Goal: Task Accomplishment & Management: Use online tool/utility

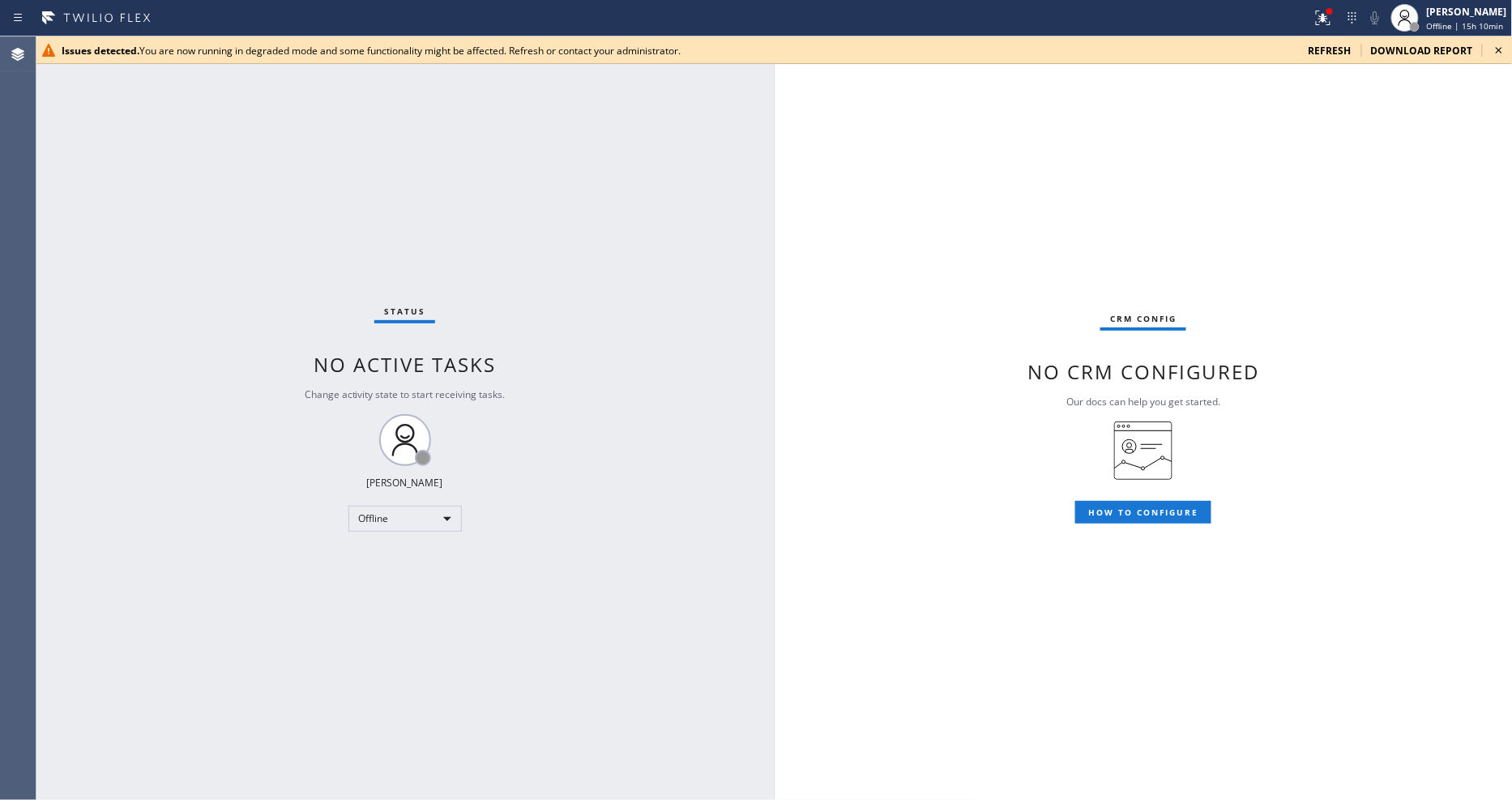
click at [1505, 48] on icon at bounding box center [1499, 50] width 20 height 20
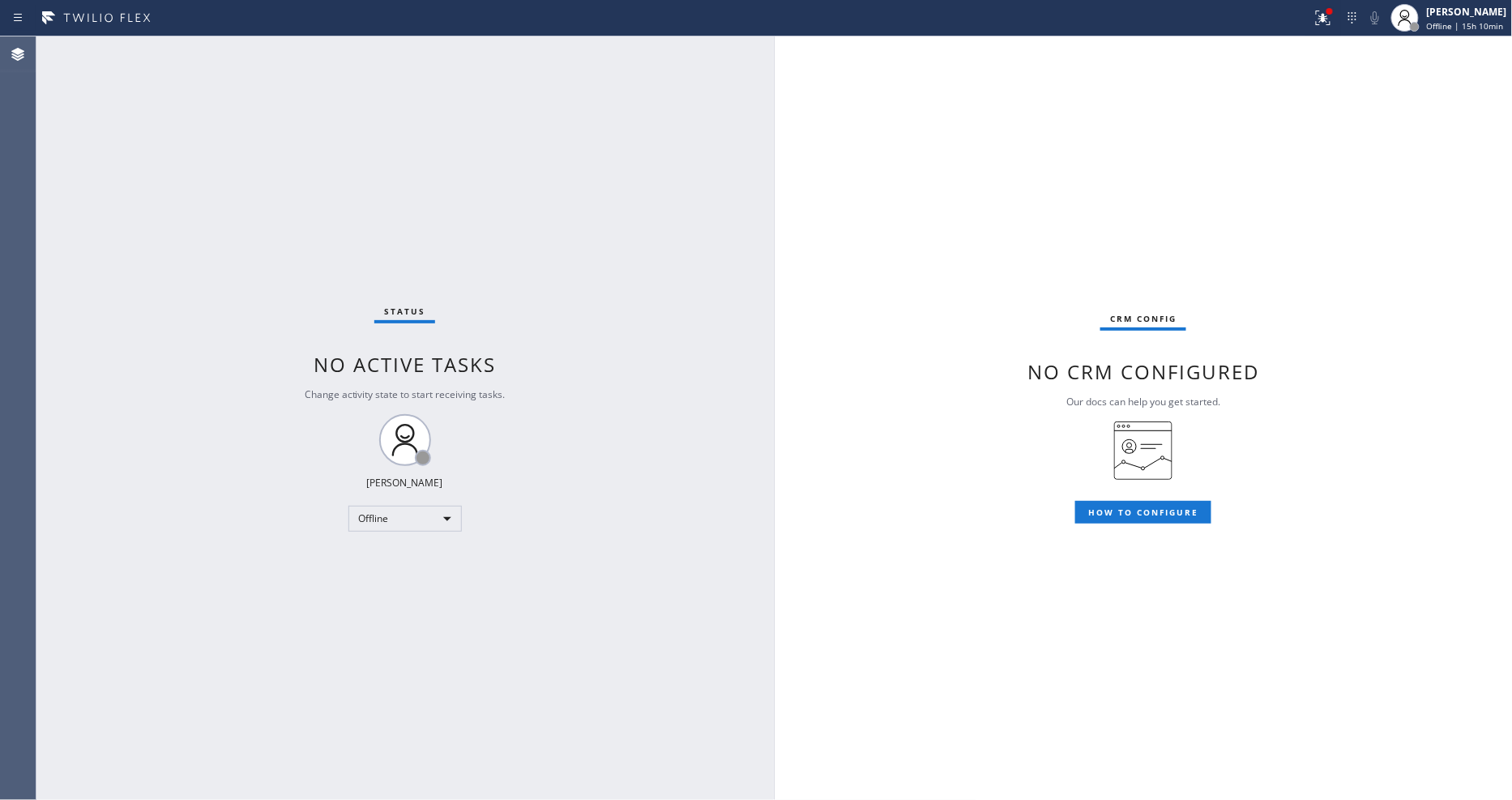
drag, startPoint x: 1325, startPoint y: 16, endPoint x: 1323, endPoint y: 73, distance: 57.0
click at [1325, 17] on icon at bounding box center [1323, 18] width 20 height 20
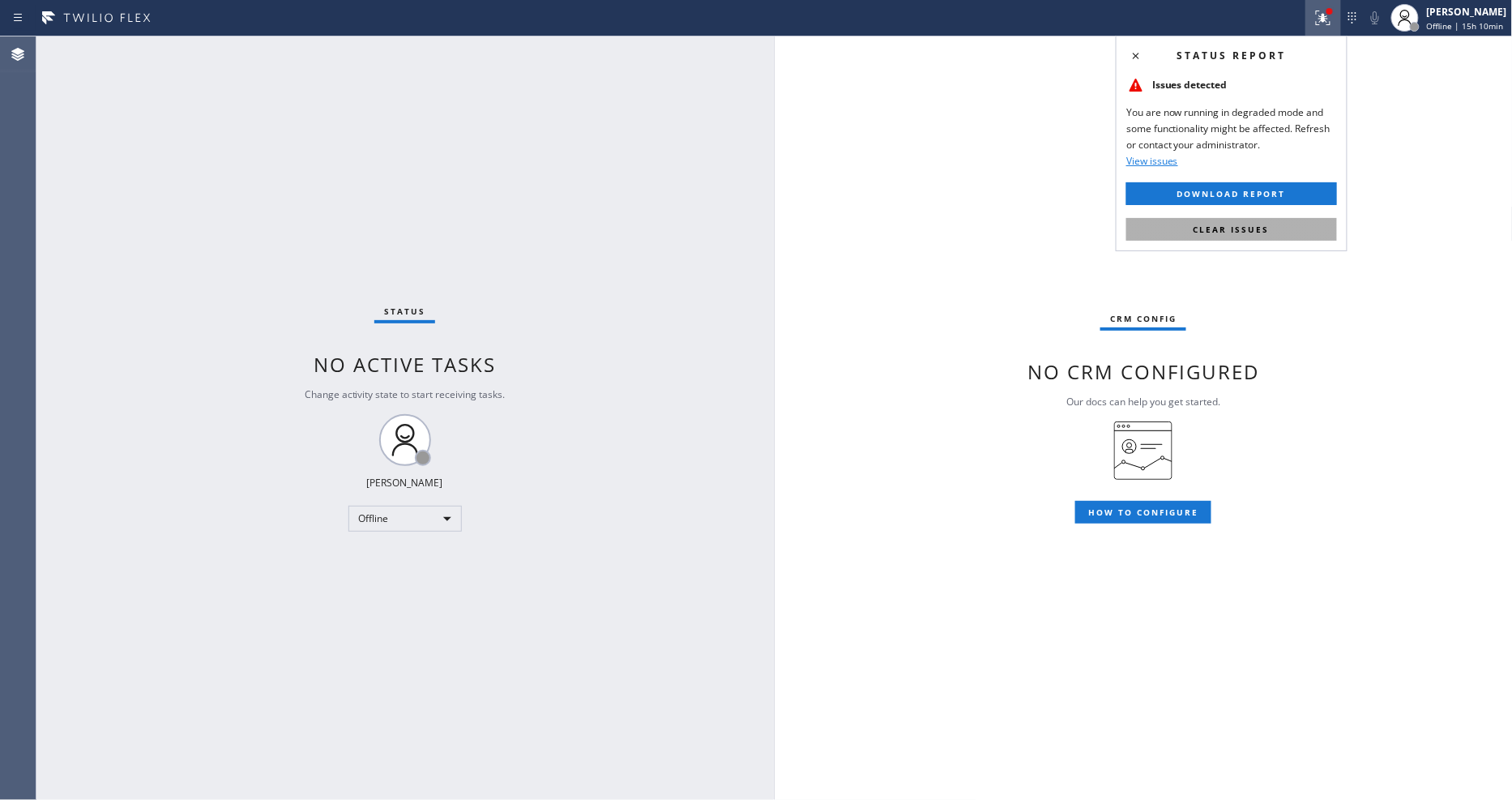
click at [1278, 221] on button "Clear issues" at bounding box center [1231, 229] width 211 height 23
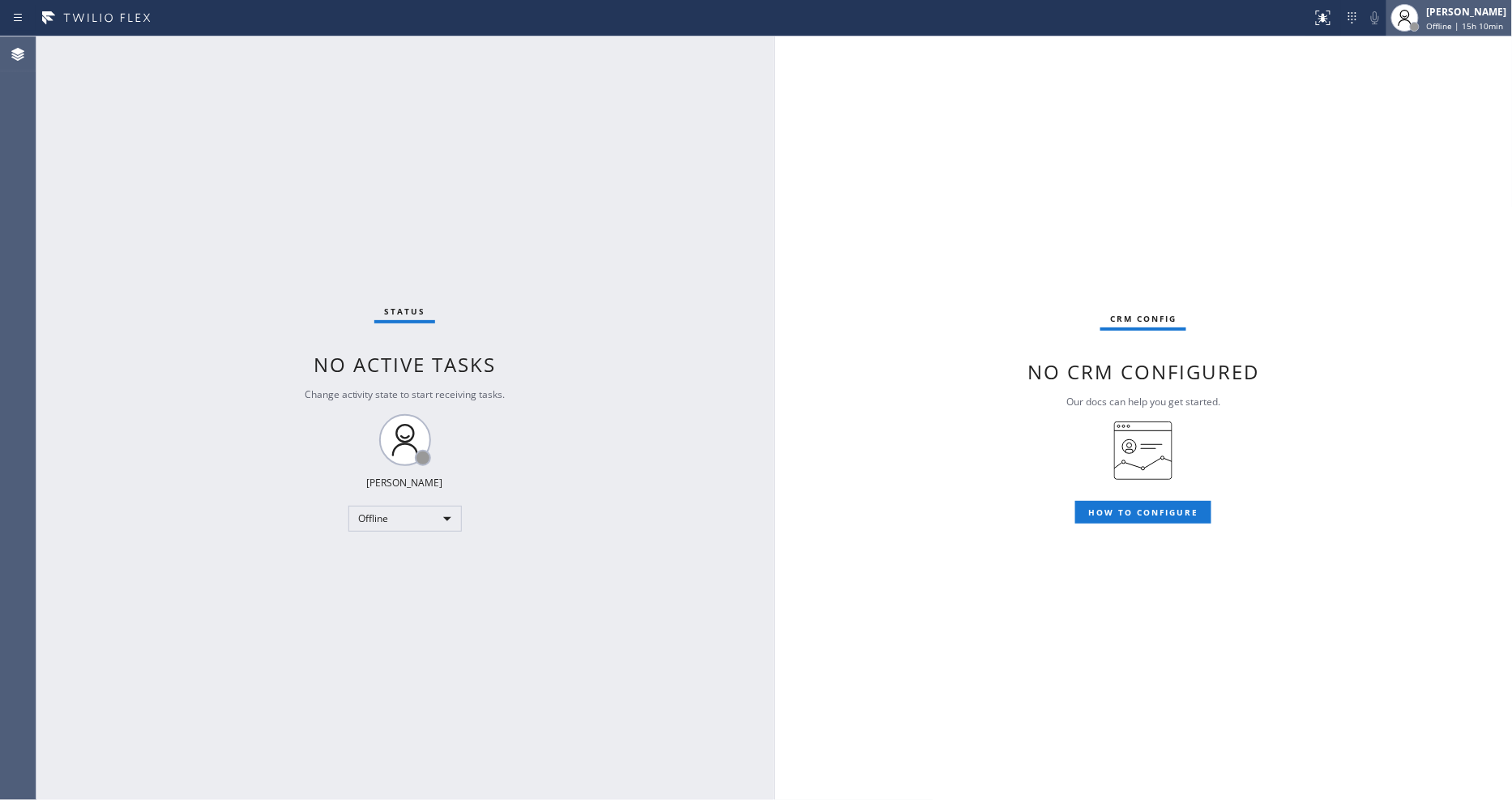
click at [1444, 25] on span "Offline | 15h 10min" at bounding box center [1465, 26] width 77 height 11
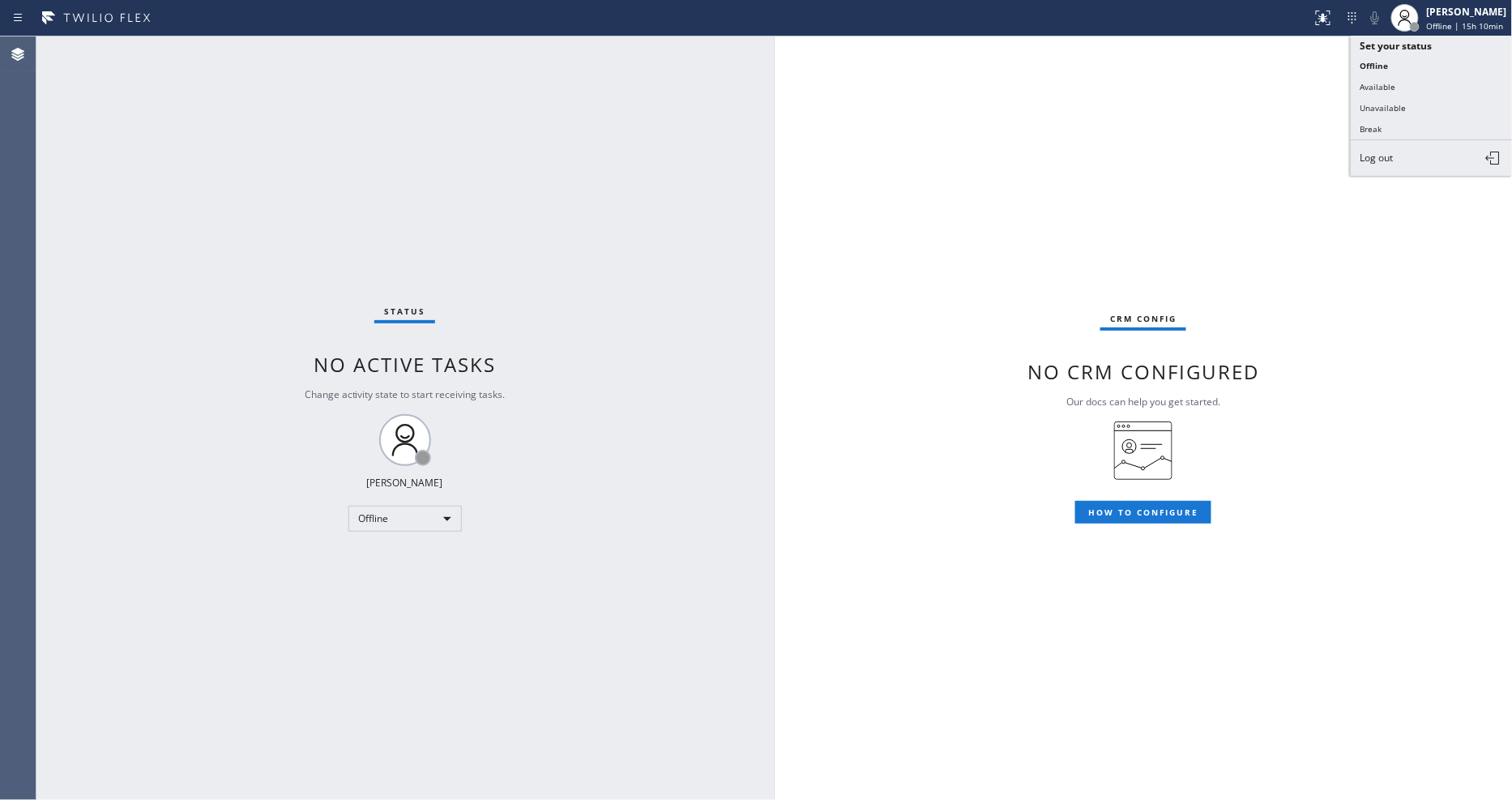
click at [1435, 102] on button "Unavailable" at bounding box center [1432, 108] width 162 height 21
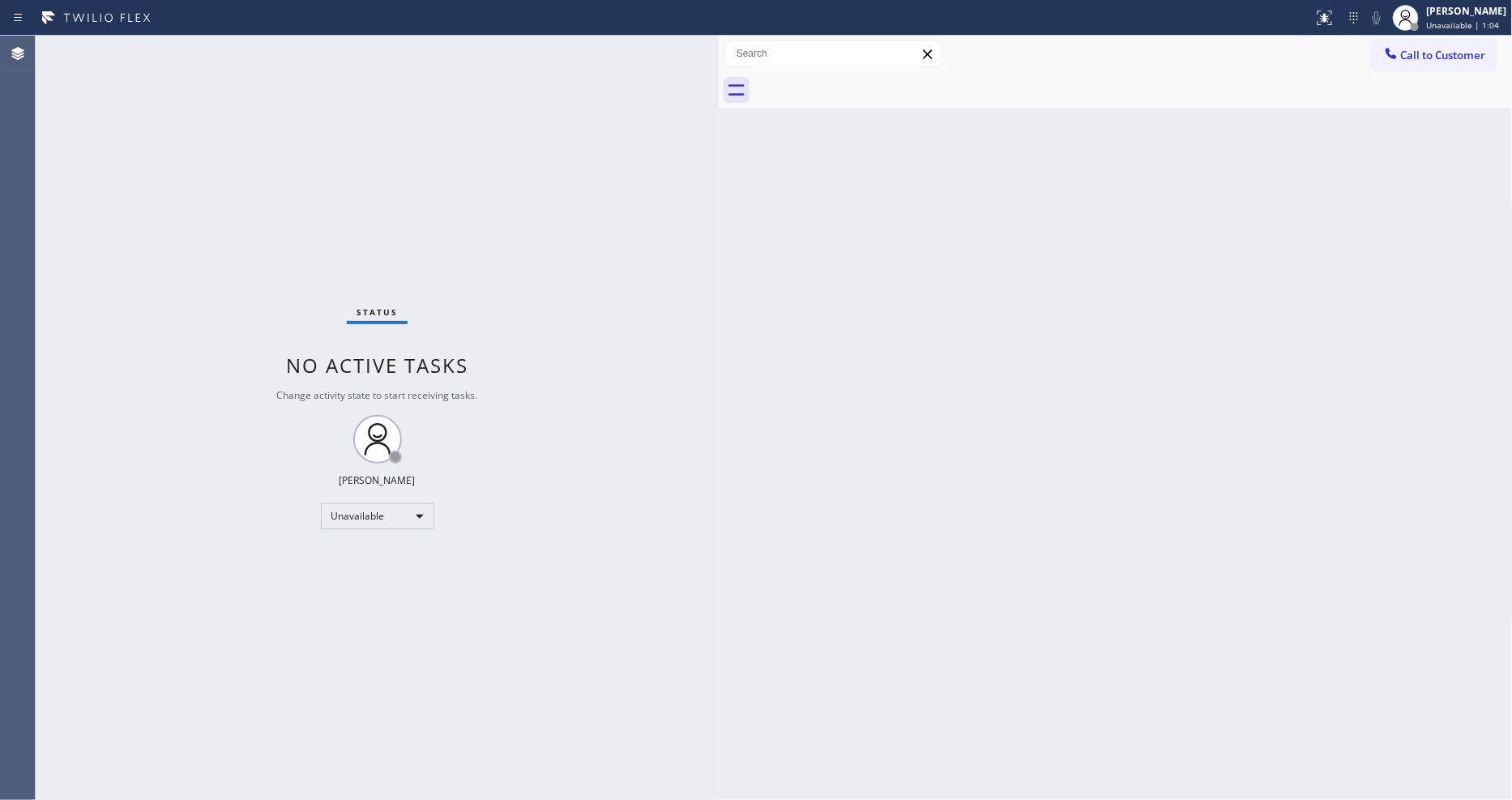
drag, startPoint x: 262, startPoint y: 84, endPoint x: 718, endPoint y: 123, distance: 457.7
click at [719, 123] on div at bounding box center [719, 418] width 0 height 765
click at [1152, 534] on div "Back to Dashboard Change Sender ID Customers Technicians Select a contact Outbo…" at bounding box center [1116, 418] width 794 height 765
drag, startPoint x: 1052, startPoint y: 374, endPoint x: 568, endPoint y: 228, distance: 505.5
click at [1052, 374] on div "Back to Dashboard Change Sender ID Customers Technicians Select a contact Outbo…" at bounding box center [1116, 418] width 794 height 765
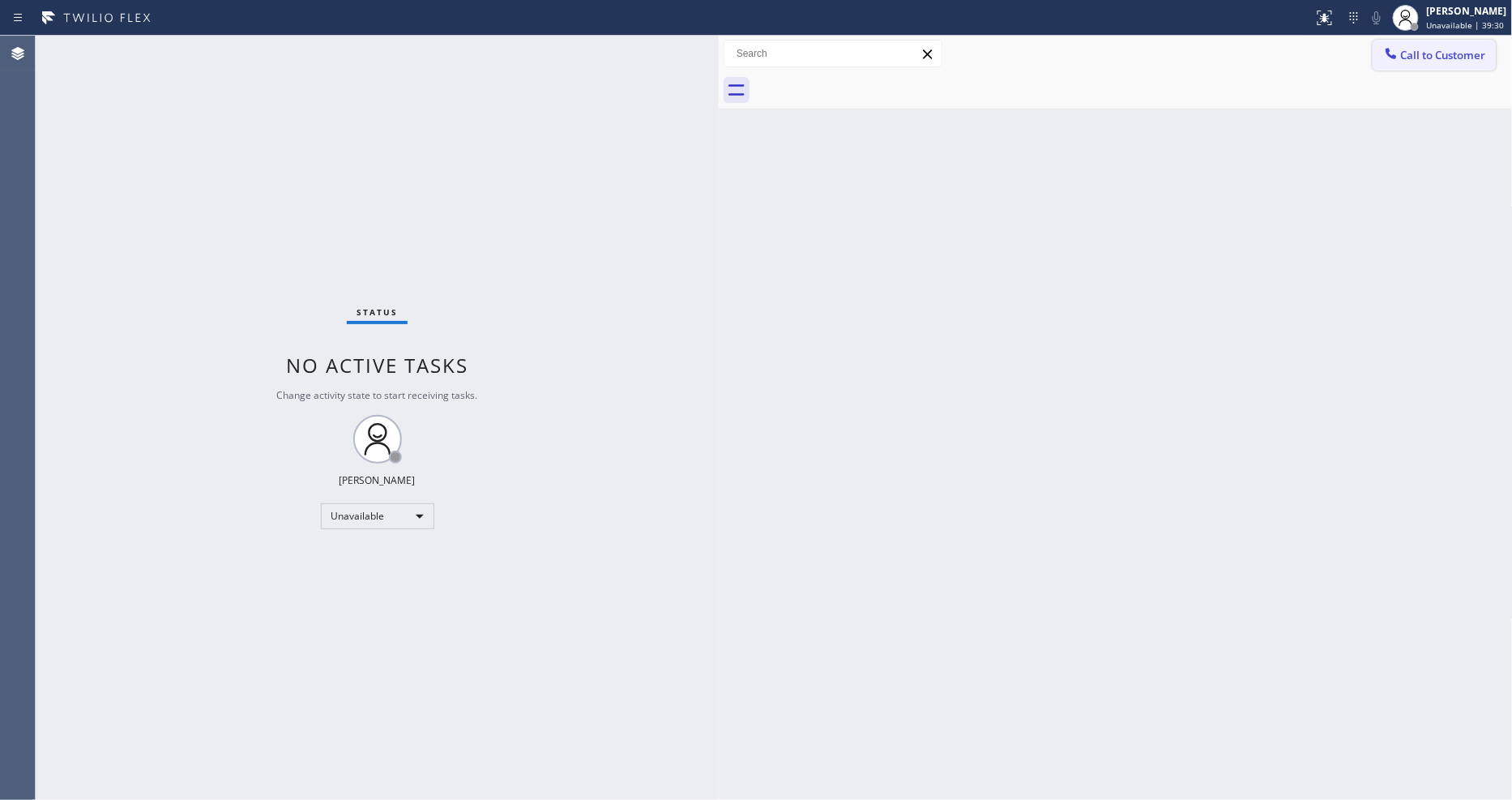
drag, startPoint x: 1448, startPoint y: 61, endPoint x: 1106, endPoint y: 96, distance: 343.8
click at [1448, 60] on button "Call to Customer" at bounding box center [1434, 55] width 124 height 31
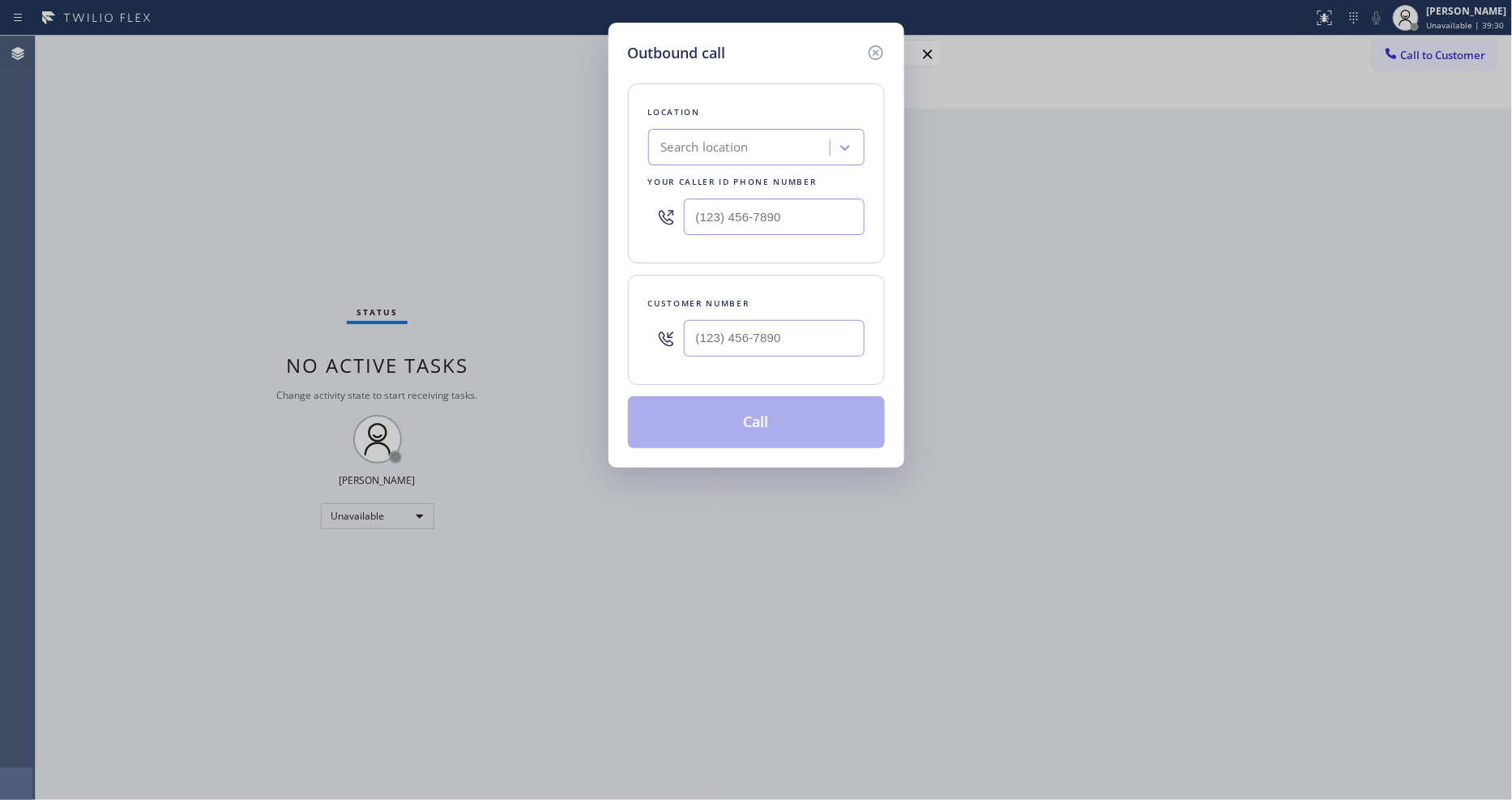
click at [731, 155] on div "Search location" at bounding box center [741, 148] width 177 height 28
paste input "Bulldog Electrical Inc"
type input "Bulldog Electrical Inc"
click at [732, 180] on div "Bulldog Electrical Inc" at bounding box center [756, 181] width 217 height 29
type input "[PHONE_NUMBER]"
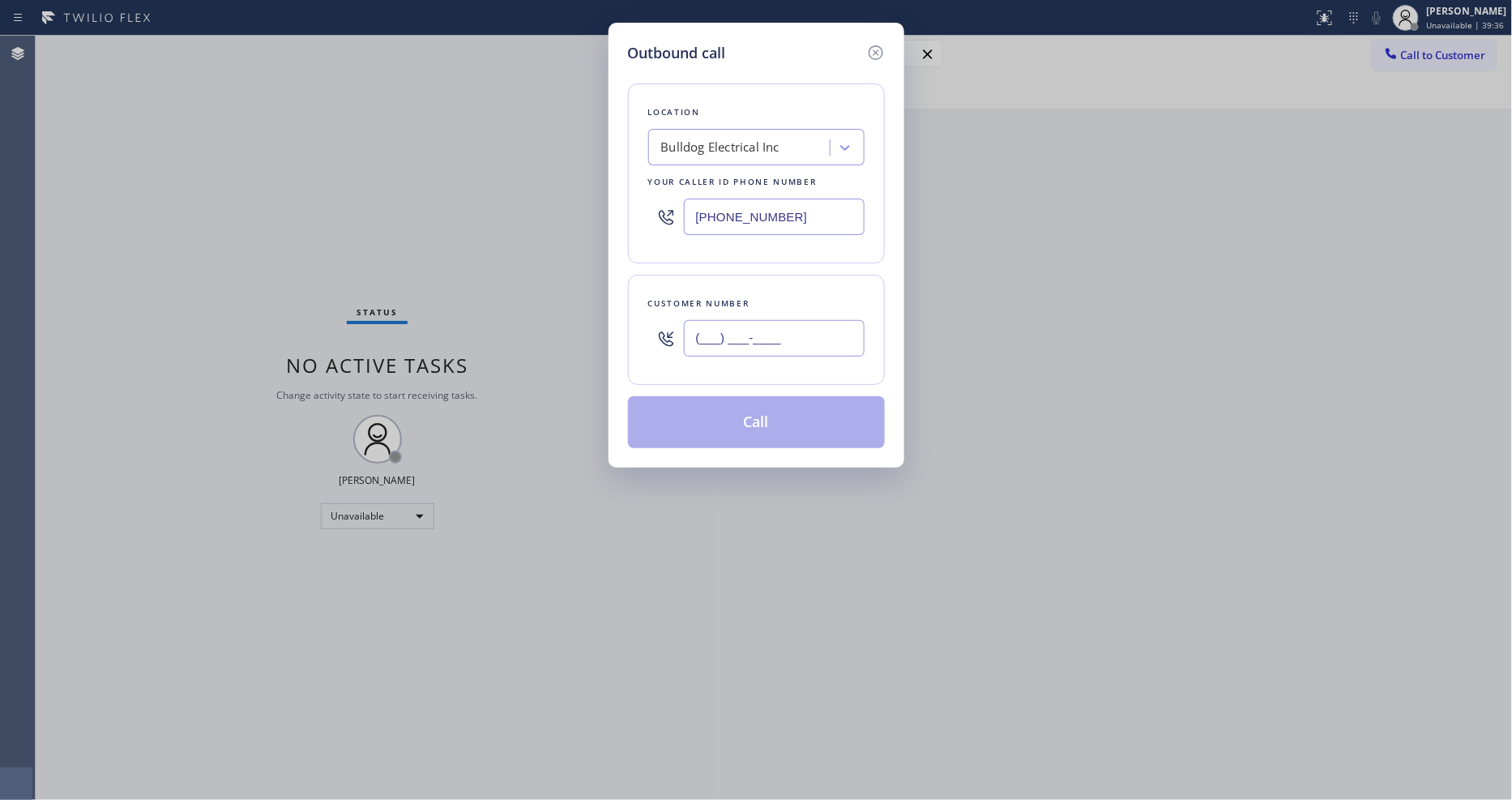
click at [702, 341] on input "(___) ___-____" at bounding box center [774, 338] width 181 height 37
paste input "908) 962-7711"
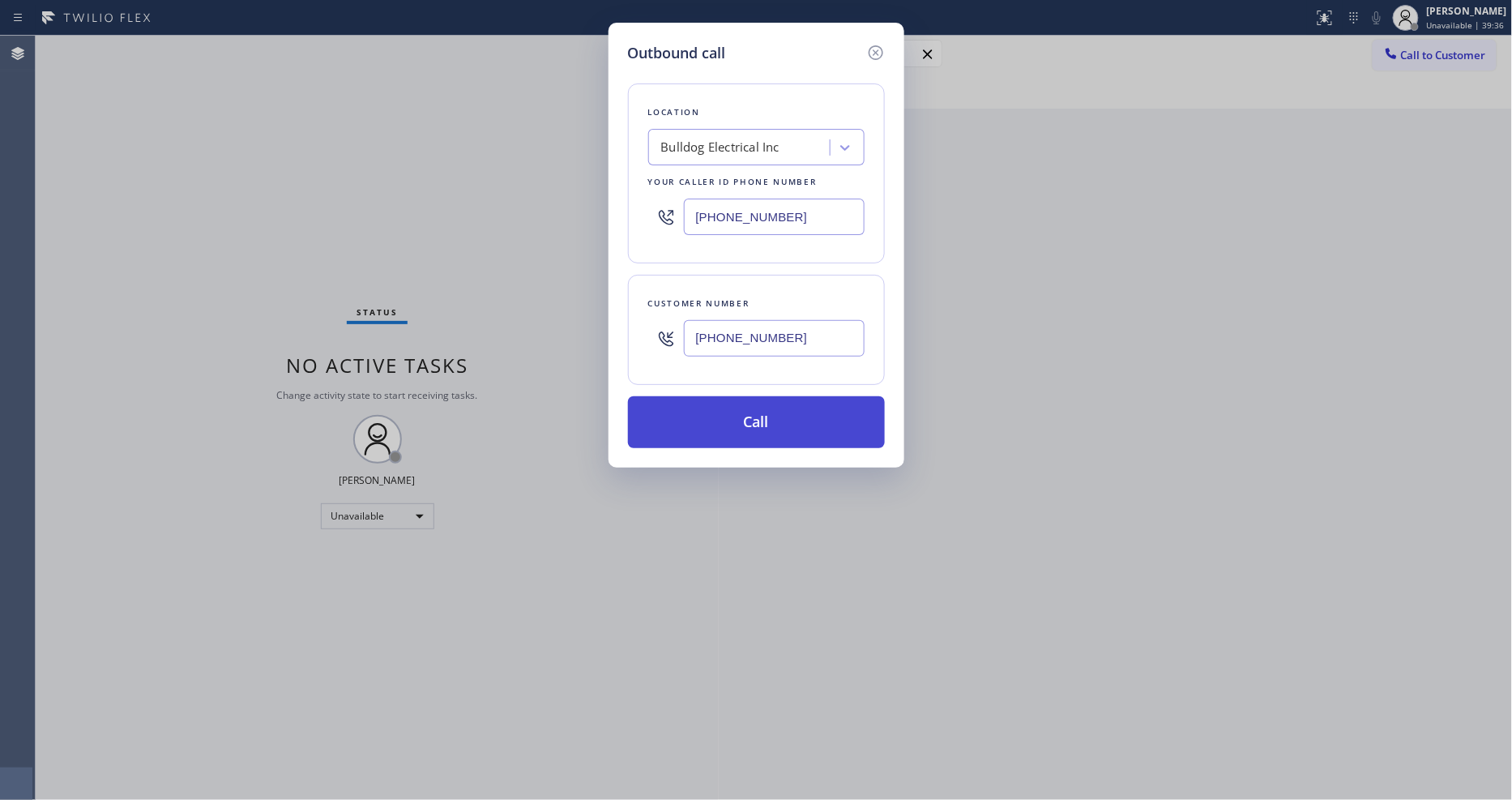
type input "[PHONE_NUMBER]"
drag, startPoint x: 701, startPoint y: 409, endPoint x: 553, endPoint y: 29, distance: 407.8
click at [700, 409] on button "Call" at bounding box center [756, 422] width 256 height 52
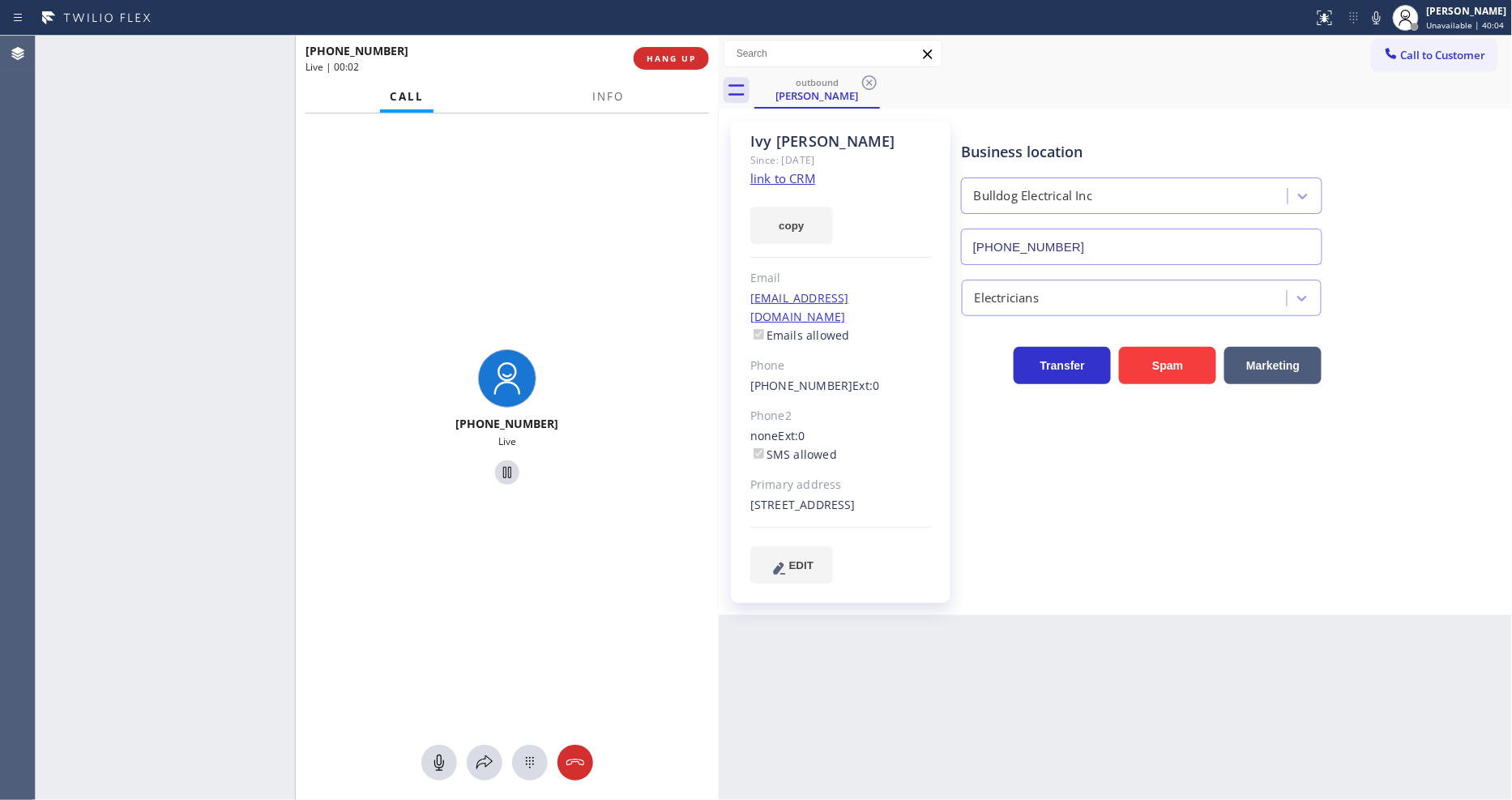
type input "[PHONE_NUMBER]"
click at [611, 89] on span "Info" at bounding box center [608, 96] width 31 height 14
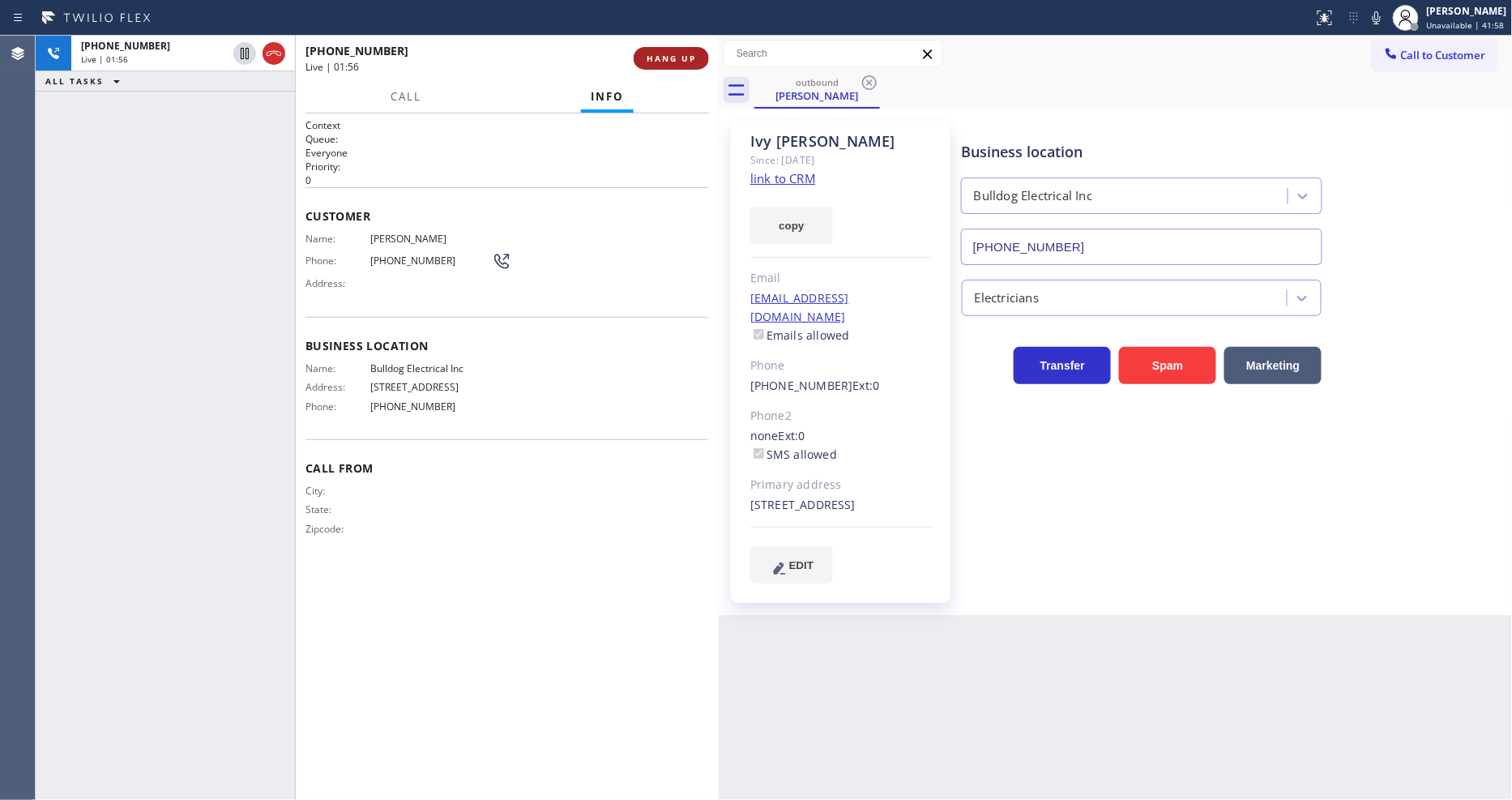
click at [679, 54] on span "HANG UP" at bounding box center [671, 59] width 49 height 11
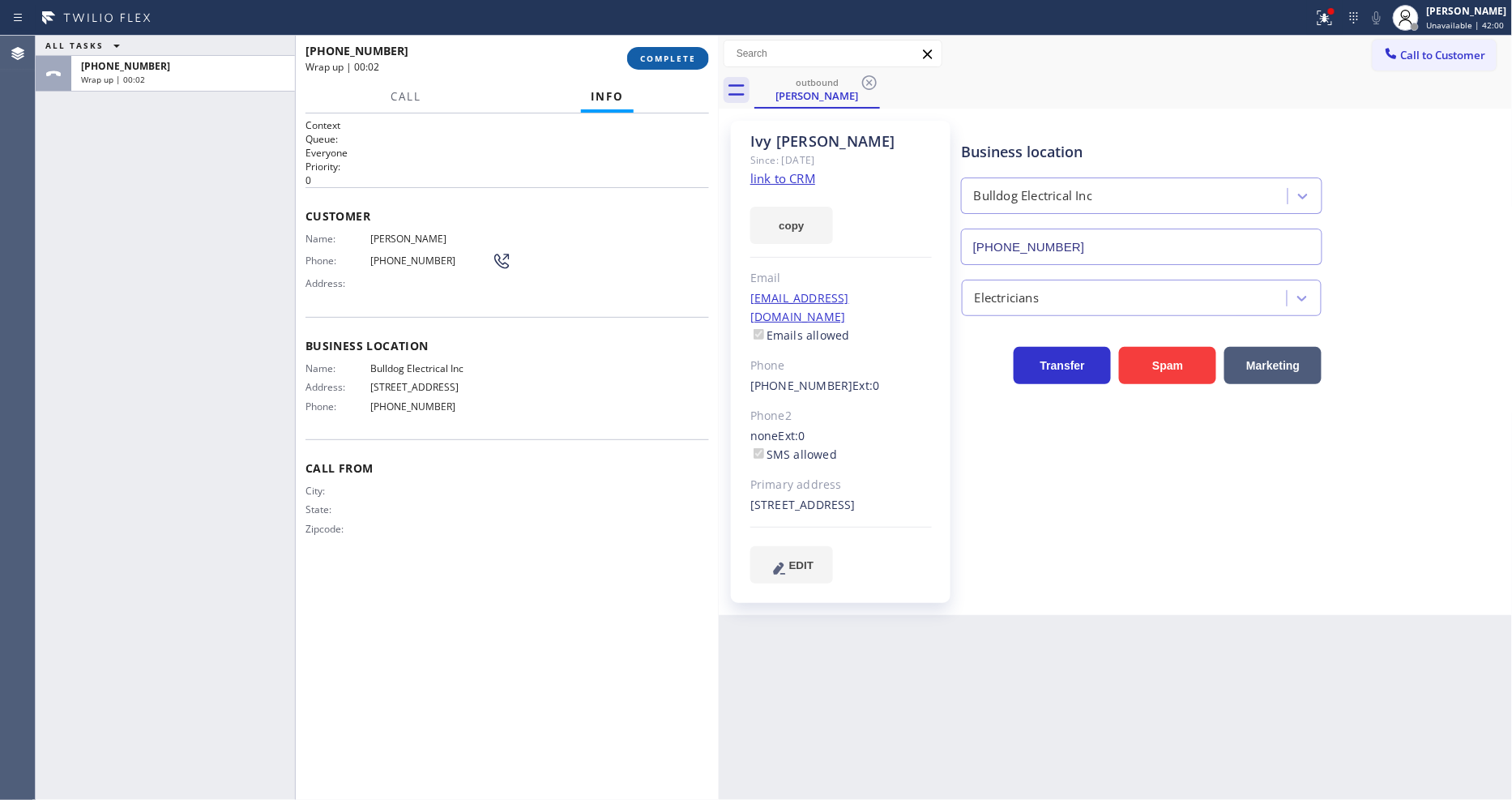
click at [654, 48] on button "COMPLETE" at bounding box center [668, 59] width 81 height 23
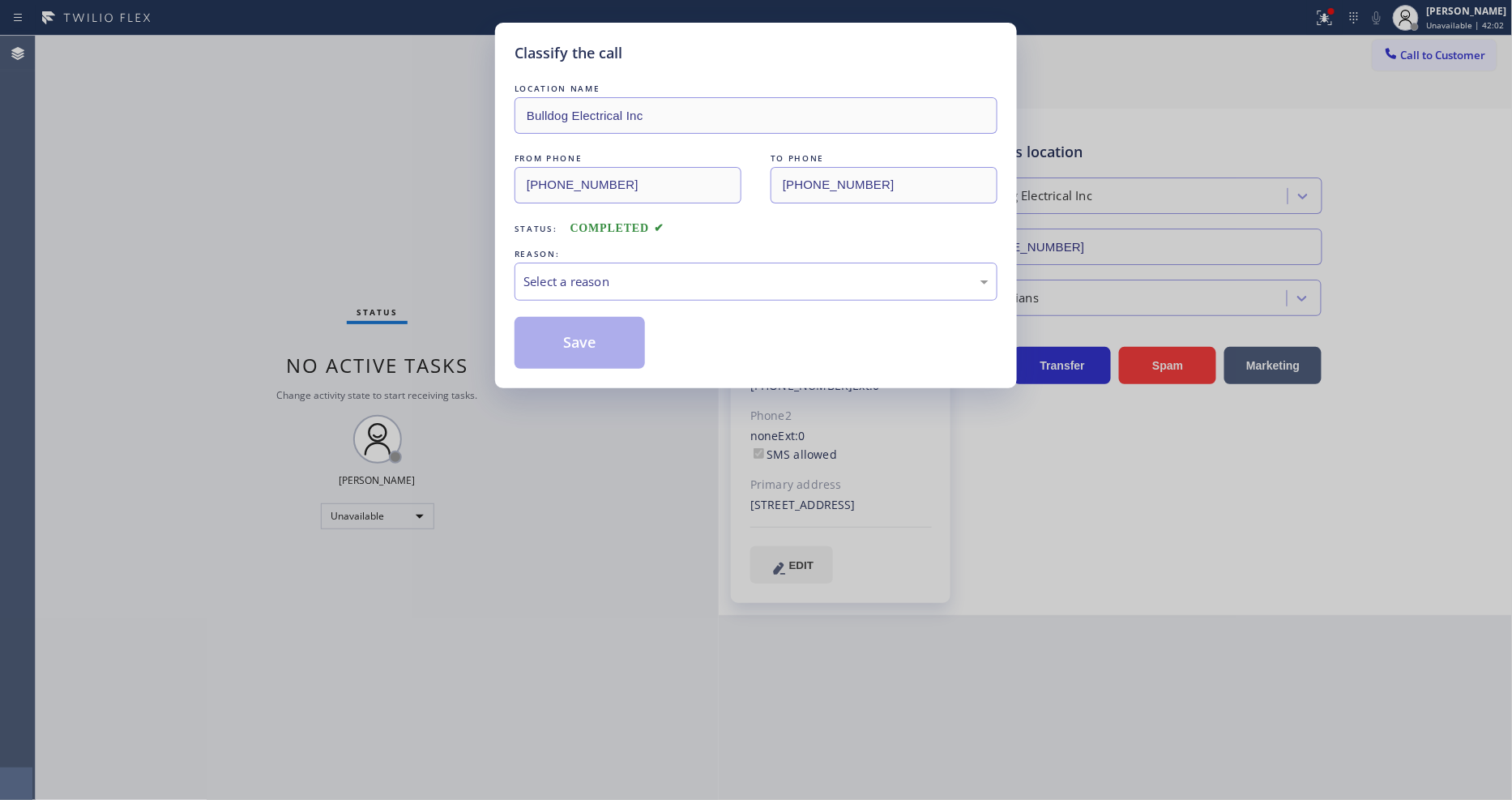
click at [613, 273] on div "Select a reason" at bounding box center [756, 282] width 466 height 19
click at [579, 320] on button "Save" at bounding box center [580, 343] width 131 height 52
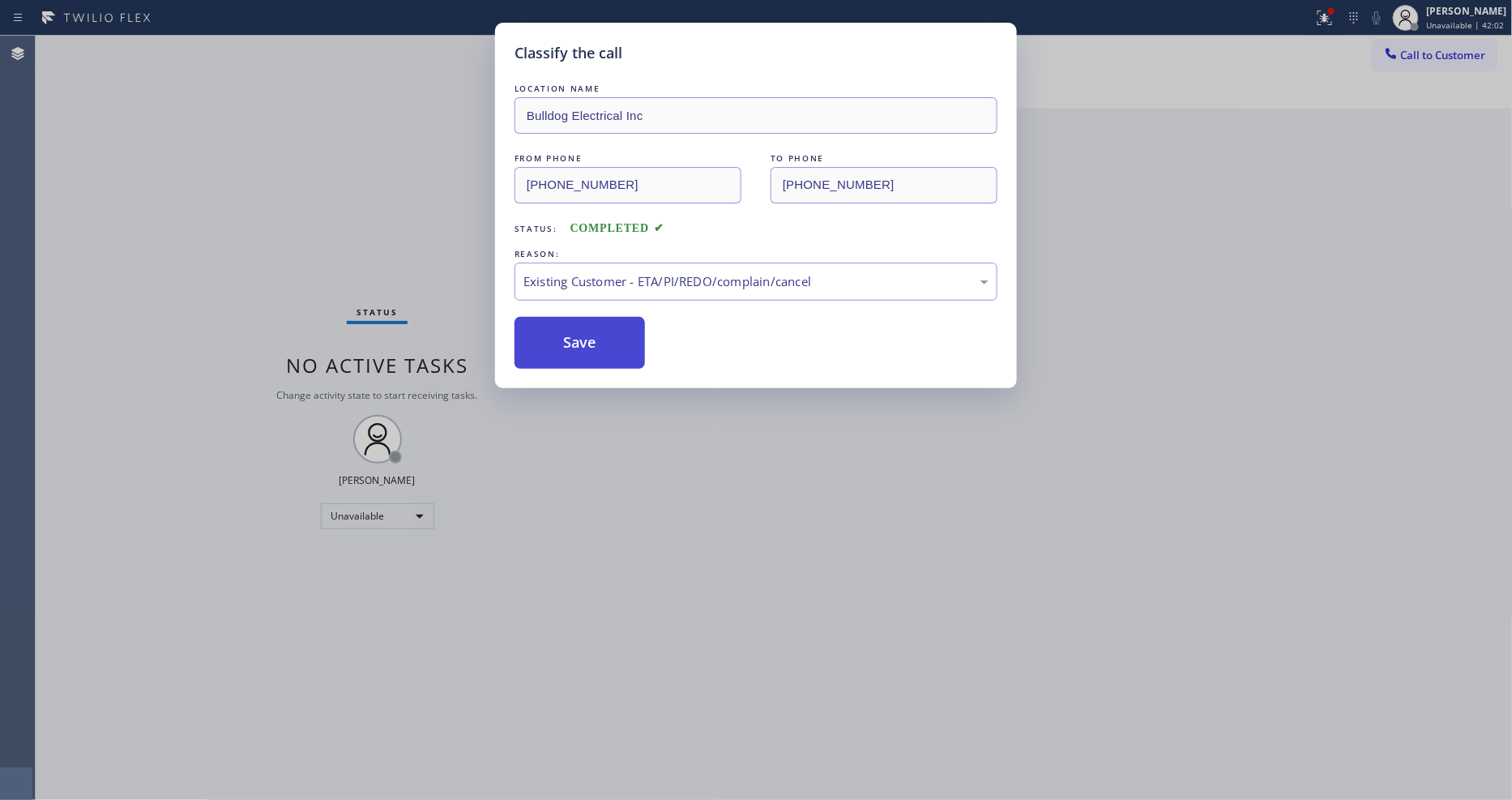
click at [579, 320] on button "Save" at bounding box center [580, 343] width 131 height 52
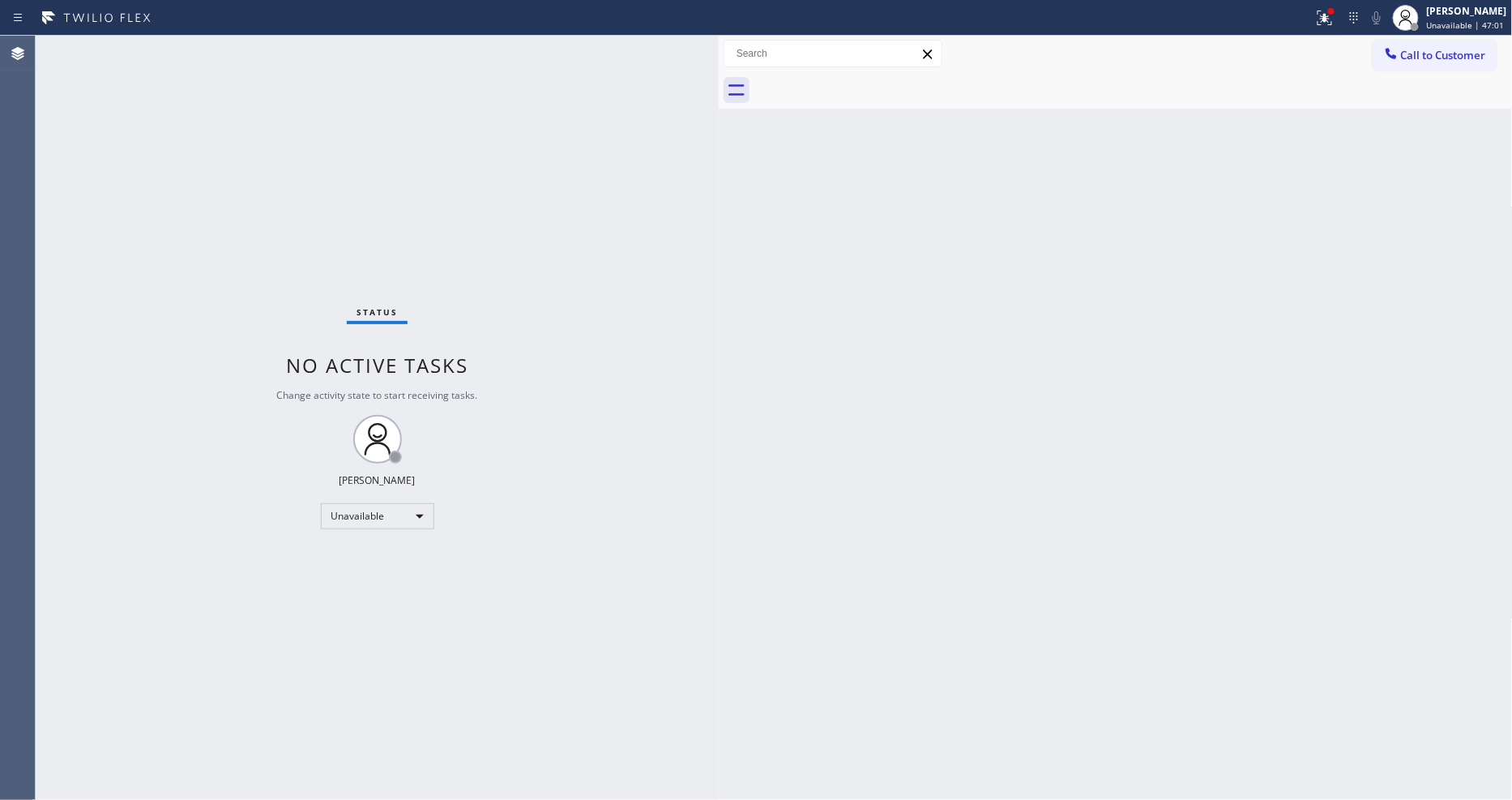
click at [1410, 72] on div at bounding box center [1134, 90] width 759 height 37
click at [1397, 63] on div at bounding box center [1391, 55] width 20 height 20
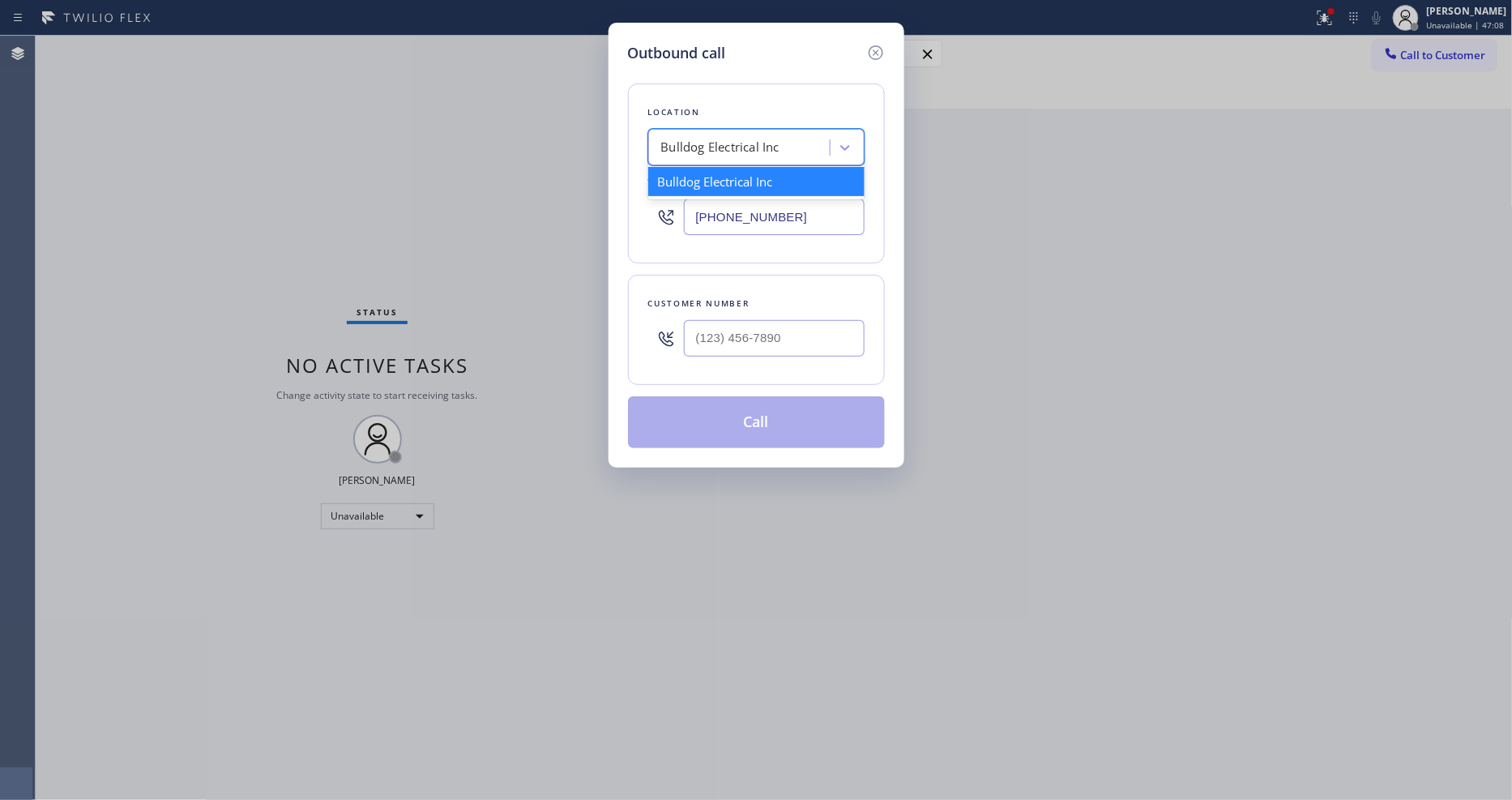
click at [690, 138] on div "Bulldog Electrical Inc" at bounding box center [720, 148] width 118 height 19
paste input "American Service Alliance Phoenix"
type input "American Service Alliance Phoenix"
click at [717, 182] on div "American Service Alliance Phoenix" at bounding box center [756, 181] width 217 height 29
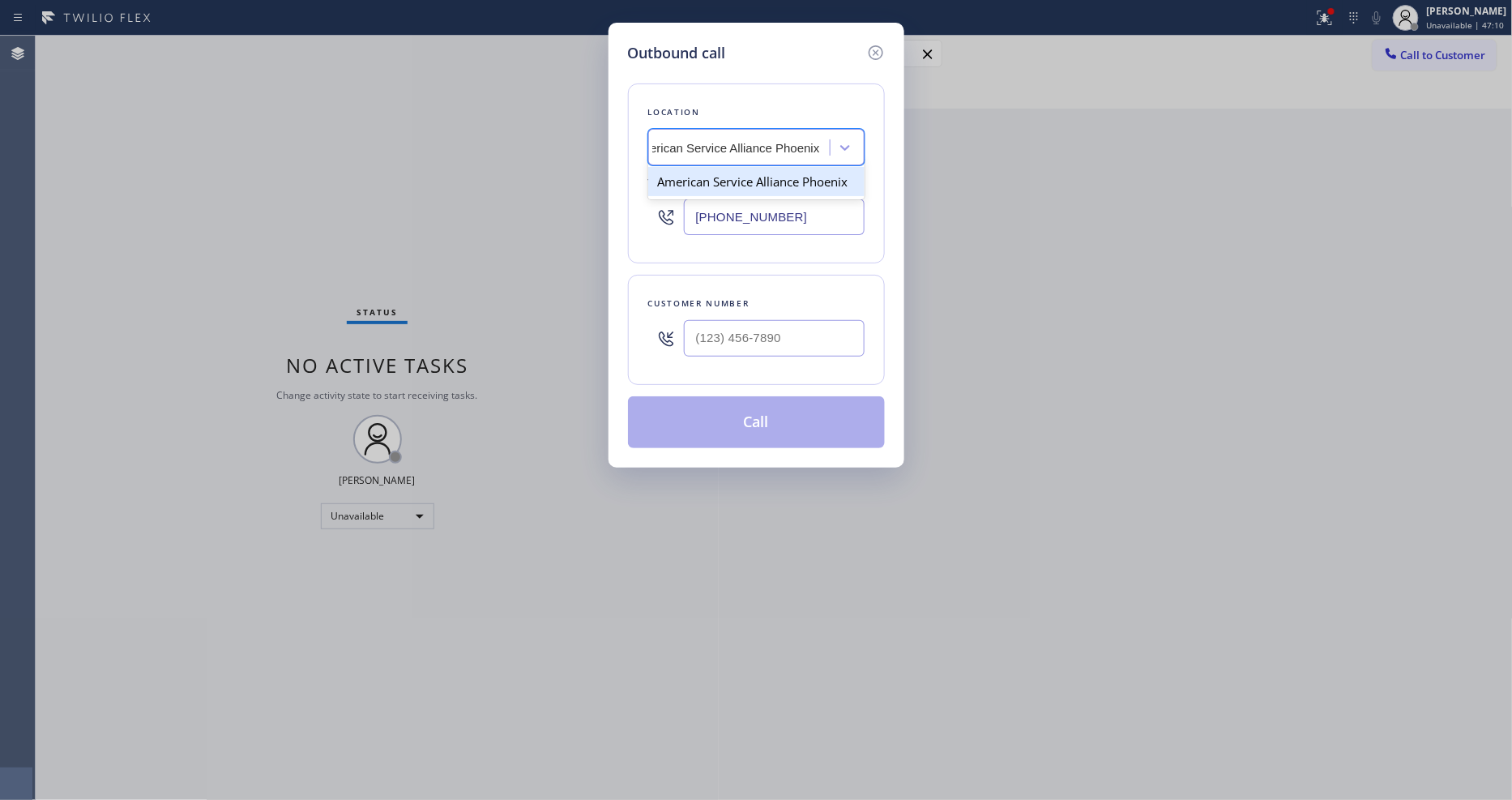
type input "[PHONE_NUMBER]"
click at [713, 345] on input "(___) ___-____" at bounding box center [774, 338] width 181 height 37
paste input "602) 400-6132"
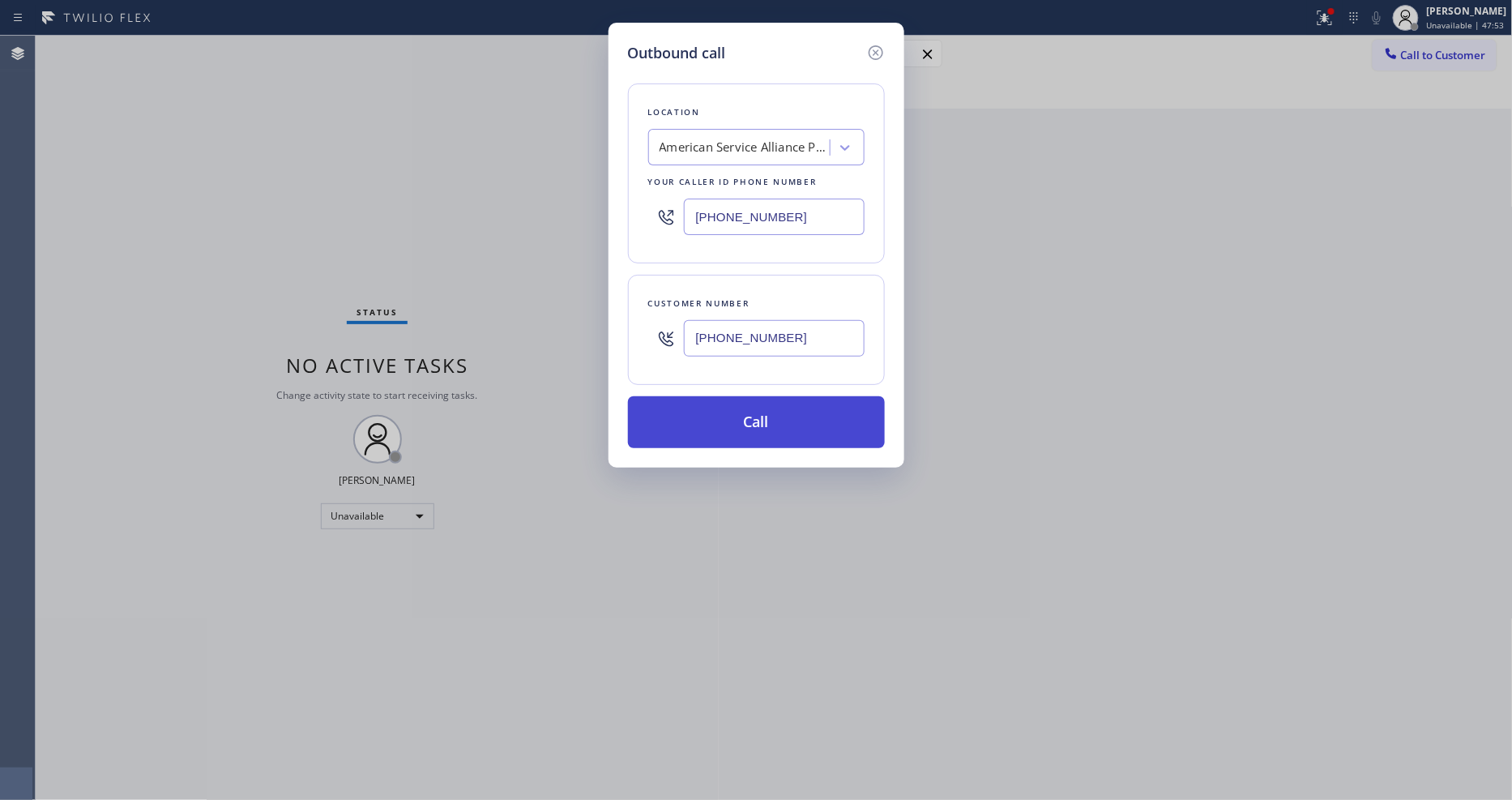
click at [692, 409] on button "Call" at bounding box center [756, 422] width 256 height 52
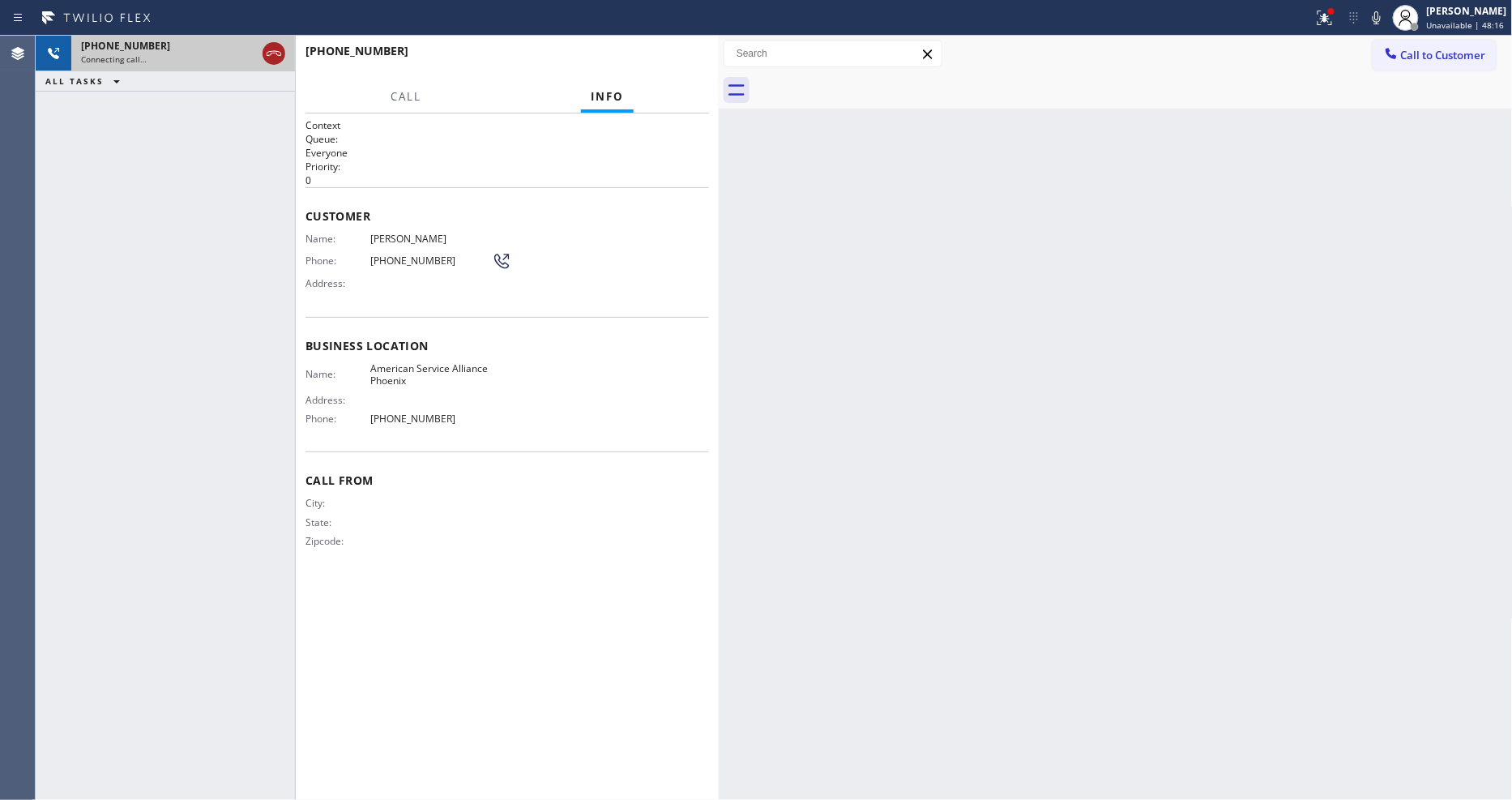
click at [280, 53] on icon at bounding box center [273, 53] width 14 height 5
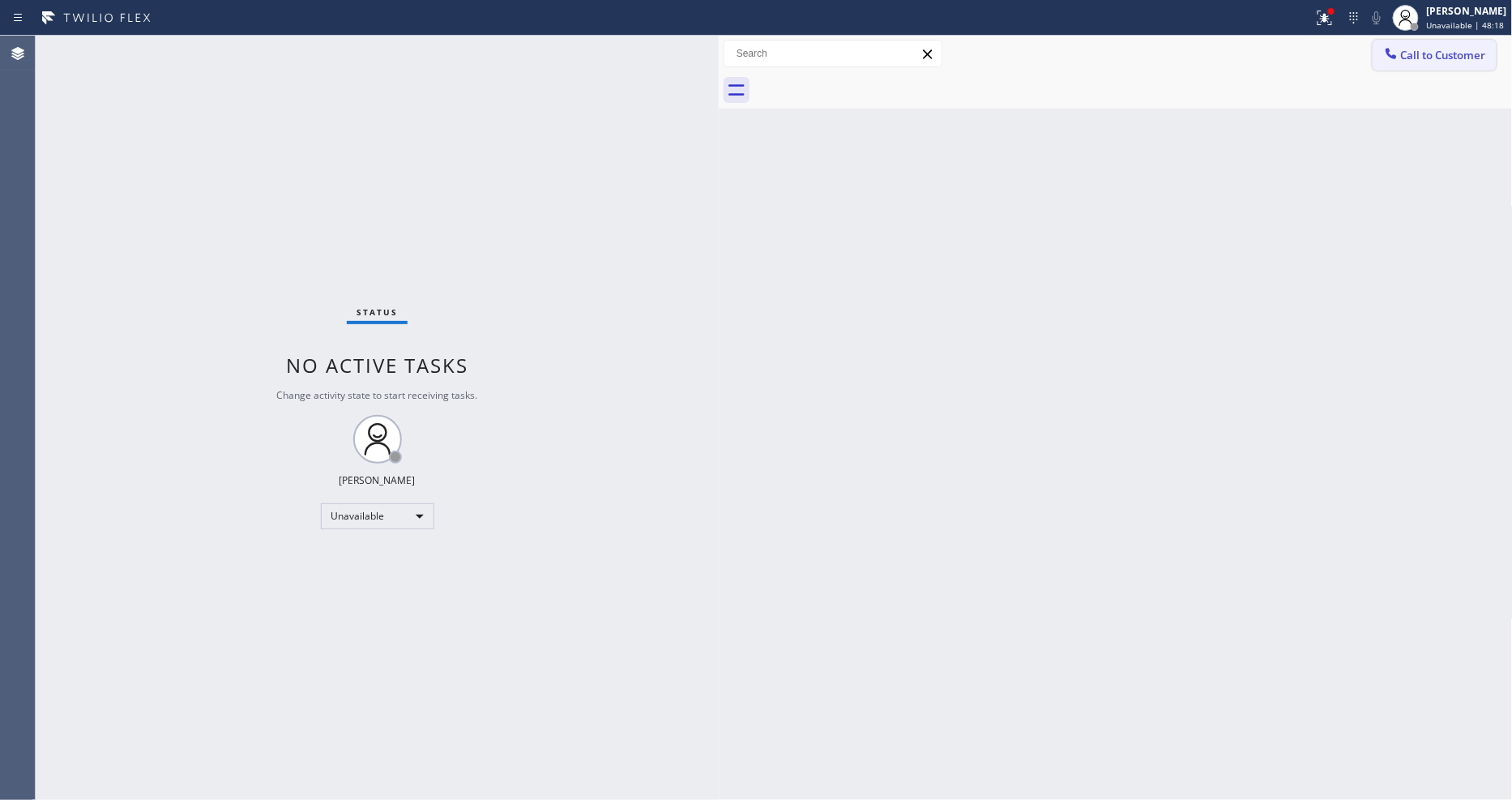
click at [1423, 67] on button "Call to Customer" at bounding box center [1434, 55] width 124 height 31
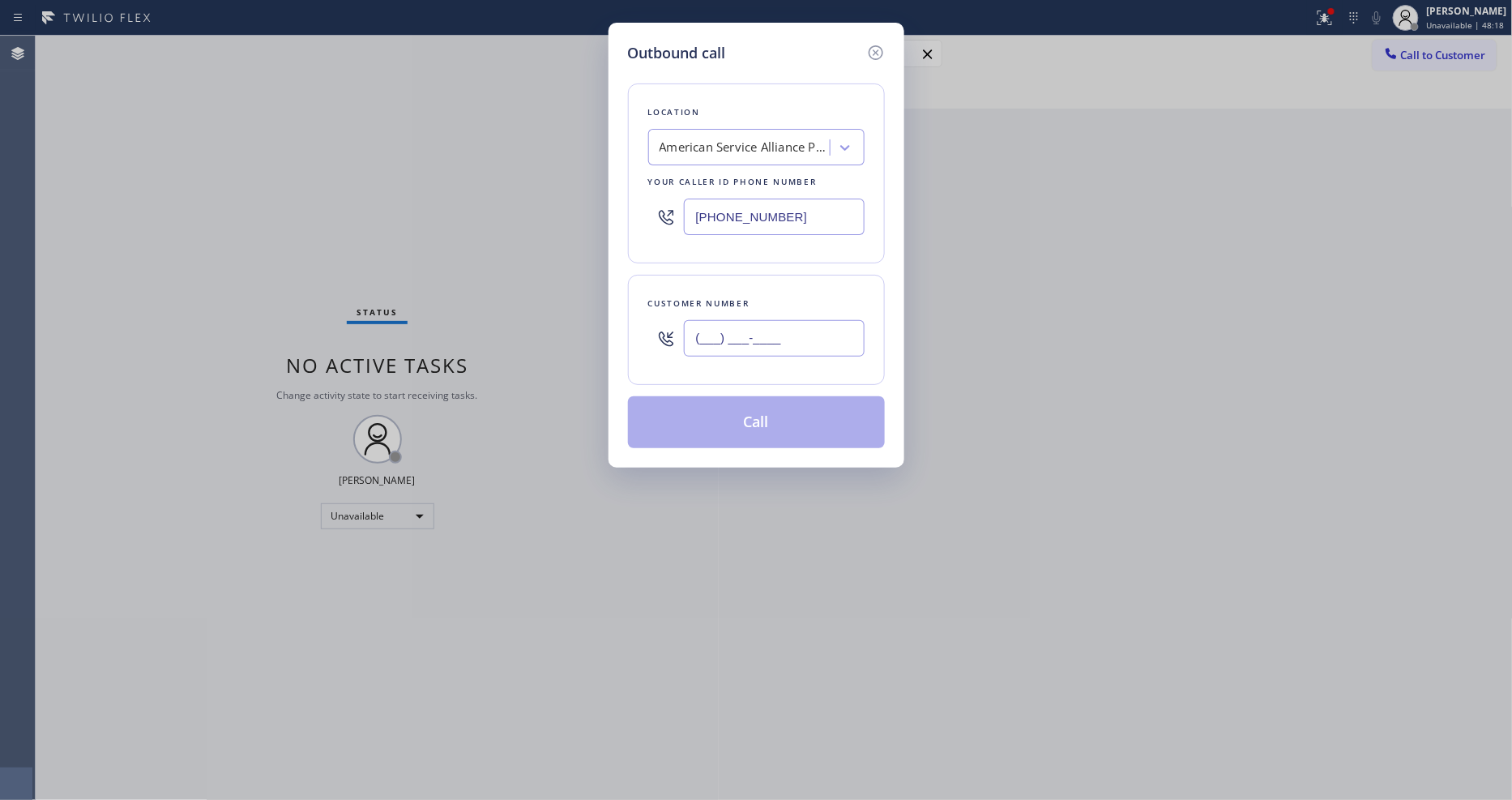
click at [713, 347] on input "(___) ___-____" at bounding box center [774, 338] width 181 height 37
paste input "480) 229-3867"
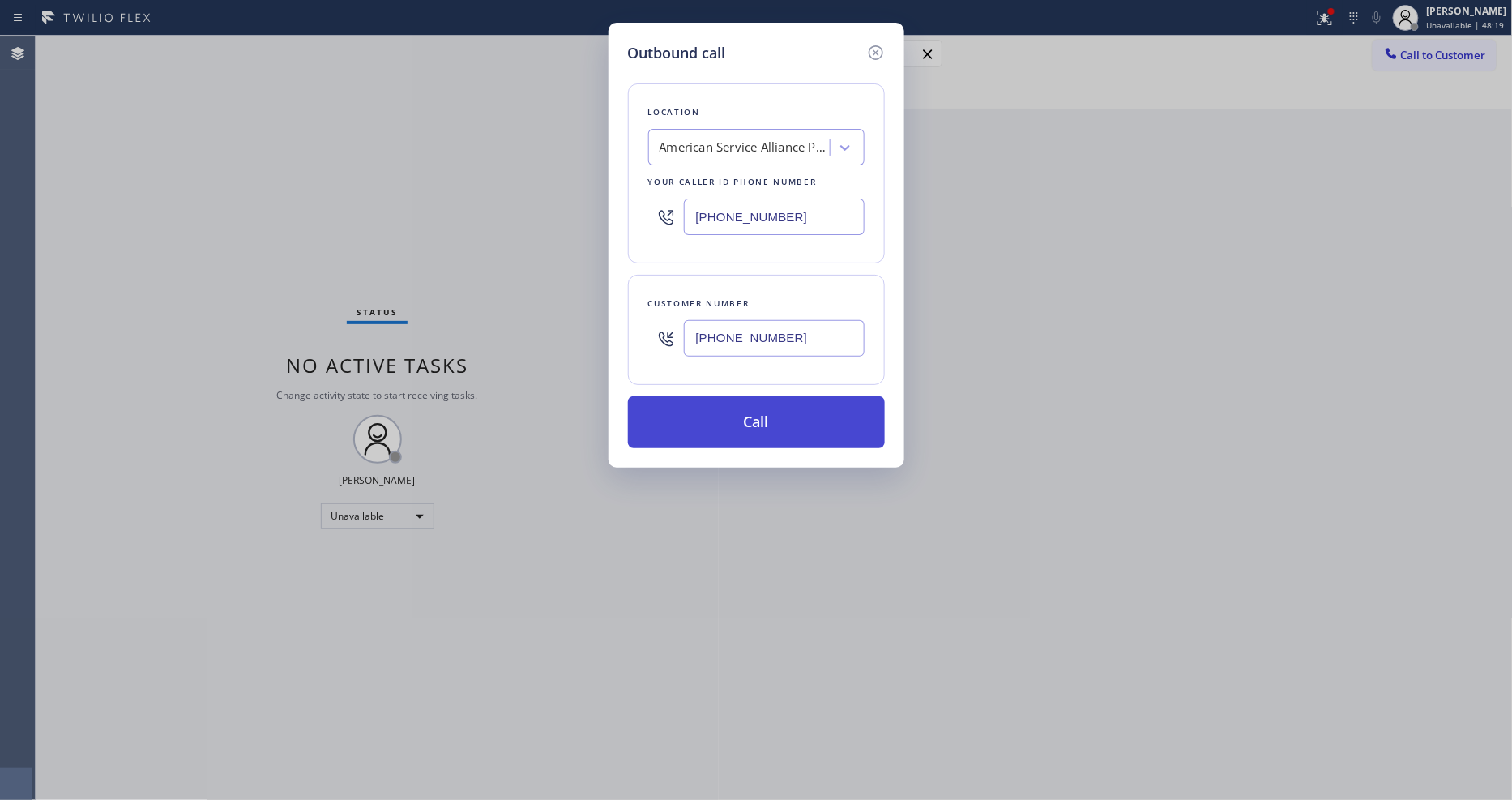
type input "[PHONE_NUMBER]"
click at [717, 422] on button "Call" at bounding box center [756, 422] width 256 height 52
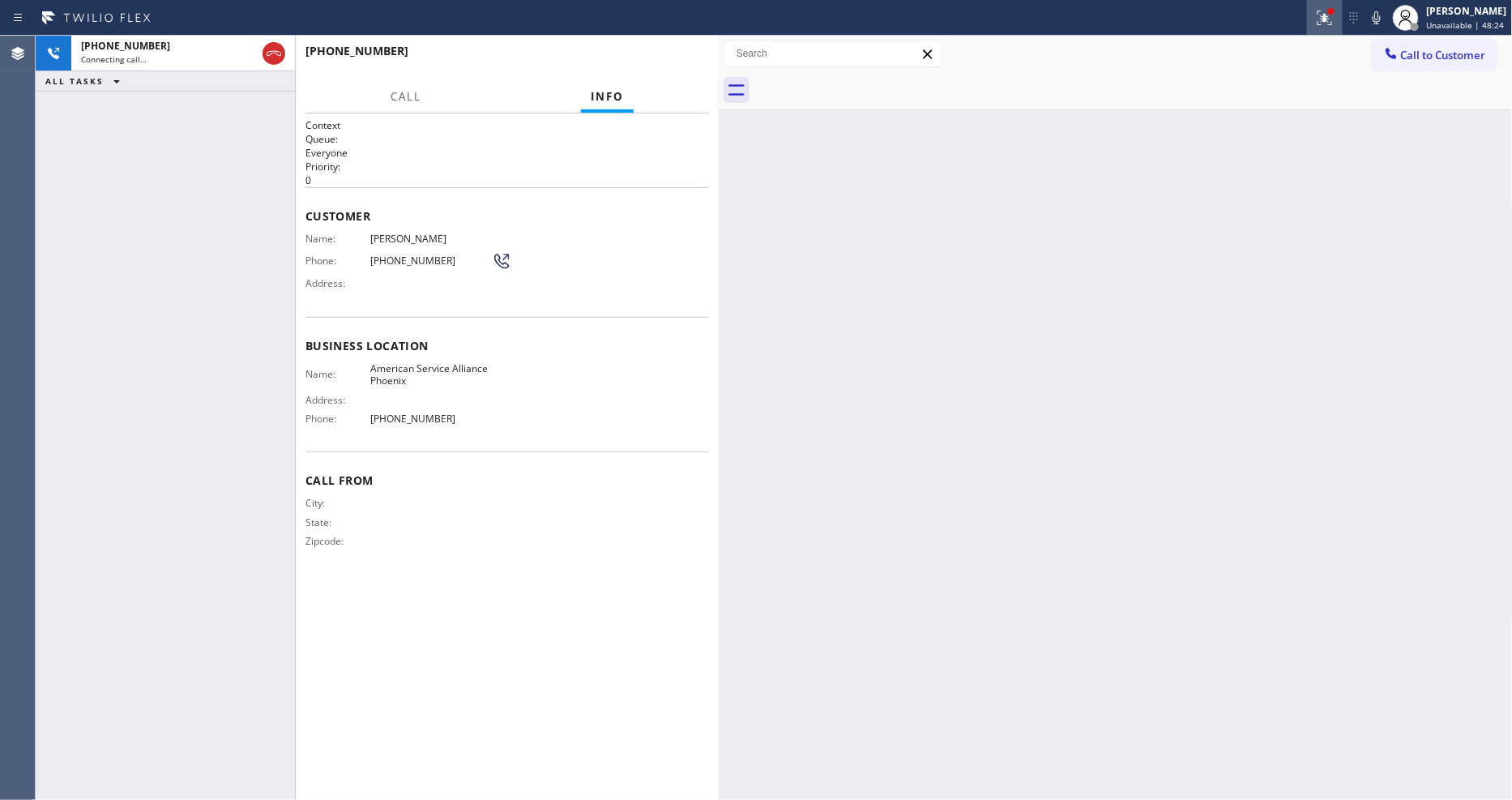
click at [1329, 18] on icon at bounding box center [1325, 16] width 9 height 6
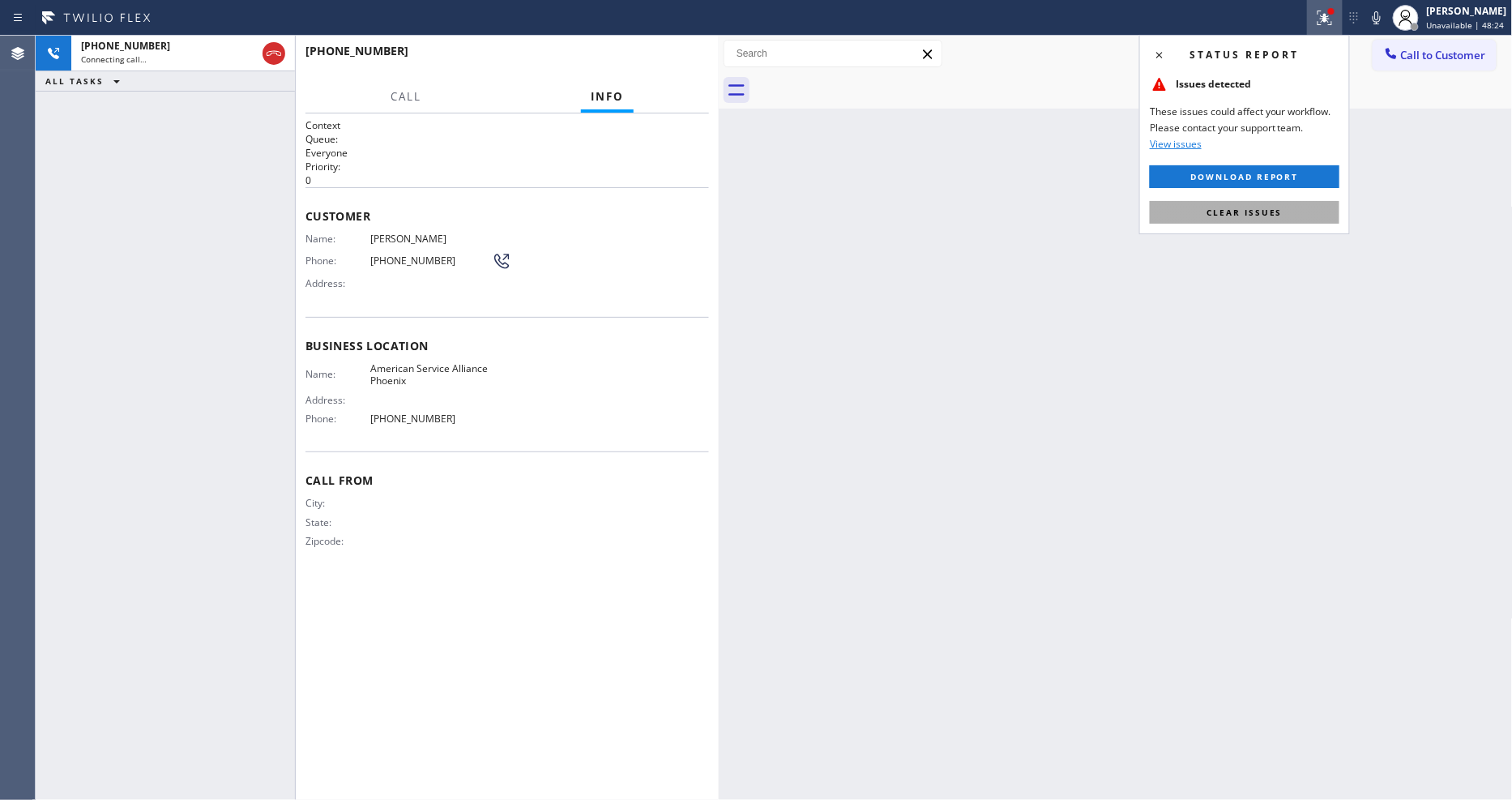
click at [1278, 212] on span "Clear issues" at bounding box center [1244, 212] width 77 height 11
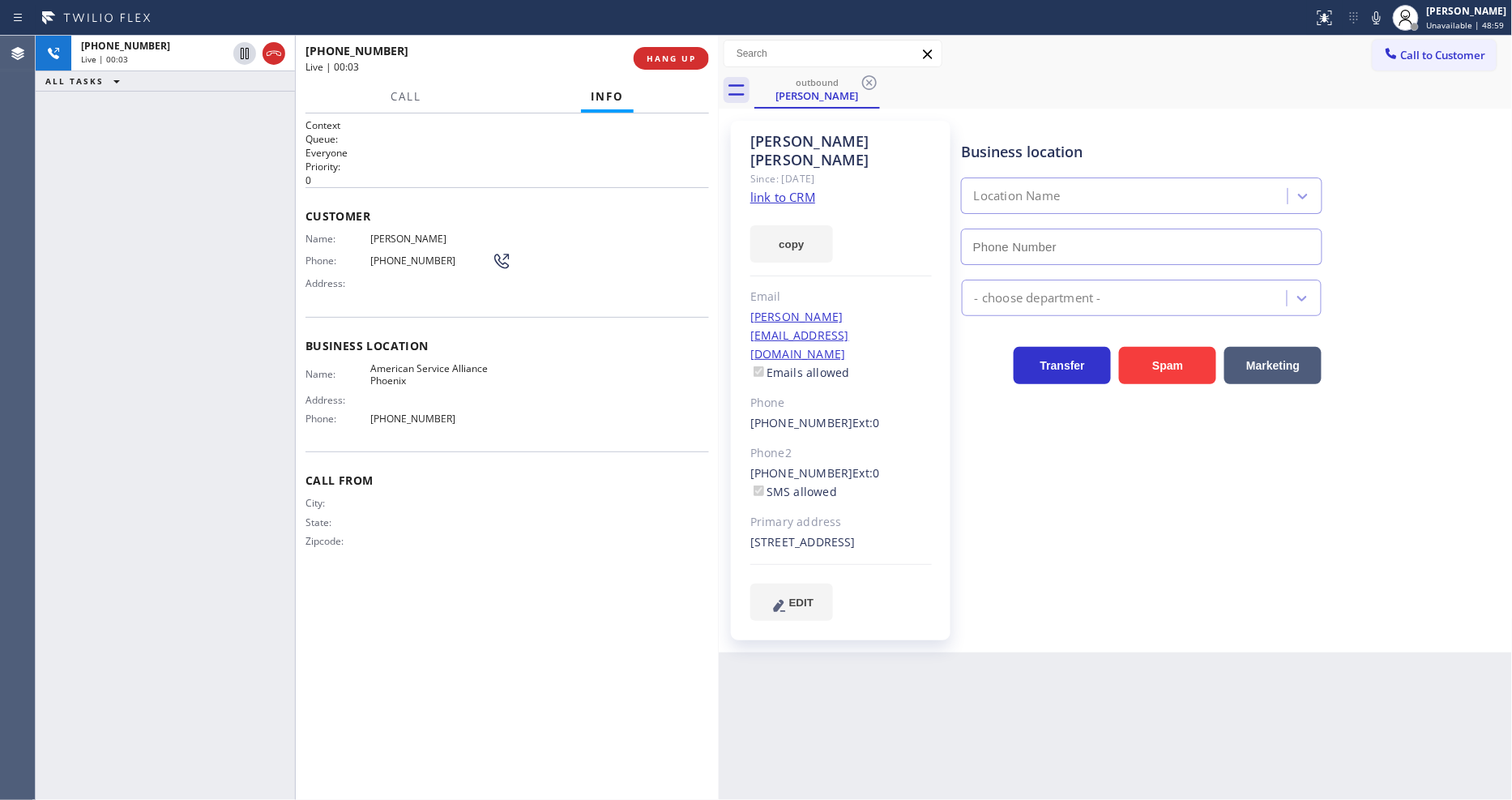
type input "[PHONE_NUMBER]"
click at [1383, 17] on icon at bounding box center [1377, 18] width 20 height 20
click at [1380, 17] on icon at bounding box center [1377, 18] width 9 height 13
click at [1050, 680] on div "Back to Dashboard Change Sender ID Customers Technicians Select a contact Outbo…" at bounding box center [1116, 418] width 794 height 765
click at [684, 47] on button "HANG UP" at bounding box center [672, 59] width 76 height 23
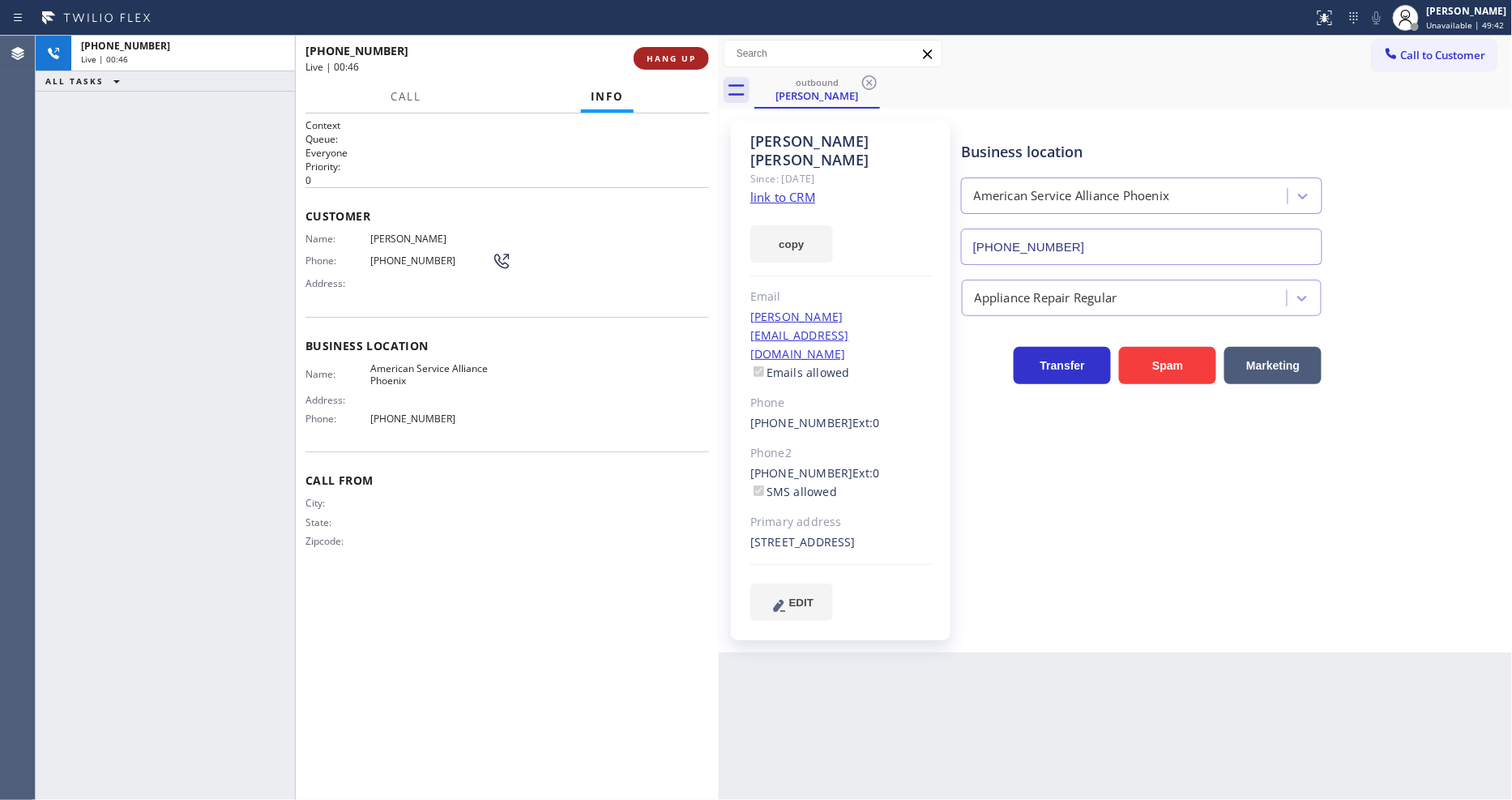
click at [692, 55] on span "HANG UP" at bounding box center [671, 59] width 49 height 11
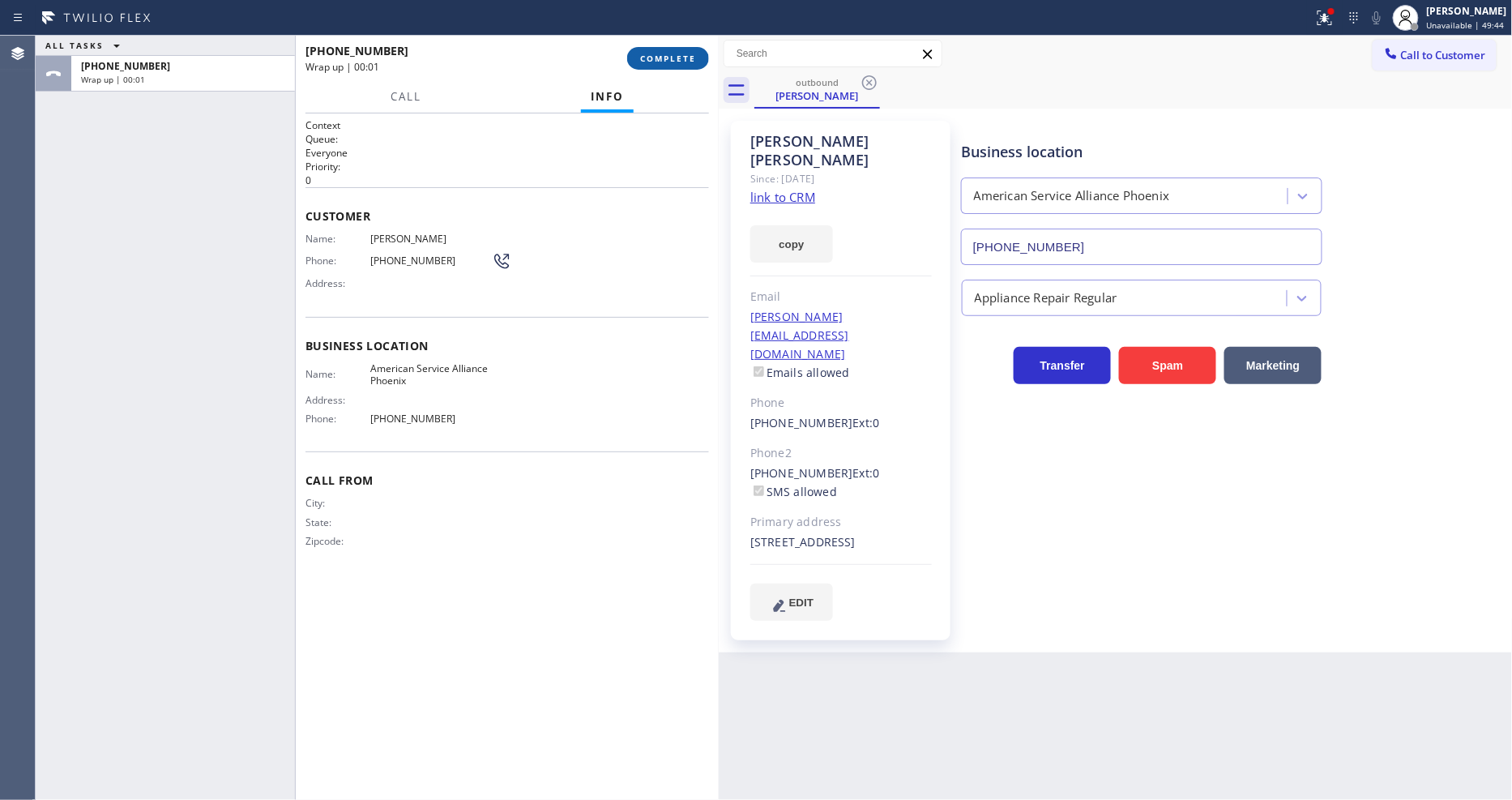
click at [659, 58] on span "COMPLETE" at bounding box center [668, 59] width 56 height 11
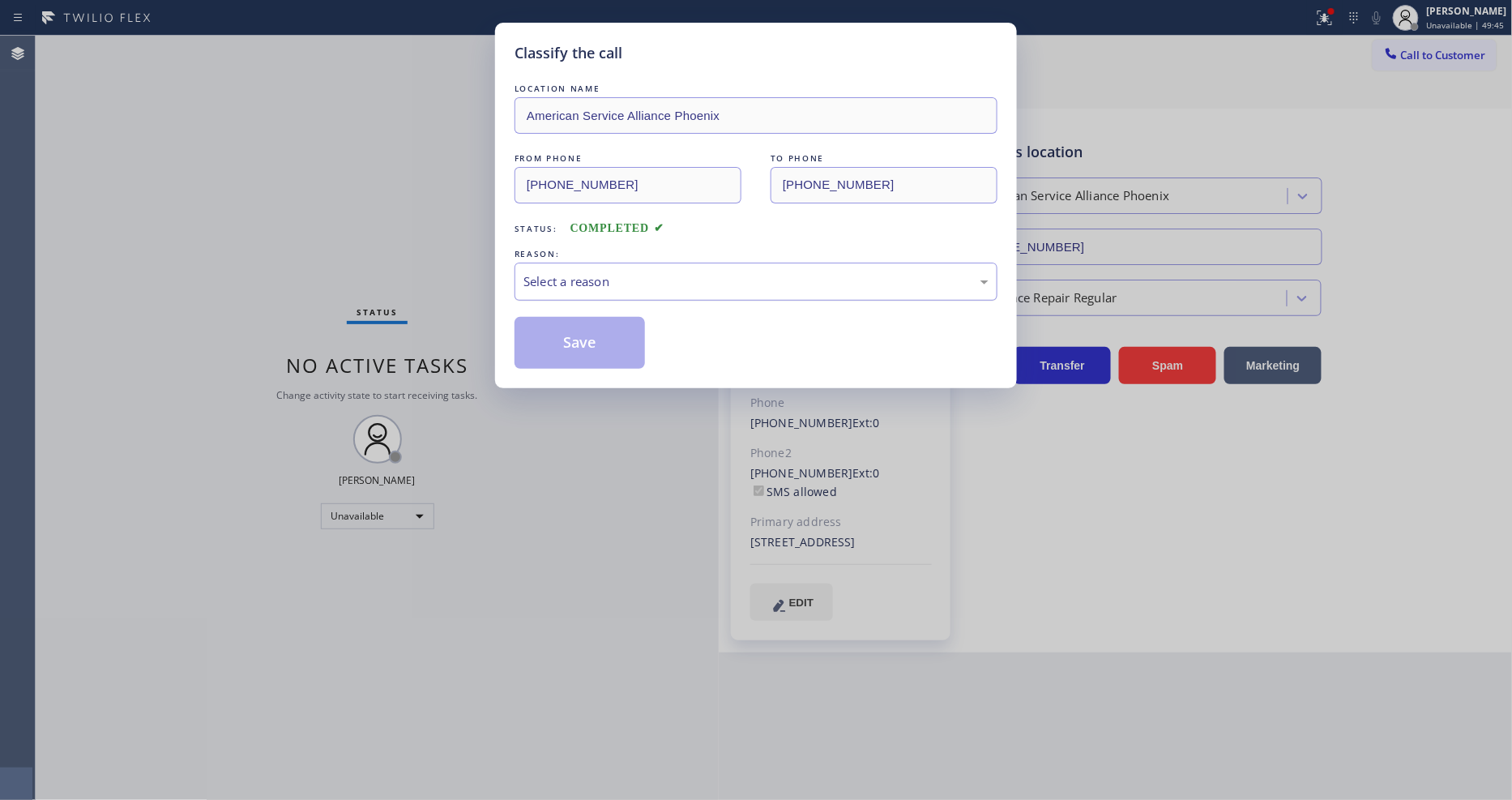
click at [570, 276] on div "Select a reason" at bounding box center [756, 282] width 466 height 19
click at [550, 337] on button "Save" at bounding box center [580, 343] width 131 height 52
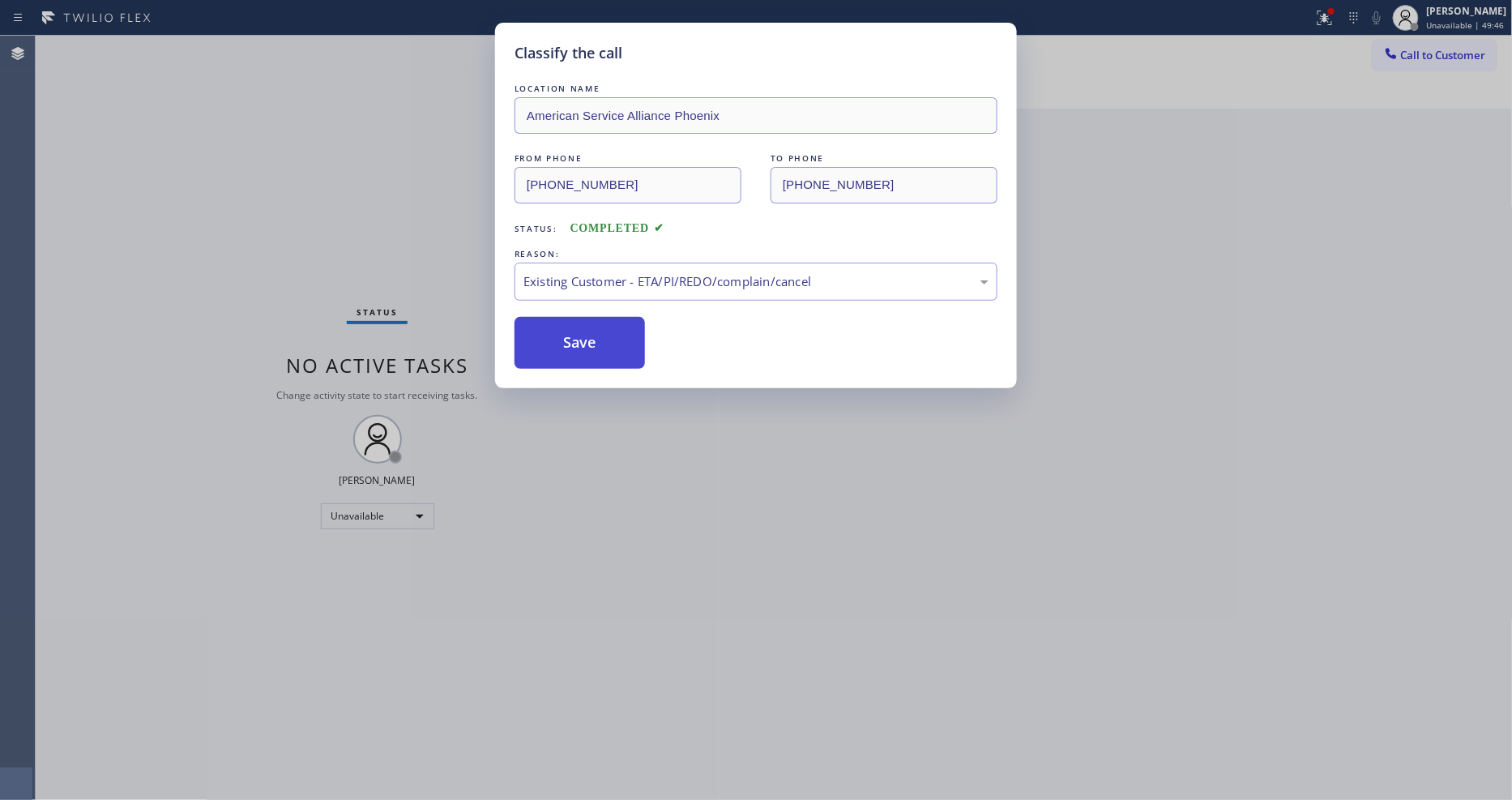
click at [550, 337] on button "Save" at bounding box center [580, 343] width 131 height 52
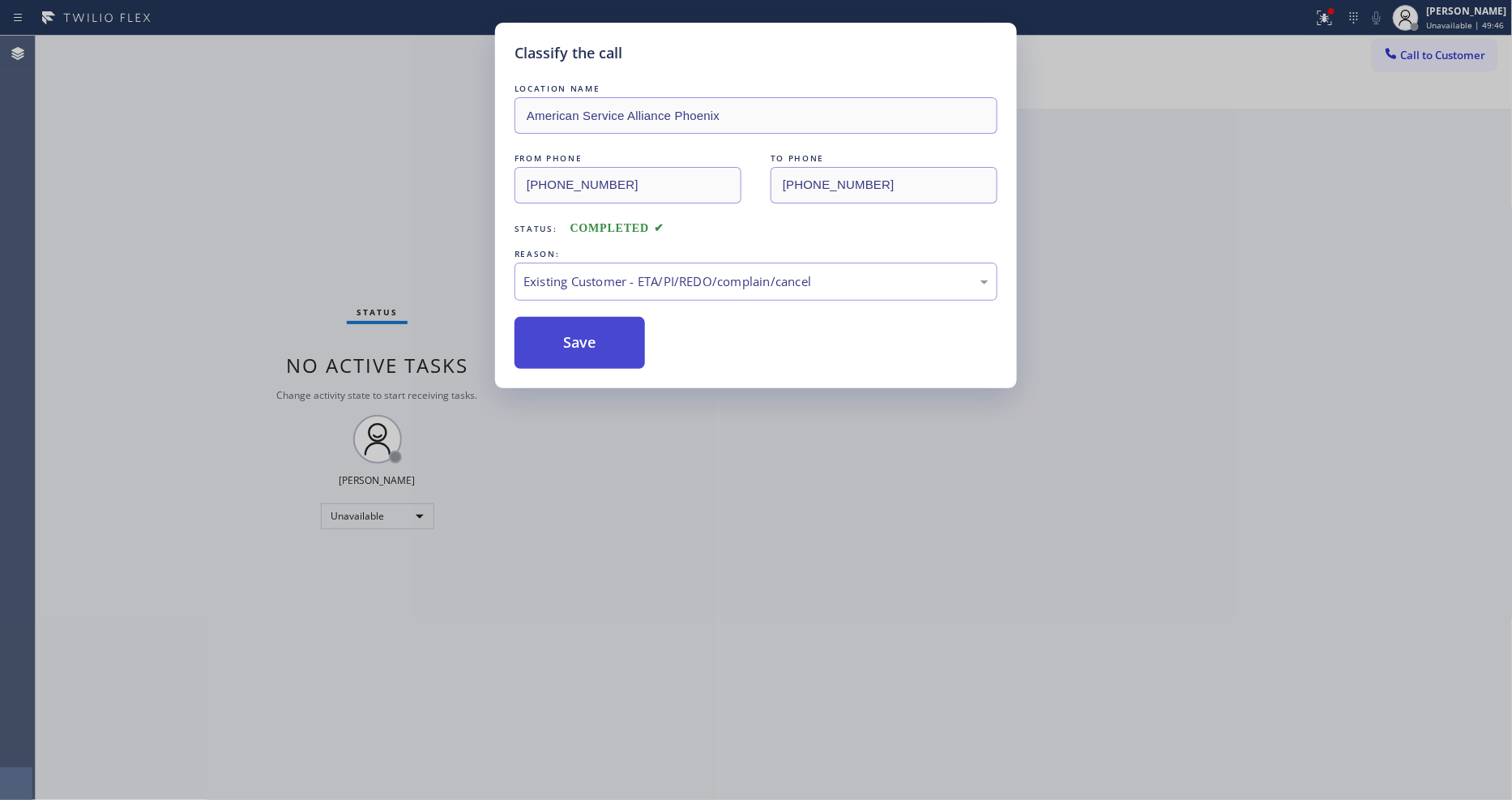
click at [550, 337] on button "Save" at bounding box center [580, 343] width 131 height 52
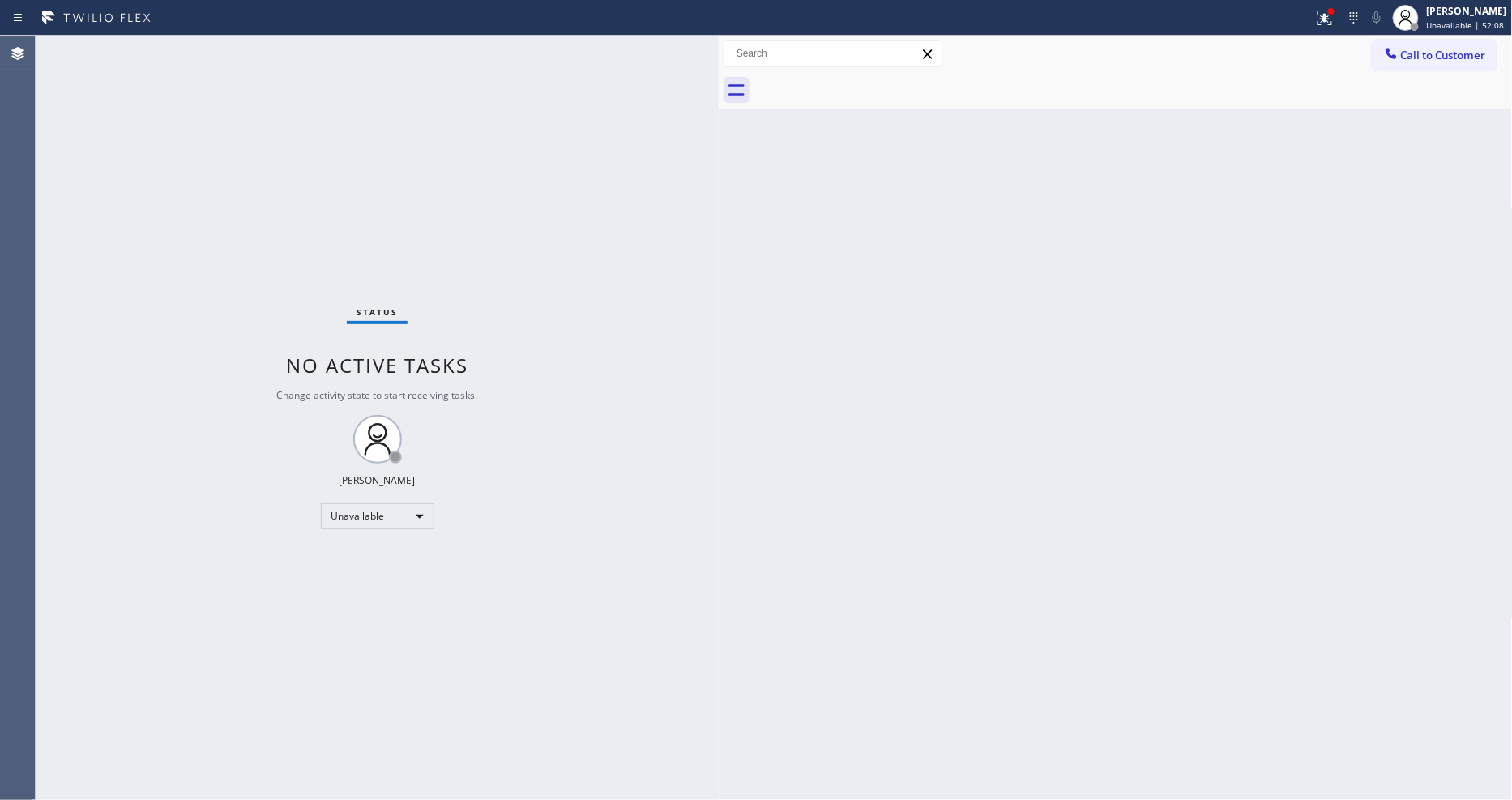
click at [1383, 67] on button "Call to Customer" at bounding box center [1434, 55] width 124 height 31
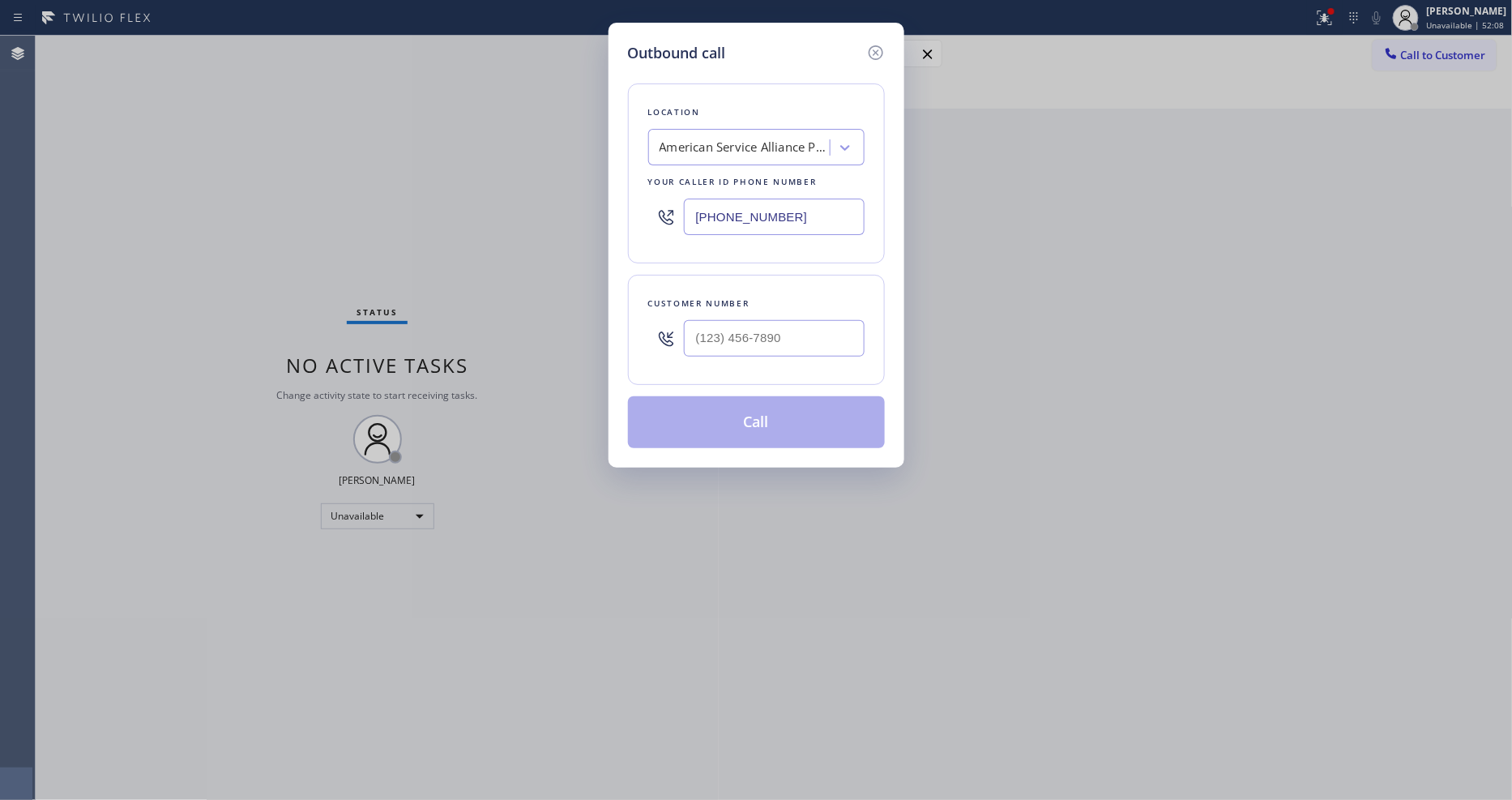
click at [710, 144] on div "American Service Alliance Phoenix" at bounding box center [745, 148] width 170 height 19
paste input "5 Star Air Duct Cleaning"
type input "5 Star Air Duct Cleaning"
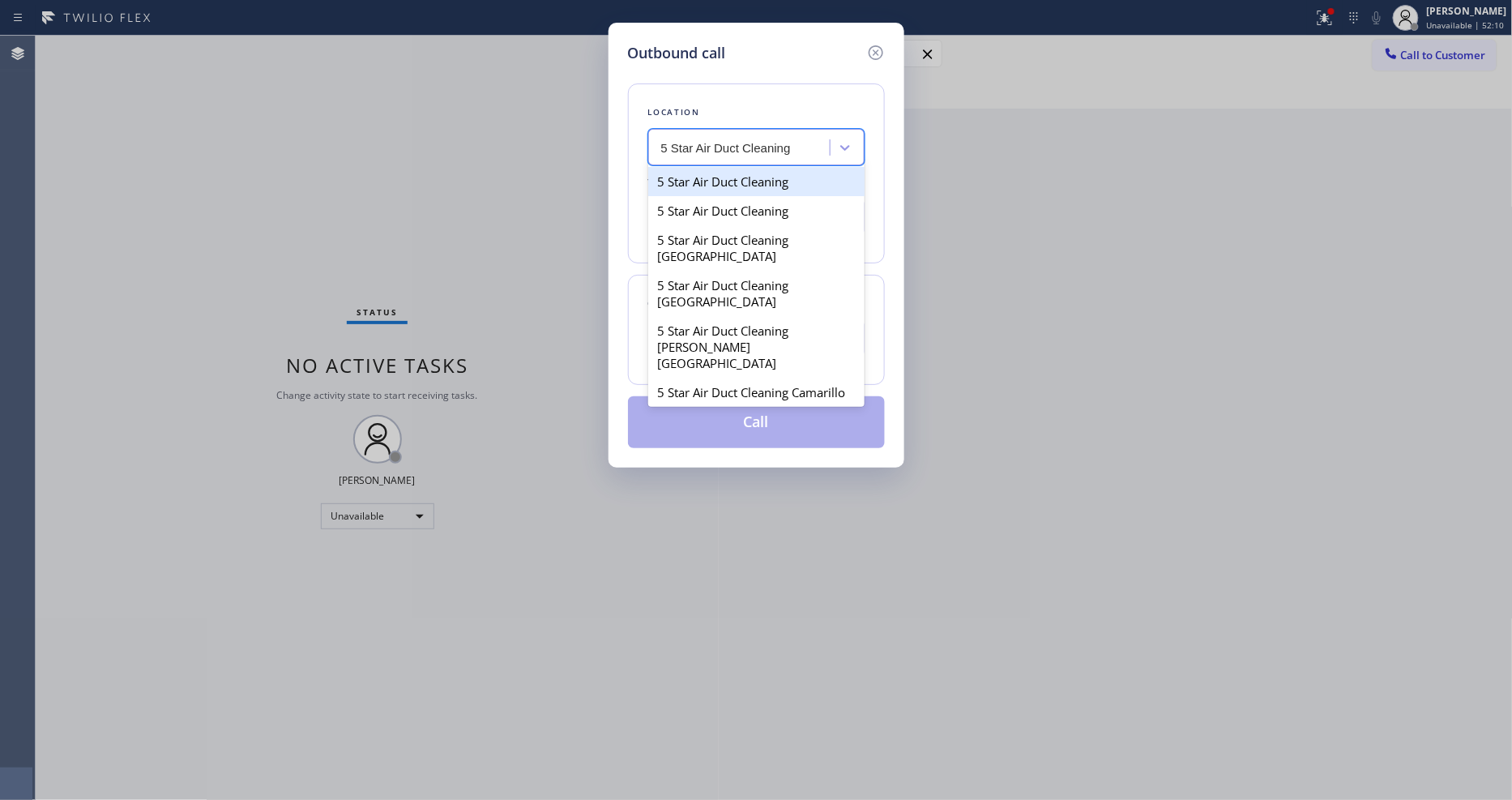
click at [710, 178] on div "5 Star Air Duct Cleaning" at bounding box center [756, 181] width 217 height 29
type input "[PHONE_NUMBER]"
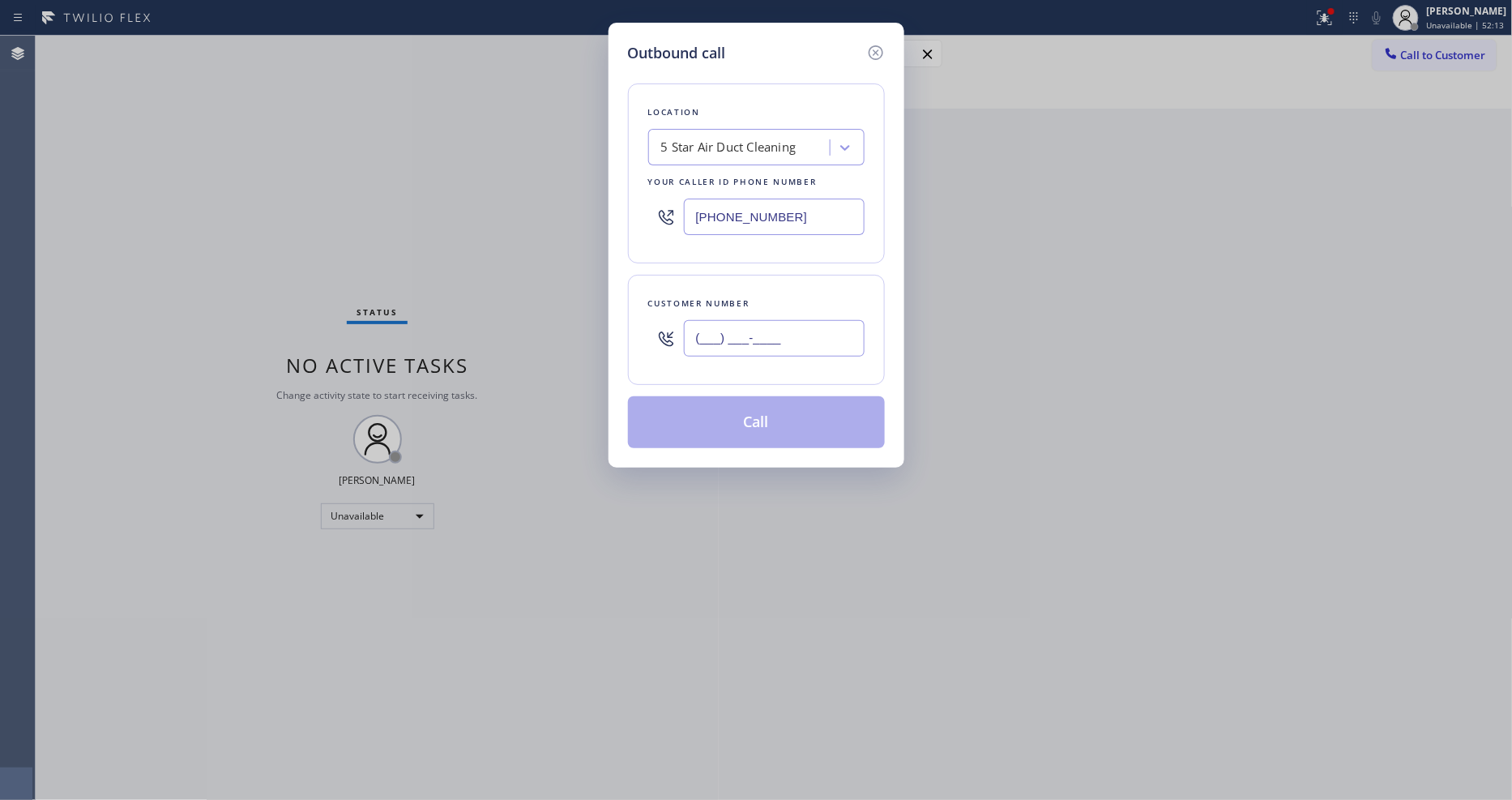
click at [724, 339] on input "(___) ___-____" at bounding box center [774, 338] width 181 height 37
paste input "208) 859-8775"
type input "[PHONE_NUMBER]"
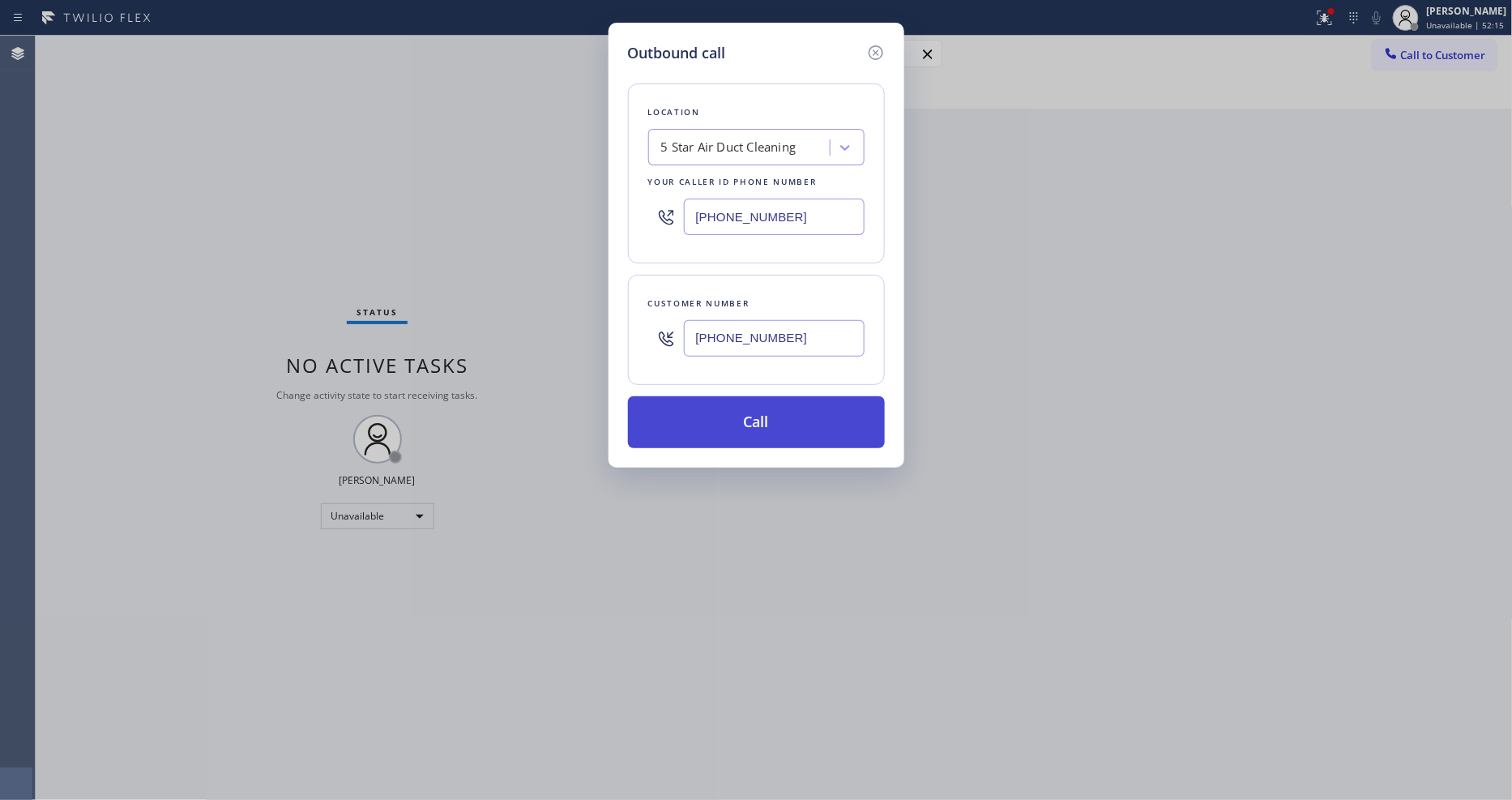
click at [730, 425] on button "Call" at bounding box center [756, 422] width 256 height 52
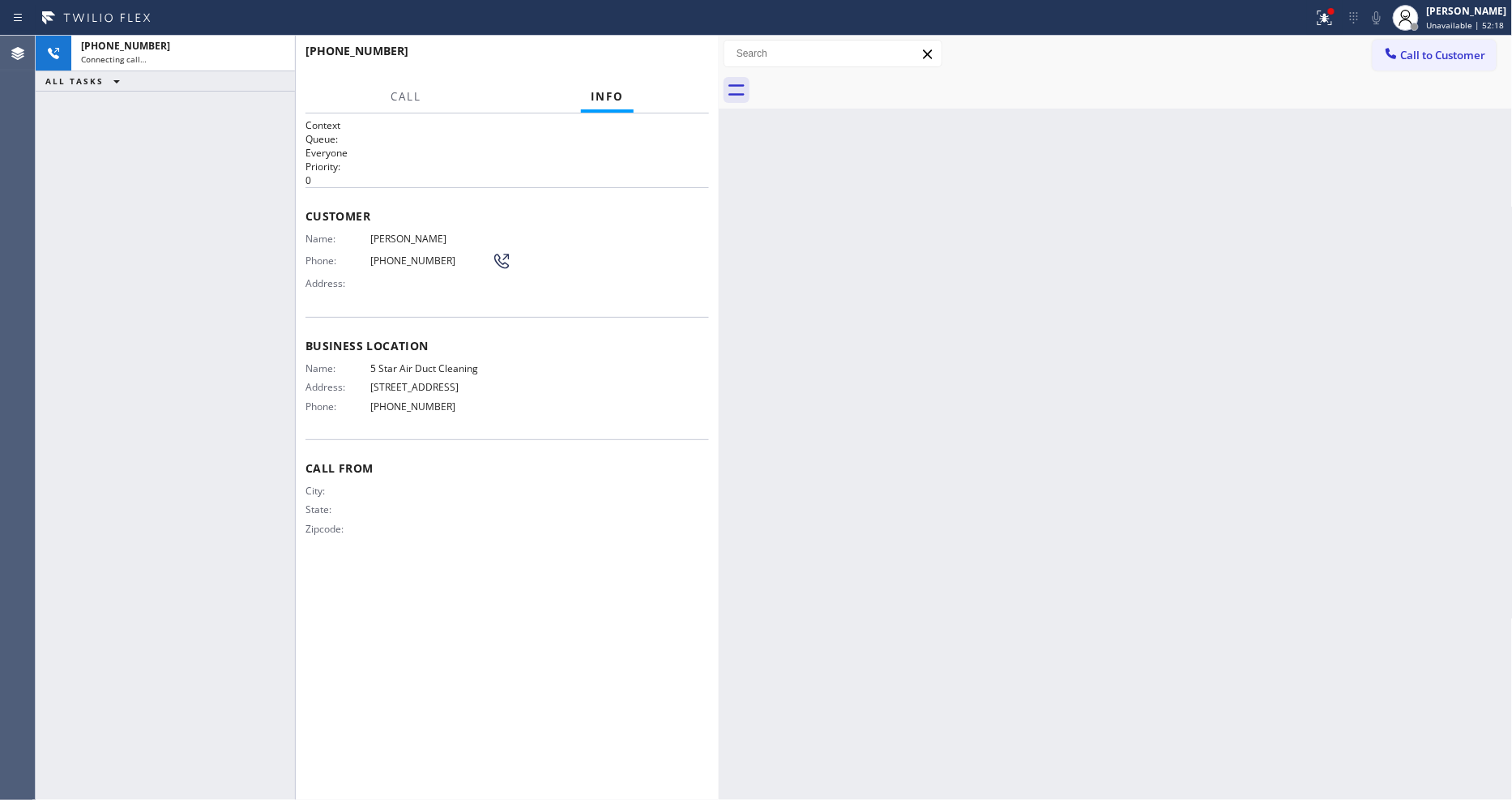
click at [564, 496] on div "City: State: Zipcode:" at bounding box center [507, 513] width 403 height 57
click at [1138, 523] on div "Back to Dashboard Change Sender ID Customers Technicians Select a contact Outbo…" at bounding box center [1116, 418] width 794 height 765
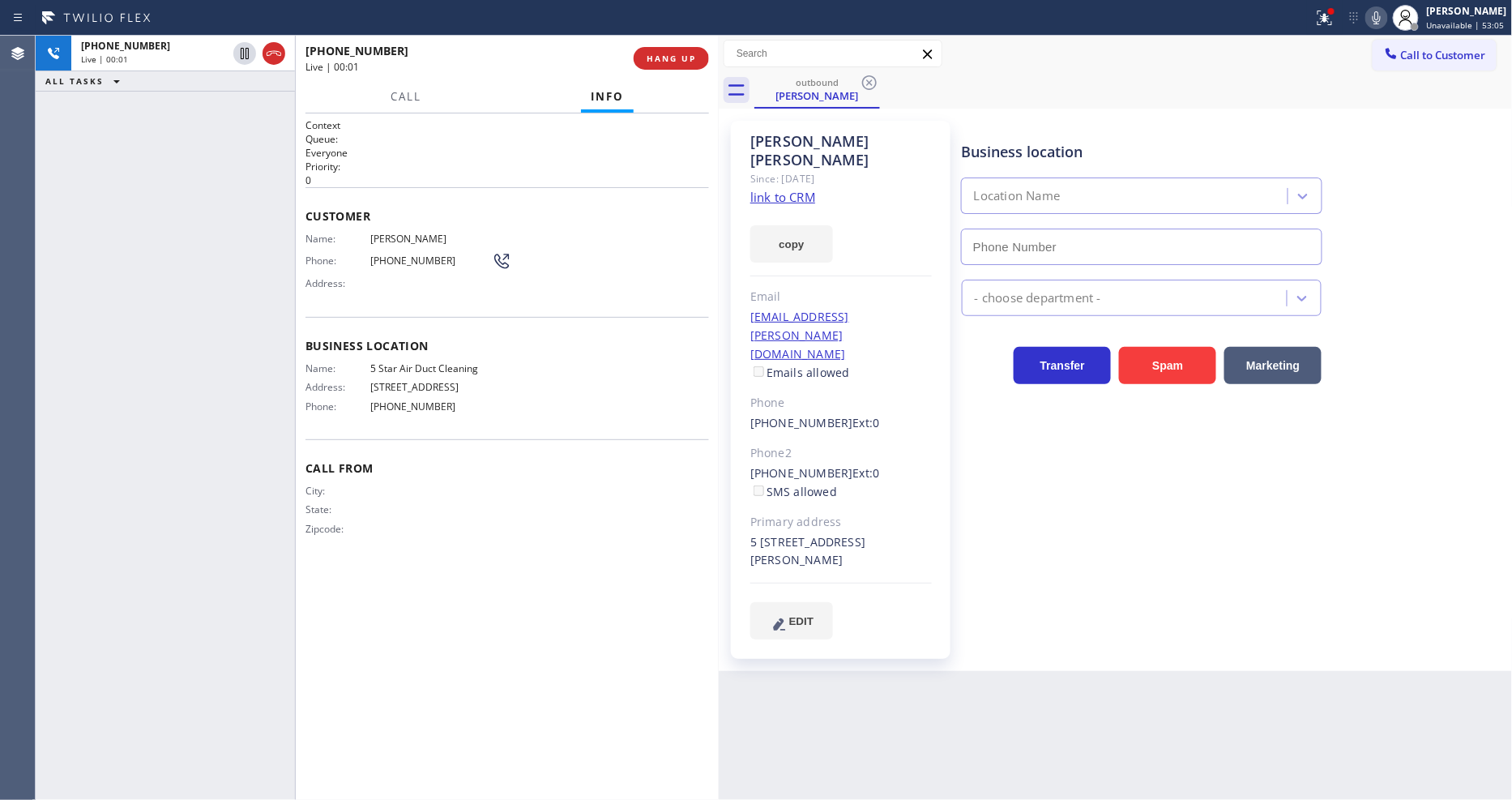
type input "[PHONE_NUMBER]"
click at [1397, 18] on div at bounding box center [1406, 18] width 36 height 36
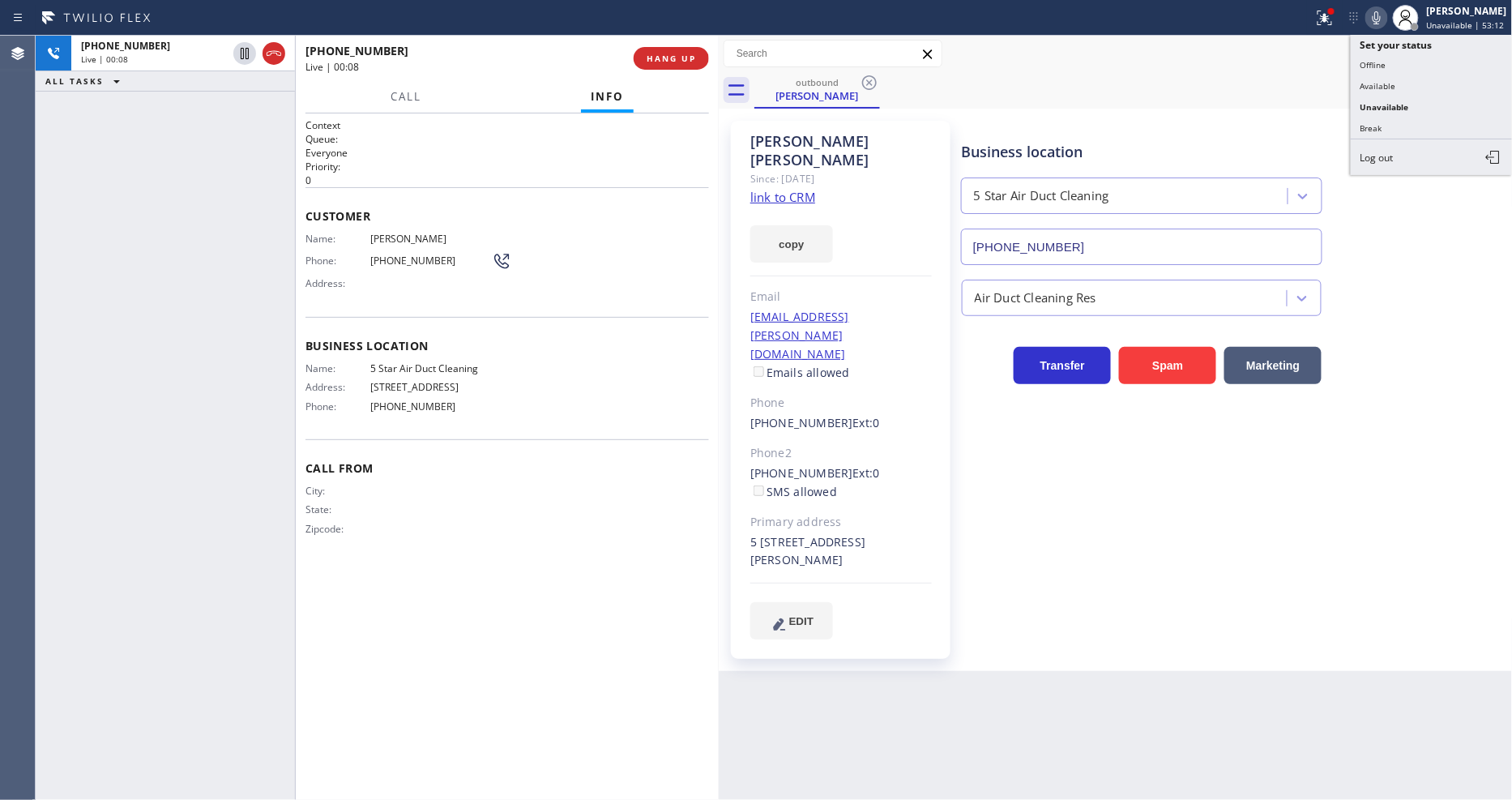
click at [1386, 19] on icon at bounding box center [1377, 18] width 20 height 20
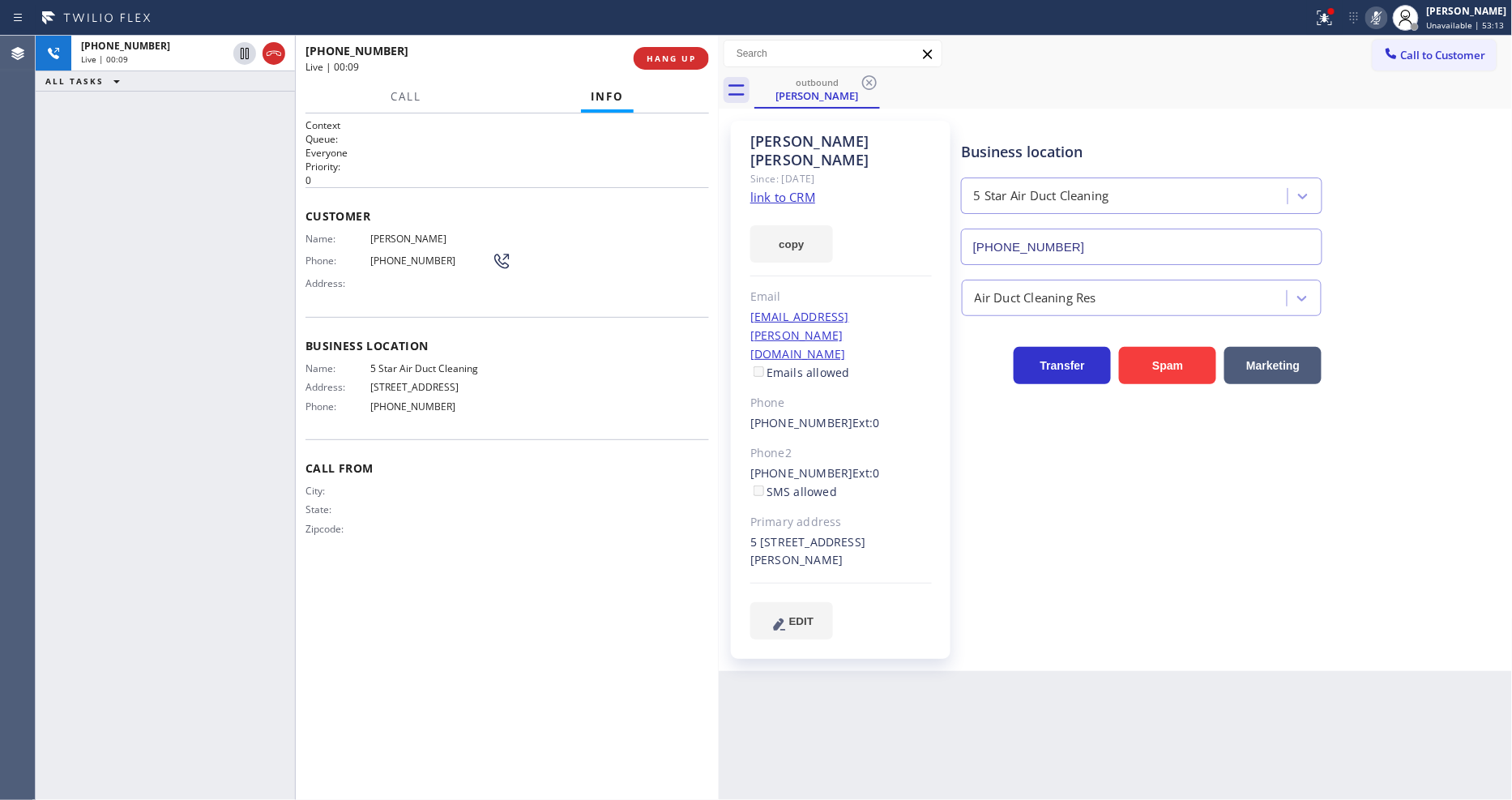
click at [1386, 19] on icon at bounding box center [1377, 18] width 20 height 20
click at [677, 59] on span "HANG UP" at bounding box center [671, 59] width 49 height 11
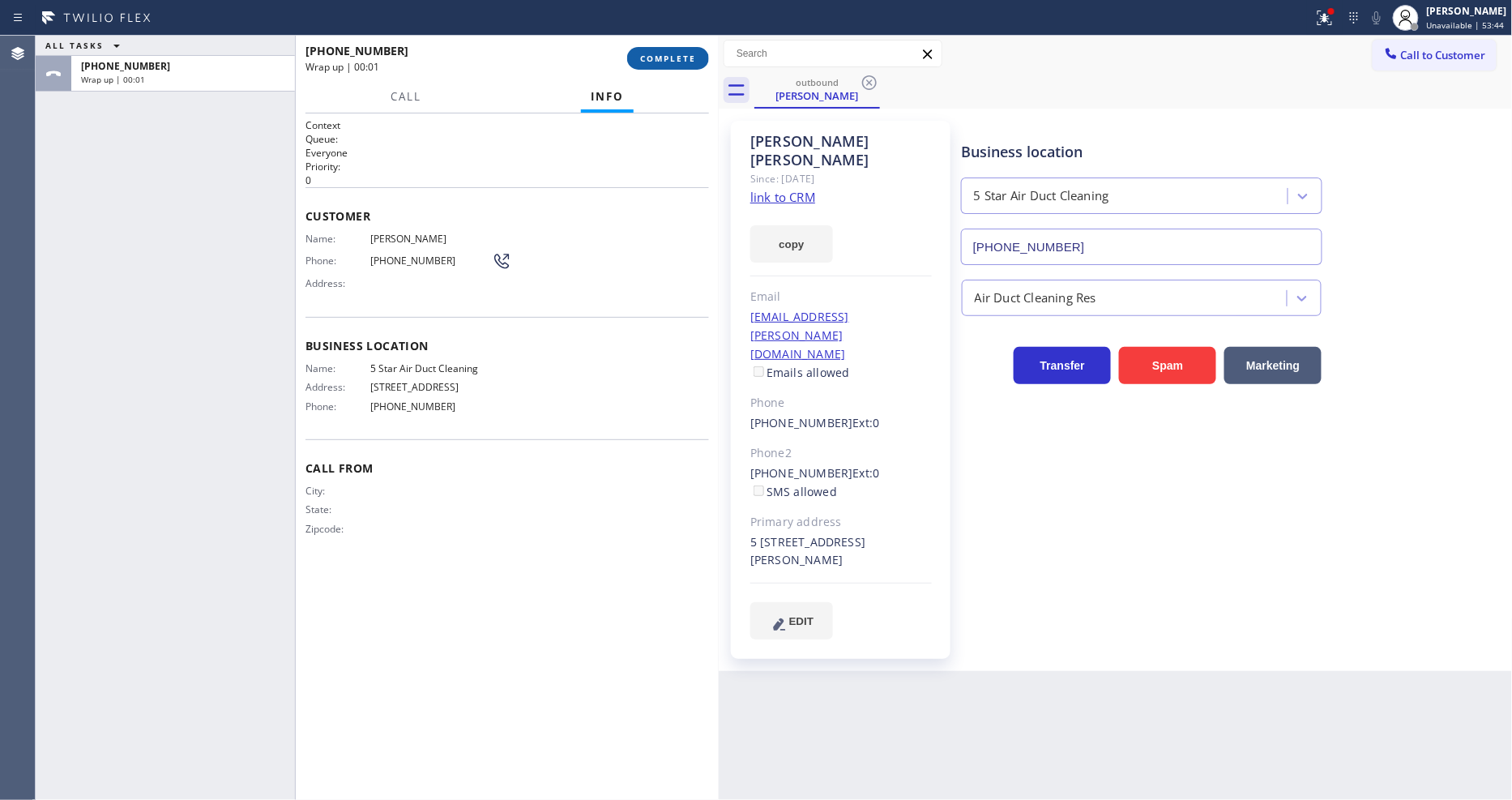
click at [677, 59] on span "COMPLETE" at bounding box center [668, 59] width 56 height 11
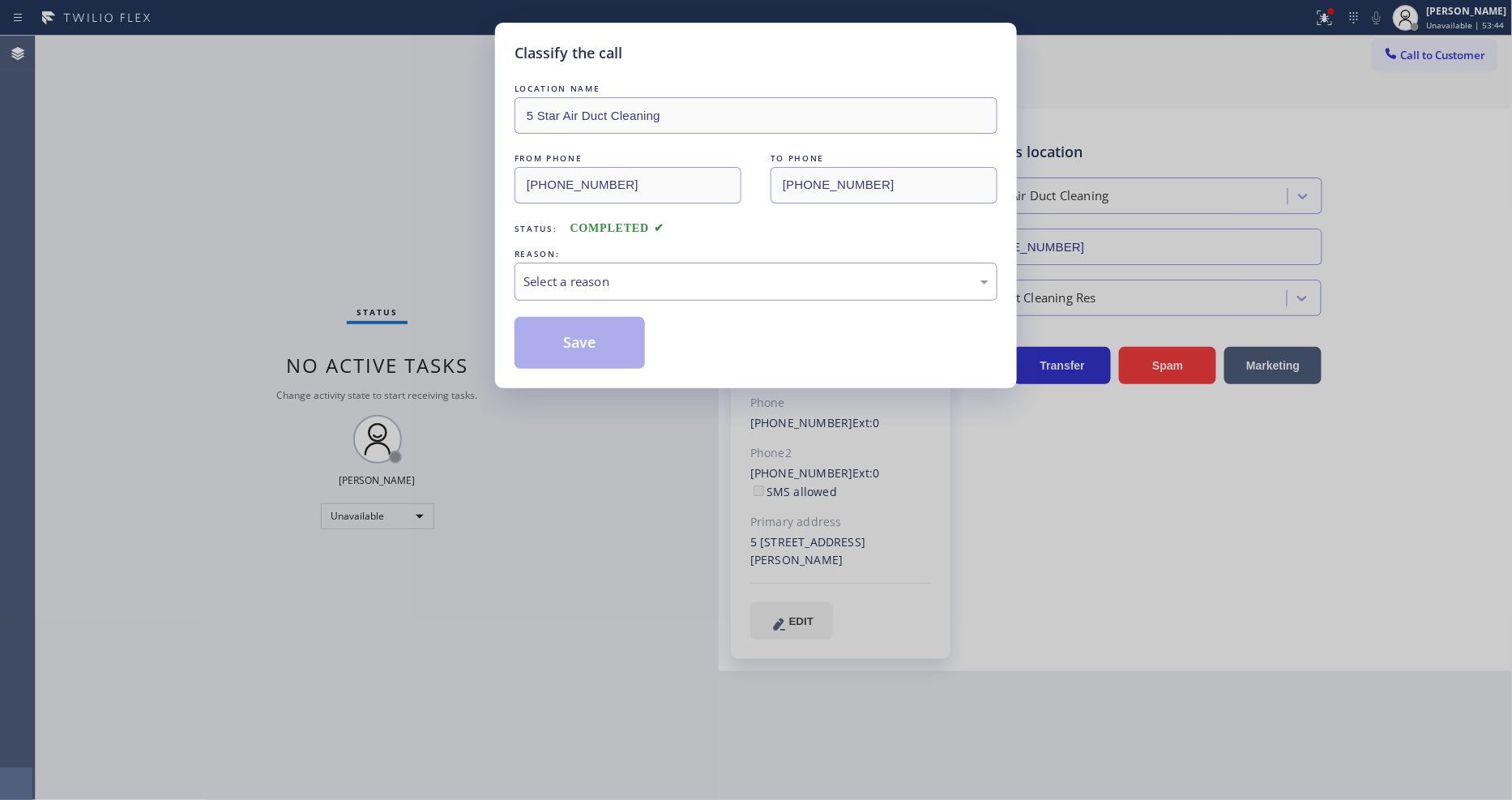
click at [596, 276] on div "Select a reason" at bounding box center [756, 282] width 466 height 19
click at [589, 336] on button "Save" at bounding box center [580, 343] width 131 height 52
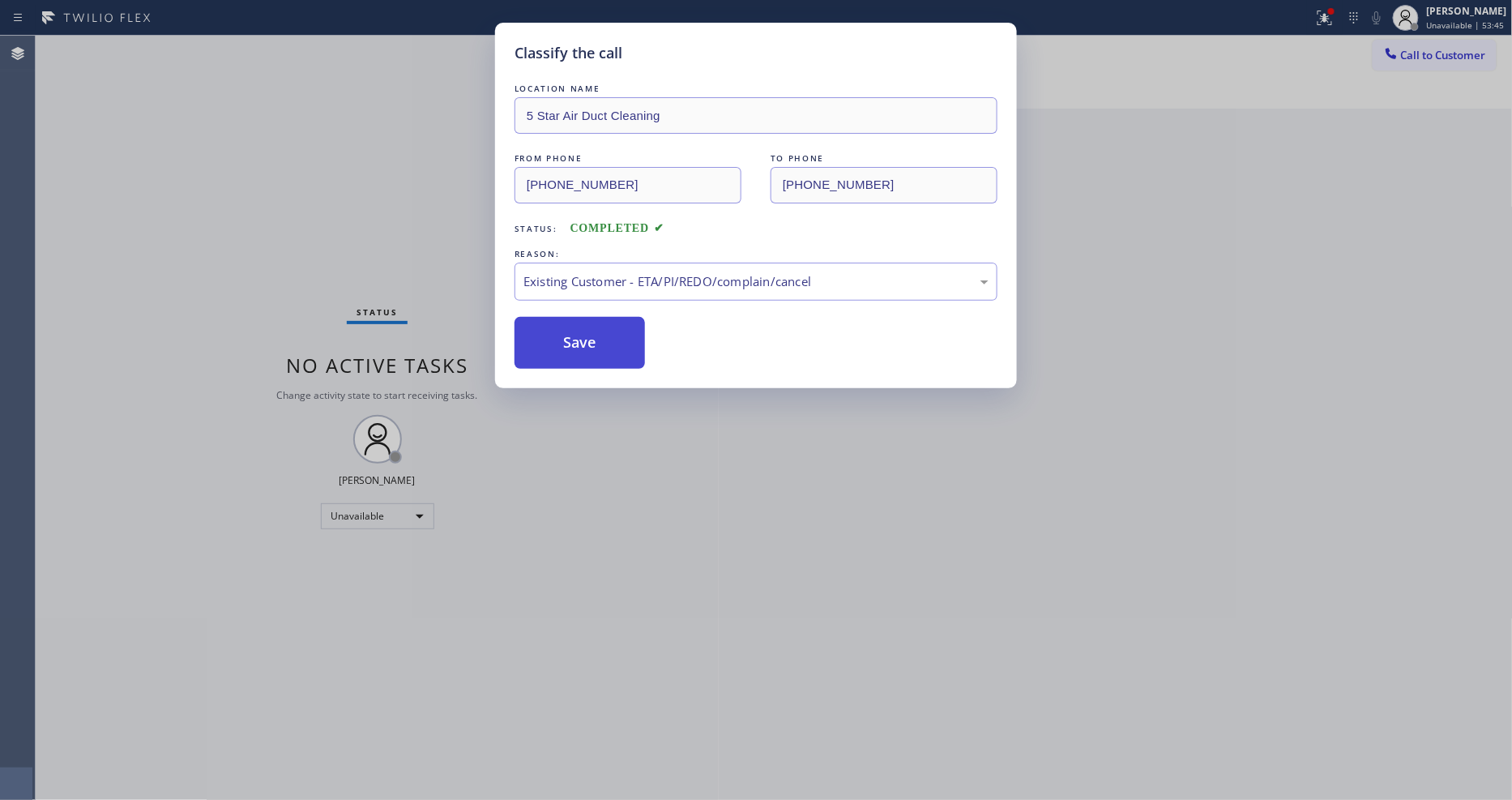
click at [589, 336] on button "Save" at bounding box center [580, 343] width 131 height 52
drag, startPoint x: 589, startPoint y: 336, endPoint x: 571, endPoint y: 273, distance: 65.5
click at [589, 330] on button "Save" at bounding box center [580, 343] width 131 height 52
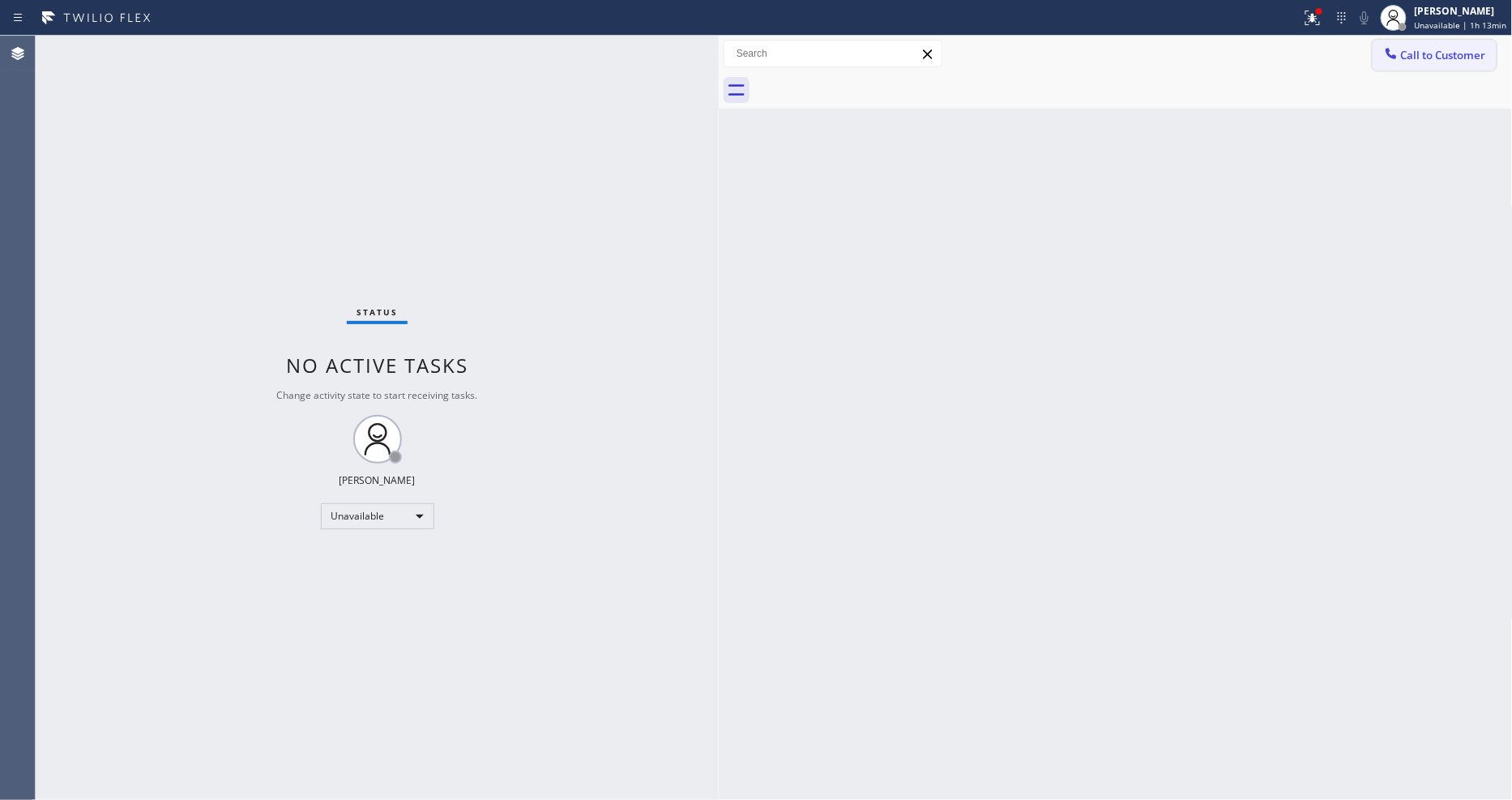
click at [1453, 53] on span "Call to Customer" at bounding box center [1444, 55] width 85 height 14
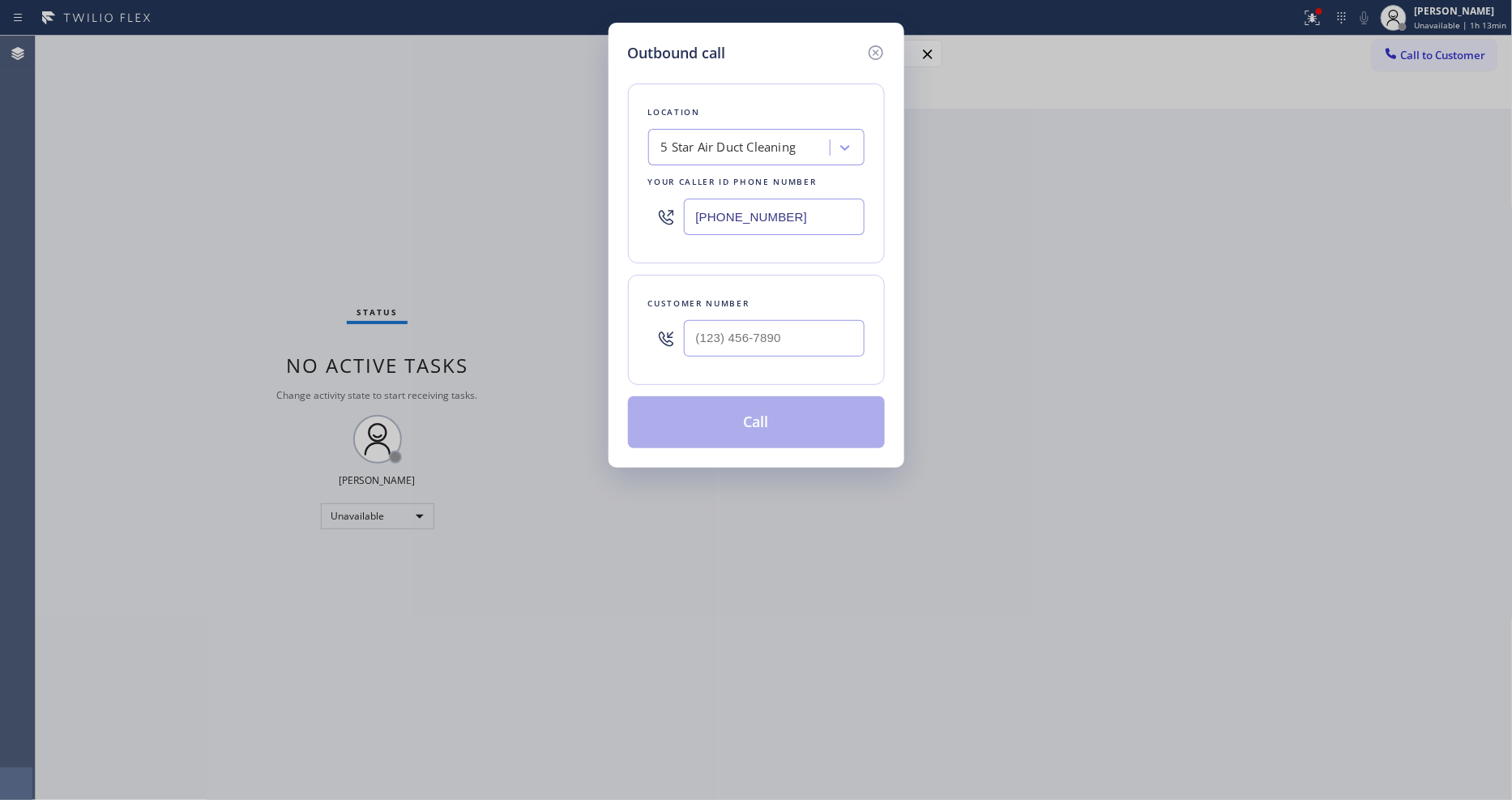
click at [737, 154] on div "5 Star Air Duct Cleaning" at bounding box center [741, 148] width 177 height 28
paste input "Viking Repair Service"
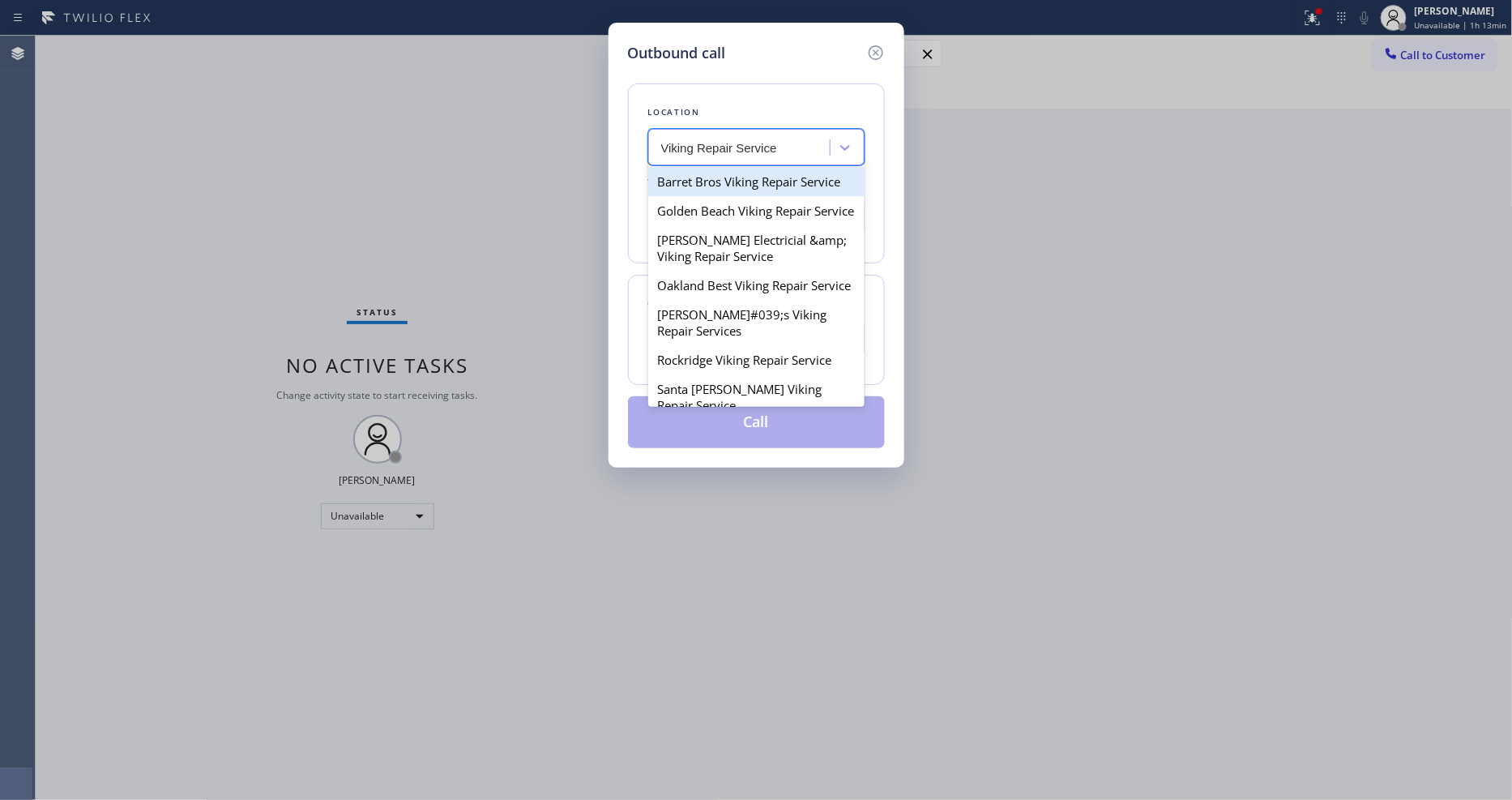
type input "Viking Repair Service"
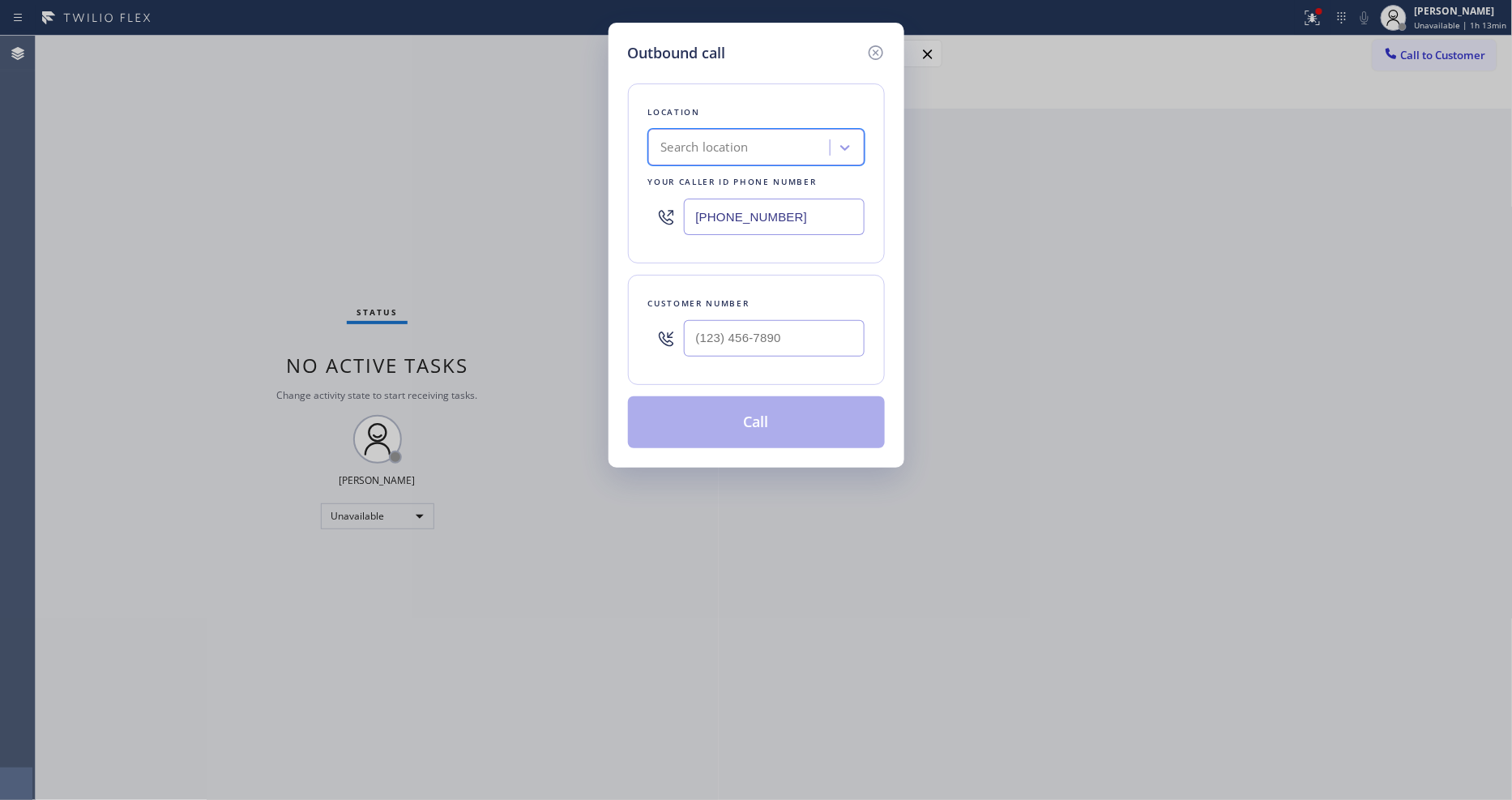
click at [763, 147] on div "Search location" at bounding box center [741, 148] width 177 height 28
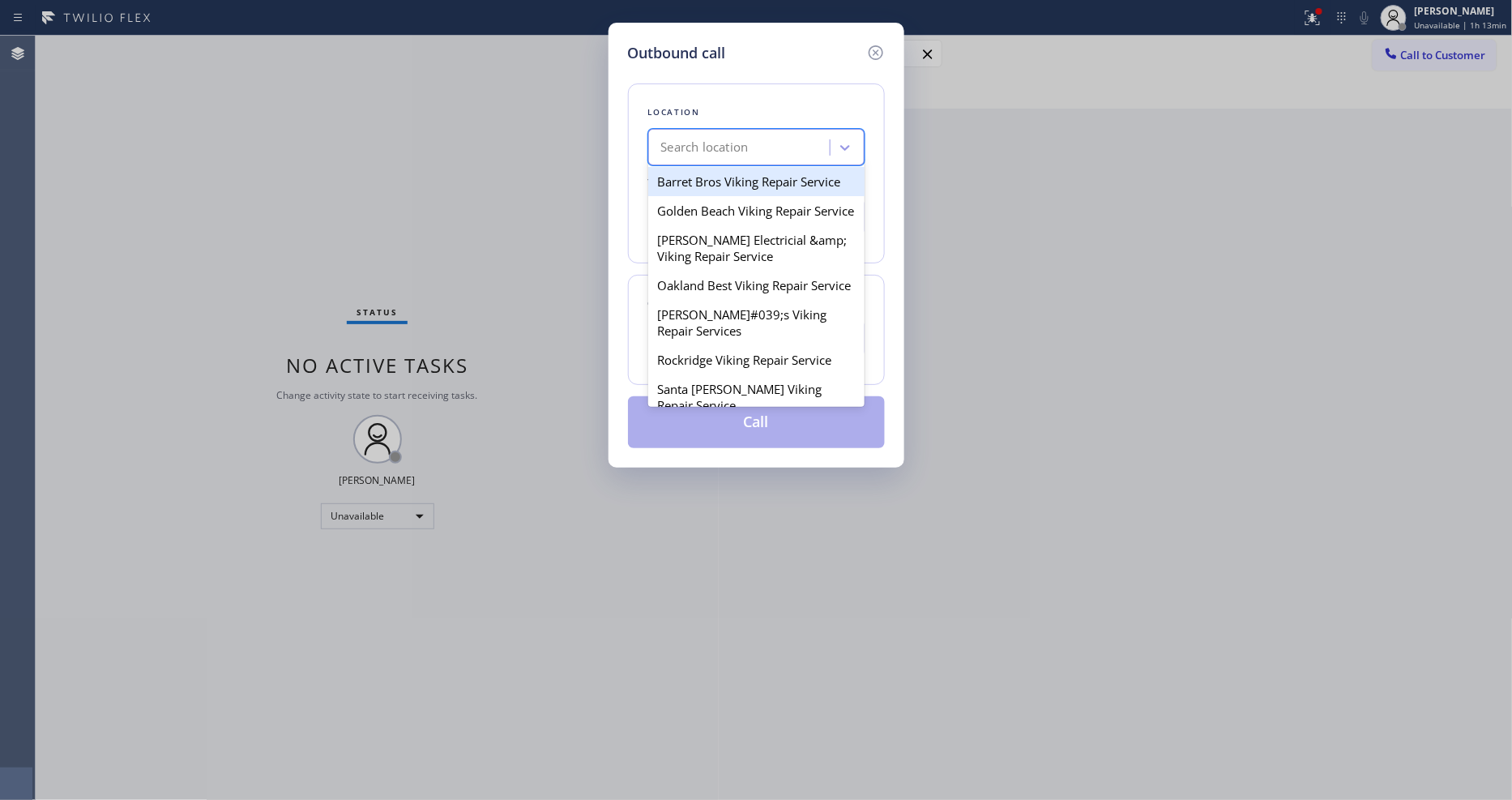
click at [732, 214] on div "Golden Beach Viking Repair Service" at bounding box center [756, 210] width 217 height 29
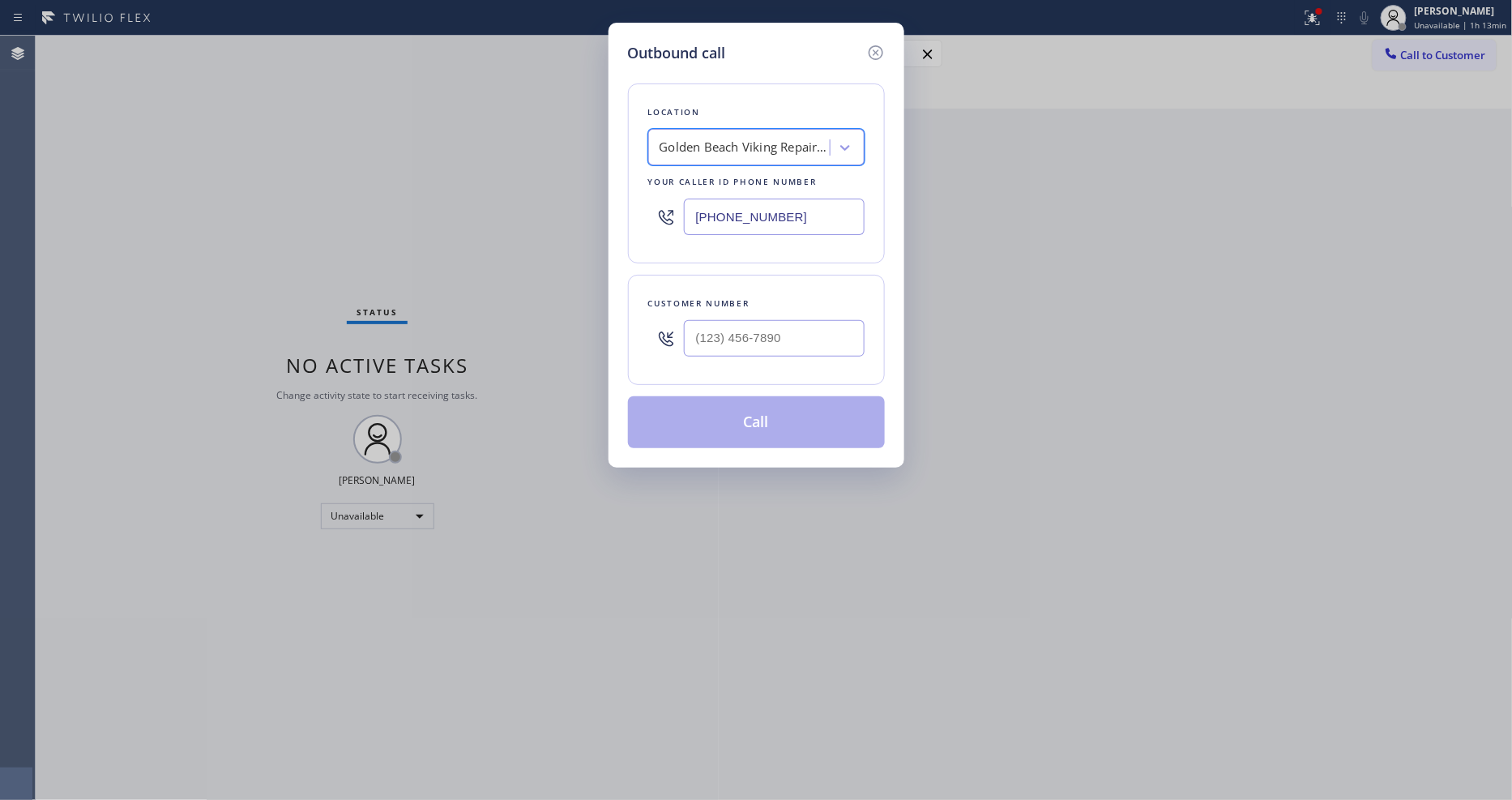
click at [735, 108] on div "Location" at bounding box center [756, 113] width 217 height 17
click at [705, 208] on input "[PHONE_NUMBER]" at bounding box center [774, 217] width 181 height 37
paste input "323) 416-2342"
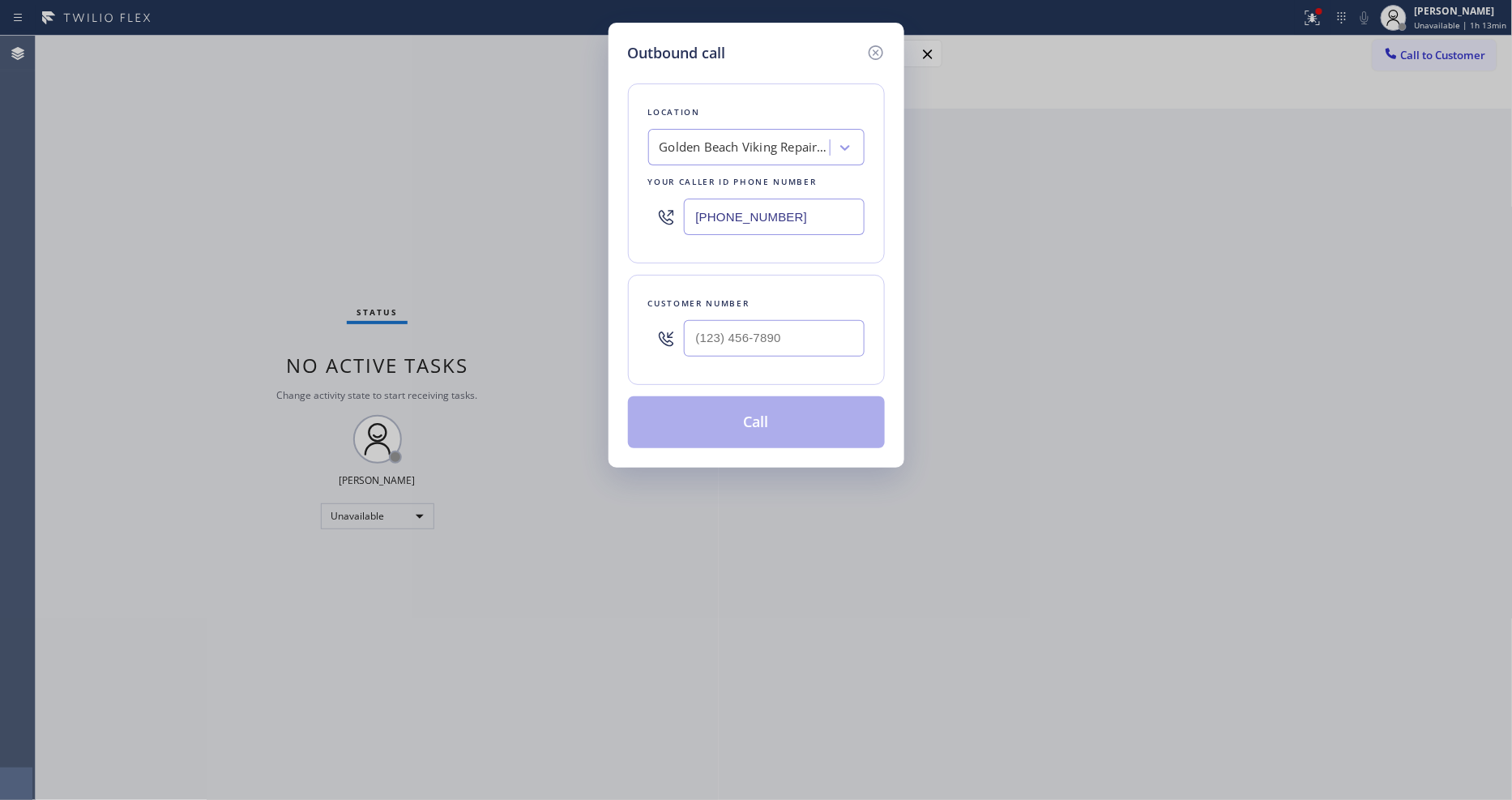
type input "[PHONE_NUMBER]"
click at [735, 345] on input "text" at bounding box center [774, 338] width 181 height 37
paste input "310) 291-3493"
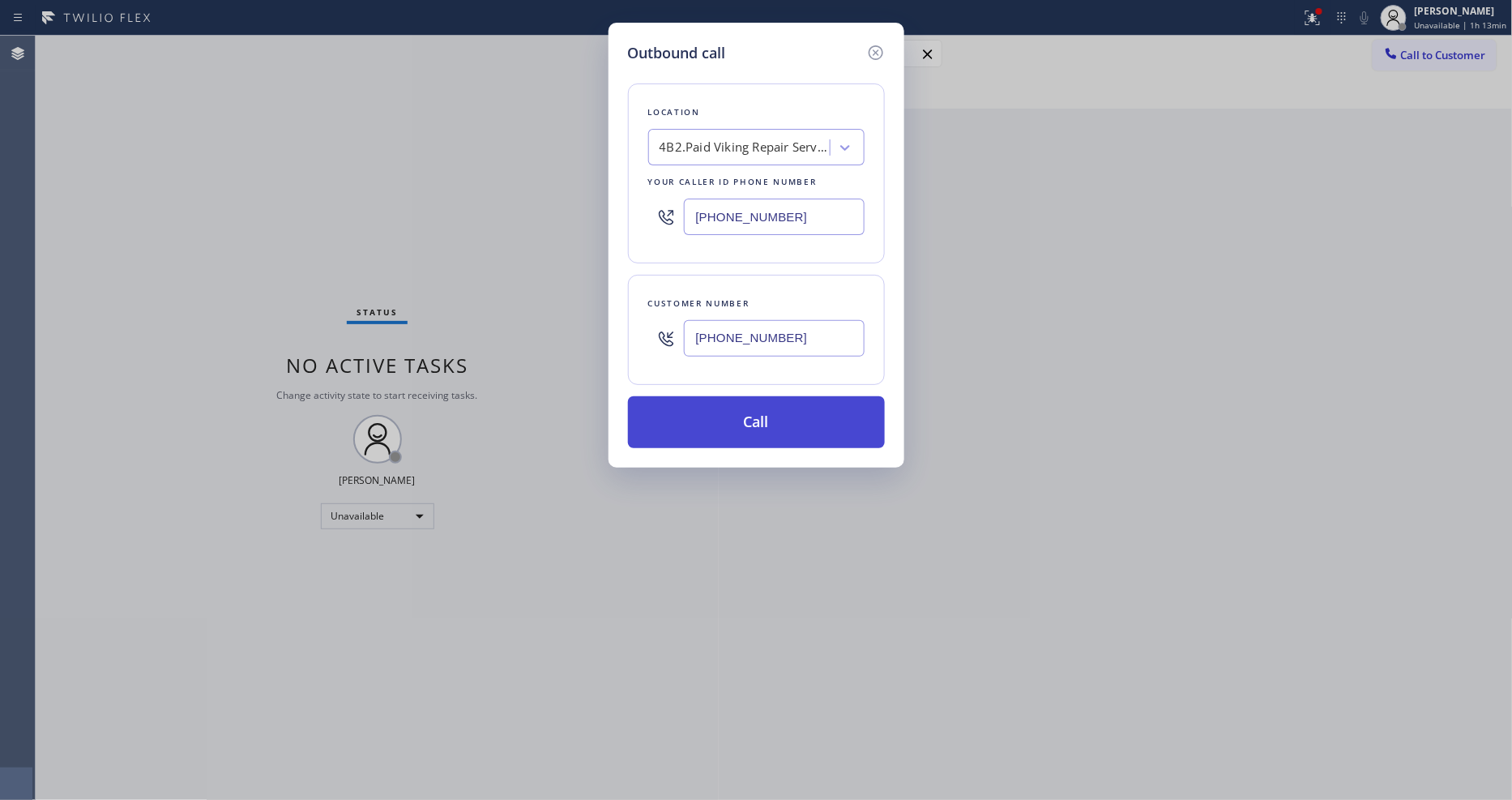
type input "[PHONE_NUMBER]"
click at [707, 431] on button "Call" at bounding box center [756, 422] width 256 height 52
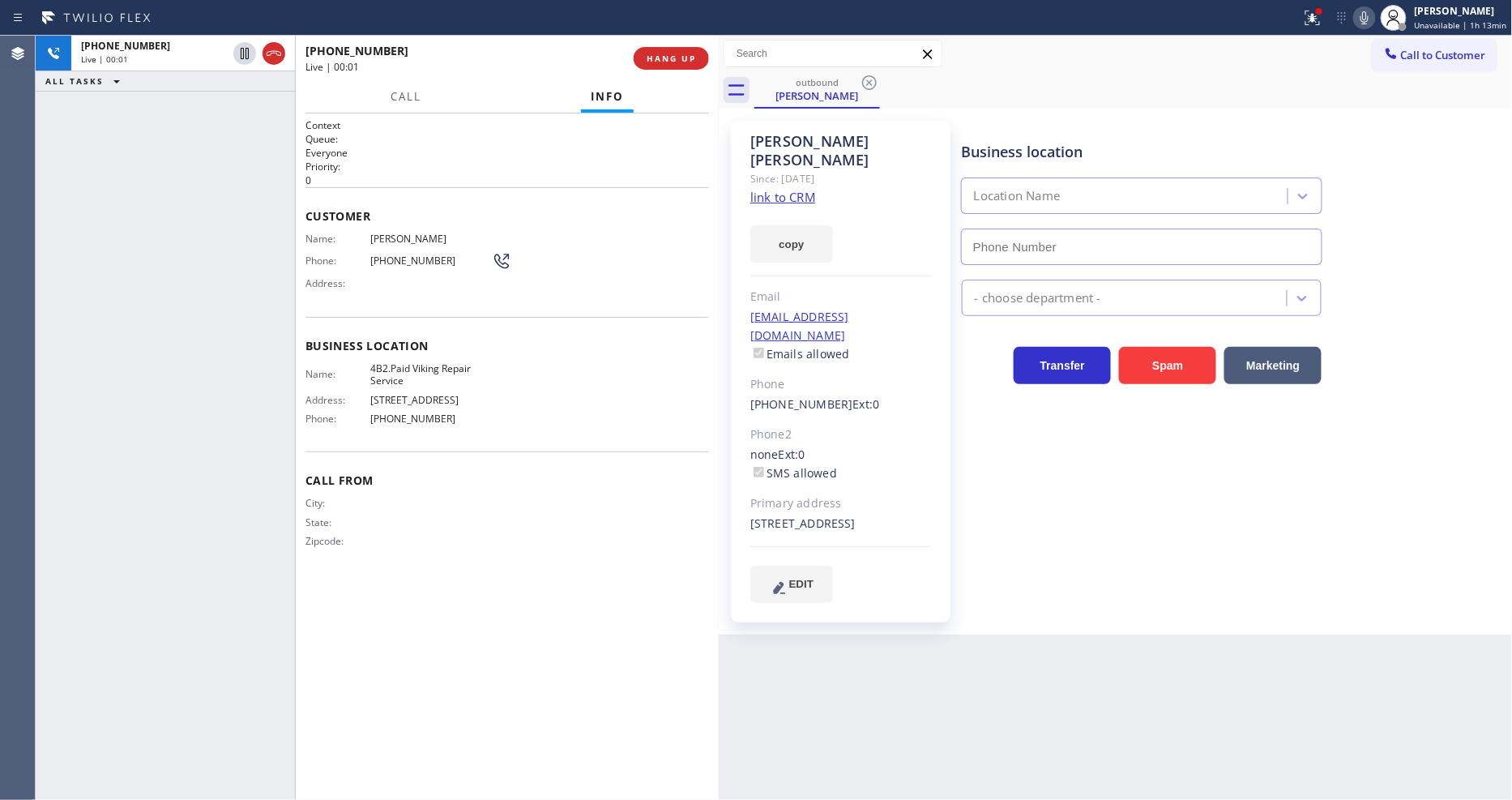
type input "[PHONE_NUMBER]"
click at [669, 60] on span "HANG UP" at bounding box center [671, 59] width 49 height 11
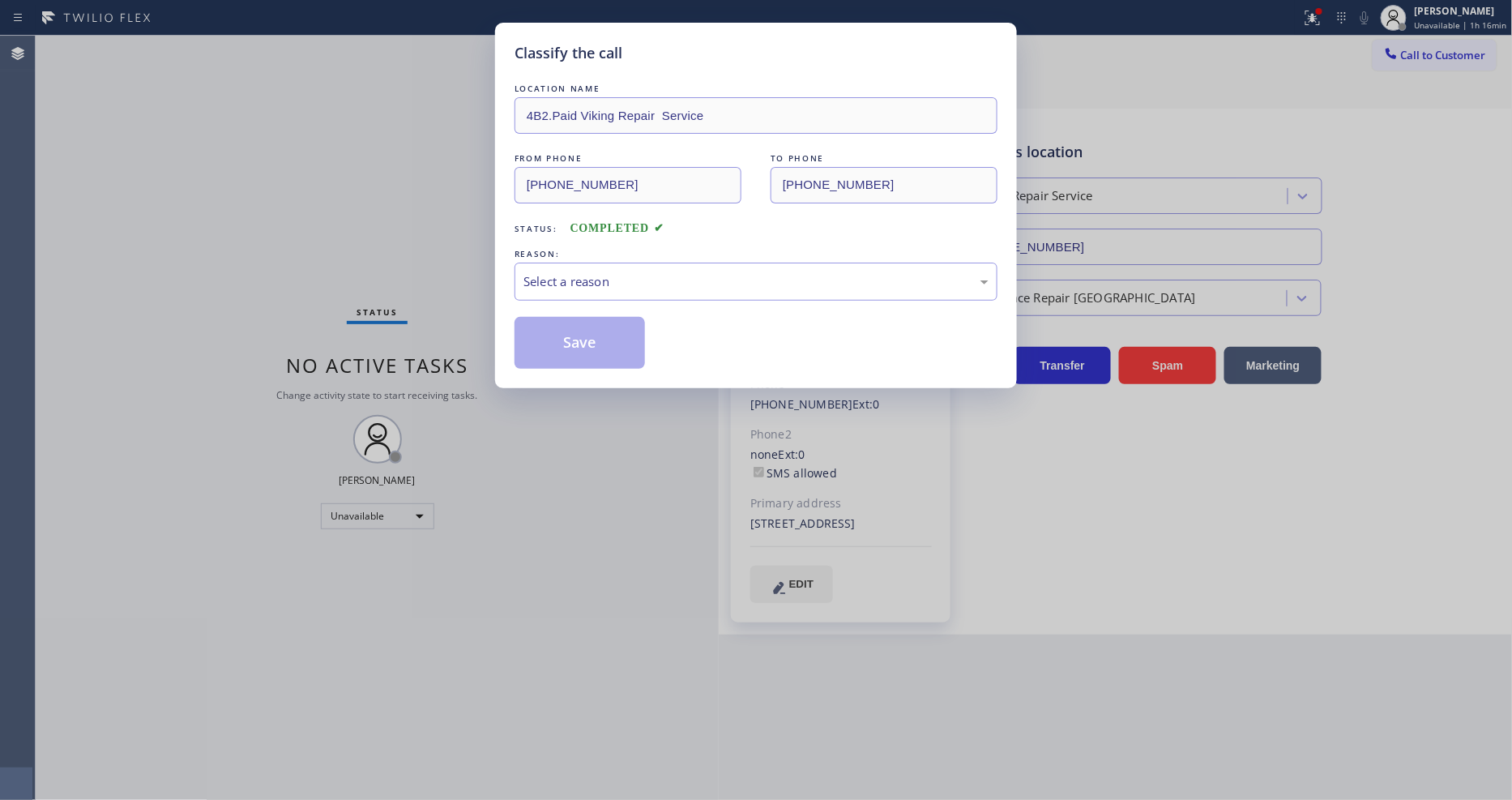
click at [584, 265] on div "Select a reason" at bounding box center [756, 281] width 483 height 38
click at [582, 336] on button "Save" at bounding box center [580, 343] width 131 height 52
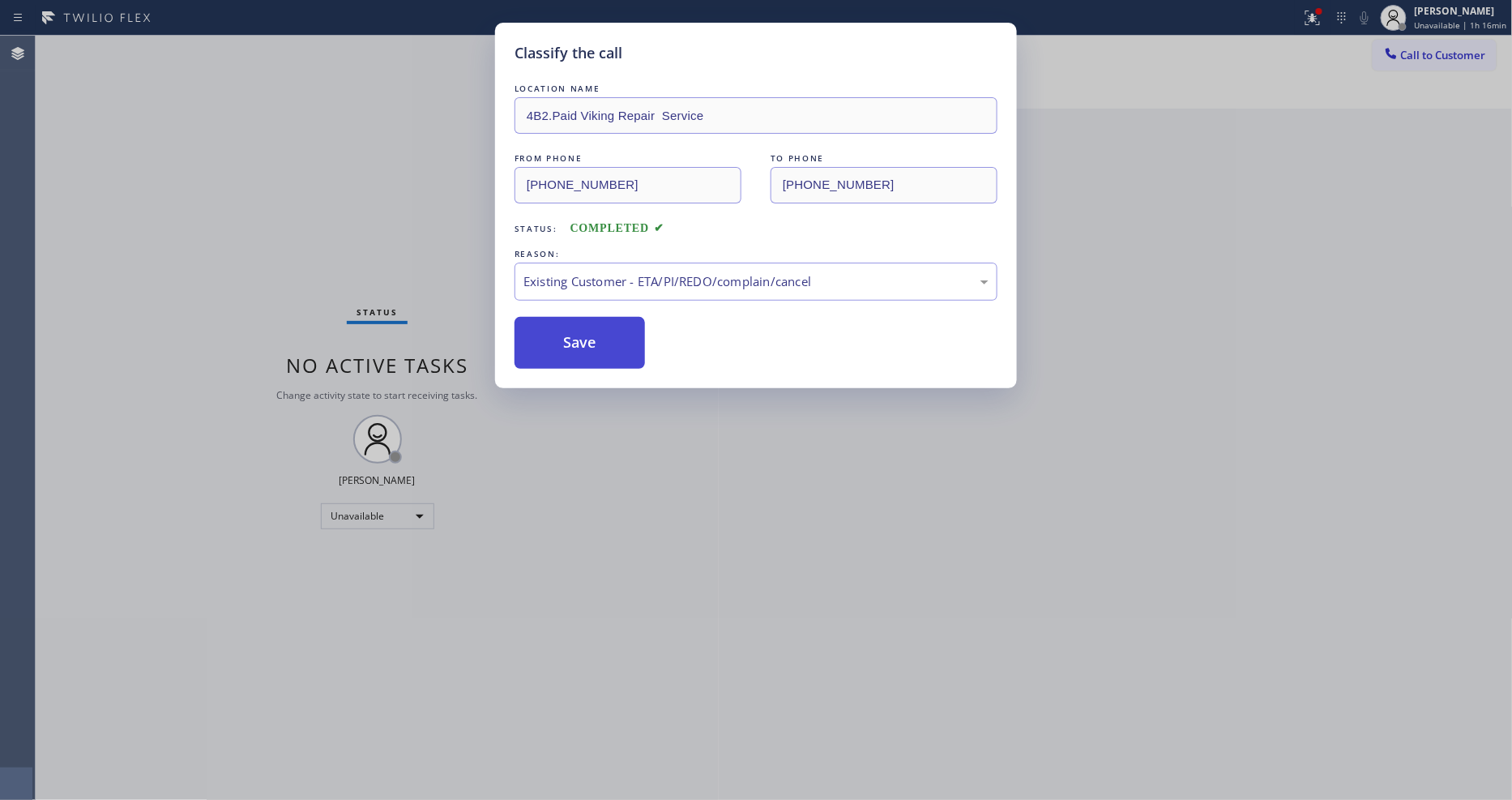
click at [582, 336] on button "Save" at bounding box center [580, 343] width 131 height 52
click at [581, 336] on button "Save" at bounding box center [580, 343] width 131 height 52
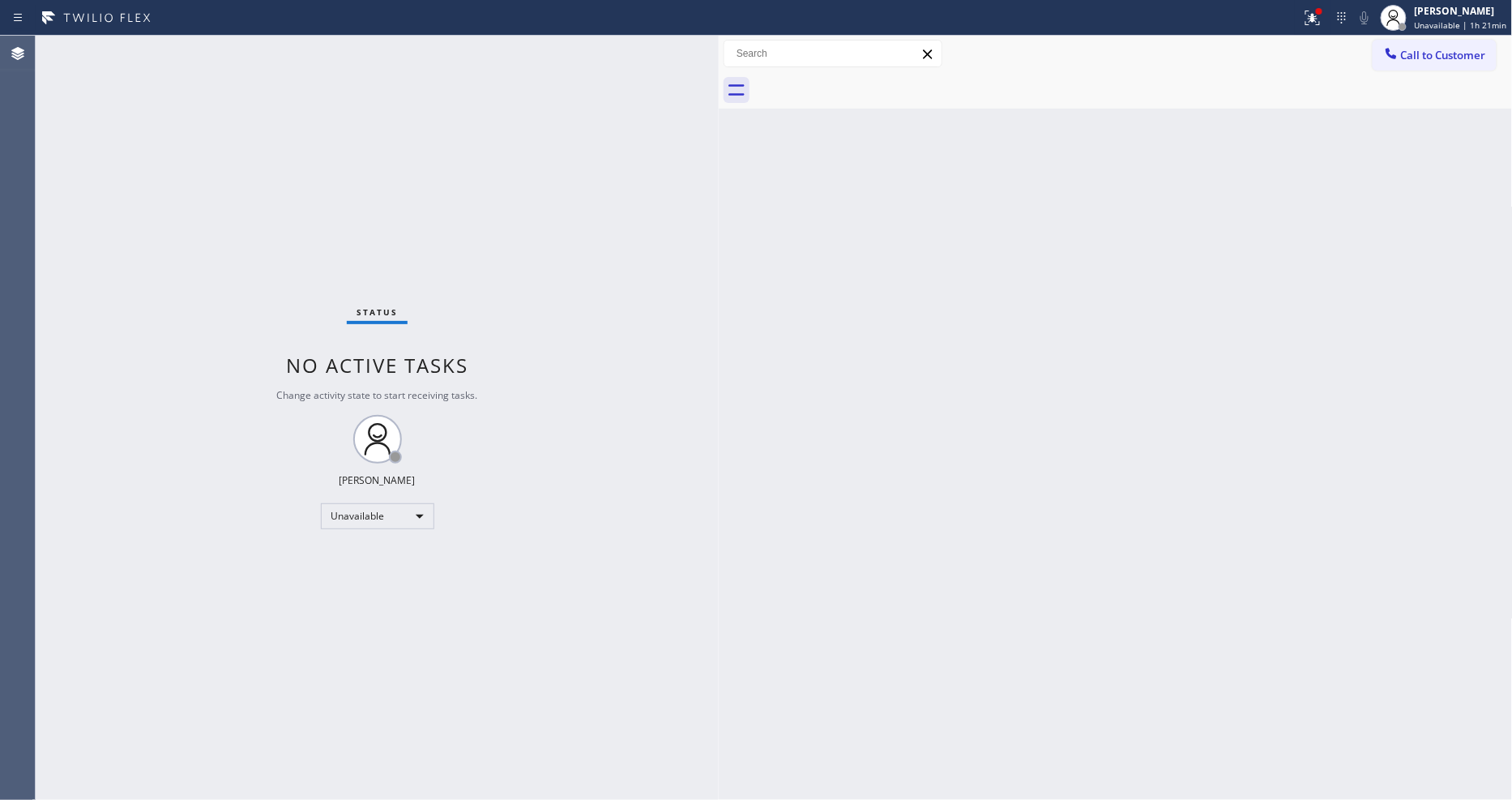
click at [1404, 57] on span "Call to Customer" at bounding box center [1444, 55] width 85 height 14
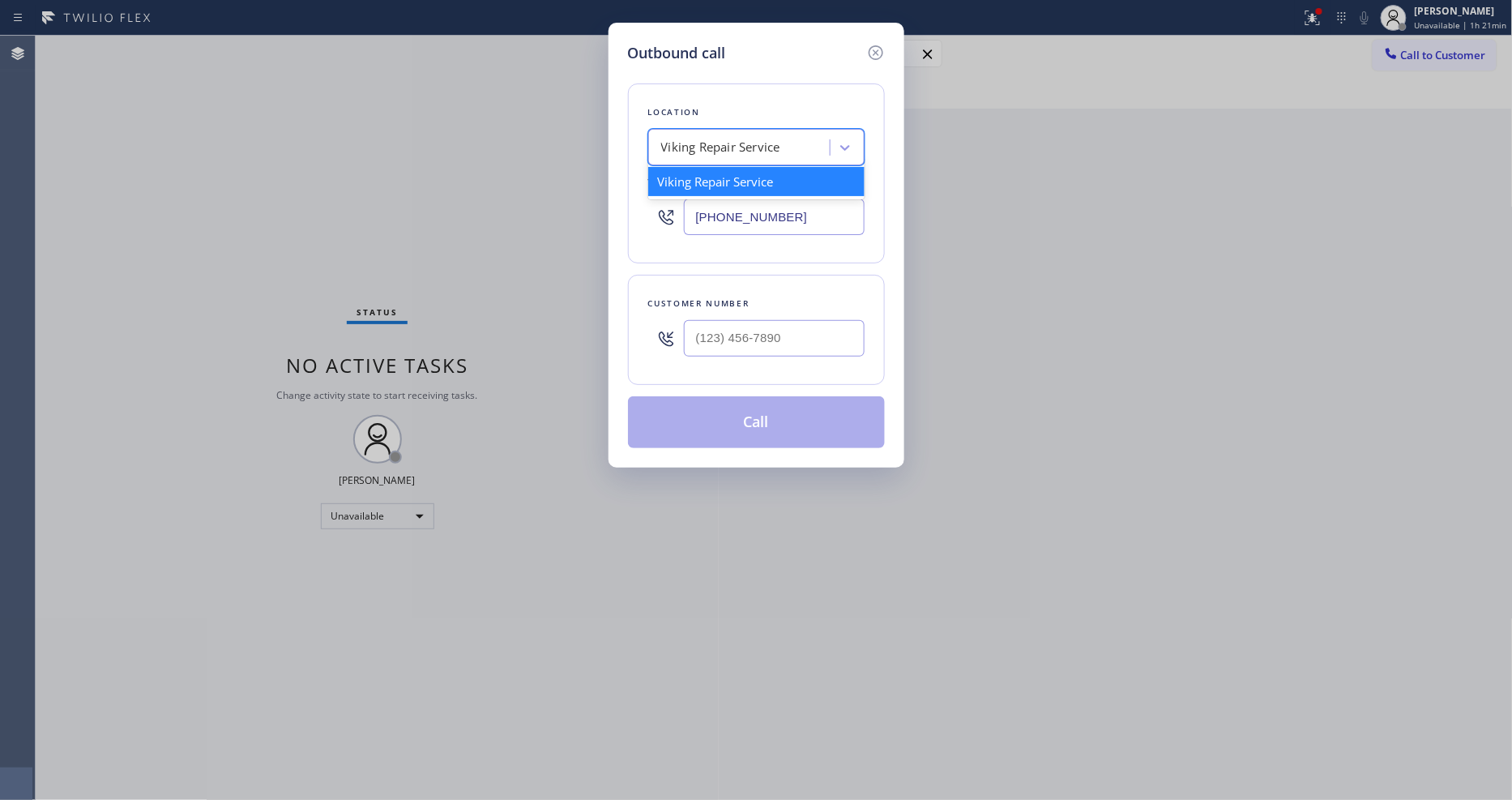
click at [812, 133] on div "Viking Repair Service" at bounding box center [741, 148] width 177 height 28
paste input "Thermador Repair Group Coral Gables"
type input "Thermador Repair Group Coral Gables"
click at [758, 176] on div "Thermador Repair Group Coral Gables" at bounding box center [756, 189] width 217 height 45
type input "[PHONE_NUMBER]"
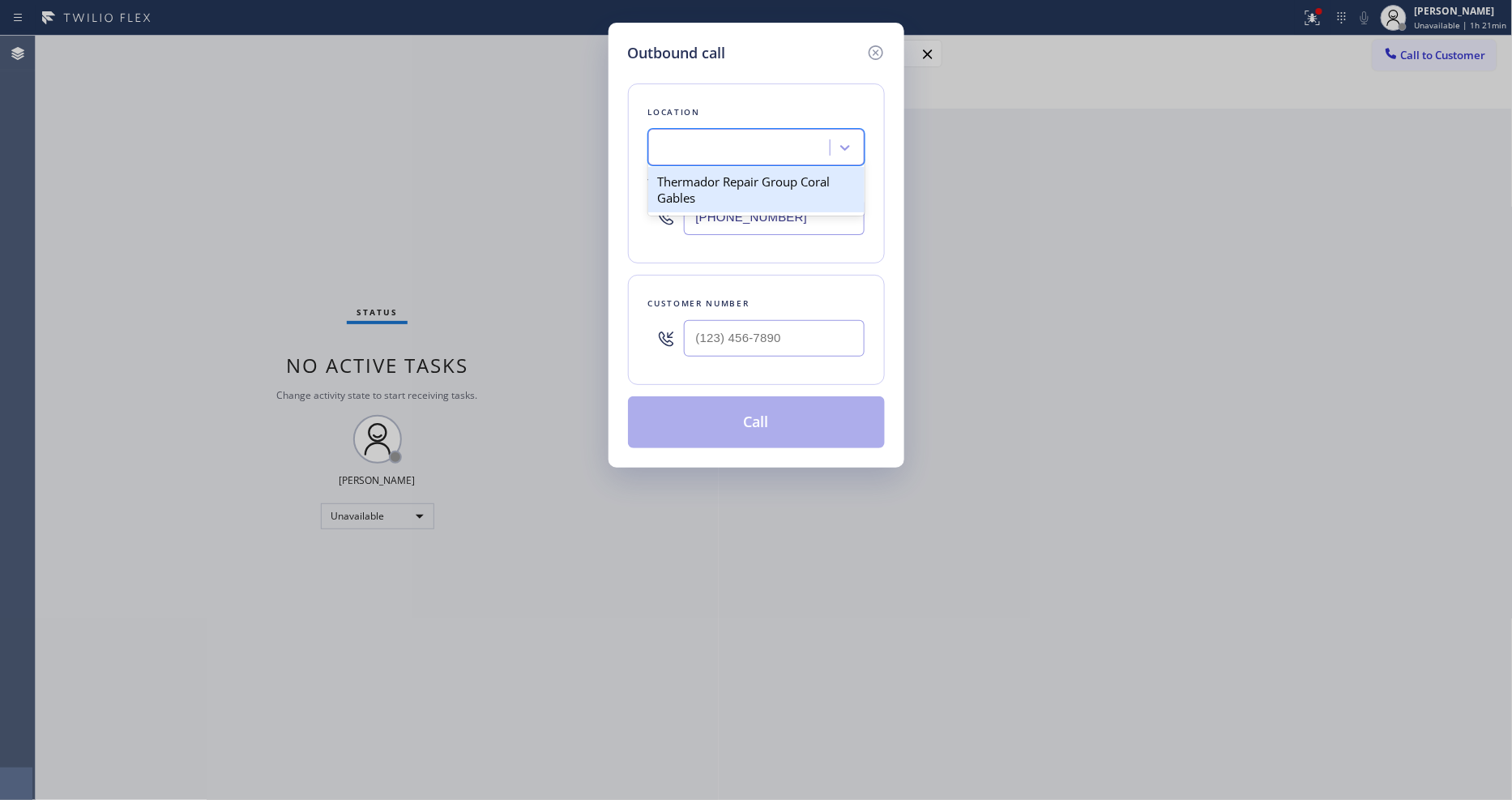
scroll to position [0, 2]
click at [719, 329] on input "(___) ___-____" at bounding box center [774, 338] width 181 height 37
paste input "305) 632-9166"
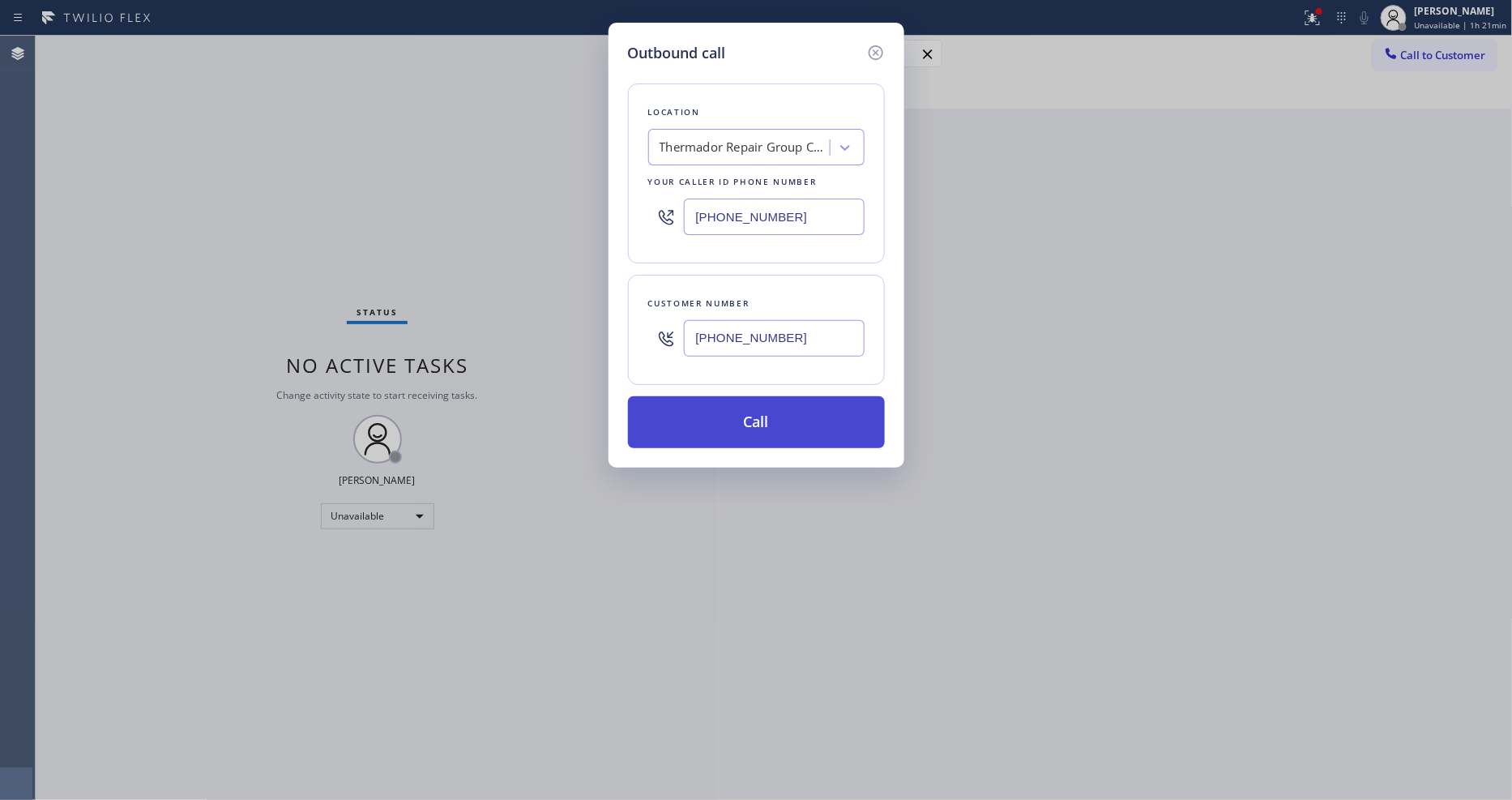
type input "[PHONE_NUMBER]"
click at [694, 414] on button "Call" at bounding box center [756, 422] width 256 height 52
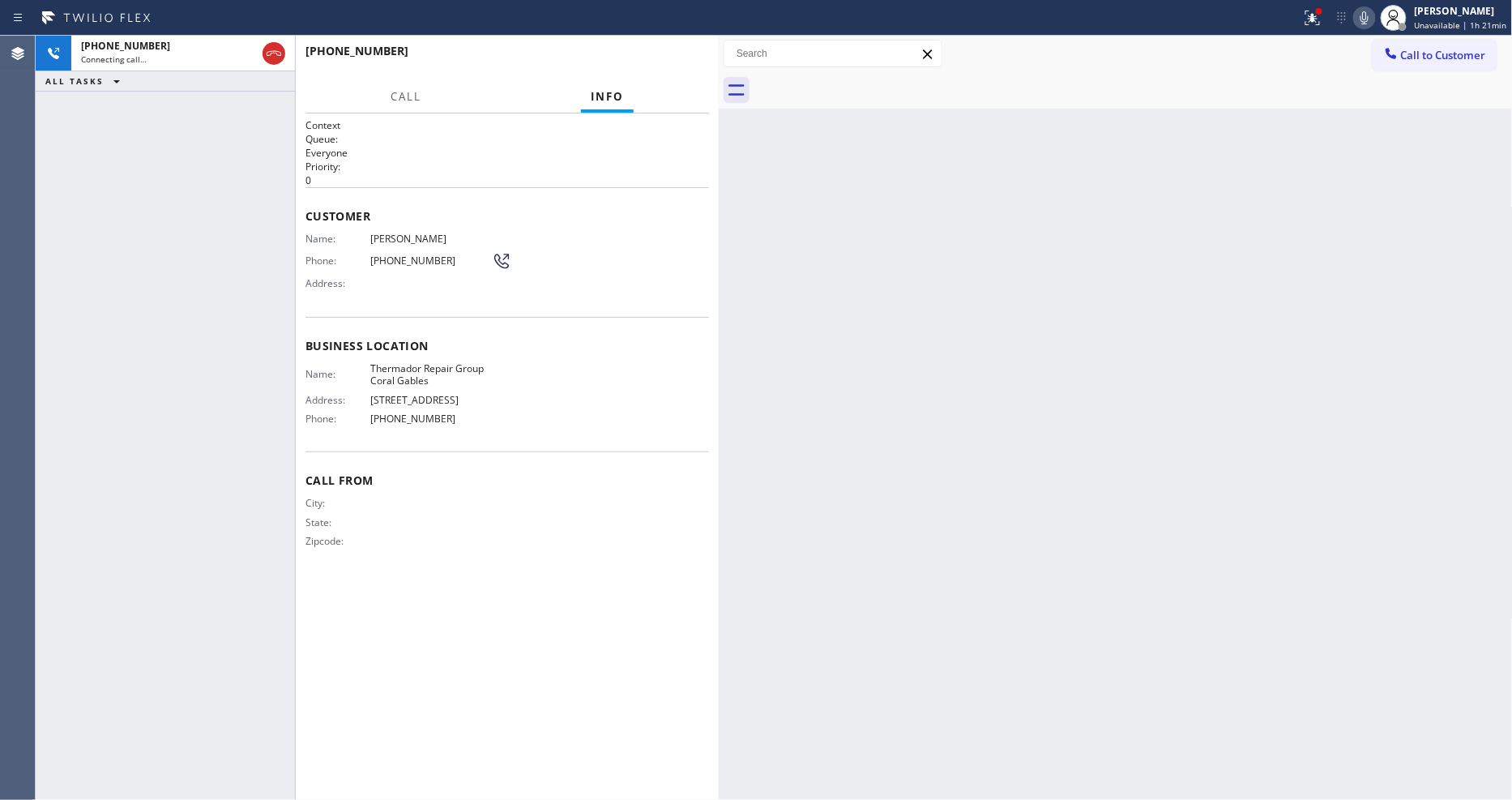
click at [592, 619] on div "Context Queue: Everyone Priority: 0 Customer Name: [PERSON_NAME] Phone: [PHONE_…" at bounding box center [507, 456] width 403 height 677
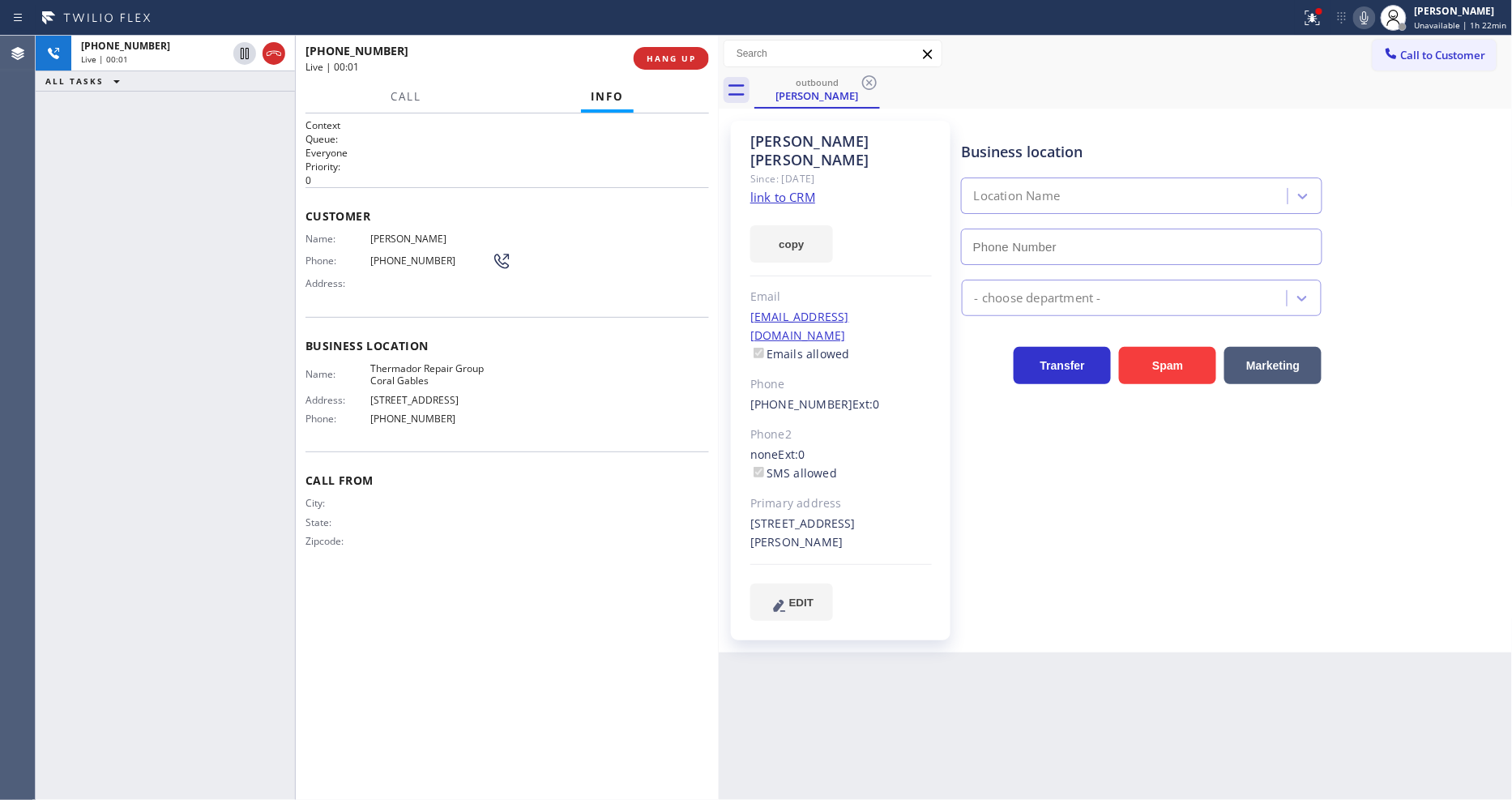
type input "[PHONE_NUMBER]"
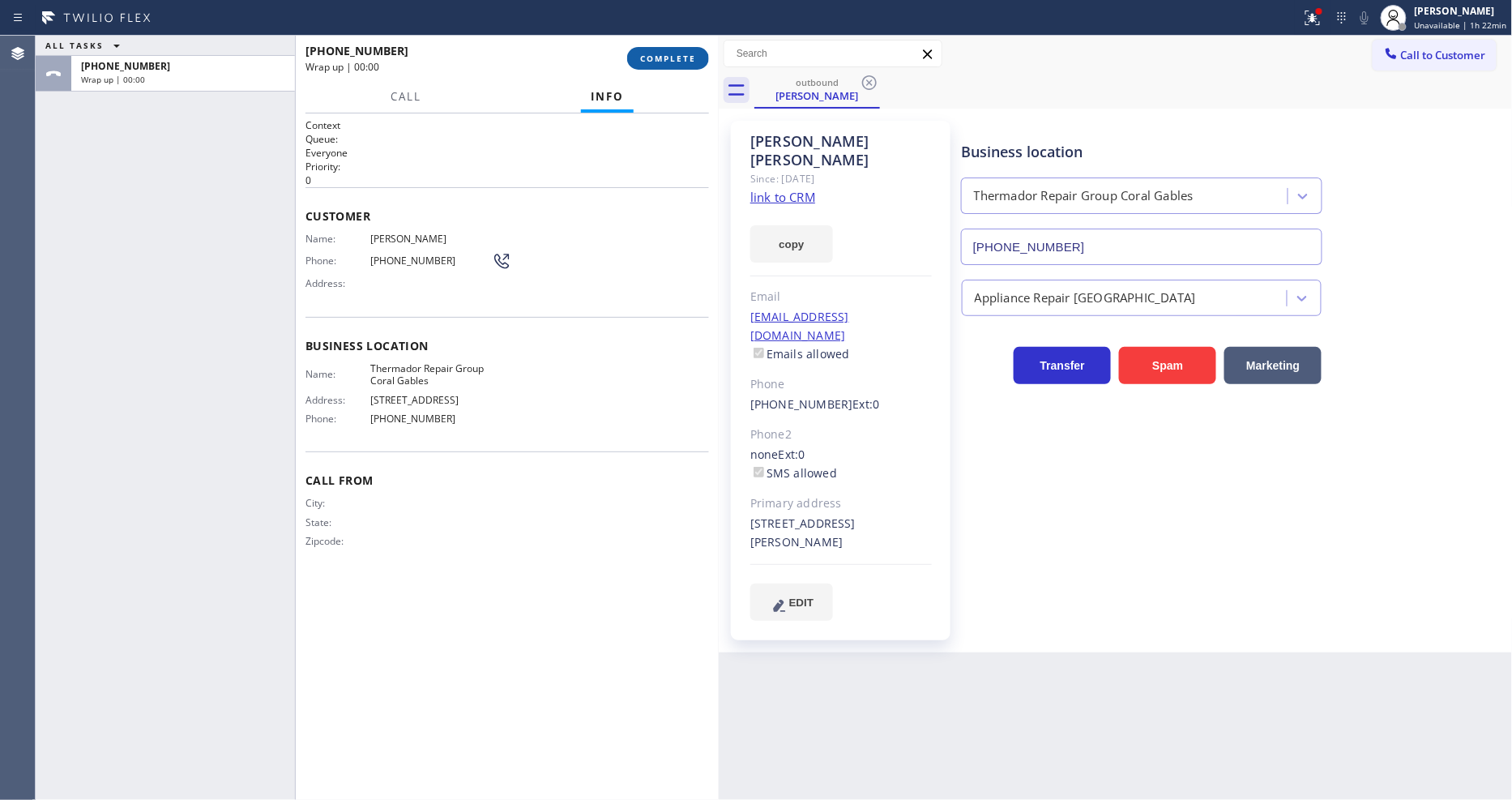
click at [658, 65] on button "COMPLETE" at bounding box center [668, 59] width 81 height 23
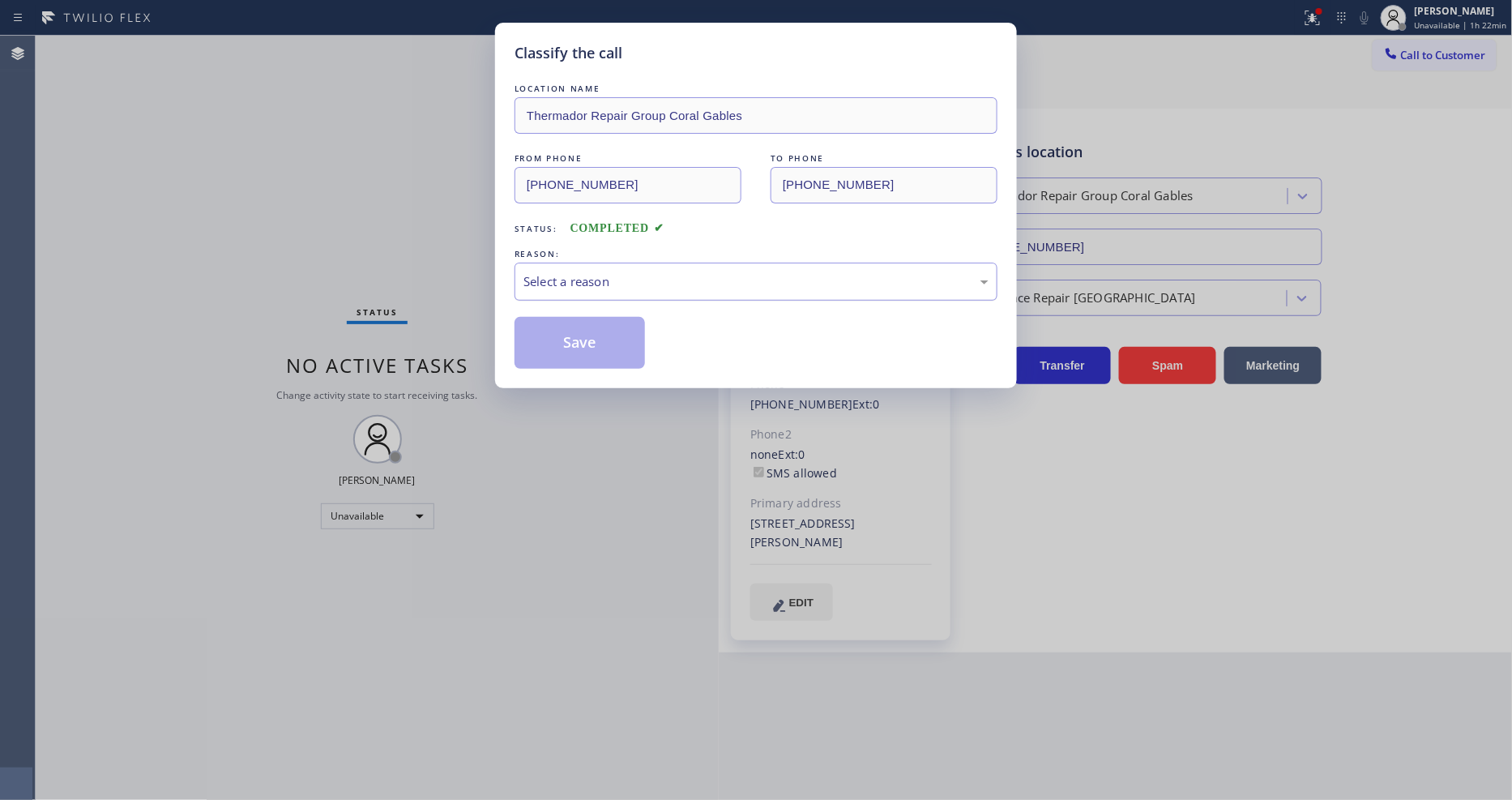
click at [571, 284] on div "Select a reason" at bounding box center [756, 282] width 466 height 19
click at [579, 336] on button "Save" at bounding box center [580, 343] width 131 height 52
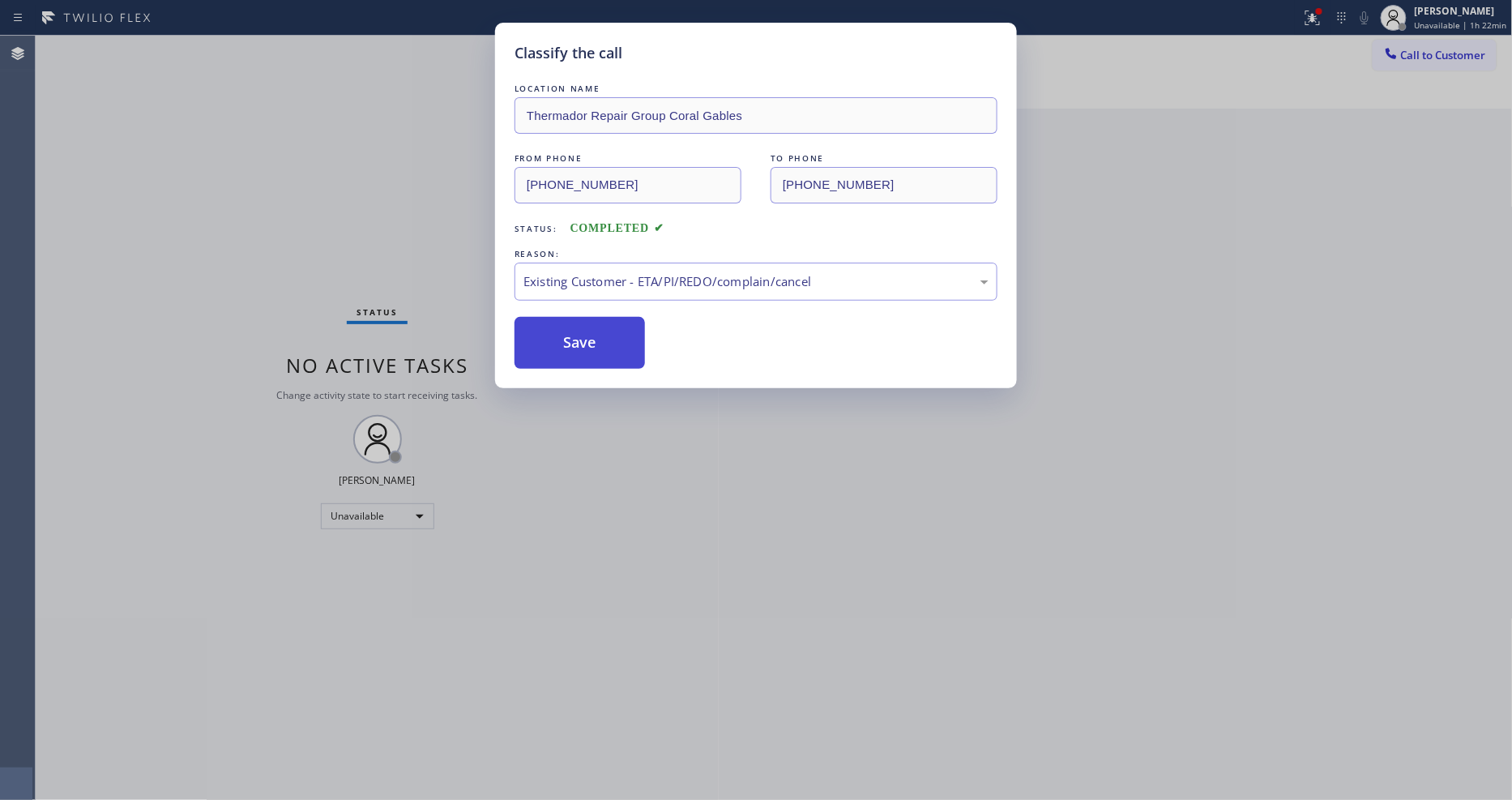
click at [579, 336] on button "Save" at bounding box center [580, 343] width 131 height 52
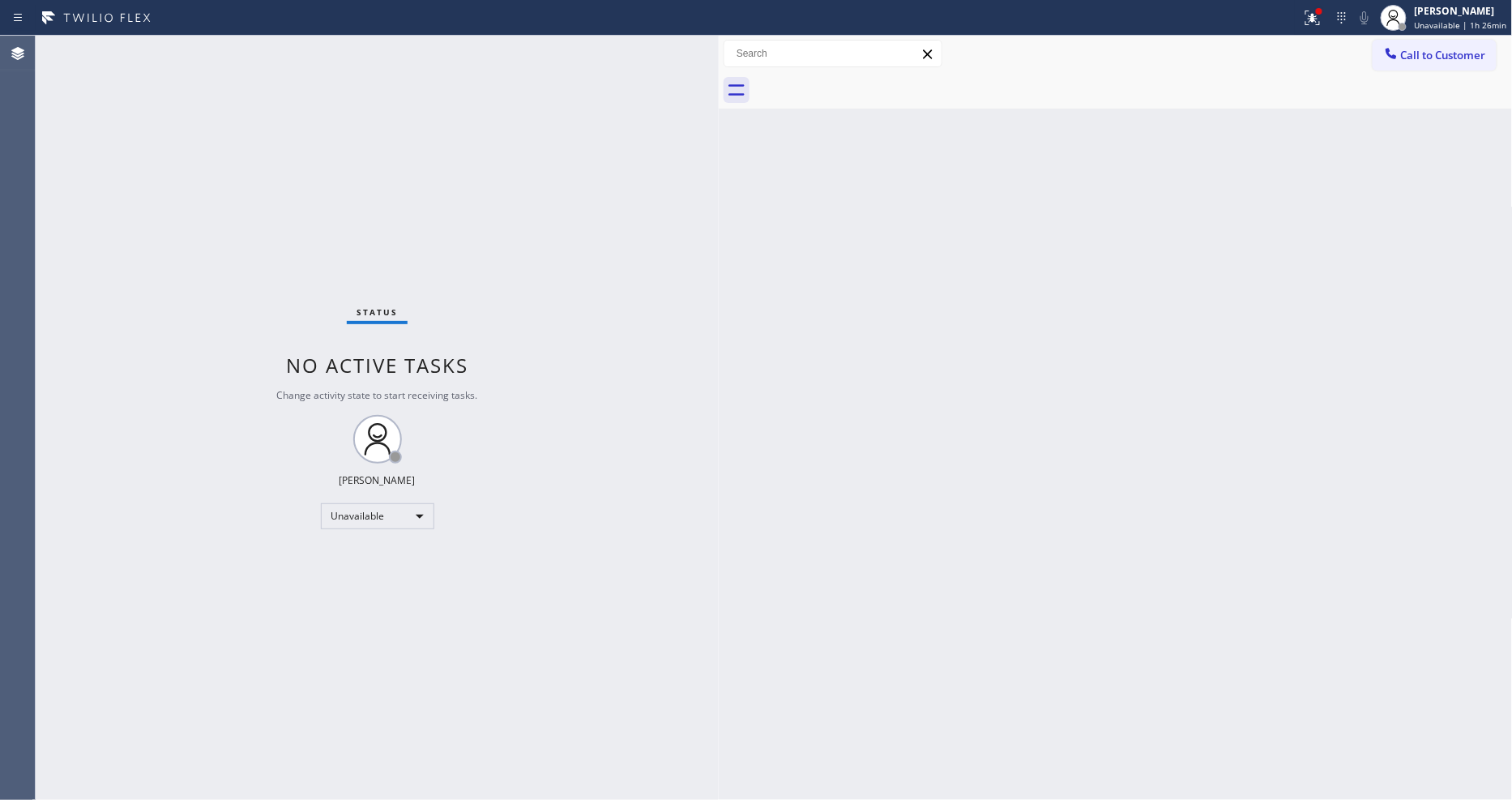
click at [1415, 60] on span "Call to Customer" at bounding box center [1444, 55] width 85 height 14
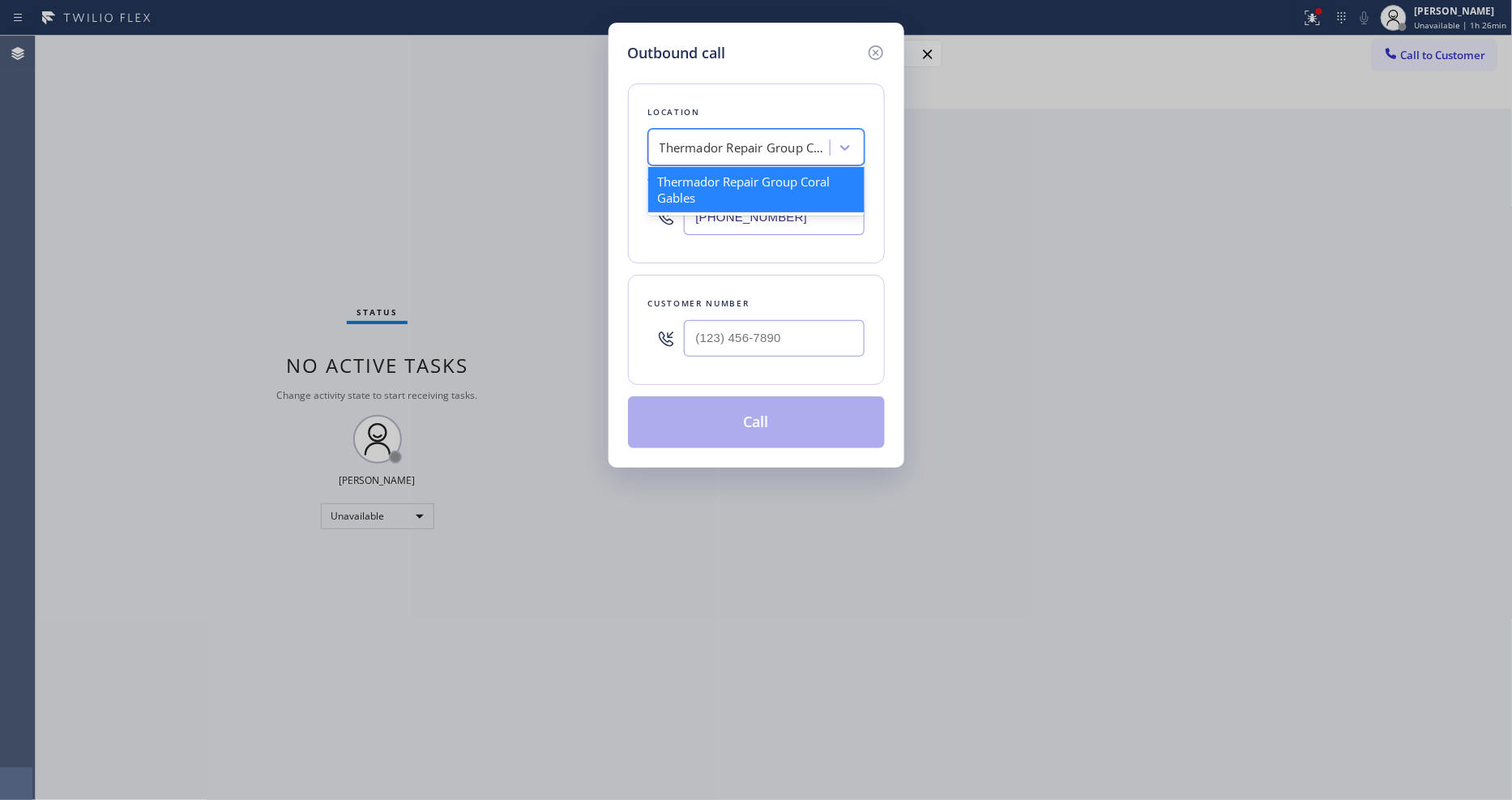
click at [776, 138] on div "Thermador Repair Group Coral Gables" at bounding box center [745, 148] width 170 height 19
paste input "Local Appliance Repair Cart OC"
type input "Local Appliance Repair Cart OC"
click at [713, 178] on div "4B1.ELocal Local Appliance Repair Cart OC" at bounding box center [756, 189] width 217 height 45
type input "[PHONE_NUMBER]"
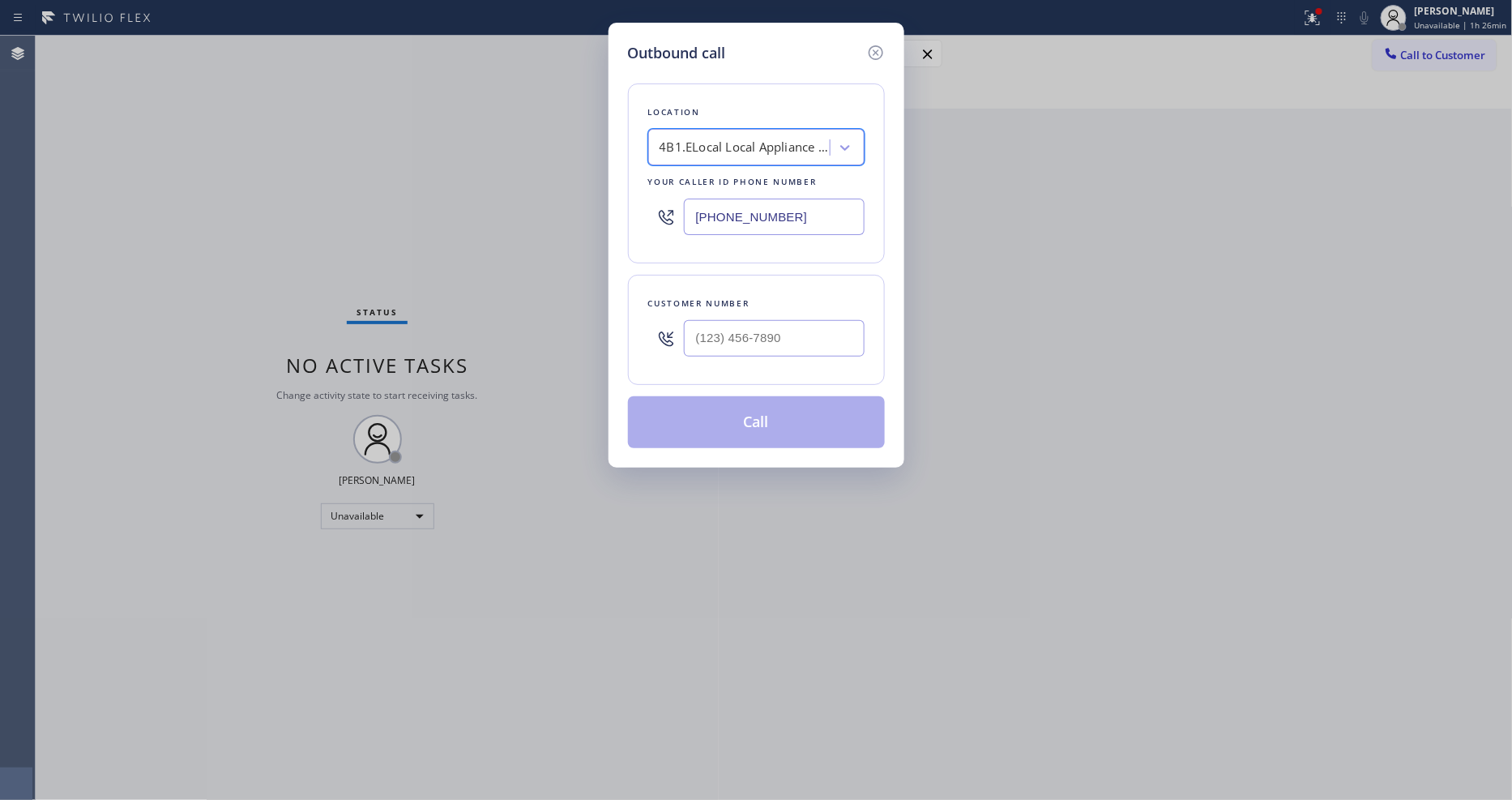
scroll to position [0, 2]
click at [744, 336] on input "text" at bounding box center [774, 338] width 181 height 37
paste input "949) 973-6087"
type input "[PHONE_NUMBER]"
click at [716, 425] on button "Call" at bounding box center [756, 422] width 256 height 52
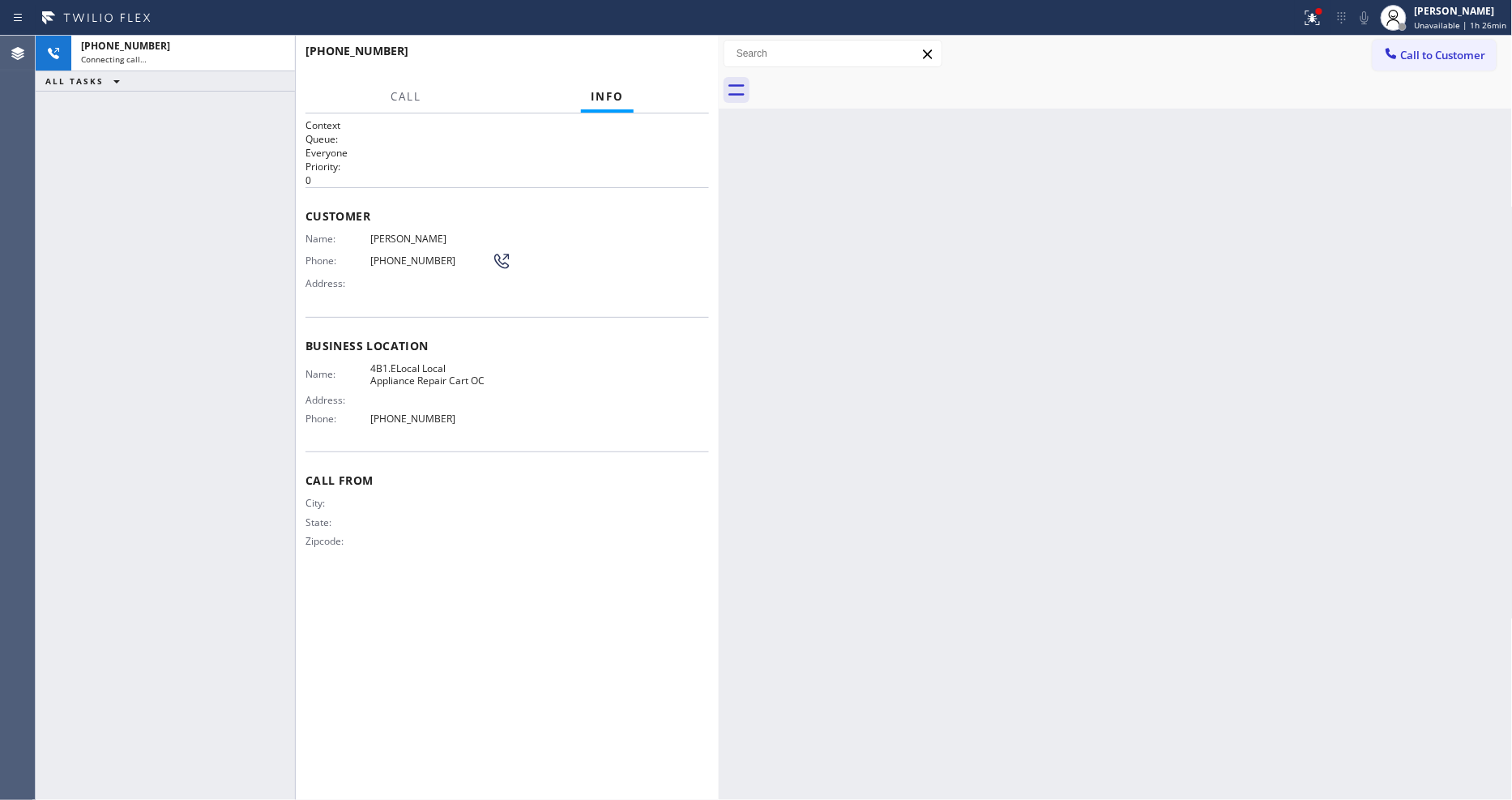
click at [448, 483] on div "Call From City: State: Zipcode:" at bounding box center [507, 512] width 403 height 122
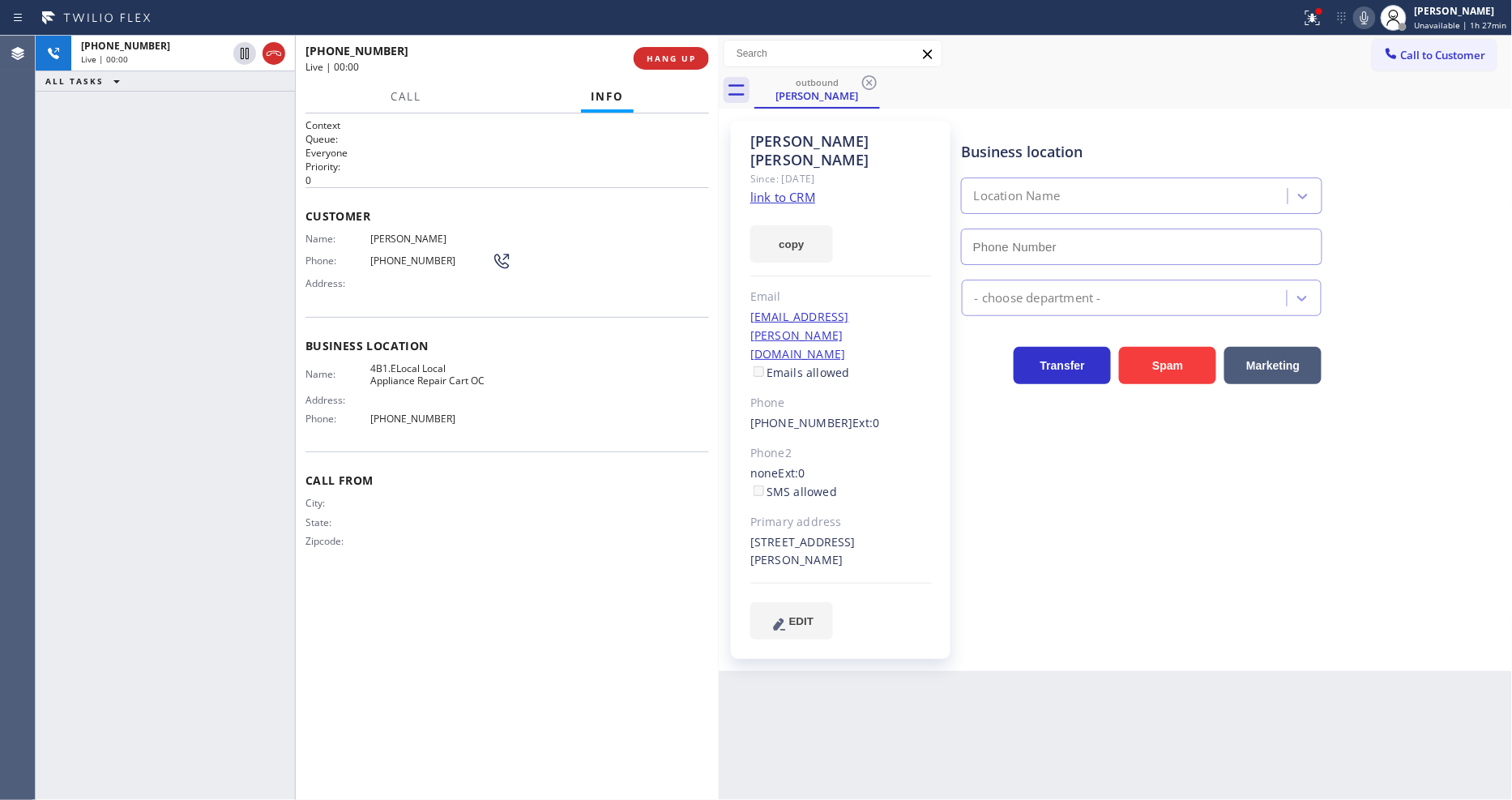
type input "[PHONE_NUMBER]"
click at [658, 60] on span "HANG UP" at bounding box center [671, 59] width 49 height 11
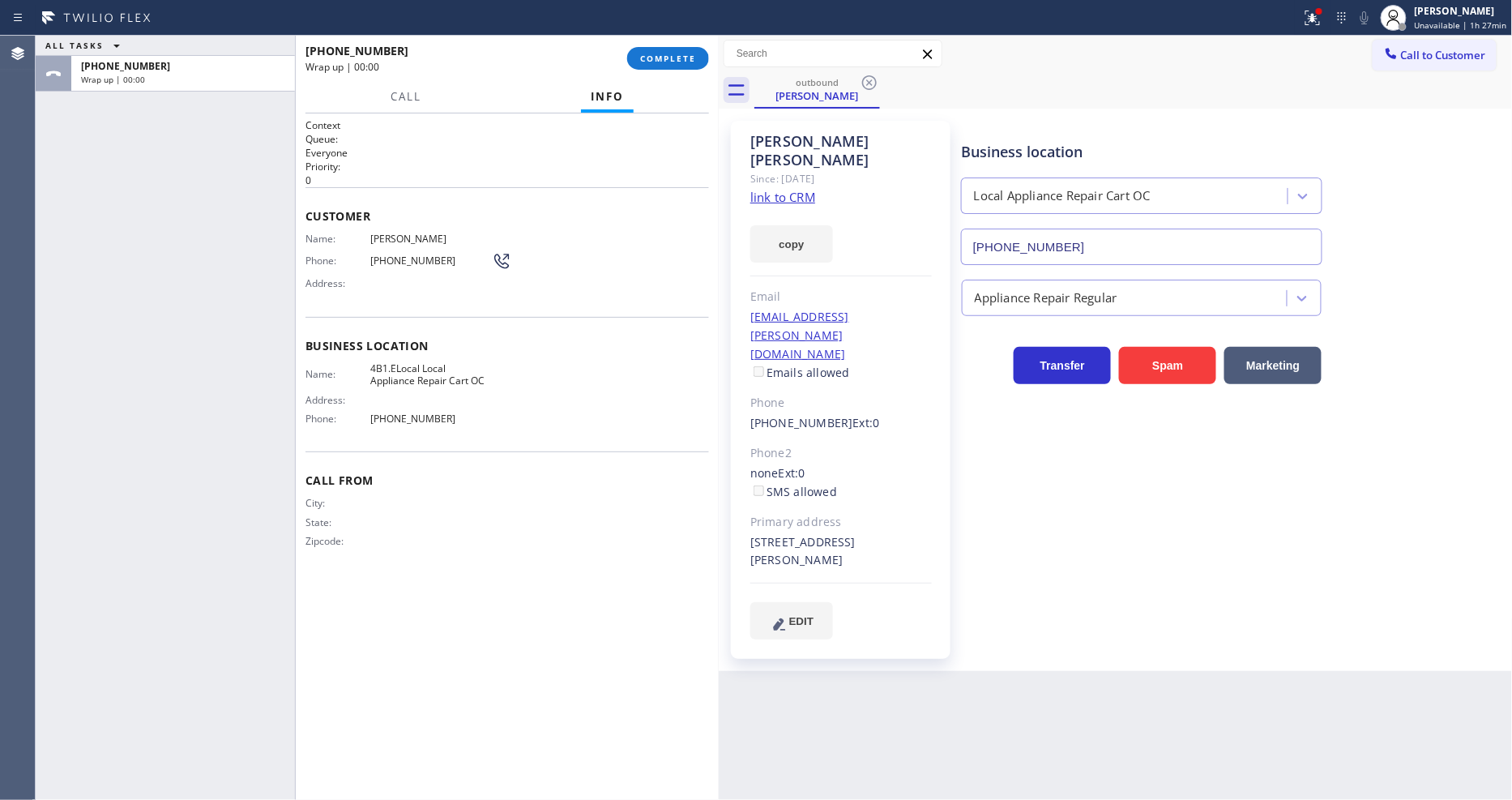
click at [430, 255] on span "[PHONE_NUMBER]" at bounding box center [431, 260] width 121 height 12
copy div "[PHONE_NUMBER]"
click at [661, 58] on span "COMPLETE" at bounding box center [668, 59] width 56 height 11
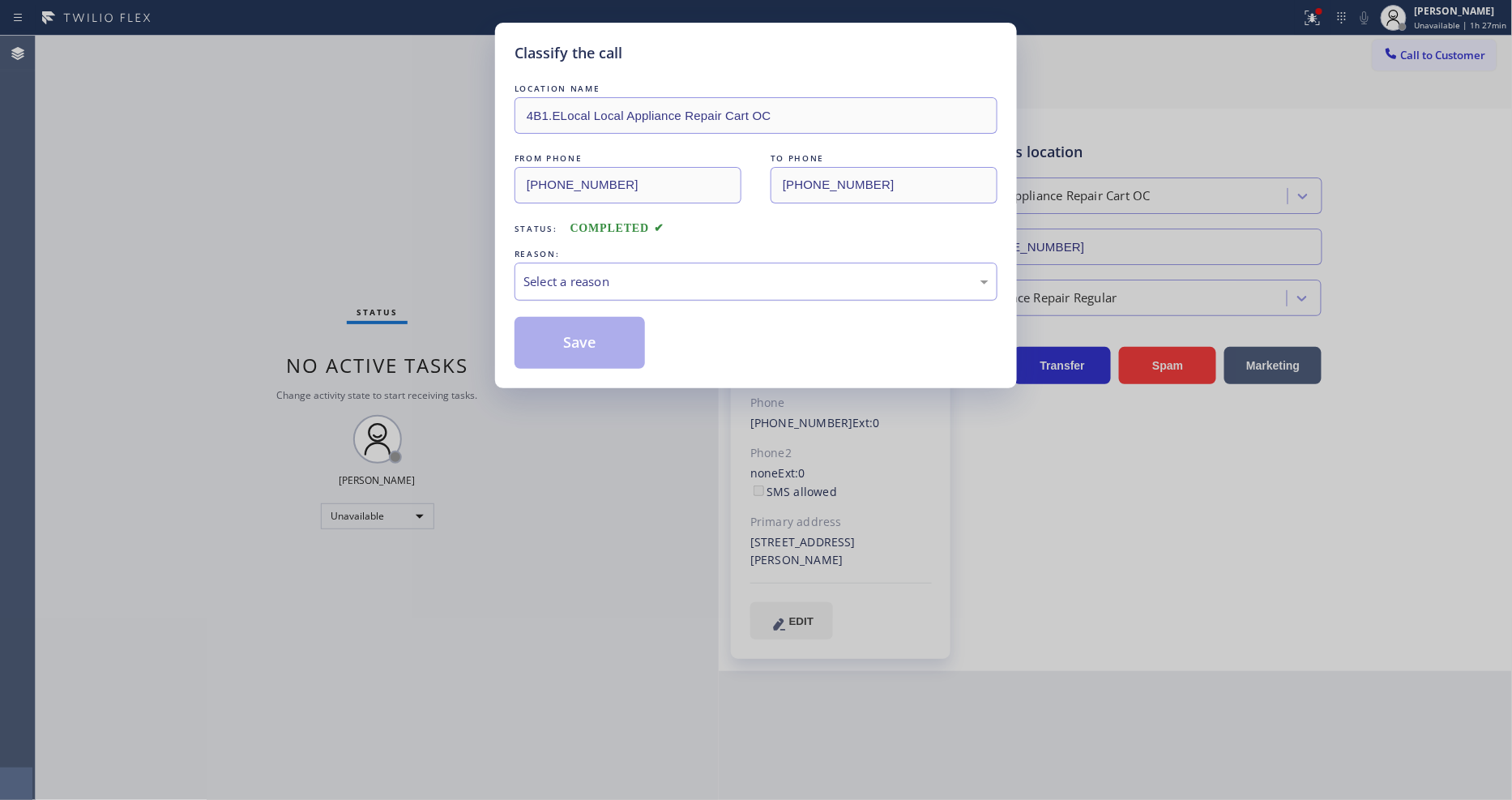
click at [559, 276] on div "Select a reason" at bounding box center [756, 282] width 466 height 19
click at [573, 328] on button "Save" at bounding box center [580, 343] width 131 height 52
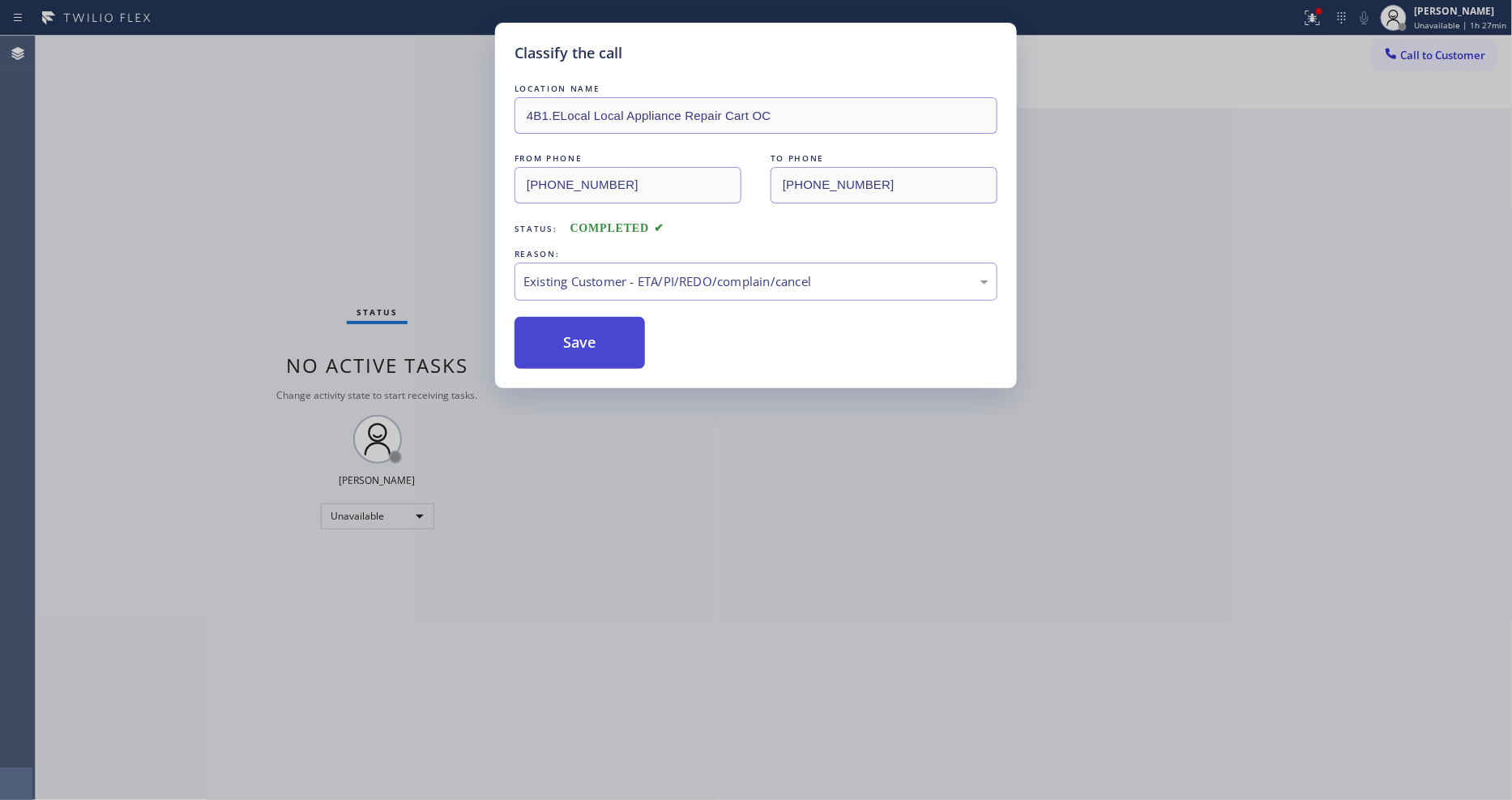
click at [573, 328] on button "Save" at bounding box center [580, 343] width 131 height 52
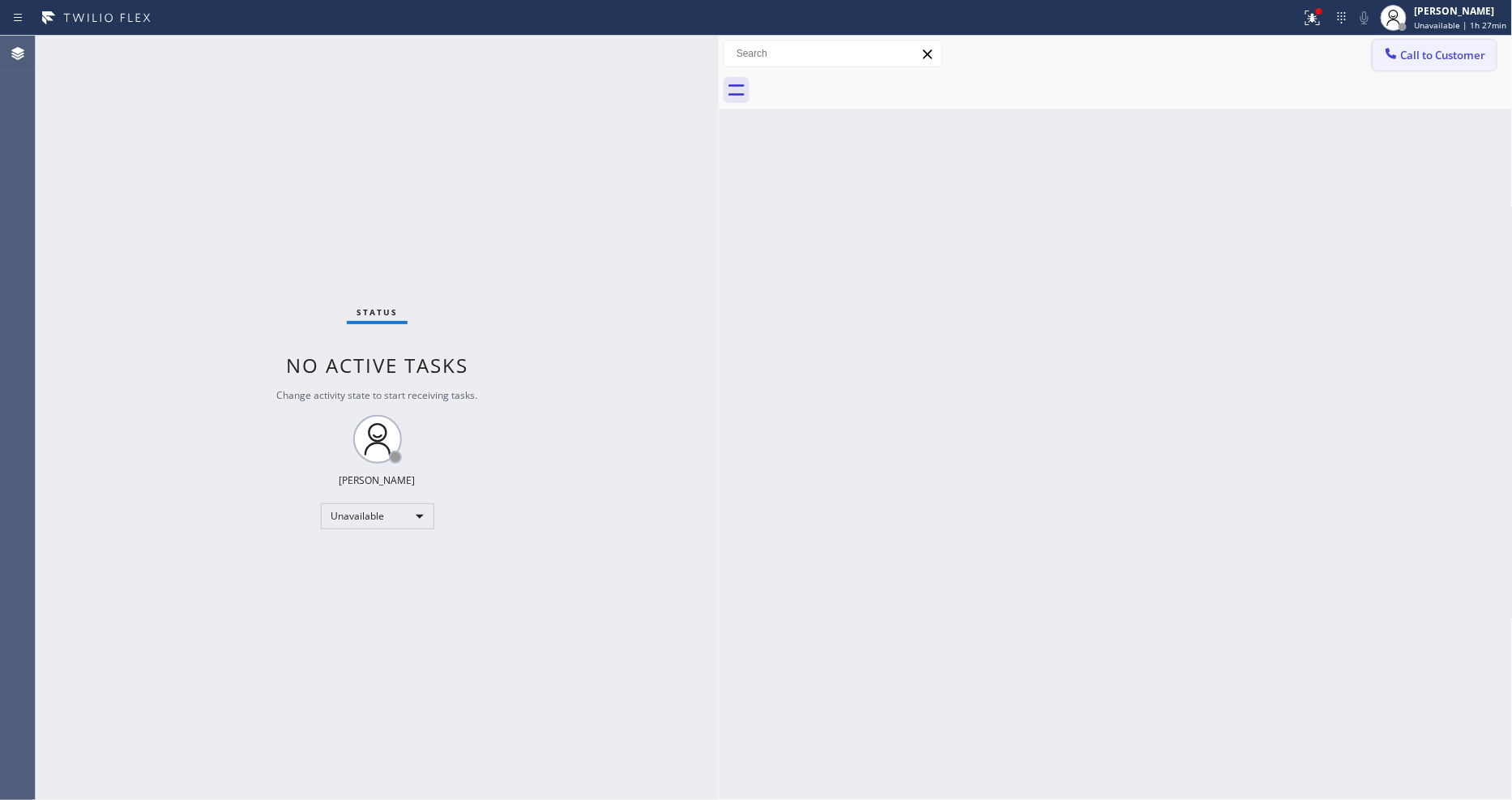
click at [1459, 53] on span "Call to Customer" at bounding box center [1444, 55] width 85 height 14
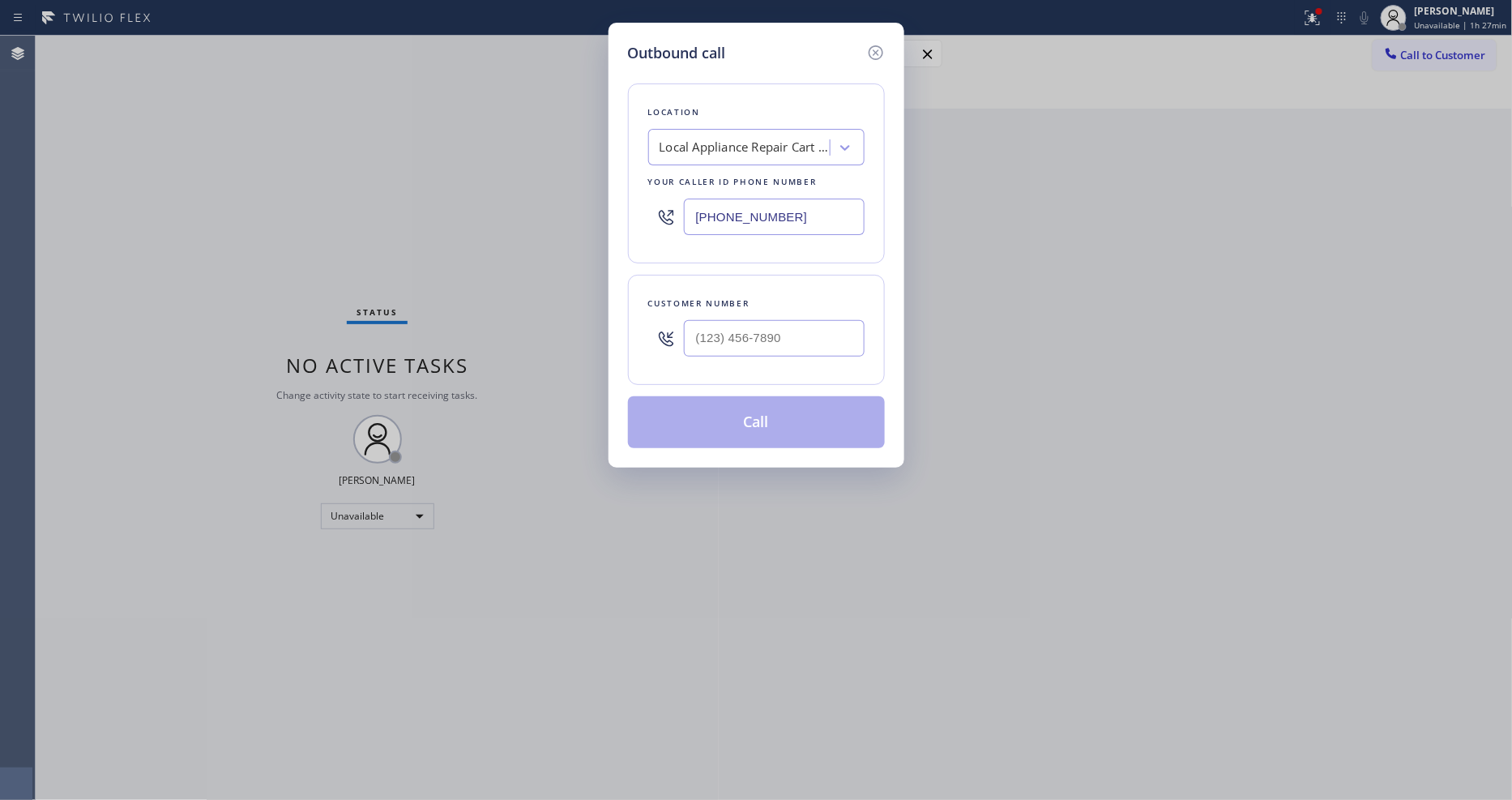
click at [713, 138] on div "Local Appliance Repair Cart OC" at bounding box center [745, 148] width 170 height 19
paste input "KitchenAid Appliance Repair Pros -"
type input "KitchenAid Appliance Repair Pros -"
click at [711, 185] on div "KitchenAid Appliance Repair Pros -" at bounding box center [756, 181] width 217 height 29
type input "[PHONE_NUMBER]"
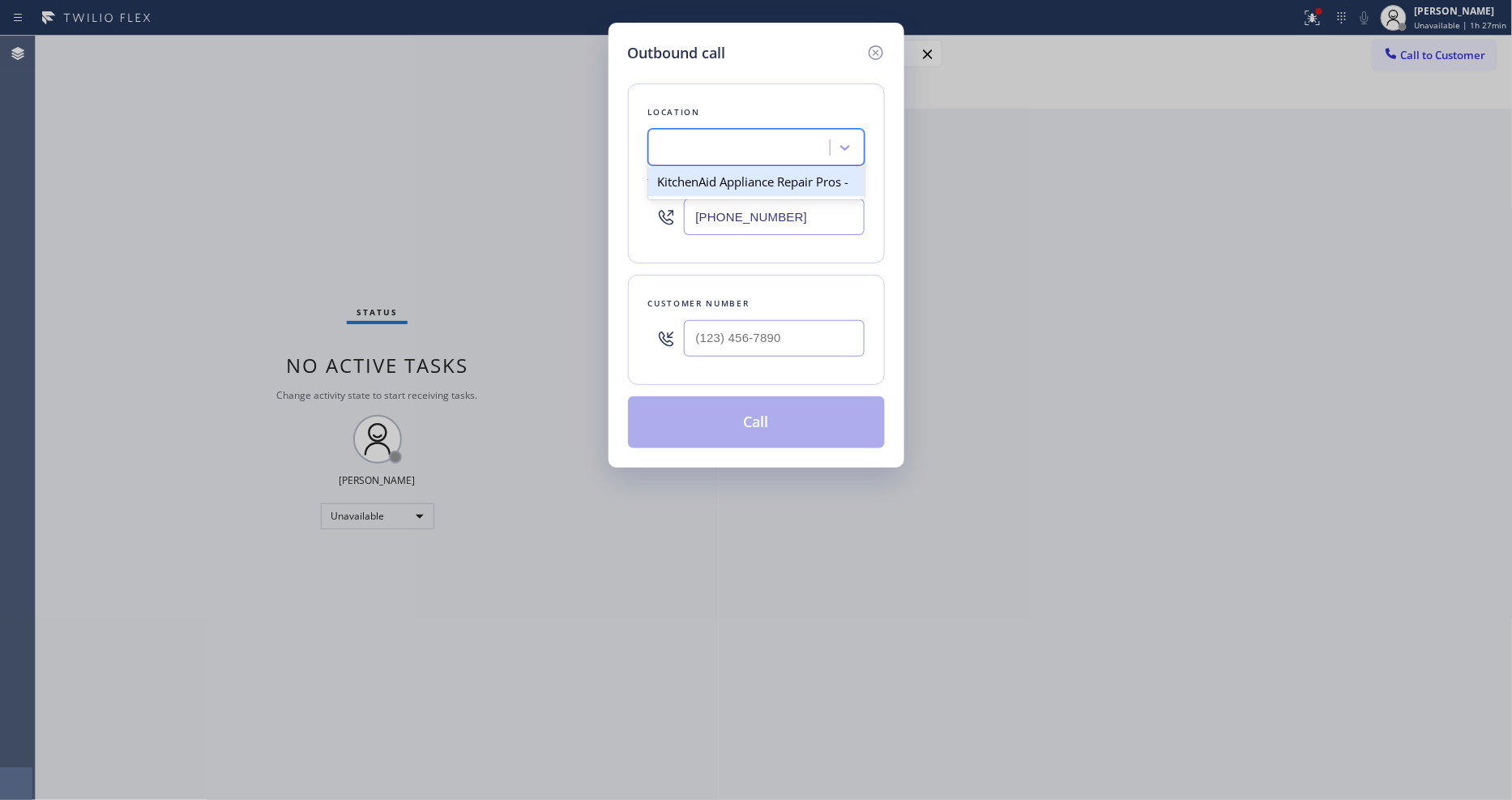
scroll to position [0, 2]
click at [747, 325] on input "(___) ___-____" at bounding box center [774, 338] width 181 height 37
paste input "415) 819-2356"
type input "[PHONE_NUMBER]"
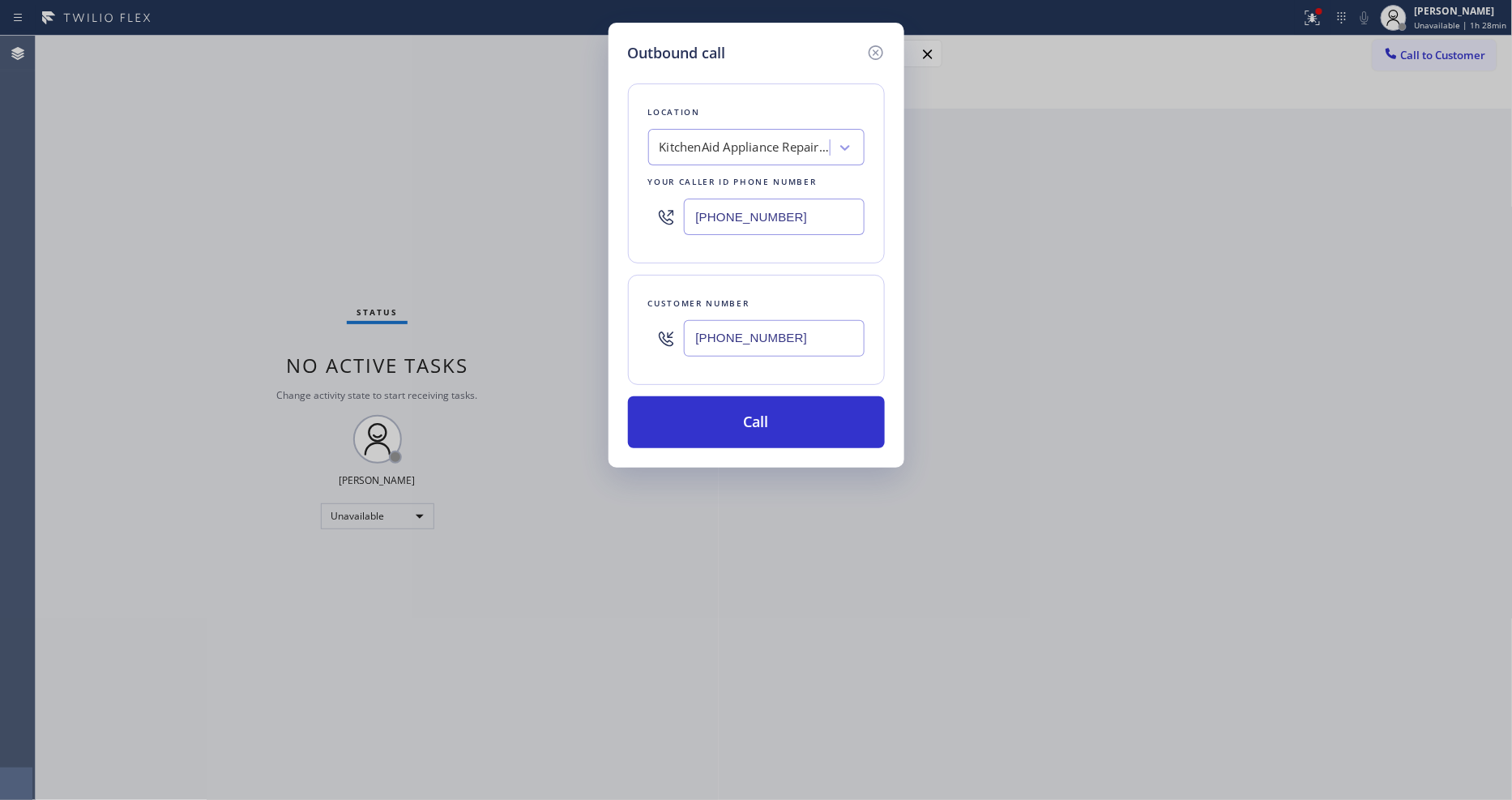
click at [881, 45] on icon at bounding box center [874, 52] width 14 height 14
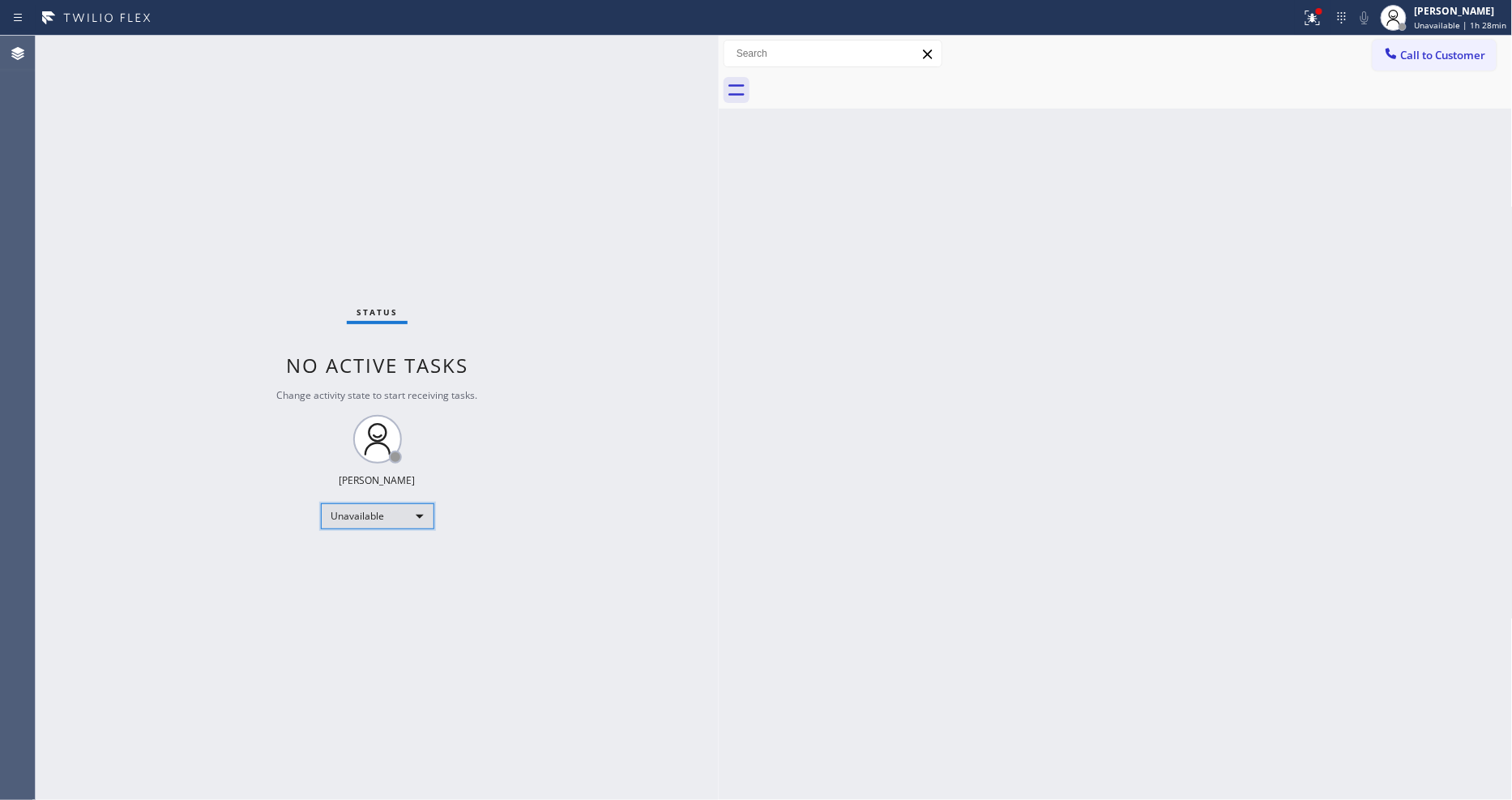
click at [381, 511] on div "Unavailable" at bounding box center [378, 516] width 114 height 26
click at [366, 550] on li "Available" at bounding box center [376, 560] width 110 height 20
click at [567, 491] on div "Status No active tasks Change activity state to start receiving tasks. [PERSON_…" at bounding box center [378, 418] width 683 height 765
drag, startPoint x: 1079, startPoint y: 533, endPoint x: 1035, endPoint y: 728, distance: 199.9
click at [1079, 533] on div "Back to Dashboard Change Sender ID Customers Technicians Select a contact Outbo…" at bounding box center [1116, 418] width 794 height 765
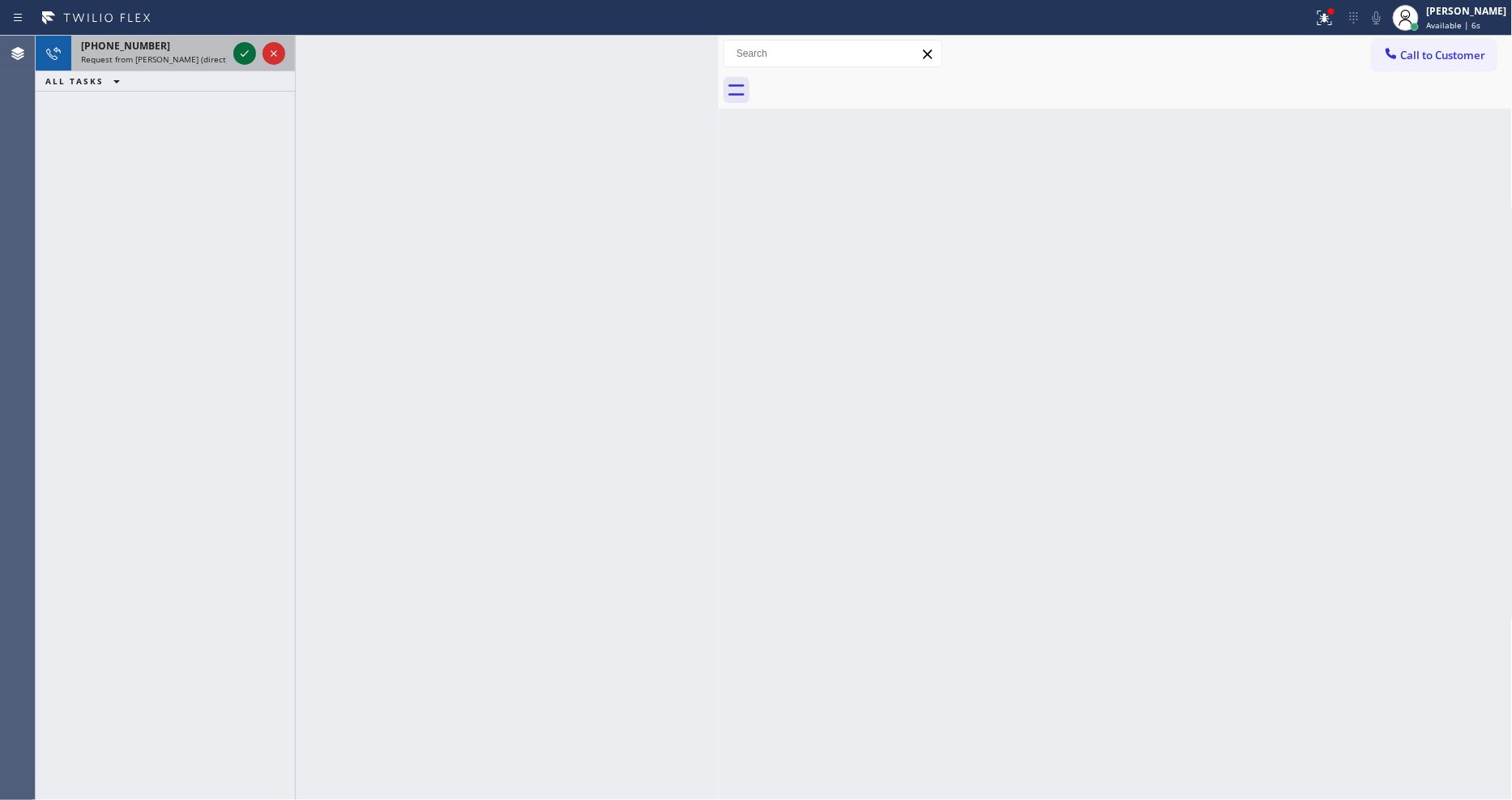
click at [249, 59] on icon at bounding box center [244, 53] width 20 height 20
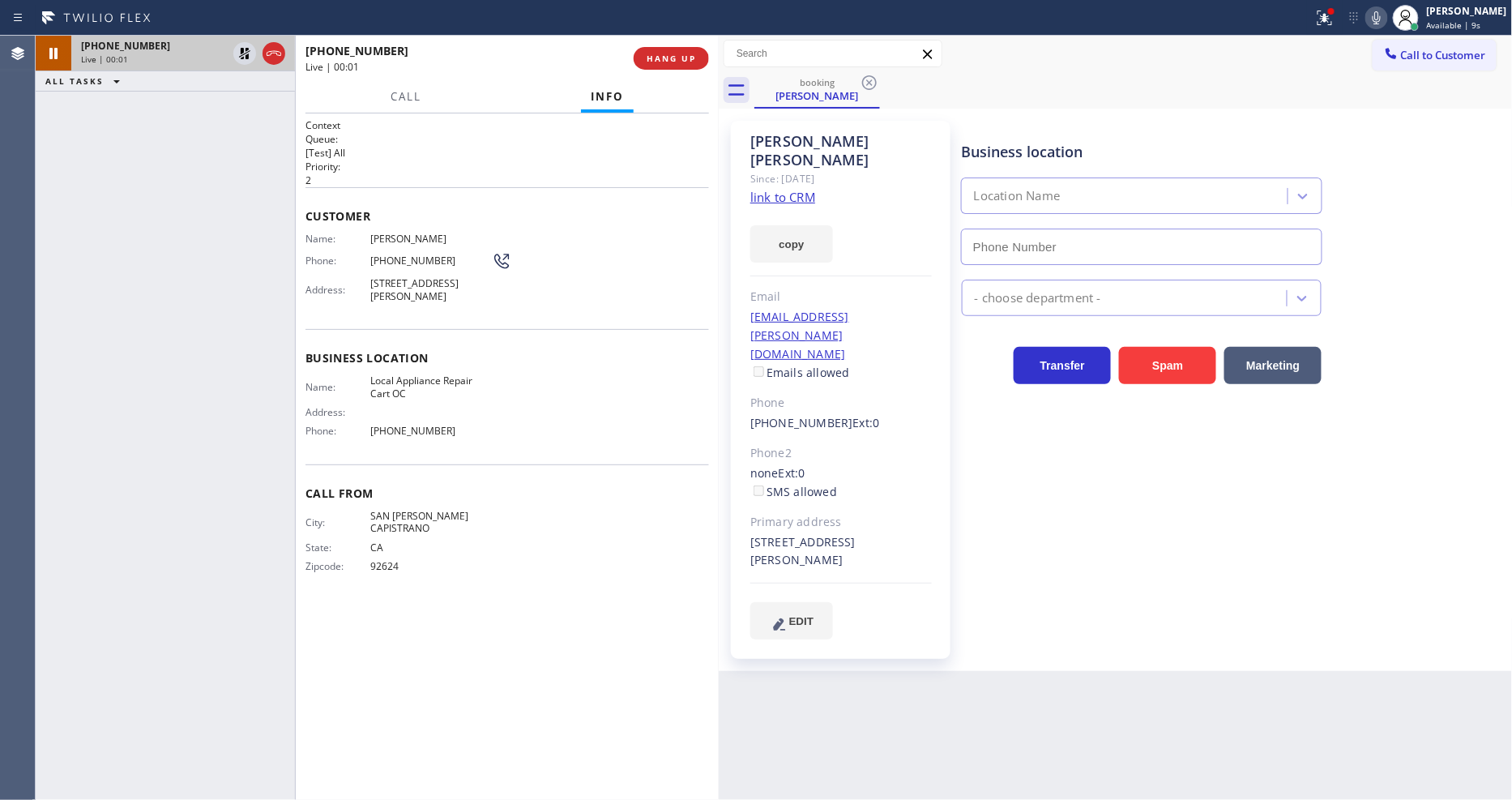
type input "[PHONE_NUMBER]"
click at [799, 189] on link "link to CRM" at bounding box center [782, 197] width 65 height 16
click at [1451, 17] on div "[PERSON_NAME]" at bounding box center [1467, 10] width 80 height 14
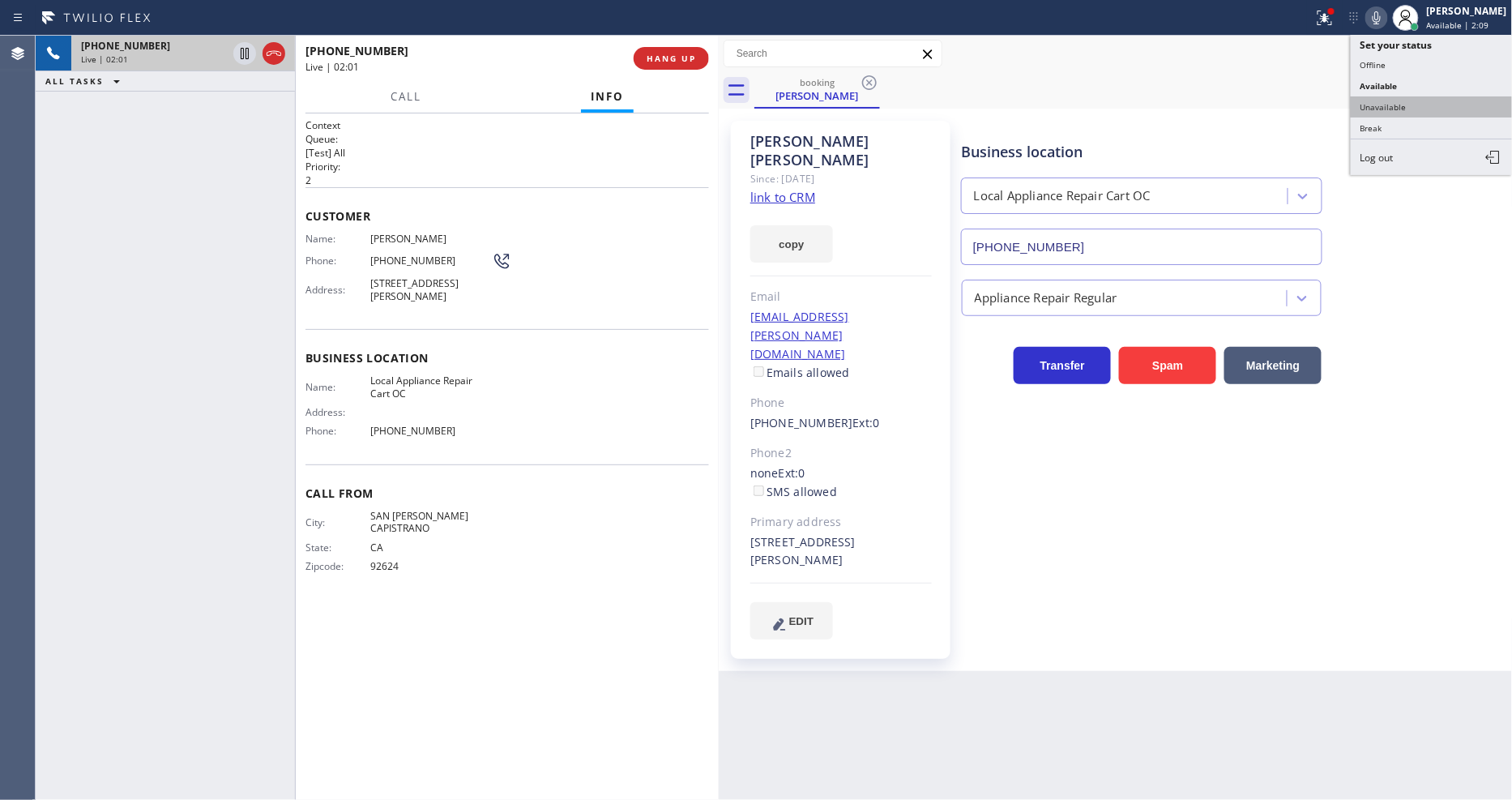
drag, startPoint x: 1413, startPoint y: 109, endPoint x: 1403, endPoint y: 110, distance: 10.0
click at [1413, 110] on button "Unavailable" at bounding box center [1432, 107] width 162 height 21
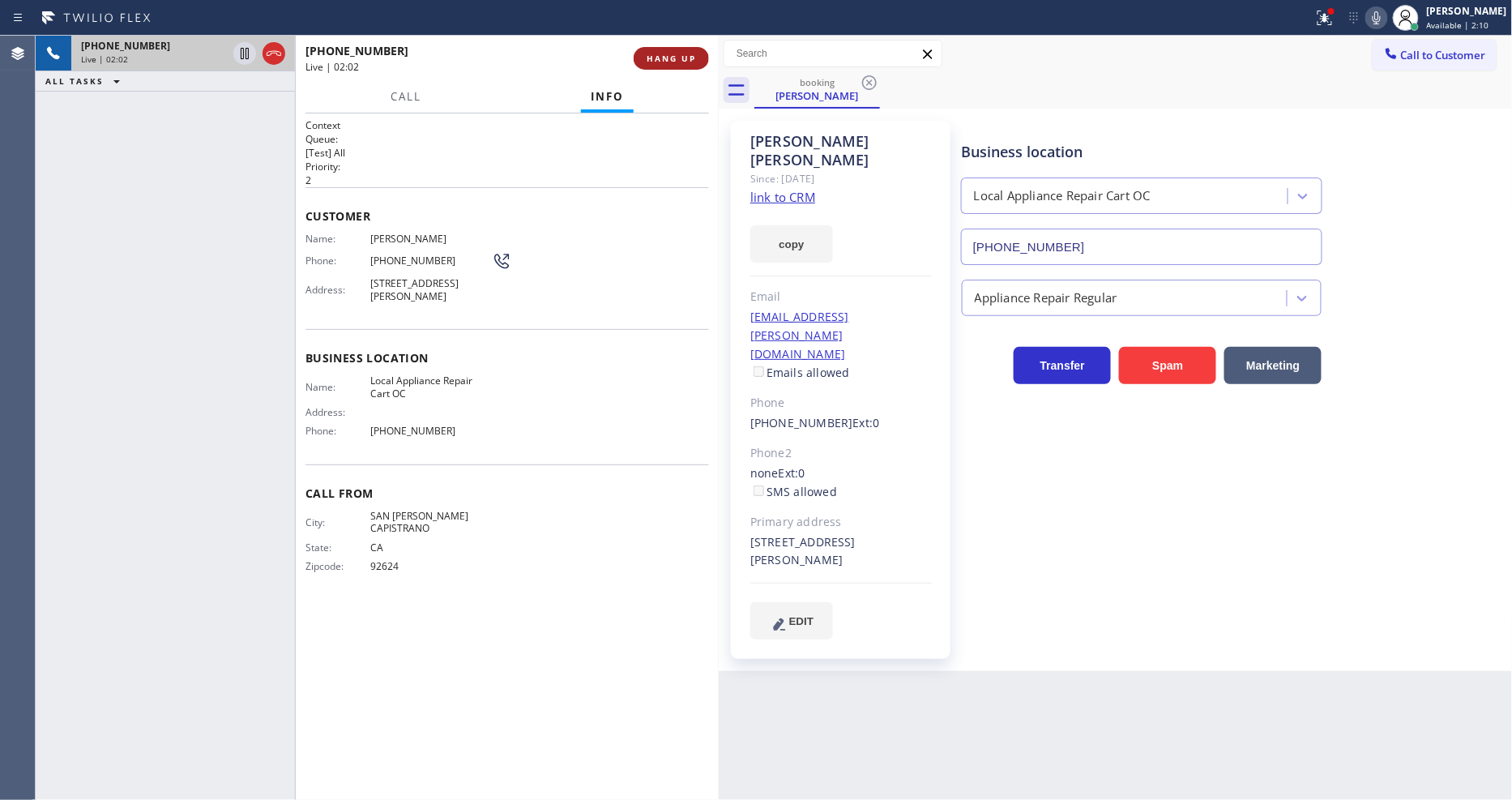
click at [666, 60] on span "HANG UP" at bounding box center [671, 59] width 49 height 11
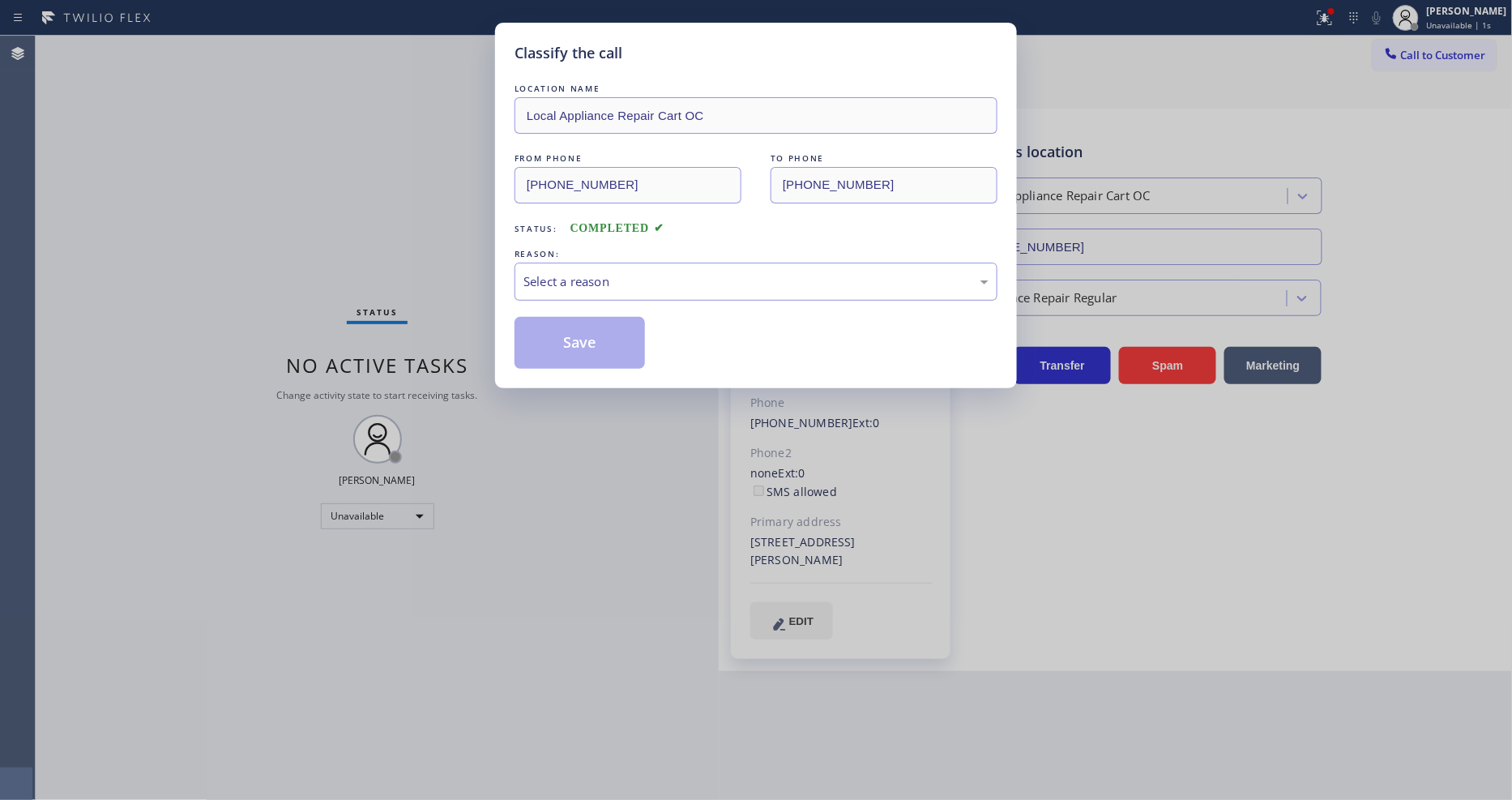
click at [584, 287] on div "Select a reason" at bounding box center [756, 281] width 483 height 38
click at [575, 342] on button "Save" at bounding box center [580, 343] width 131 height 52
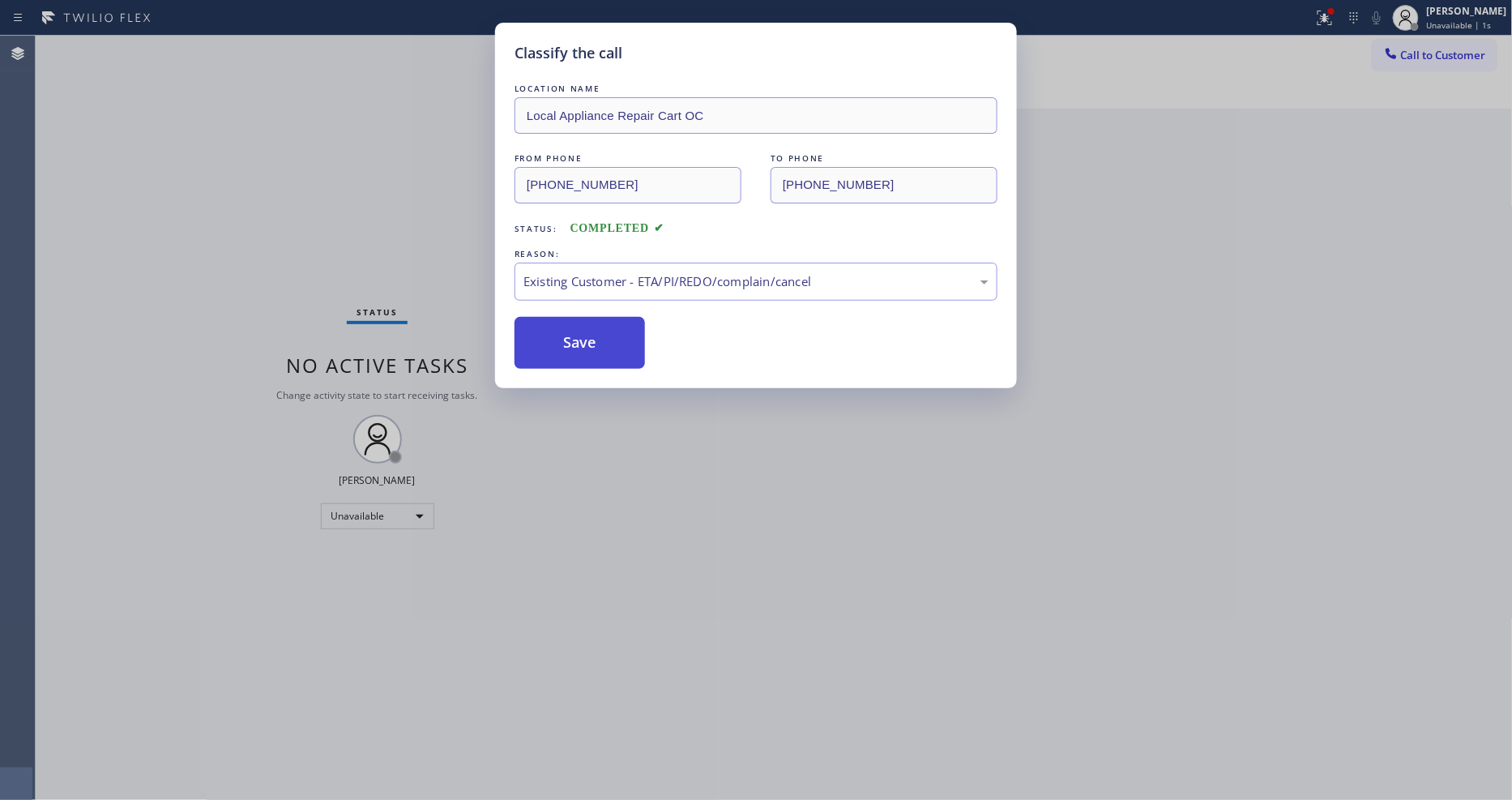
click at [575, 342] on button "Save" at bounding box center [580, 343] width 131 height 52
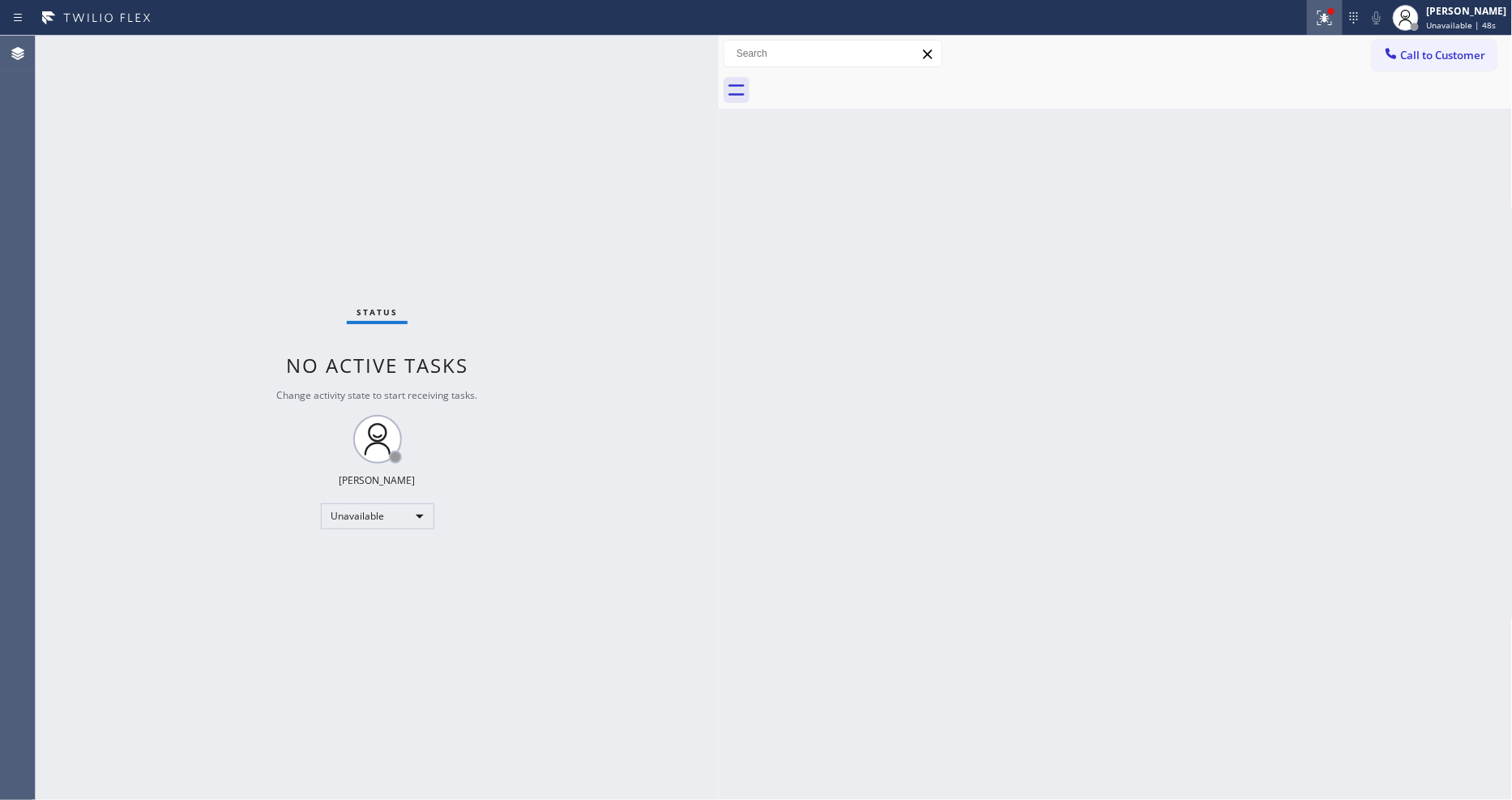
click at [1332, 25] on icon at bounding box center [1324, 17] width 14 height 14
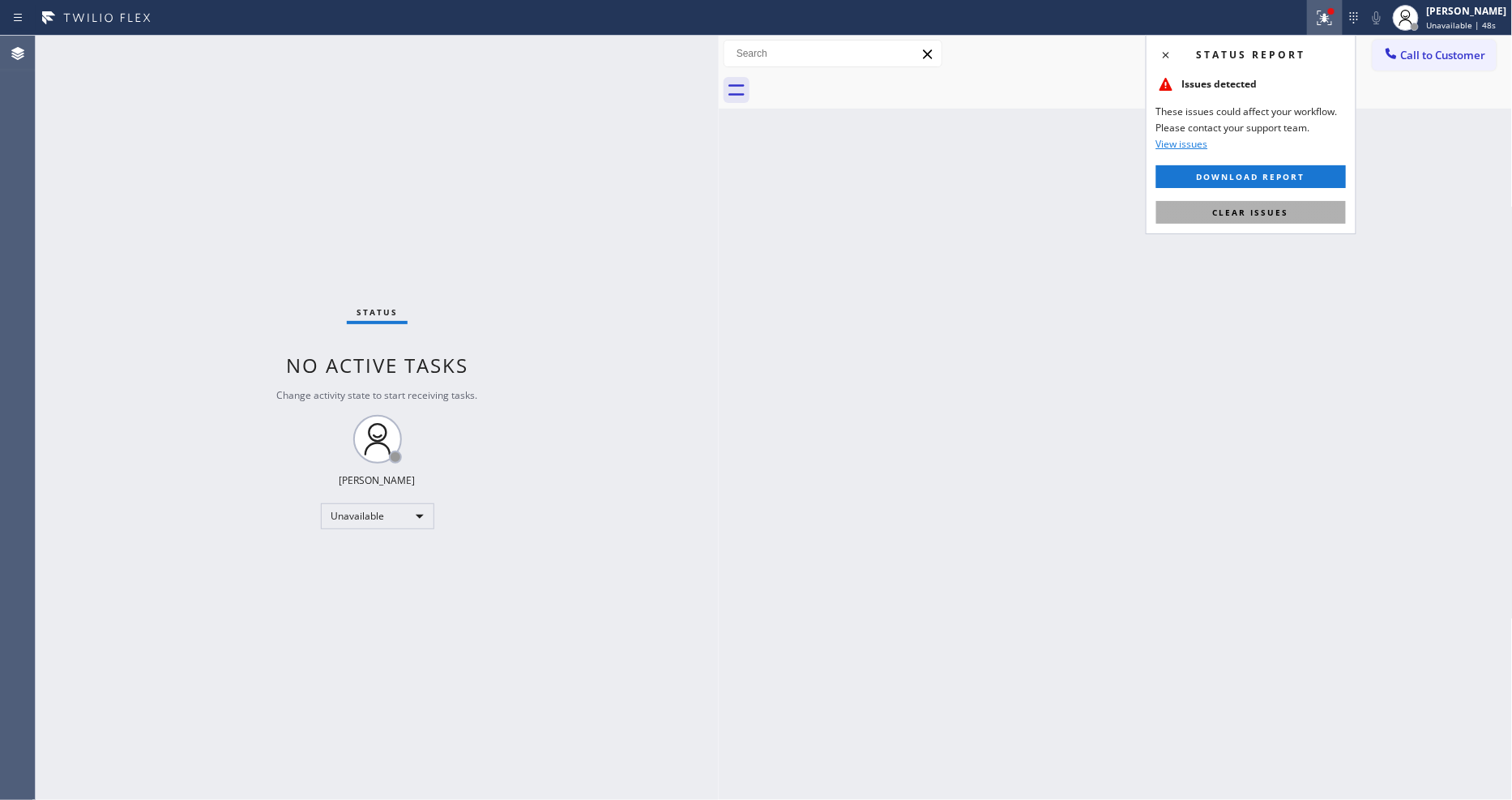
click at [1278, 204] on button "Clear issues" at bounding box center [1251, 212] width 189 height 23
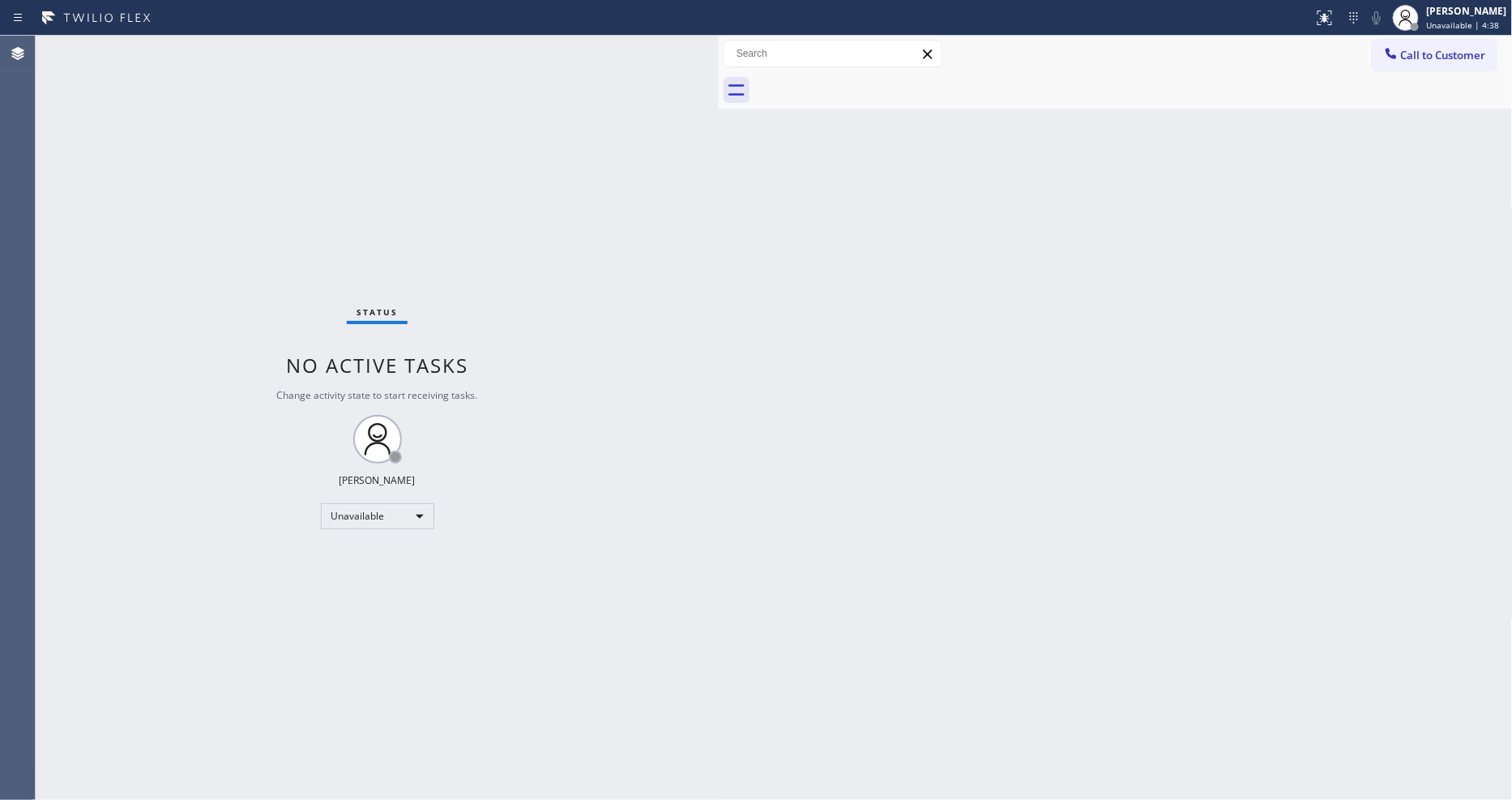
click at [790, 489] on div "Back to Dashboard Change Sender ID Customers Technicians Select a contact Outbo…" at bounding box center [1116, 418] width 794 height 765
click at [938, 563] on div "Back to Dashboard Change Sender ID Customers Technicians Select a contact Outbo…" at bounding box center [1116, 418] width 794 height 765
click at [1411, 61] on button "Call to Customer" at bounding box center [1434, 55] width 124 height 31
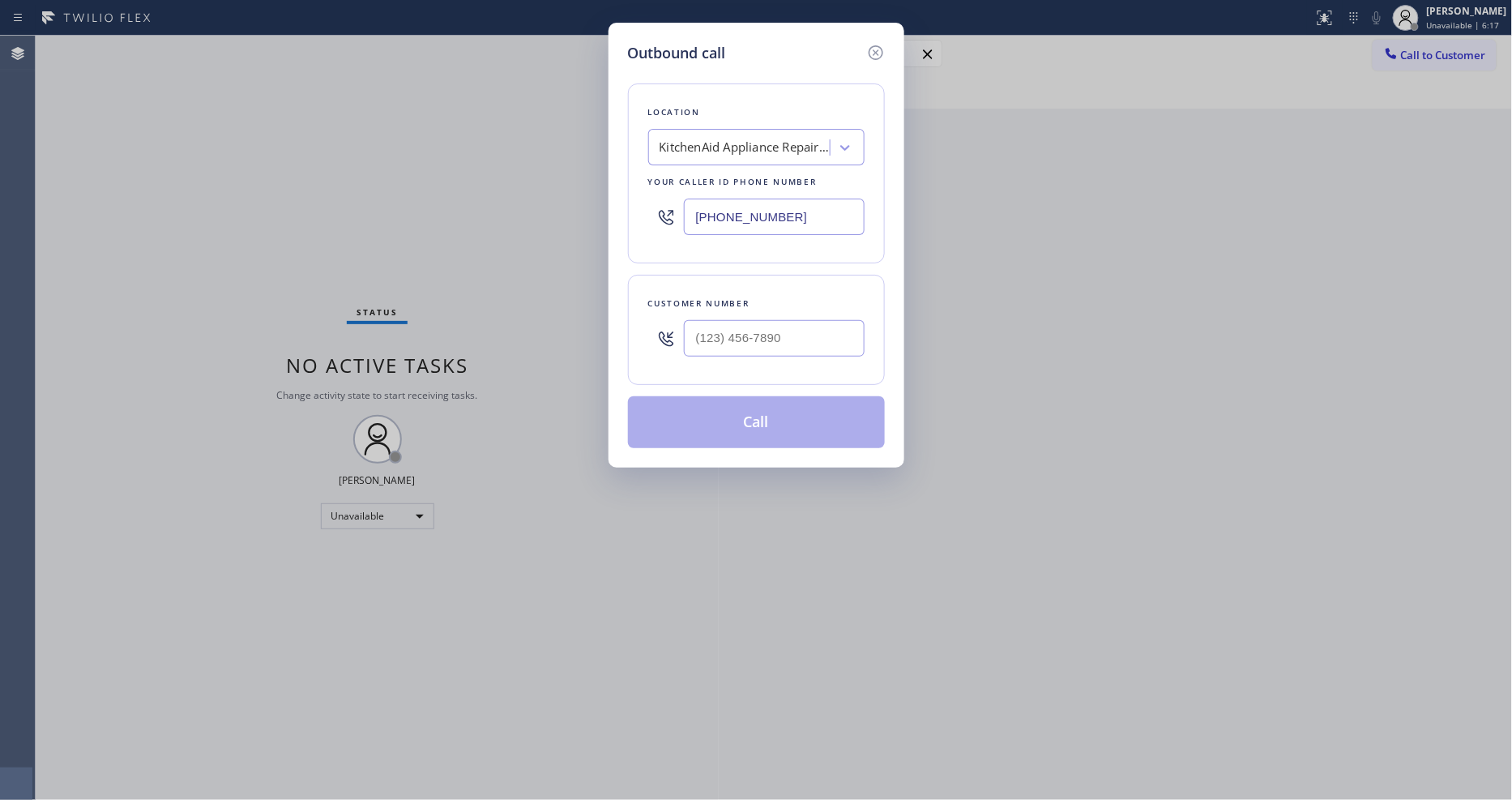
click at [800, 133] on div "KitchenAid Appliance Repair Pros -" at bounding box center [741, 148] width 177 height 28
paste input "GE Monogram Expert Appliance Repair"
type input "GE Monogram Expert Appliance Repair"
click at [699, 177] on div "GE Monogram Expert Appliance Repair" at bounding box center [756, 189] width 217 height 45
type input "[PHONE_NUMBER]"
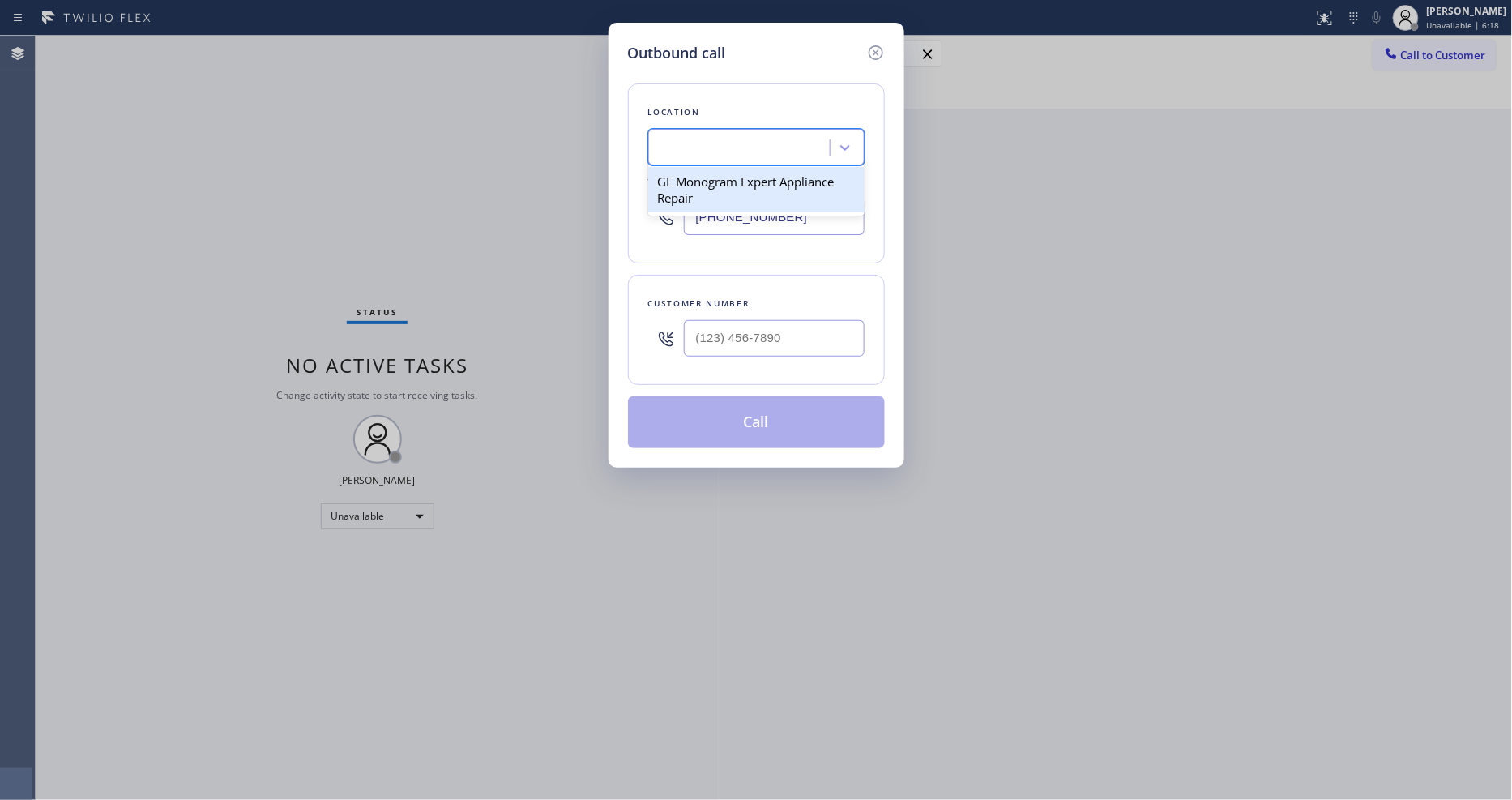
scroll to position [0, 2]
click at [702, 338] on input "(___) ___-____" at bounding box center [774, 338] width 181 height 37
paste input "510) 468-8183"
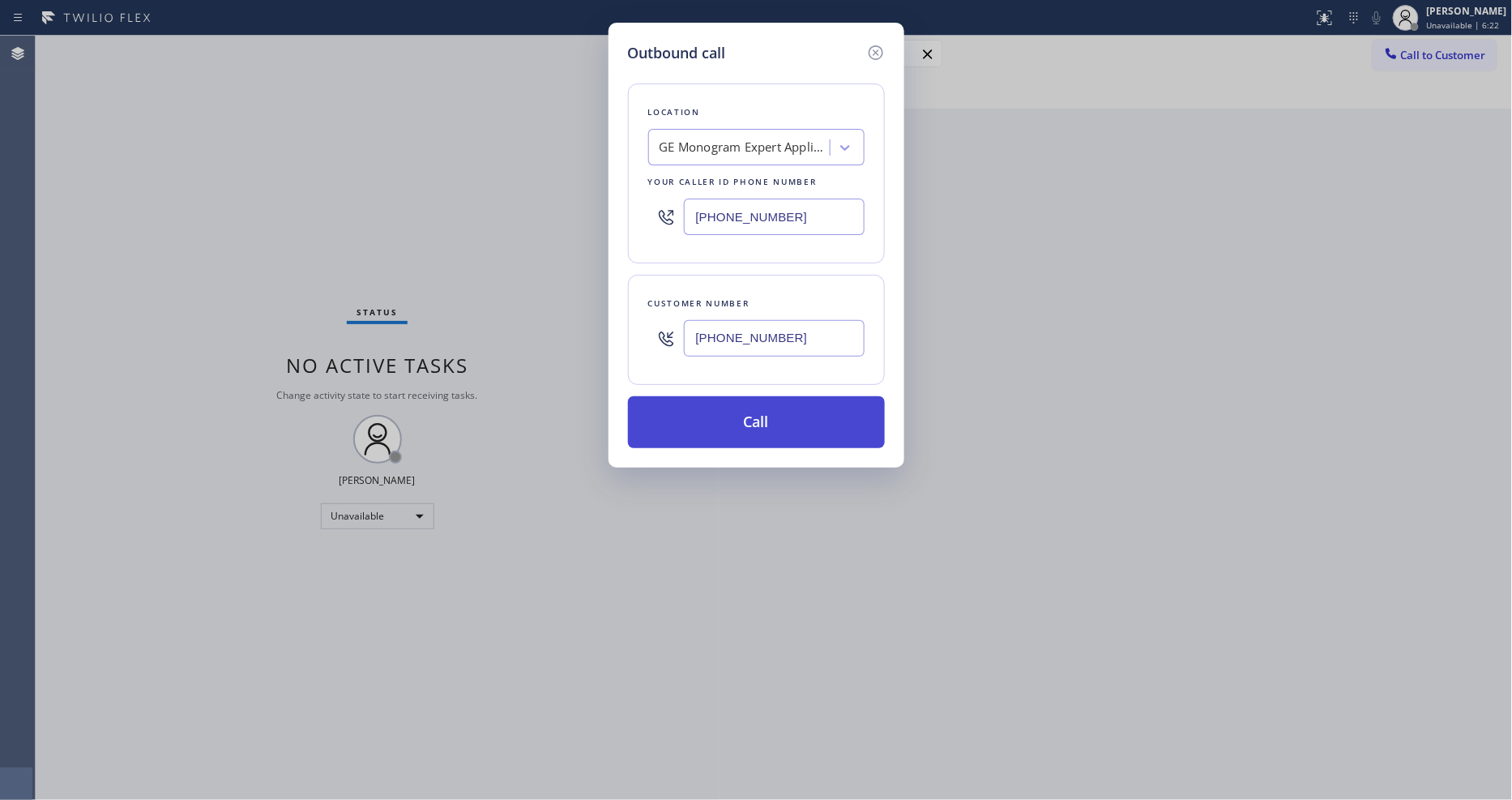
type input "[PHONE_NUMBER]"
click at [702, 416] on button "Call" at bounding box center [756, 422] width 256 height 52
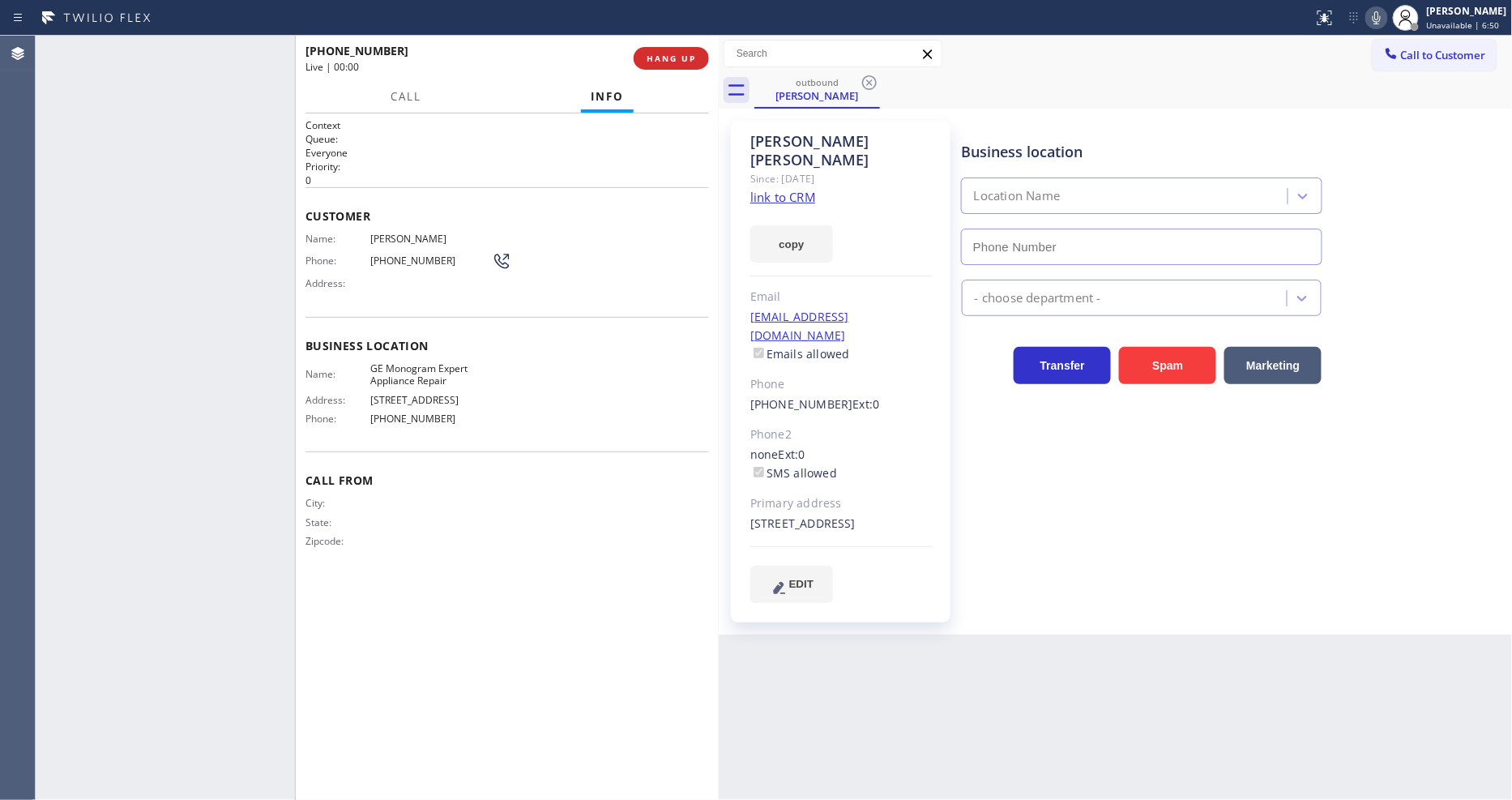
type input "[PHONE_NUMBER]"
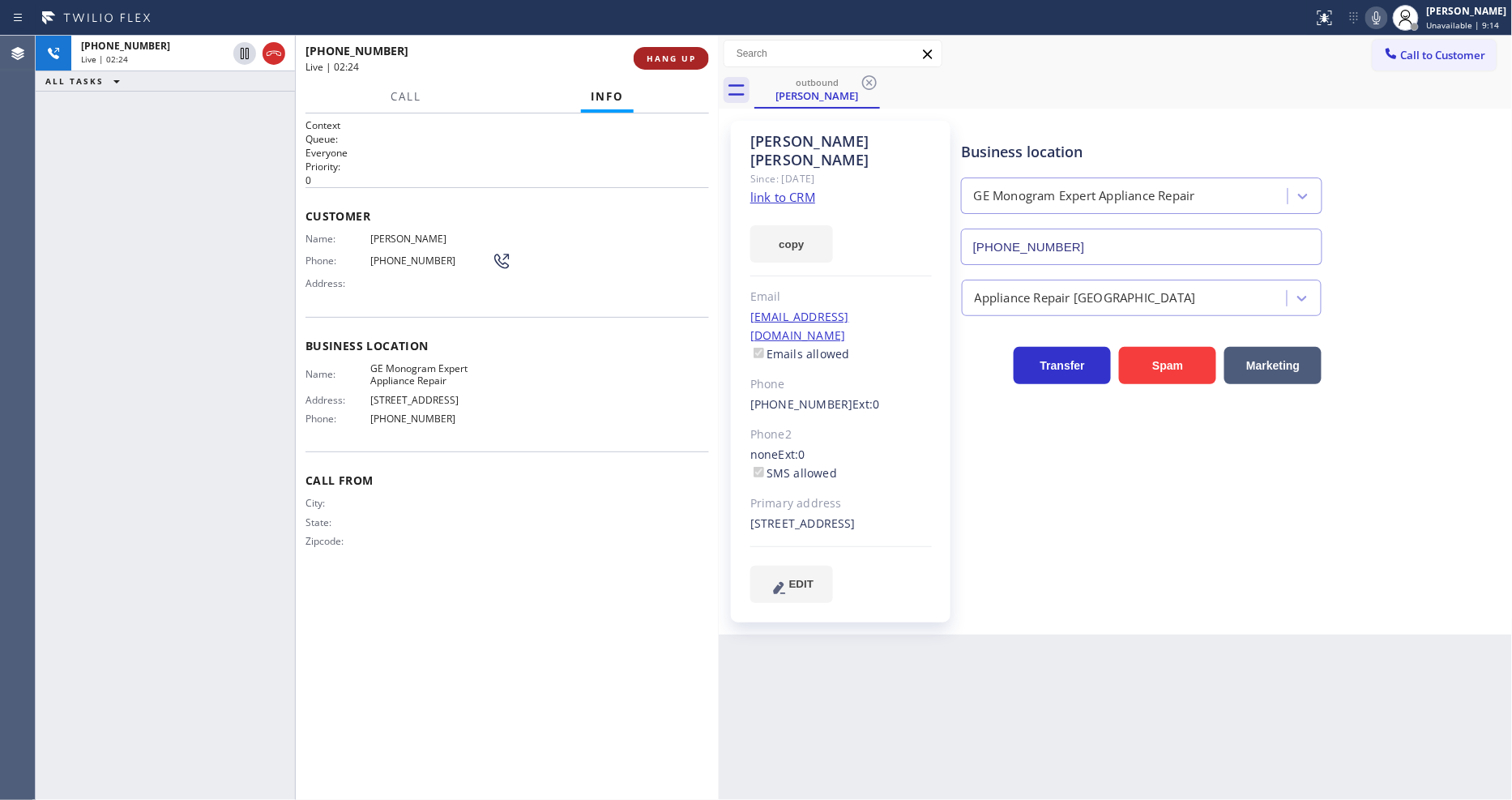
click at [669, 57] on span "HANG UP" at bounding box center [671, 59] width 49 height 11
click at [671, 58] on span "HANG UP" at bounding box center [671, 59] width 49 height 11
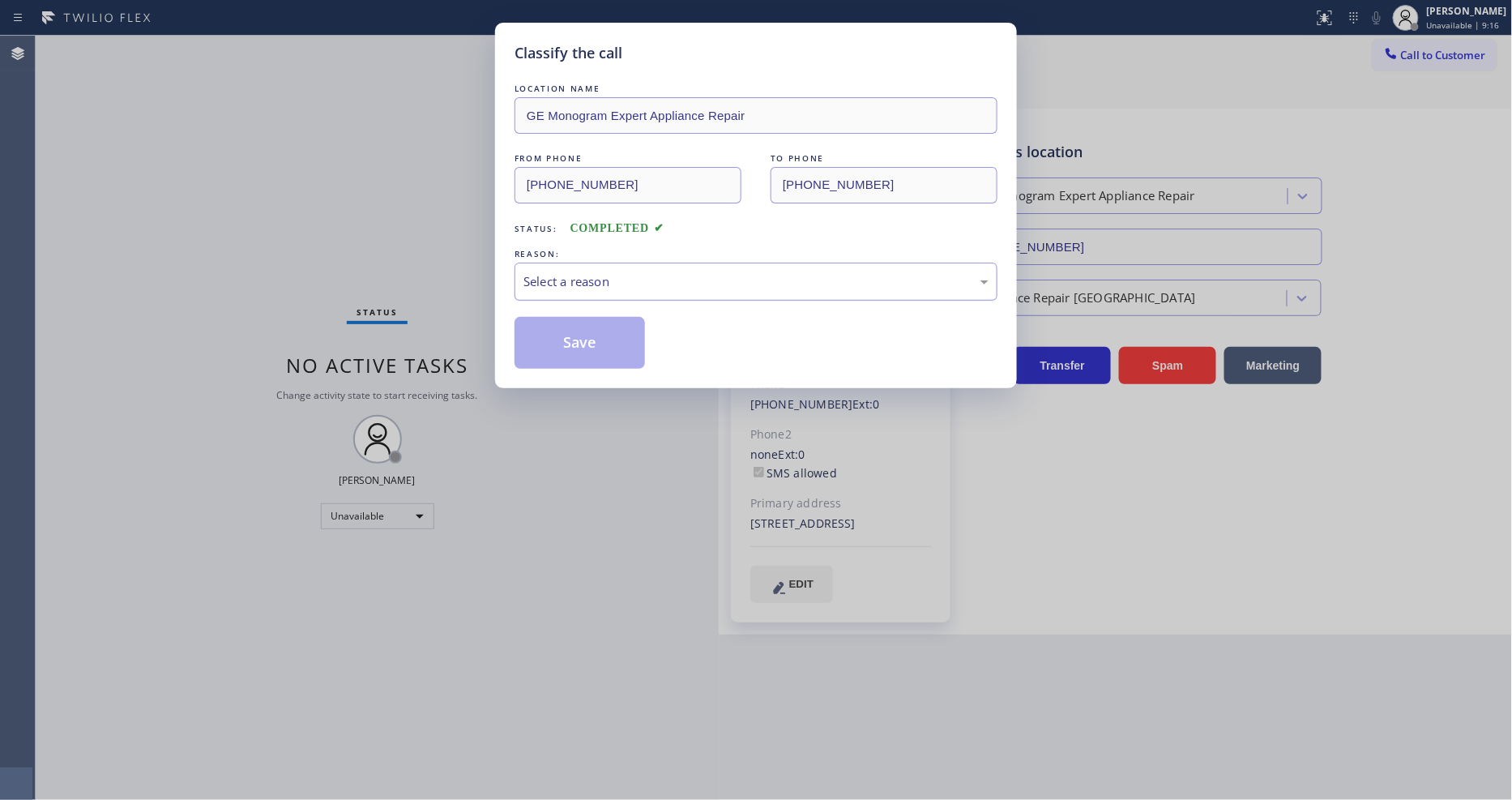
click at [581, 278] on div "Select a reason" at bounding box center [756, 282] width 466 height 19
click at [572, 342] on button "Save" at bounding box center [580, 343] width 131 height 52
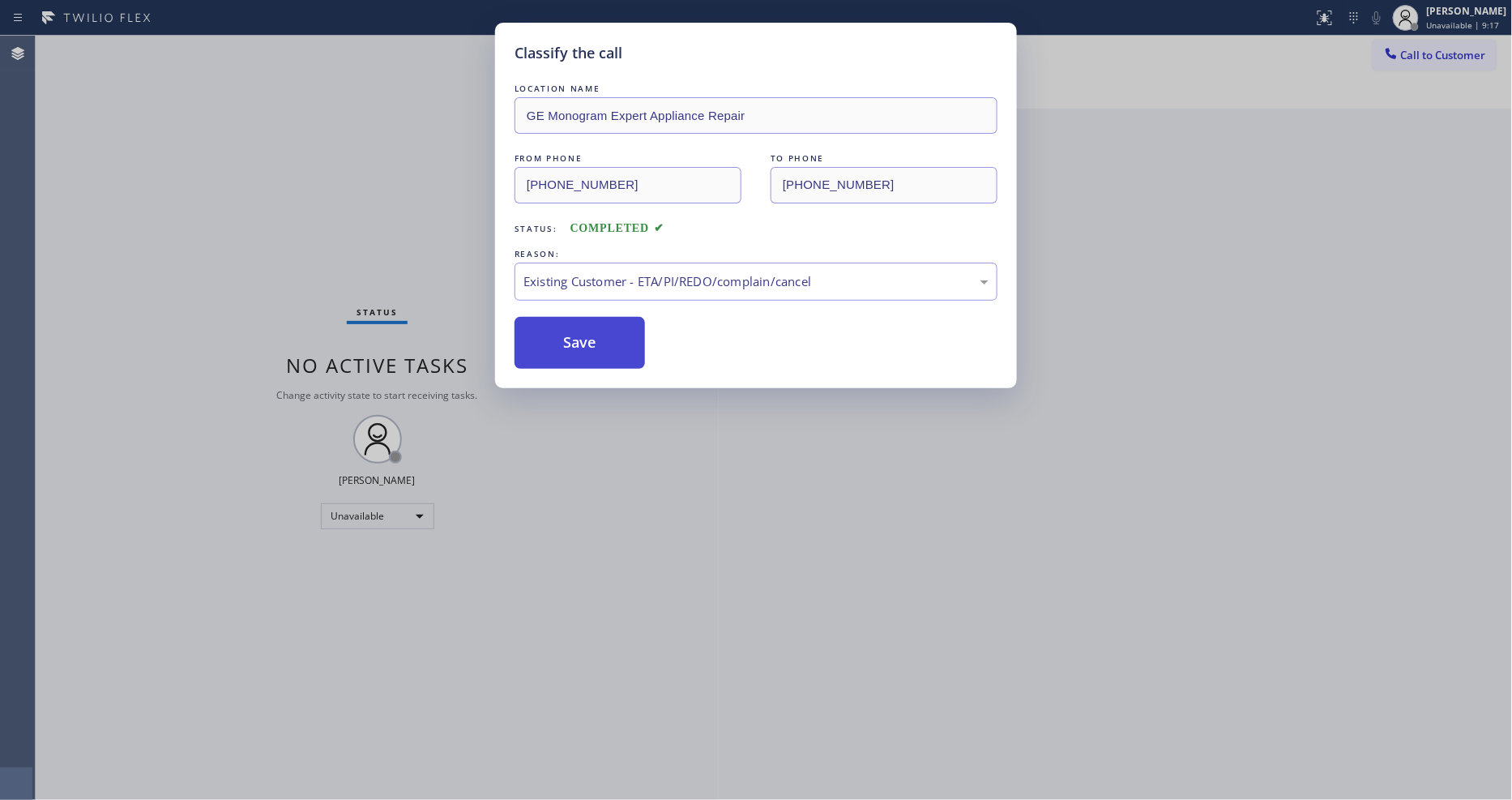
click at [572, 342] on button "Save" at bounding box center [580, 343] width 131 height 52
drag, startPoint x: 572, startPoint y: 342, endPoint x: 548, endPoint y: 779, distance: 437.7
click at [572, 339] on button "Save" at bounding box center [580, 343] width 131 height 52
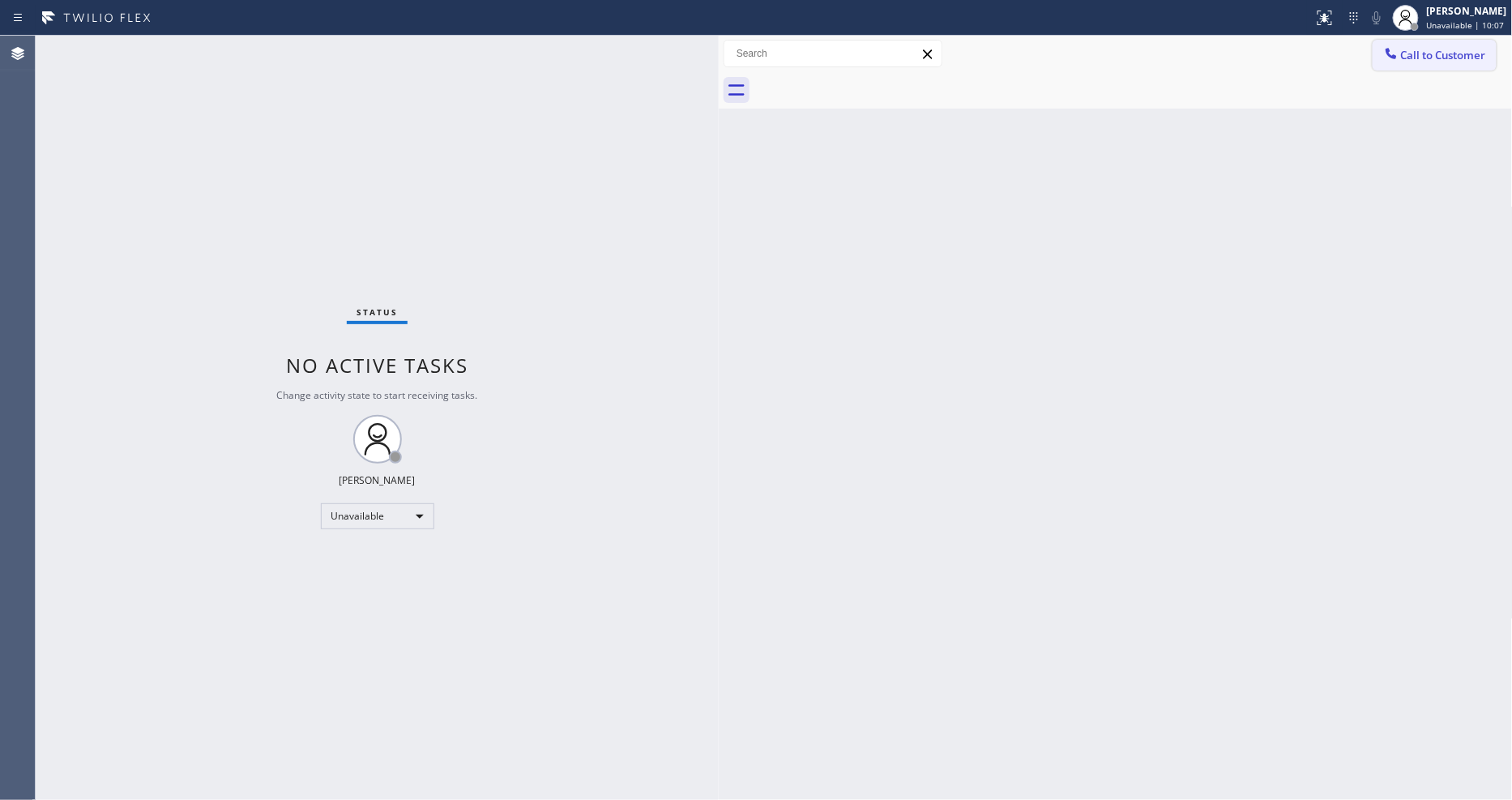
click at [1414, 48] on button "Call to Customer" at bounding box center [1434, 55] width 124 height 31
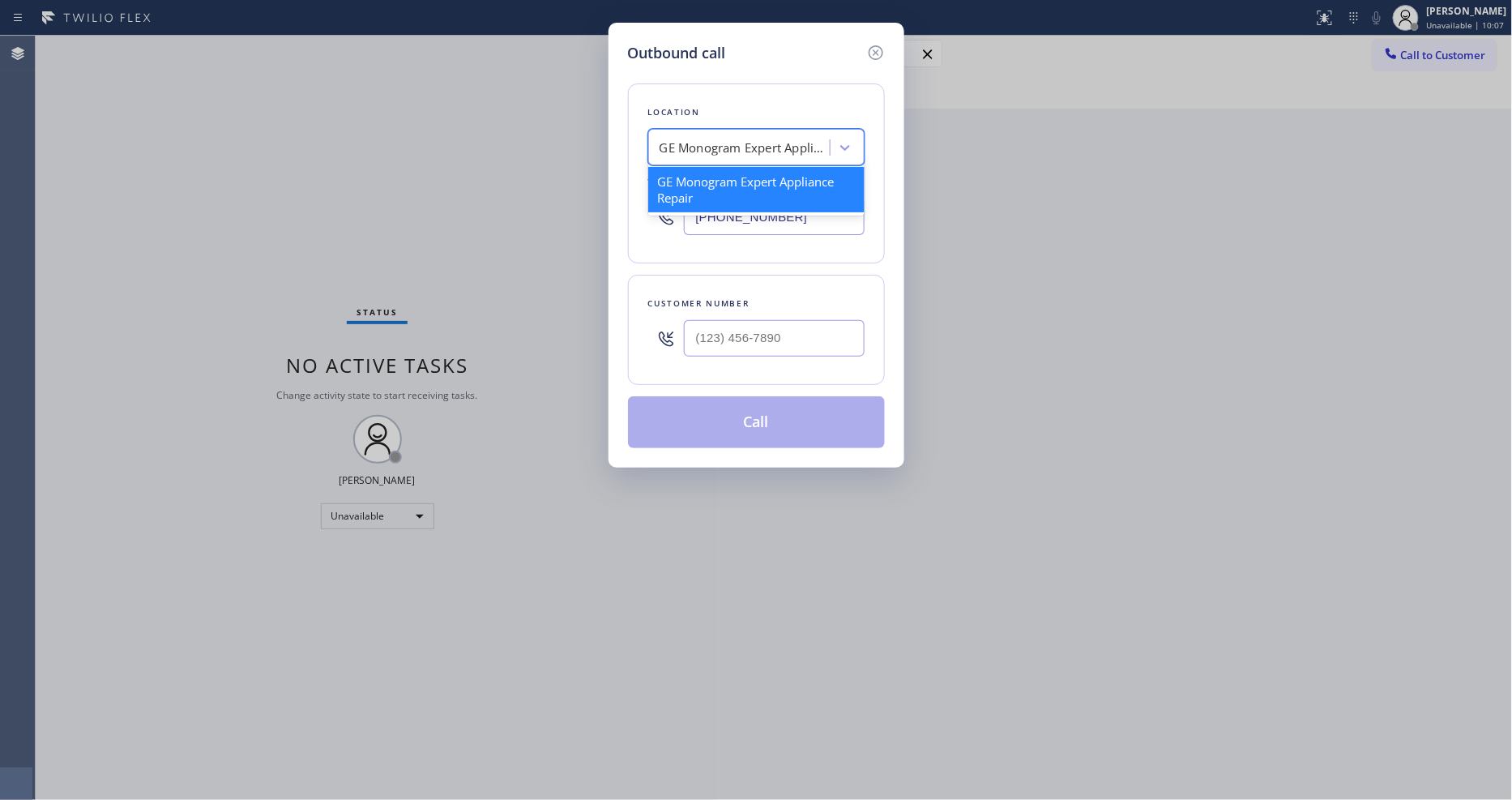
click at [749, 147] on div "GE Monogram Expert Appliance Repair" at bounding box center [745, 148] width 170 height 19
paste input "AR B2B SMS"
type input "AR B2B SMS"
click at [689, 181] on div "4C.SMS Campaign AR B2B SMS" at bounding box center [756, 181] width 217 height 29
type input "[PHONE_NUMBER]"
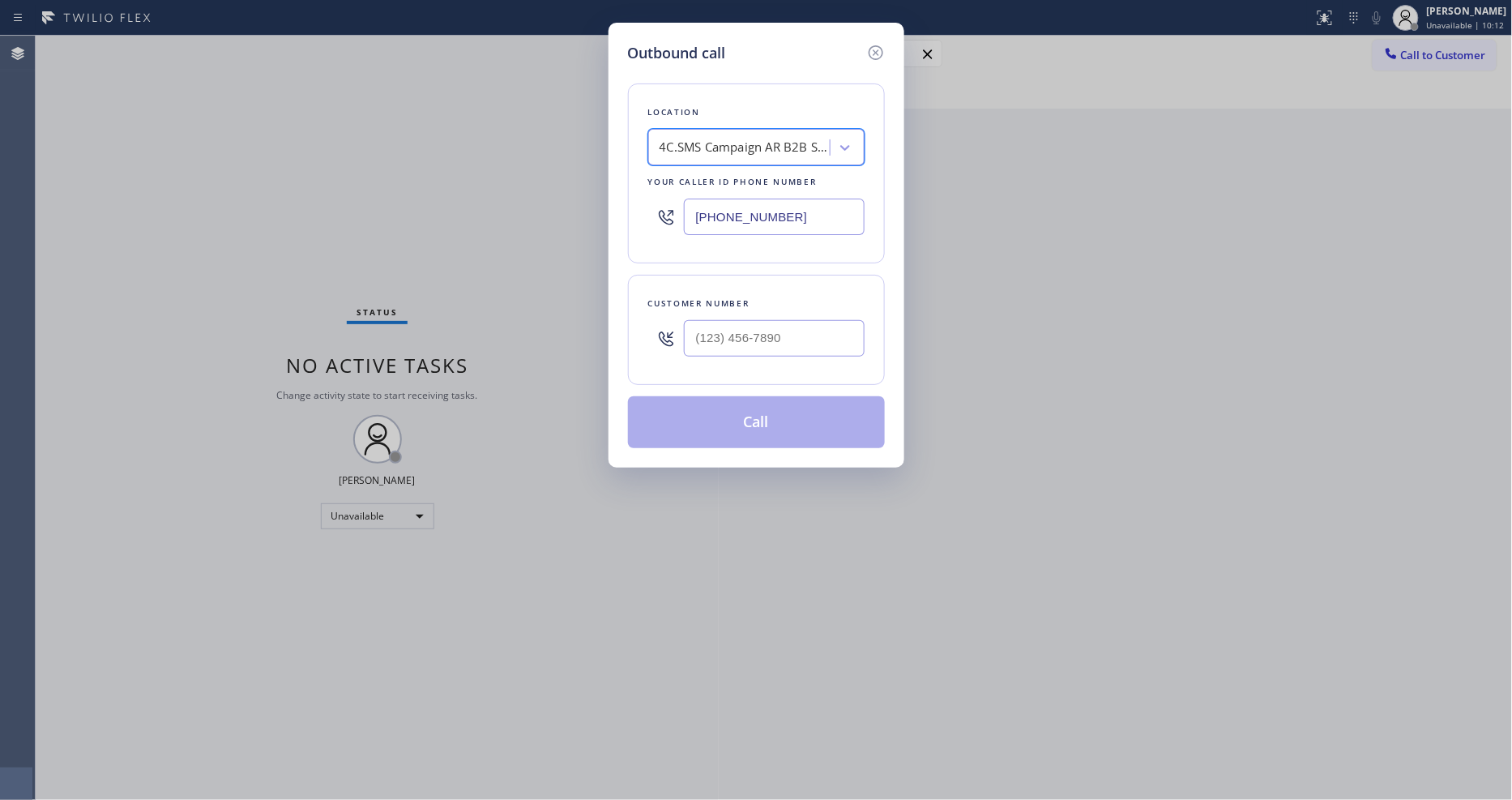
click at [742, 341] on input "(___) ___-____" at bounding box center [774, 338] width 181 height 37
paste input "817) 966-1293"
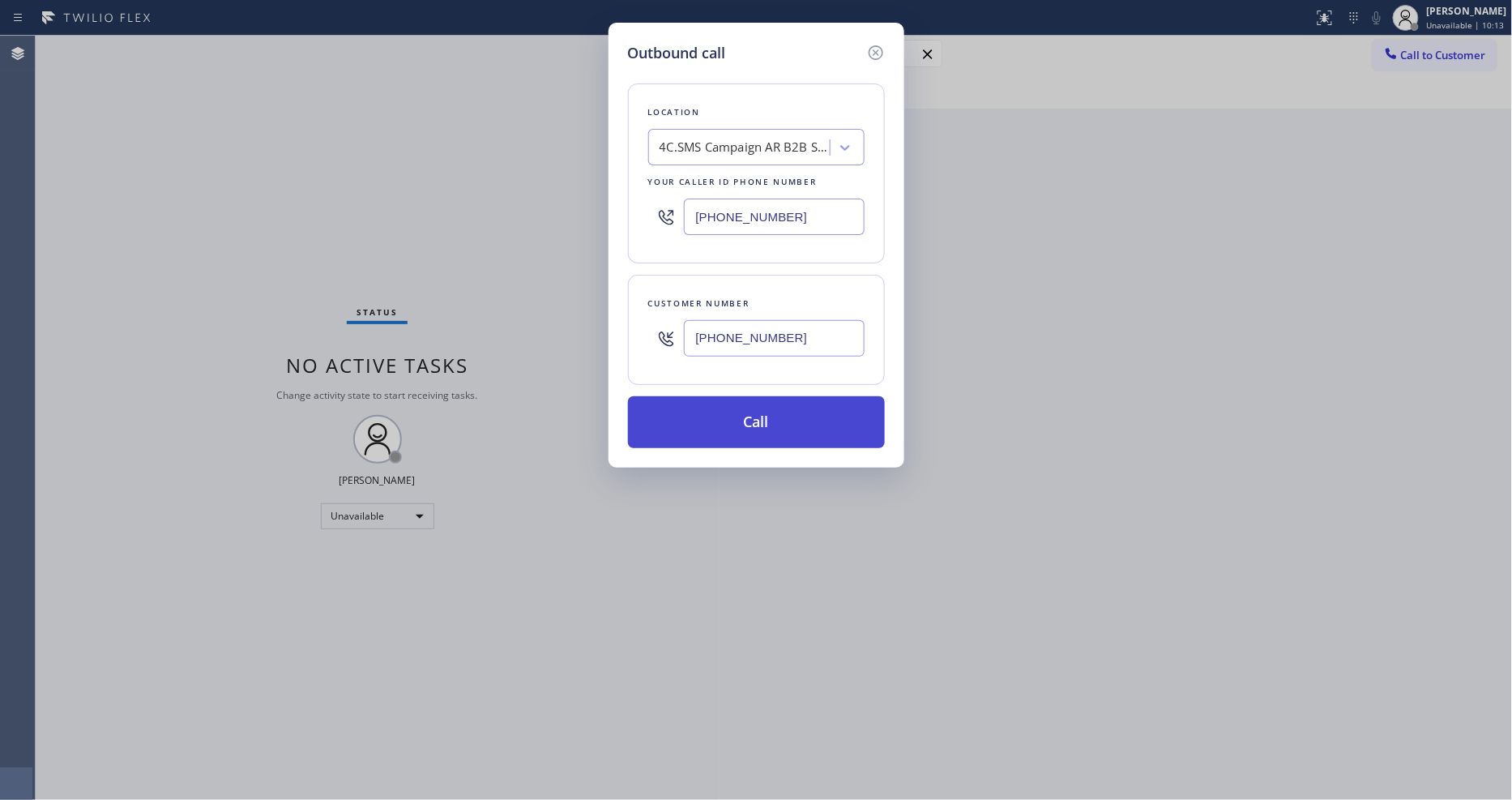
click at [702, 424] on button "Call" at bounding box center [756, 422] width 256 height 52
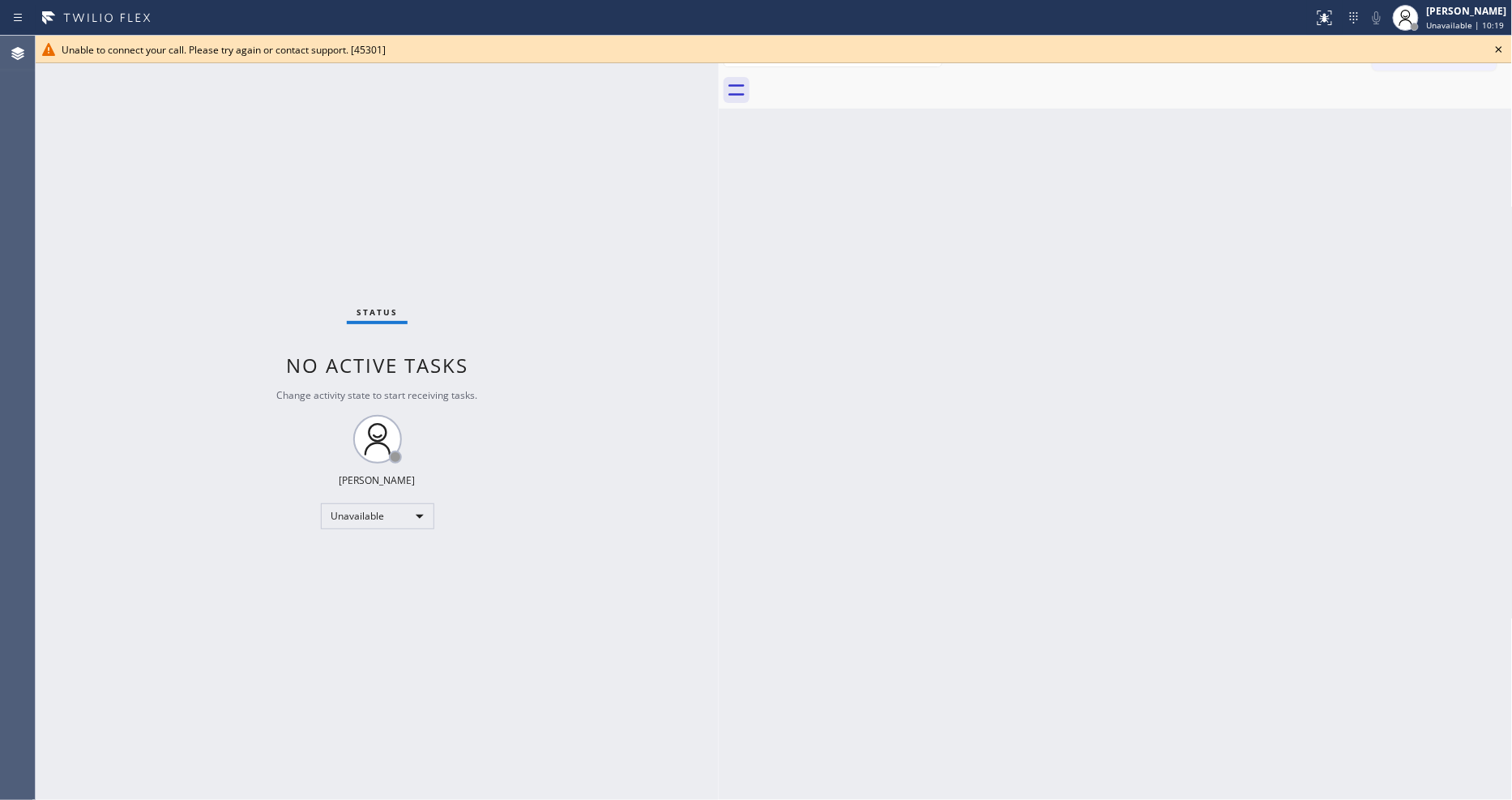
click at [1498, 51] on icon at bounding box center [1499, 49] width 7 height 7
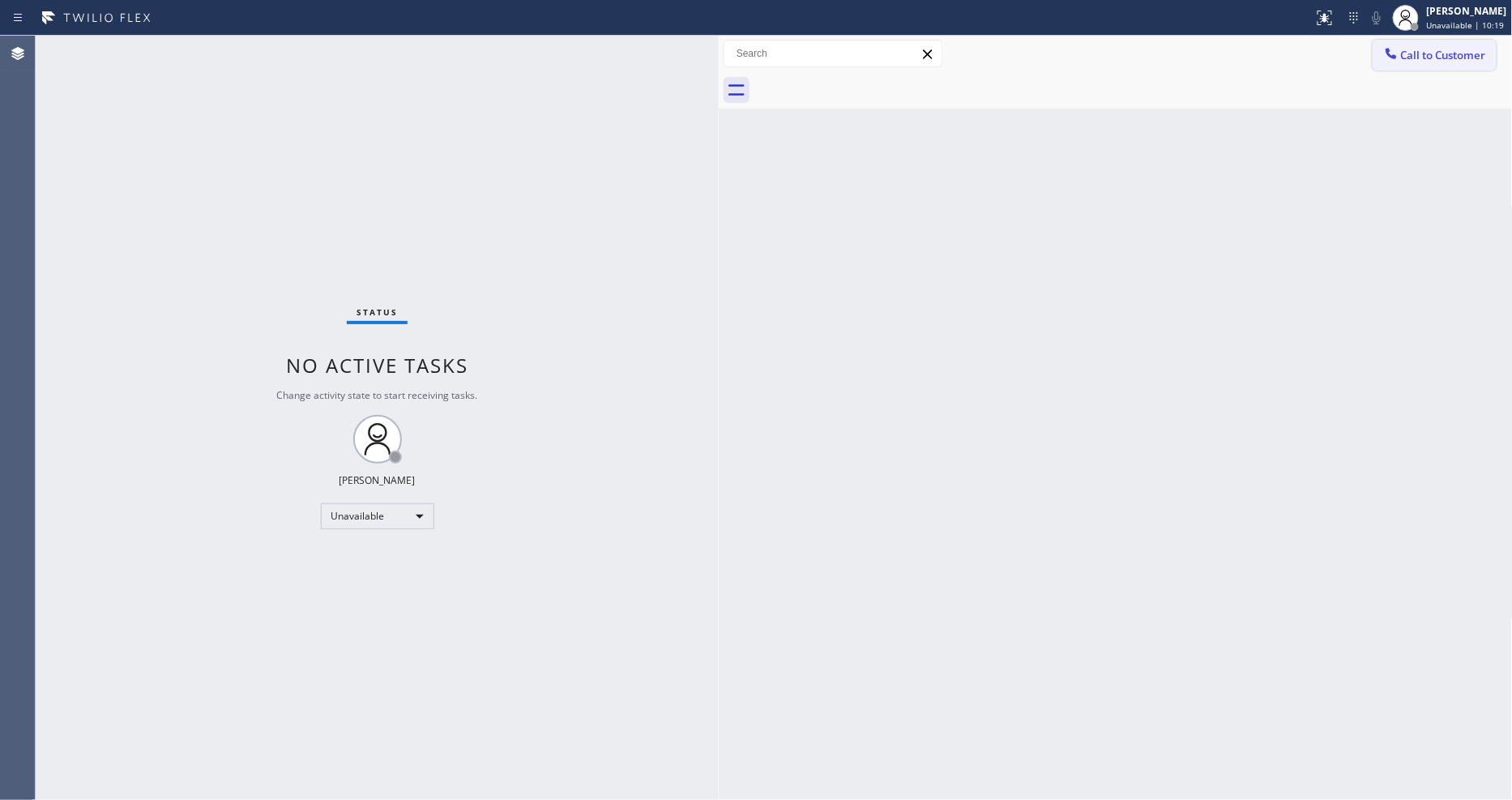
click at [1442, 61] on button "Call to Customer" at bounding box center [1434, 55] width 124 height 31
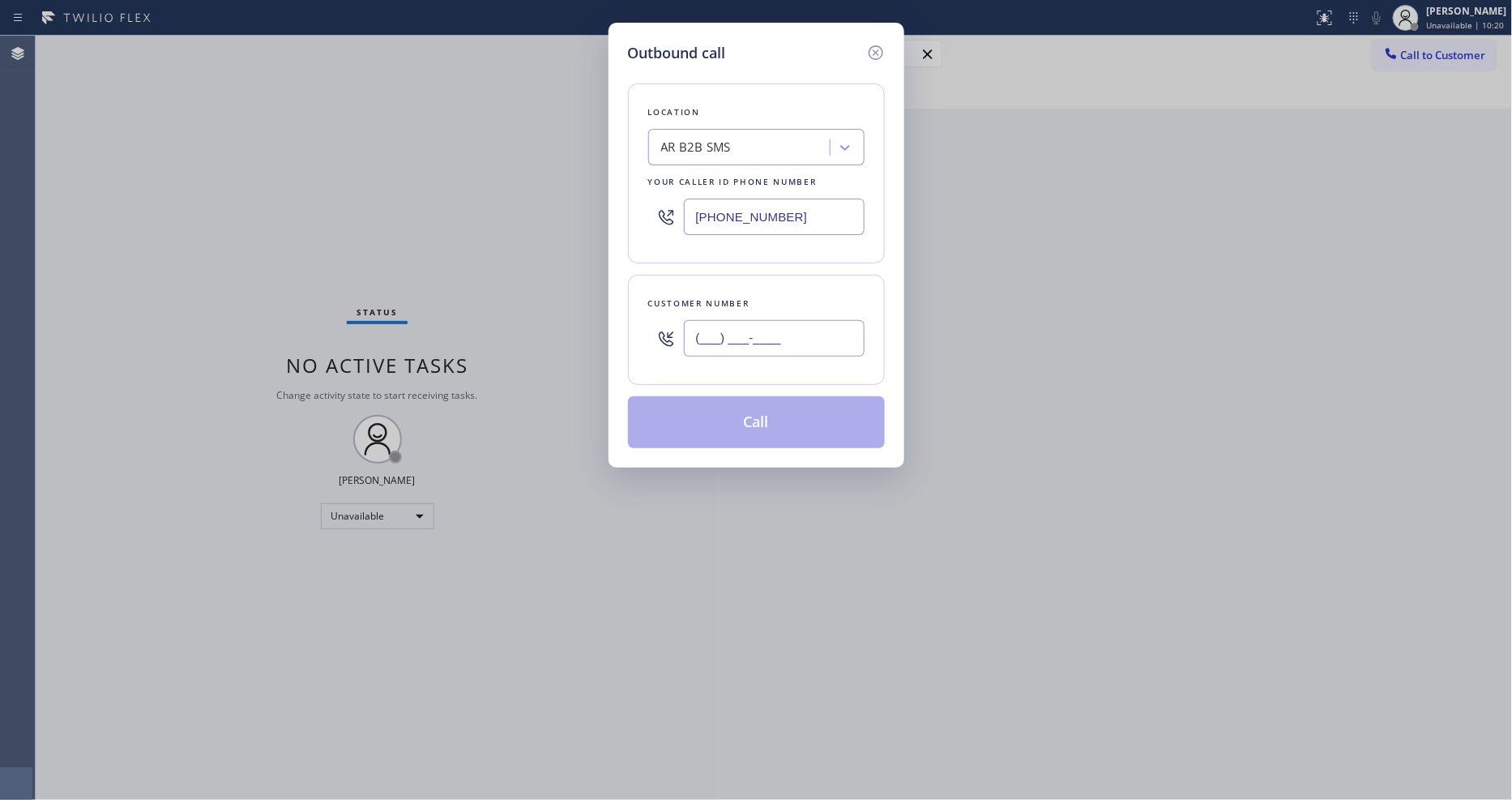
click at [695, 330] on input "(___) ___-____" at bounding box center [774, 338] width 181 height 37
paste input "817) 966-1293"
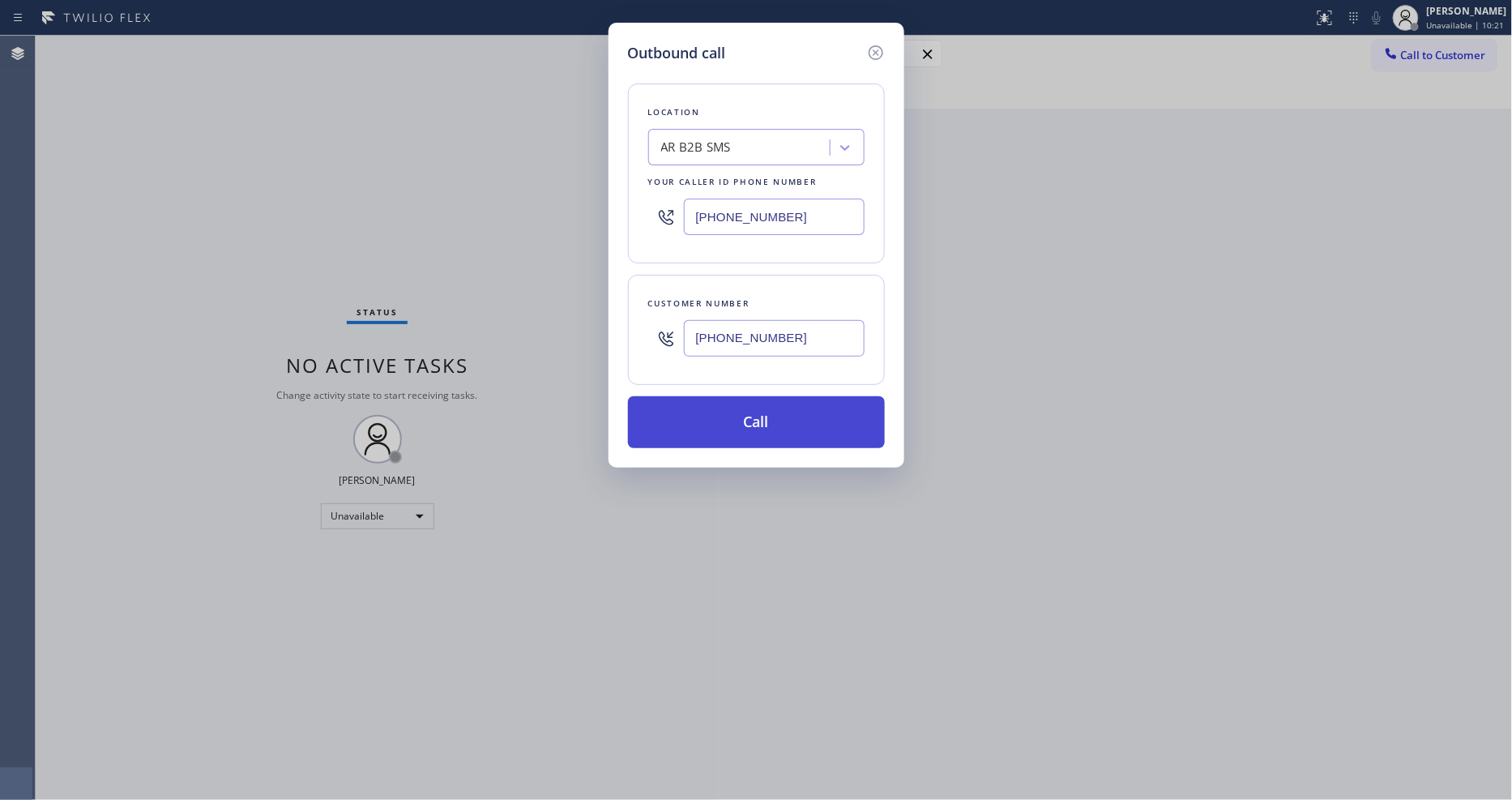
type input "[PHONE_NUMBER]"
click at [695, 412] on button "Call" at bounding box center [756, 422] width 256 height 52
click at [904, 54] on div "Outbound call Location AR B2B SMS Your caller id phone number [PHONE_NUMBER] Cu…" at bounding box center [756, 245] width 296 height 445
click at [782, 424] on button "Call" at bounding box center [756, 422] width 256 height 52
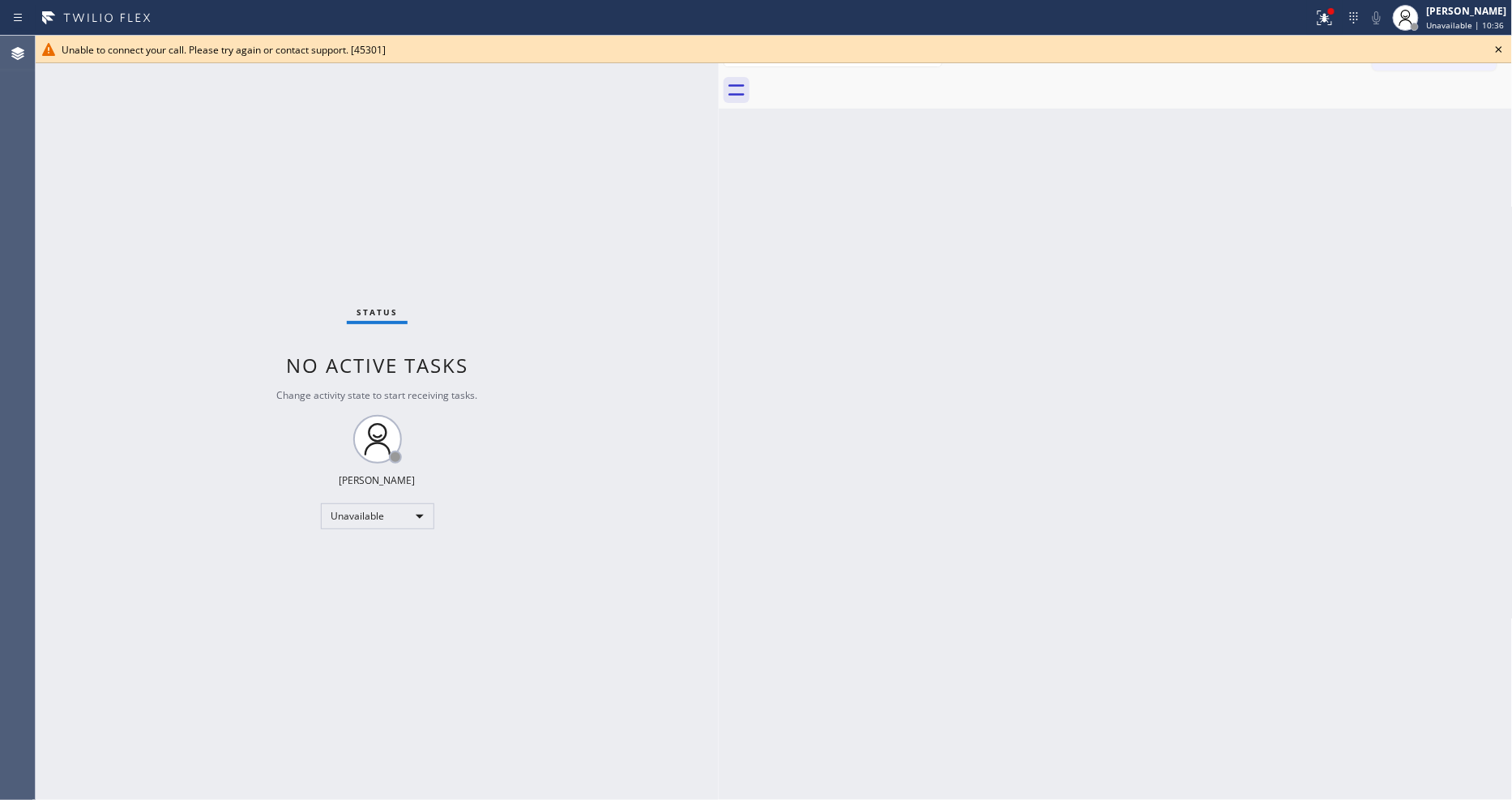
click at [1496, 52] on icon at bounding box center [1499, 49] width 20 height 20
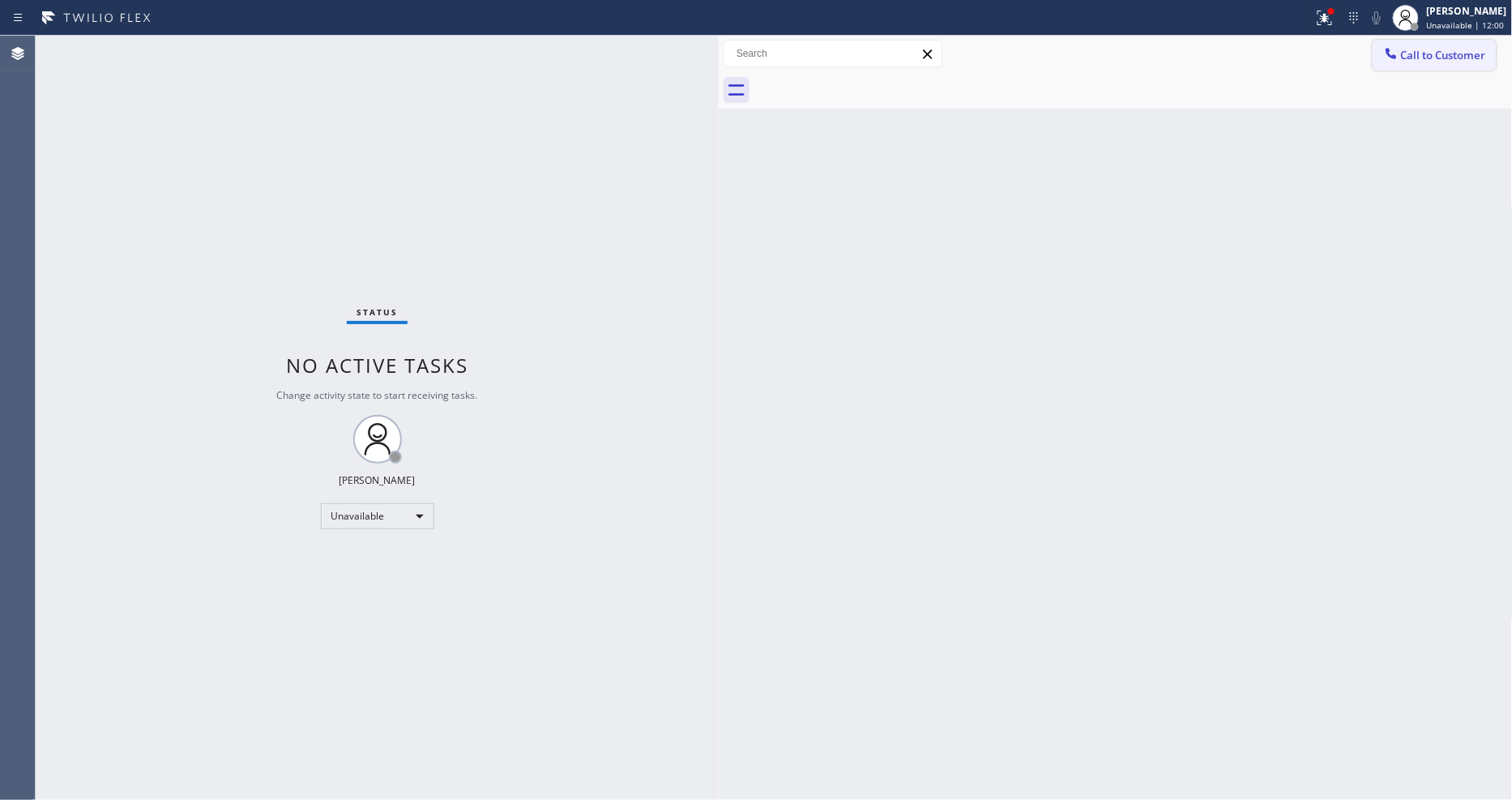
click at [1479, 63] on button "Call to Customer" at bounding box center [1434, 55] width 124 height 31
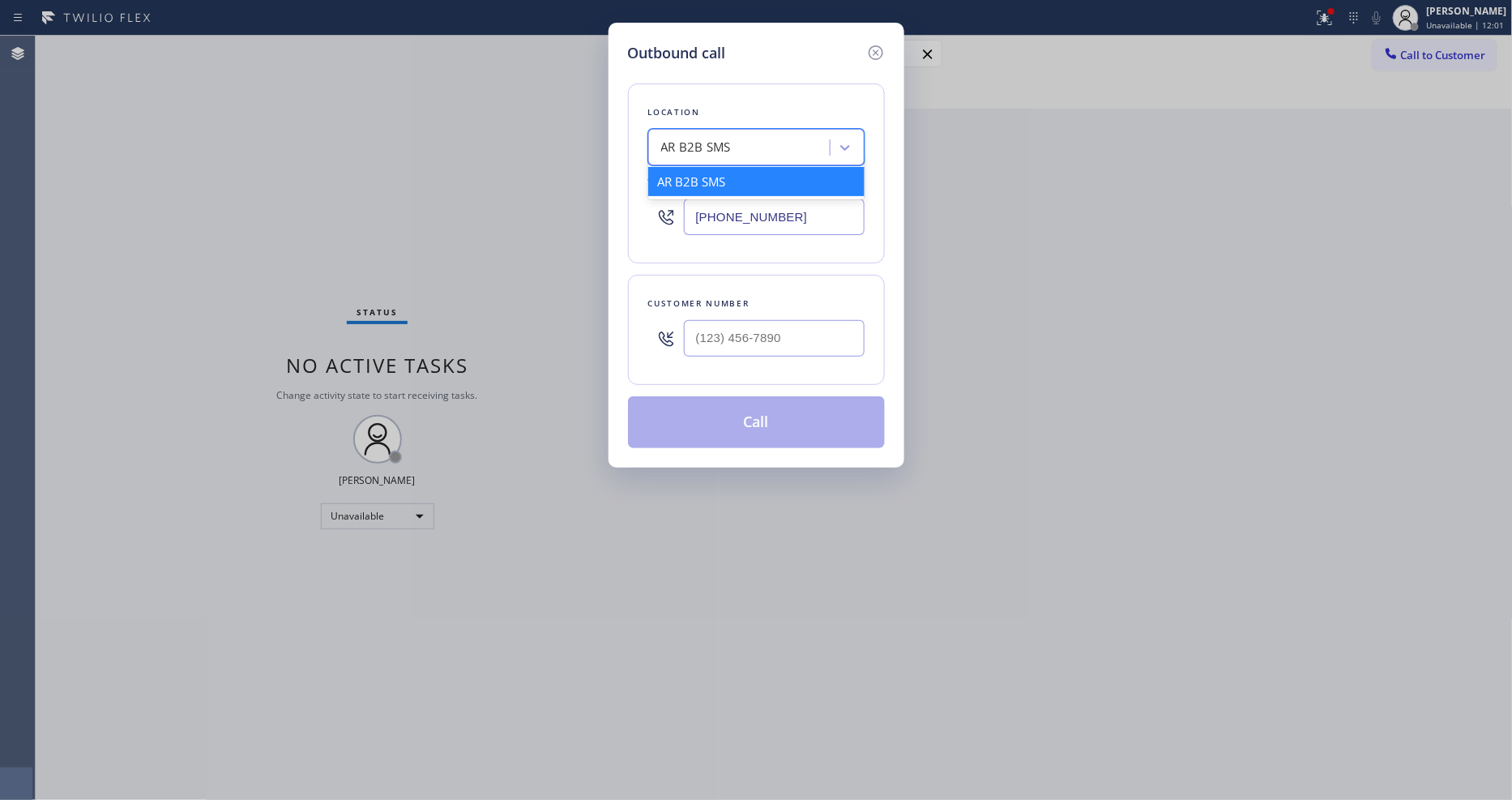
click at [694, 150] on div "AR B2B SMS" at bounding box center [696, 148] width 70 height 19
paste input "Coconut Grove Appliance Masters"
type input "Coconut Grove Appliance Masters"
click at [698, 179] on div "Coconut Grove Appliance Masters" at bounding box center [756, 181] width 217 height 29
type input "[PHONE_NUMBER]"
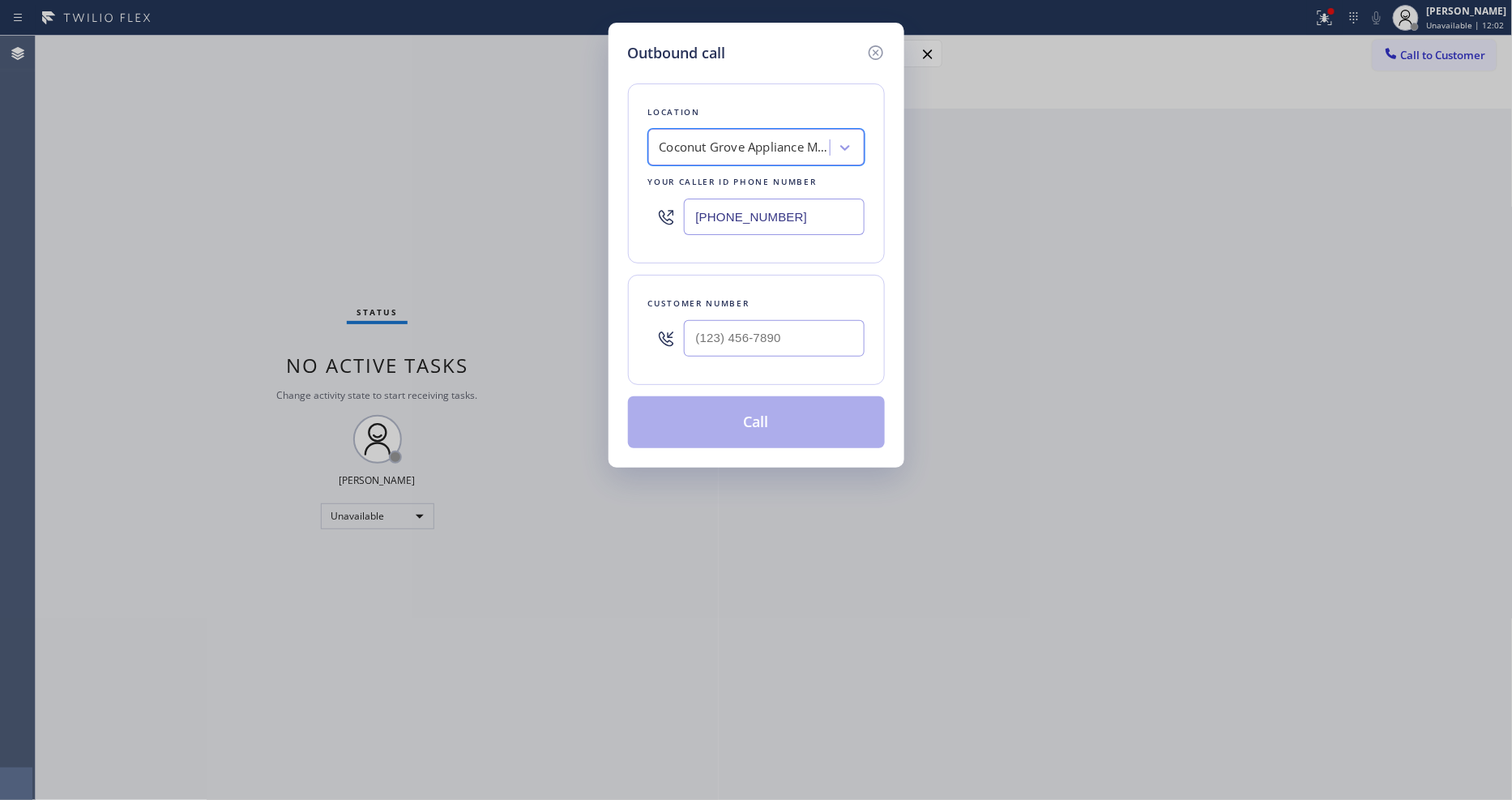
scroll to position [0, 2]
click at [726, 339] on input "(___) ___-____" at bounding box center [774, 338] width 181 height 37
paste input "954) 541-0053"
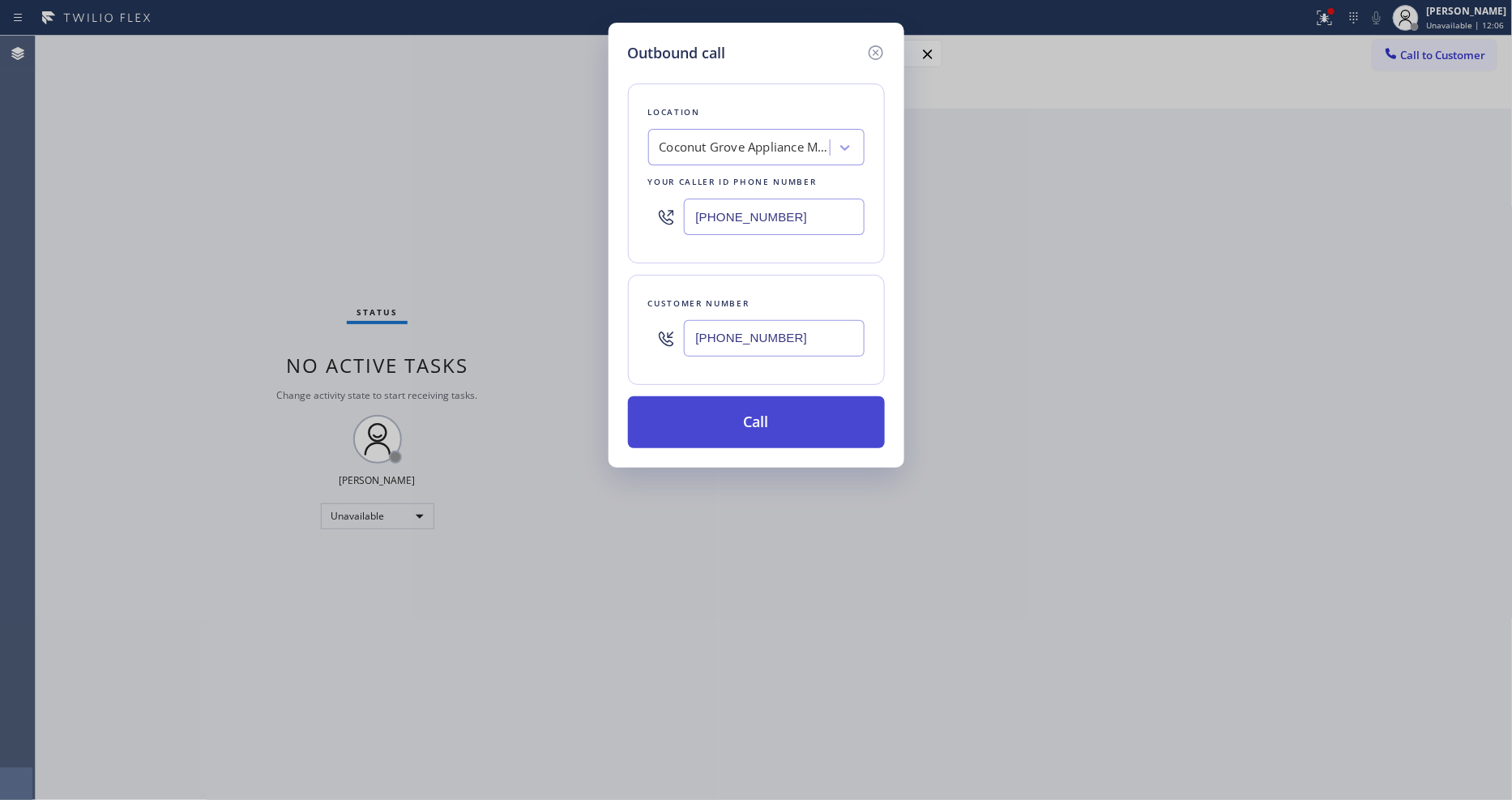
type input "[PHONE_NUMBER]"
click at [689, 432] on button "Call" at bounding box center [756, 422] width 256 height 52
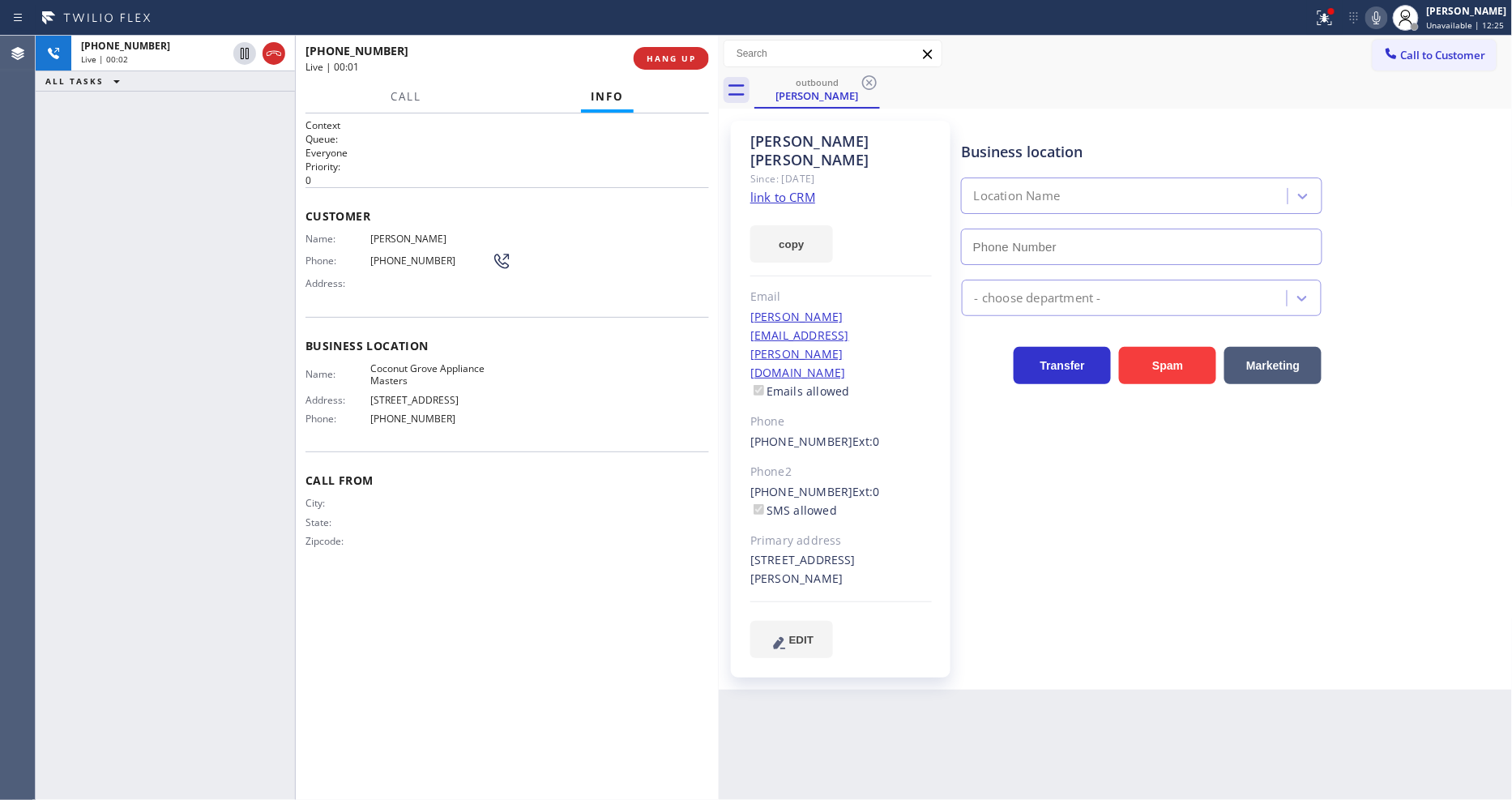
type input "[PHONE_NUMBER]"
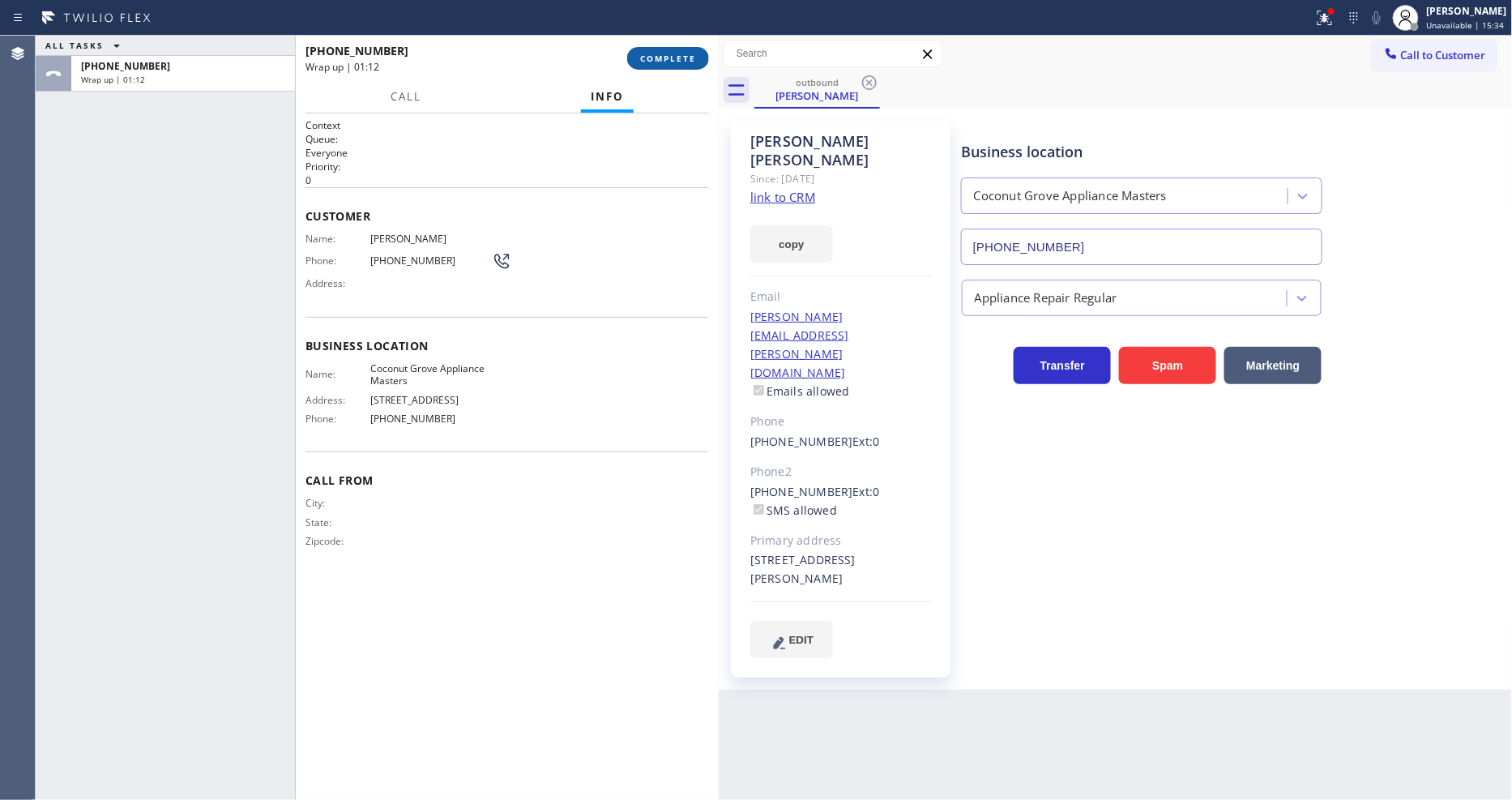
click at [630, 60] on button "COMPLETE" at bounding box center [668, 59] width 81 height 23
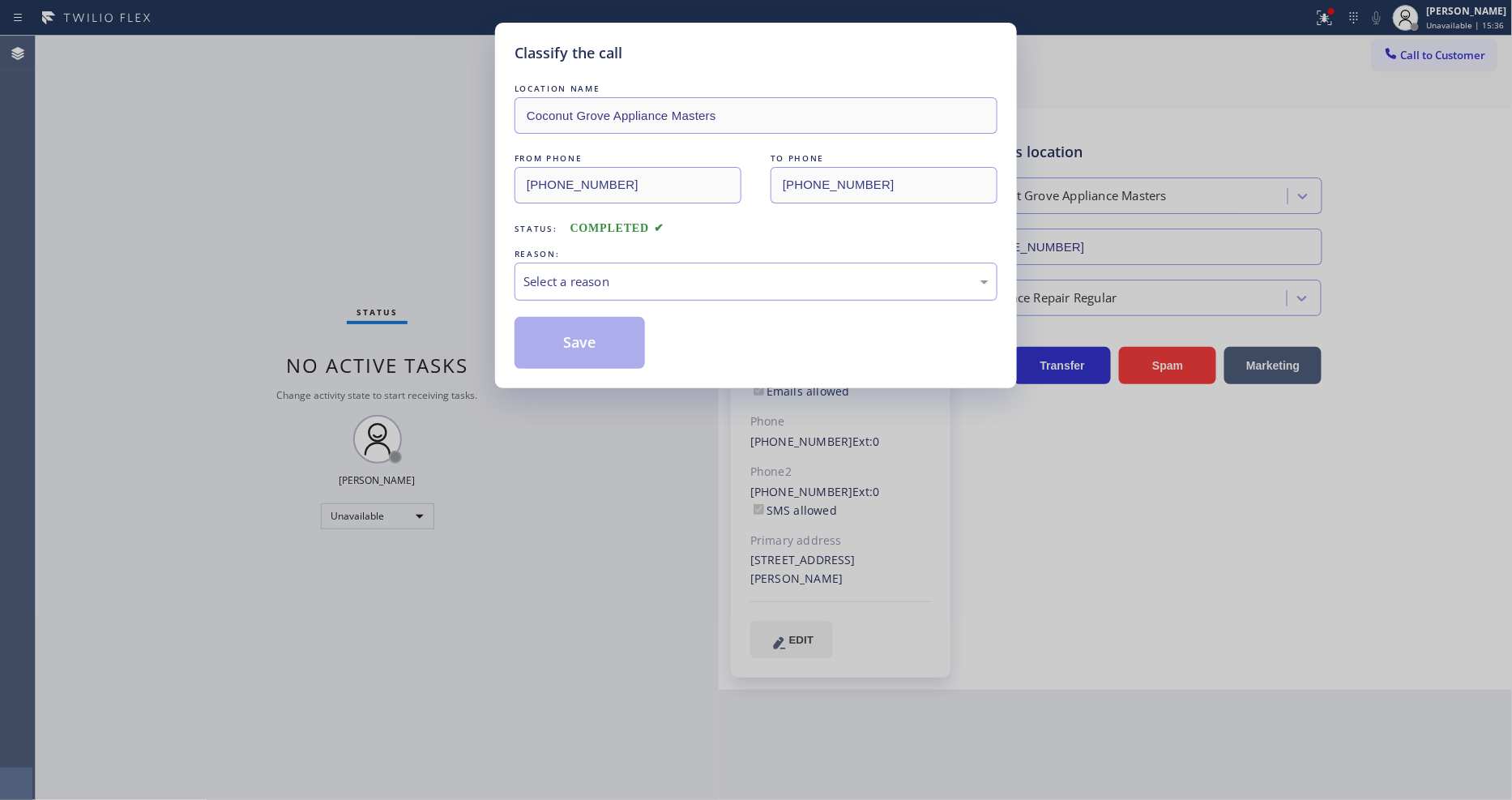
click at [623, 262] on div "Select a reason" at bounding box center [756, 281] width 483 height 38
click at [587, 341] on button "Save" at bounding box center [580, 343] width 131 height 52
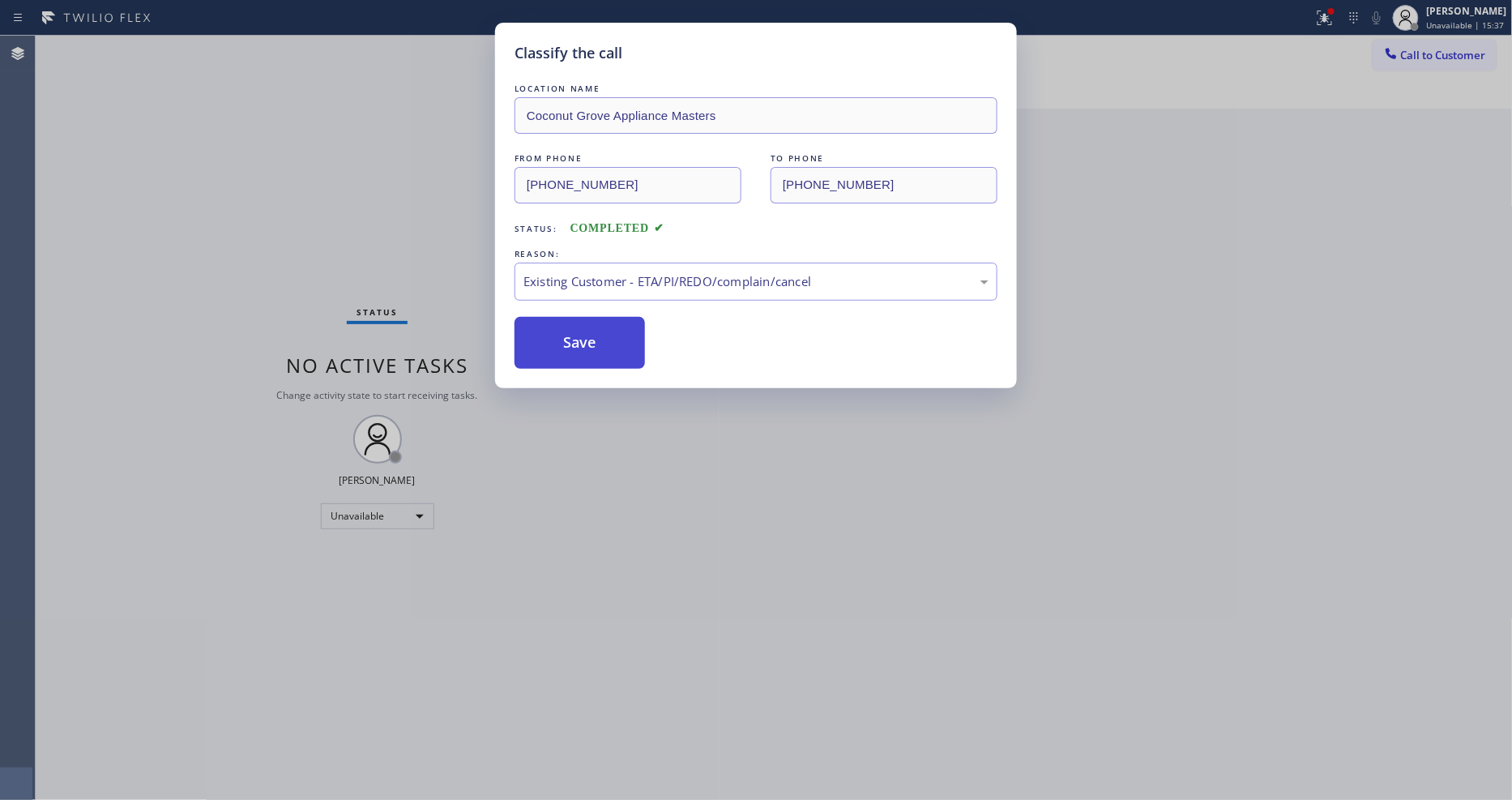
click at [587, 341] on button "Save" at bounding box center [580, 343] width 131 height 52
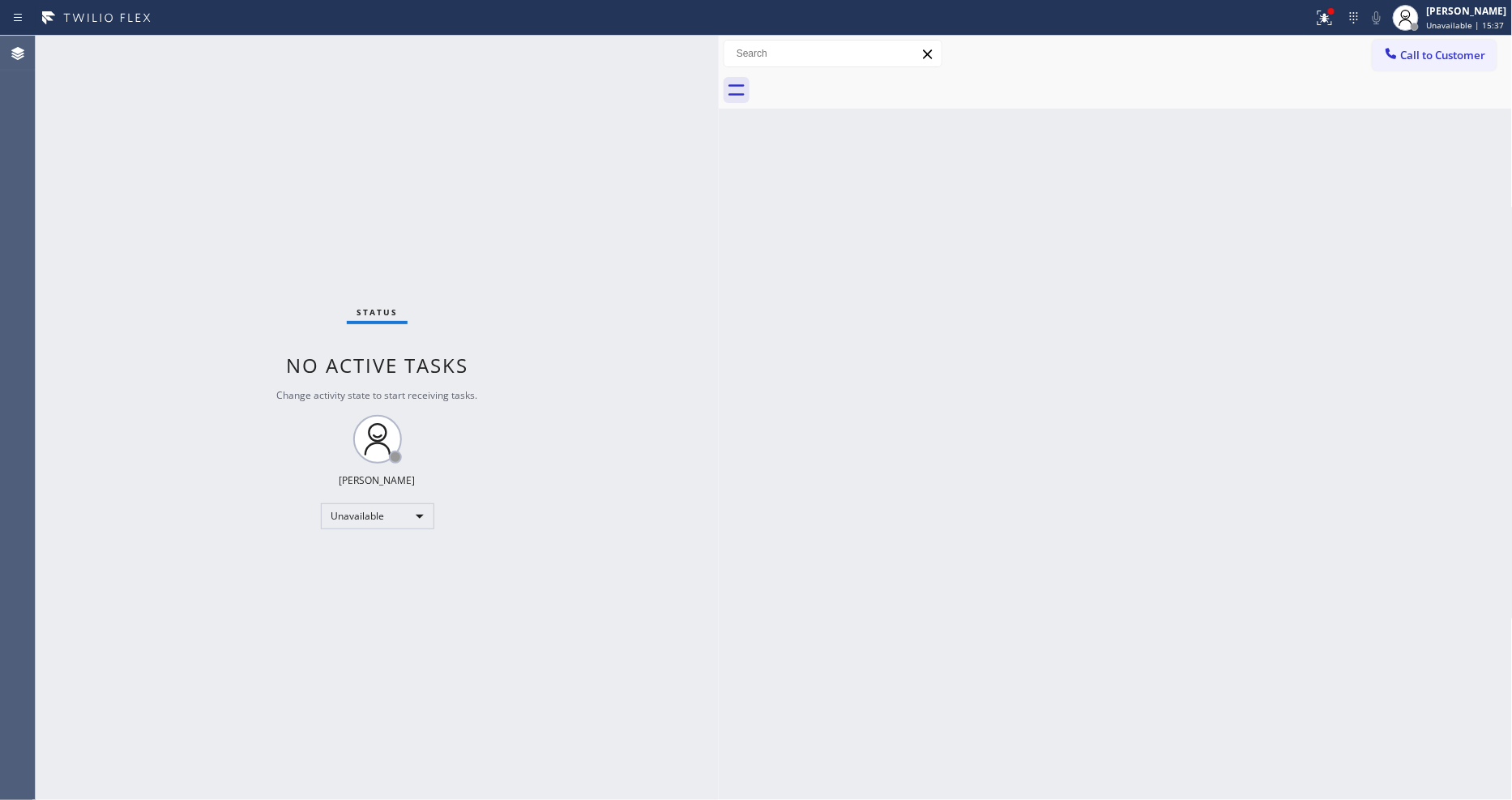
click at [1426, 47] on button "Call to Customer" at bounding box center [1434, 55] width 124 height 31
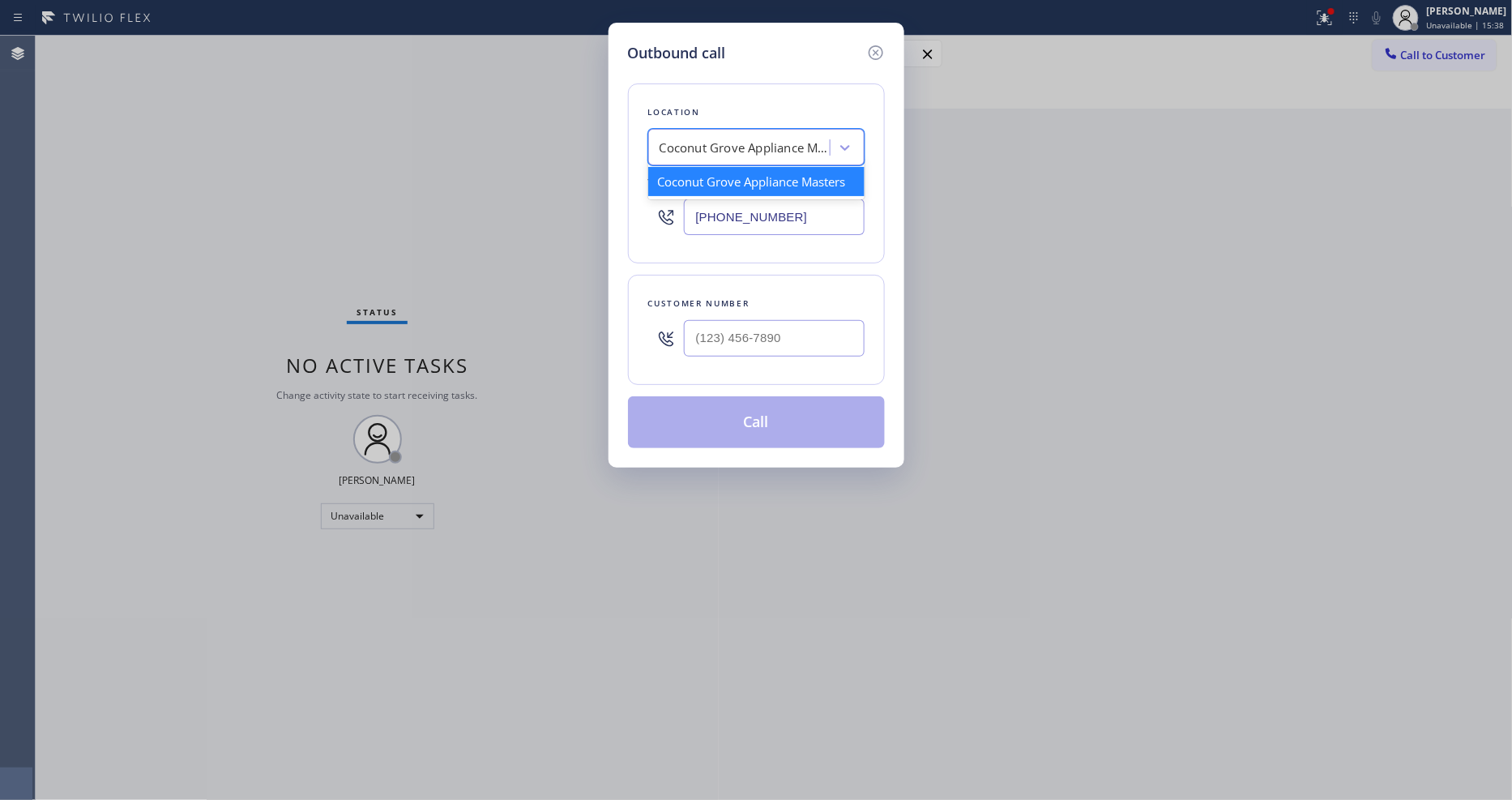
click at [751, 154] on div "Coconut Grove Appliance Masters" at bounding box center [741, 148] width 177 height 28
paste input "Thermador Repair Group [GEOGRAPHIC_DATA]"
type input "Thermador Repair Group [GEOGRAPHIC_DATA]"
click at [730, 178] on div "Thermador Repair Group [GEOGRAPHIC_DATA]" at bounding box center [756, 189] width 217 height 45
type input "[PHONE_NUMBER]"
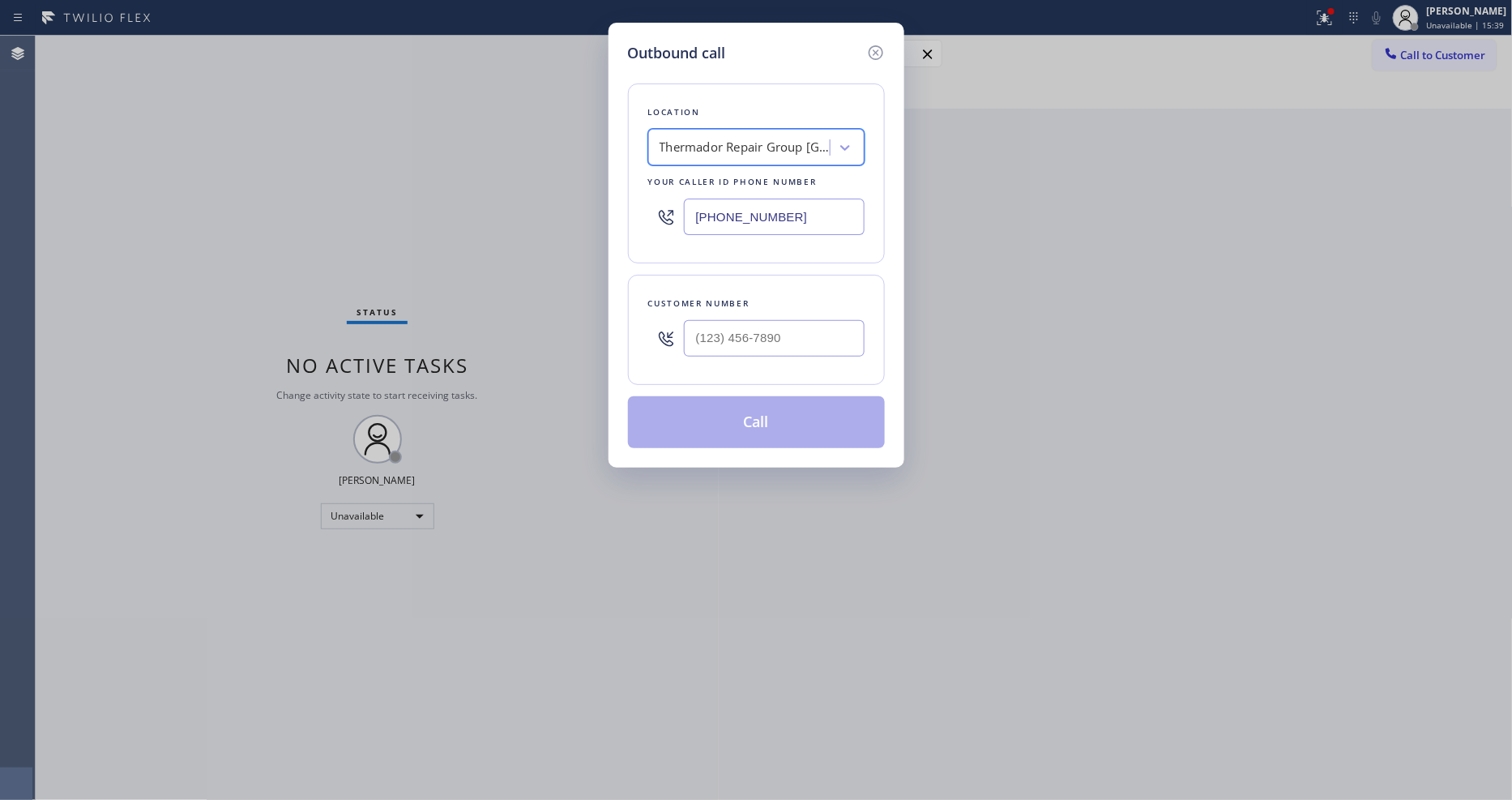
scroll to position [0, 2]
click at [735, 330] on input "(___) ___-____" at bounding box center [774, 338] width 181 height 37
paste input "650) 204-0662"
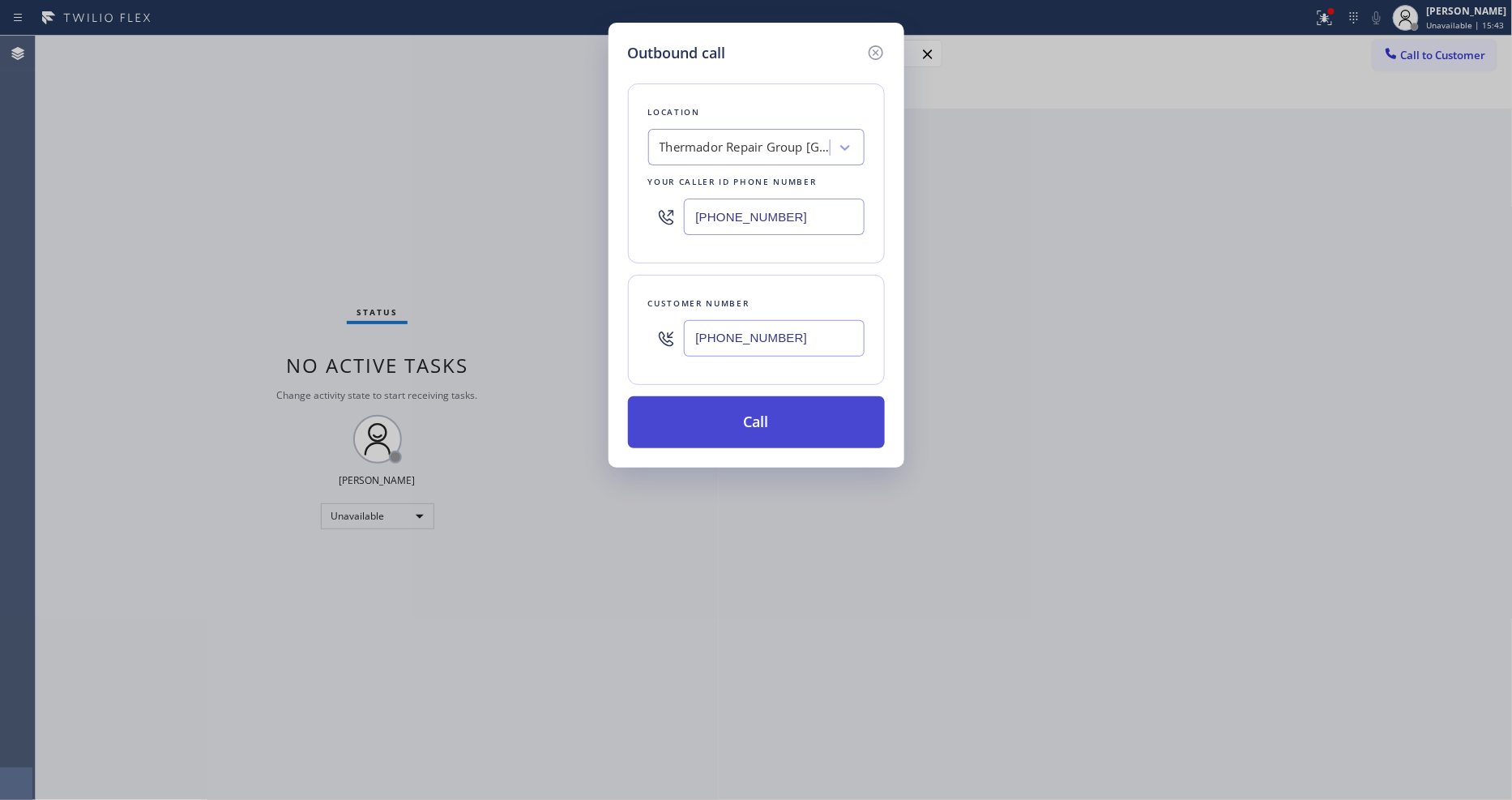
type input "[PHONE_NUMBER]"
click at [730, 416] on button "Call" at bounding box center [756, 422] width 256 height 52
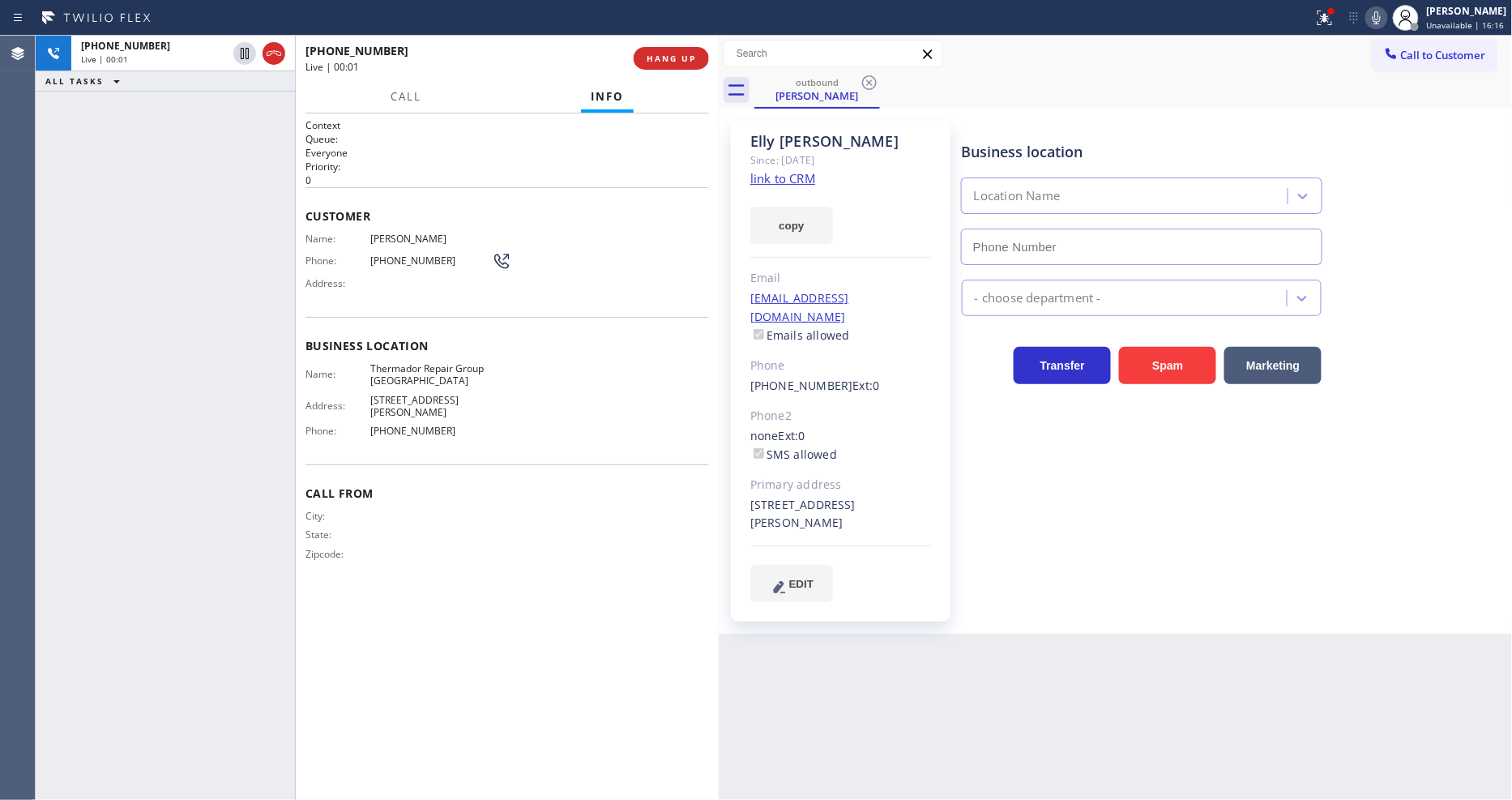
type input "[PHONE_NUMBER]"
click at [677, 54] on button "HANG UP" at bounding box center [672, 59] width 76 height 23
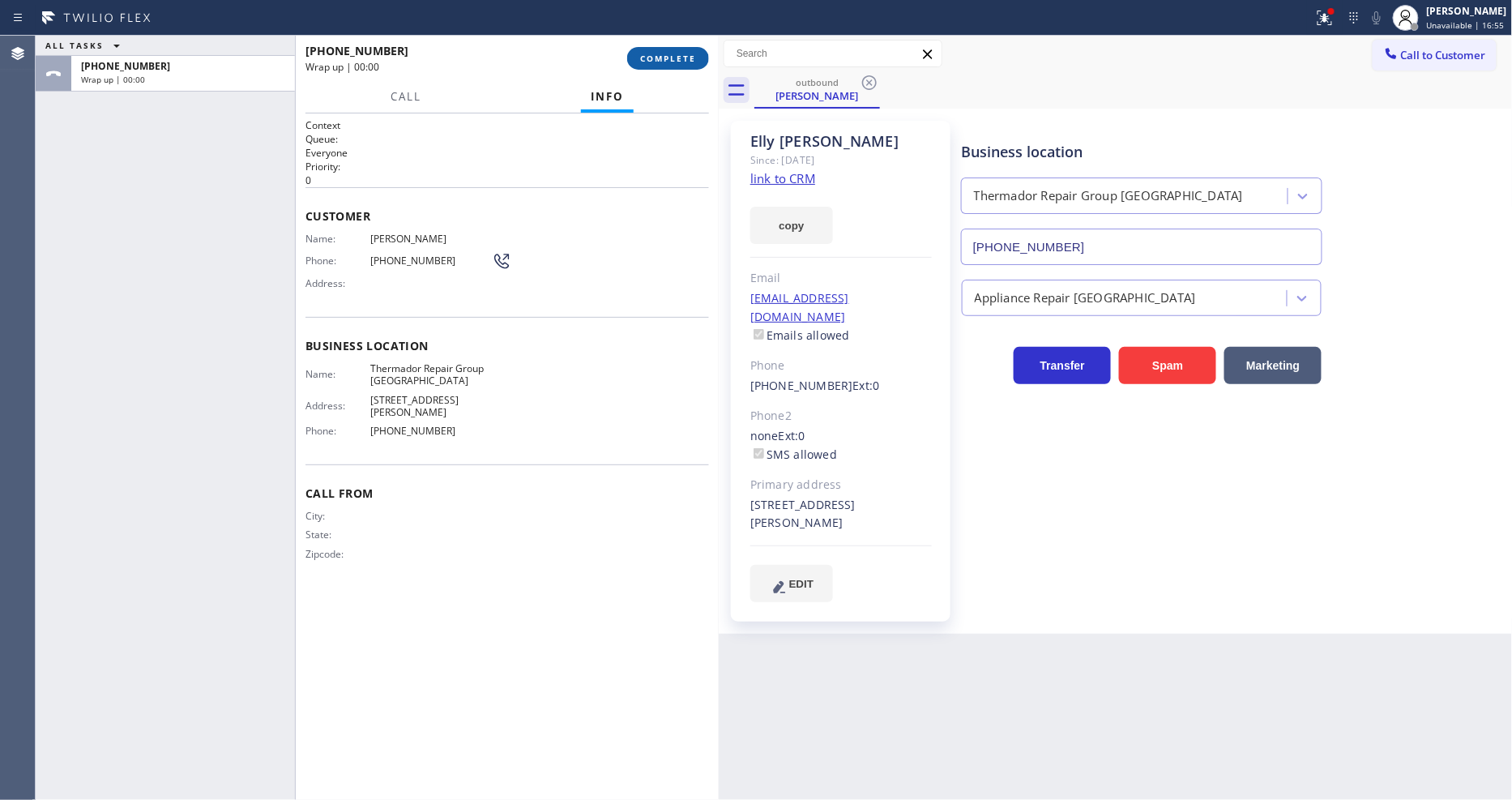
click at [677, 54] on span "COMPLETE" at bounding box center [668, 59] width 56 height 11
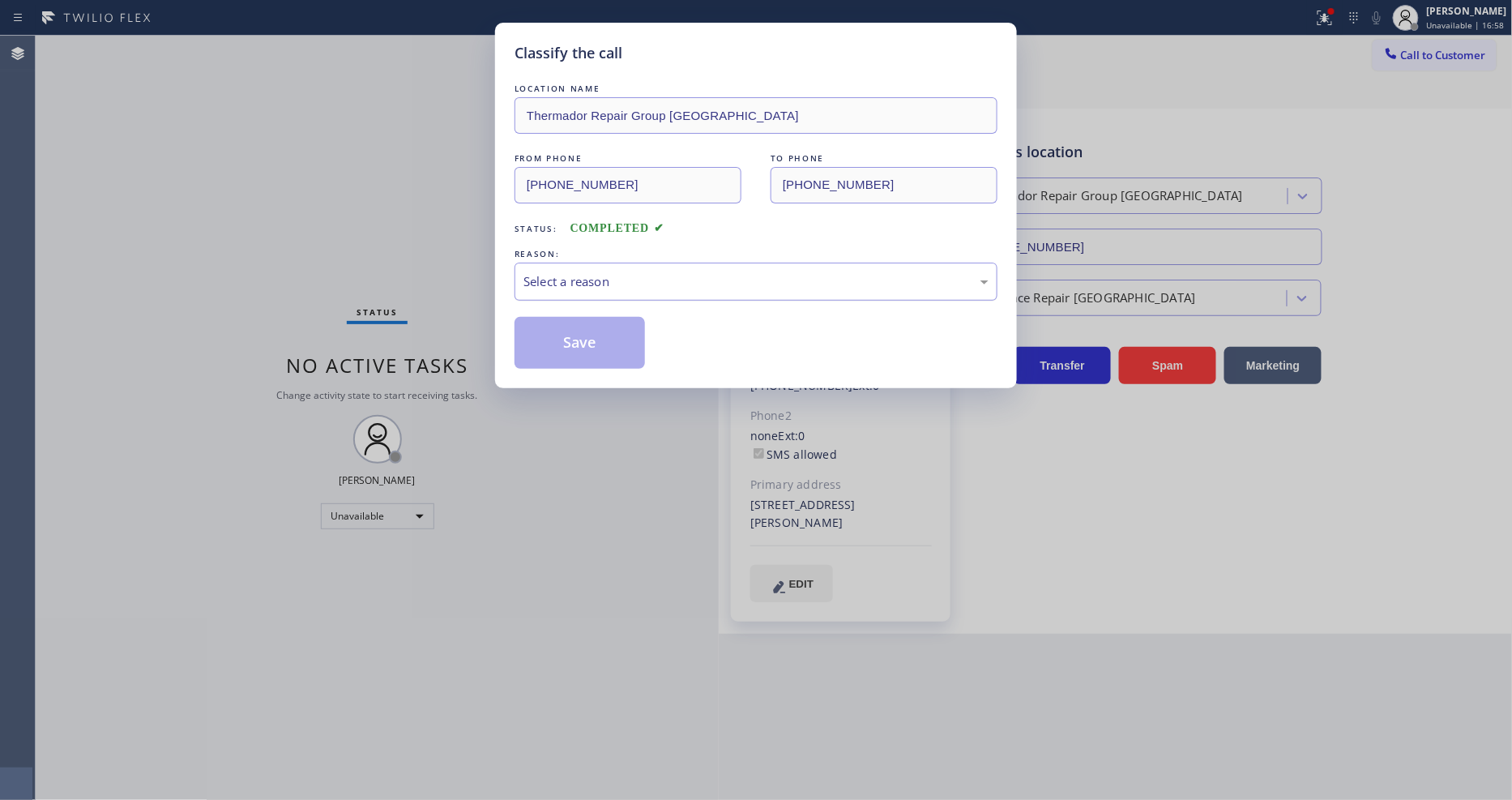
drag, startPoint x: 559, startPoint y: 285, endPoint x: 559, endPoint y: 272, distance: 13.0
click at [559, 274] on div "Select a reason" at bounding box center [756, 281] width 483 height 38
click at [567, 330] on button "Save" at bounding box center [580, 343] width 131 height 52
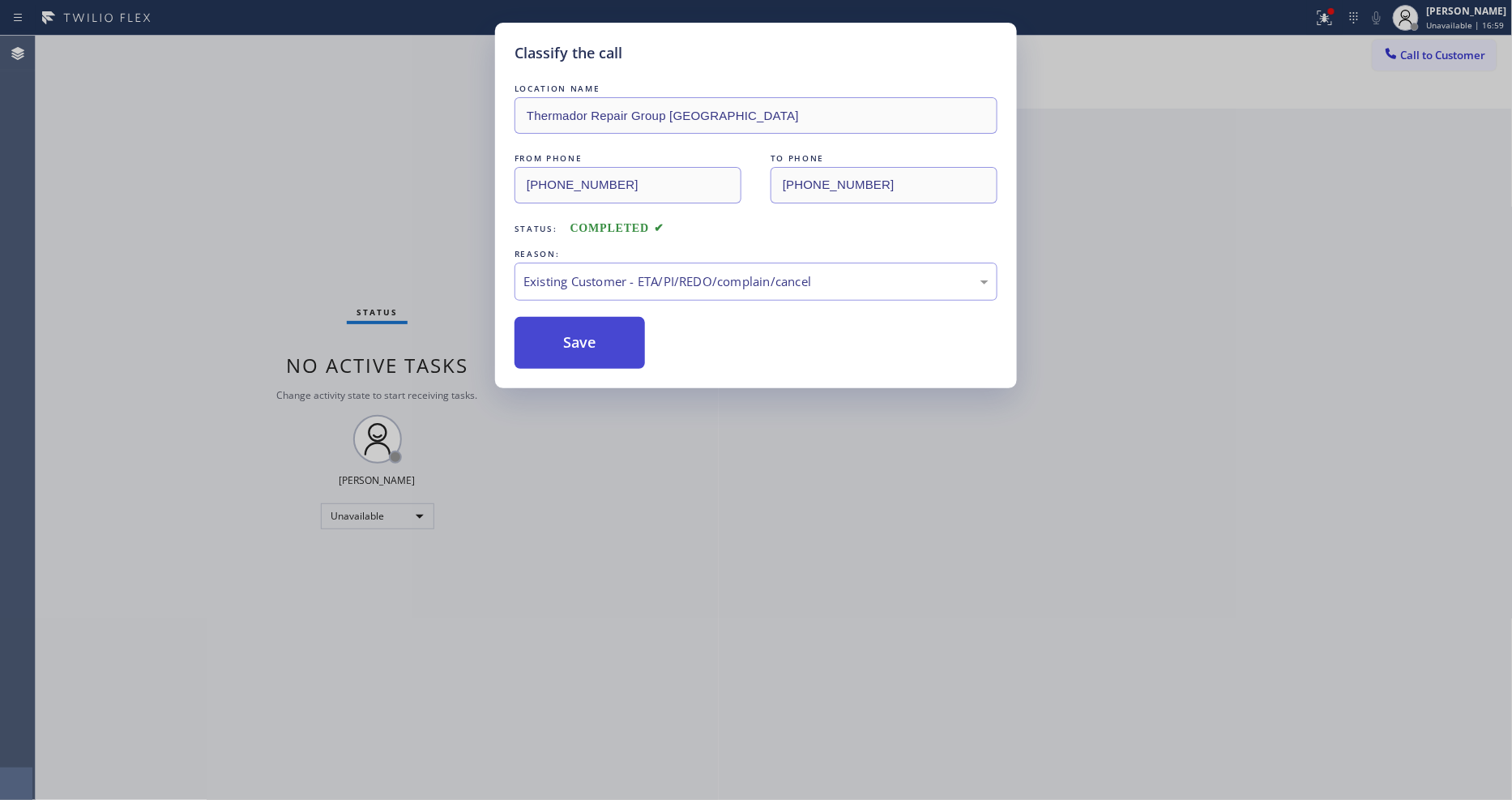
click at [567, 330] on button "Save" at bounding box center [580, 343] width 131 height 52
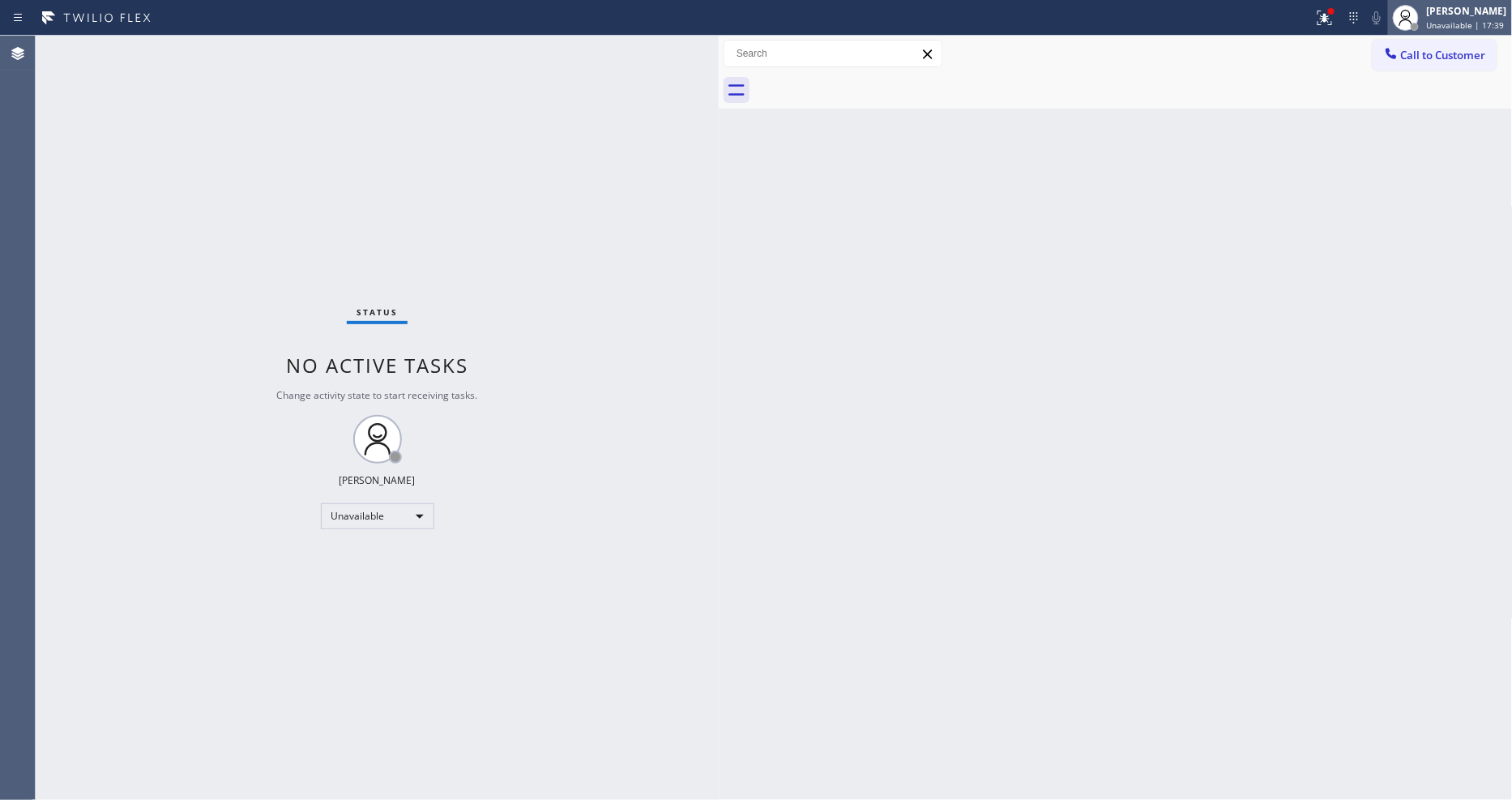
click at [1476, 27] on span "Unavailable | 17:39" at bounding box center [1466, 26] width 78 height 11
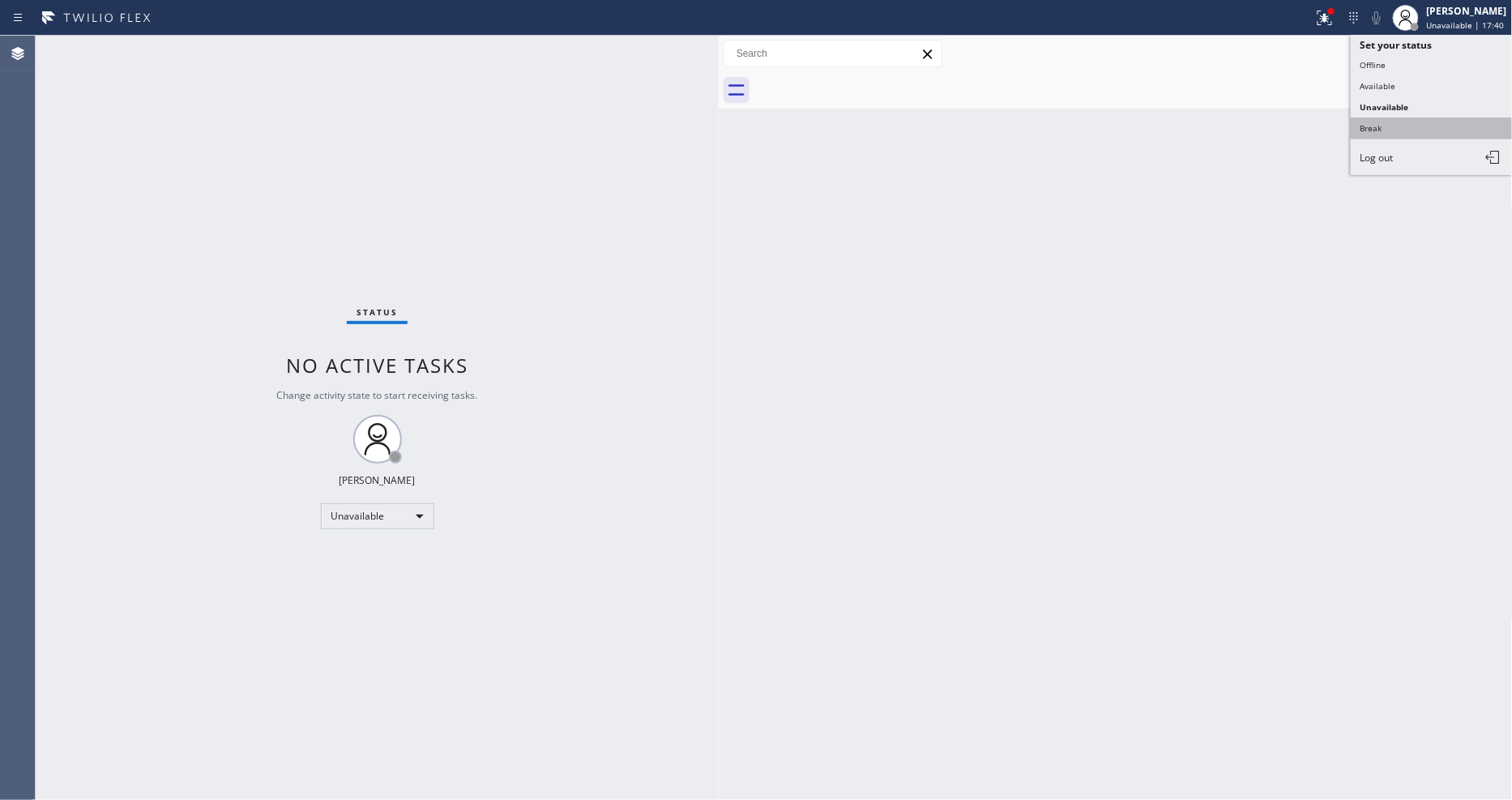
click at [1408, 126] on button "Break" at bounding box center [1432, 128] width 162 height 21
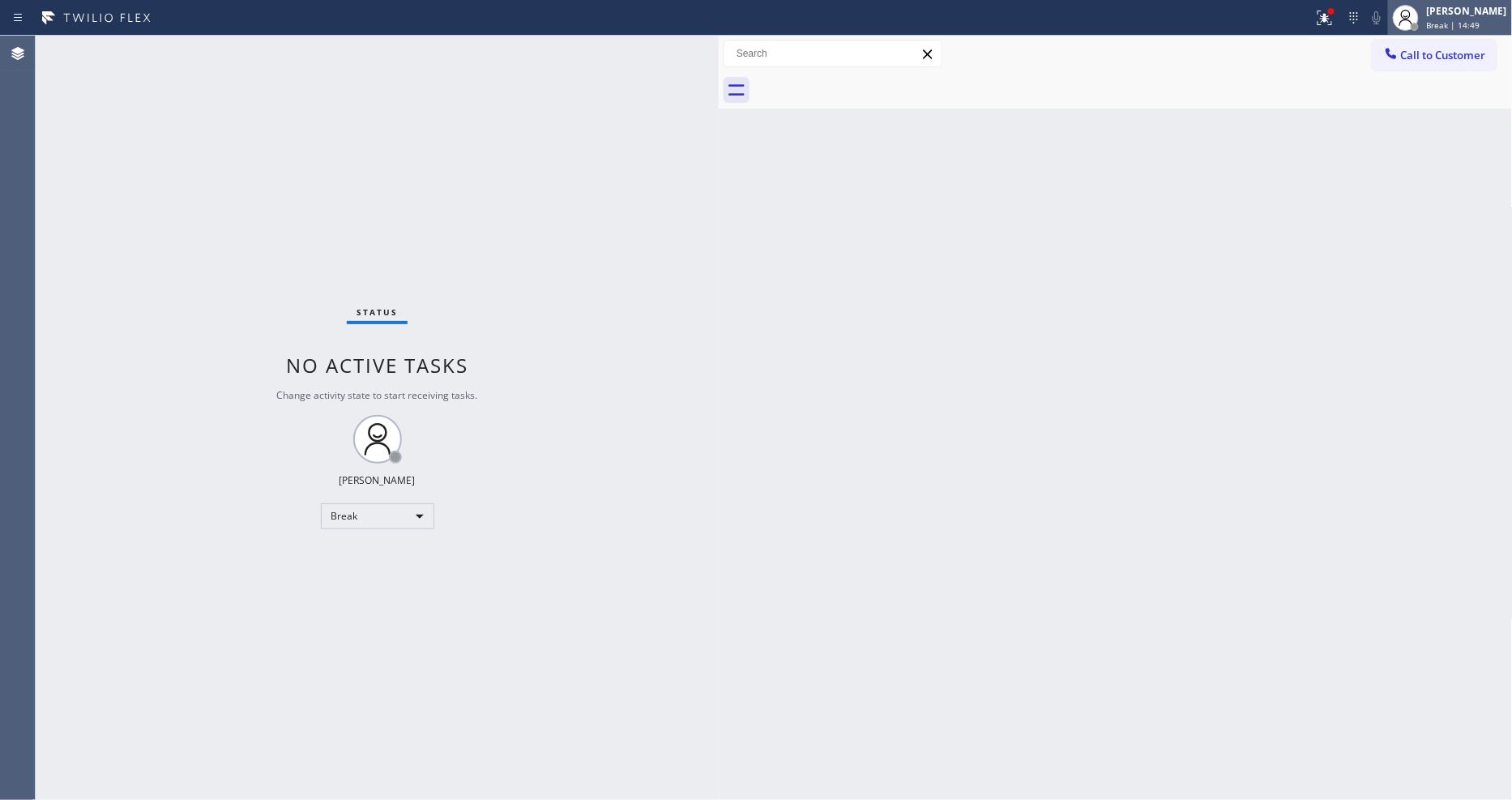
click at [1456, 21] on span "Break | 14:49" at bounding box center [1453, 26] width 54 height 11
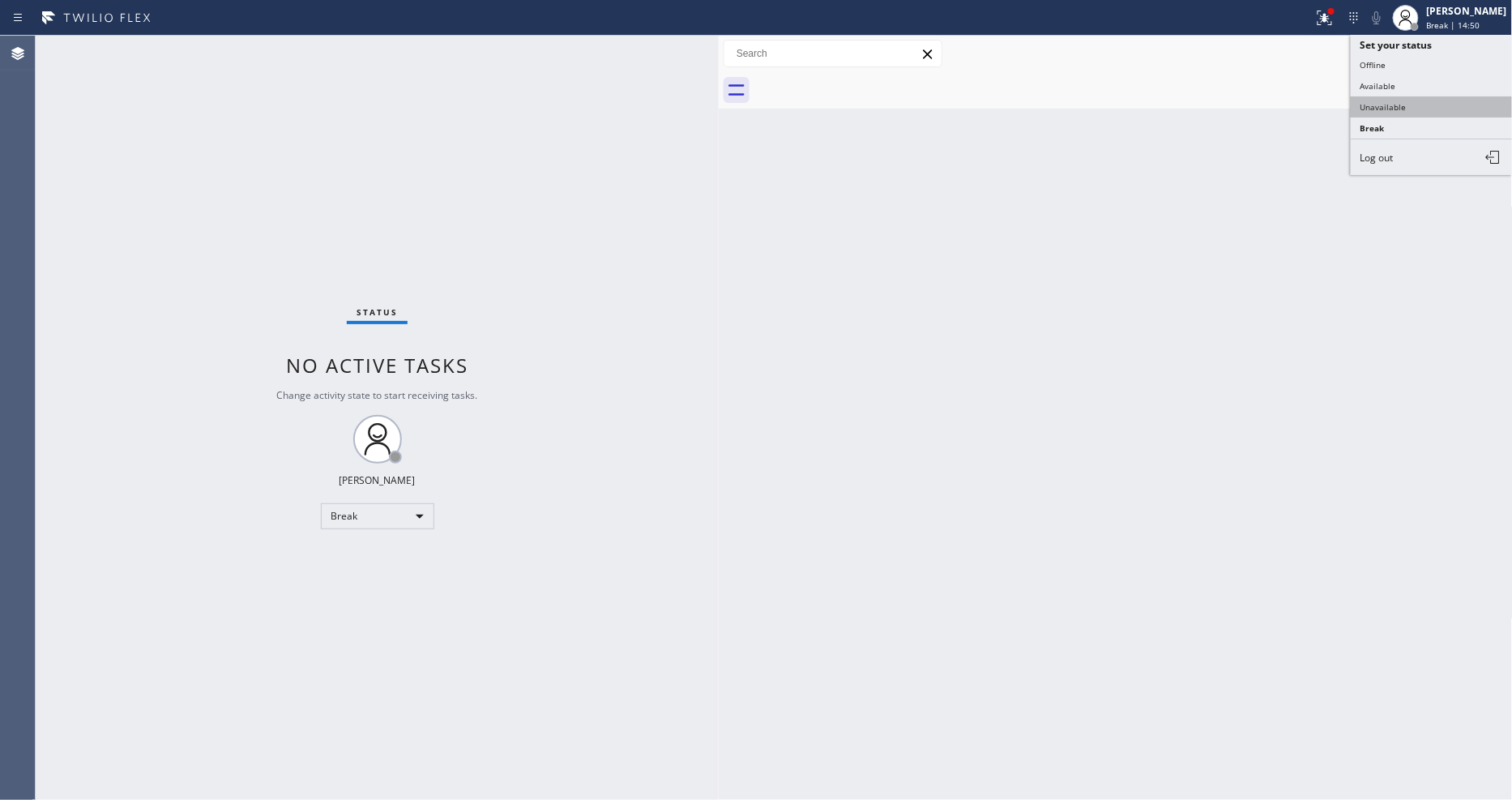
click at [1410, 111] on button "Unavailable" at bounding box center [1432, 107] width 162 height 21
click at [925, 552] on div "Back to Dashboard Change Sender ID Customers Technicians Select a contact Outbo…" at bounding box center [1116, 418] width 794 height 765
click at [702, 506] on div "Status No active tasks Change activity state to start receiving tasks. [PERSON_…" at bounding box center [378, 418] width 683 height 765
click at [1152, 546] on div "Back to Dashboard Change Sender ID Customers Technicians Select a contact Outbo…" at bounding box center [1116, 418] width 794 height 765
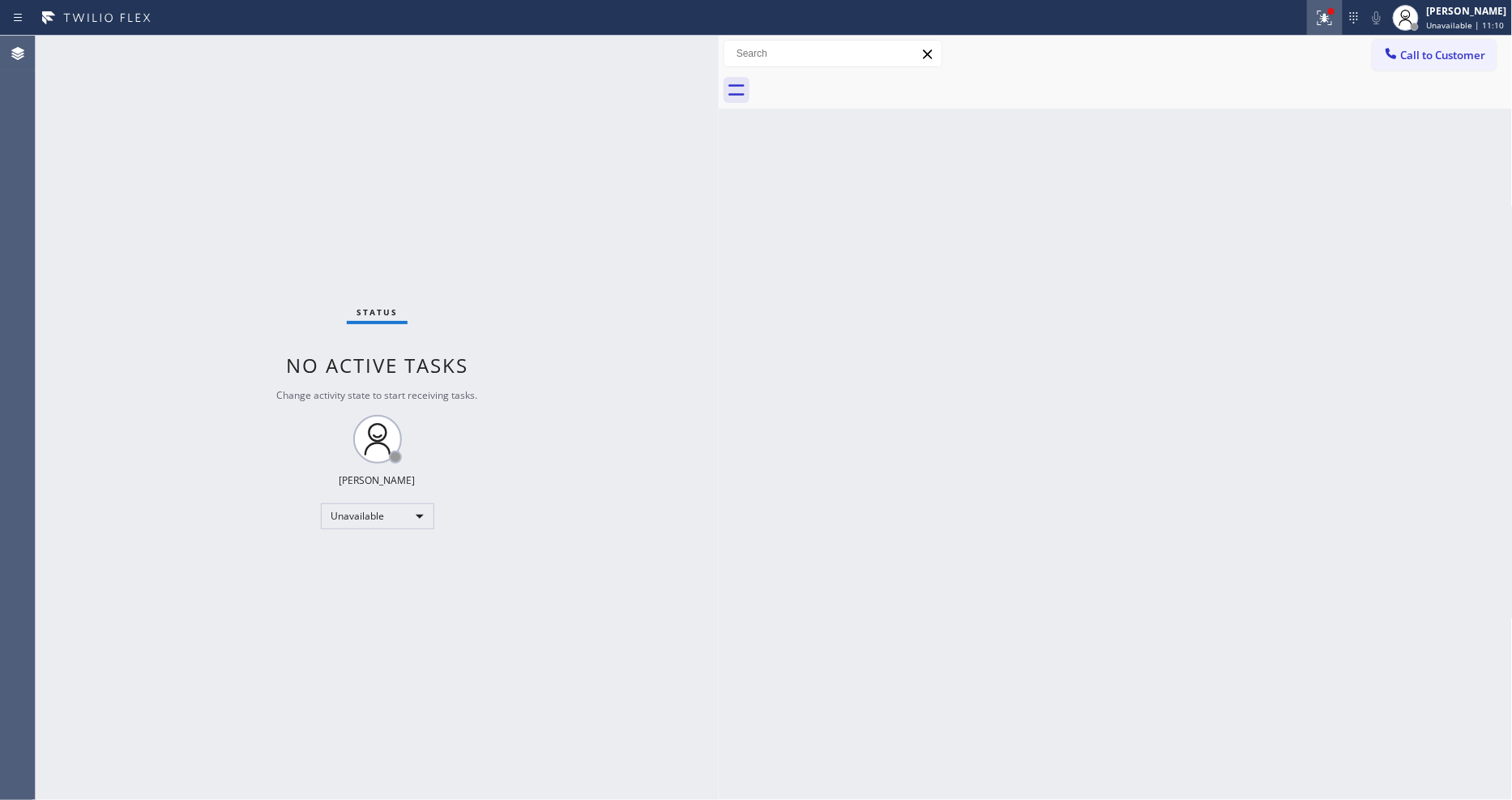
click at [1325, 16] on icon at bounding box center [1325, 18] width 20 height 20
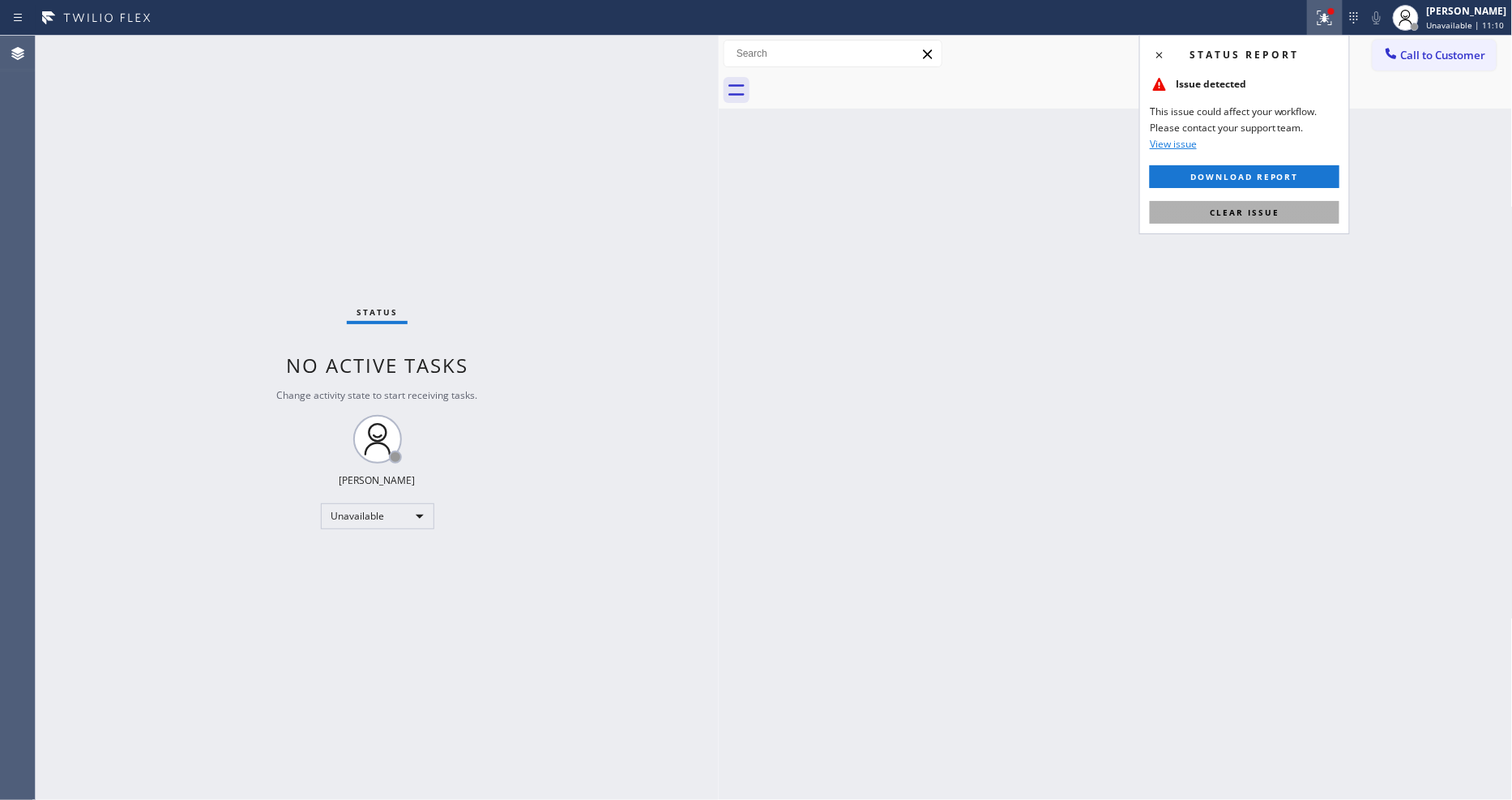
click at [1219, 215] on span "Clear issue" at bounding box center [1245, 212] width 70 height 11
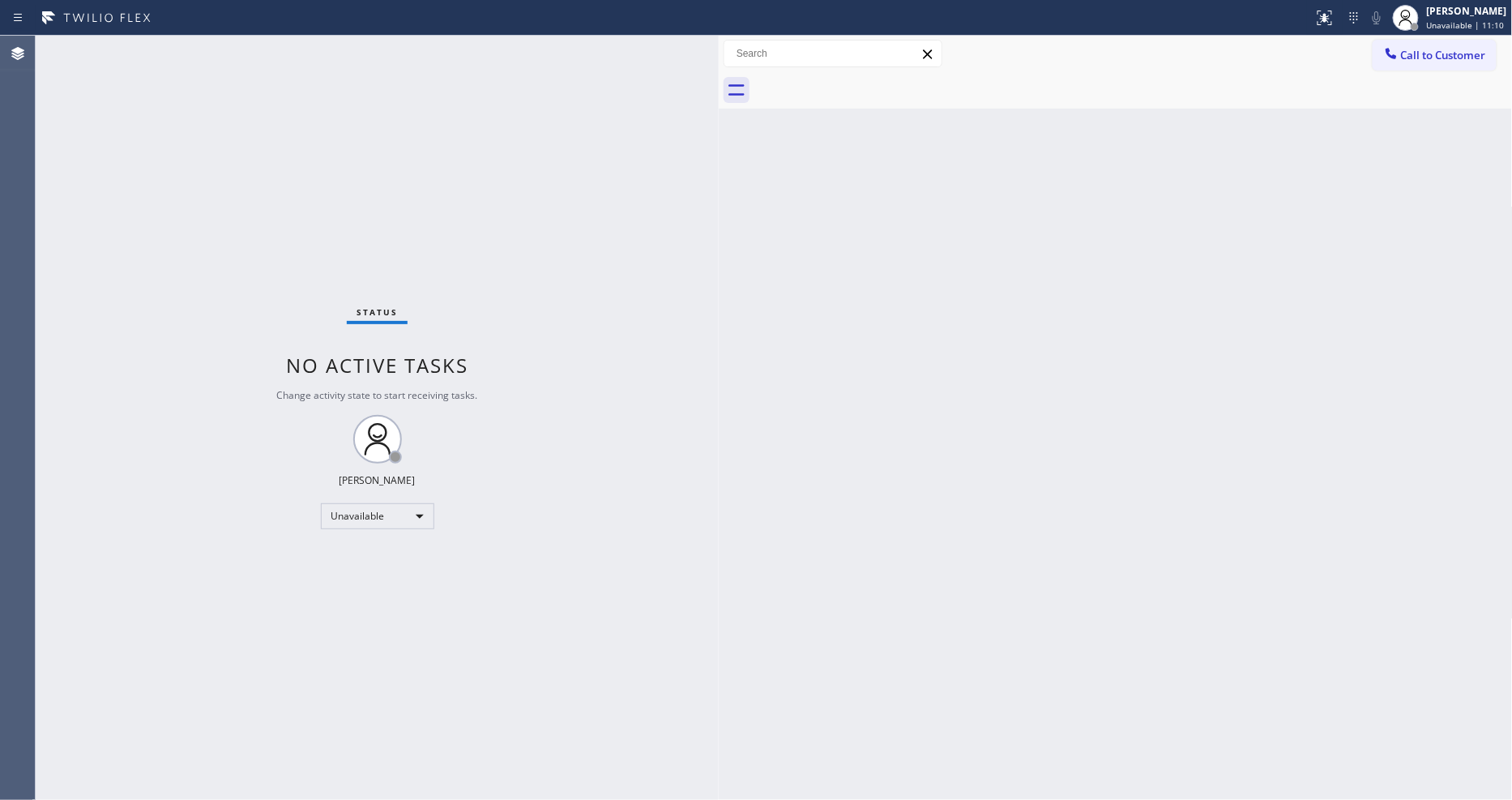
click at [747, 489] on div "Back to Dashboard Change Sender ID Customers Technicians Select a contact Outbo…" at bounding box center [1116, 418] width 794 height 765
click at [1442, 45] on button "Call to Customer" at bounding box center [1434, 55] width 124 height 31
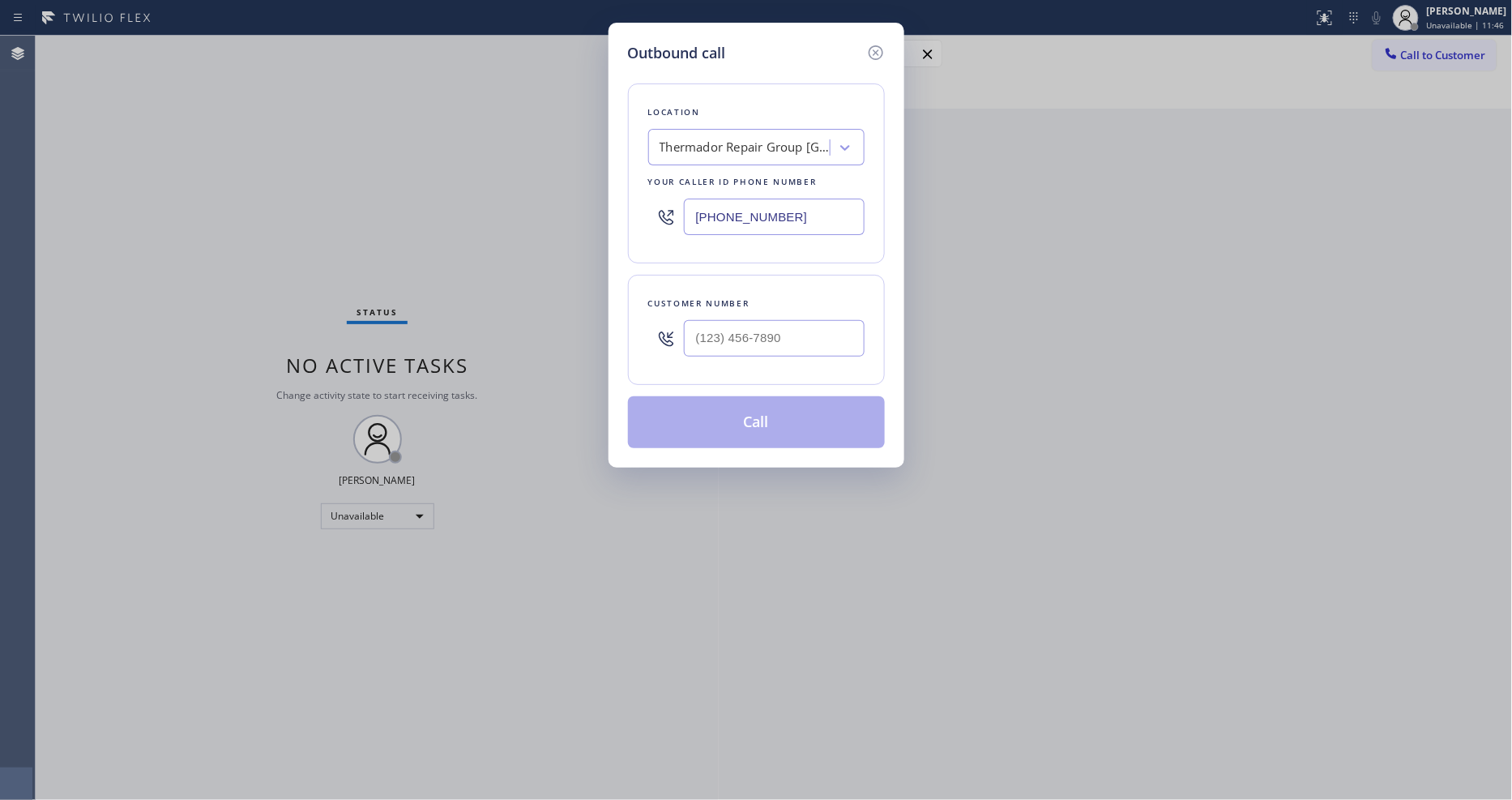
click at [725, 156] on div "Thermador Repair Group [GEOGRAPHIC_DATA]" at bounding box center [756, 147] width 217 height 37
paste input "American Service Alliance"
type input "American Service Alliance"
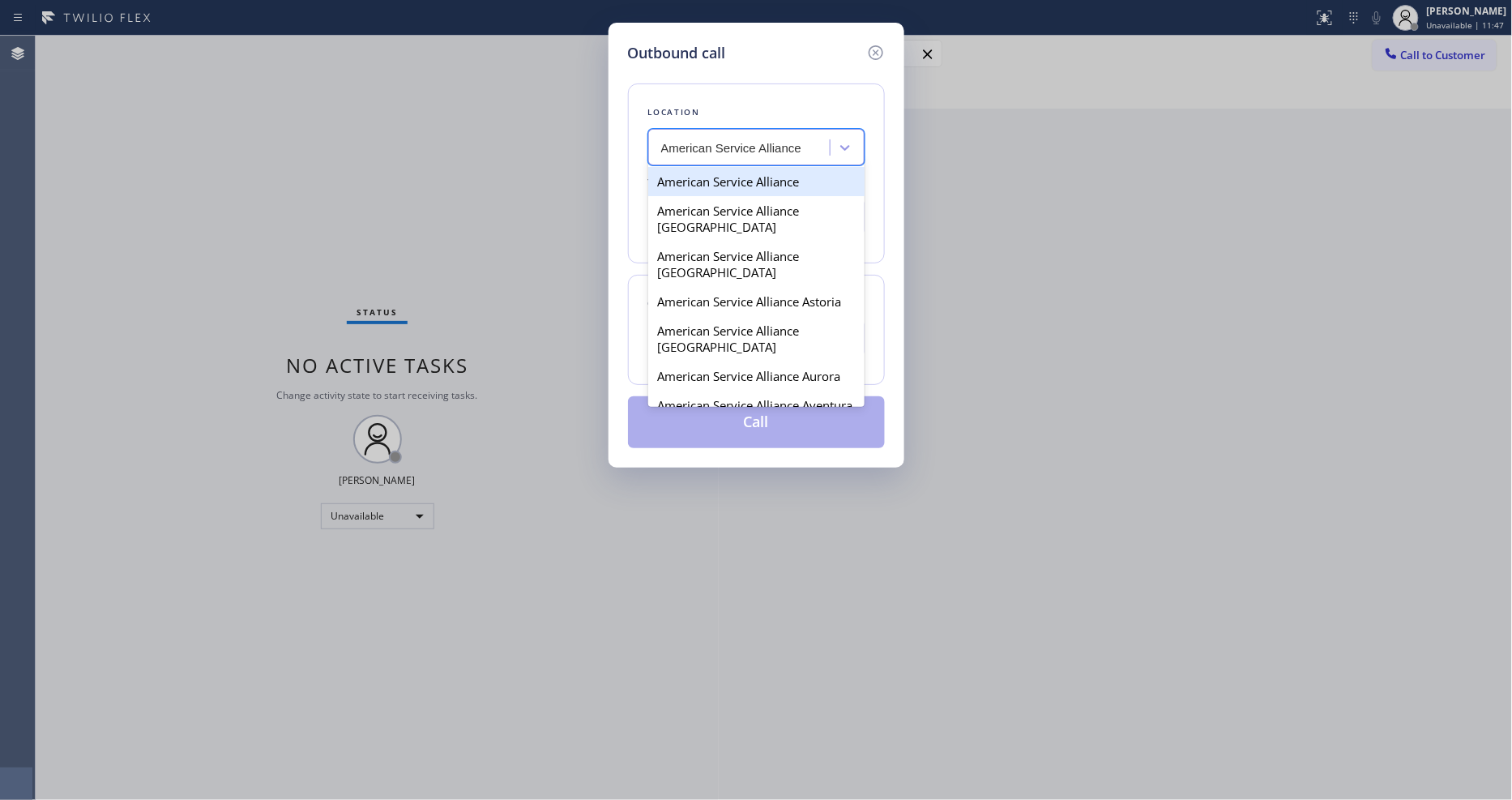
drag, startPoint x: 713, startPoint y: 181, endPoint x: 687, endPoint y: 22, distance: 161.1
click at [712, 181] on div "American Service Alliance" at bounding box center [756, 181] width 217 height 29
type input "[PHONE_NUMBER]"
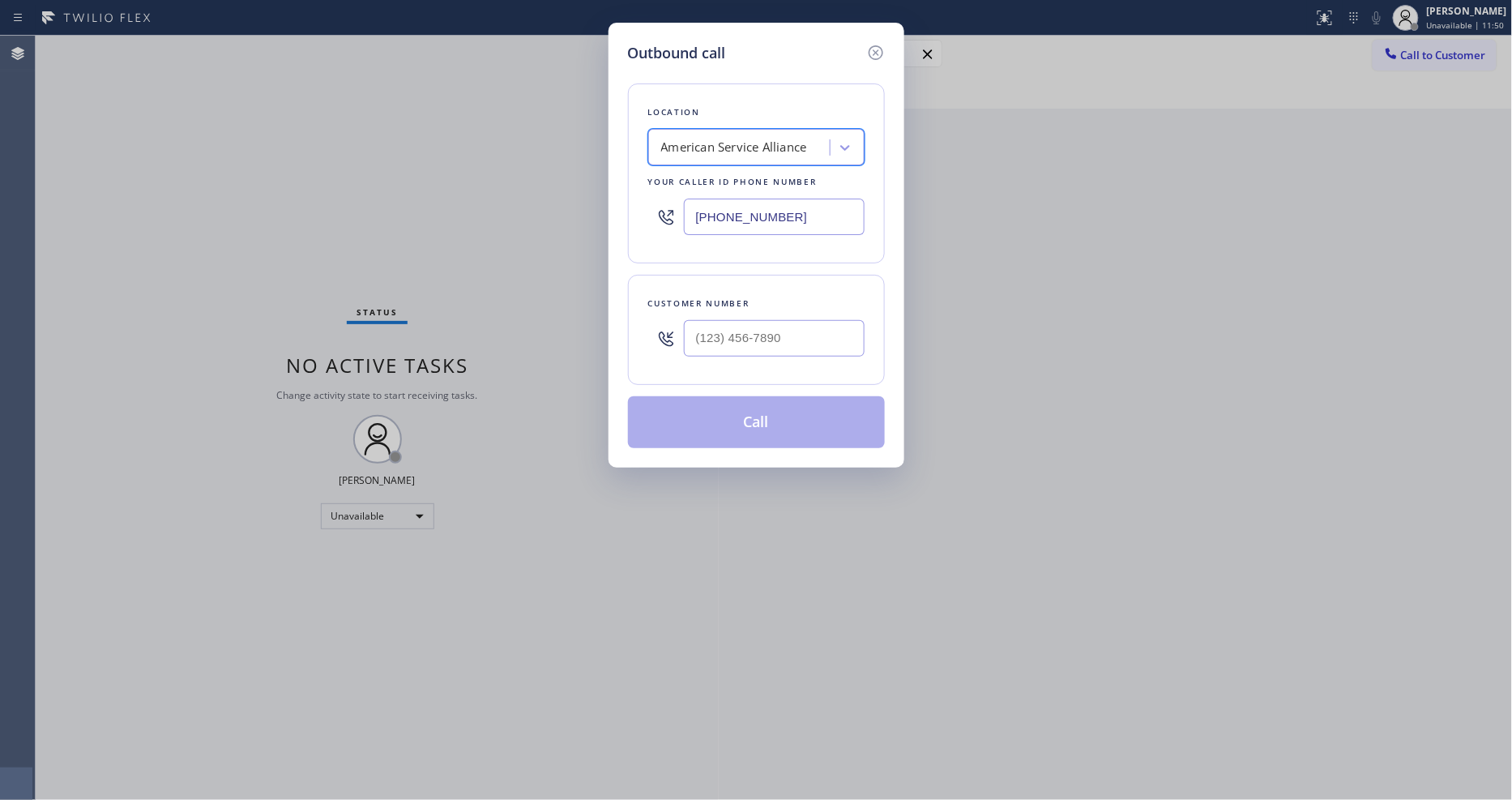
click at [799, 348] on input "text" at bounding box center [774, 338] width 181 height 37
click at [799, 345] on input "(___) ___-____" at bounding box center [774, 338] width 181 height 37
paste input "text"
click at [736, 320] on input "(___) ___-____" at bounding box center [774, 338] width 181 height 37
paste input "80-5216"
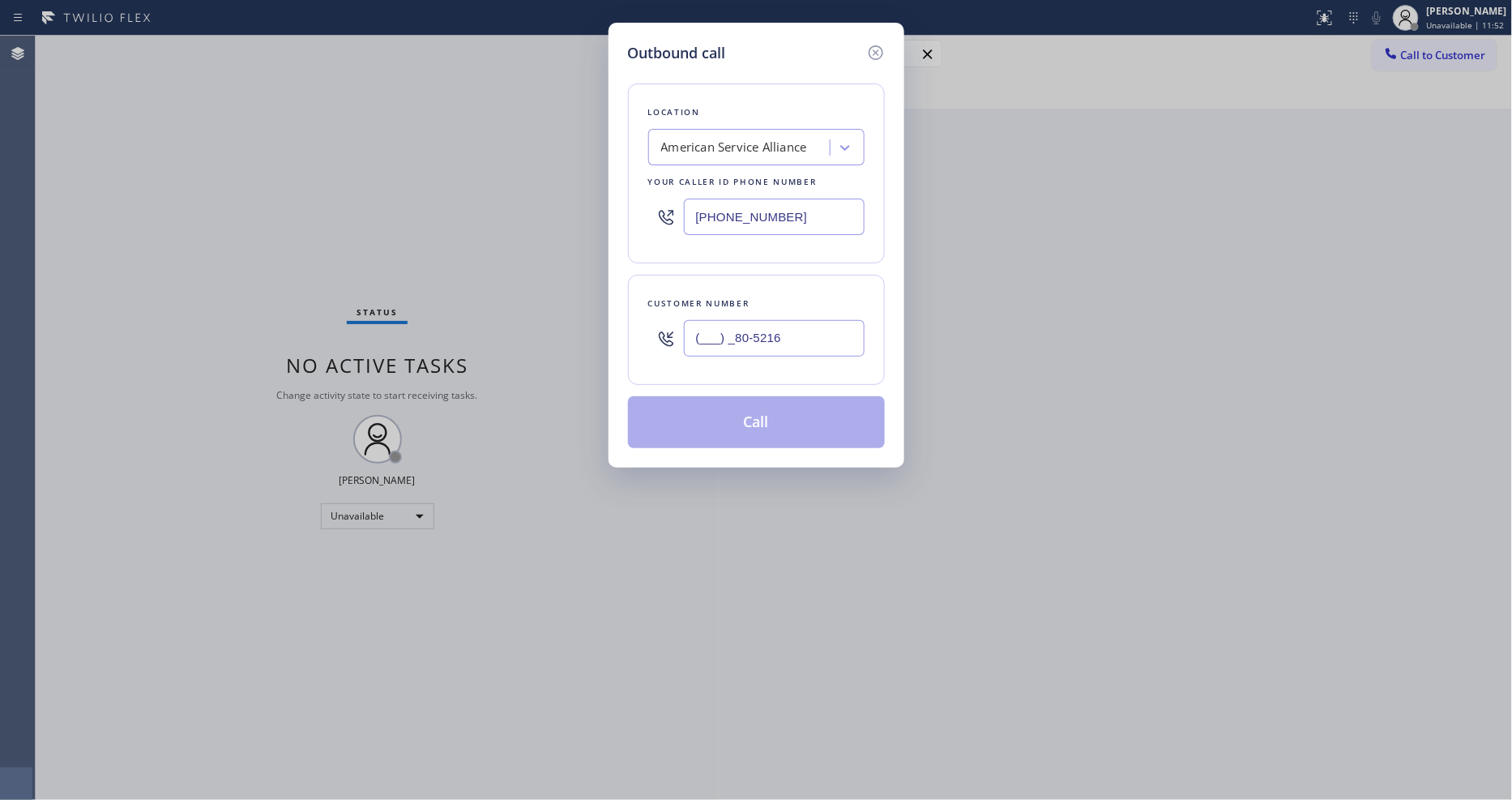
click at [719, 325] on input "(___) _80-5216" at bounding box center [774, 338] width 181 height 37
paste input "805) 216-2235"
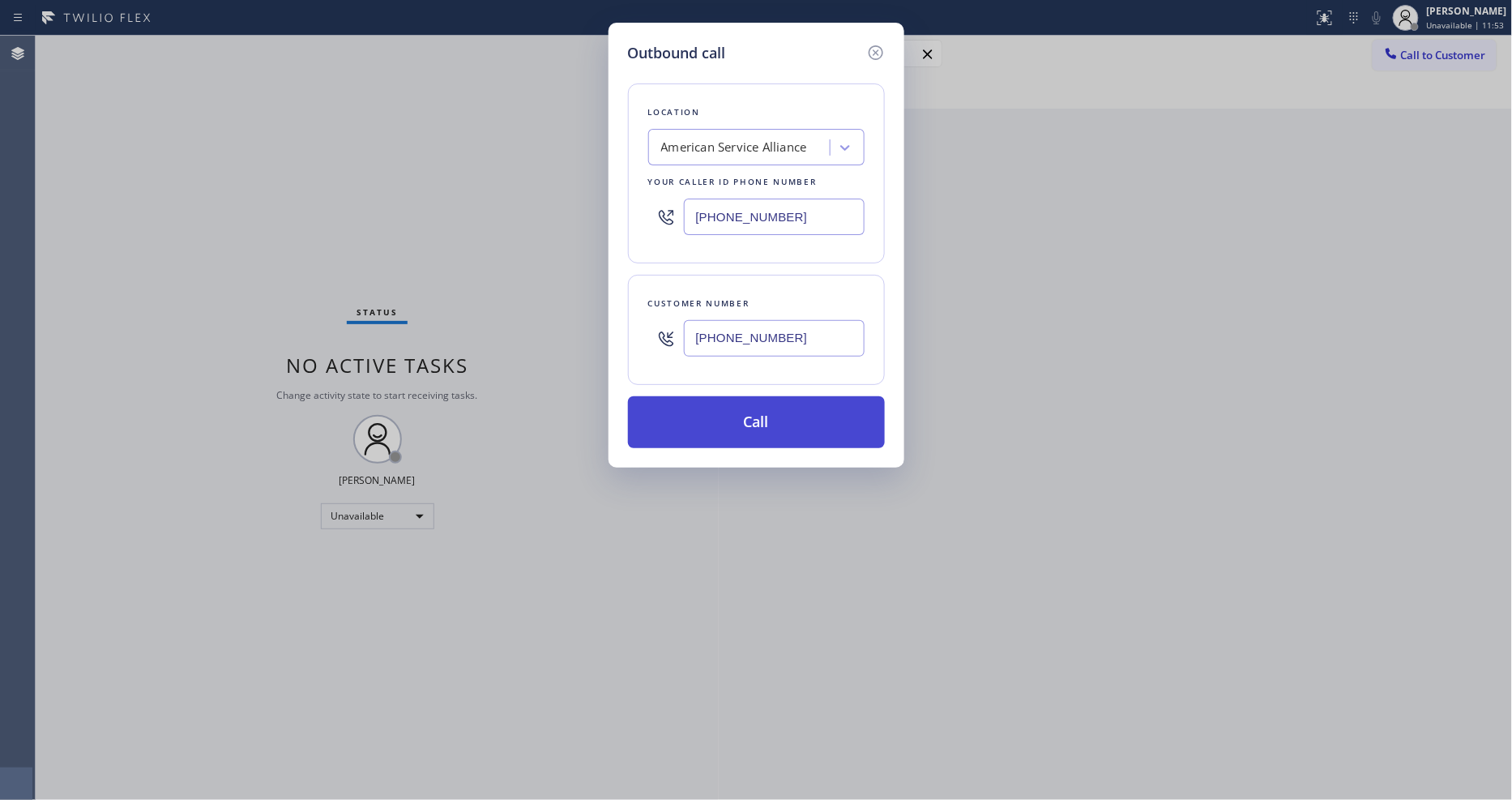
type input "[PHONE_NUMBER]"
click at [708, 409] on button "Call" at bounding box center [756, 422] width 256 height 52
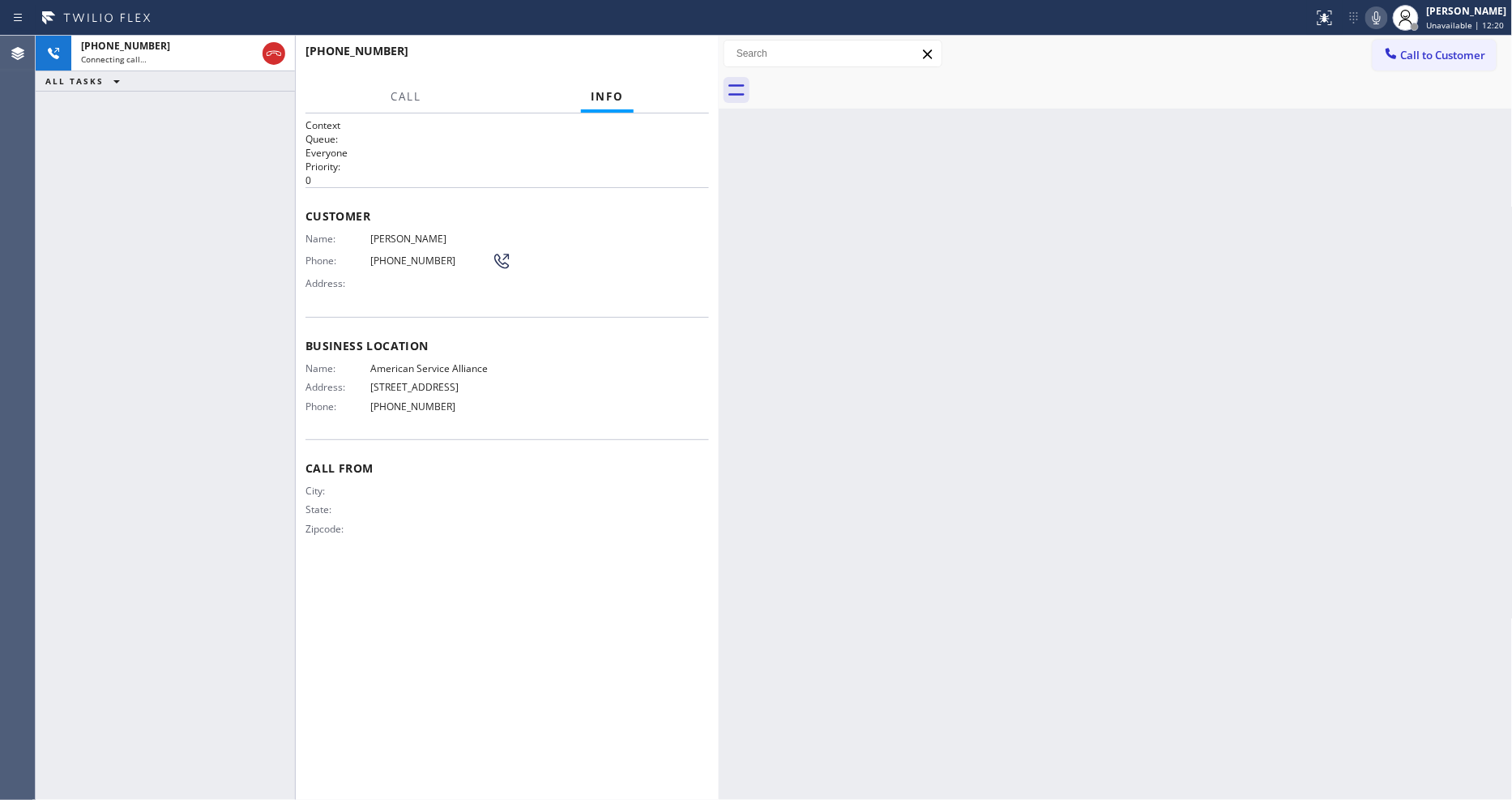
click at [1379, 19] on icon at bounding box center [1377, 18] width 20 height 20
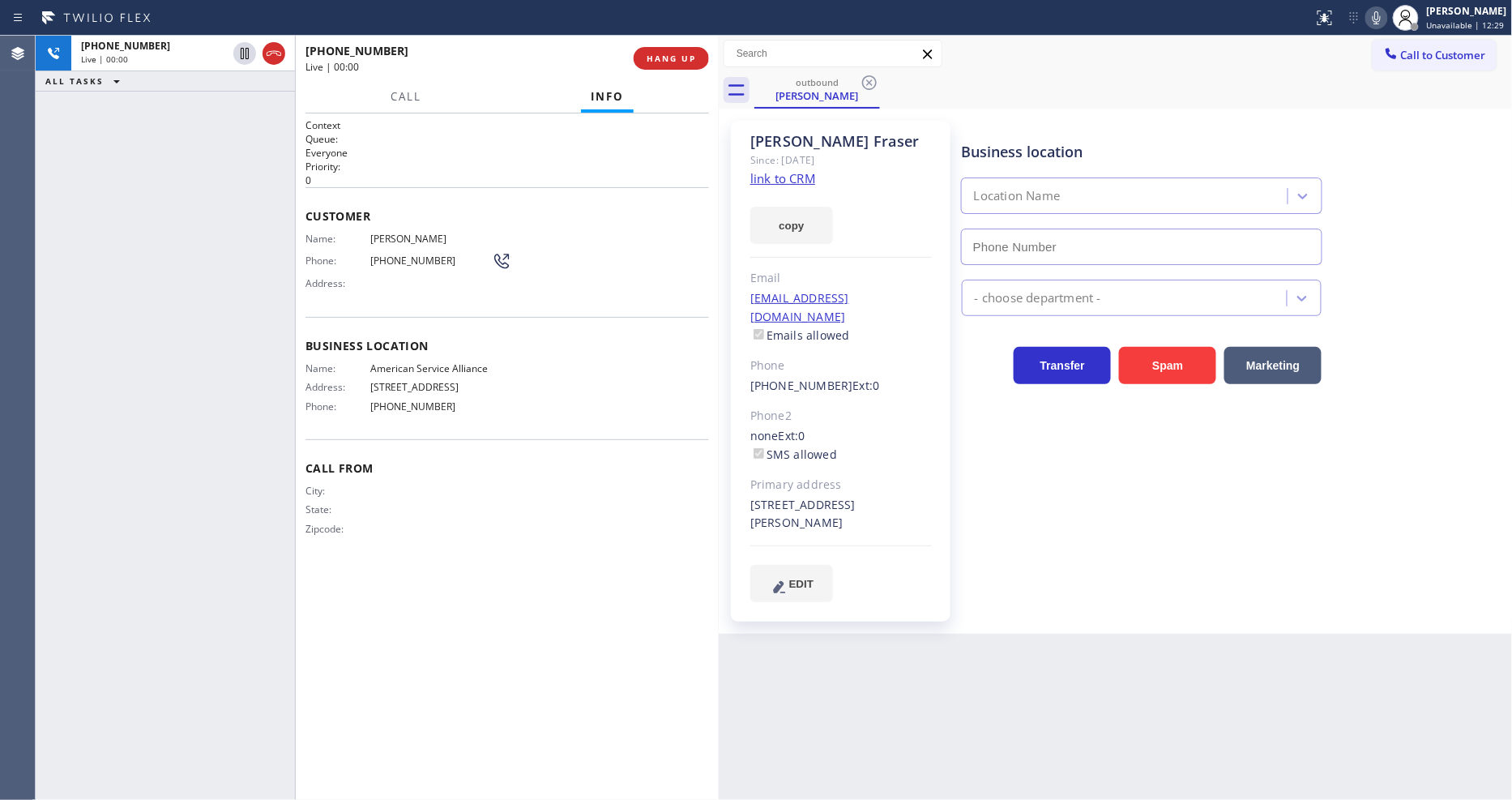
type input "[PHONE_NUMBER]"
click at [668, 55] on span "HANG UP" at bounding box center [671, 59] width 49 height 11
drag, startPoint x: 669, startPoint y: 55, endPoint x: 534, endPoint y: 354, distance: 328.1
click at [675, 58] on span "HANG UP" at bounding box center [671, 59] width 49 height 11
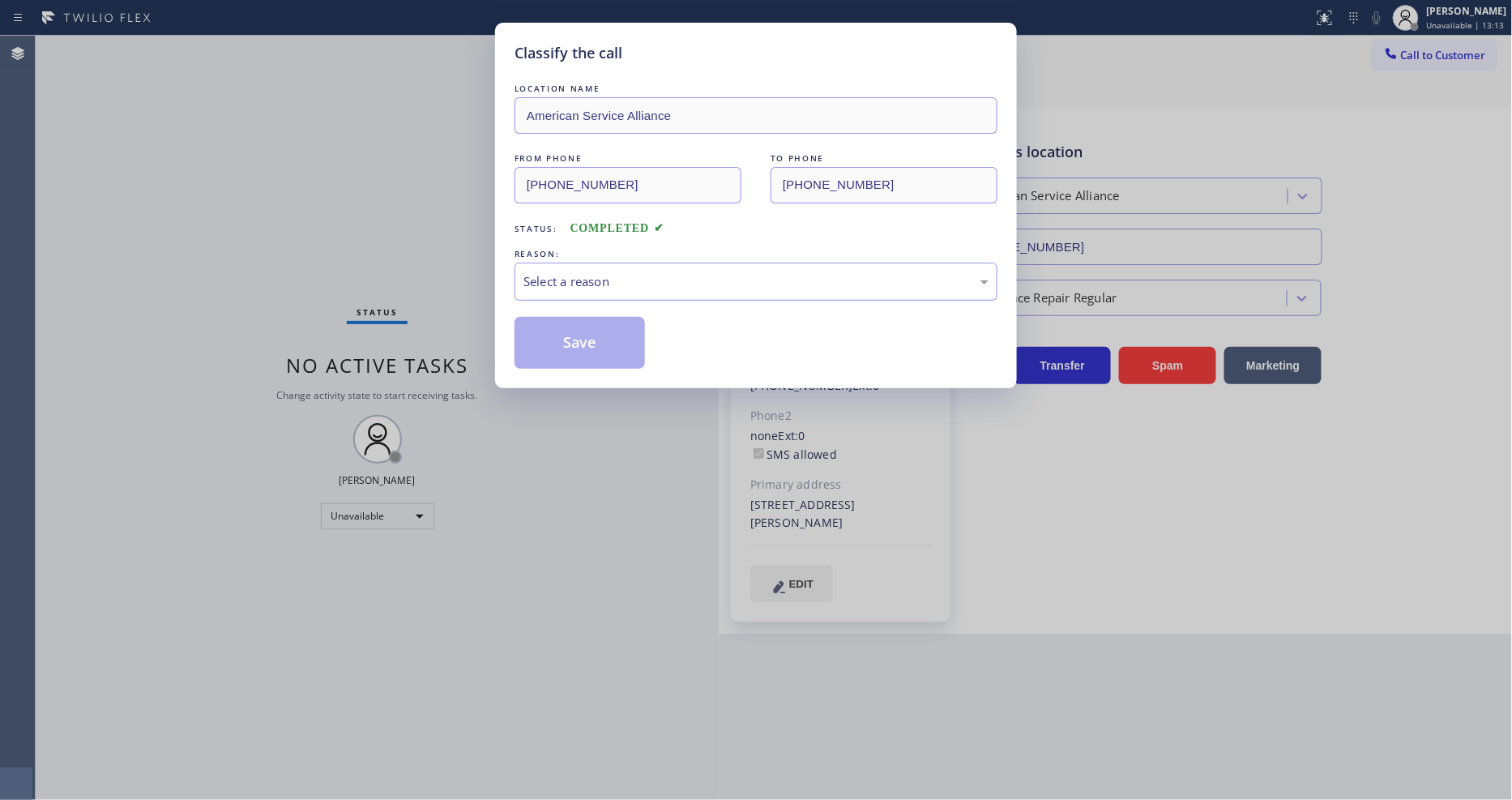
click at [612, 280] on div "Select a reason" at bounding box center [756, 282] width 466 height 19
click at [606, 337] on button "Save" at bounding box center [580, 343] width 131 height 52
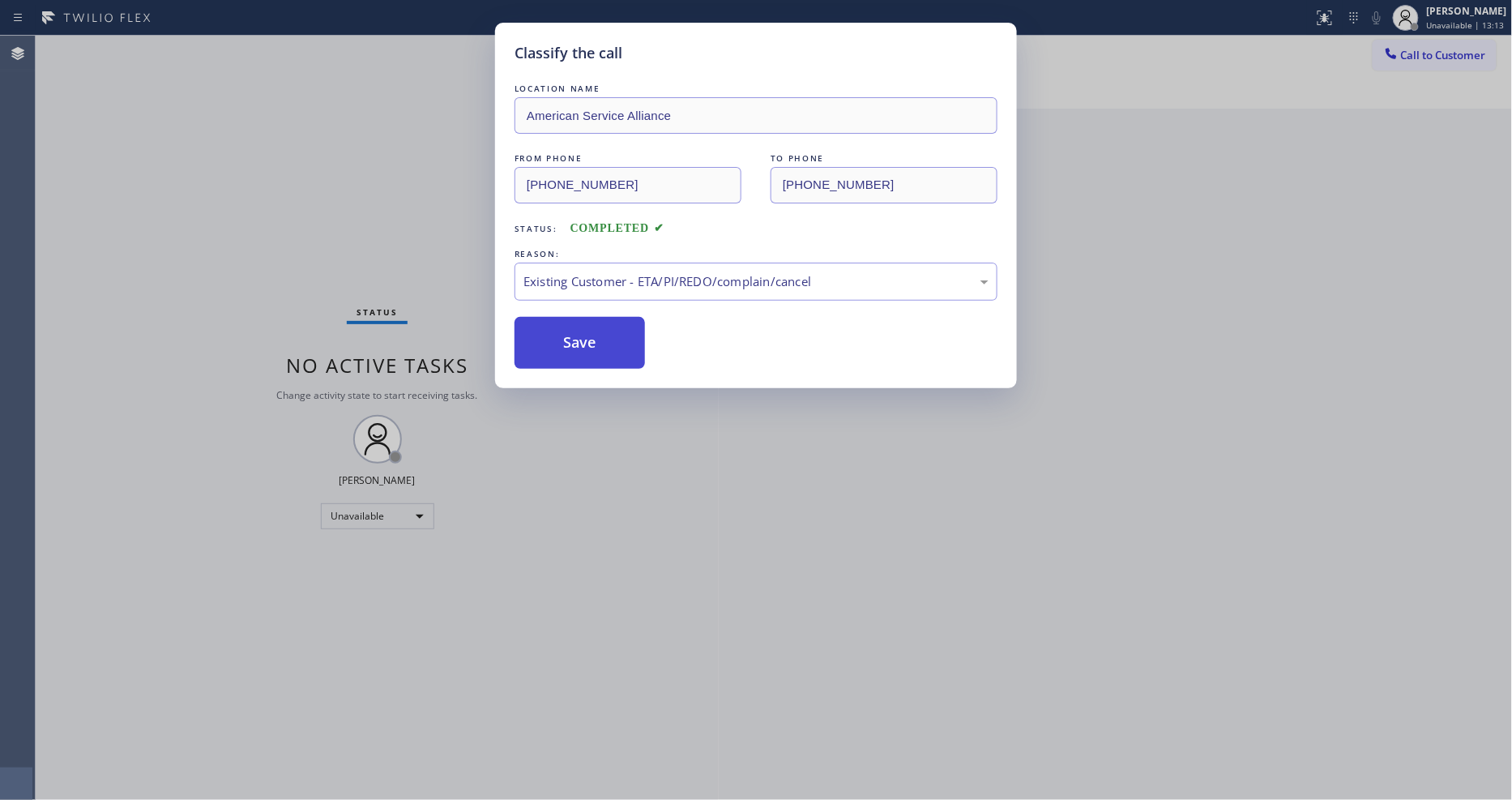
click at [606, 337] on button "Save" at bounding box center [580, 343] width 131 height 52
drag, startPoint x: 606, startPoint y: 337, endPoint x: 644, endPoint y: 61, distance: 278.6
click at [606, 335] on button "Save" at bounding box center [580, 343] width 131 height 52
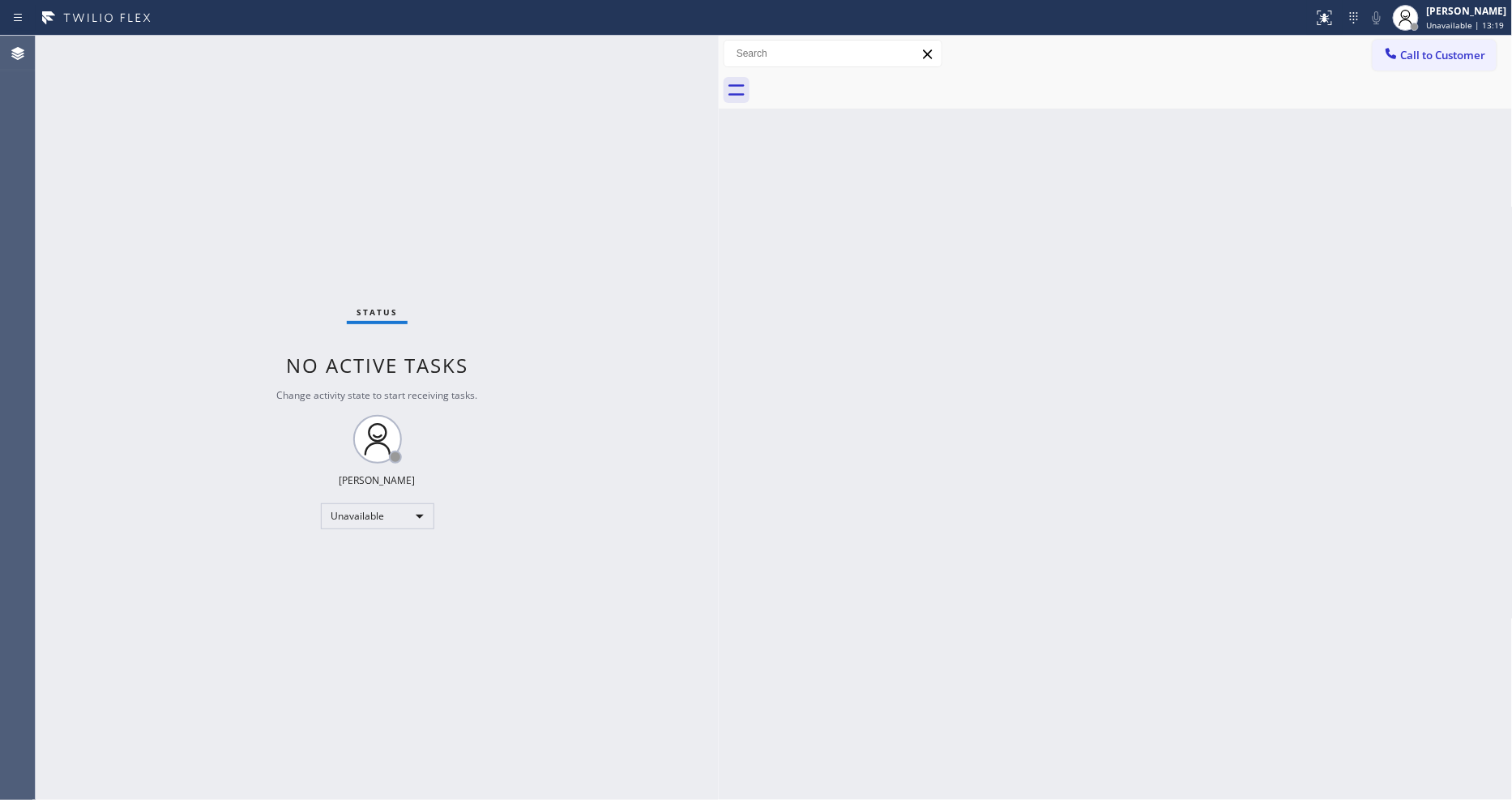
drag, startPoint x: 1436, startPoint y: 65, endPoint x: 1134, endPoint y: 83, distance: 302.5
click at [1425, 62] on button "Call to Customer" at bounding box center [1434, 55] width 124 height 31
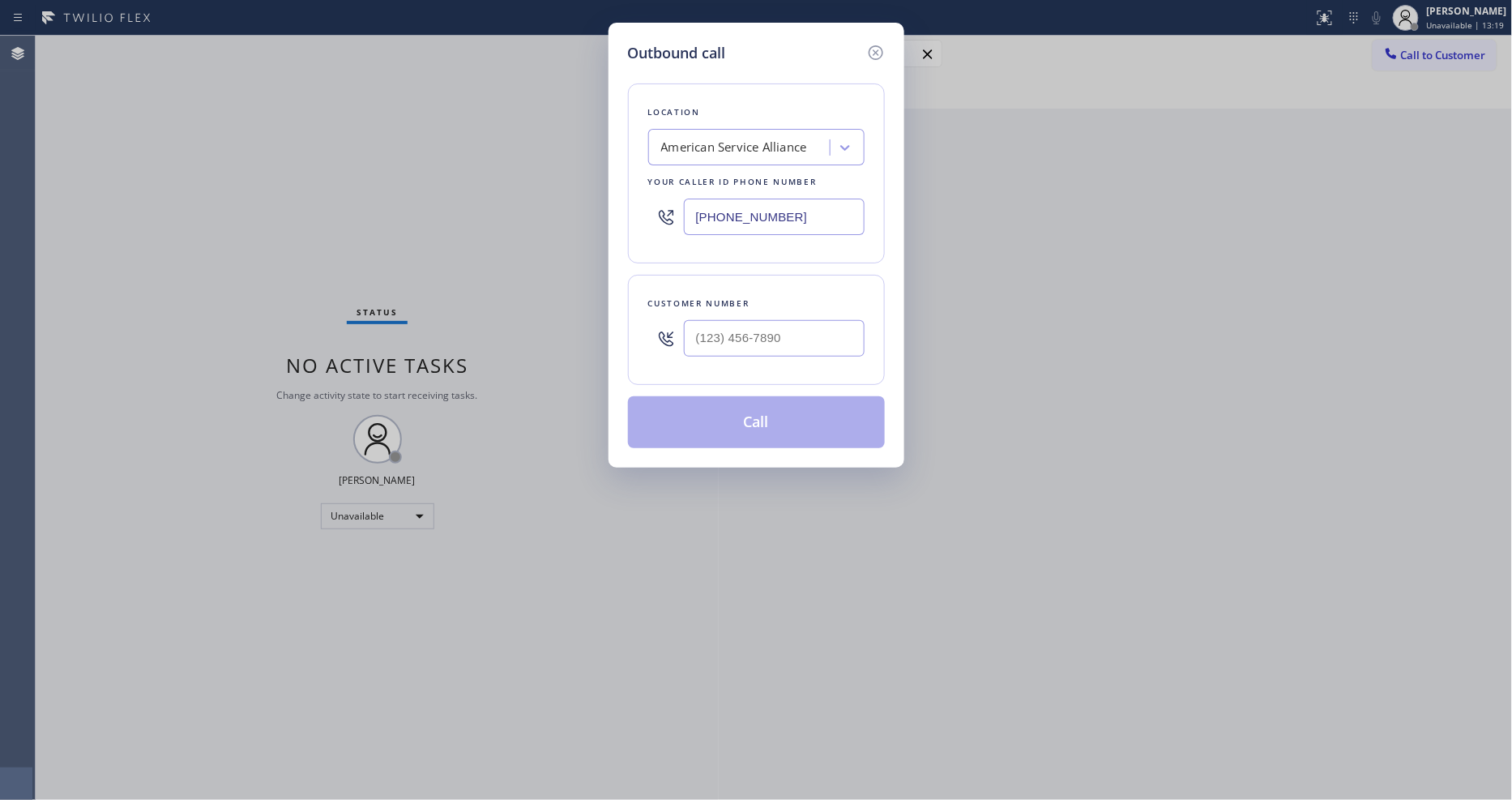
click at [758, 138] on div "American Service Alliance" at bounding box center [734, 148] width 146 height 19
paste input "Thermador Repair Group [GEOGRAPHIC_DATA]"
type input "Thermador Repair Group [GEOGRAPHIC_DATA]"
click at [702, 180] on div "Thermador Repair Group [GEOGRAPHIC_DATA]" at bounding box center [756, 189] width 217 height 45
type input "[PHONE_NUMBER]"
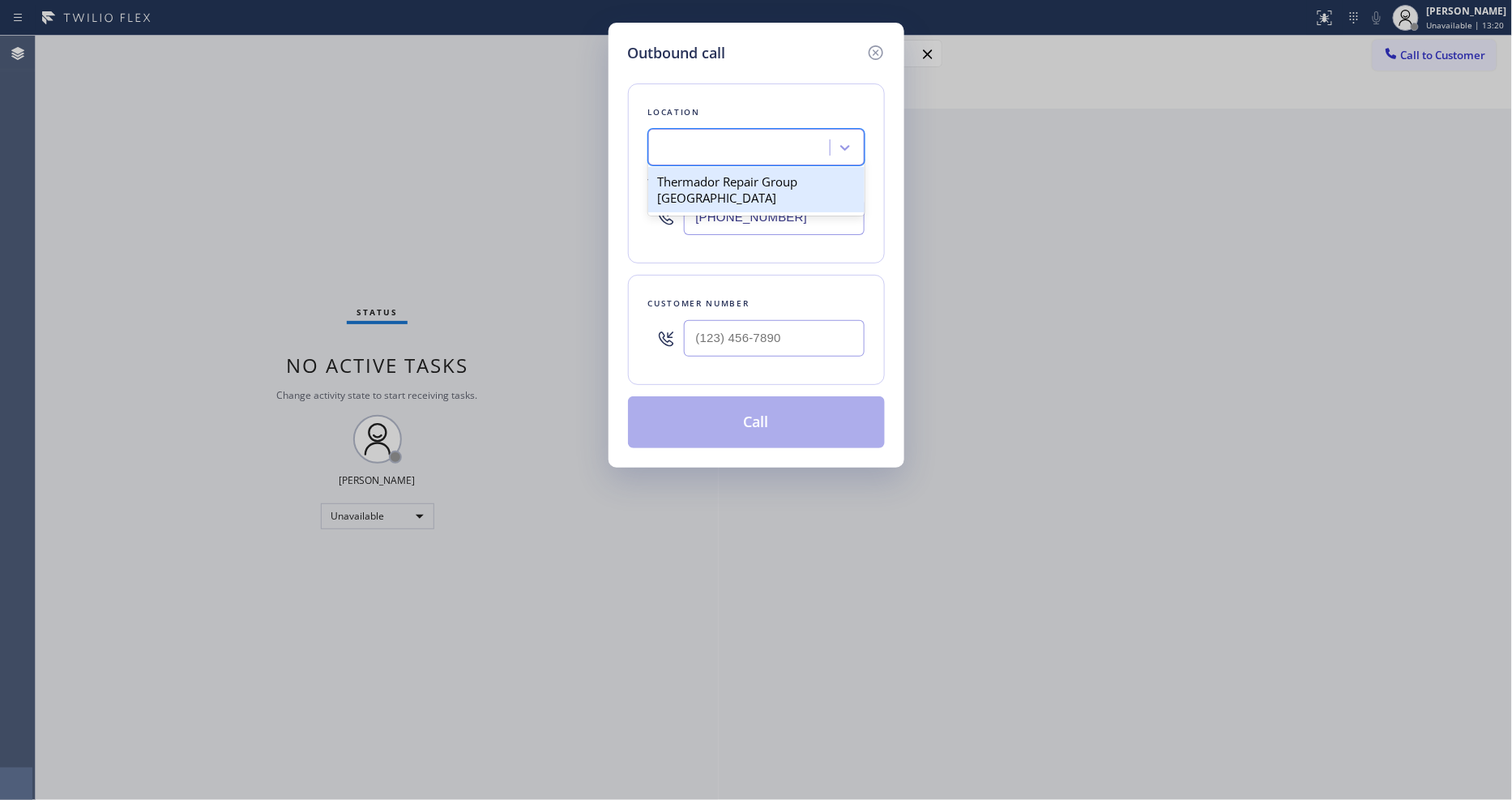
scroll to position [0, 2]
click at [747, 327] on input "(___) ___-____" at bounding box center [774, 338] width 181 height 37
paste input "330) 242-1372"
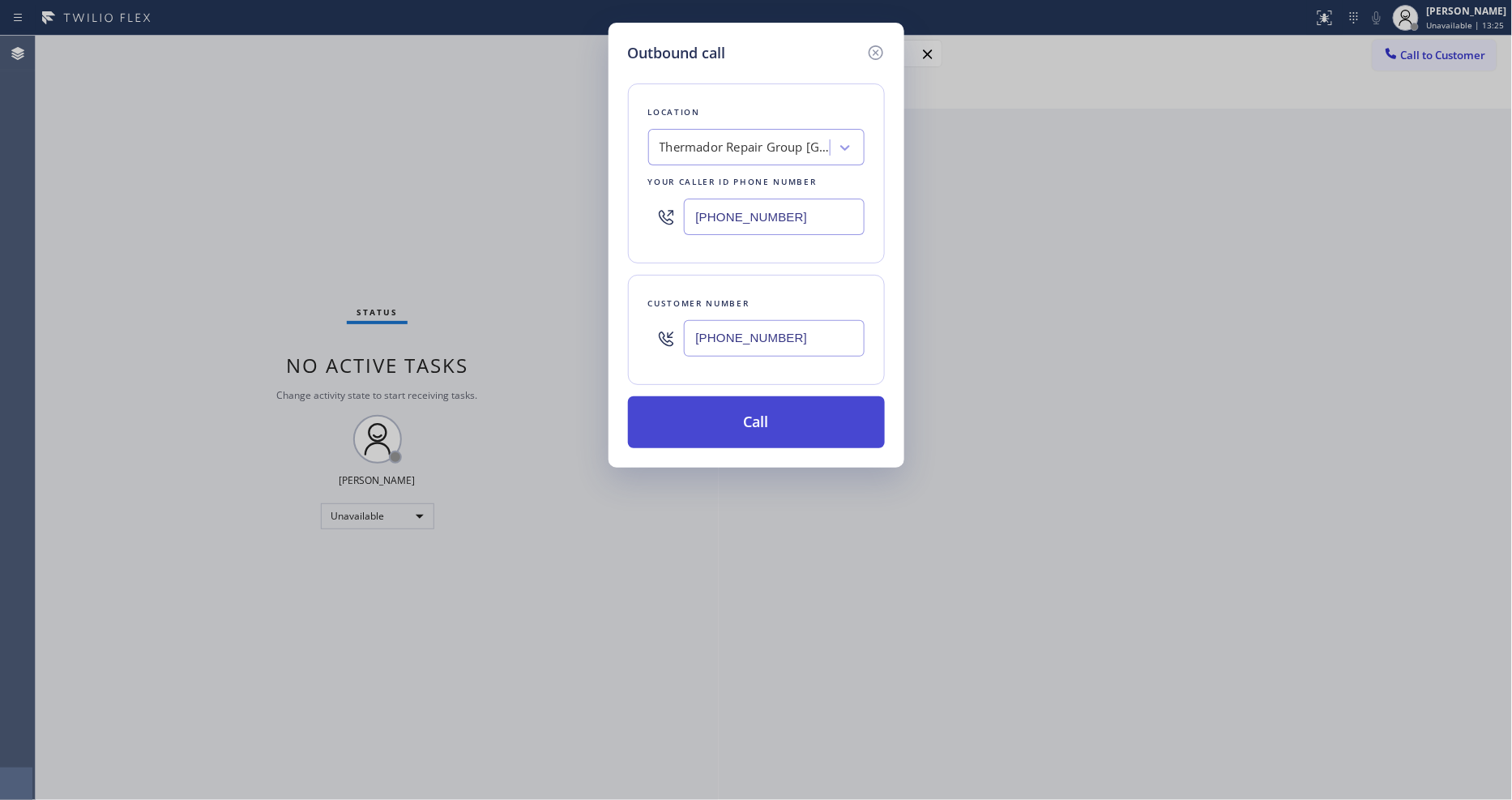
type input "[PHONE_NUMBER]"
click at [707, 401] on button "Call" at bounding box center [756, 422] width 256 height 52
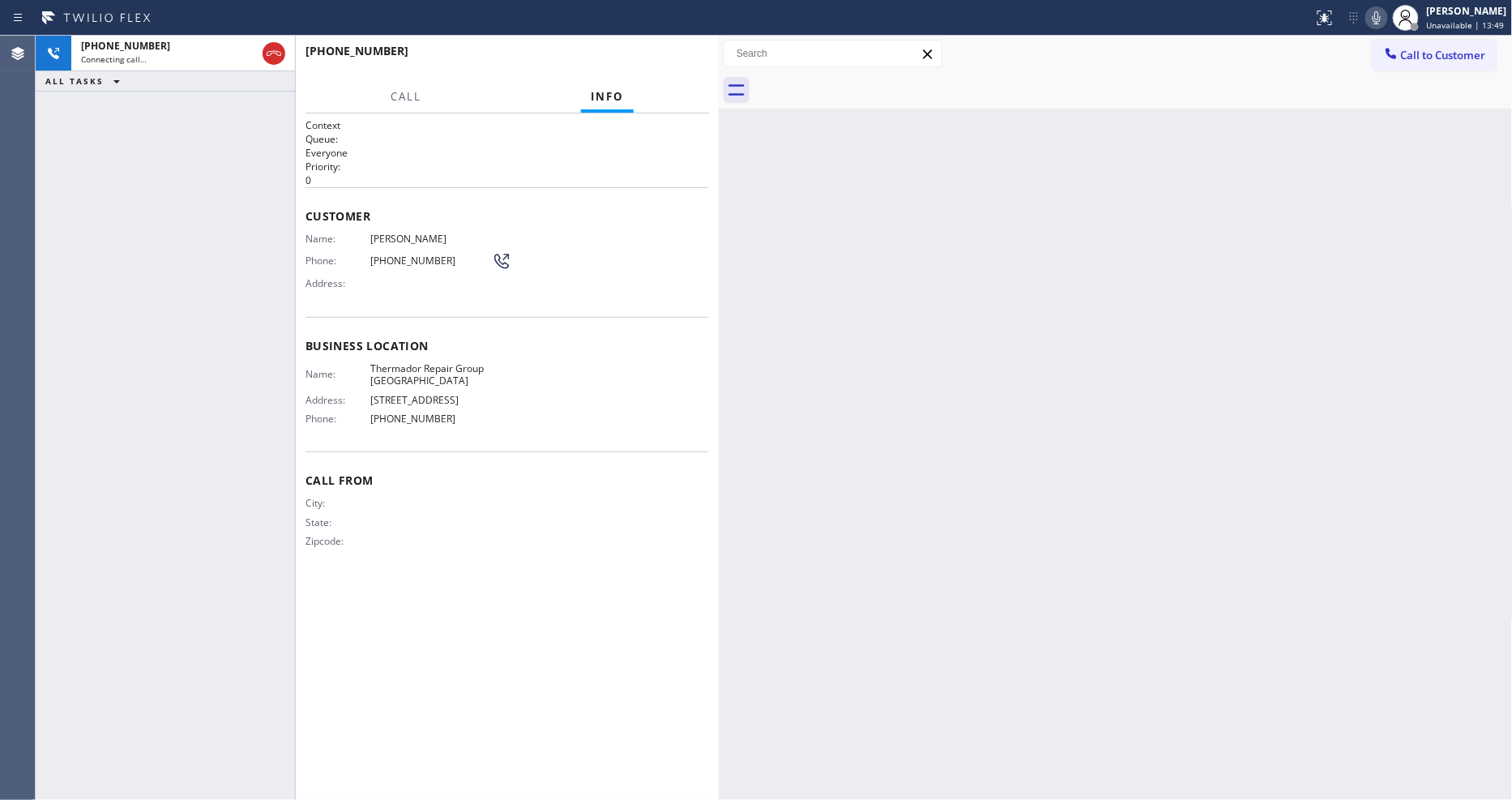
click at [1131, 469] on div "Back to Dashboard Change Sender ID Customers Technicians Select a contact Outbo…" at bounding box center [1116, 418] width 794 height 765
click at [1374, 9] on div at bounding box center [1377, 18] width 23 height 20
click at [1380, 14] on icon at bounding box center [1377, 18] width 9 height 13
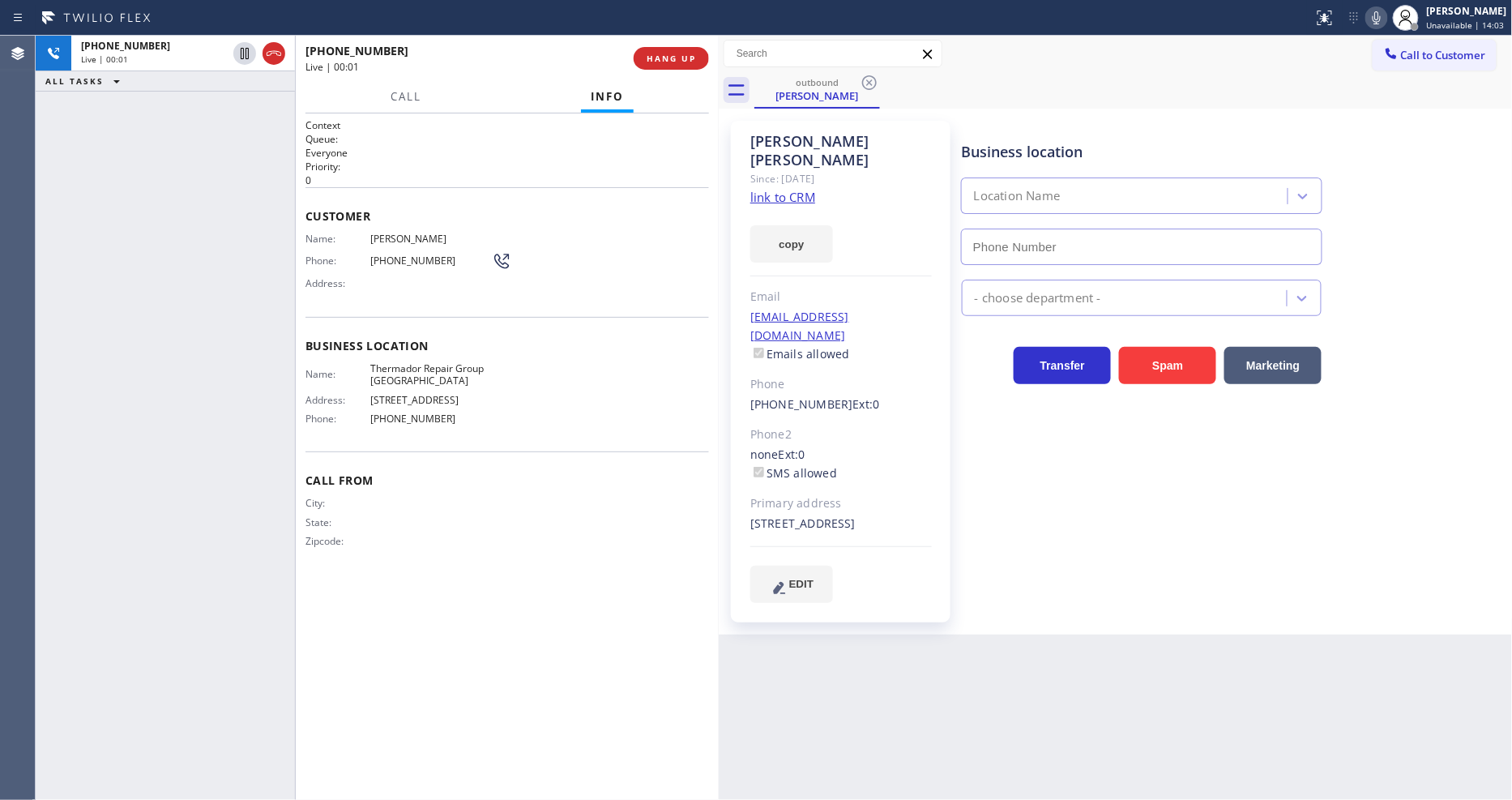
type input "[PHONE_NUMBER]"
click at [552, 371] on div "Name: Thermador Repair Group Oak Park Address: [STREET_ADDRESS] Phone: [PHONE_N…" at bounding box center [507, 398] width 403 height 70
click at [657, 60] on span "HANG UP" at bounding box center [671, 59] width 49 height 11
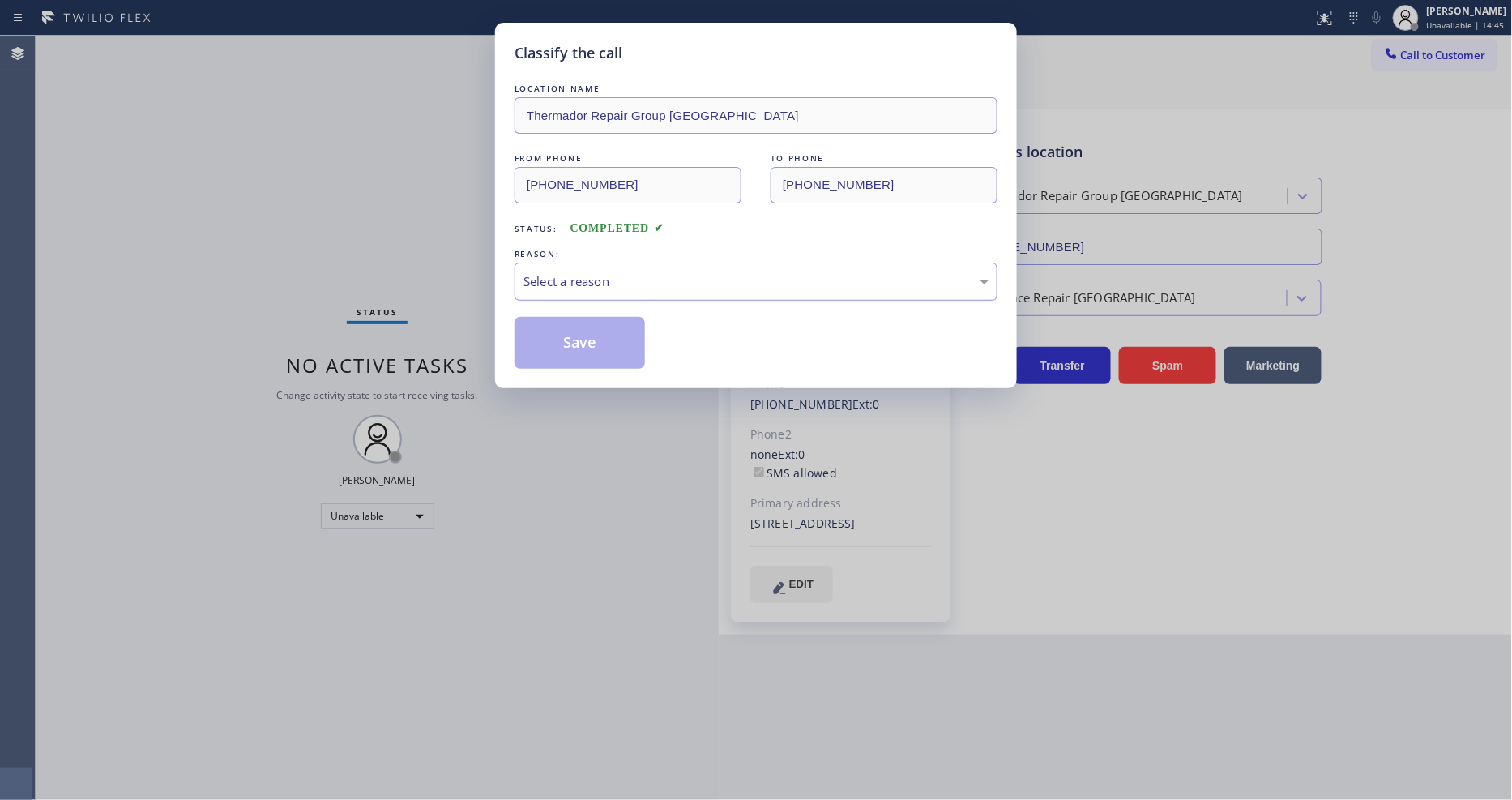
click at [571, 292] on div "Select a reason" at bounding box center [756, 281] width 483 height 38
click at [572, 344] on button "Save" at bounding box center [580, 343] width 131 height 52
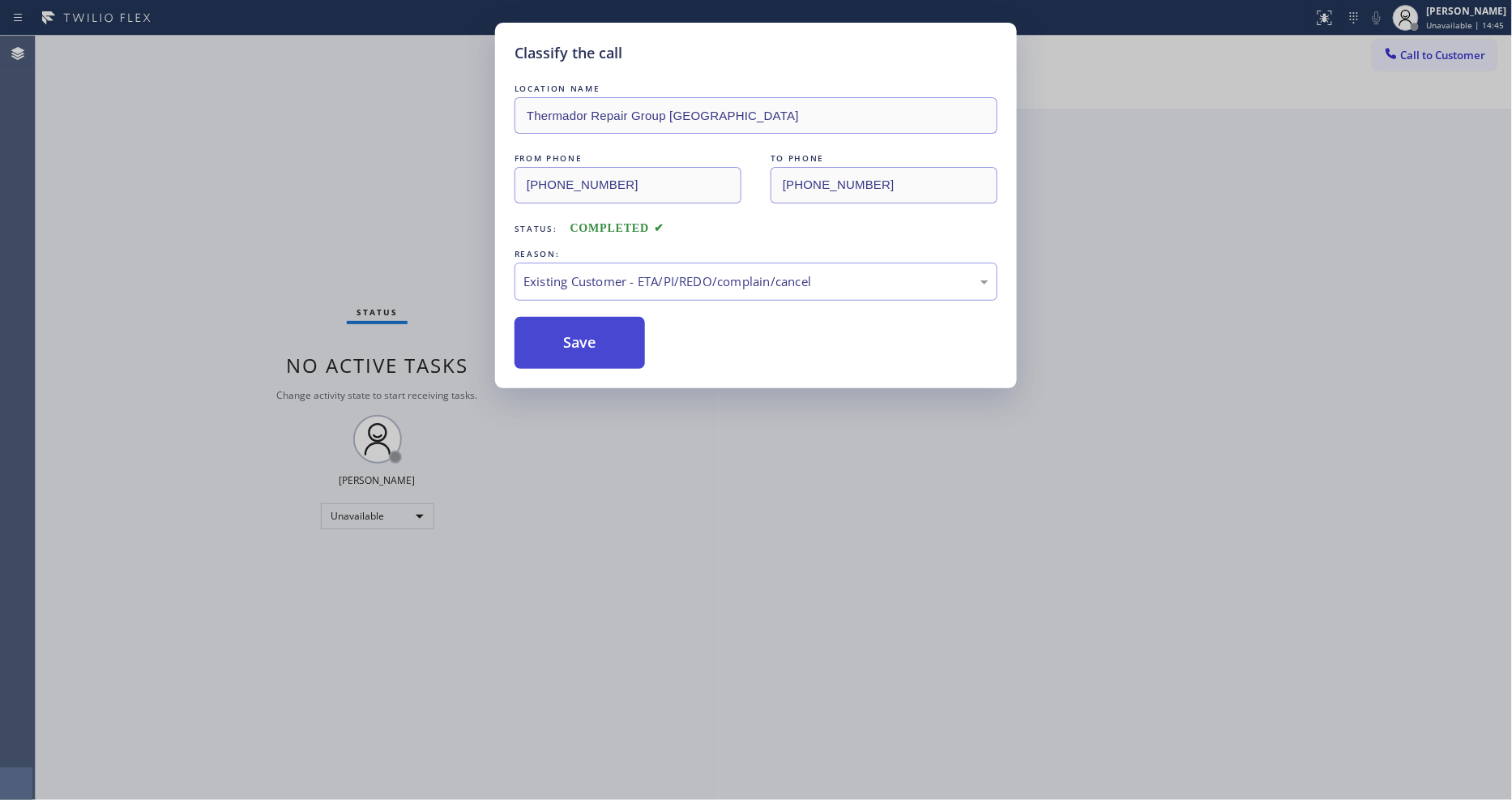
click at [572, 344] on button "Save" at bounding box center [580, 343] width 131 height 52
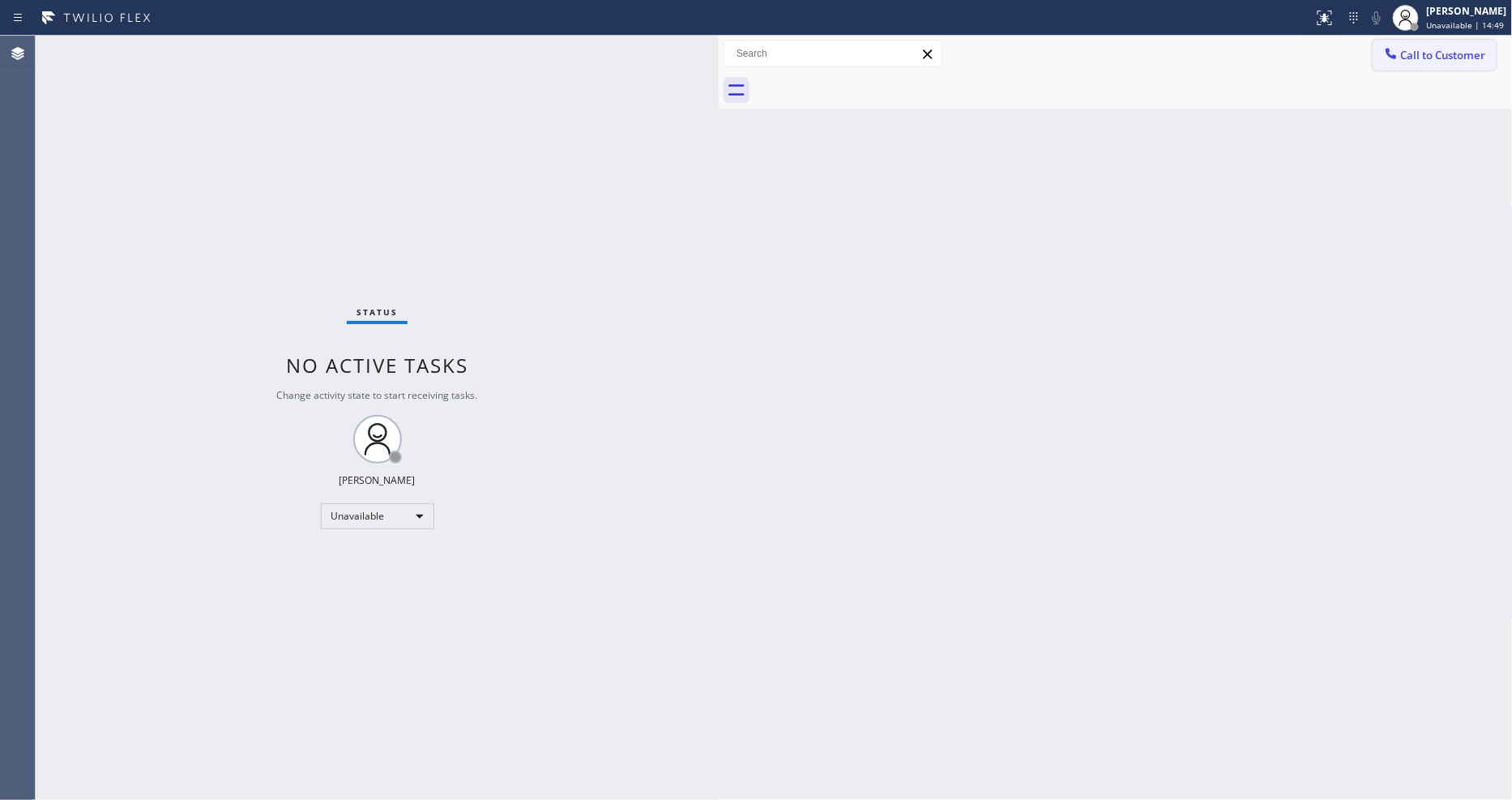
click at [1383, 57] on icon at bounding box center [1391, 53] width 16 height 16
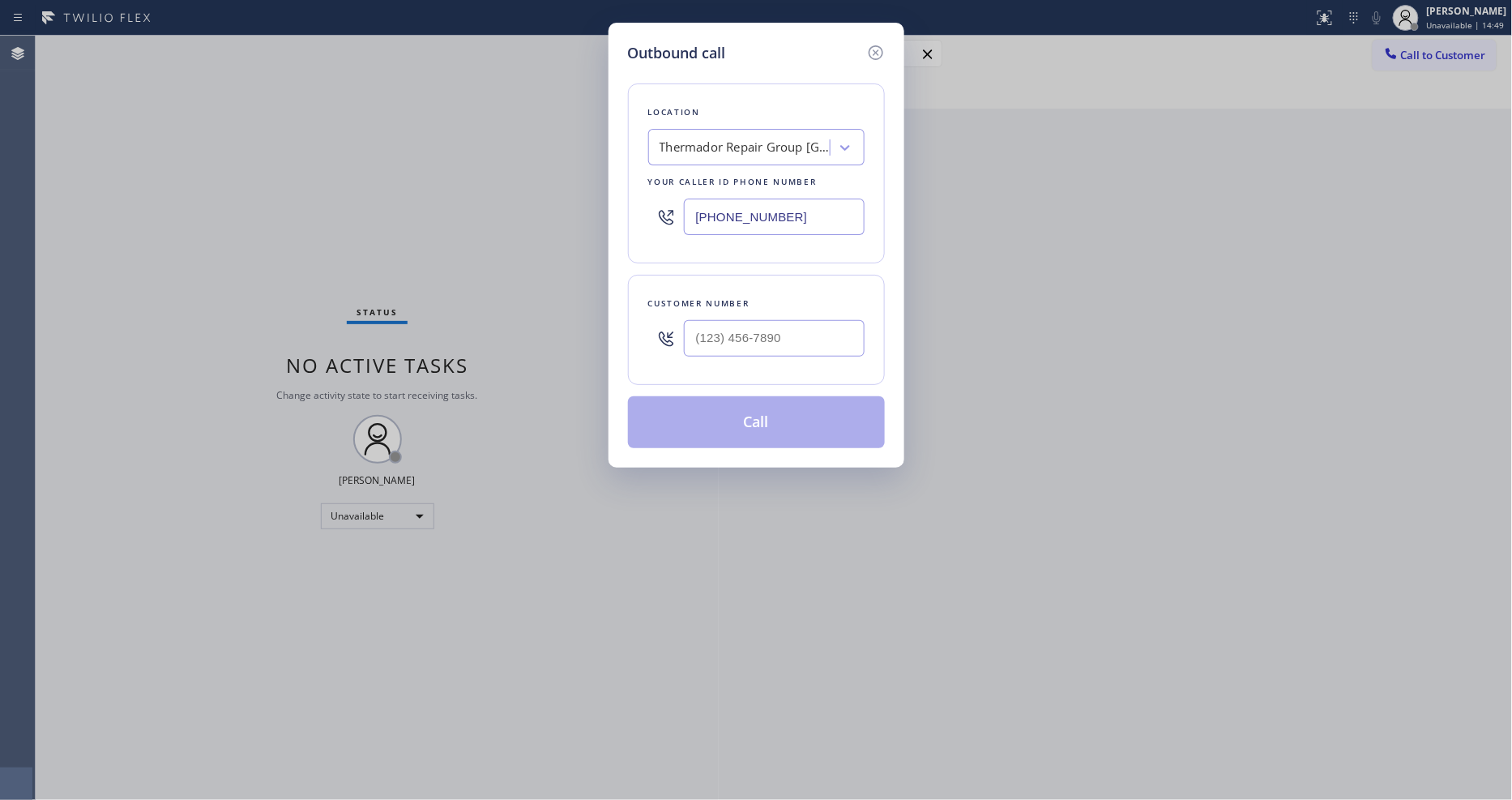
click at [709, 150] on div "Thermador Repair Group [GEOGRAPHIC_DATA]" at bounding box center [745, 148] width 170 height 19
paste input "Los Angeles Appliance Repair"
type input "Los Angeles Appliance Repair"
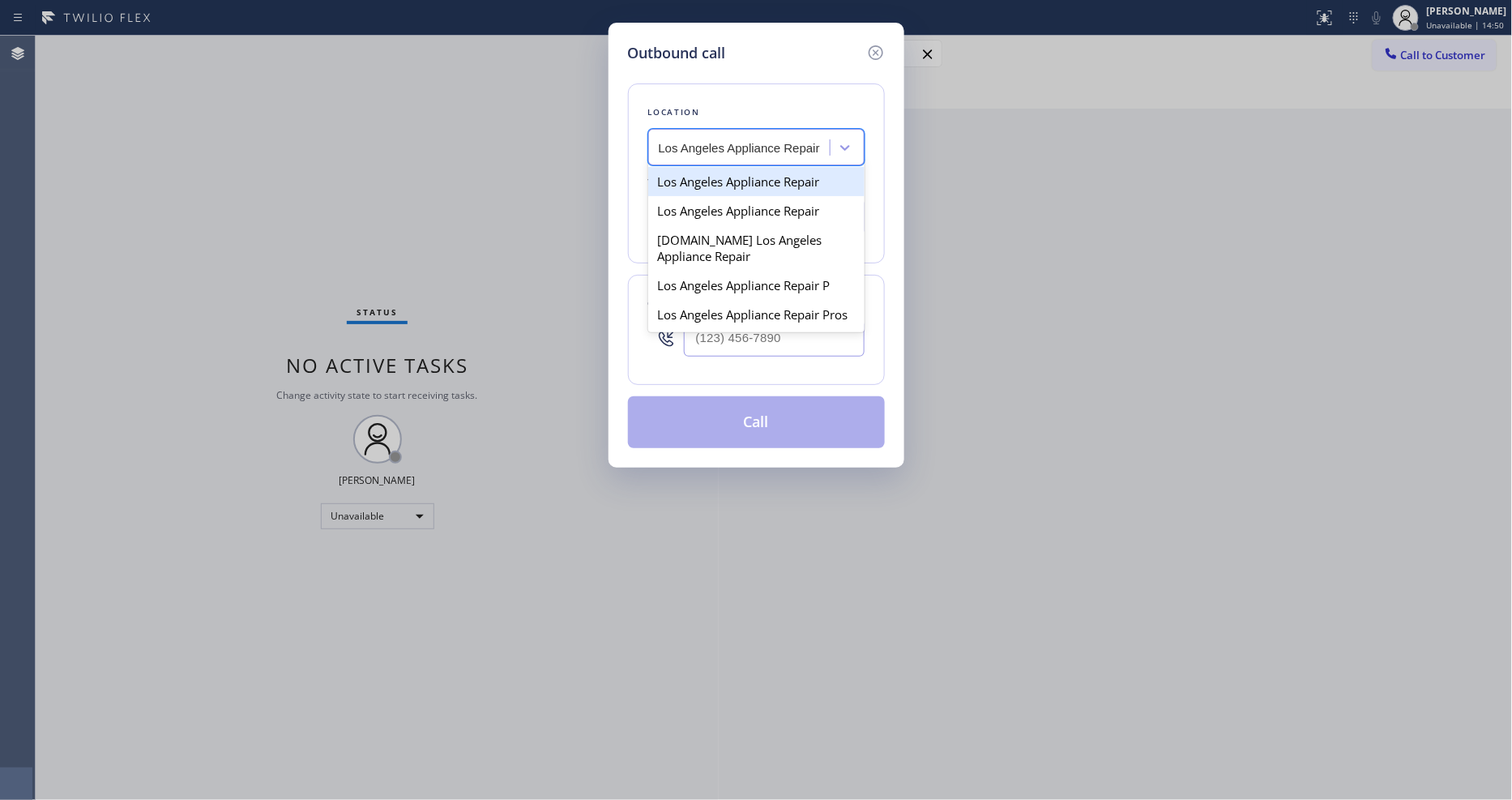
click at [707, 185] on div "Los Angeles Appliance Repair" at bounding box center [756, 181] width 217 height 29
type input "[PHONE_NUMBER]"
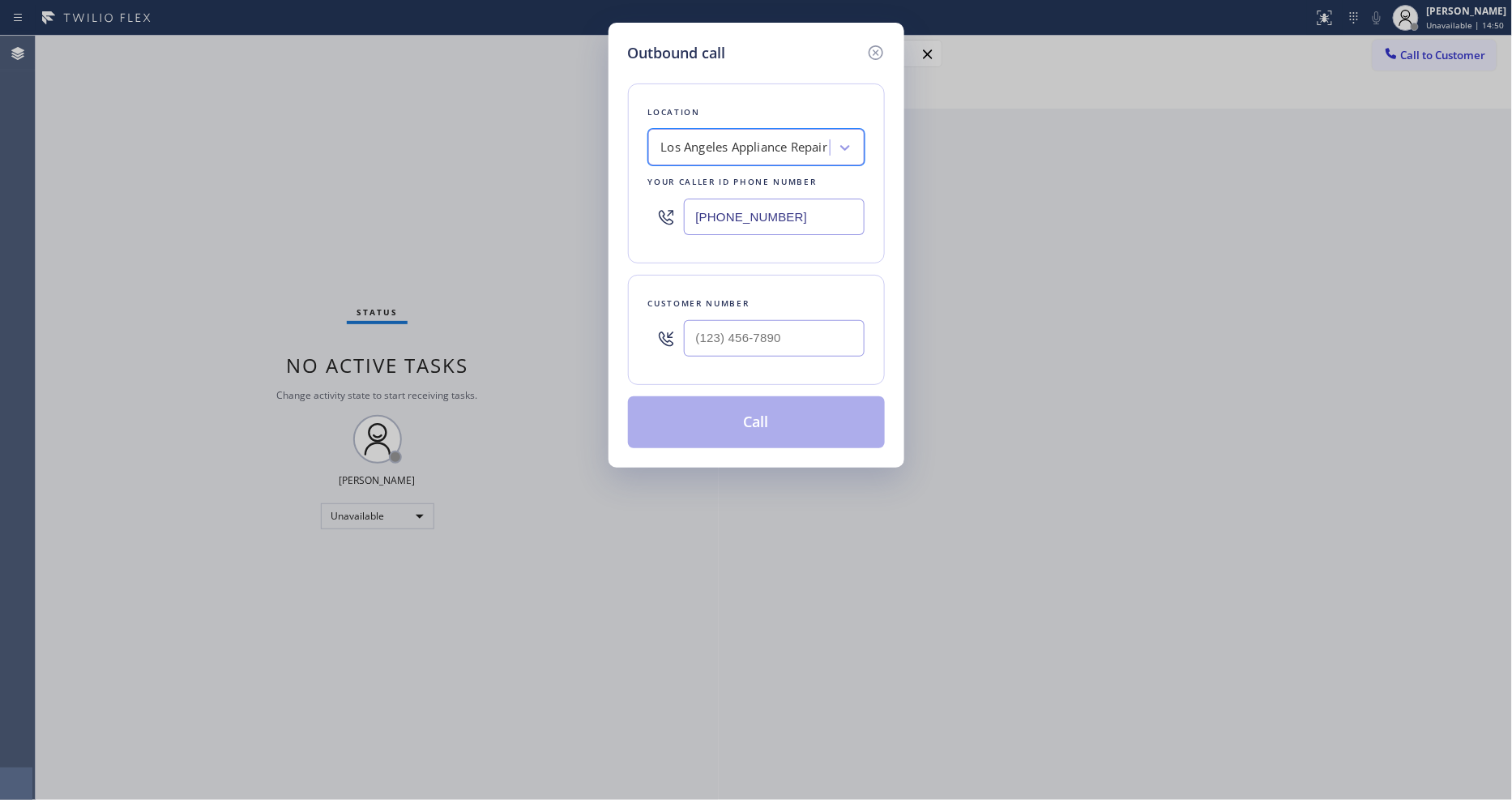
scroll to position [0, 2]
click at [730, 328] on input "(___) ___-____" at bounding box center [774, 338] width 181 height 37
paste input "323) 428-1661"
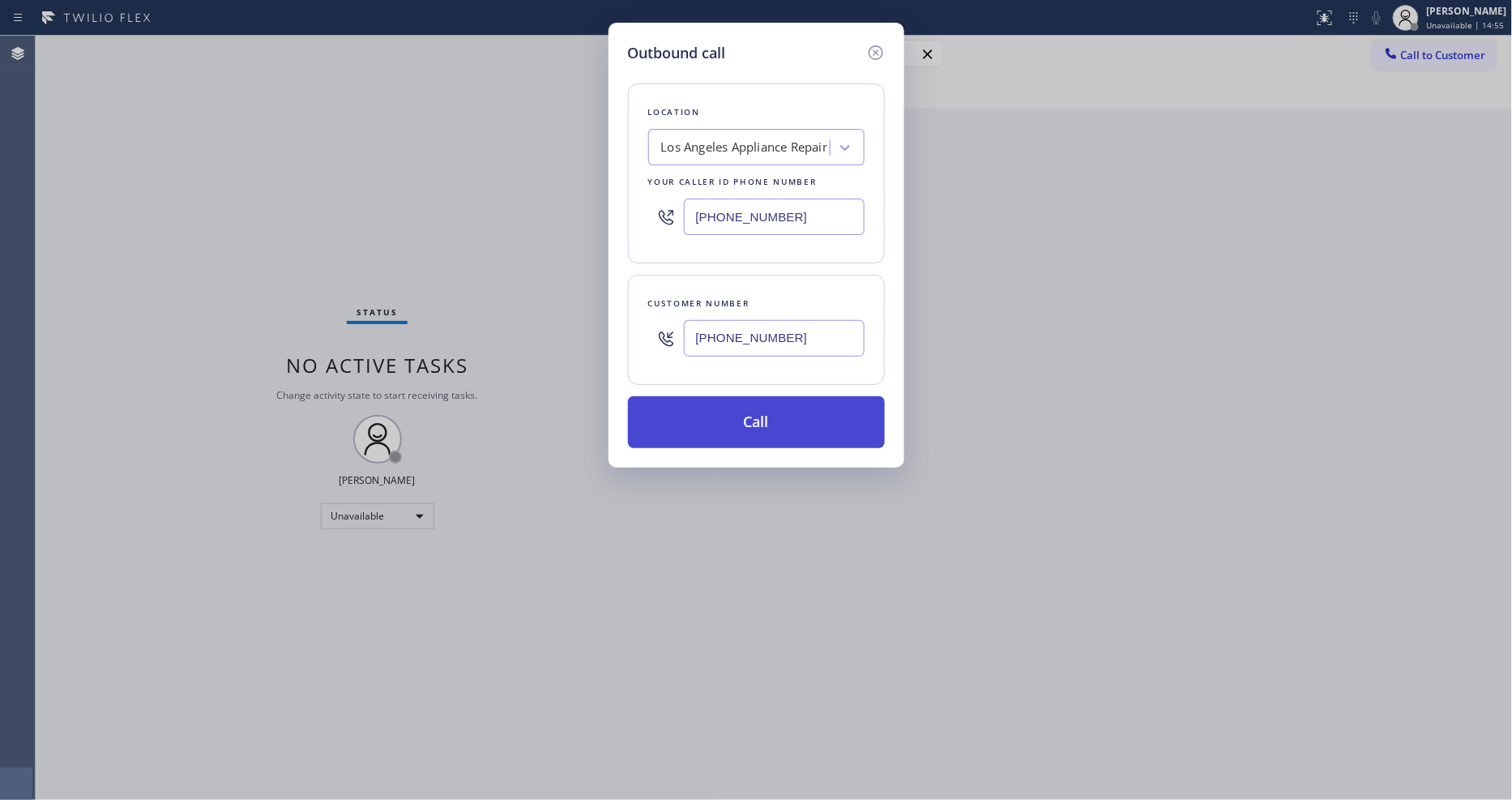
type input "[PHONE_NUMBER]"
click at [722, 403] on button "Call" at bounding box center [756, 422] width 256 height 52
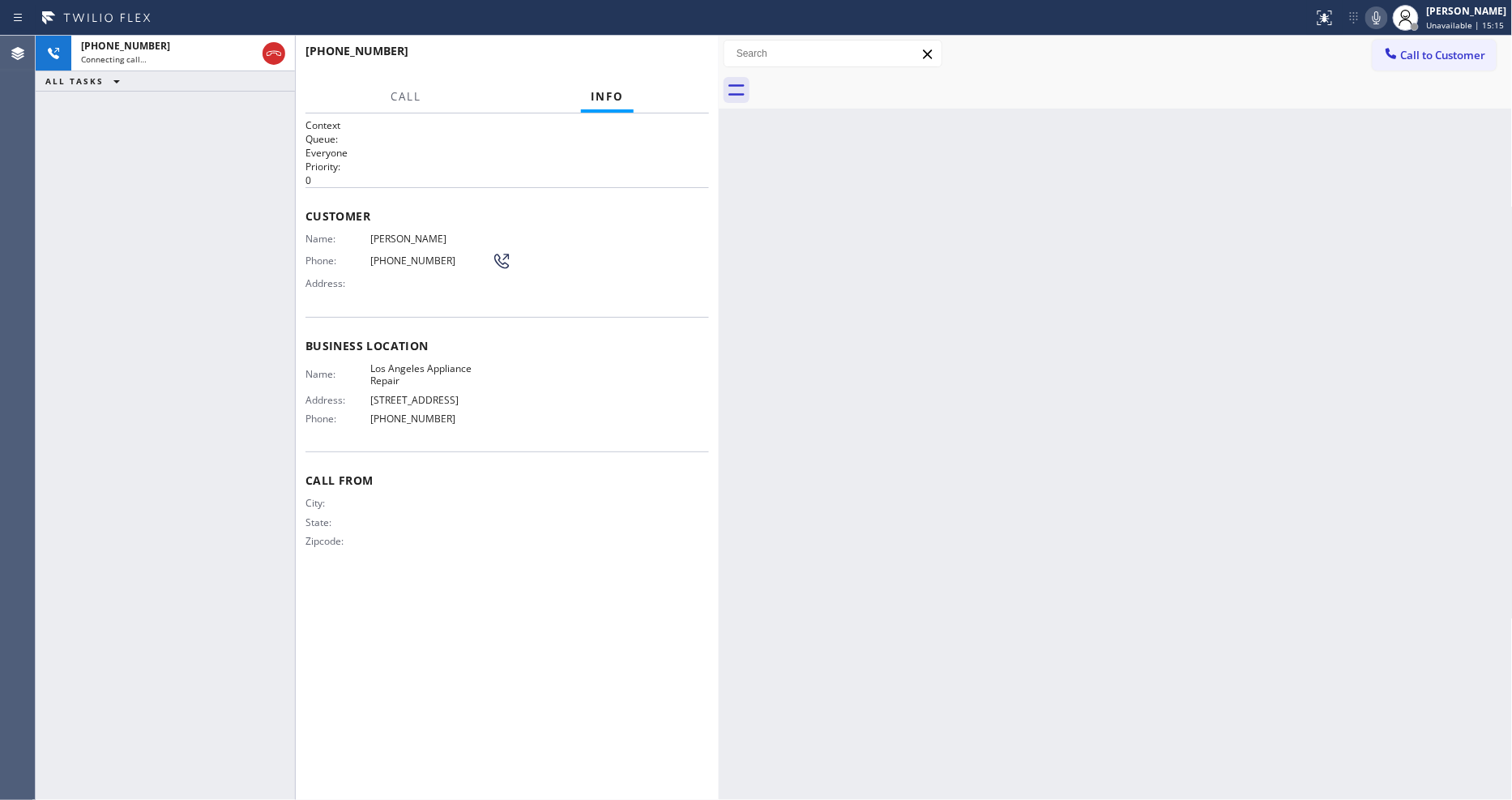
click at [1386, 13] on icon at bounding box center [1377, 18] width 20 height 20
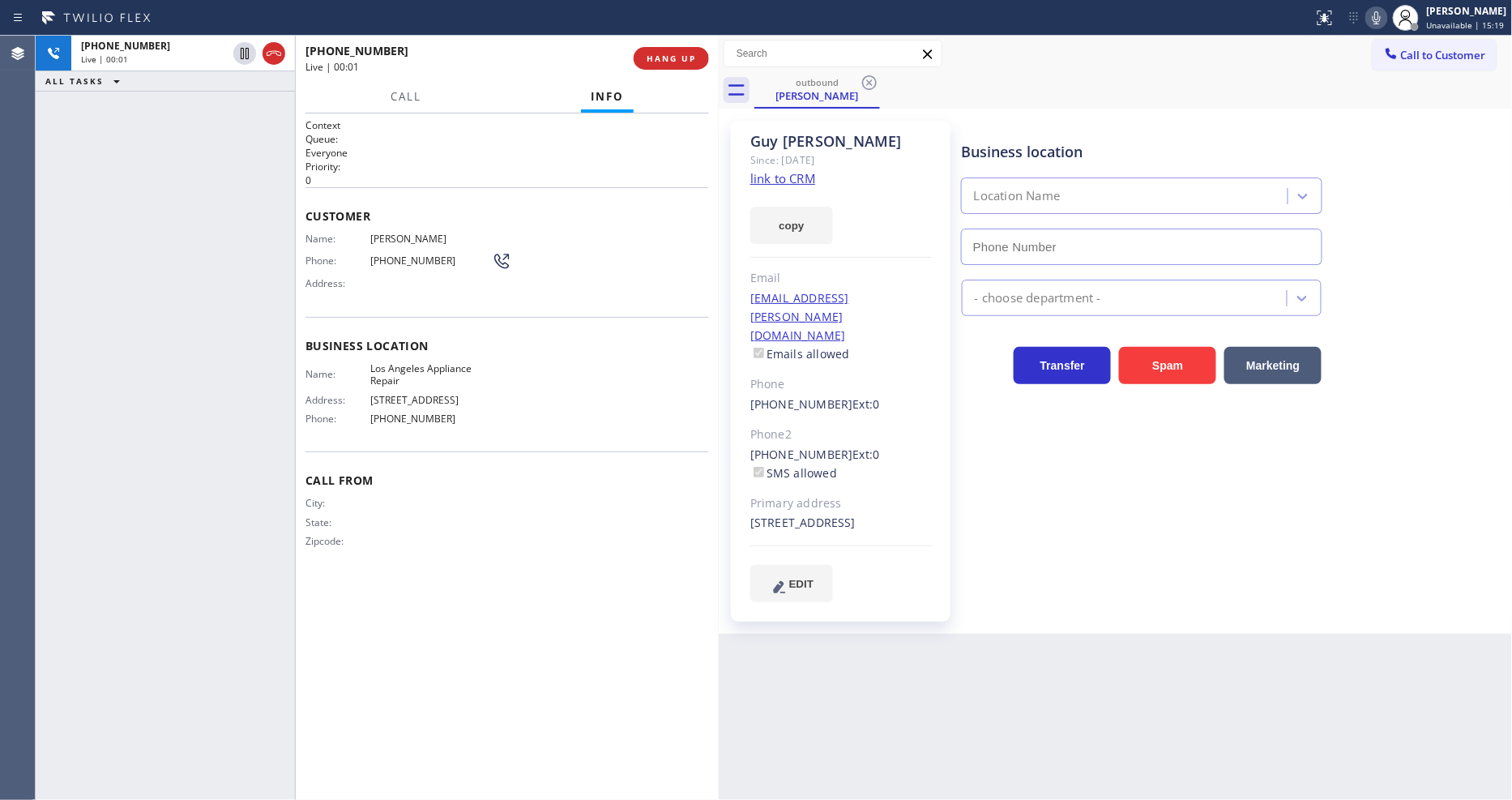
type input "[PHONE_NUMBER]"
click at [655, 58] on span "HANG UP" at bounding box center [671, 59] width 49 height 11
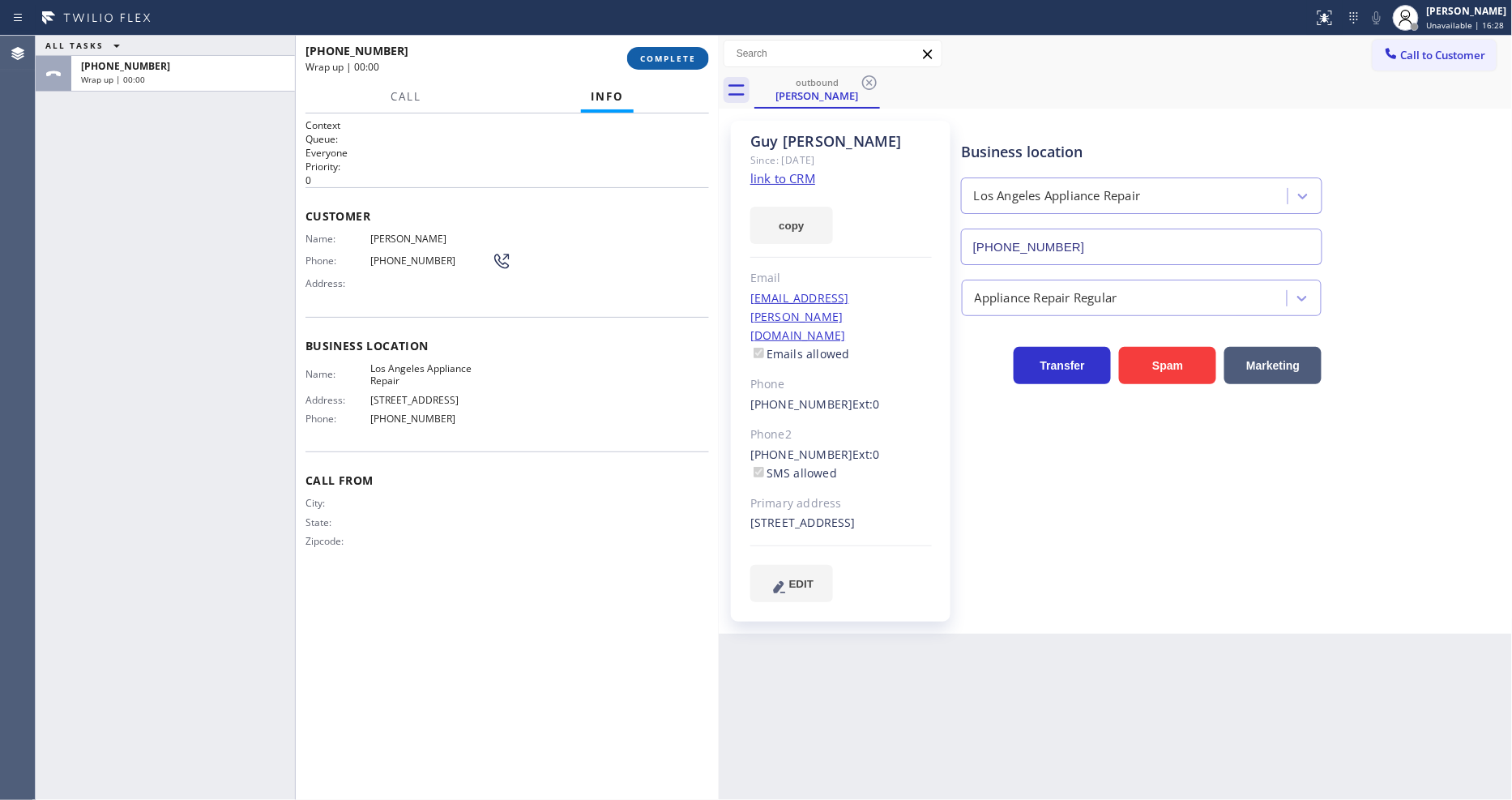
click at [658, 58] on span "COMPLETE" at bounding box center [668, 59] width 56 height 11
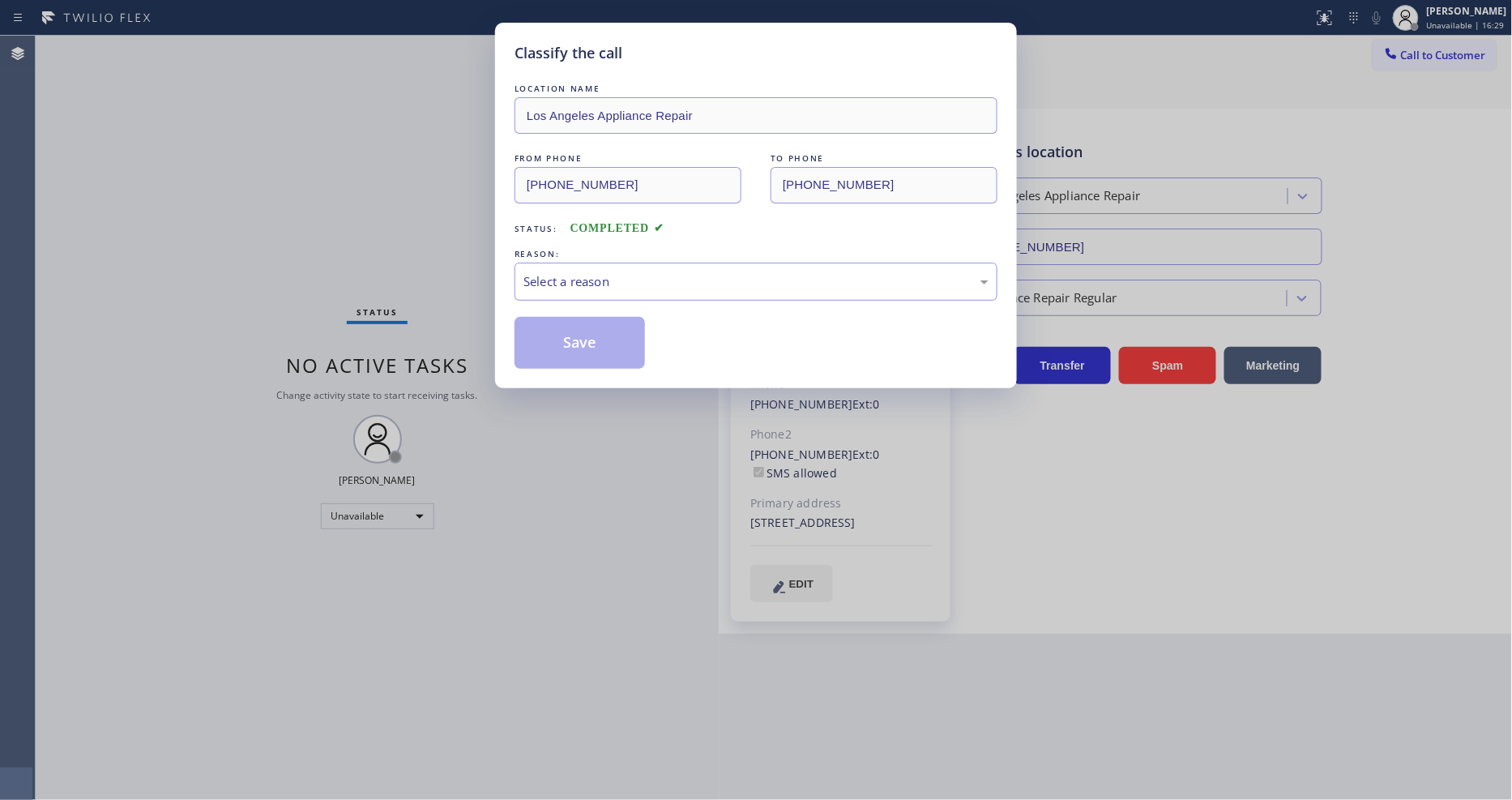
click at [585, 262] on div "Select a reason" at bounding box center [756, 281] width 483 height 38
click at [580, 333] on button "Save" at bounding box center [580, 343] width 131 height 52
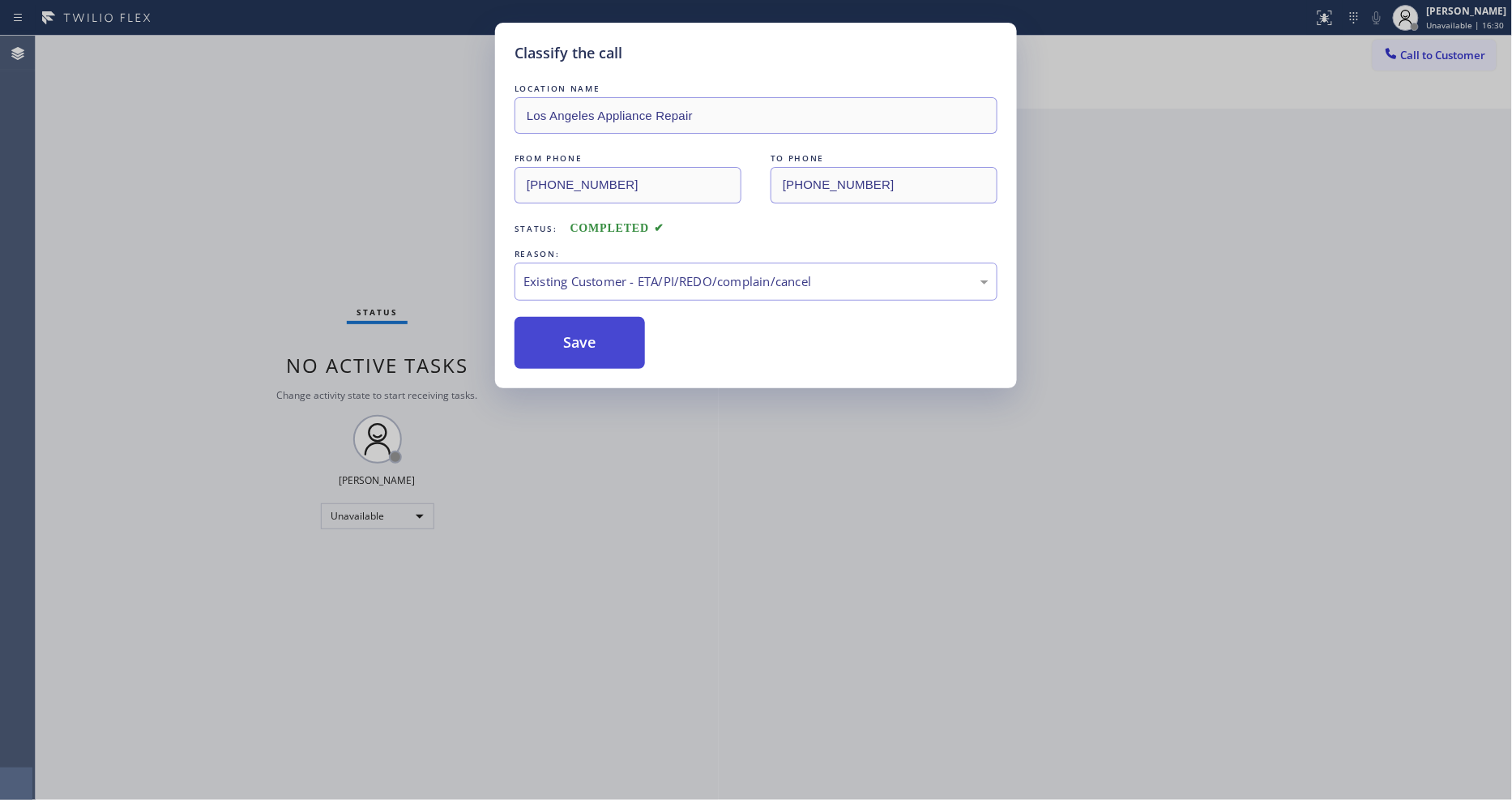
click at [580, 333] on button "Save" at bounding box center [580, 343] width 131 height 52
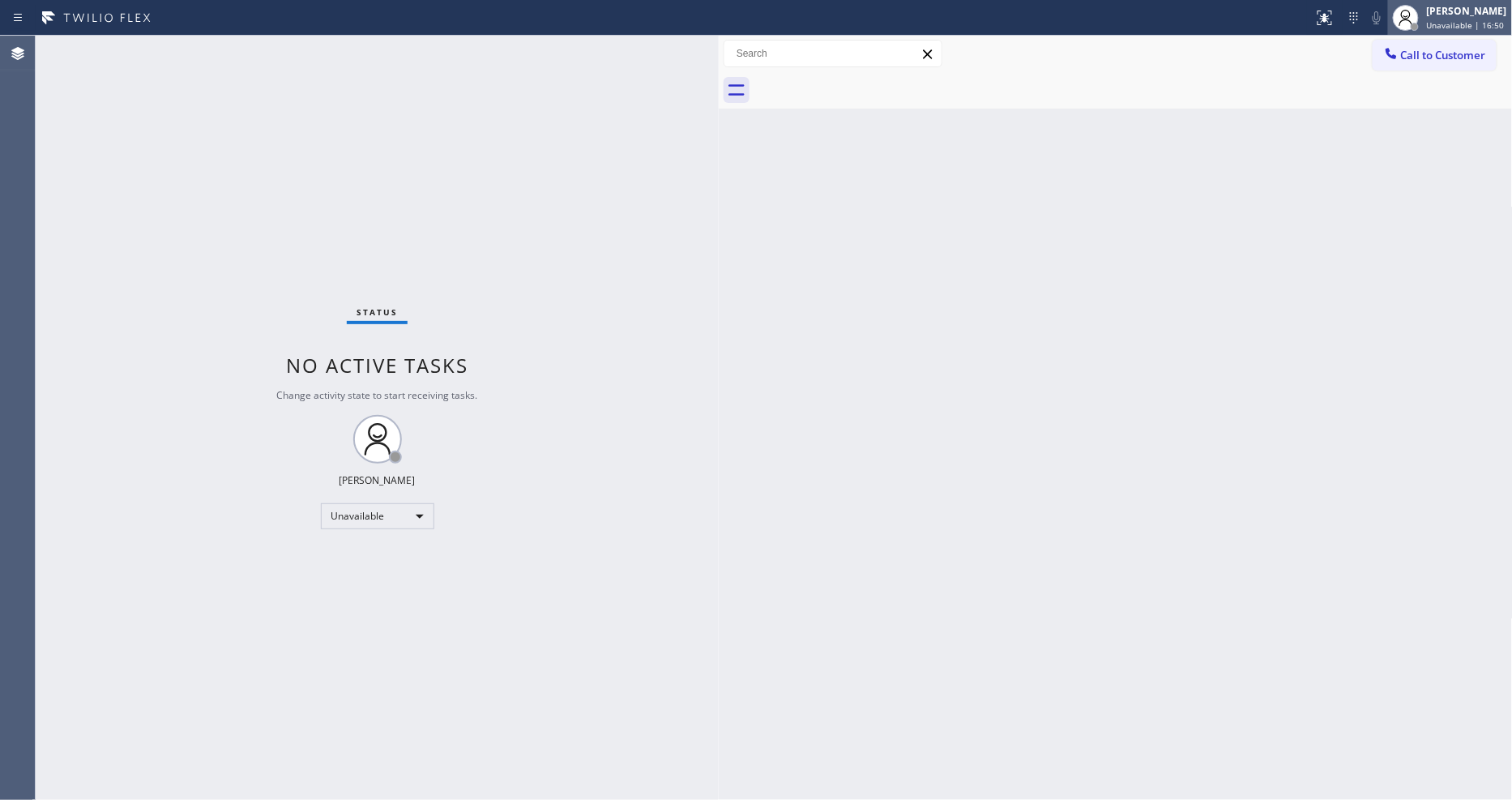
click at [1424, 33] on div at bounding box center [1406, 18] width 36 height 36
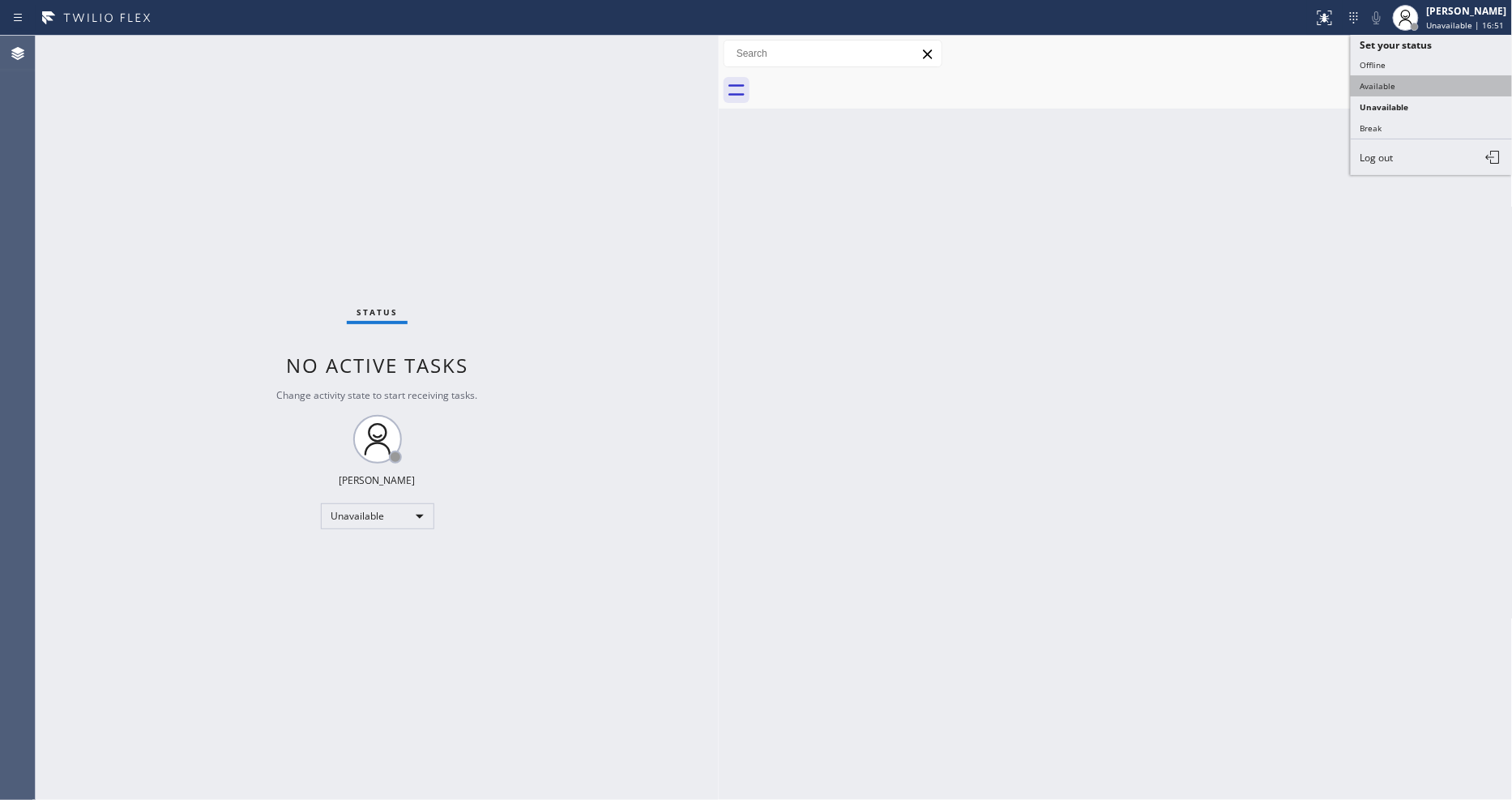
click at [1382, 86] on button "Available" at bounding box center [1432, 86] width 162 height 21
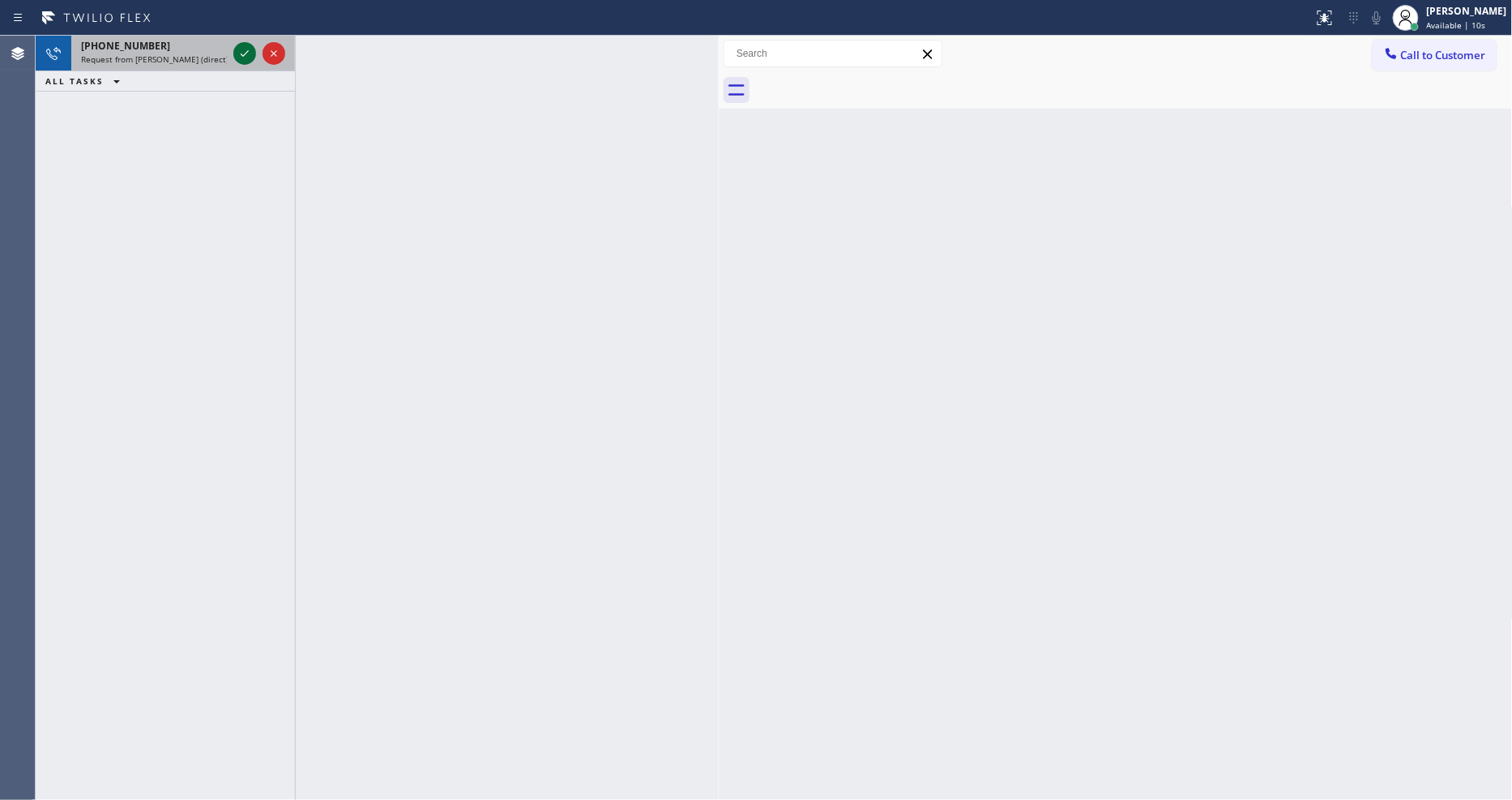
click at [241, 47] on icon at bounding box center [244, 53] width 20 height 20
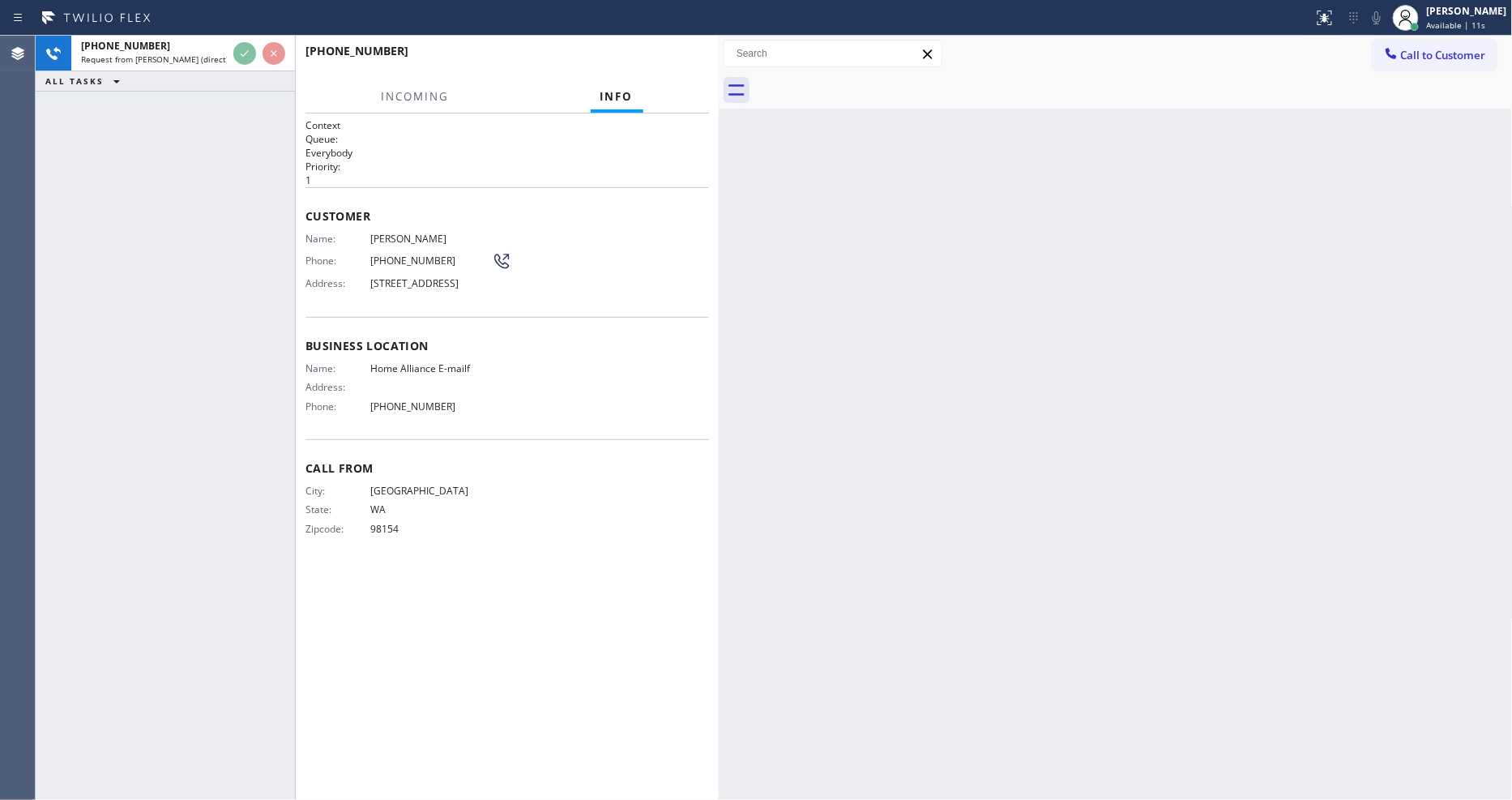
click at [571, 279] on div "Name: [PERSON_NAME] Phone: [PHONE_NUMBER] Address: [STREET_ADDRESS]" at bounding box center [507, 265] width 403 height 64
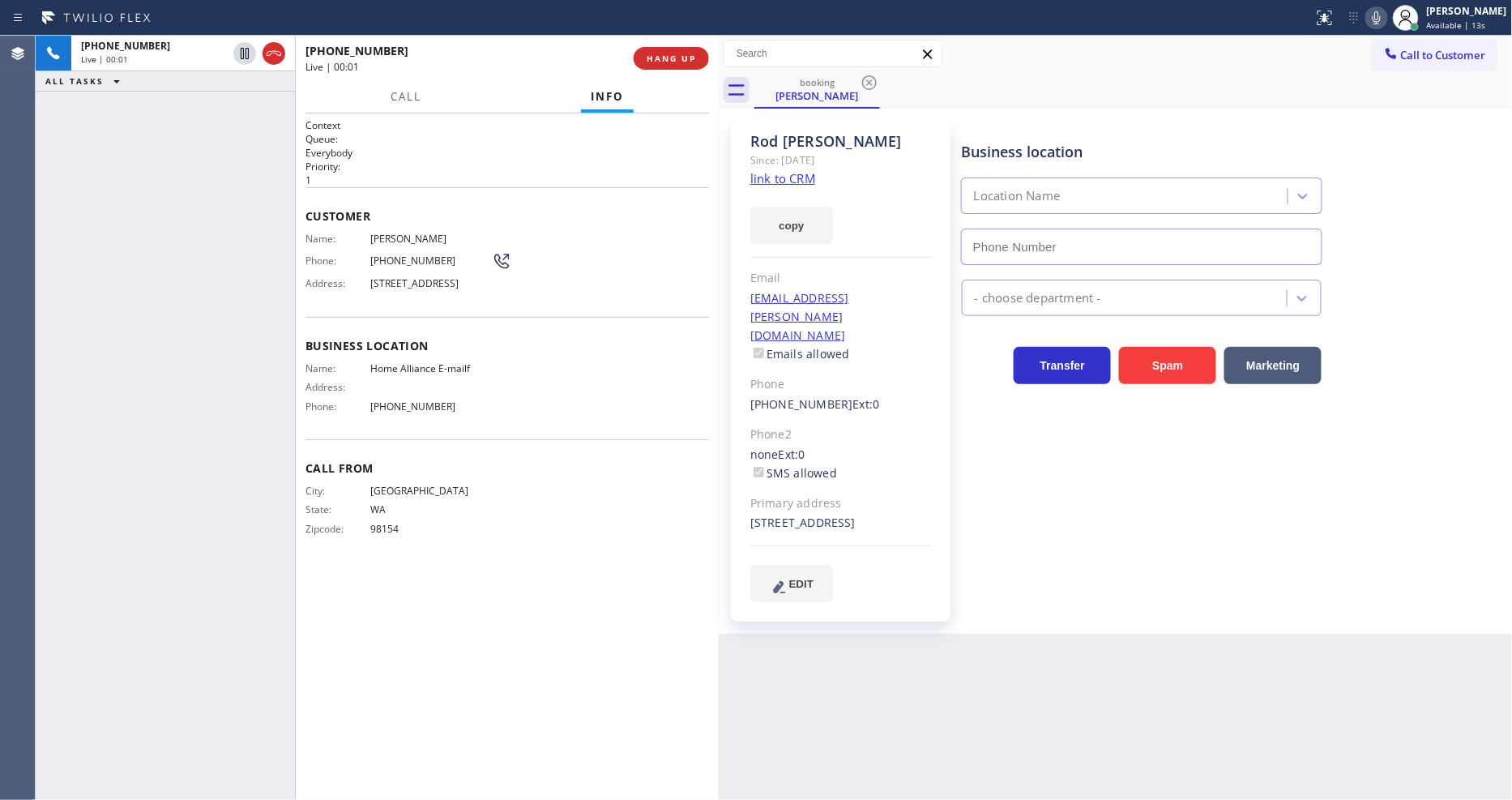
type input "[PHONE_NUMBER]"
click at [783, 177] on link "link to CRM" at bounding box center [782, 178] width 65 height 16
click at [1461, 4] on div "[PERSON_NAME]" at bounding box center [1467, 10] width 80 height 14
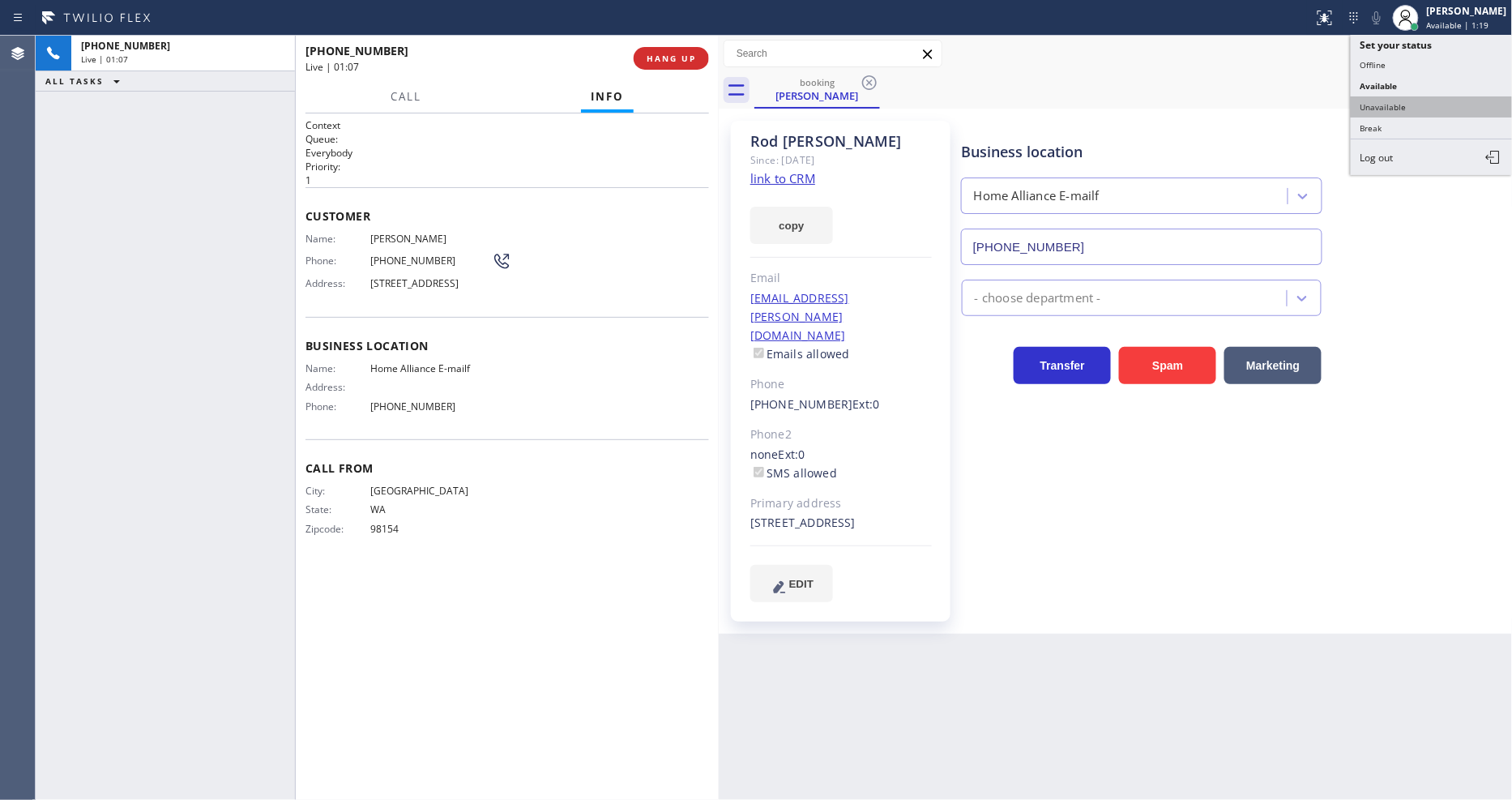
drag, startPoint x: 1446, startPoint y: 110, endPoint x: 958, endPoint y: 44, distance: 492.4
click at [1445, 110] on button "Unavailable" at bounding box center [1432, 107] width 162 height 21
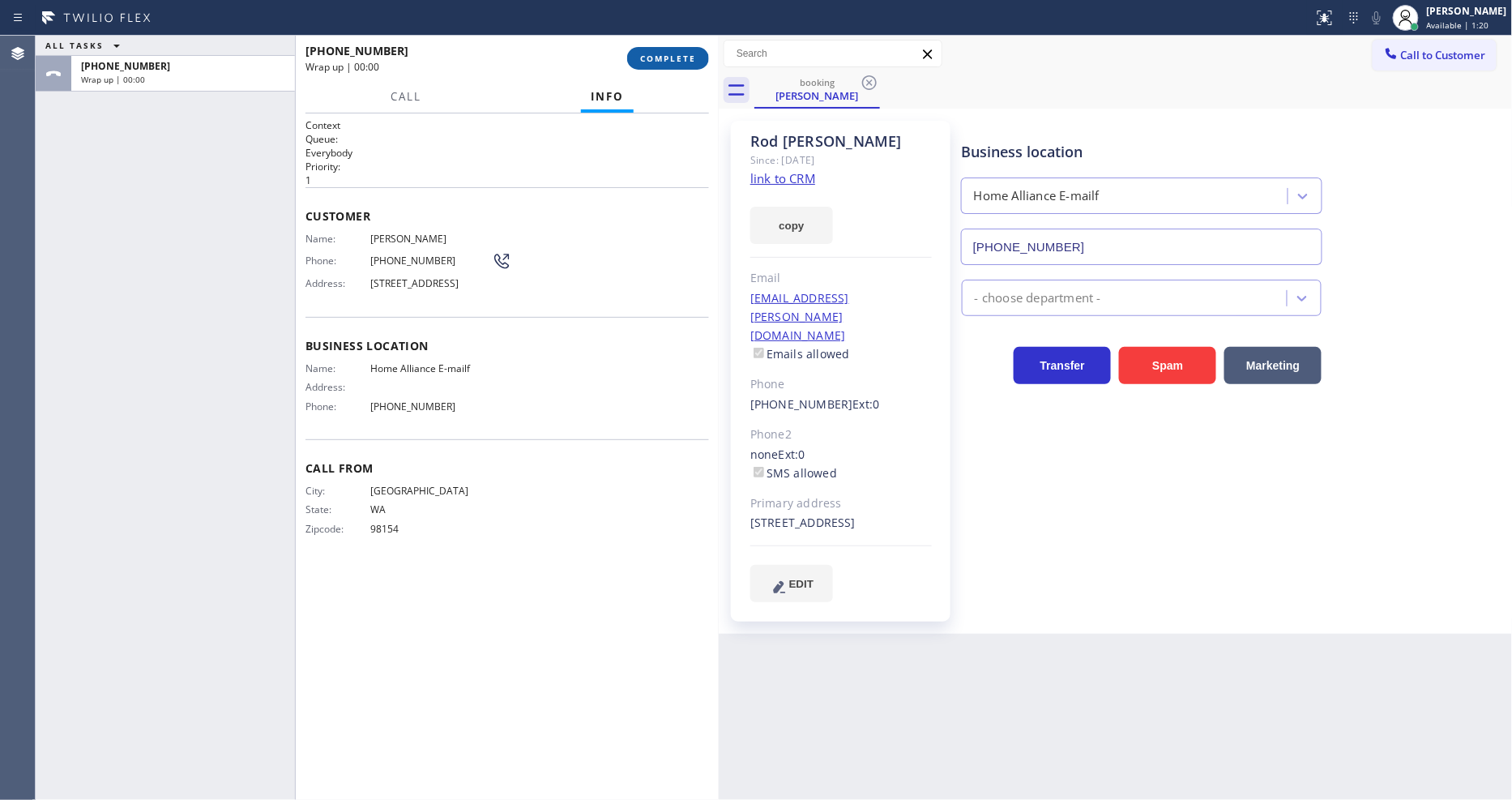
click at [662, 59] on span "COMPLETE" at bounding box center [668, 59] width 56 height 11
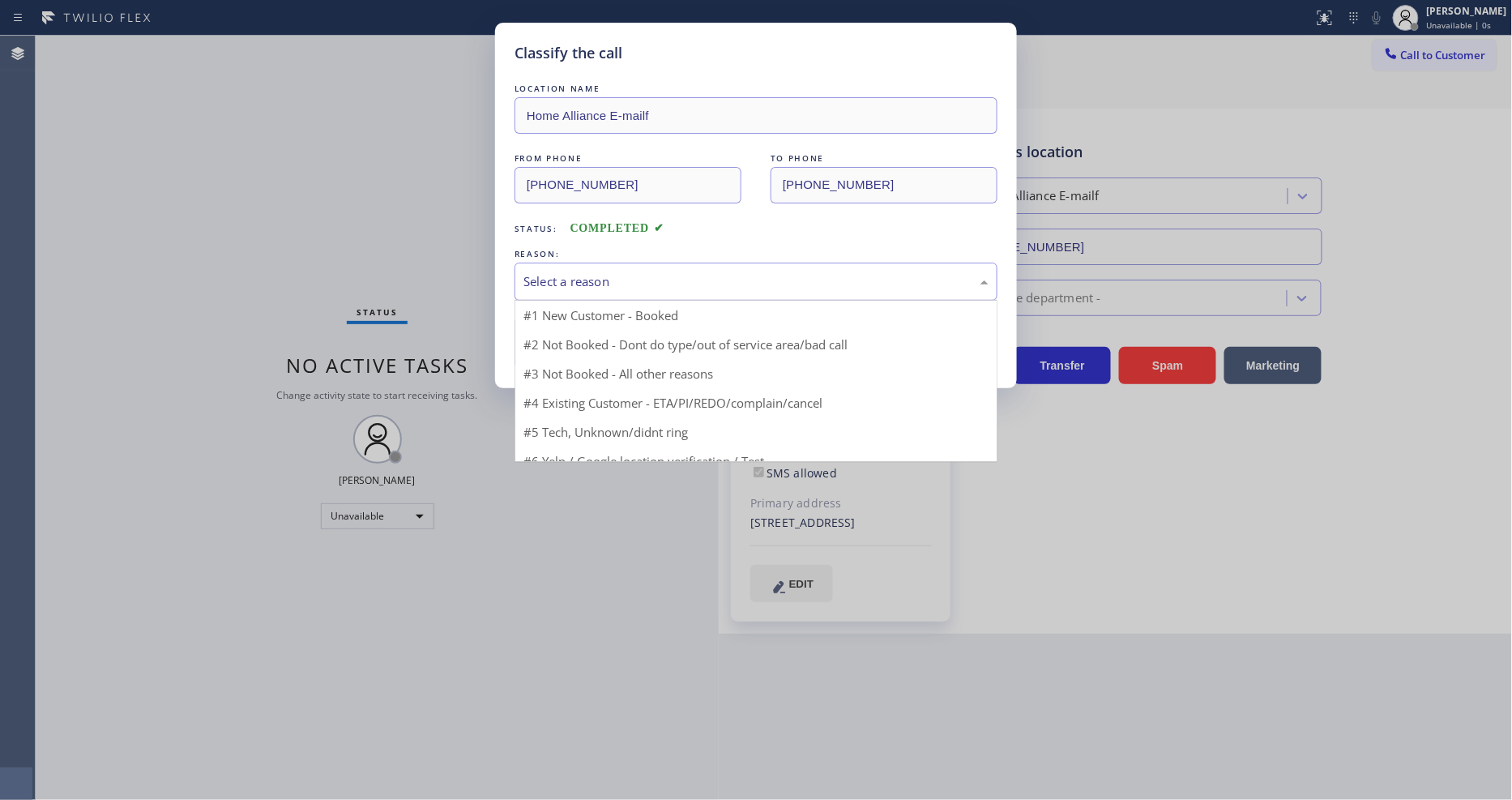
click at [589, 278] on div "Select a reason" at bounding box center [756, 282] width 466 height 19
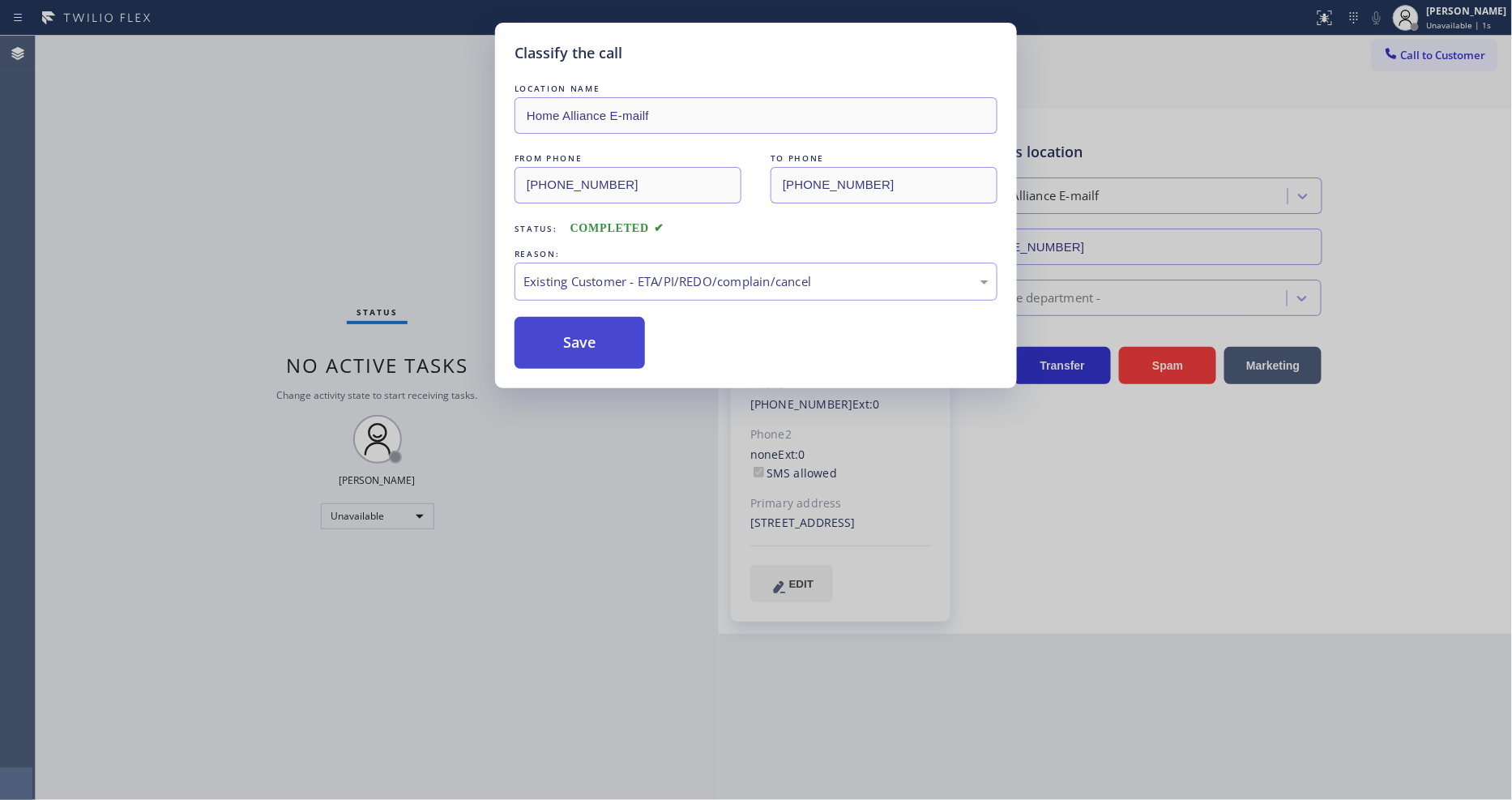
click at [556, 354] on button "Save" at bounding box center [580, 343] width 131 height 52
click at [556, 353] on button "Save" at bounding box center [580, 343] width 131 height 52
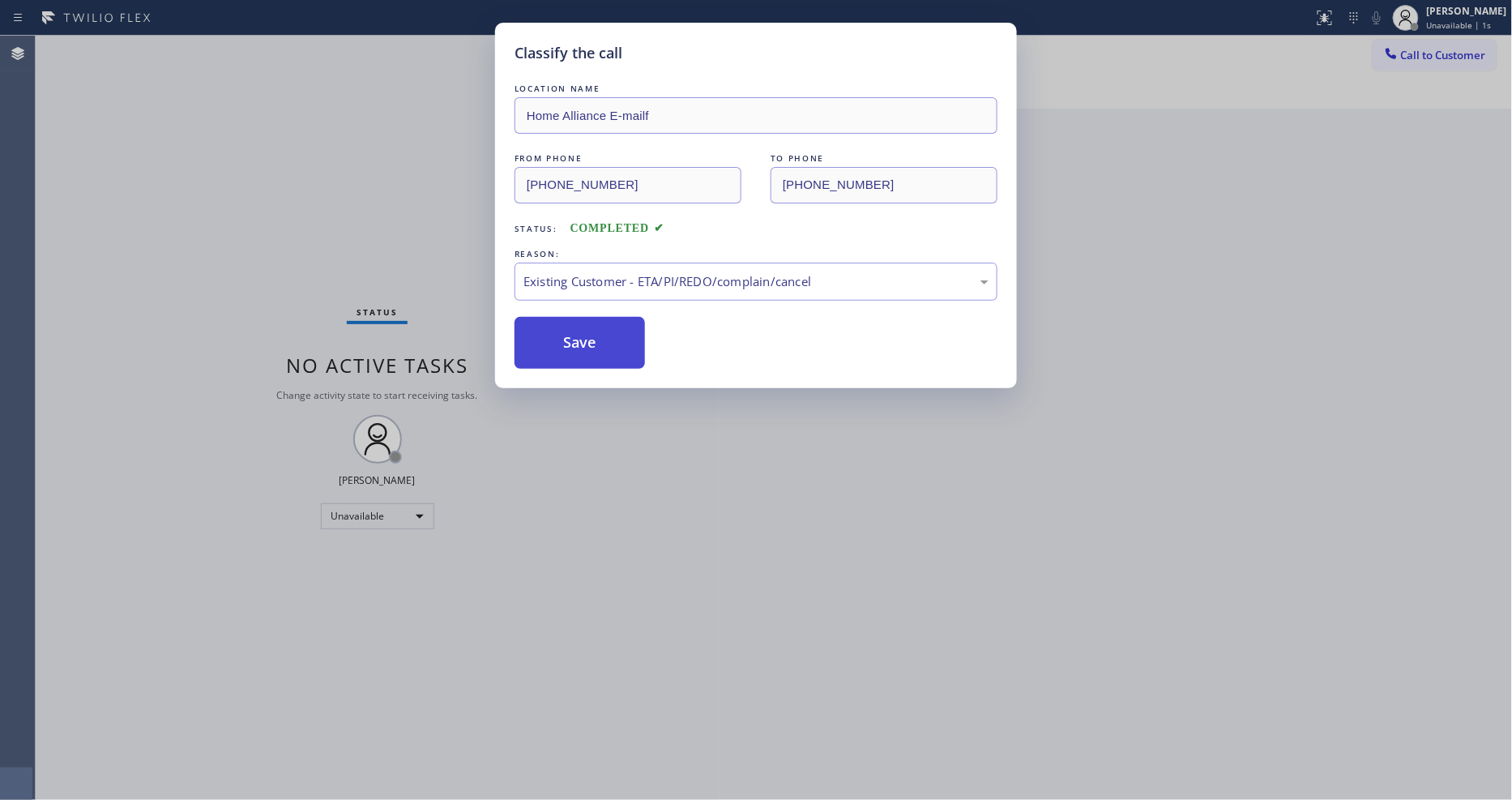
click at [556, 353] on button "Save" at bounding box center [580, 343] width 131 height 52
drag, startPoint x: 556, startPoint y: 353, endPoint x: 509, endPoint y: 94, distance: 263.2
click at [556, 337] on button "Save" at bounding box center [580, 343] width 131 height 52
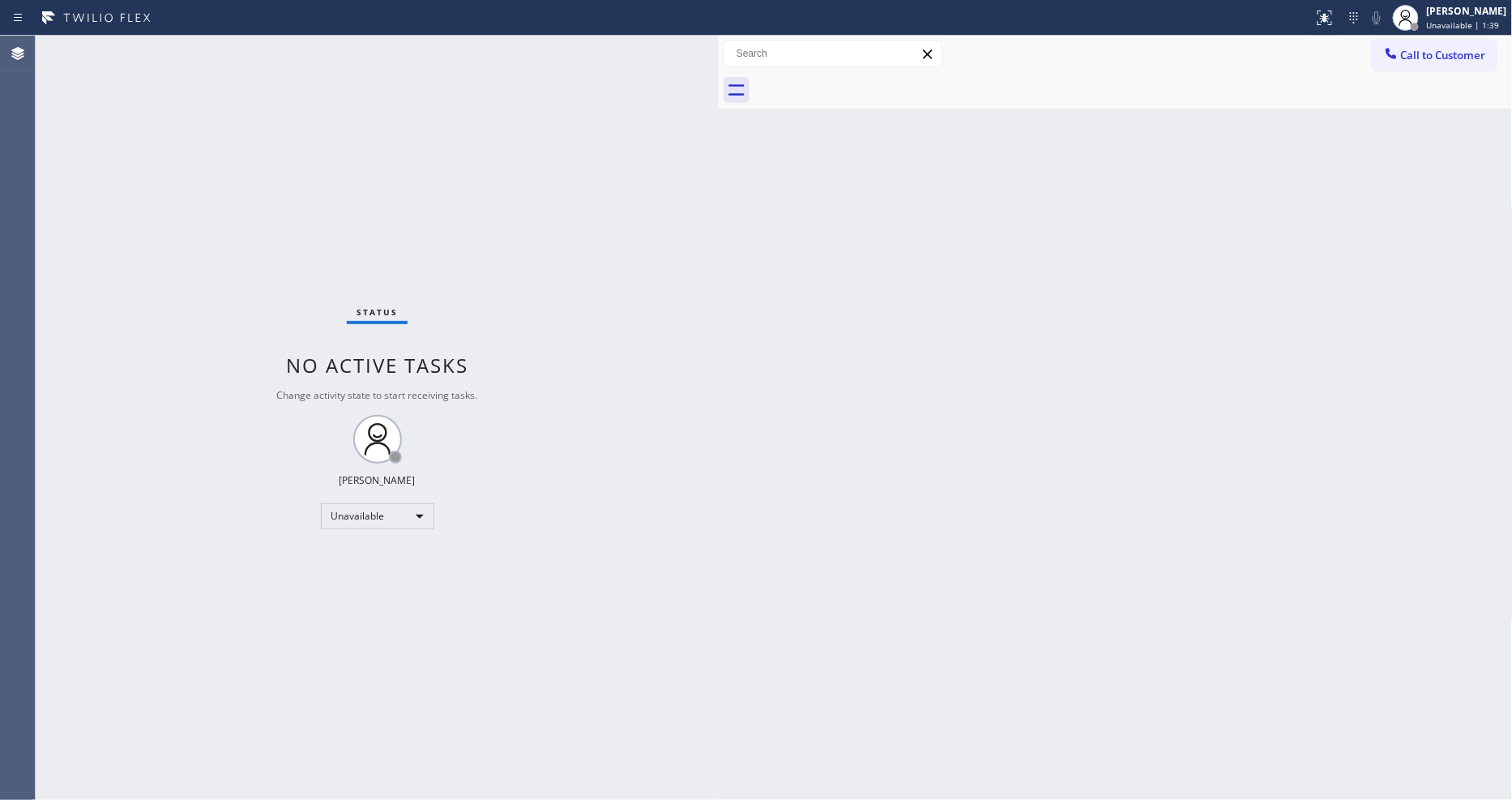
click at [1435, 57] on span "Call to Customer" at bounding box center [1444, 55] width 85 height 14
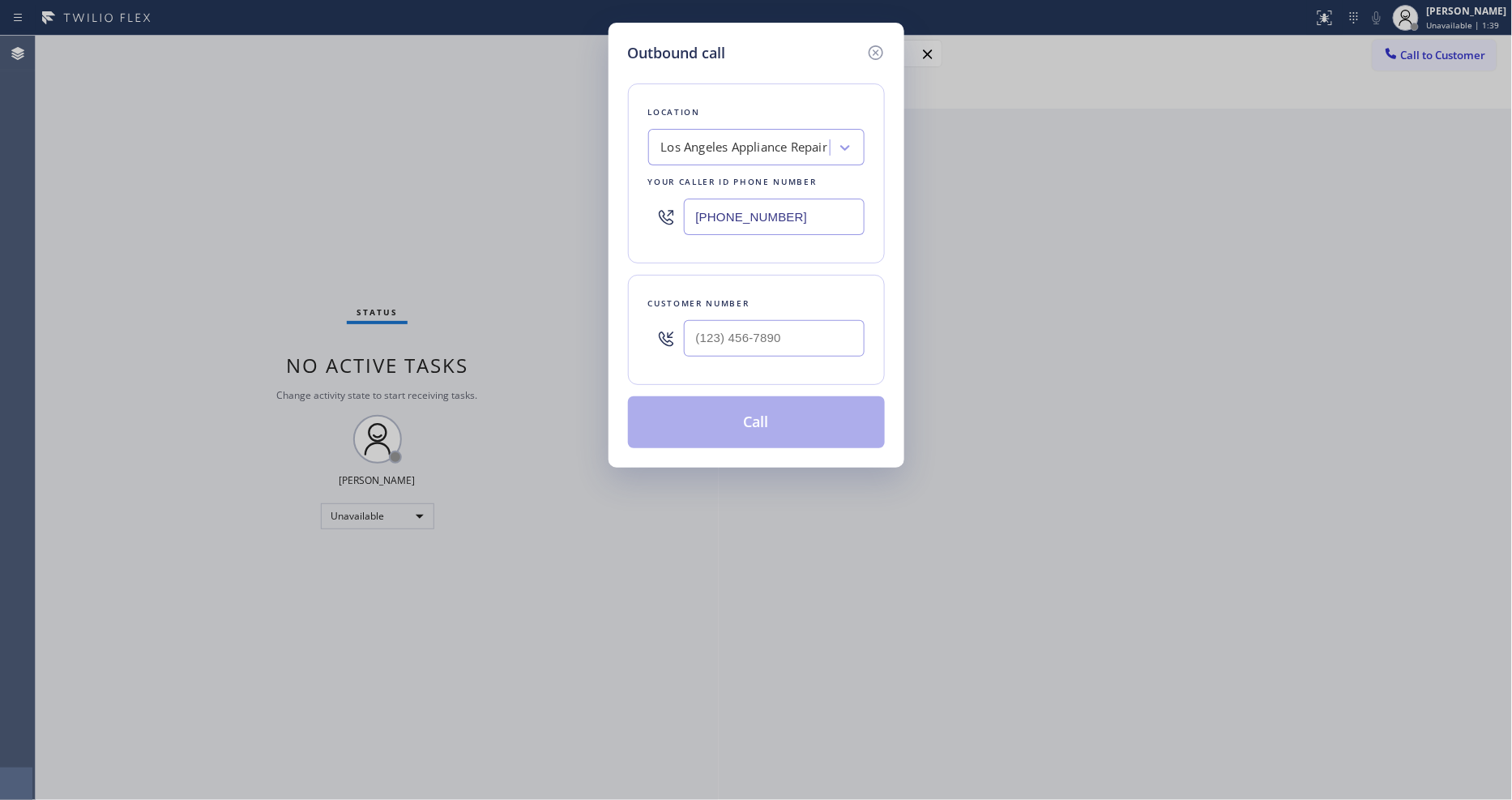
click at [742, 142] on div "Los Angeles Appliance Repair" at bounding box center [745, 148] width 167 height 19
paste input "Topanga Appliance Service"
type input "Topanga Appliance Service"
click at [736, 183] on div "Topanga Appliance Service" at bounding box center [756, 181] width 217 height 29
type input "[PHONE_NUMBER]"
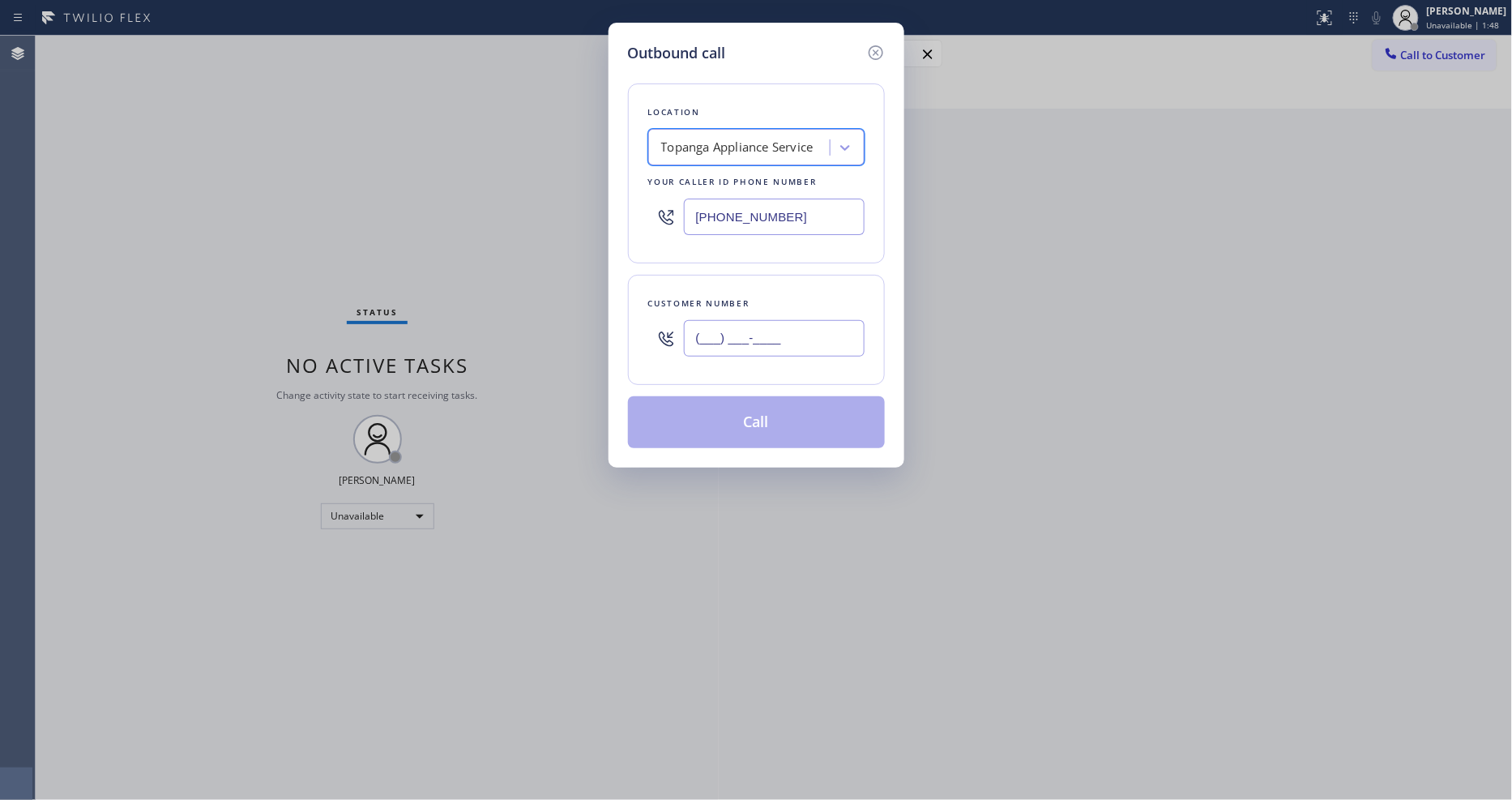
click at [751, 336] on input "(___) ___-____" at bounding box center [774, 338] width 181 height 37
paste input "818) 741-0022"
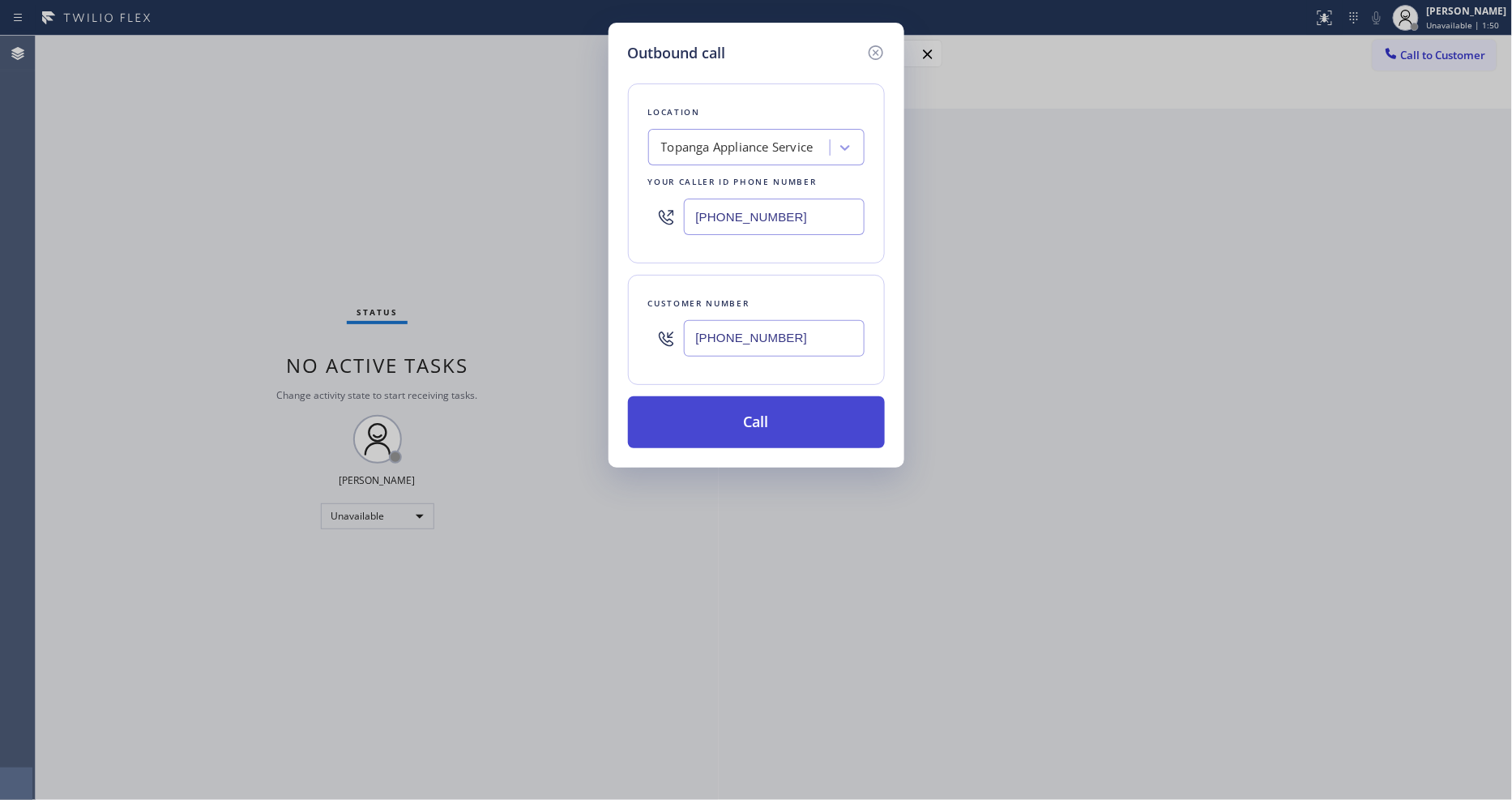
type input "[PHONE_NUMBER]"
click at [736, 422] on button "Call" at bounding box center [756, 422] width 256 height 52
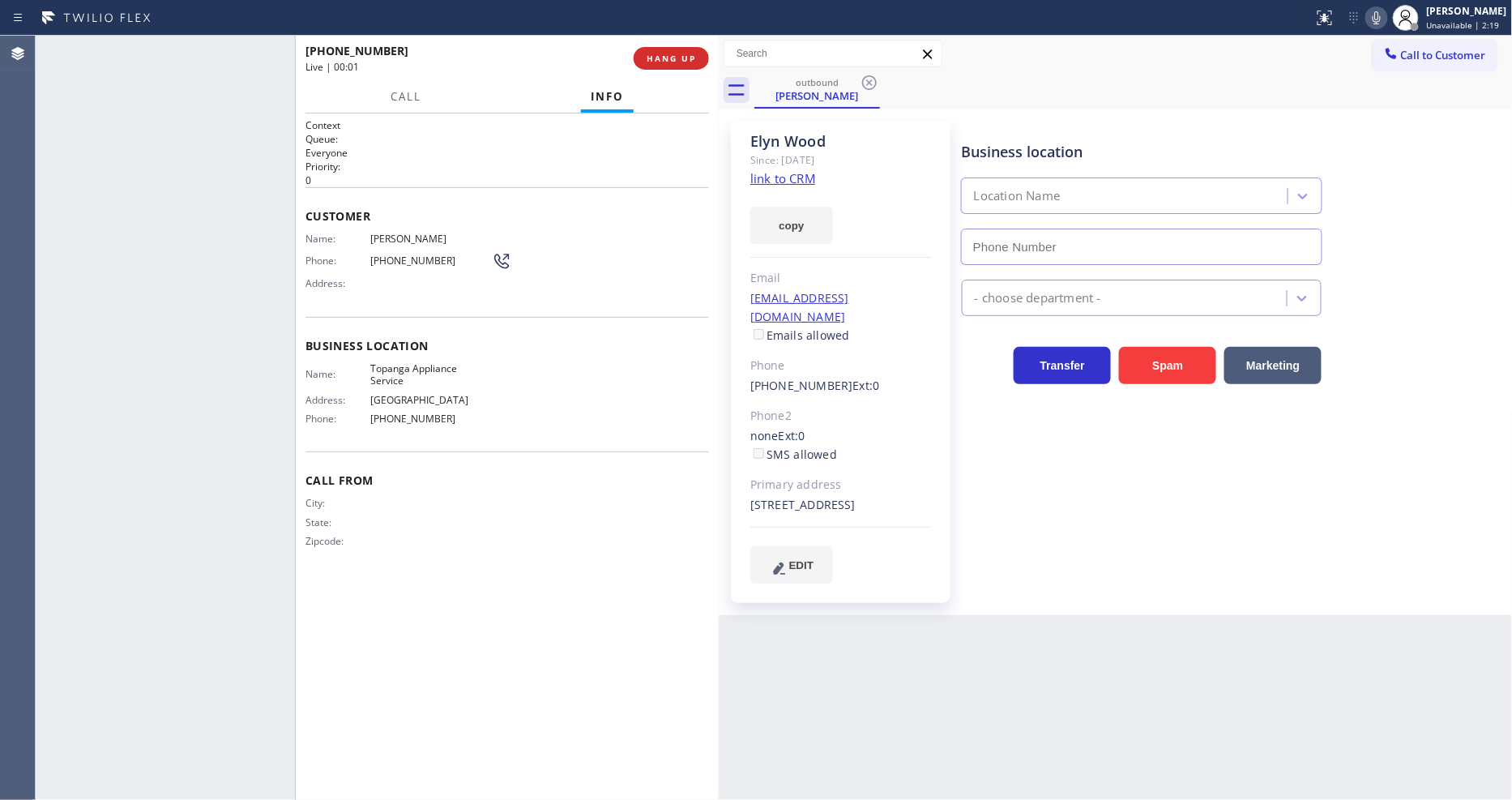
type input "[PHONE_NUMBER]"
click at [1386, 23] on icon at bounding box center [1377, 18] width 20 height 20
click at [659, 55] on span "HANG UP" at bounding box center [671, 59] width 49 height 11
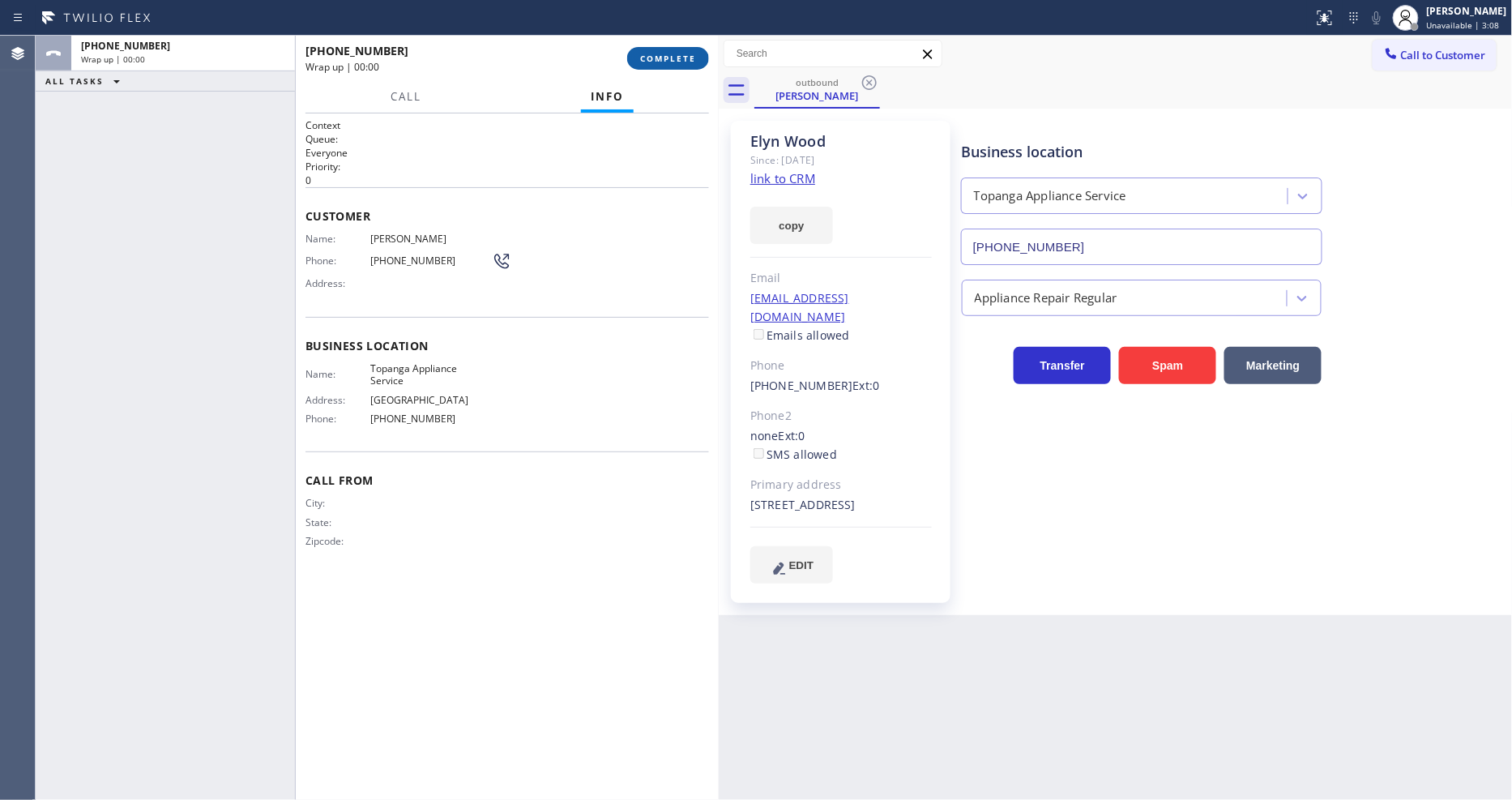
click at [659, 55] on span "COMPLETE" at bounding box center [668, 59] width 56 height 11
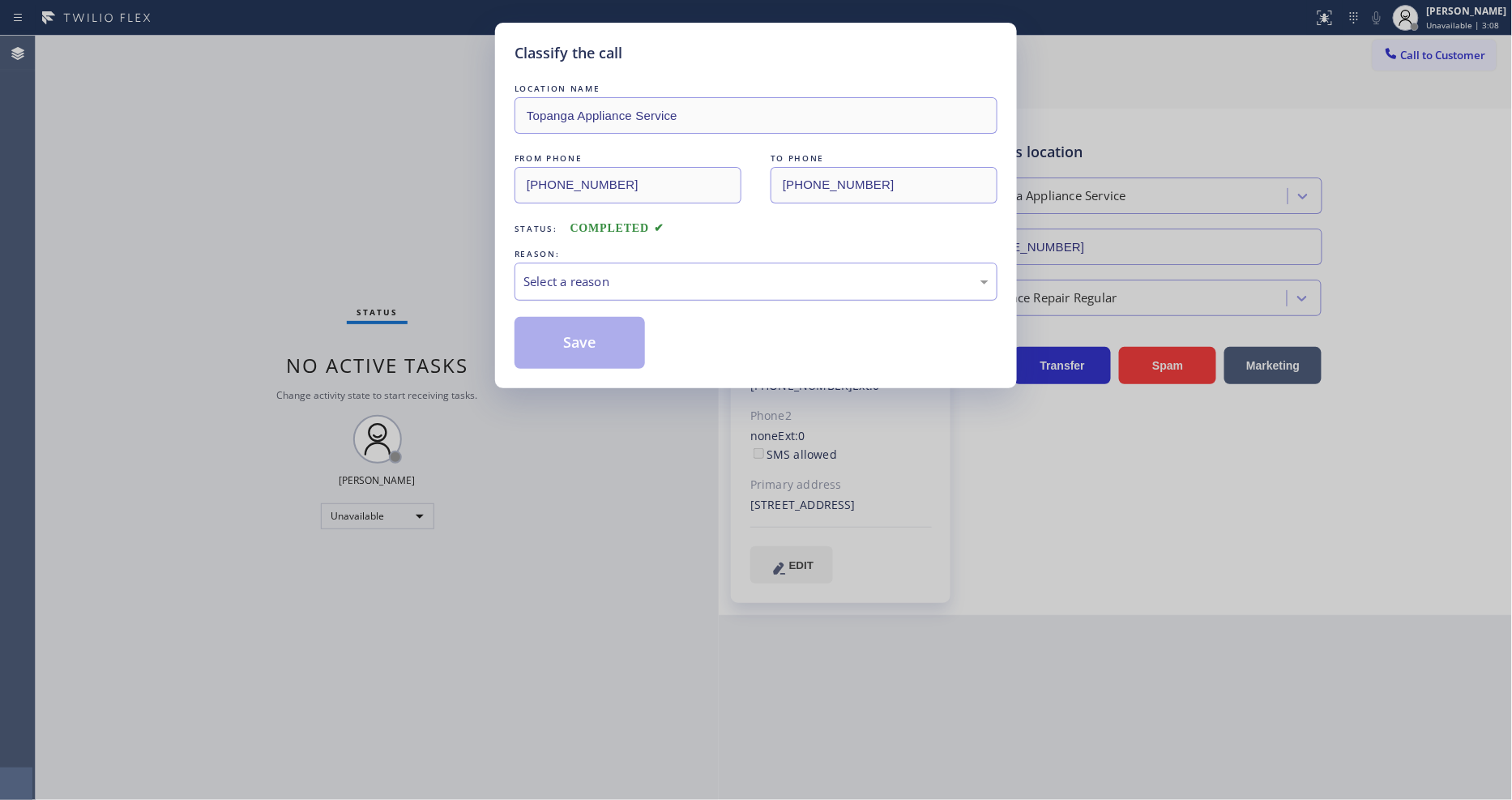
click at [592, 279] on div "Select a reason" at bounding box center [756, 282] width 466 height 19
click at [585, 335] on button "Save" at bounding box center [580, 343] width 131 height 52
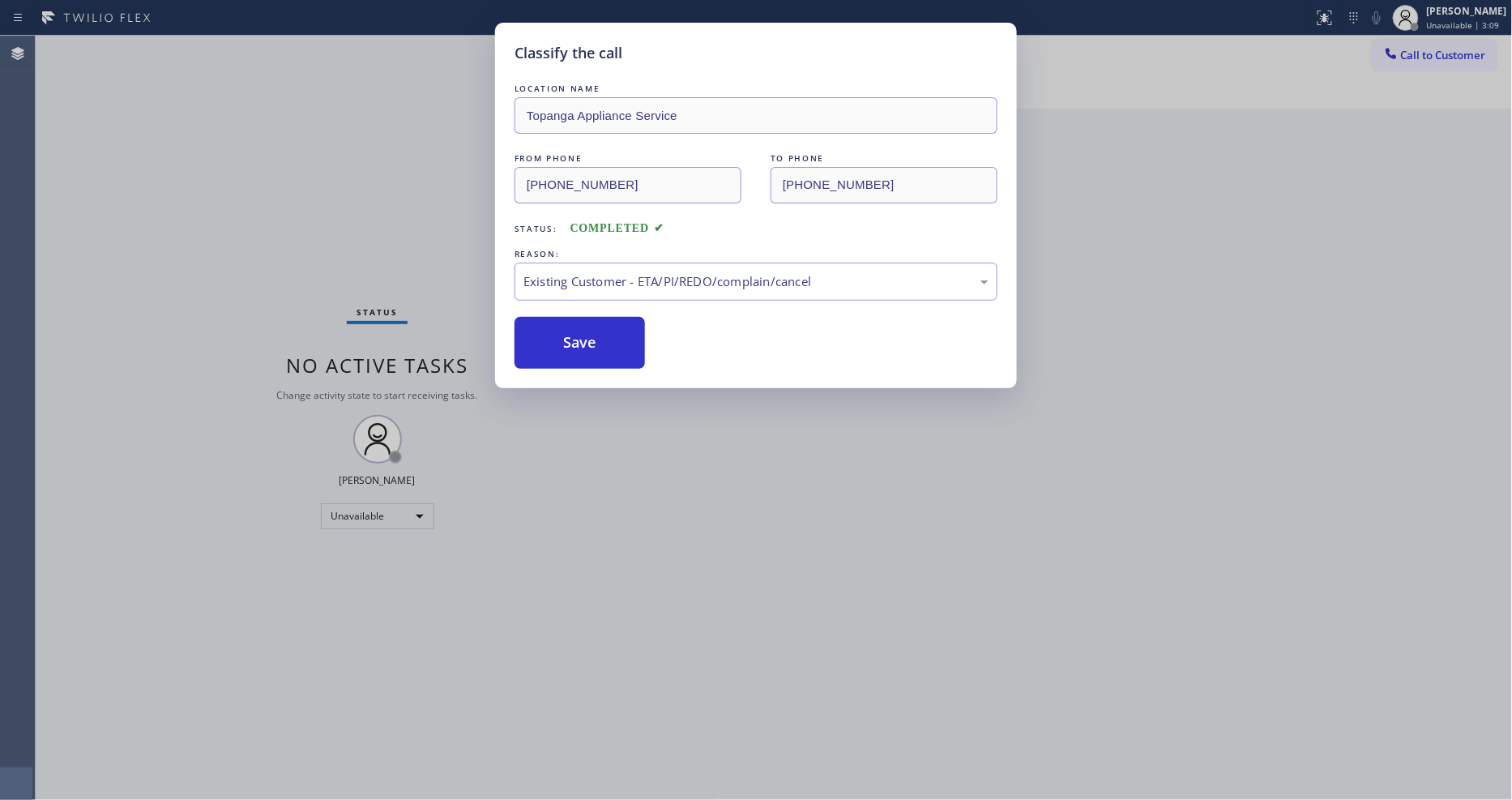
drag, startPoint x: 585, startPoint y: 335, endPoint x: 586, endPoint y: 309, distance: 26.0
click at [586, 334] on button "Save" at bounding box center [580, 343] width 131 height 52
click at [586, 332] on button "Save" at bounding box center [580, 343] width 131 height 52
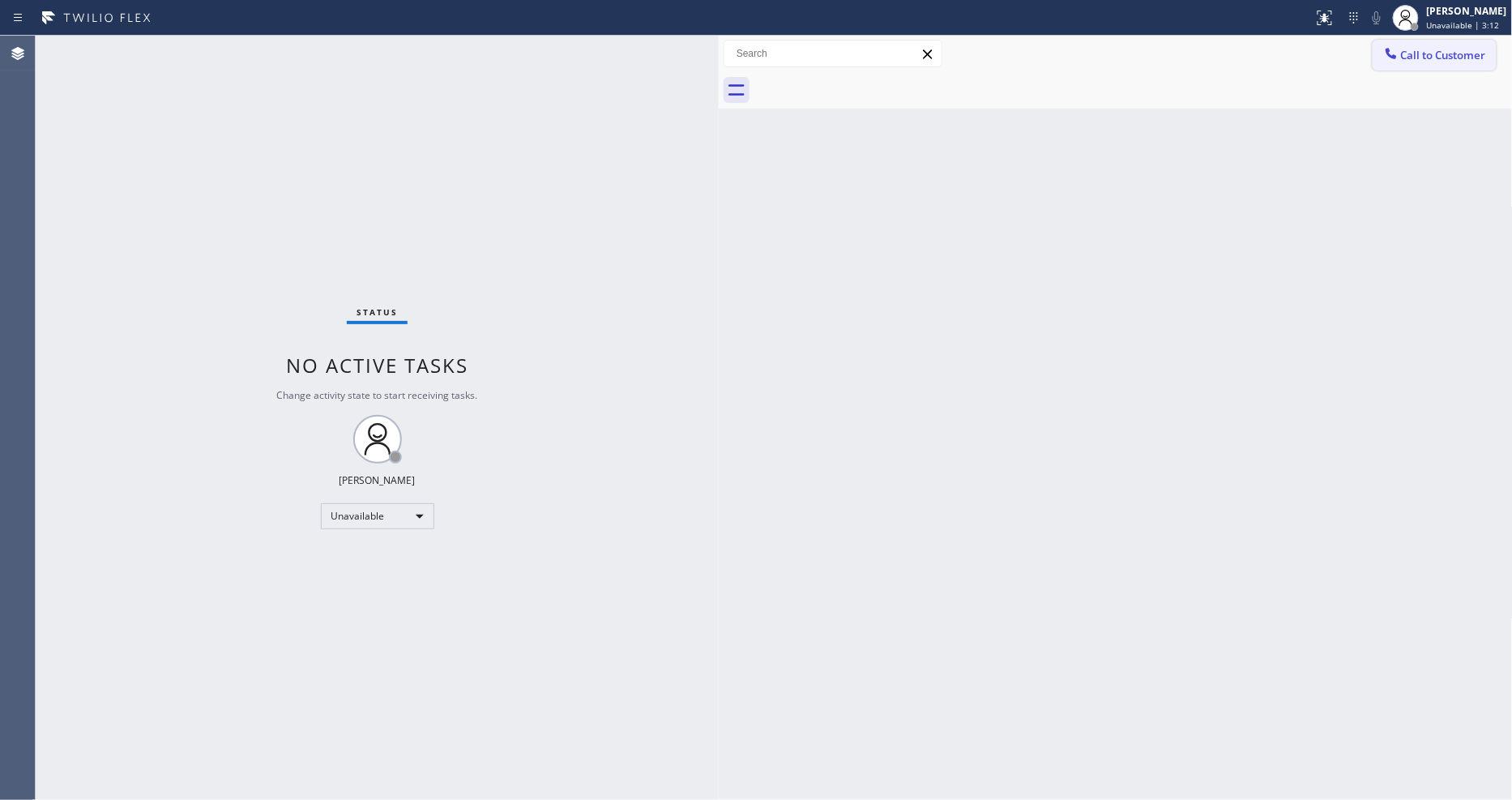
drag, startPoint x: 1433, startPoint y: 58, endPoint x: 1418, endPoint y: 58, distance: 15.0
click at [1432, 58] on span "Call to Customer" at bounding box center [1444, 55] width 85 height 14
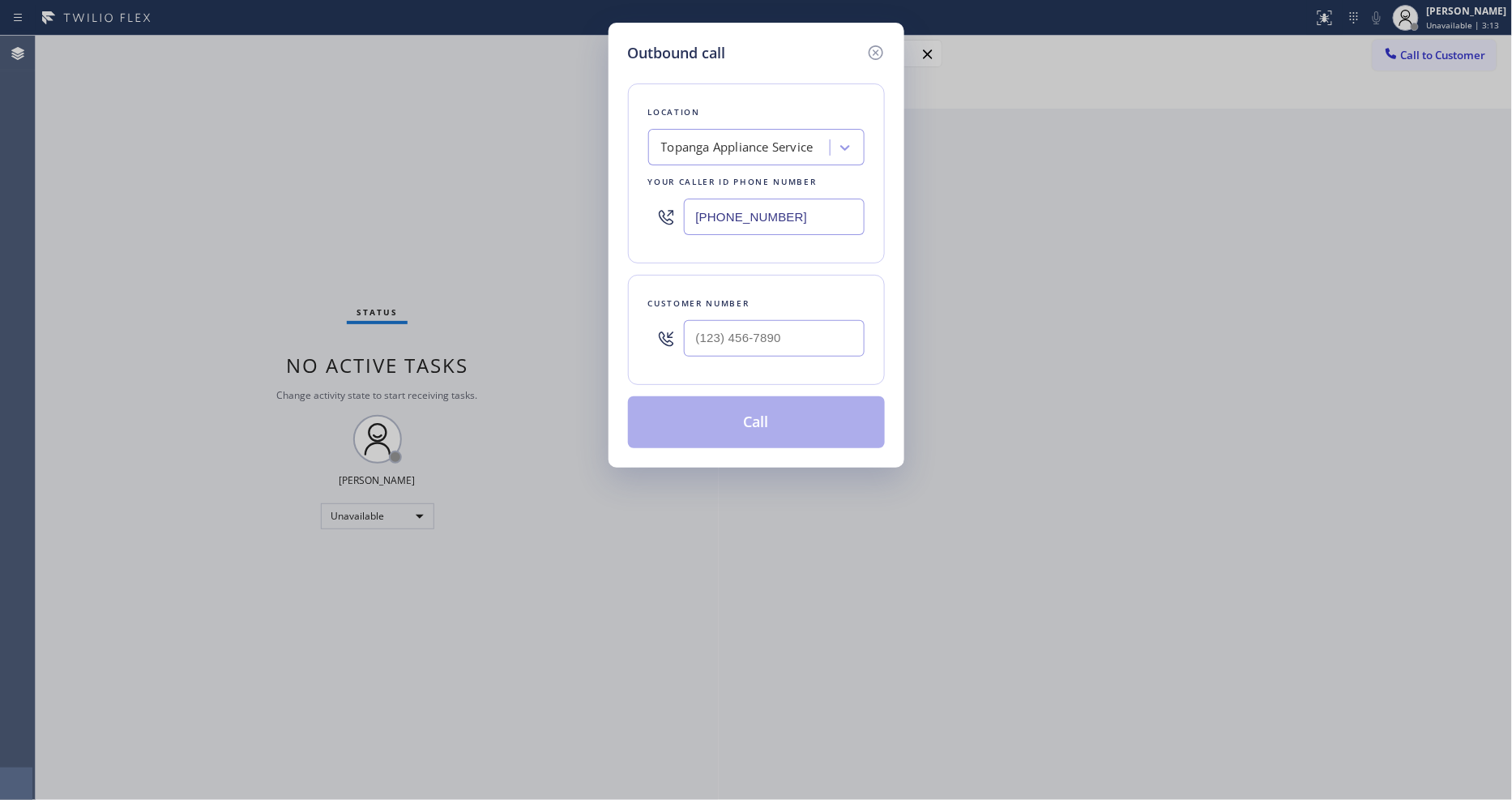
click at [786, 140] on div "Topanga Appliance Service" at bounding box center [737, 148] width 152 height 19
paste input "American Service Alliance [GEOGRAPHIC_DATA]"
type input "American Service Alliance [GEOGRAPHIC_DATA]"
click at [697, 187] on div "American Service Alliance [GEOGRAPHIC_DATA]" at bounding box center [756, 189] width 217 height 45
type input "[PHONE_NUMBER]"
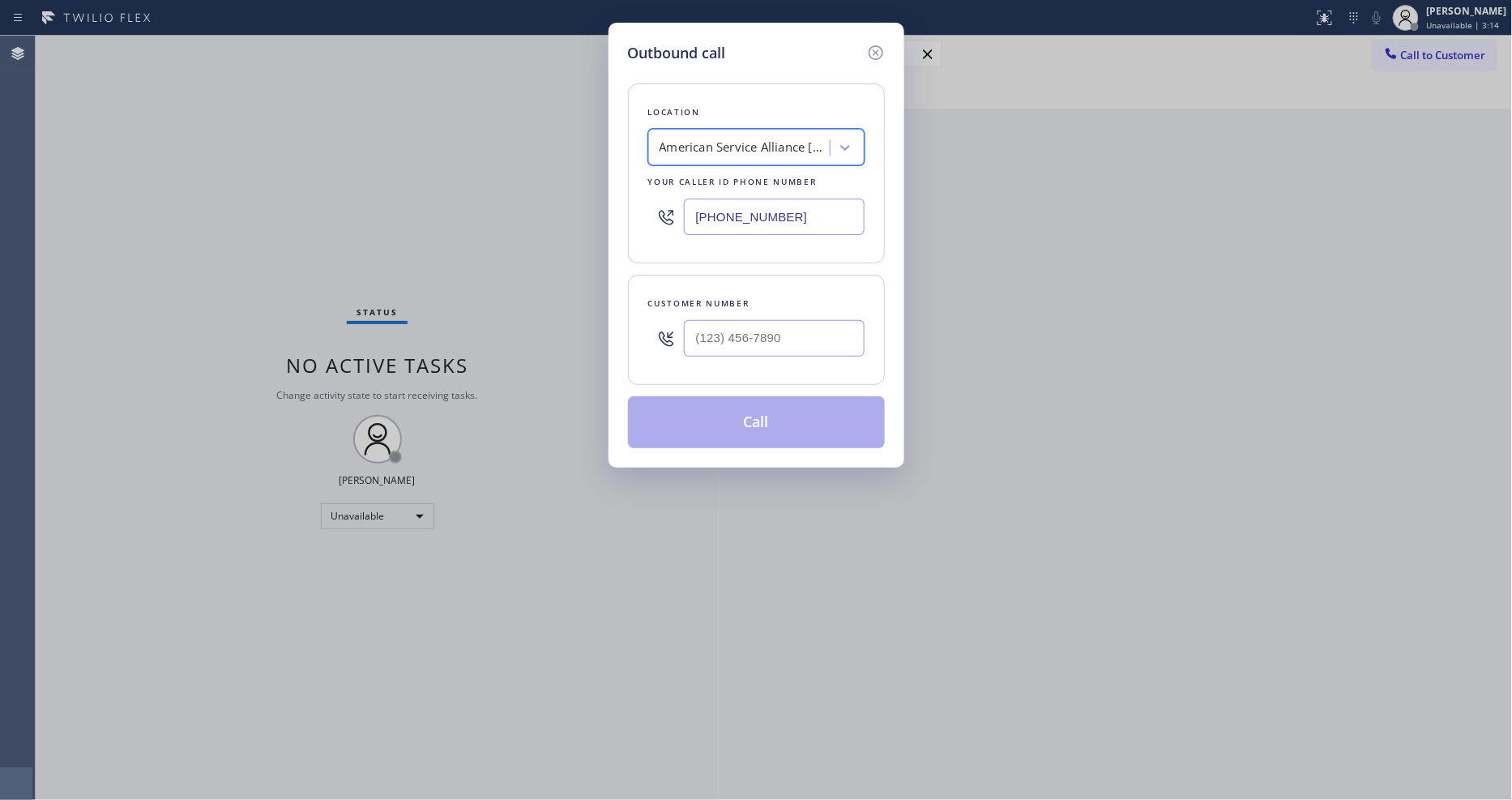
scroll to position [0, 2]
click at [712, 336] on input "text" at bounding box center [774, 338] width 181 height 37
paste input "562) 743-7355"
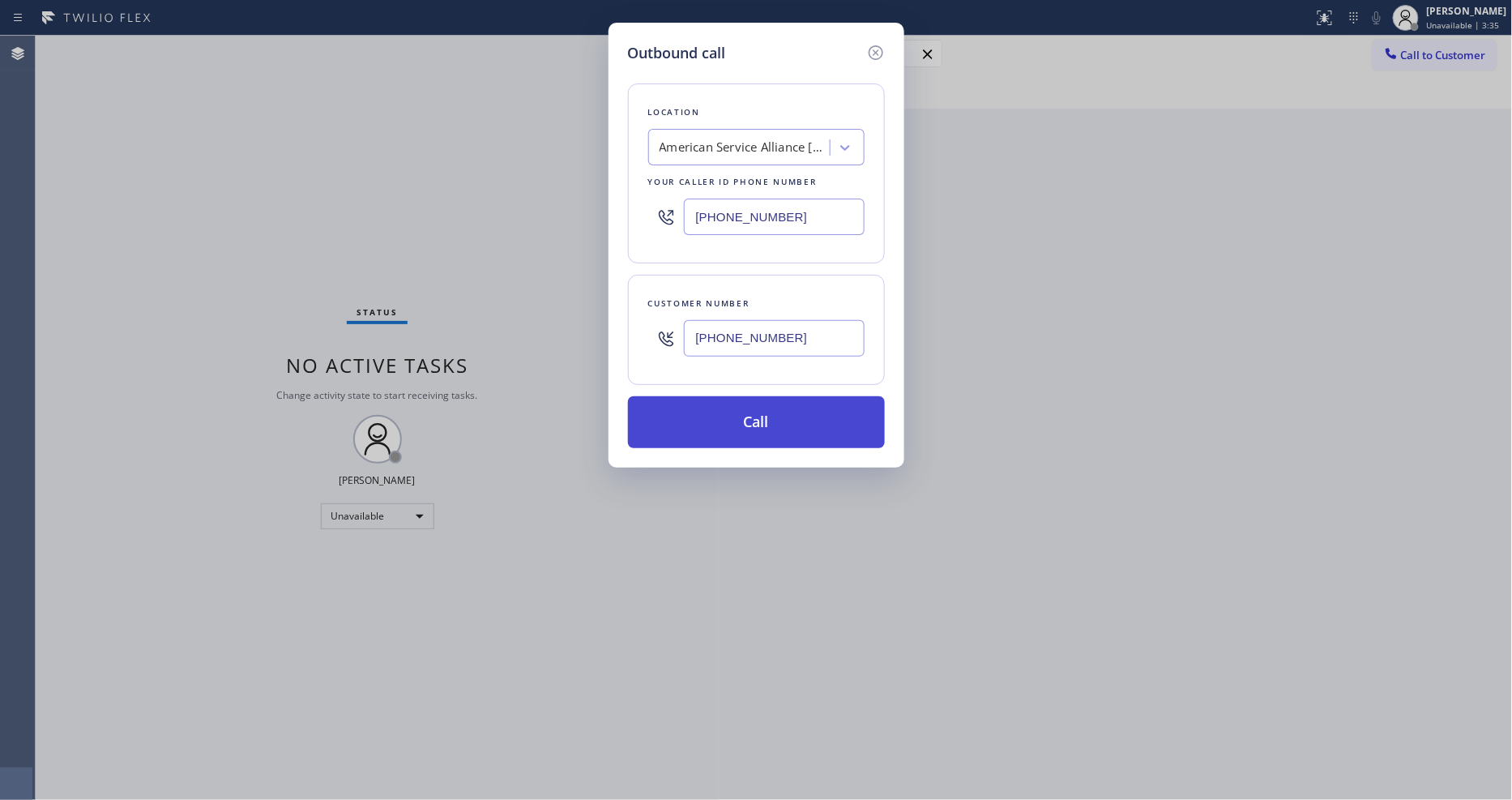
type input "[PHONE_NUMBER]"
click at [697, 425] on button "Call" at bounding box center [756, 422] width 256 height 52
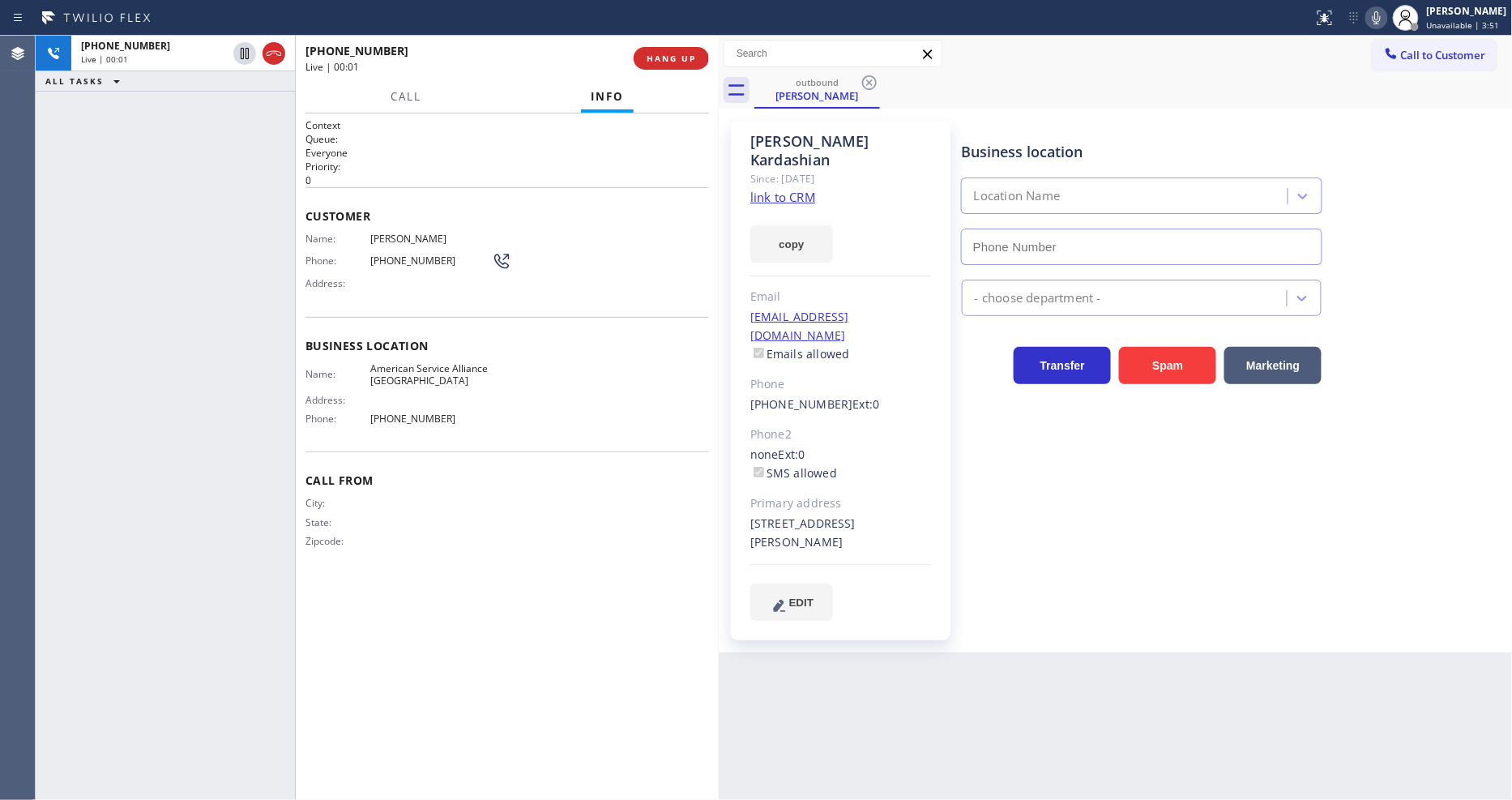
type input "[PHONE_NUMBER]"
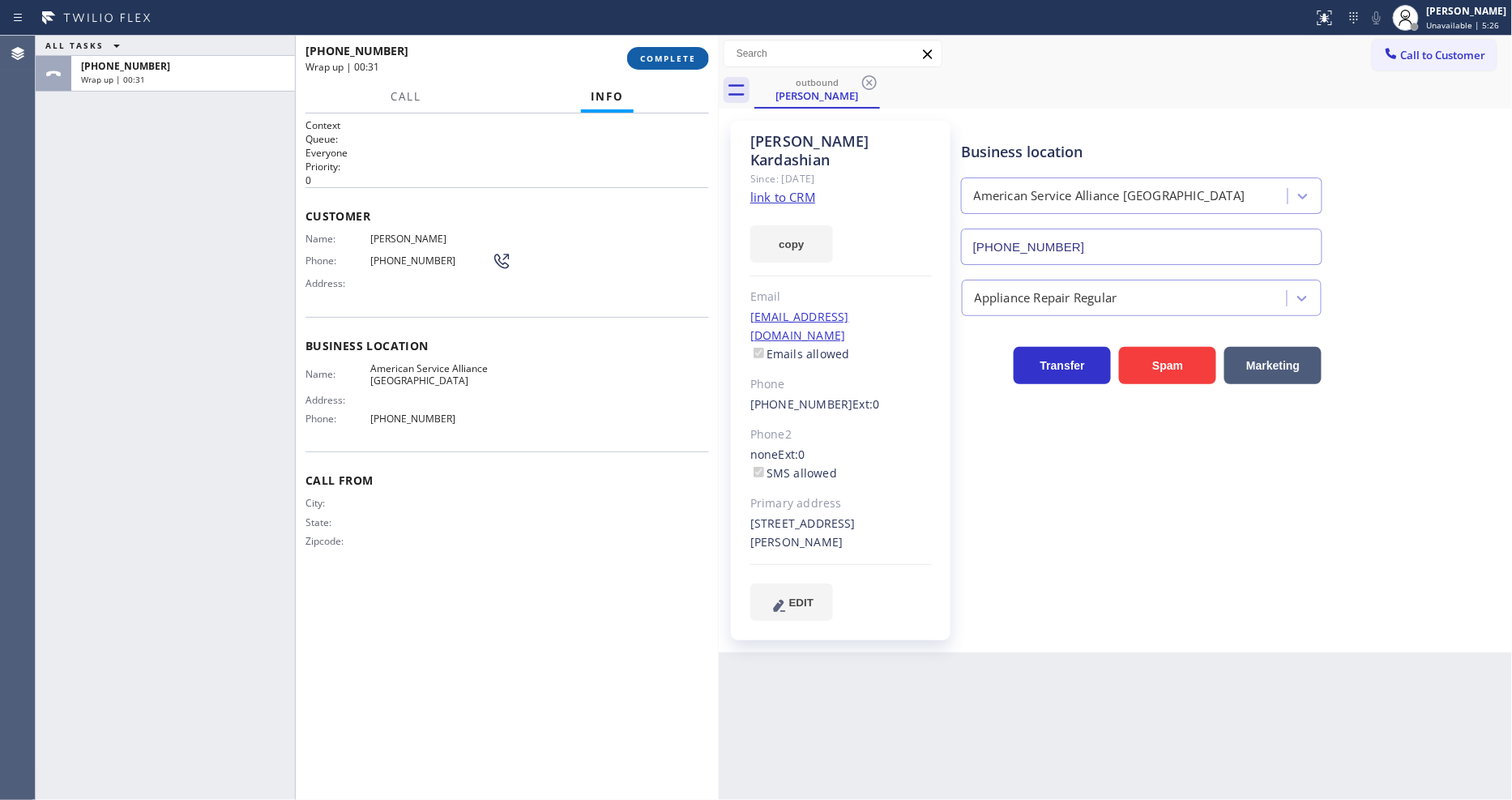
click at [651, 61] on span "COMPLETE" at bounding box center [668, 59] width 56 height 11
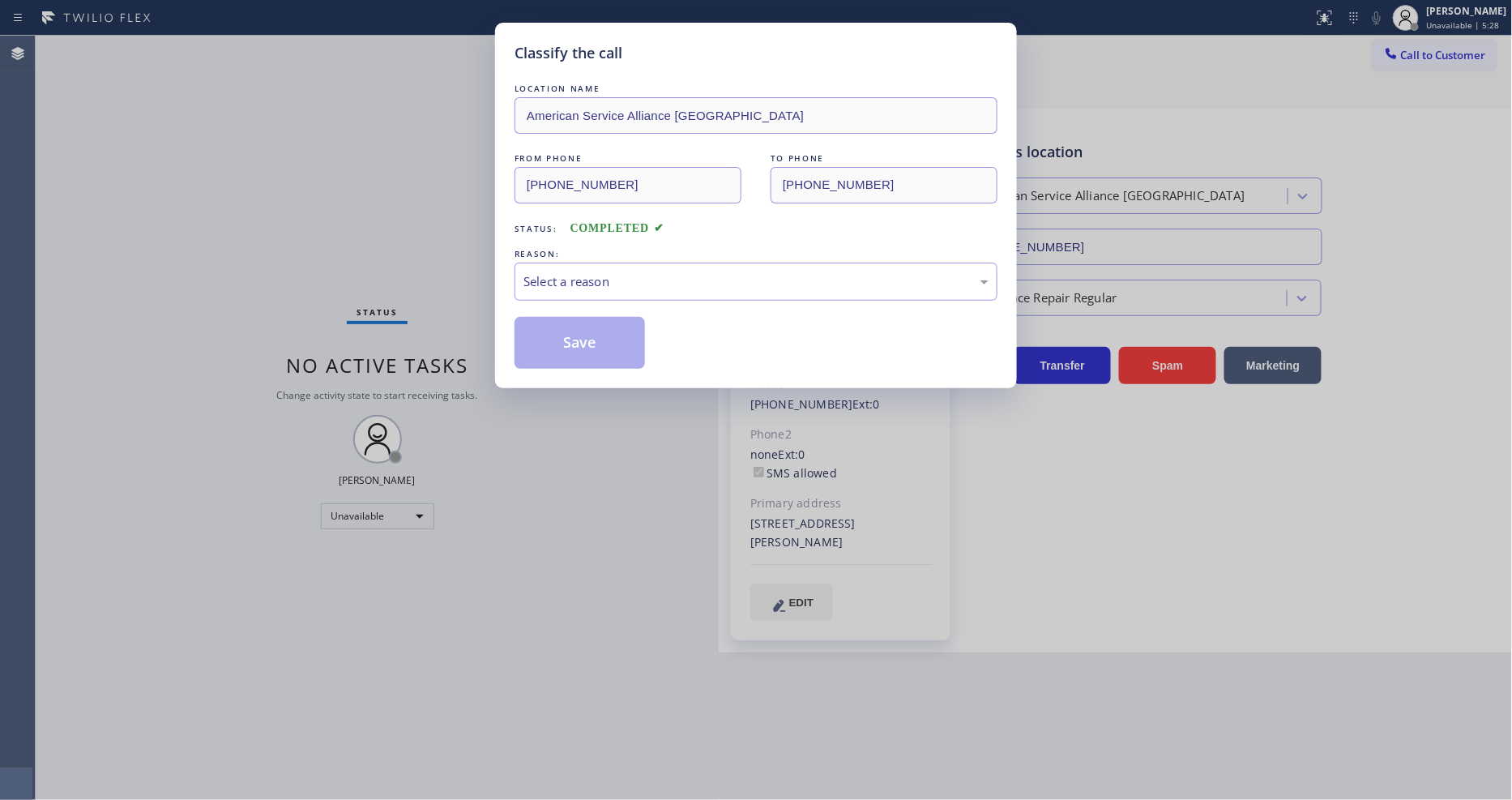
click at [619, 280] on div "Select a reason" at bounding box center [756, 282] width 466 height 19
click at [598, 333] on button "Save" at bounding box center [580, 343] width 131 height 52
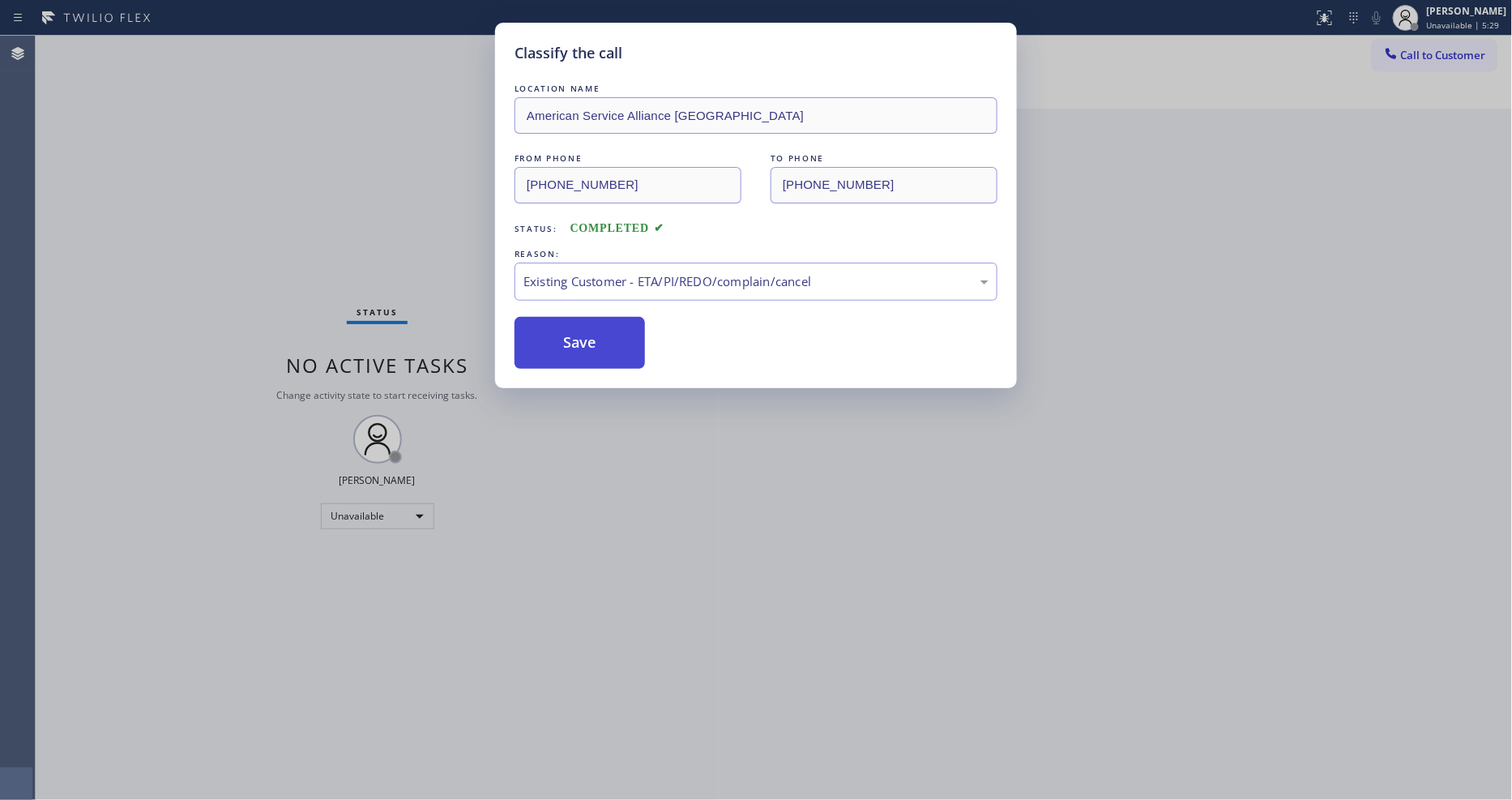
click at [598, 333] on button "Save" at bounding box center [580, 343] width 131 height 52
drag, startPoint x: 598, startPoint y: 333, endPoint x: 568, endPoint y: 205, distance: 131.5
click at [595, 322] on button "Save" at bounding box center [580, 343] width 131 height 52
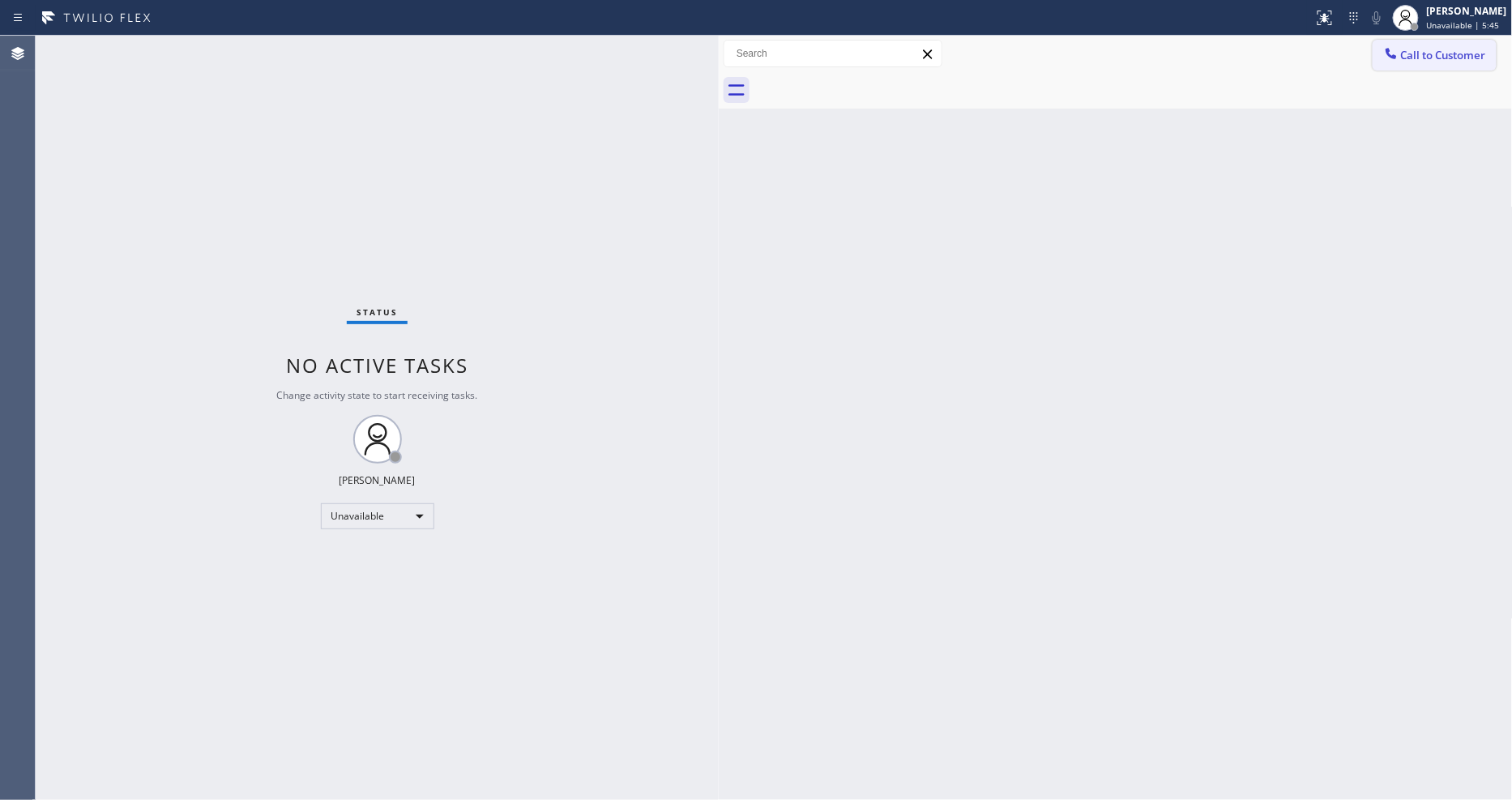
click at [1424, 53] on span "Call to Customer" at bounding box center [1444, 55] width 85 height 14
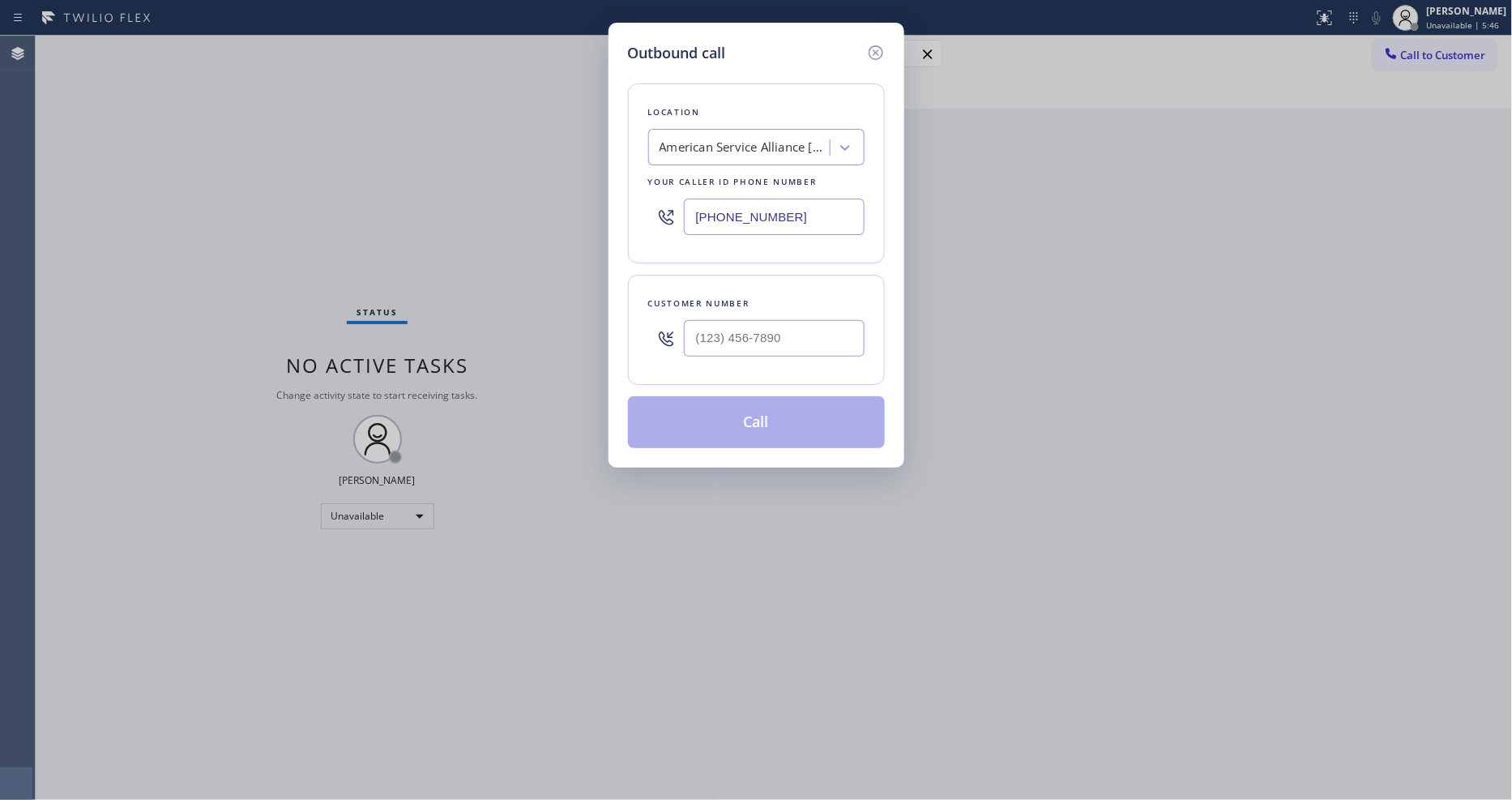
click at [703, 151] on div "American Service Alliance [GEOGRAPHIC_DATA]" at bounding box center [741, 148] width 177 height 28
paste input "Los Gatos Appliance Repair Service"
type input "Los Gatos Appliance Repair Service"
click at [702, 193] on div "Los Gatos Appliance Repair Service" at bounding box center [756, 181] width 217 height 29
type input "[PHONE_NUMBER]"
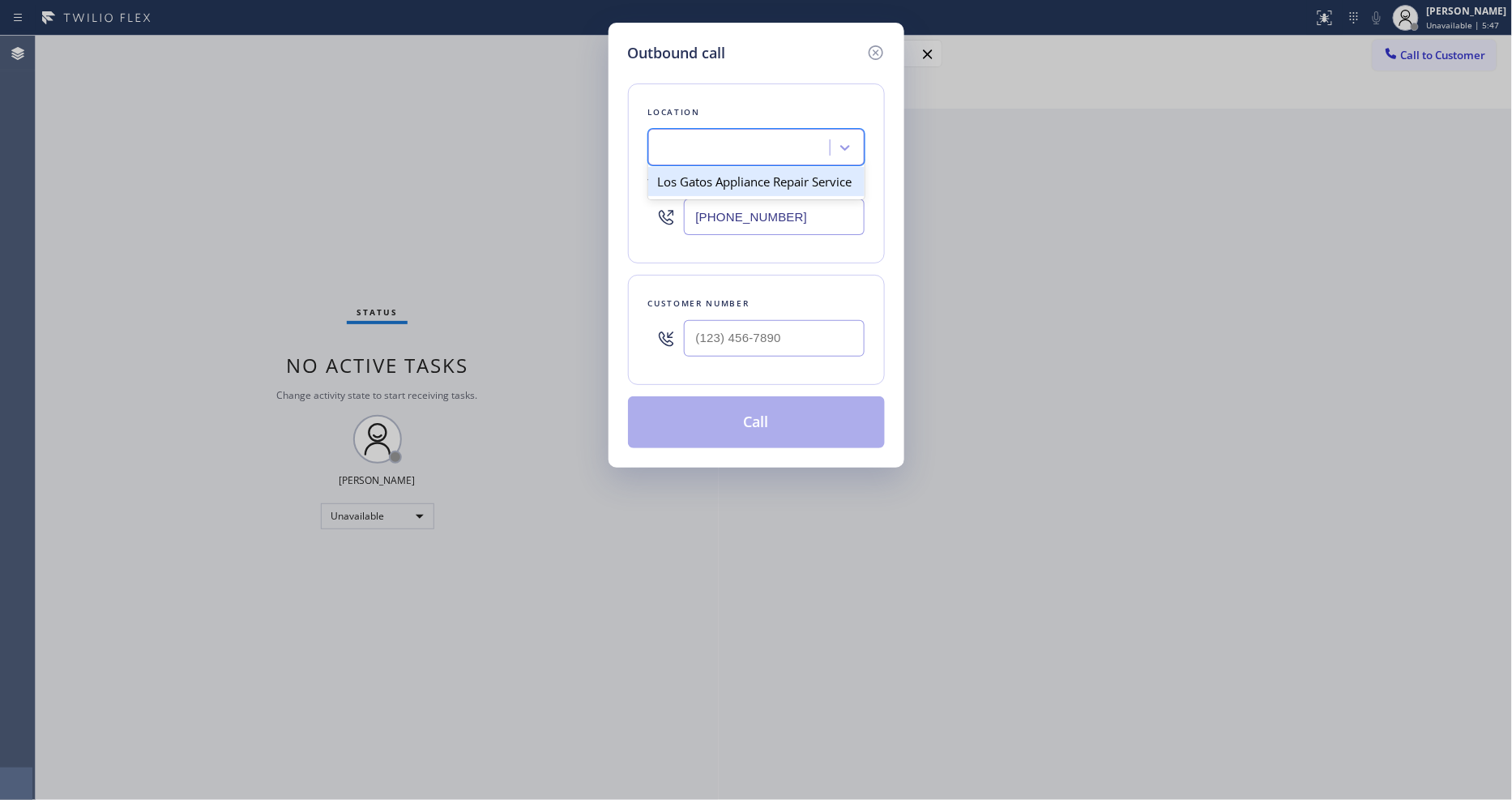
scroll to position [0, 2]
click at [721, 355] on div at bounding box center [774, 339] width 181 height 53
click at [731, 335] on input "(___) ___-____" at bounding box center [774, 338] width 181 height 37
paste input "517) 896-5448"
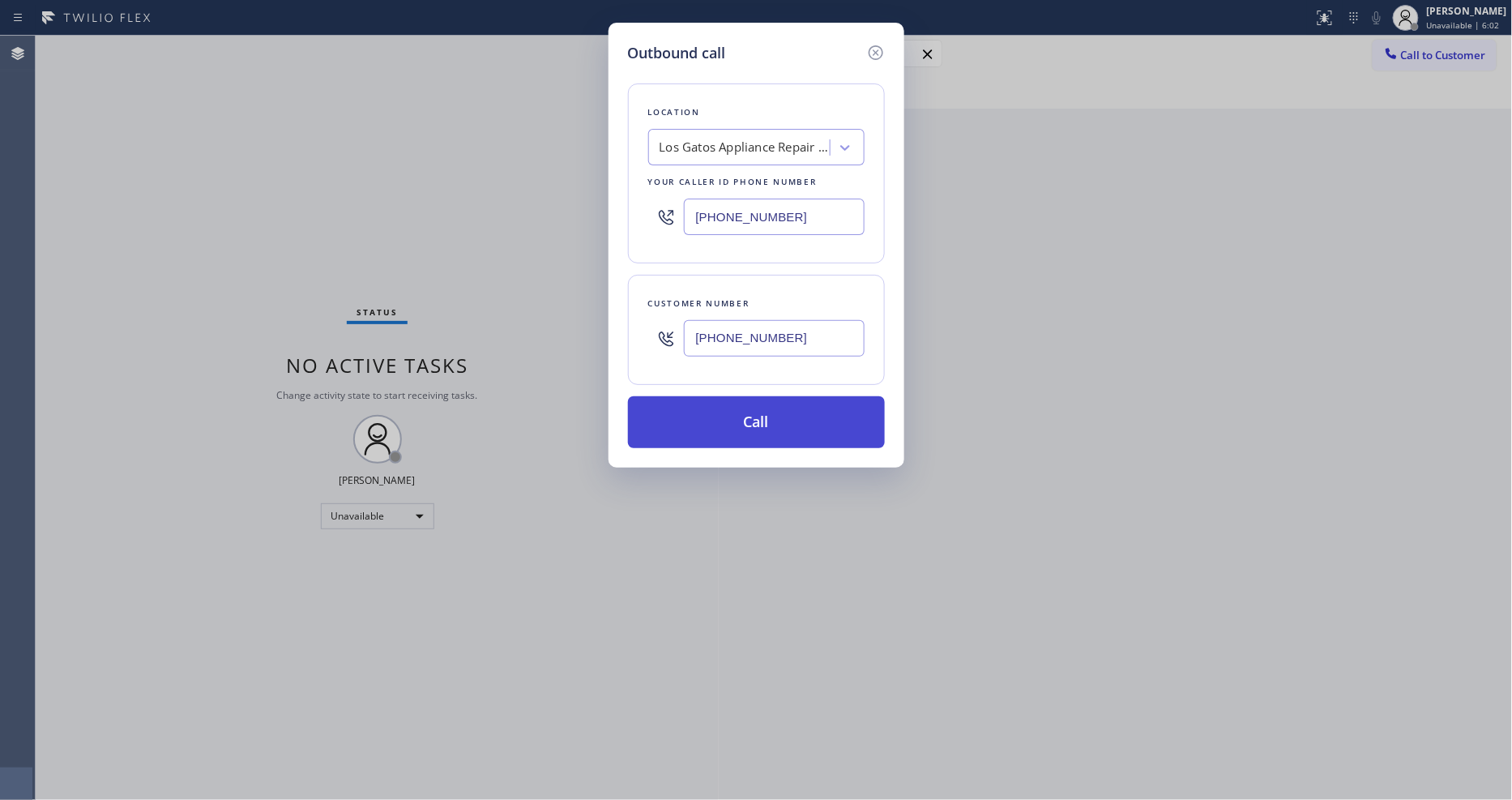
type input "[PHONE_NUMBER]"
drag, startPoint x: 734, startPoint y: 415, endPoint x: 730, endPoint y: 403, distance: 12.6
click at [733, 407] on button "Call" at bounding box center [756, 422] width 256 height 52
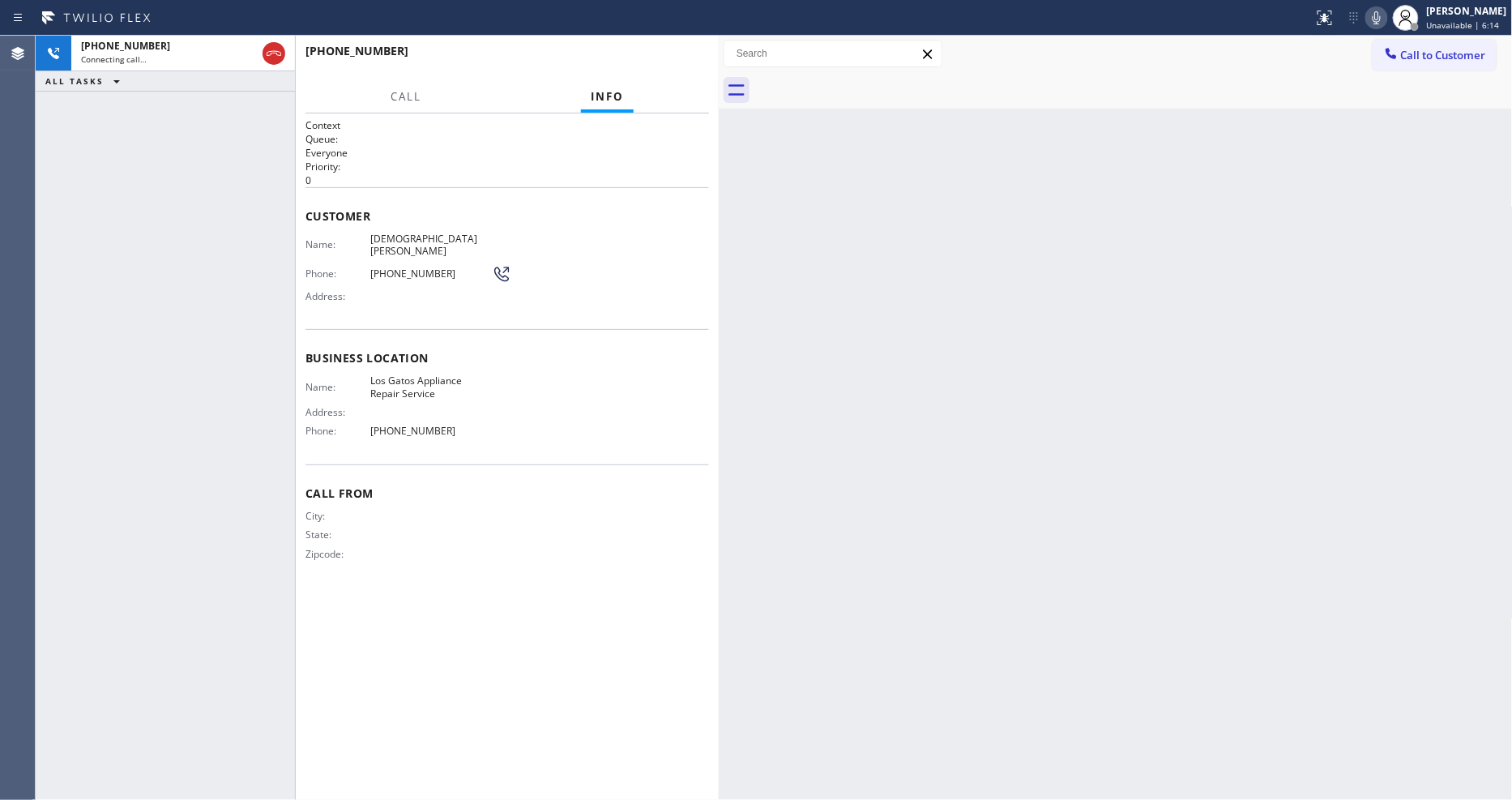
click at [671, 510] on div "City: State: Zipcode:" at bounding box center [507, 539] width 403 height 57
click at [1389, 27] on div "Status report No issues detected If you experience an issue, please download th…" at bounding box center [1409, 18] width 205 height 36
click at [1380, 23] on icon at bounding box center [1377, 18] width 9 height 13
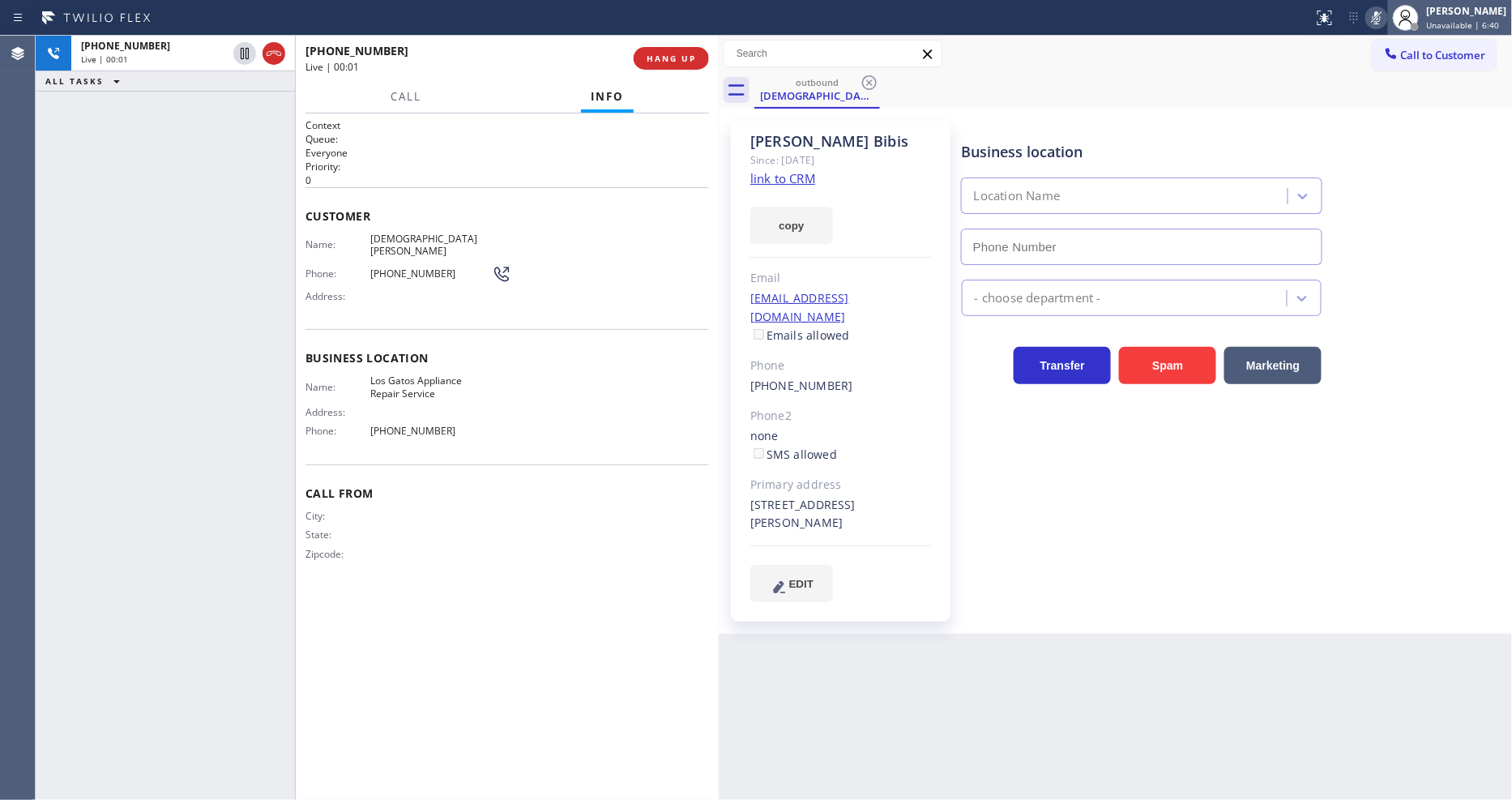
type input "[PHONE_NUMBER]"
click at [1386, 21] on icon at bounding box center [1377, 18] width 20 height 20
click at [648, 53] on span "HANG UP" at bounding box center [671, 59] width 49 height 11
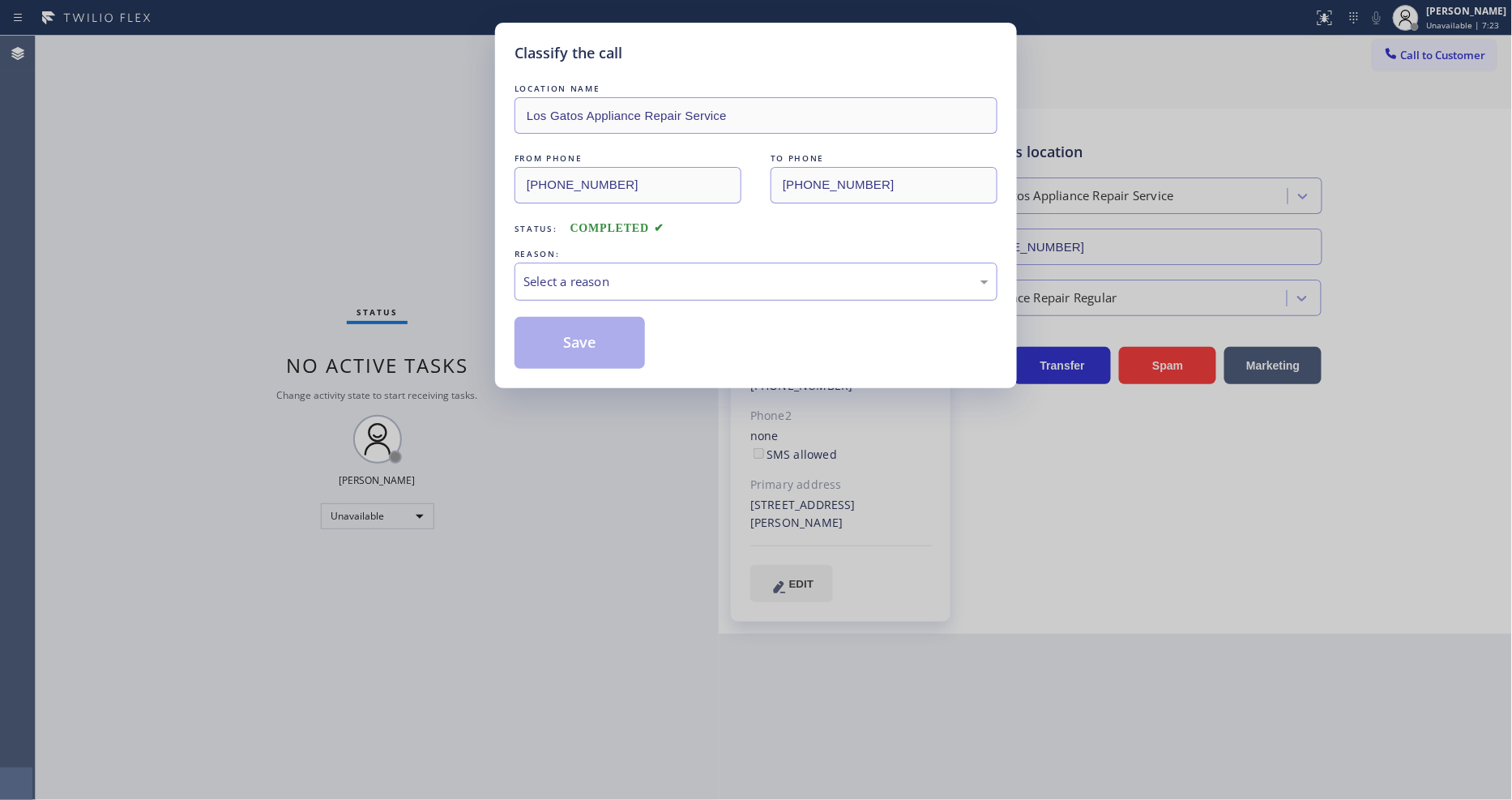
drag, startPoint x: 586, startPoint y: 271, endPoint x: 589, endPoint y: 279, distance: 8.5
click at [589, 278] on div "Select a reason" at bounding box center [756, 282] width 466 height 19
click at [588, 265] on div "#3 Not Booked - All other reasons" at bounding box center [756, 281] width 483 height 38
click at [588, 327] on button "Save" at bounding box center [580, 343] width 131 height 52
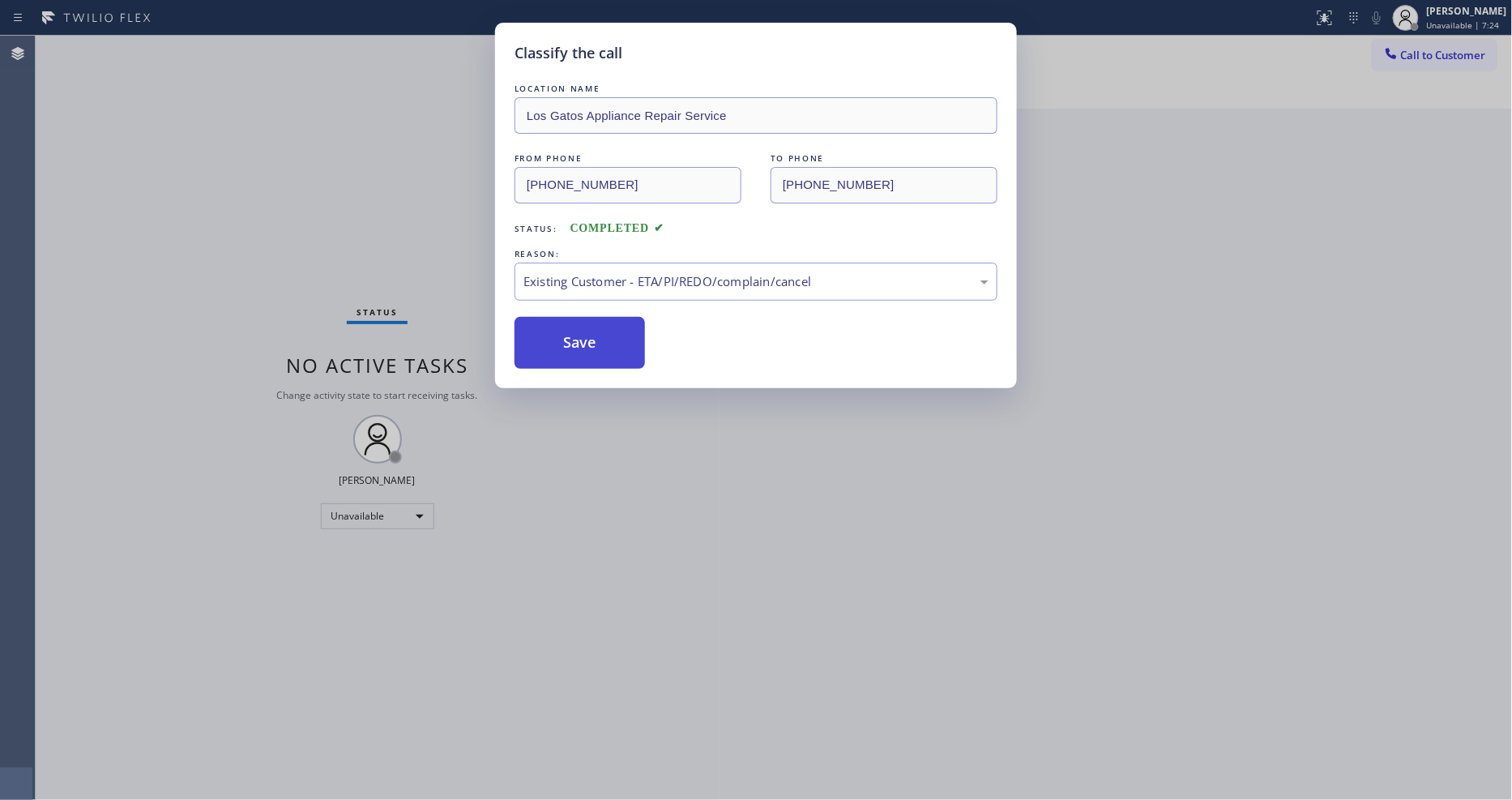
click at [588, 327] on button "Save" at bounding box center [580, 343] width 131 height 52
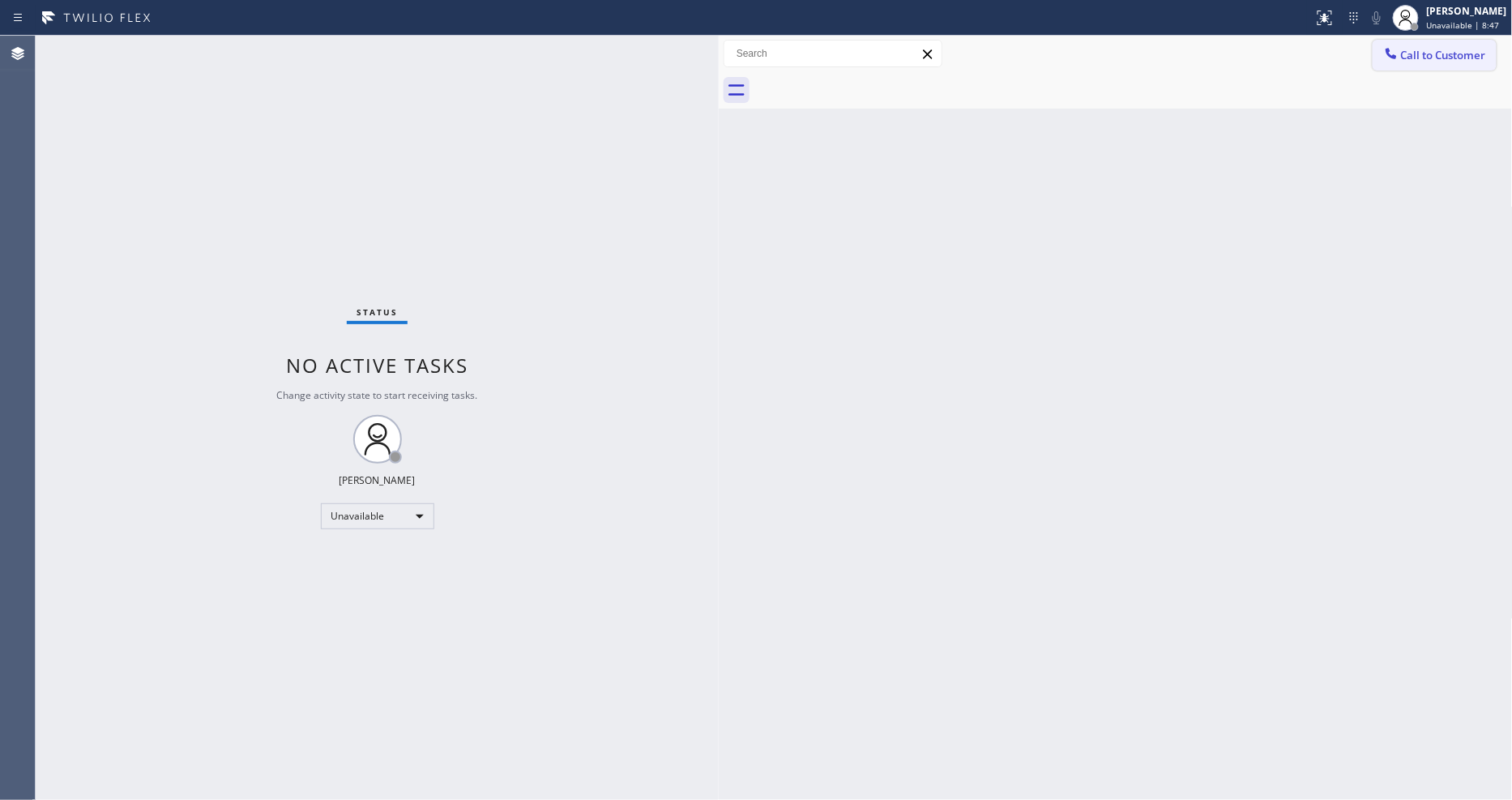
click at [1444, 60] on button "Call to Customer" at bounding box center [1434, 55] width 124 height 31
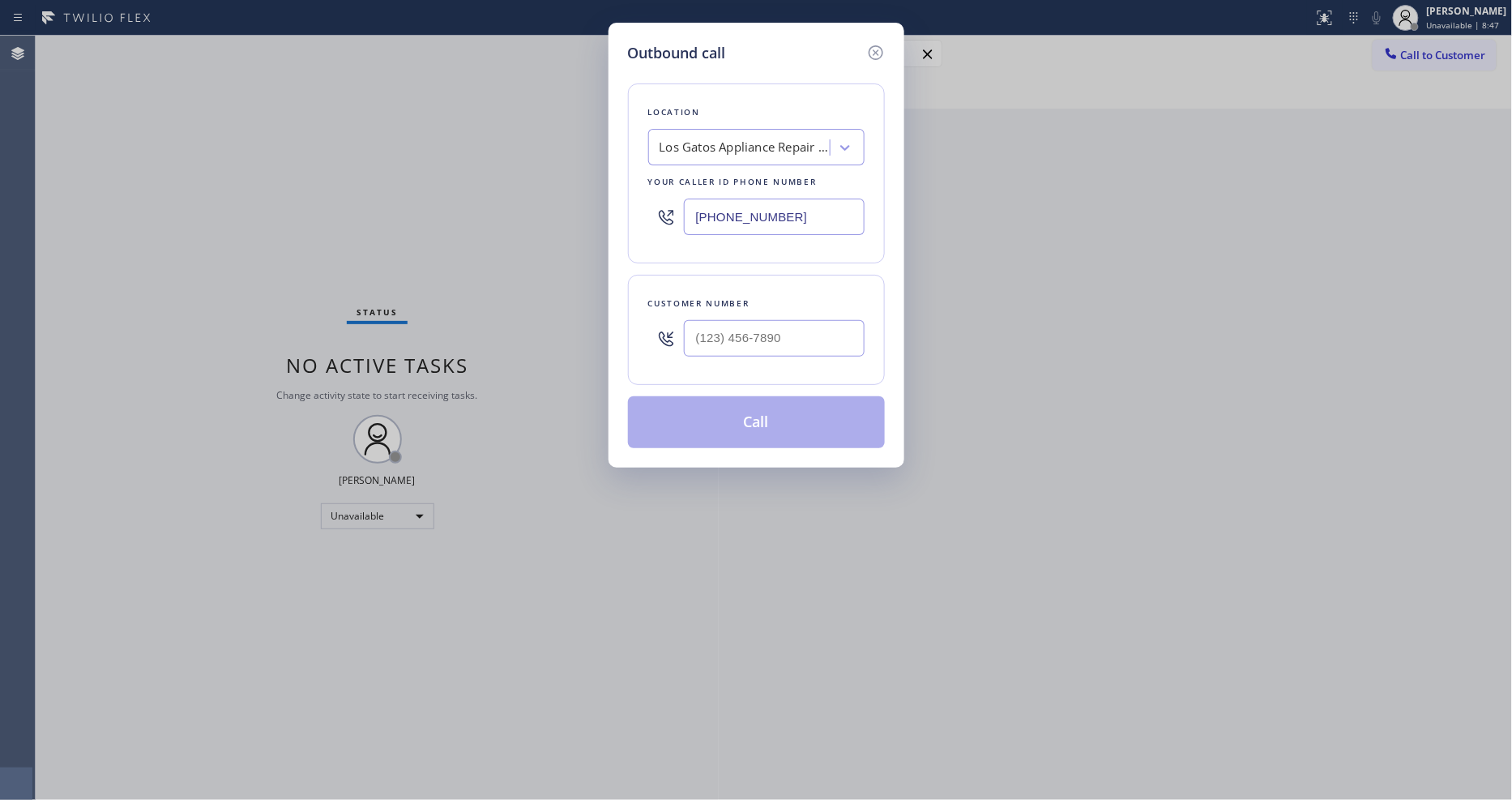
click at [726, 149] on div "Los Gatos Appliance Repair Service" at bounding box center [745, 148] width 170 height 19
paste input "Local Results Appliance Repair SE"
type input "Local Results Appliance Repair SE"
click at [717, 177] on div "4B1.Result Calls Local Results Appliance Repair SE" at bounding box center [756, 189] width 217 height 45
type input "[PHONE_NUMBER]"
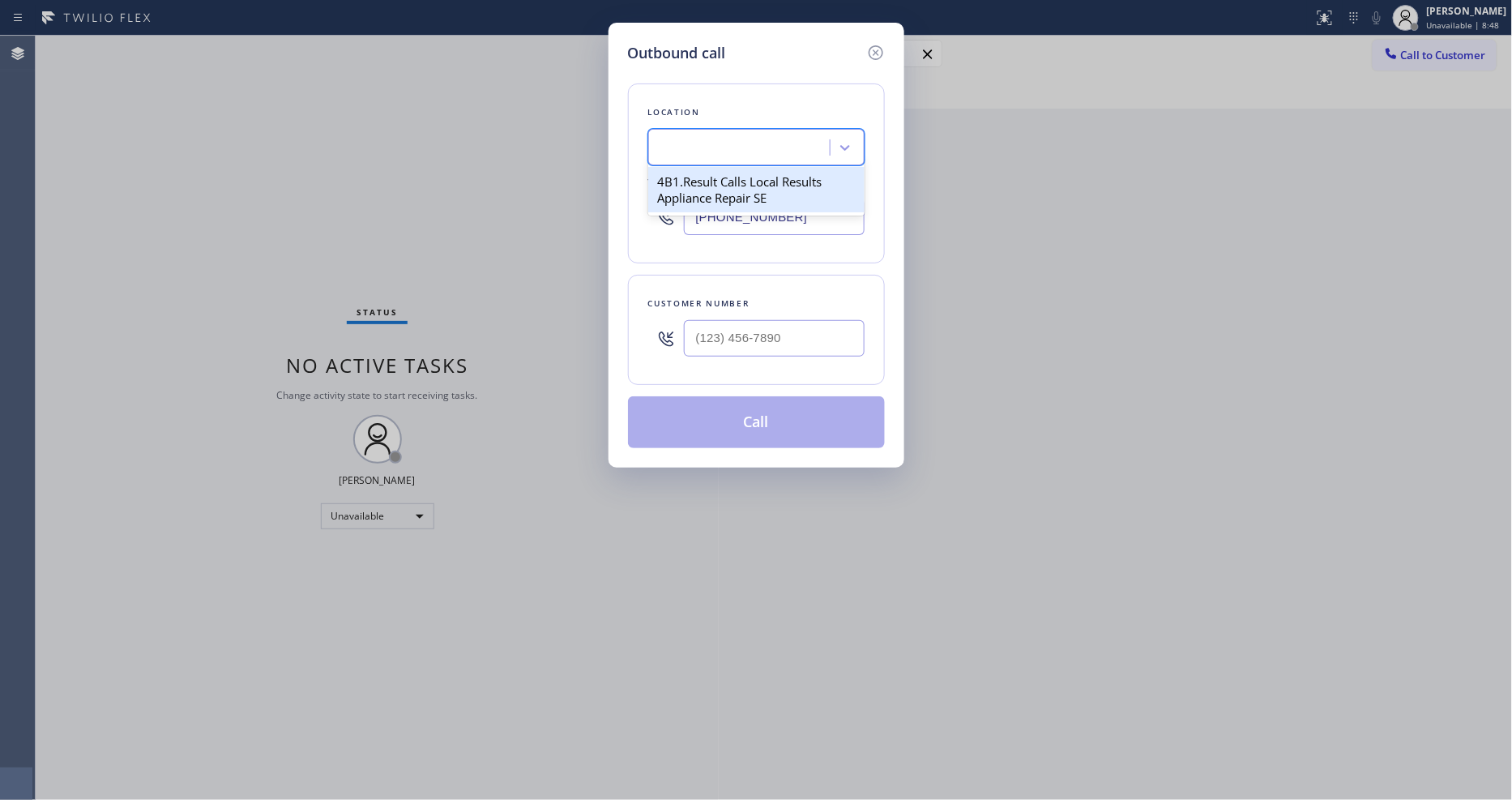
scroll to position [0, 2]
click at [751, 335] on input "(___) ___-____" at bounding box center [774, 338] width 181 height 37
paste input "651) 353-2011"
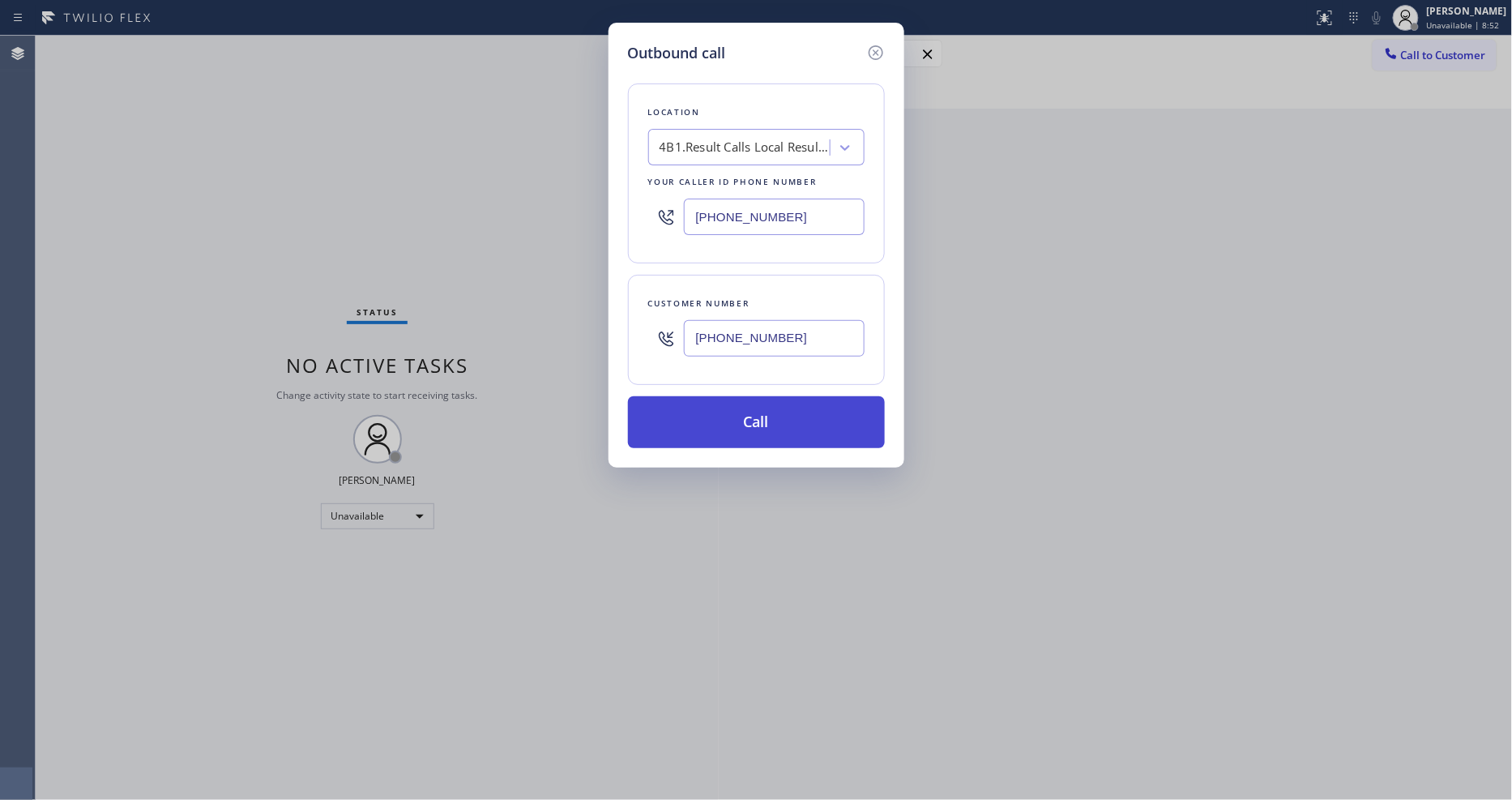
type input "[PHONE_NUMBER]"
click at [702, 409] on button "Call" at bounding box center [756, 422] width 256 height 52
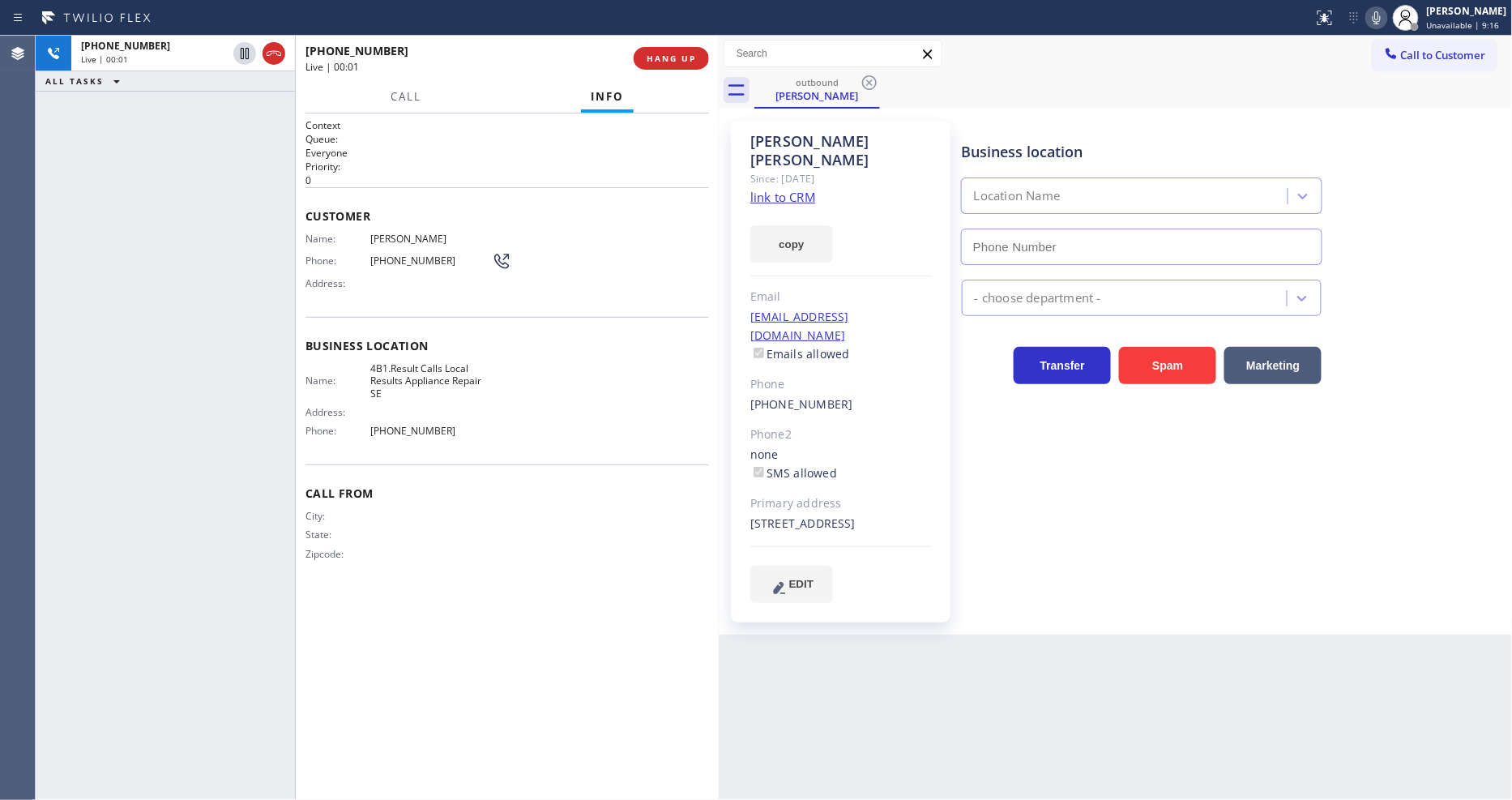
type input "[PHONE_NUMBER]"
click at [671, 60] on span "HANG UP" at bounding box center [671, 59] width 49 height 11
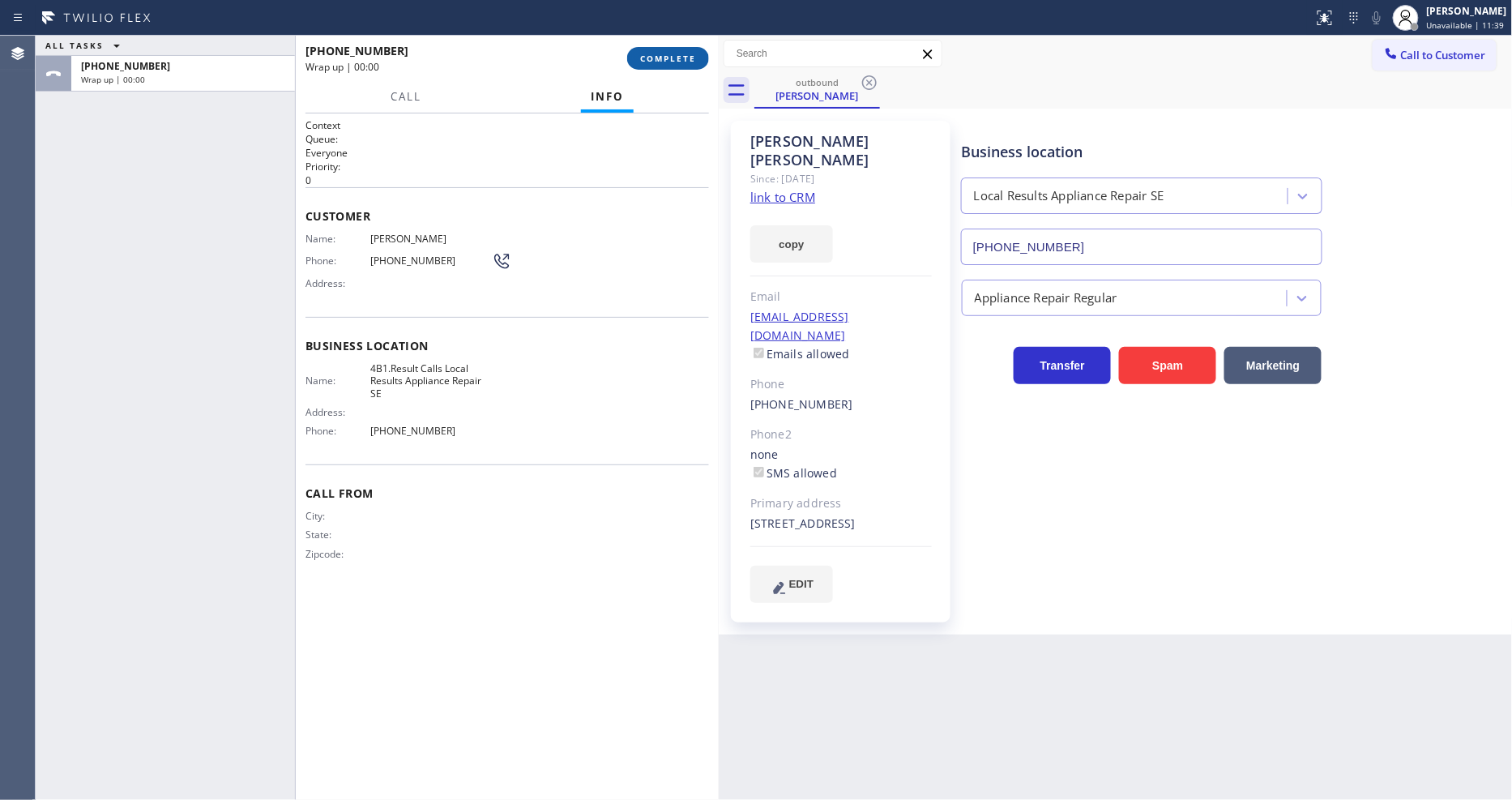
click at [670, 61] on span "COMPLETE" at bounding box center [668, 59] width 56 height 11
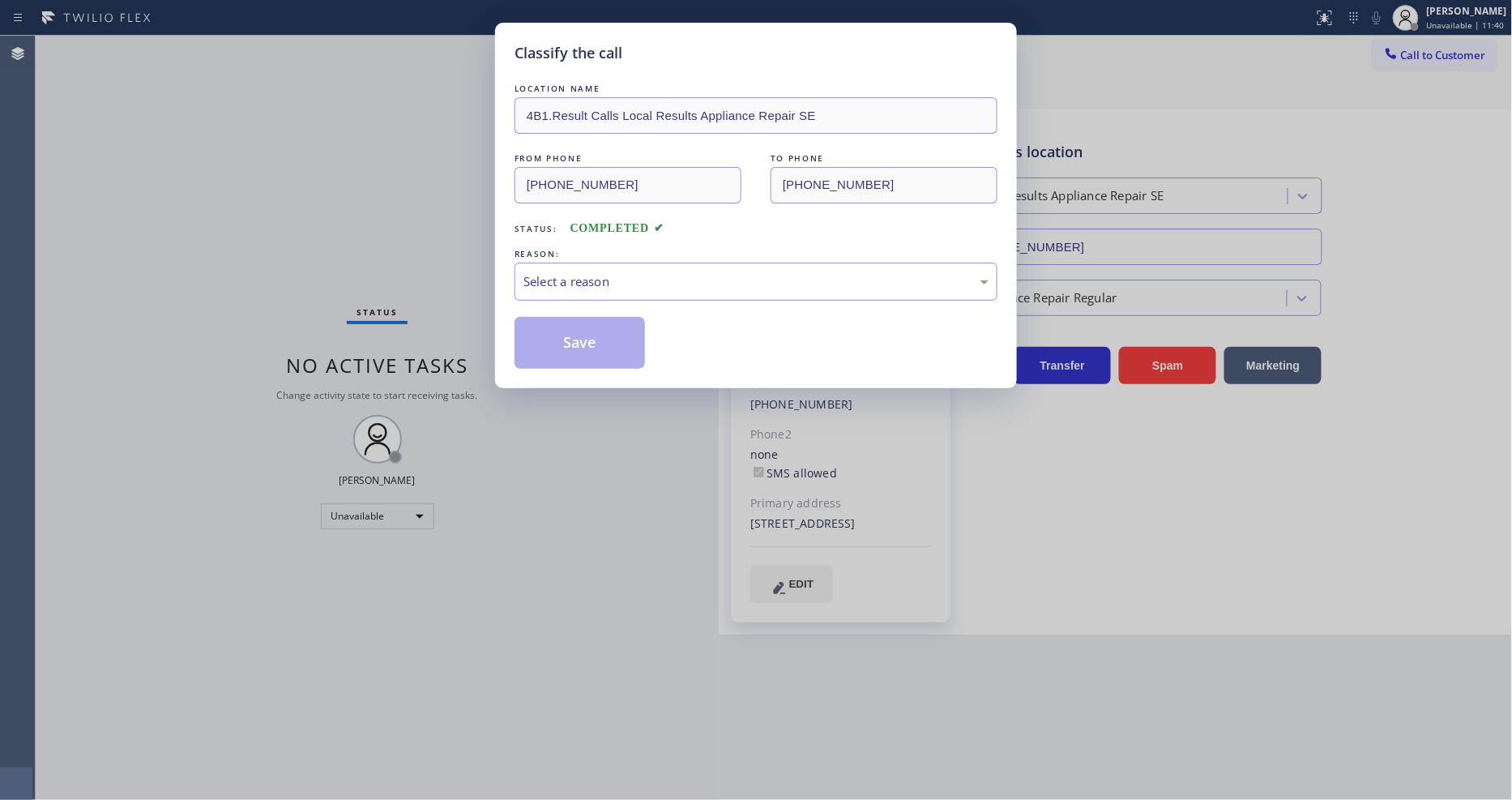
click at [609, 279] on div "Select a reason" at bounding box center [756, 282] width 466 height 19
click at [623, 342] on button "Save" at bounding box center [580, 343] width 131 height 52
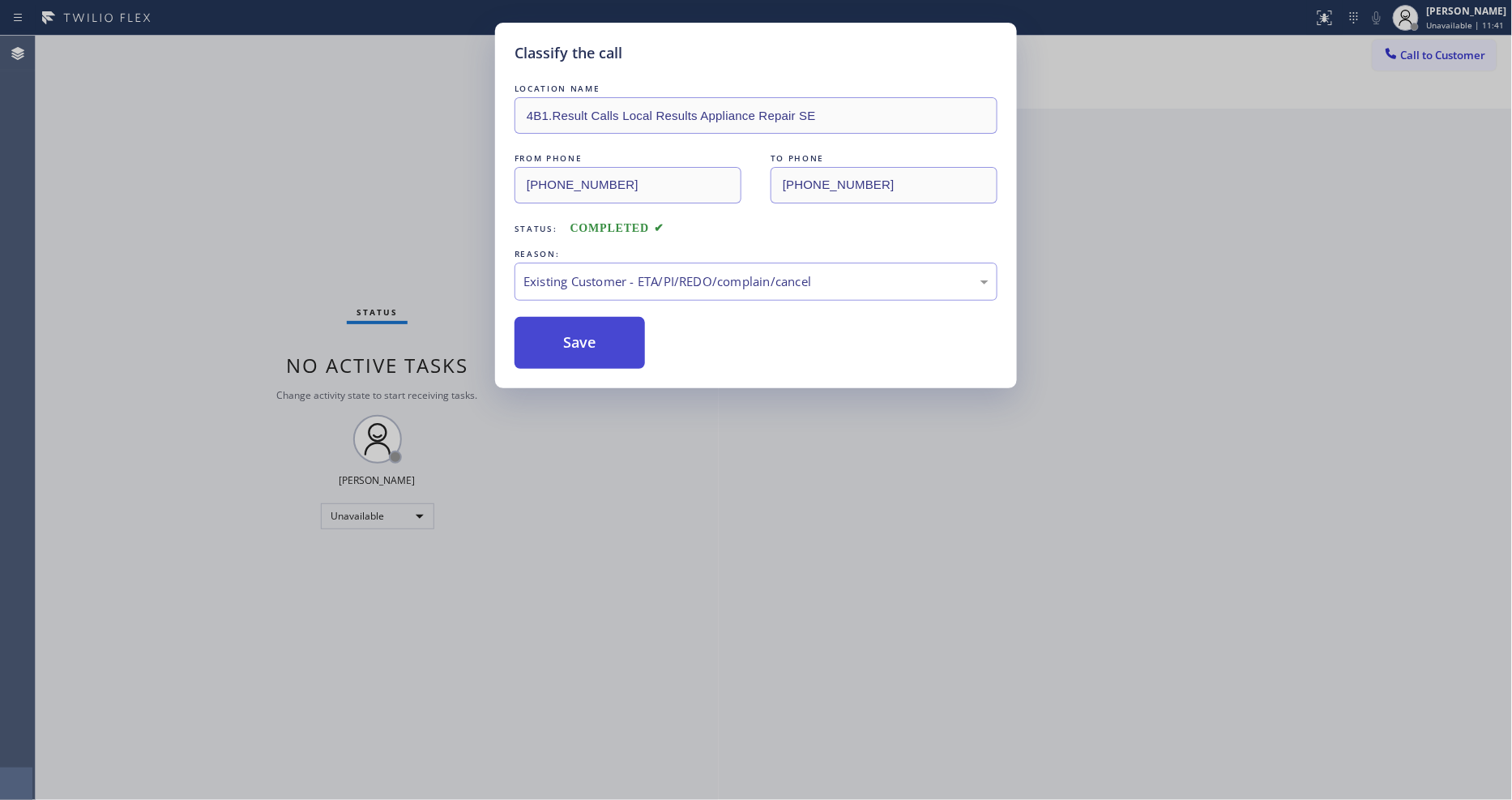
click at [622, 342] on button "Save" at bounding box center [580, 343] width 131 height 52
drag, startPoint x: 622, startPoint y: 342, endPoint x: 621, endPoint y: 333, distance: 9.1
click at [621, 341] on button "Save" at bounding box center [580, 343] width 131 height 52
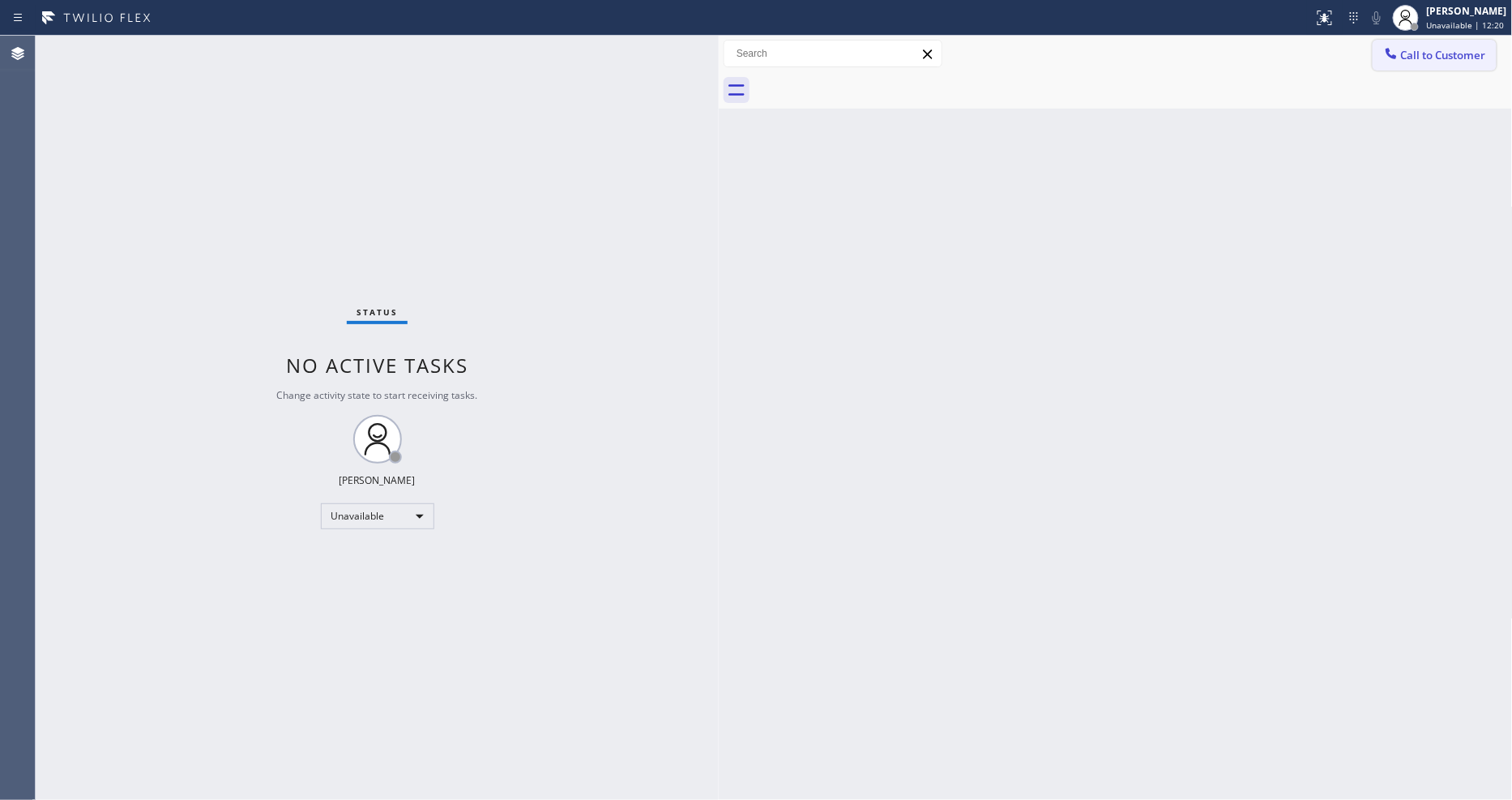
drag, startPoint x: 1428, startPoint y: 54, endPoint x: 1068, endPoint y: 102, distance: 363.2
click at [1428, 54] on span "Call to Customer" at bounding box center [1444, 55] width 85 height 14
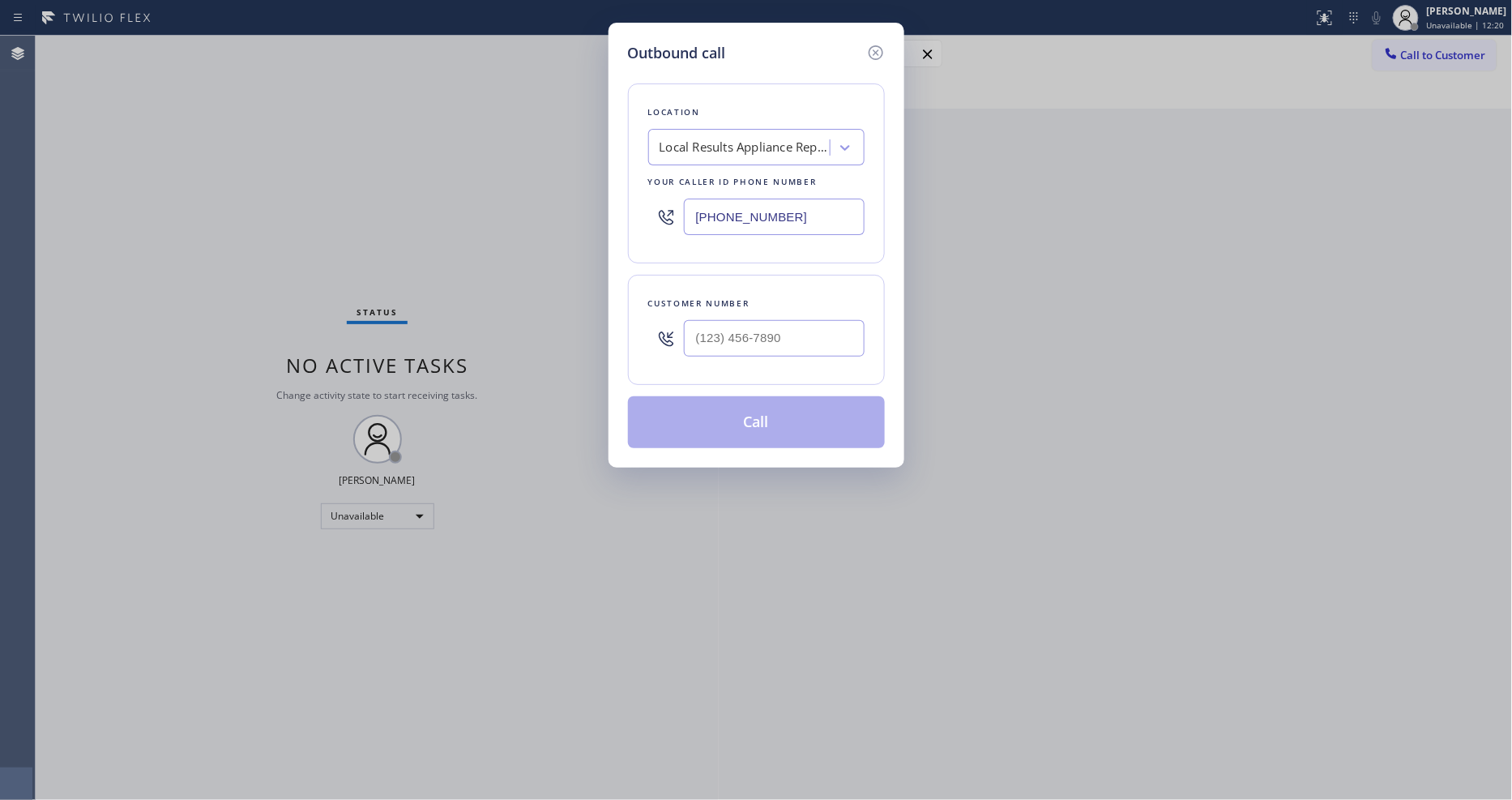
click at [767, 141] on div "Local Results Appliance Repair SE" at bounding box center [745, 148] width 170 height 19
paste input "LG Repairs"
type input "LG Repairs"
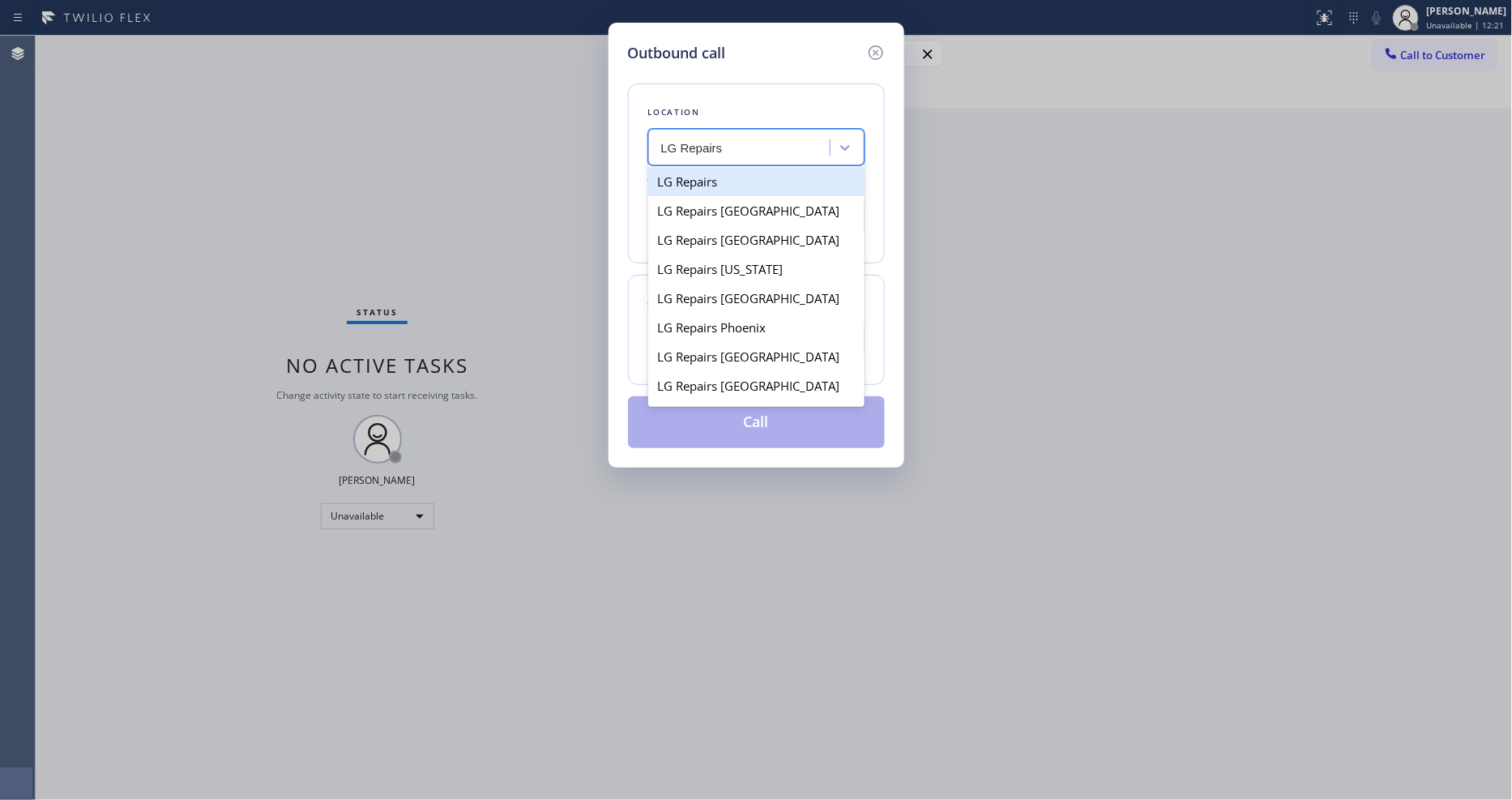
click at [686, 175] on div "LG Repairs" at bounding box center [756, 181] width 217 height 29
type input "[PHONE_NUMBER]"
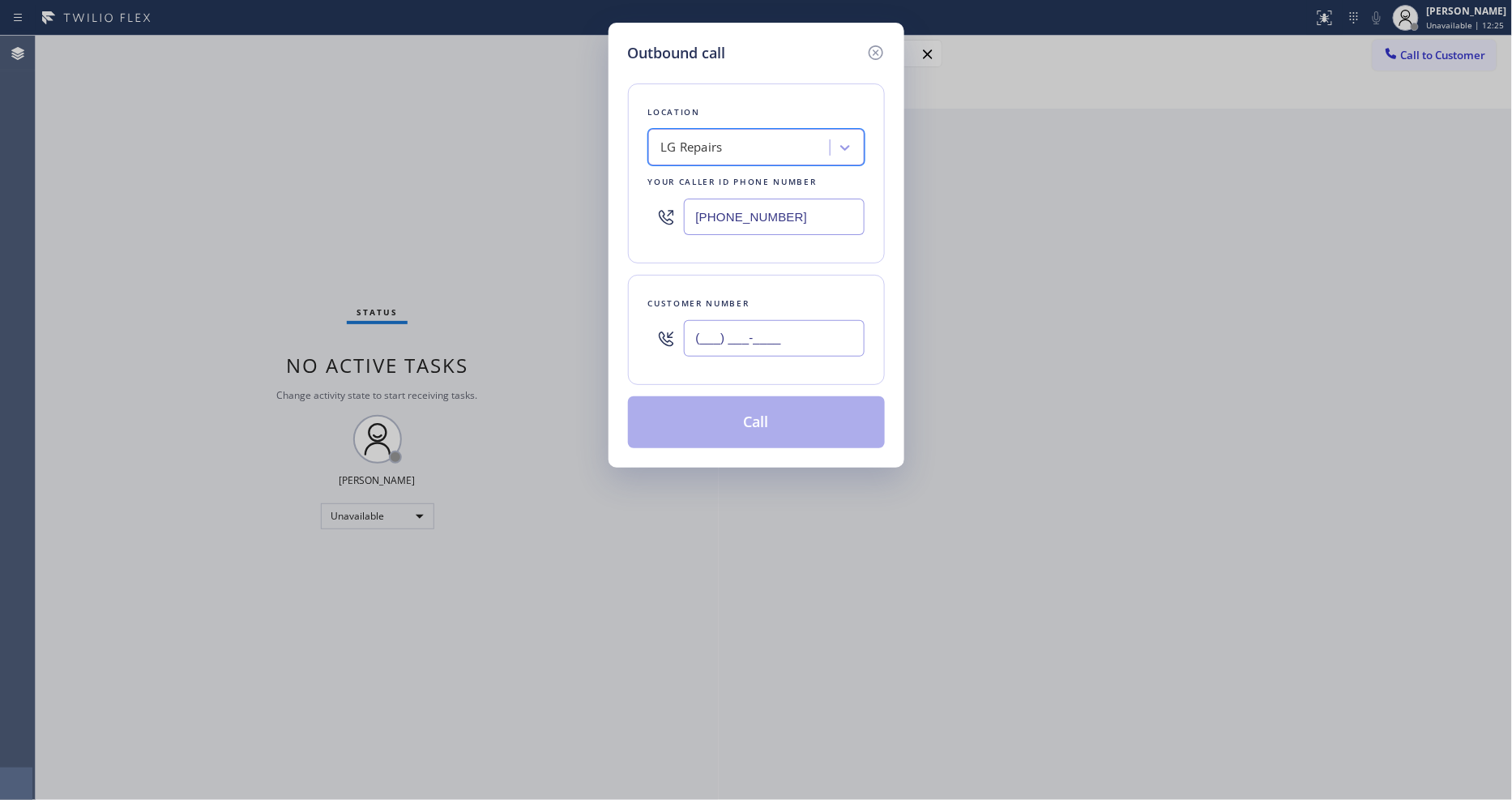
click at [788, 328] on input "(___) ___-____" at bounding box center [774, 338] width 181 height 37
paste input "626) 705-7833"
type input "[PHONE_NUMBER]"
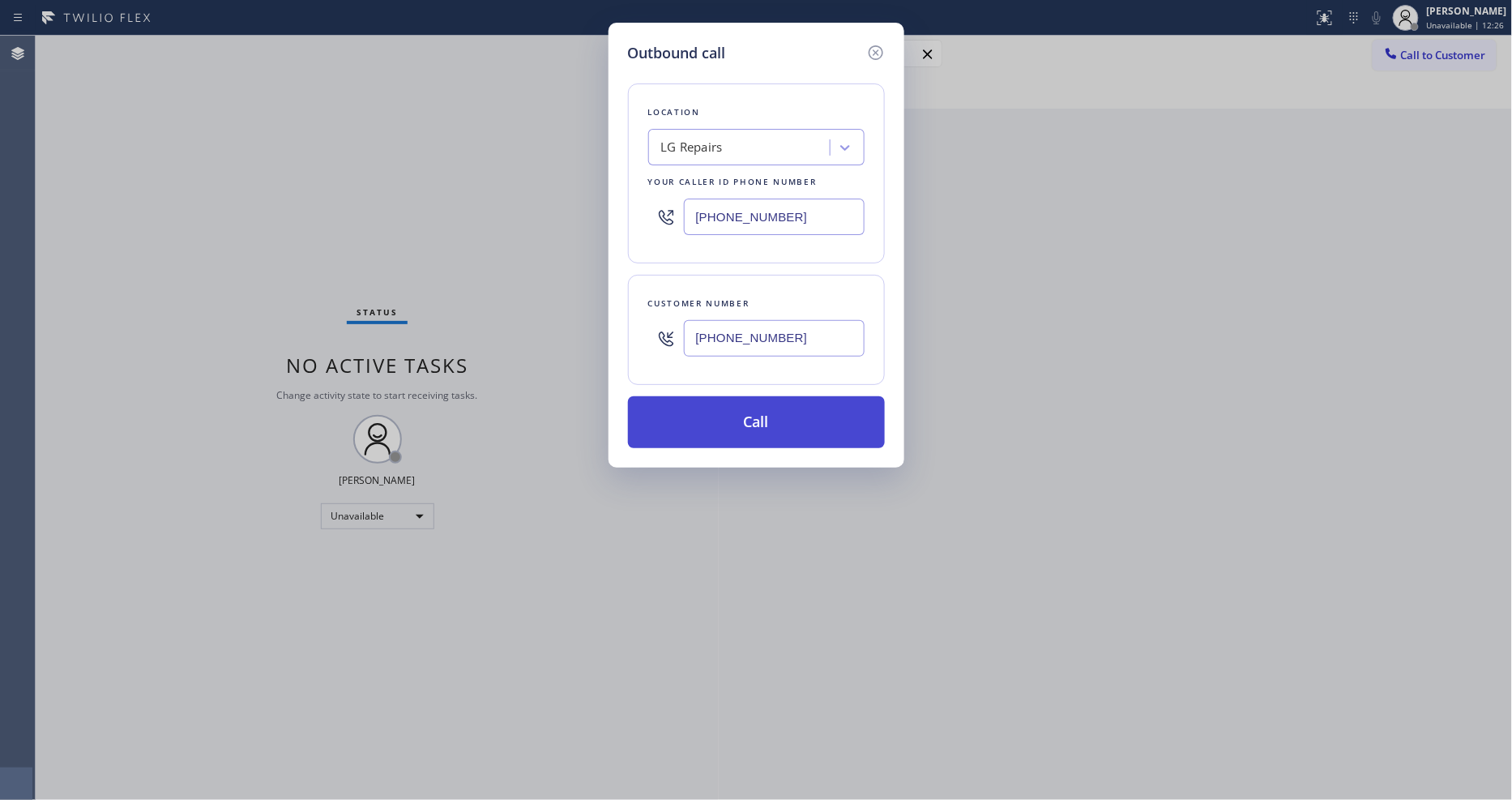
click at [737, 418] on button "Call" at bounding box center [756, 422] width 256 height 52
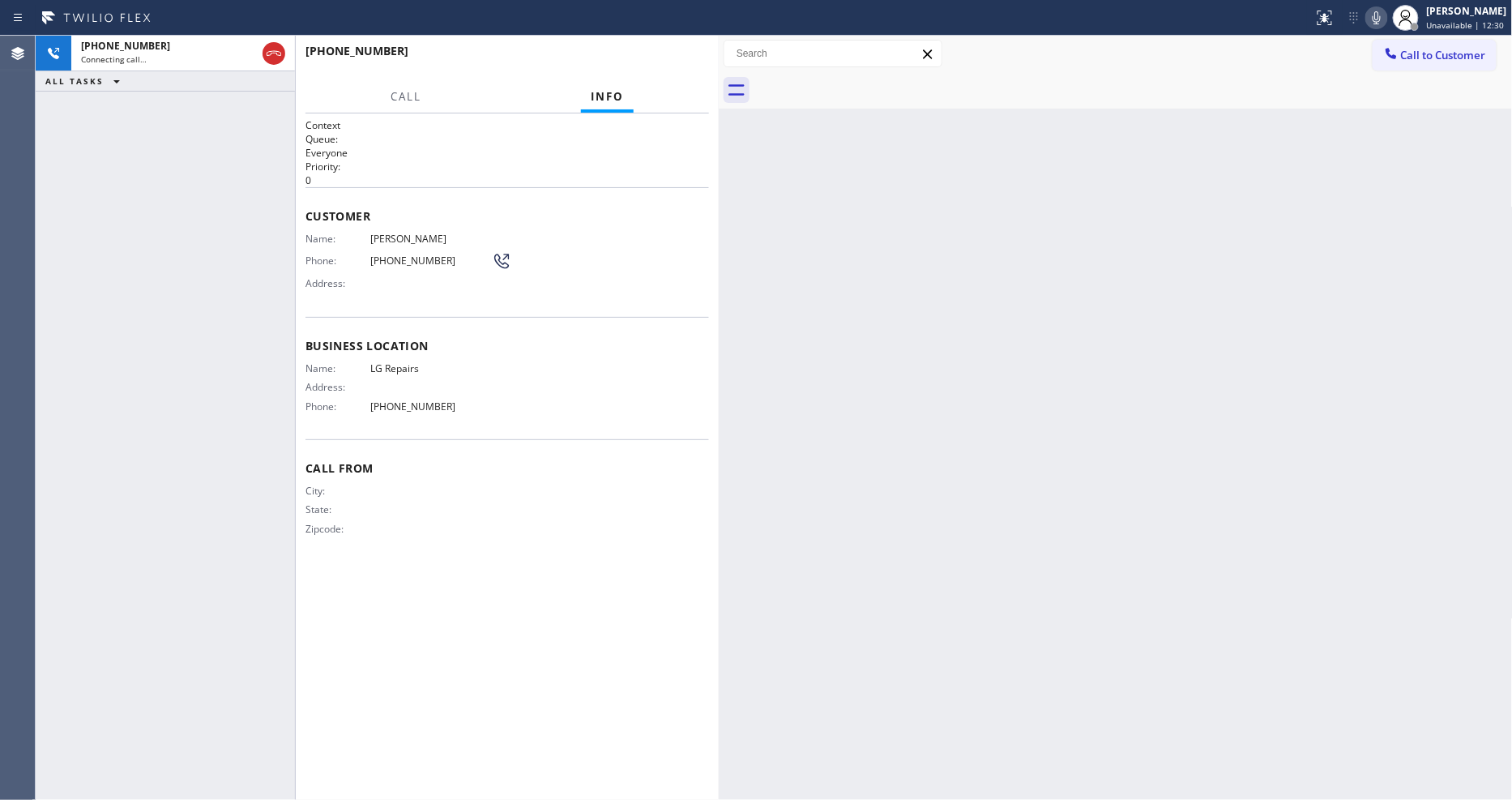
click at [144, 426] on div "[PHONE_NUMBER] Connecting call… ALL TASKS ALL TASKS ACTIVE TASKS TASKS IN WRAP …" at bounding box center [166, 418] width 259 height 765
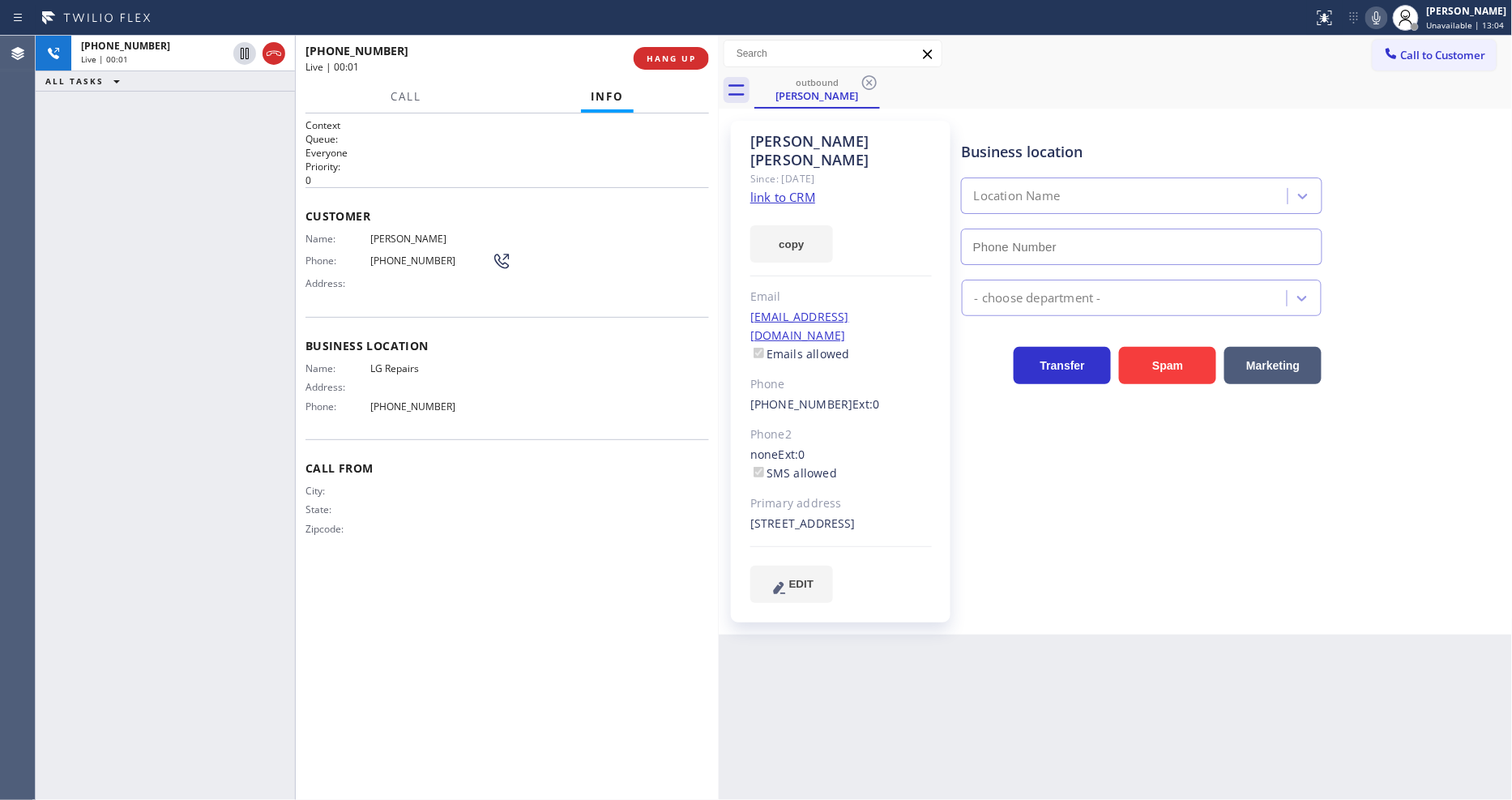
type input "[PHONE_NUMBER]"
click at [683, 62] on span "HANG UP" at bounding box center [671, 59] width 49 height 11
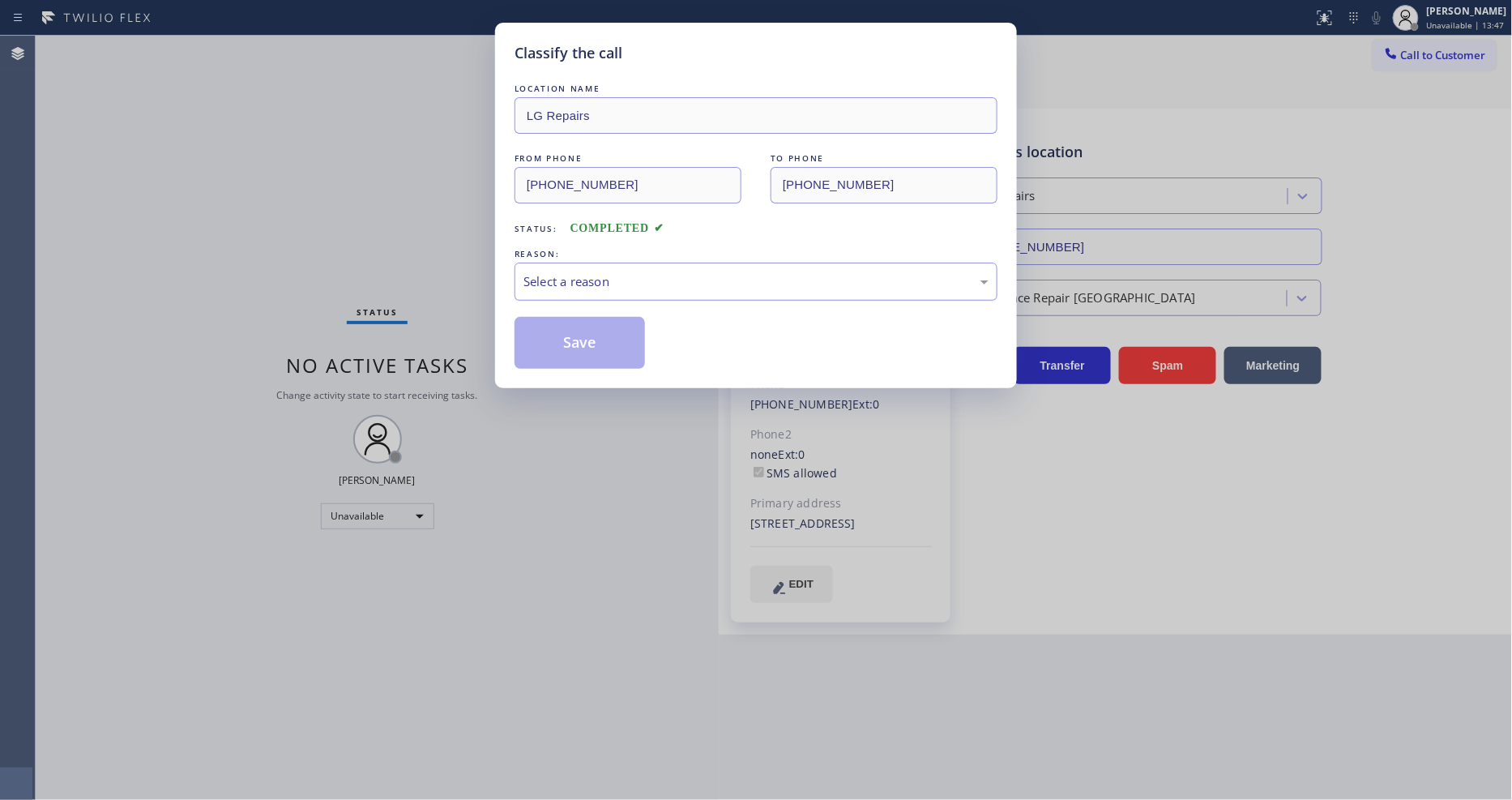
click at [632, 264] on div "Select a reason" at bounding box center [756, 281] width 483 height 38
click at [600, 342] on button "Save" at bounding box center [580, 343] width 131 height 52
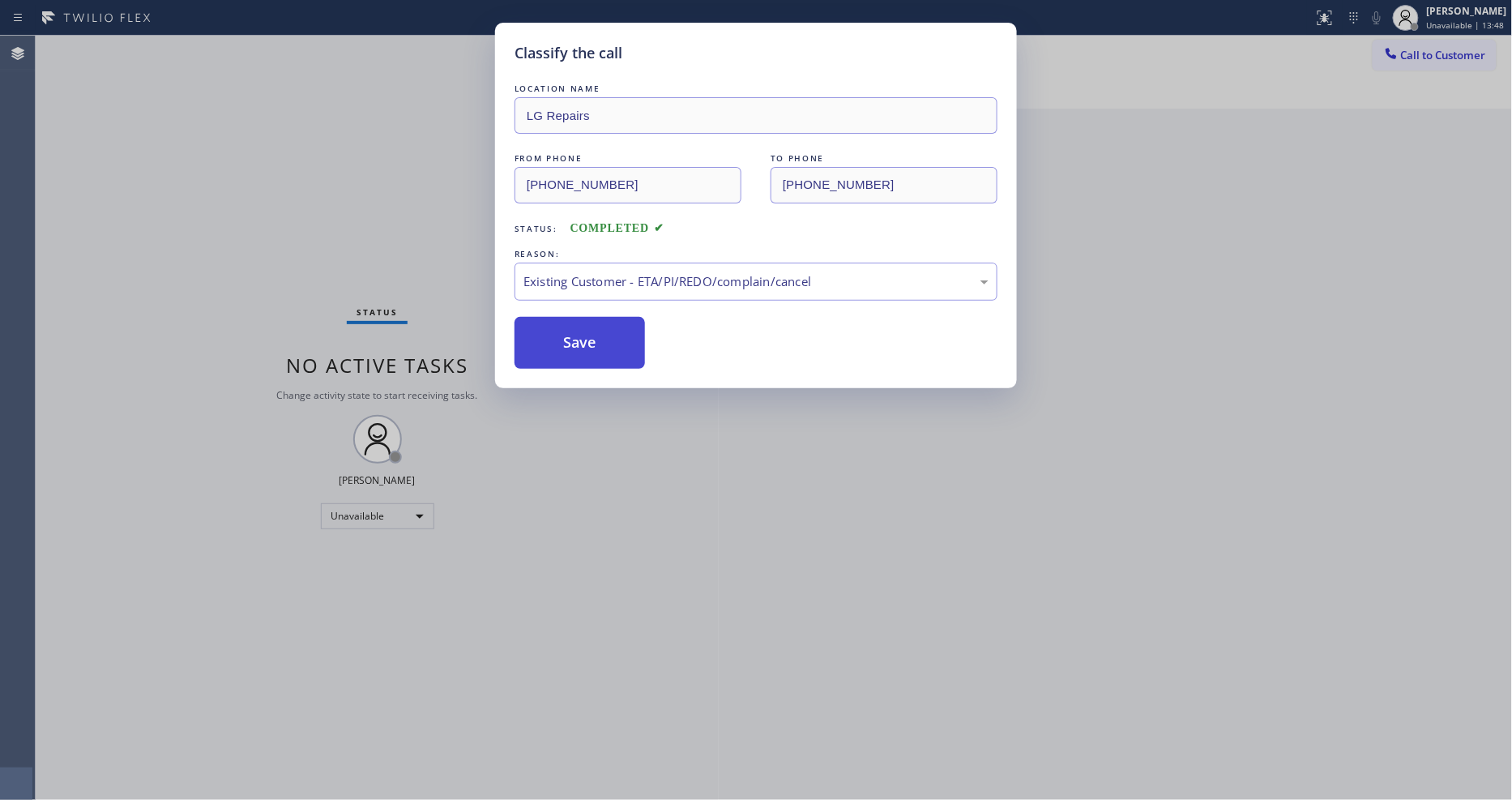
click at [600, 342] on button "Save" at bounding box center [580, 343] width 131 height 52
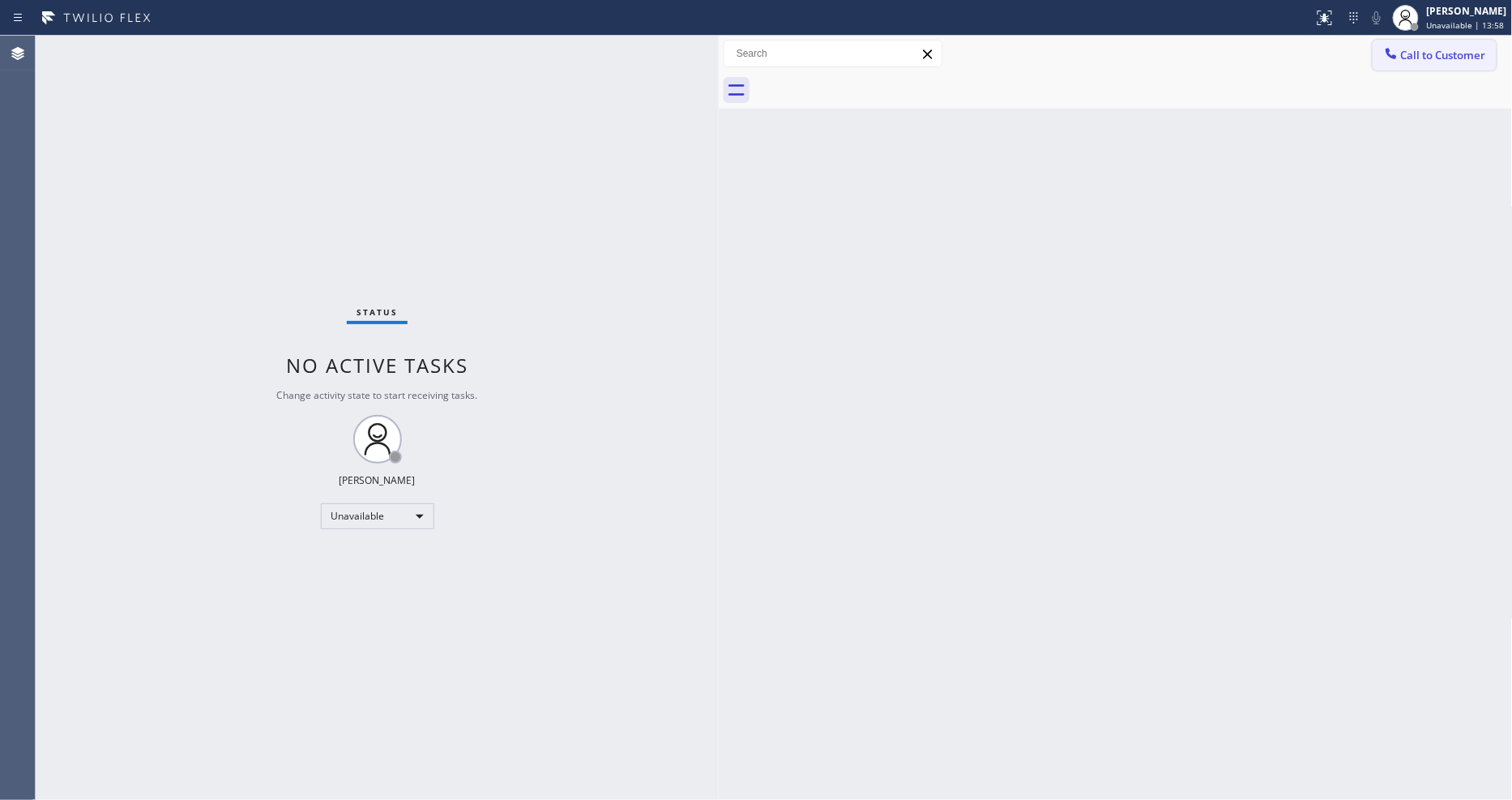
click at [1432, 65] on button "Call to Customer" at bounding box center [1434, 55] width 124 height 31
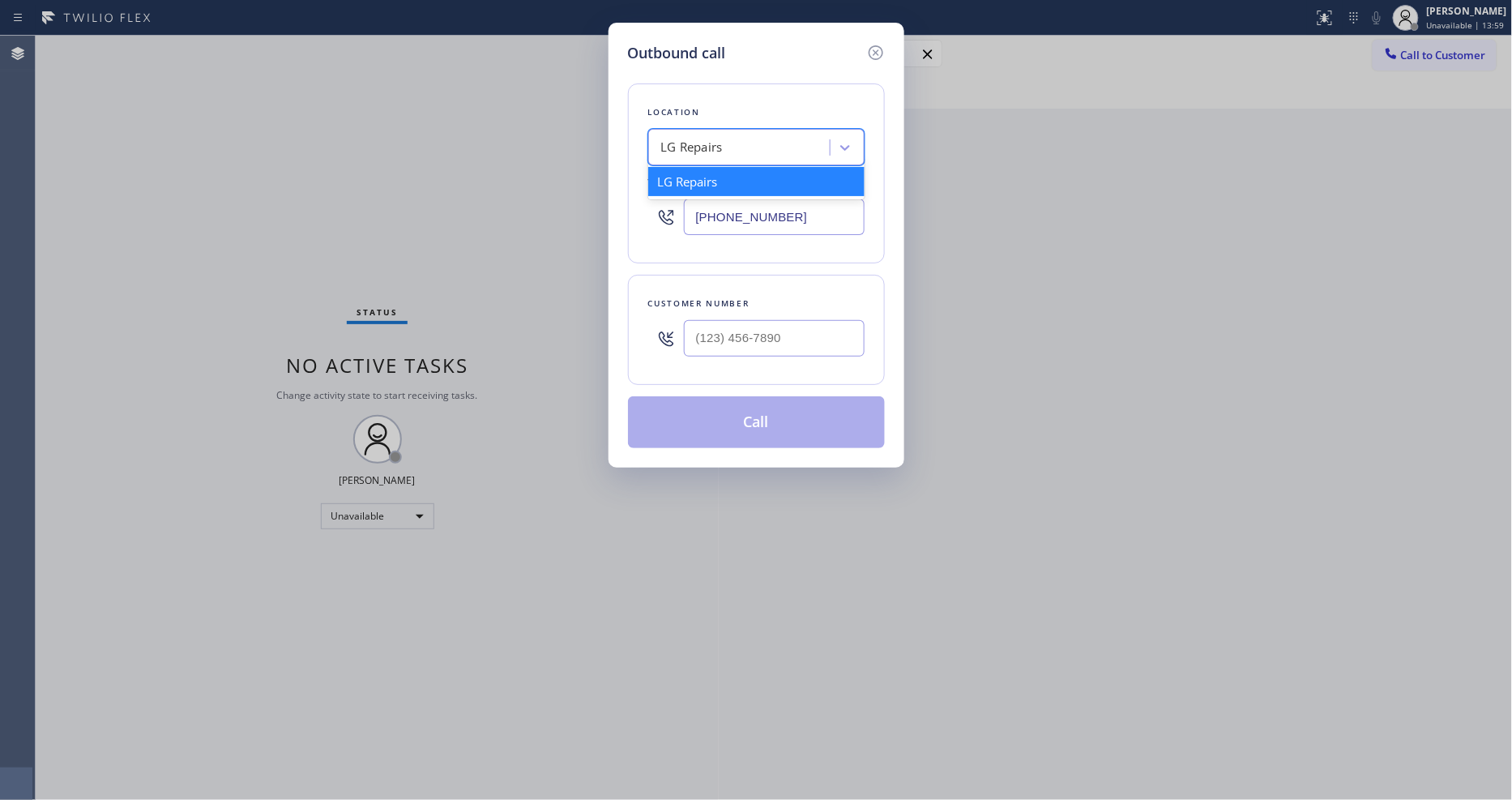
click at [686, 138] on div "LG Repairs" at bounding box center [692, 148] width 62 height 19
paste input "Samsung Repairs [GEOGRAPHIC_DATA]"
type input "Samsung Repairs [GEOGRAPHIC_DATA]"
drag, startPoint x: 702, startPoint y: 176, endPoint x: 701, endPoint y: 157, distance: 19.0
click at [702, 173] on div "Samsung Repairs [GEOGRAPHIC_DATA]" at bounding box center [756, 189] width 217 height 45
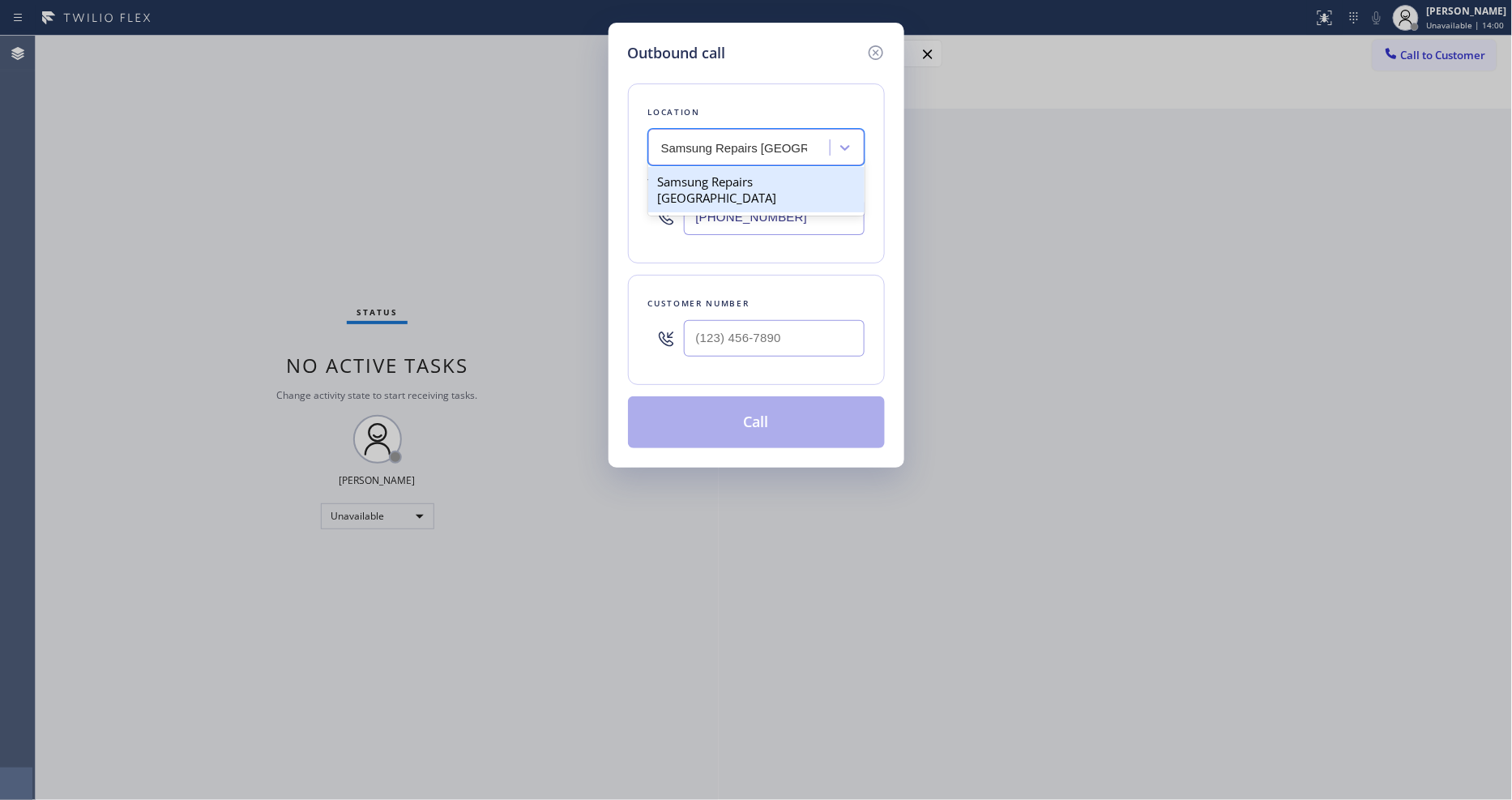
type input "[PHONE_NUMBER]"
click at [782, 339] on input "(___) ___-____" at bounding box center [774, 338] width 181 height 37
paste input "312) 618-4493"
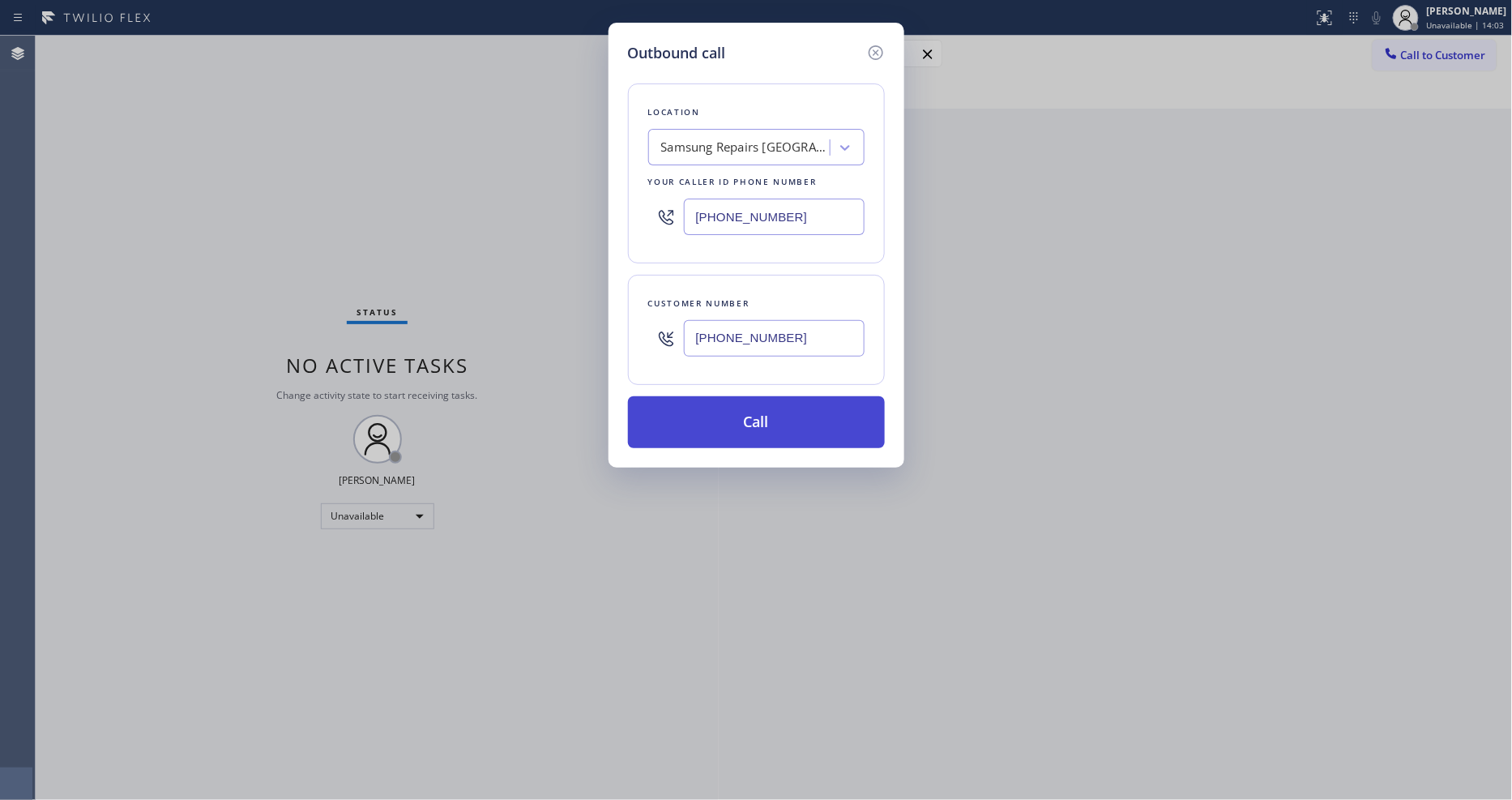
type input "[PHONE_NUMBER]"
click at [741, 415] on button "Call" at bounding box center [756, 422] width 256 height 52
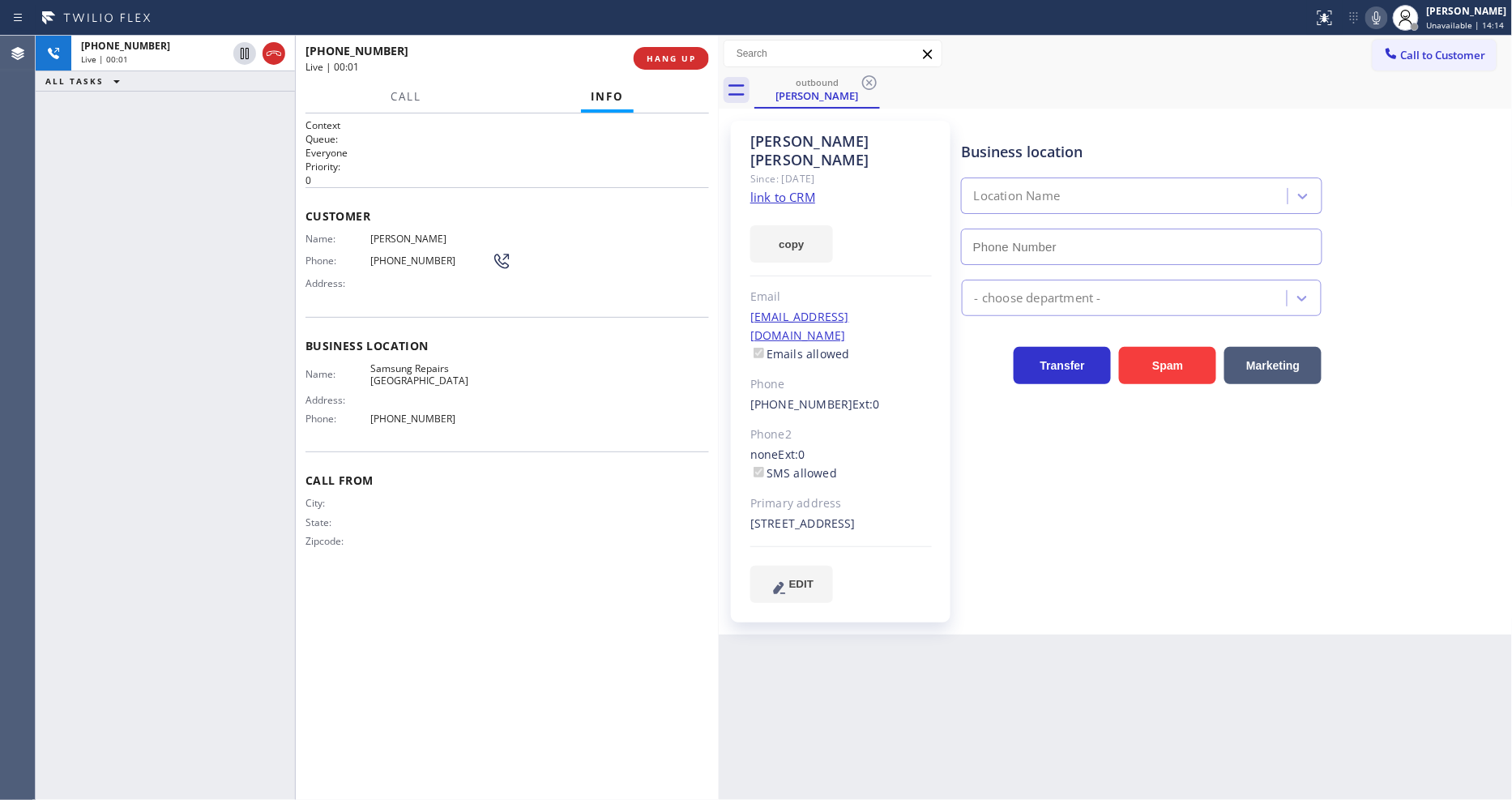
type input "[PHONE_NUMBER]"
click at [675, 55] on span "HANG UP" at bounding box center [671, 59] width 49 height 11
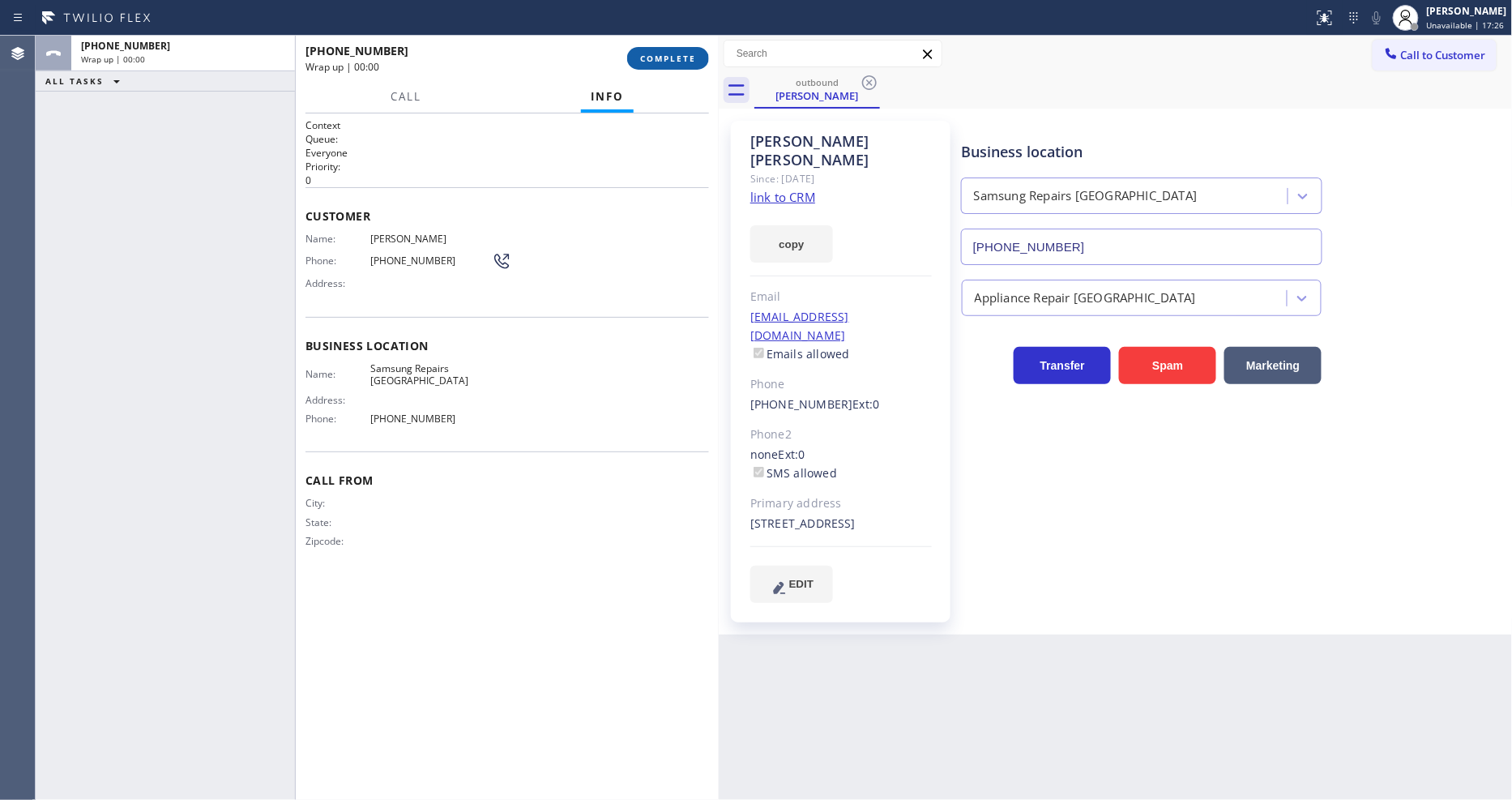
click at [675, 55] on span "COMPLETE" at bounding box center [668, 59] width 56 height 11
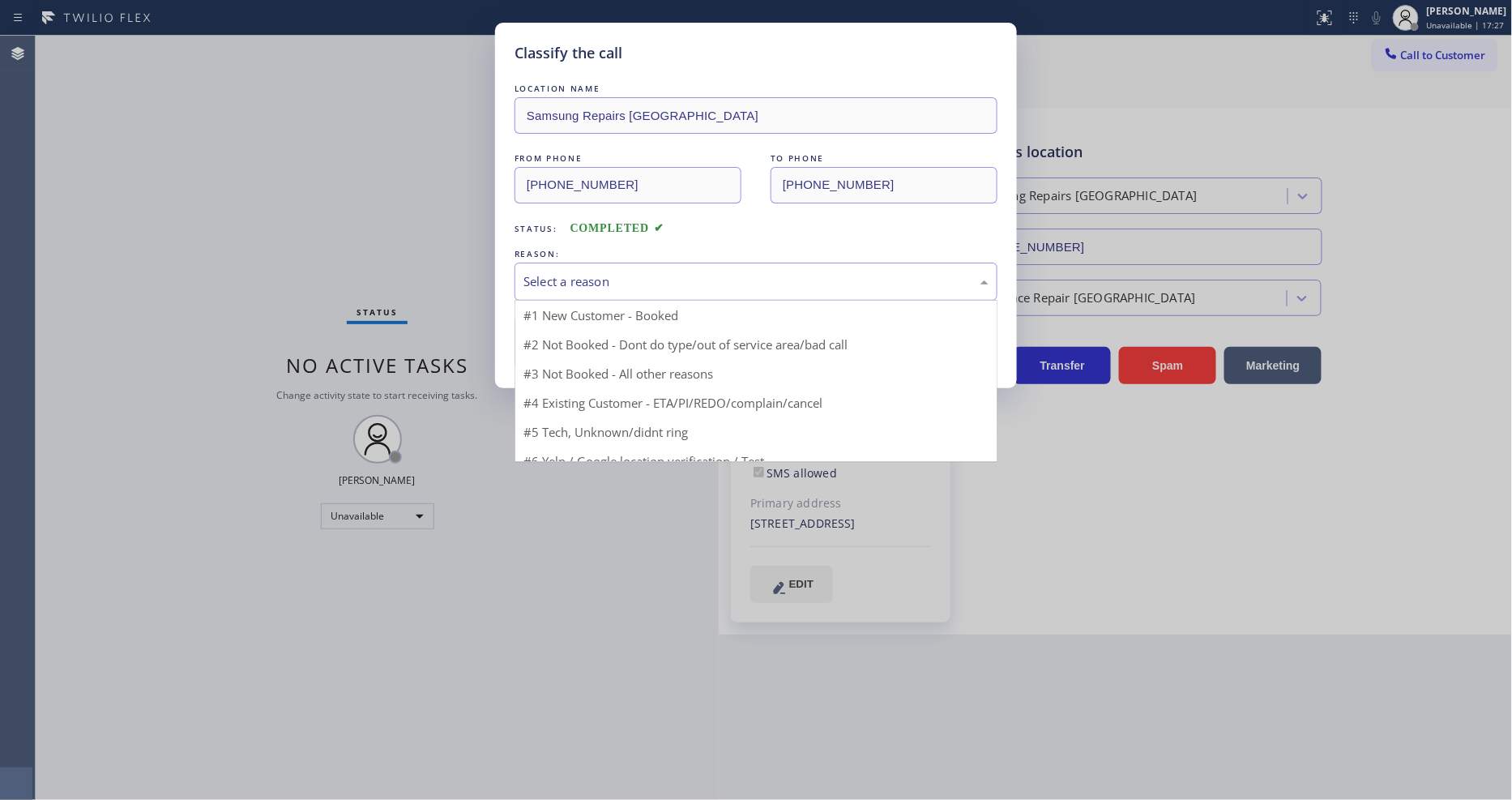
click at [603, 276] on div "Select a reason" at bounding box center [756, 282] width 466 height 19
drag, startPoint x: 578, startPoint y: 376, endPoint x: 576, endPoint y: 336, distance: 40.0
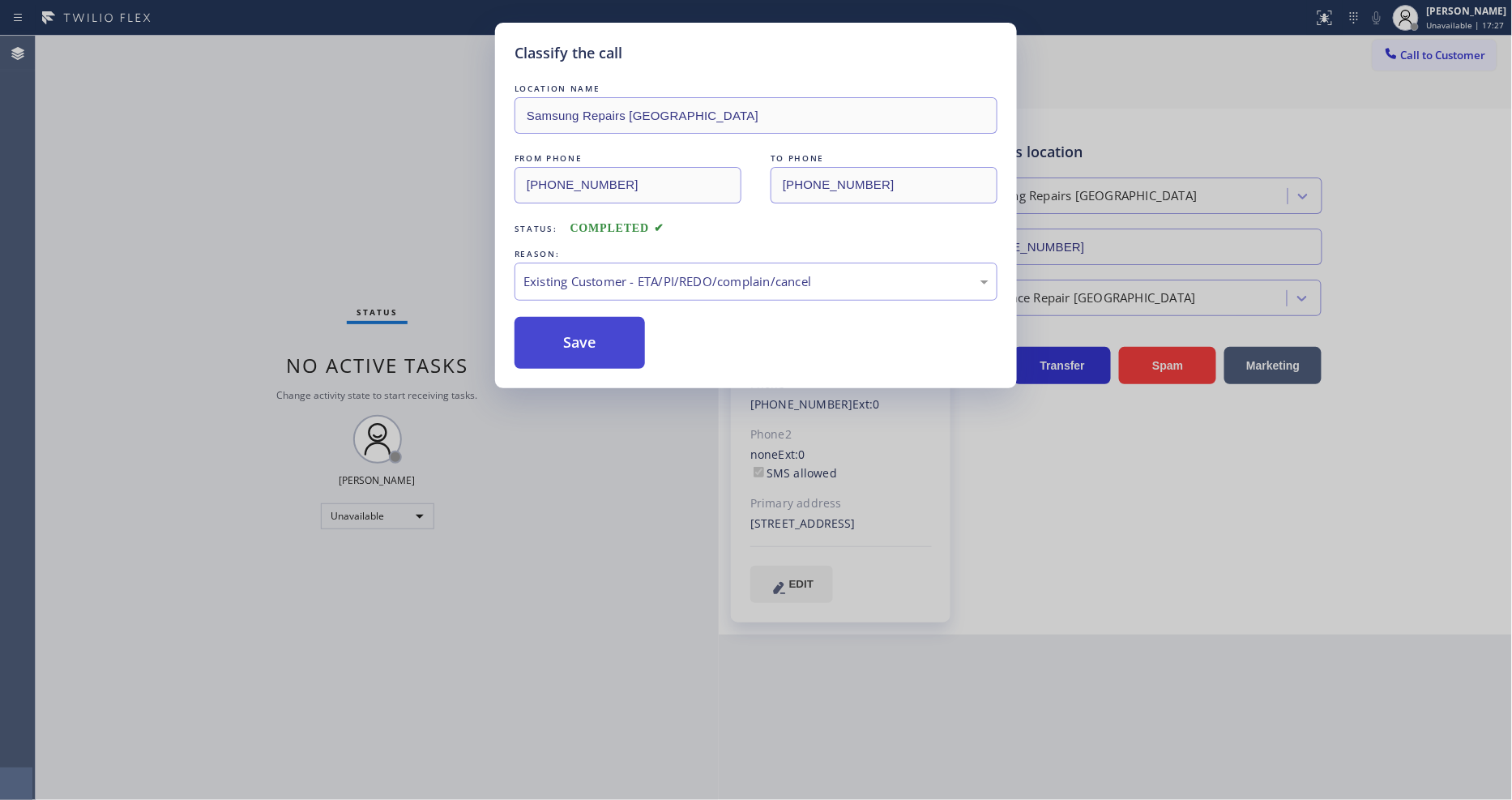
click at [576, 336] on button "Save" at bounding box center [580, 343] width 131 height 52
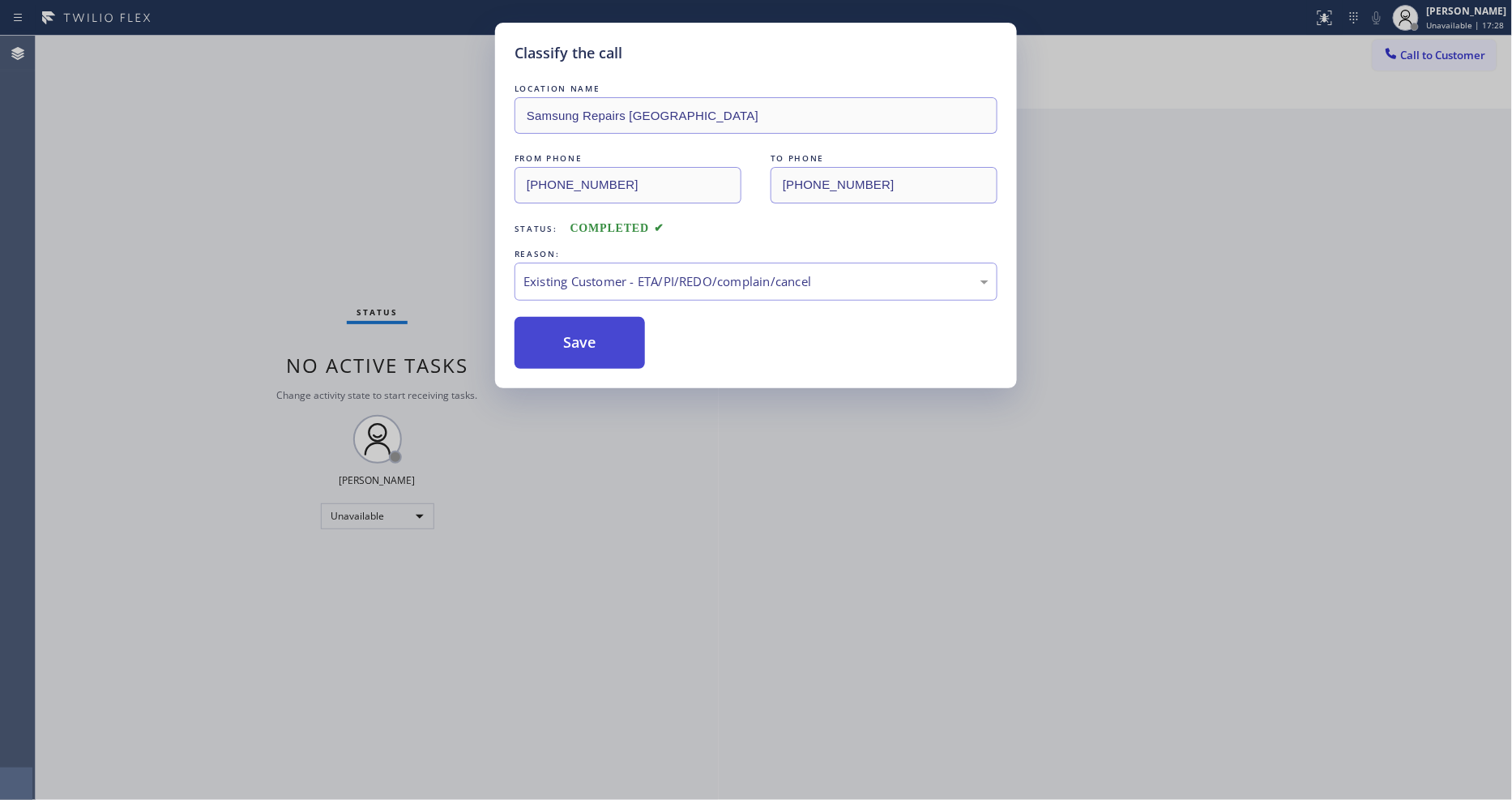
click at [576, 336] on button "Save" at bounding box center [580, 343] width 131 height 52
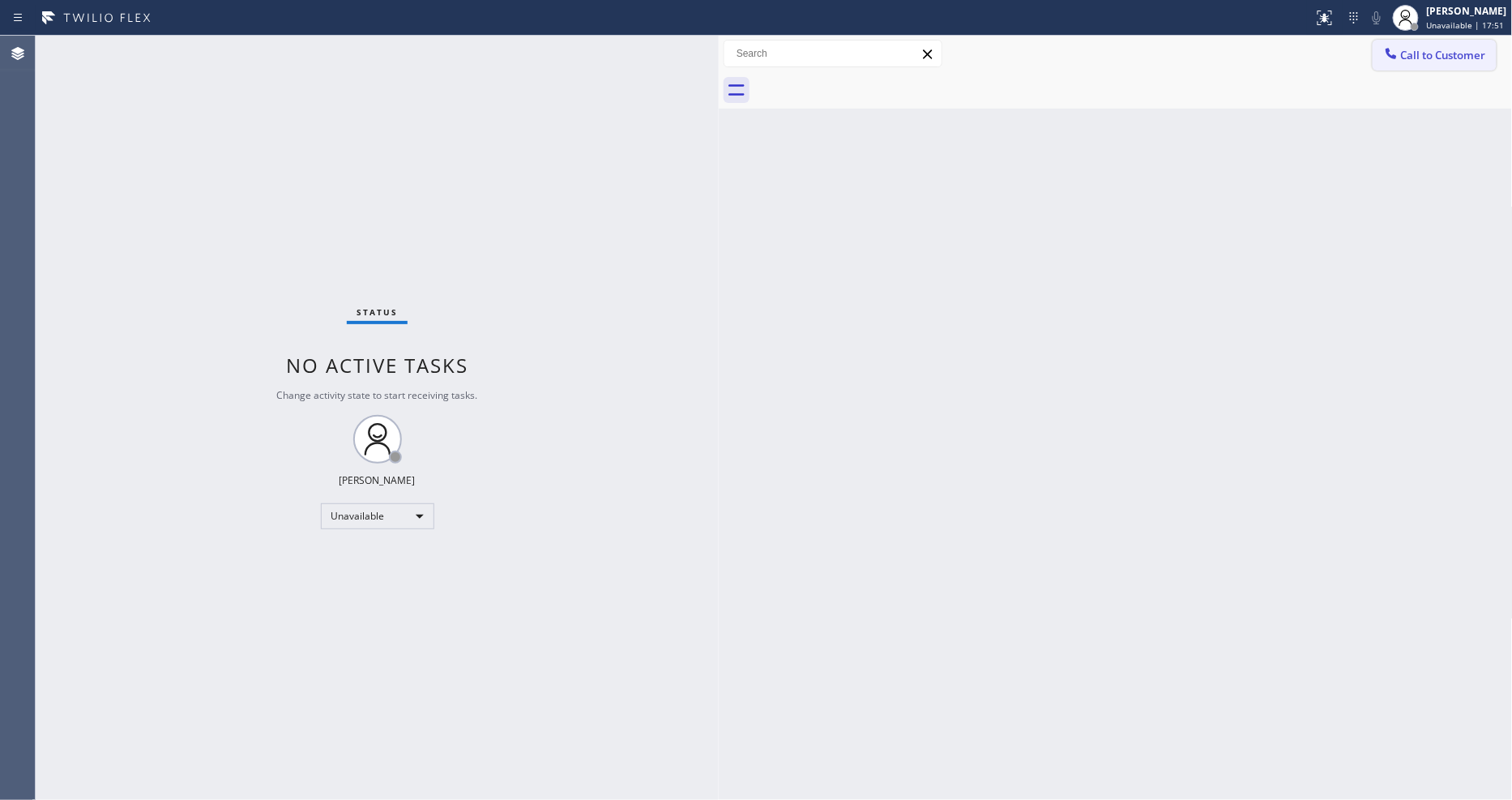
click at [1402, 54] on span "Call to Customer" at bounding box center [1444, 55] width 85 height 14
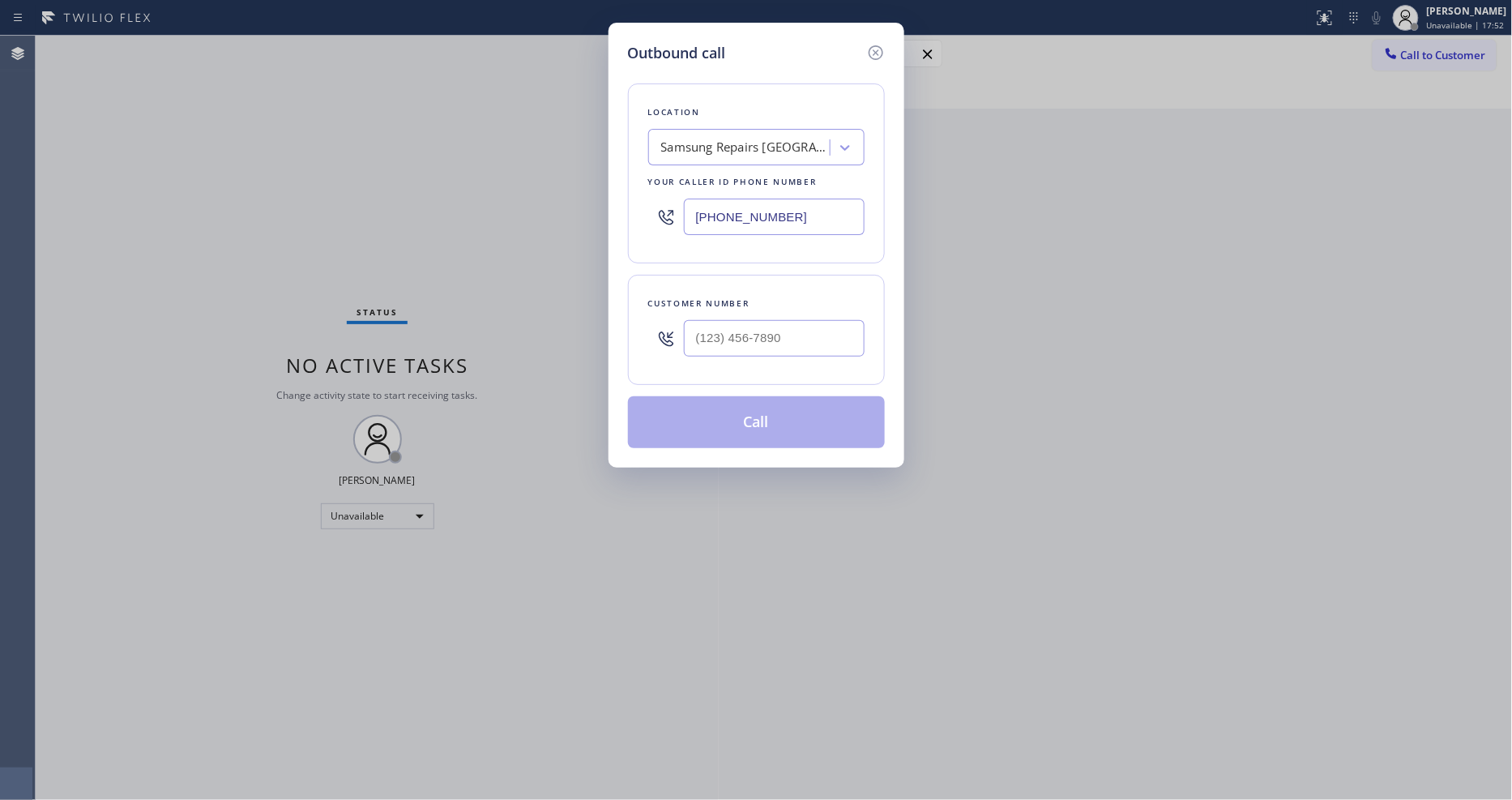
click at [786, 150] on div "Samsung Repairs [GEOGRAPHIC_DATA]" at bounding box center [747, 148] width 170 height 19
paste input "Westwood Appliance Repair"
type input "Westwood Appliance Repair"
click at [677, 178] on div "Westwood Appliance Repair" at bounding box center [756, 181] width 217 height 29
type input "[PHONE_NUMBER]"
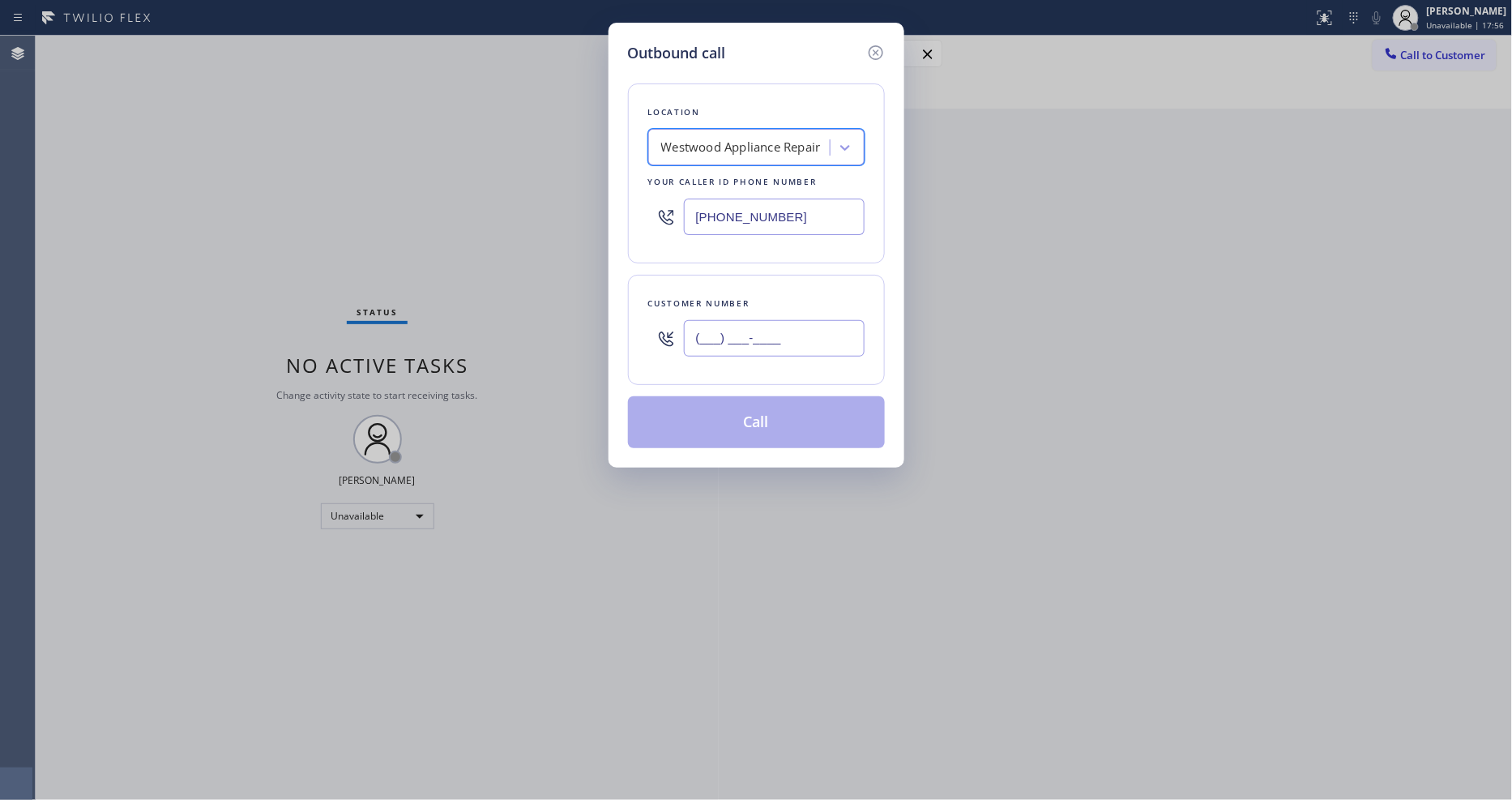
click at [760, 338] on input "(___) ___-____" at bounding box center [774, 338] width 181 height 37
paste input "615) 414-3622"
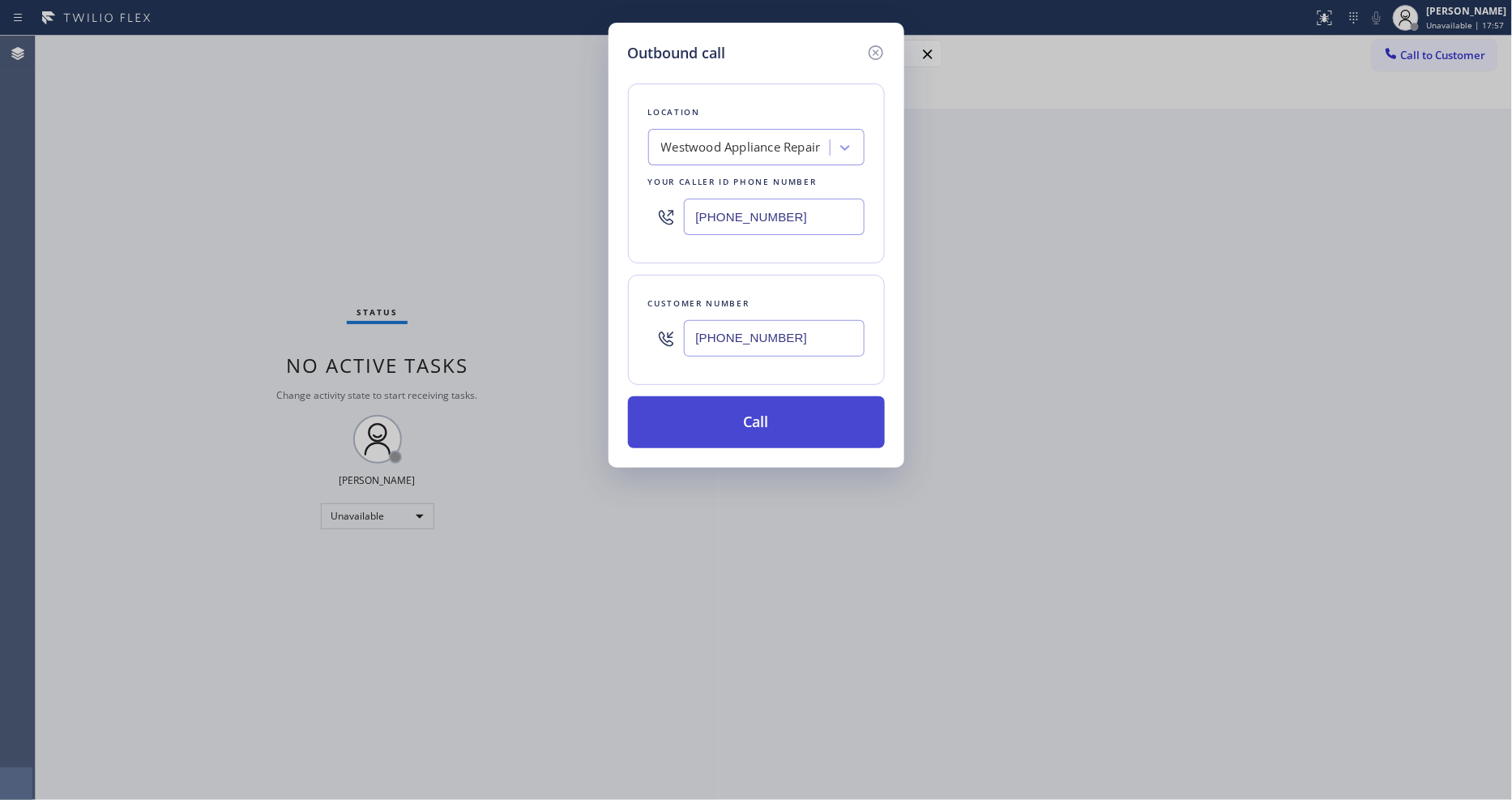
type input "[PHONE_NUMBER]"
drag, startPoint x: 732, startPoint y: 425, endPoint x: 755, endPoint y: 420, distance: 23.5
click at [732, 426] on button "Call" at bounding box center [756, 422] width 256 height 52
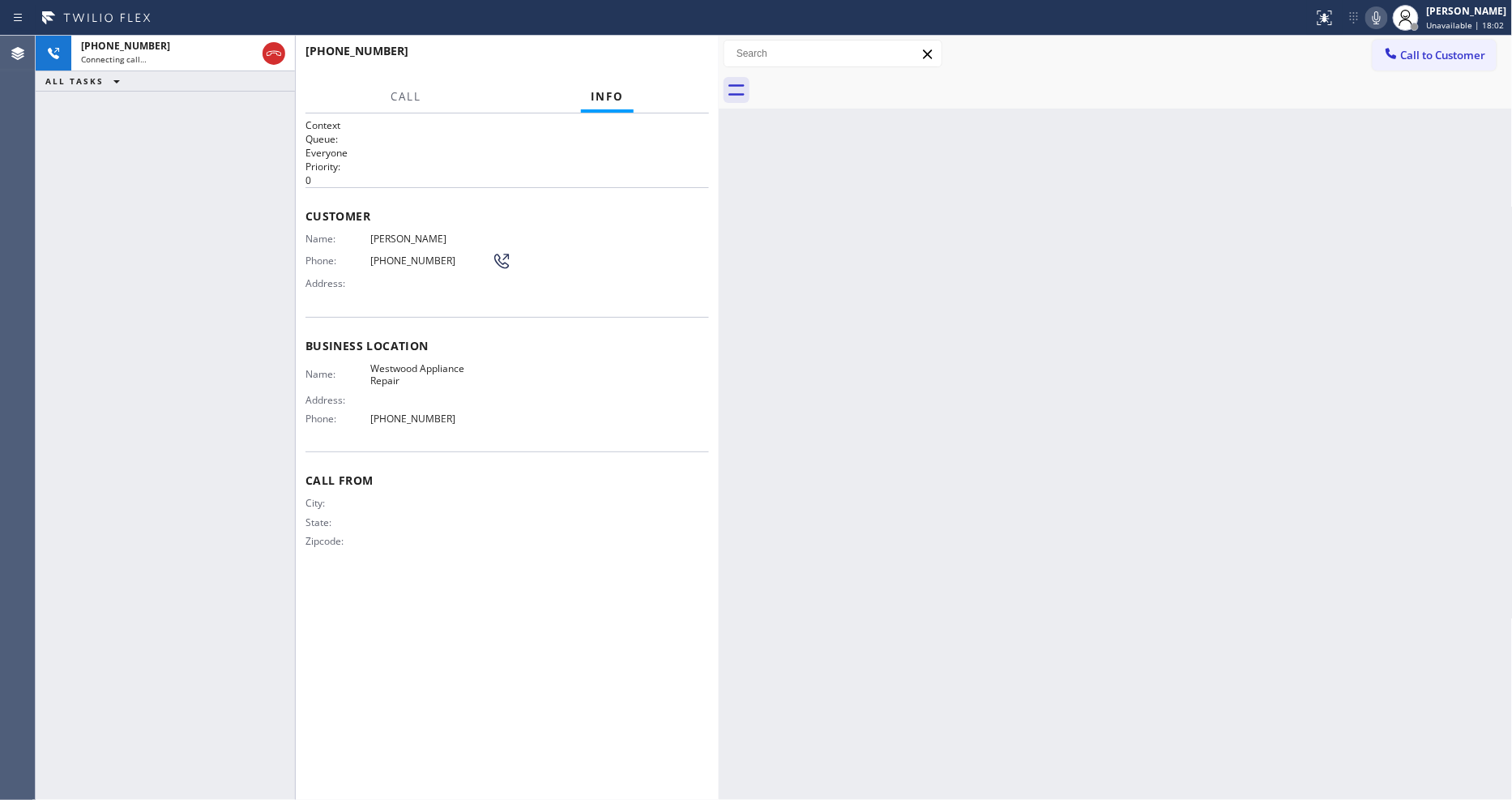
click at [687, 533] on div "City: State: Zipcode:" at bounding box center [507, 525] width 403 height 57
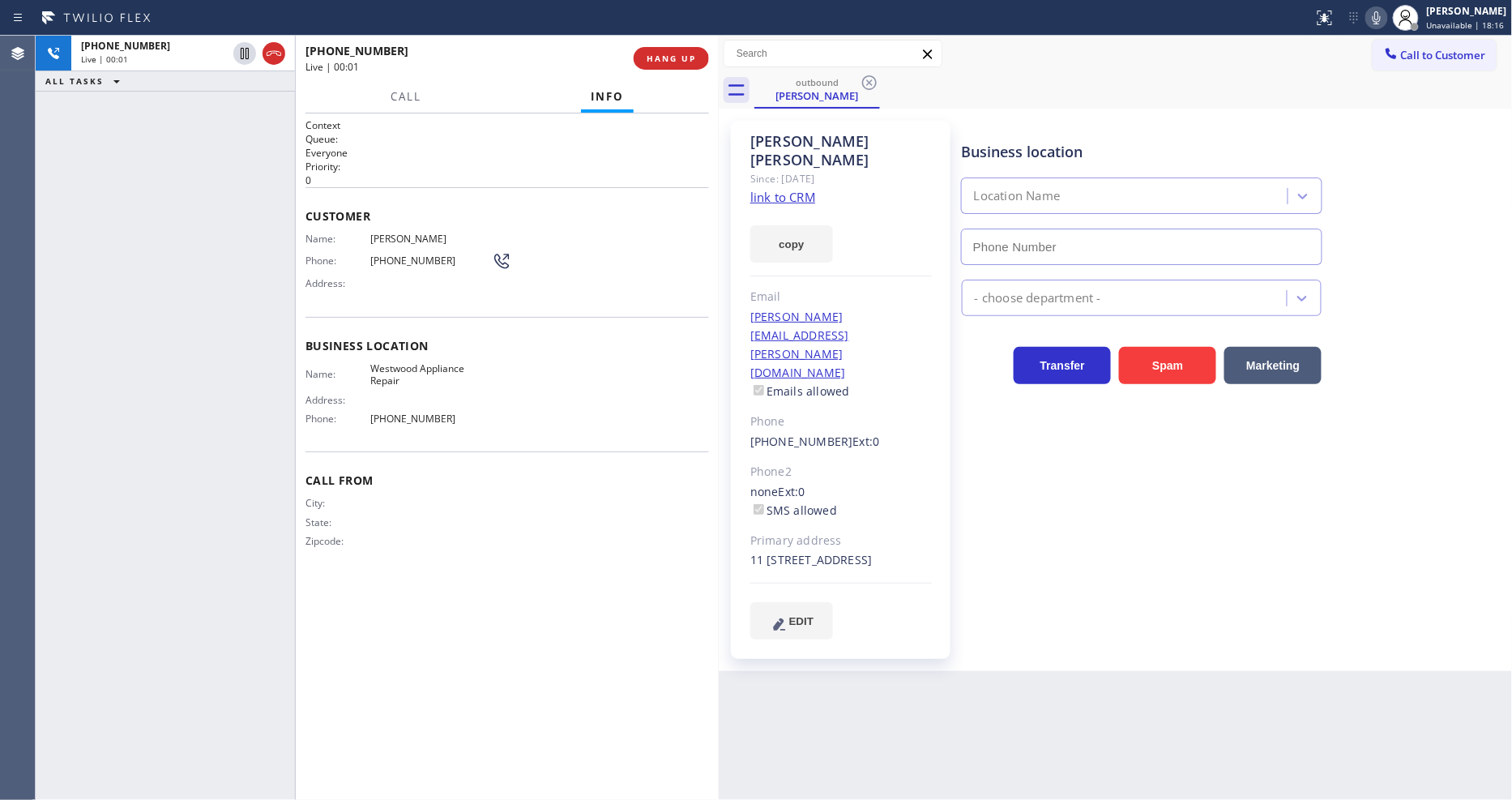
type input "[PHONE_NUMBER]"
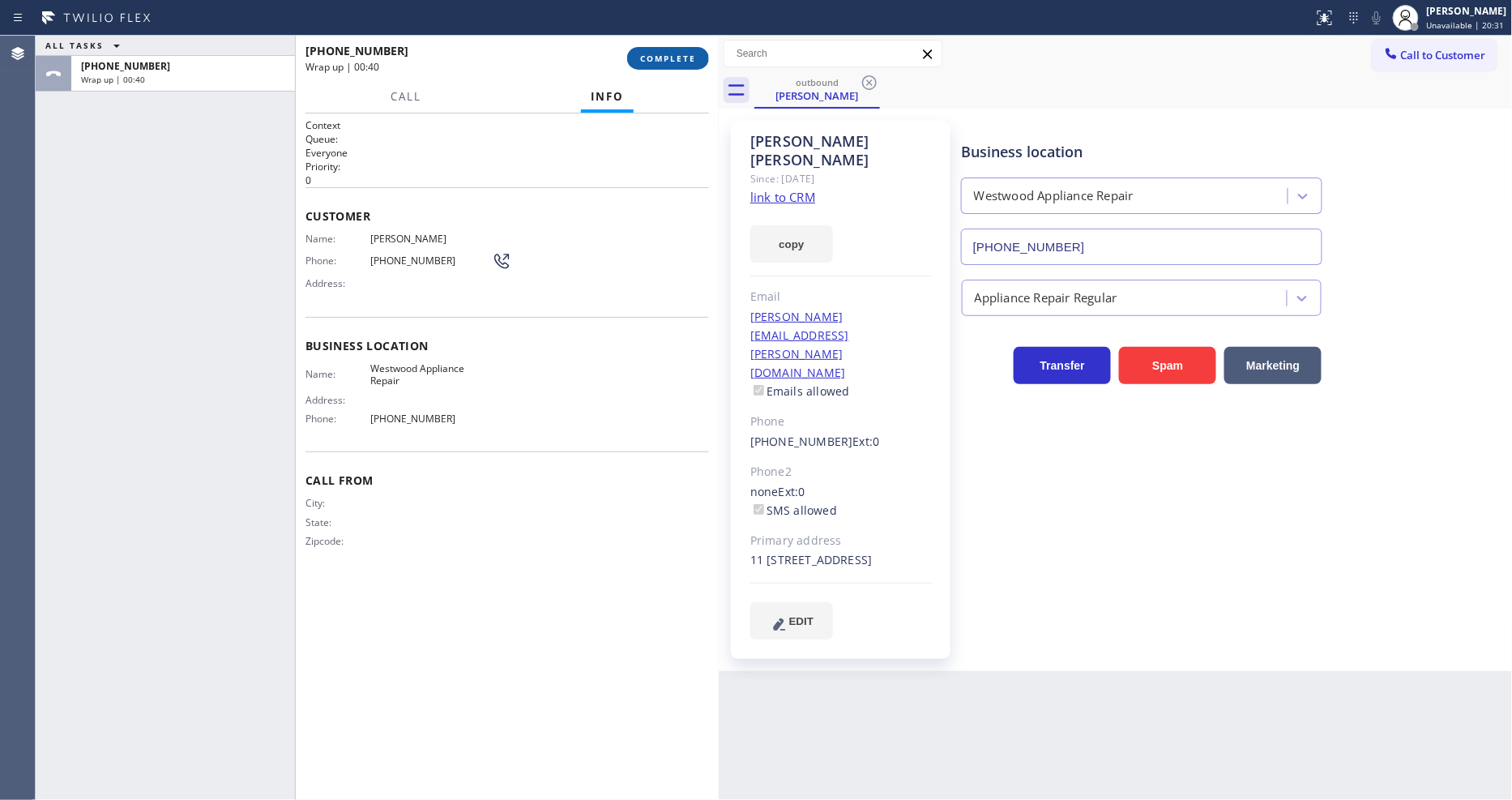
click at [665, 59] on span "COMPLETE" at bounding box center [668, 59] width 56 height 11
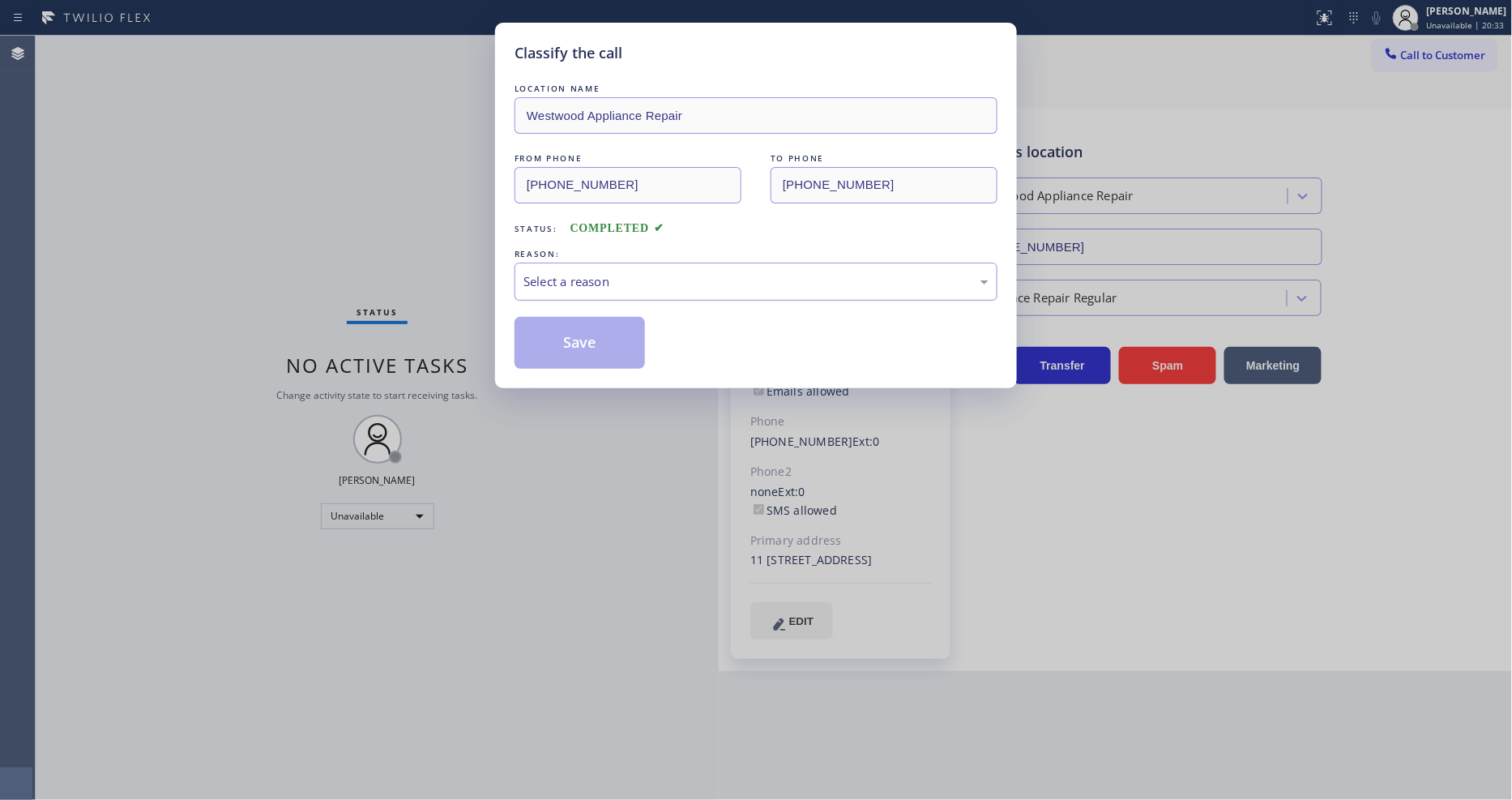
click at [580, 273] on div "Select a reason" at bounding box center [756, 282] width 466 height 19
drag, startPoint x: 575, startPoint y: 373, endPoint x: 580, endPoint y: 343, distance: 30.4
click at [580, 342] on button "Save" at bounding box center [580, 343] width 131 height 52
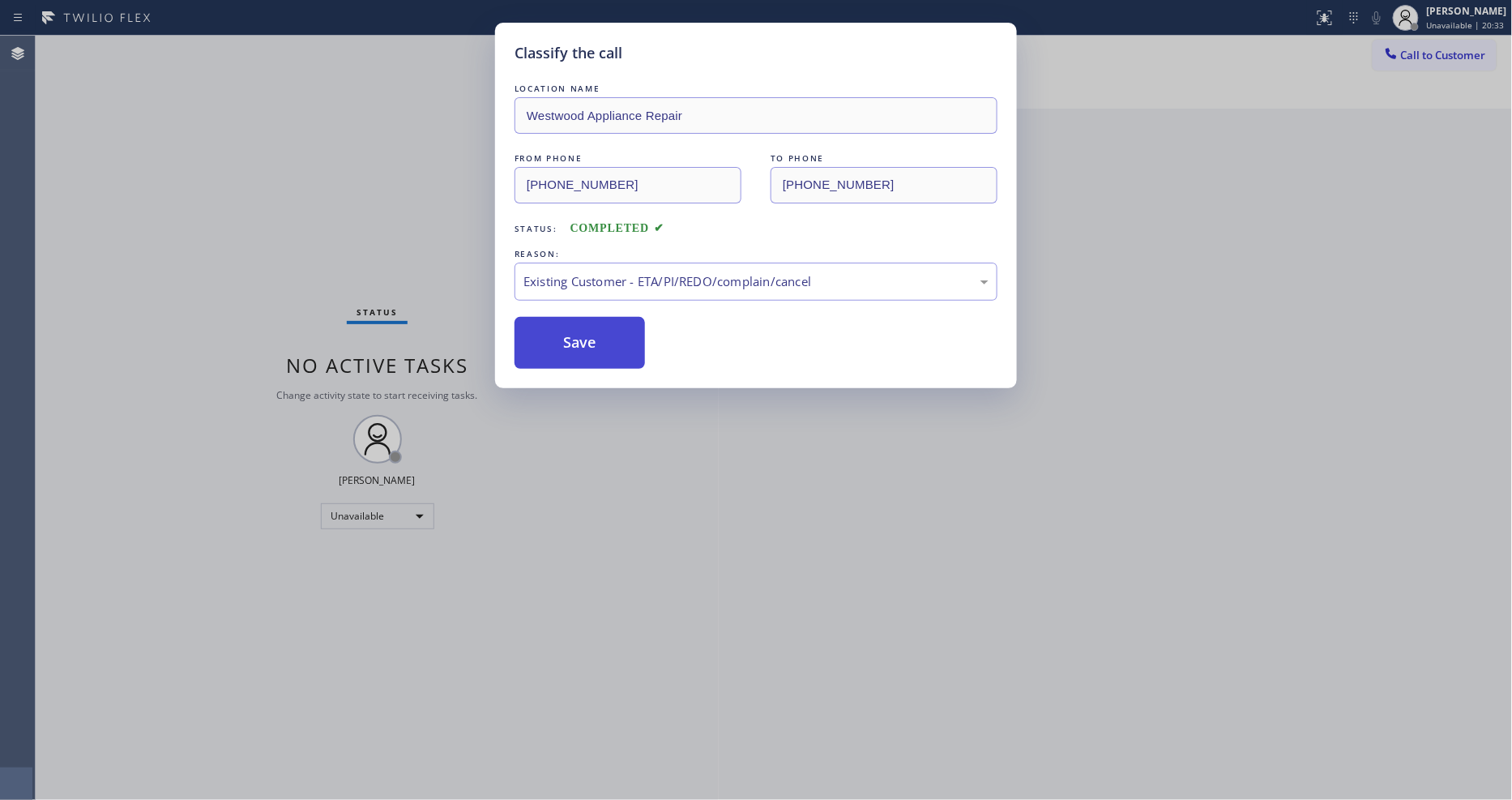
click at [580, 342] on button "Save" at bounding box center [580, 343] width 131 height 52
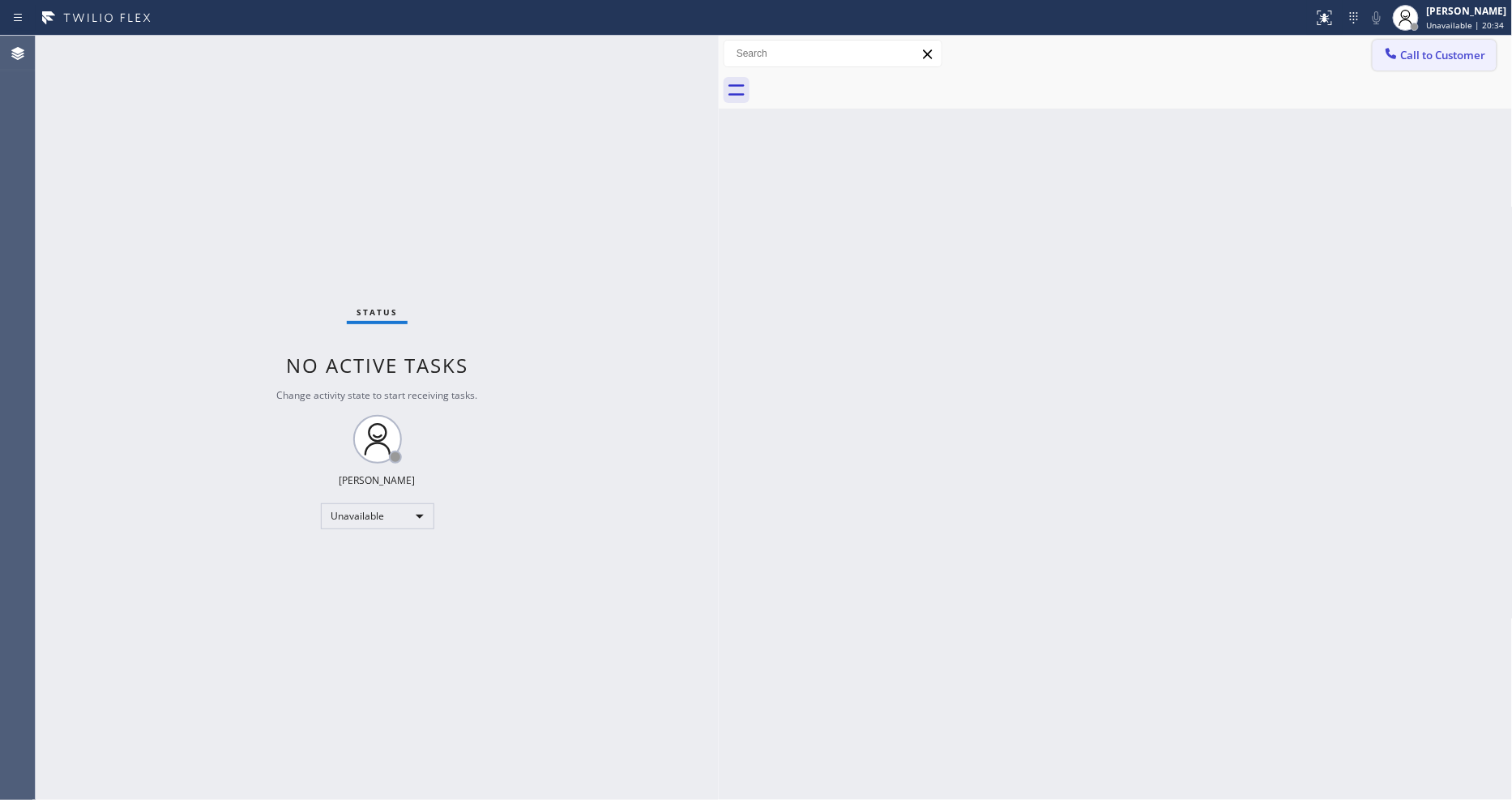
click at [1419, 48] on button "Call to Customer" at bounding box center [1434, 55] width 124 height 31
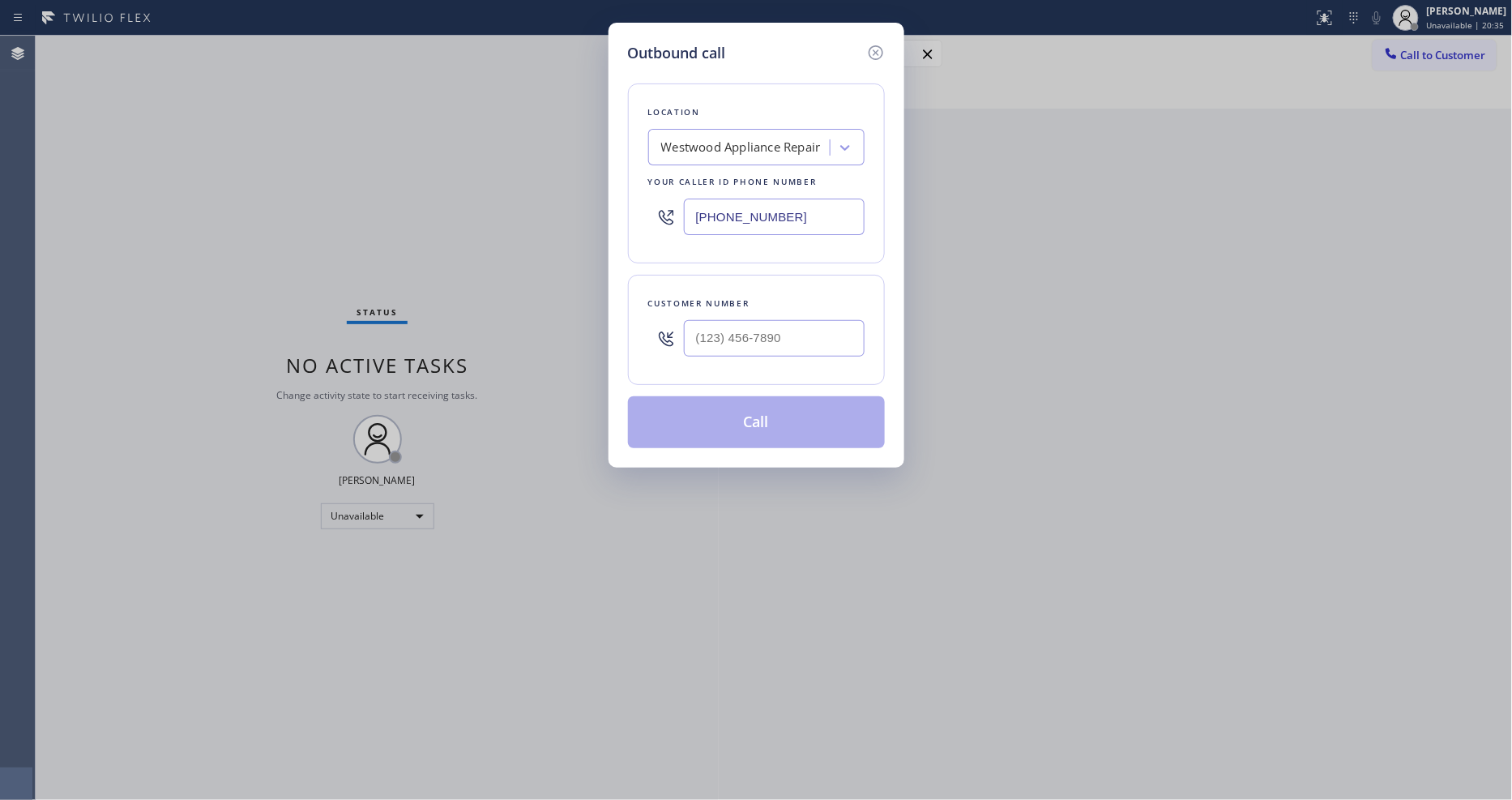
click at [784, 148] on div "Westwood Appliance Repair" at bounding box center [741, 148] width 160 height 19
paste input "Emergency Plumbing Services(TFN)"
type input "Emergency Plumbing Services(TFN)"
click at [708, 185] on div "Emergency Plumbing Services(TFN)" at bounding box center [756, 181] width 217 height 29
type input "[PHONE_NUMBER]"
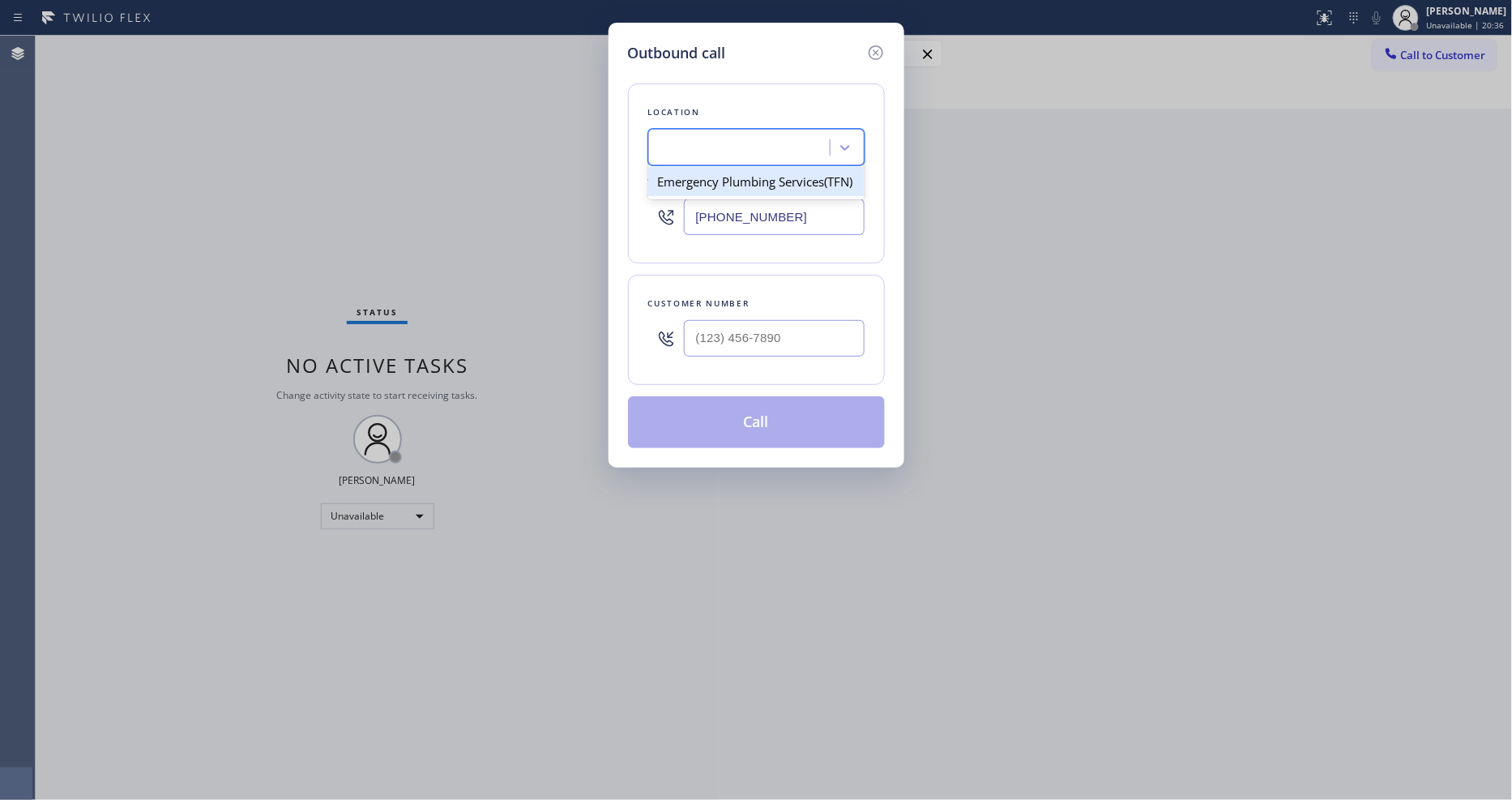
scroll to position [0, 2]
click at [713, 320] on input "(___) ___-____" at bounding box center [774, 338] width 181 height 37
paste input "818) 644-9976"
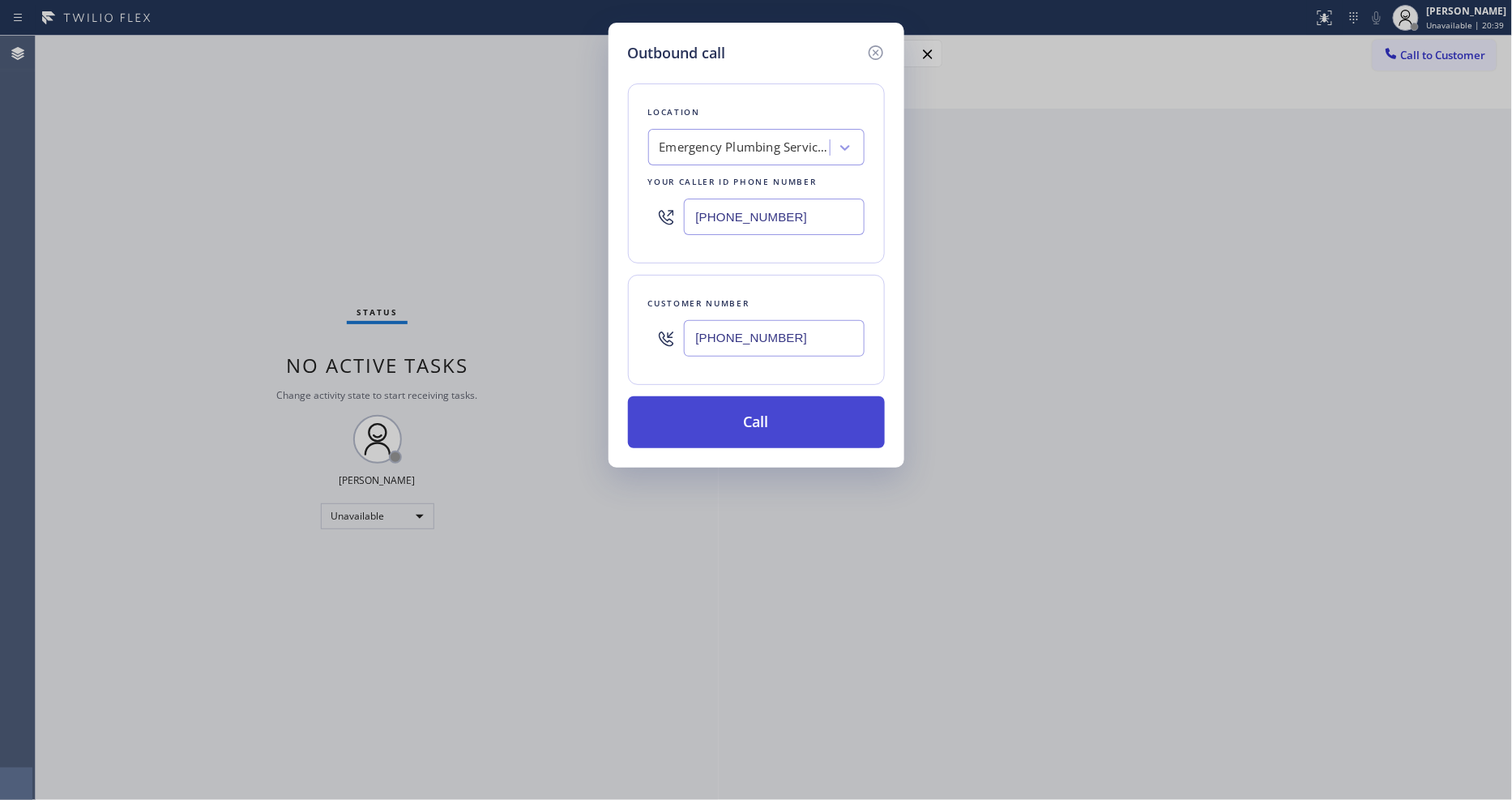
type input "[PHONE_NUMBER]"
click at [725, 420] on button "Call" at bounding box center [756, 422] width 256 height 52
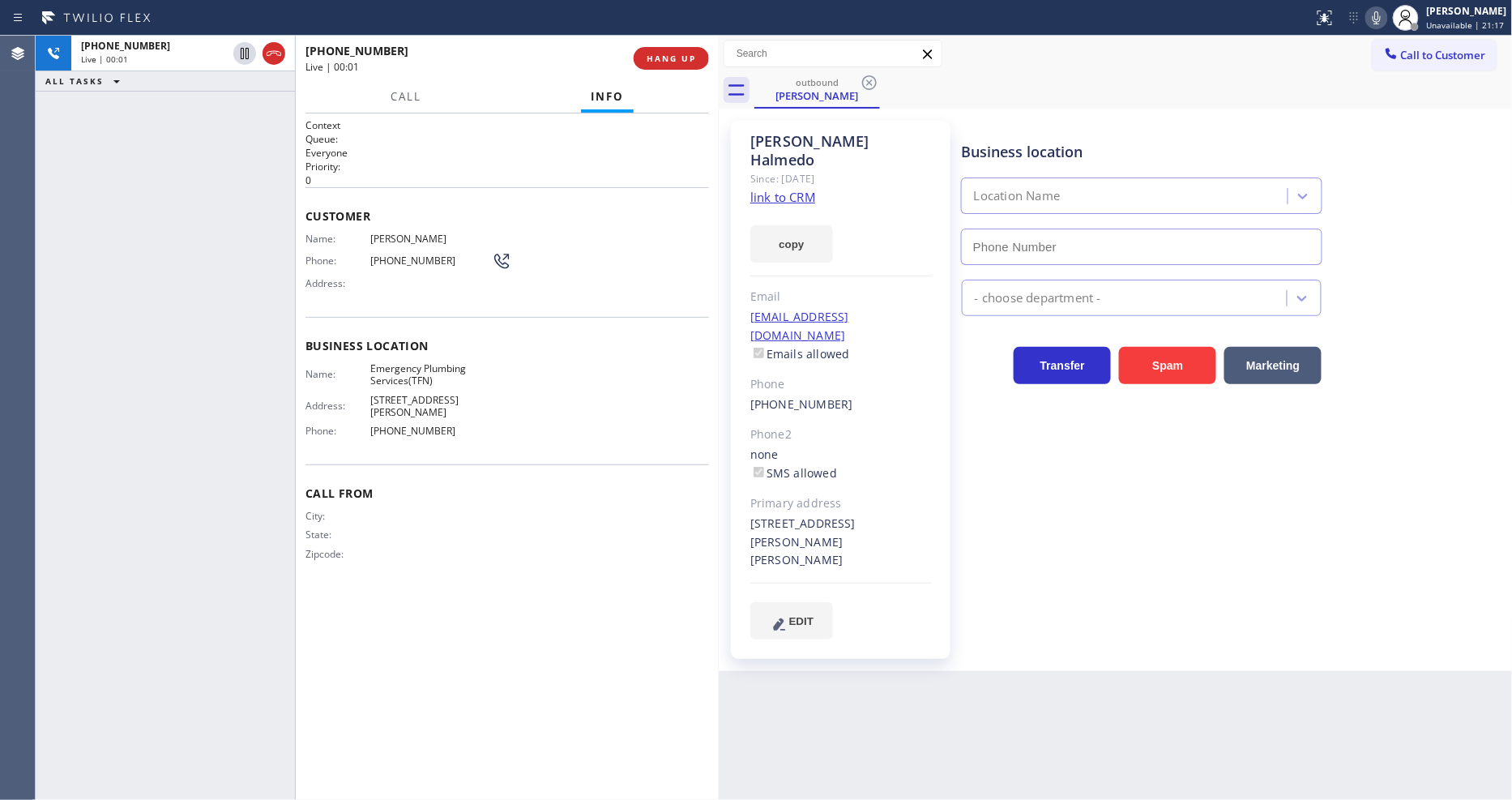
type input "[PHONE_NUMBER]"
click at [661, 60] on span "HANG UP" at bounding box center [671, 59] width 49 height 11
click at [661, 62] on span "HANG UP" at bounding box center [671, 59] width 49 height 11
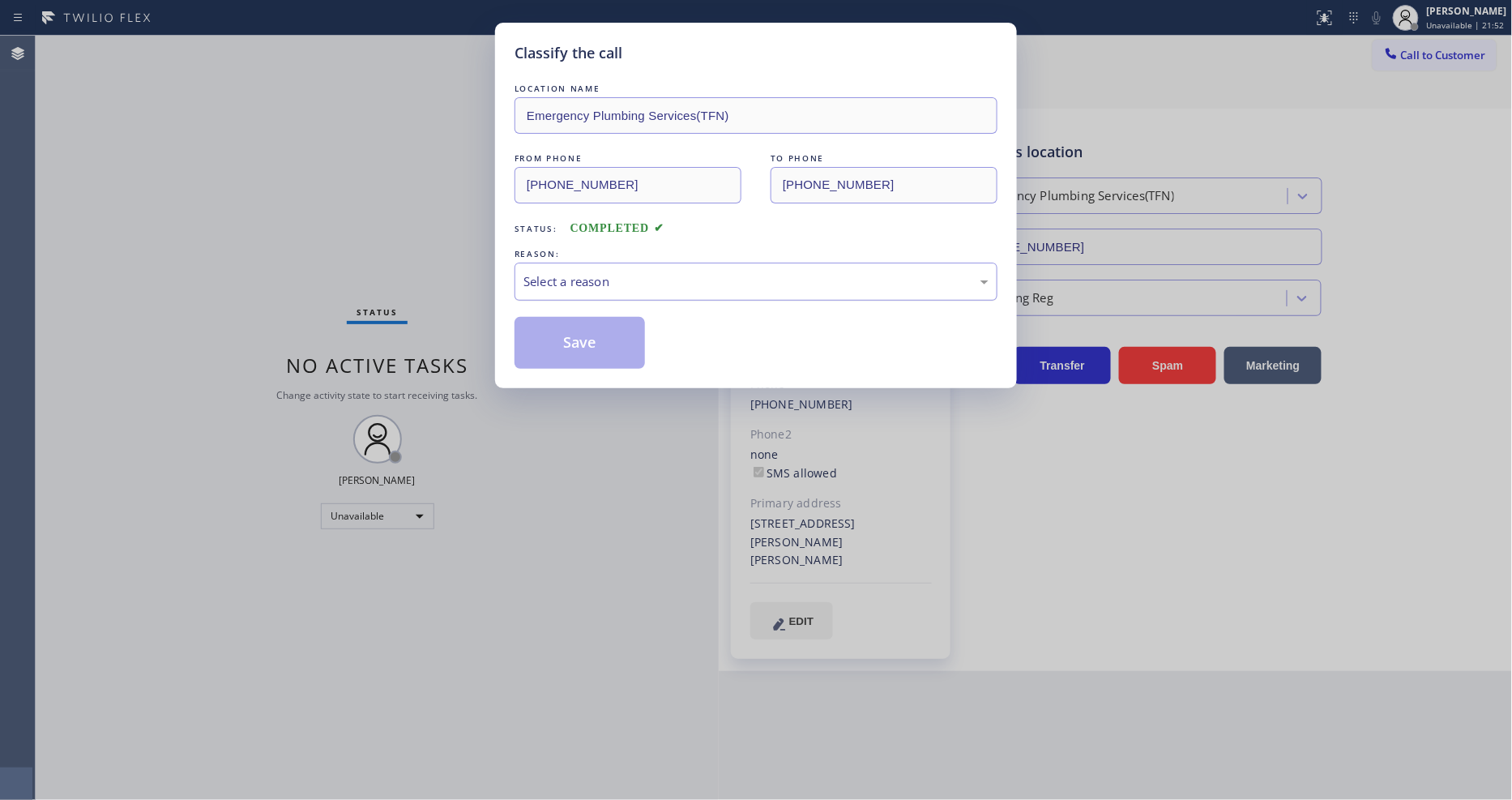
click at [602, 273] on div "Select a reason" at bounding box center [756, 282] width 466 height 19
click at [591, 343] on button "Save" at bounding box center [580, 343] width 131 height 52
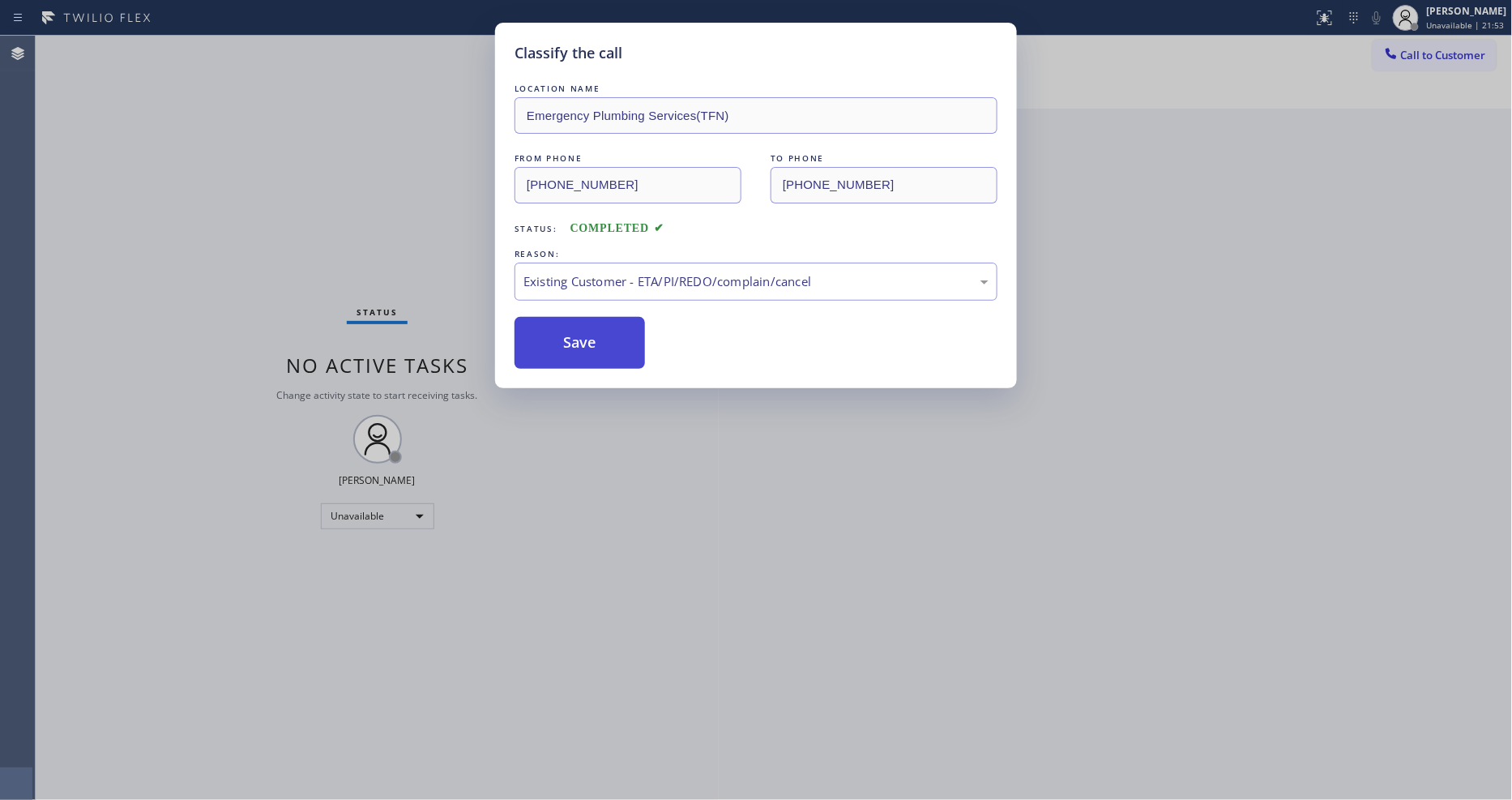
click at [591, 343] on button "Save" at bounding box center [580, 343] width 131 height 52
click at [591, 342] on button "Save" at bounding box center [580, 343] width 131 height 52
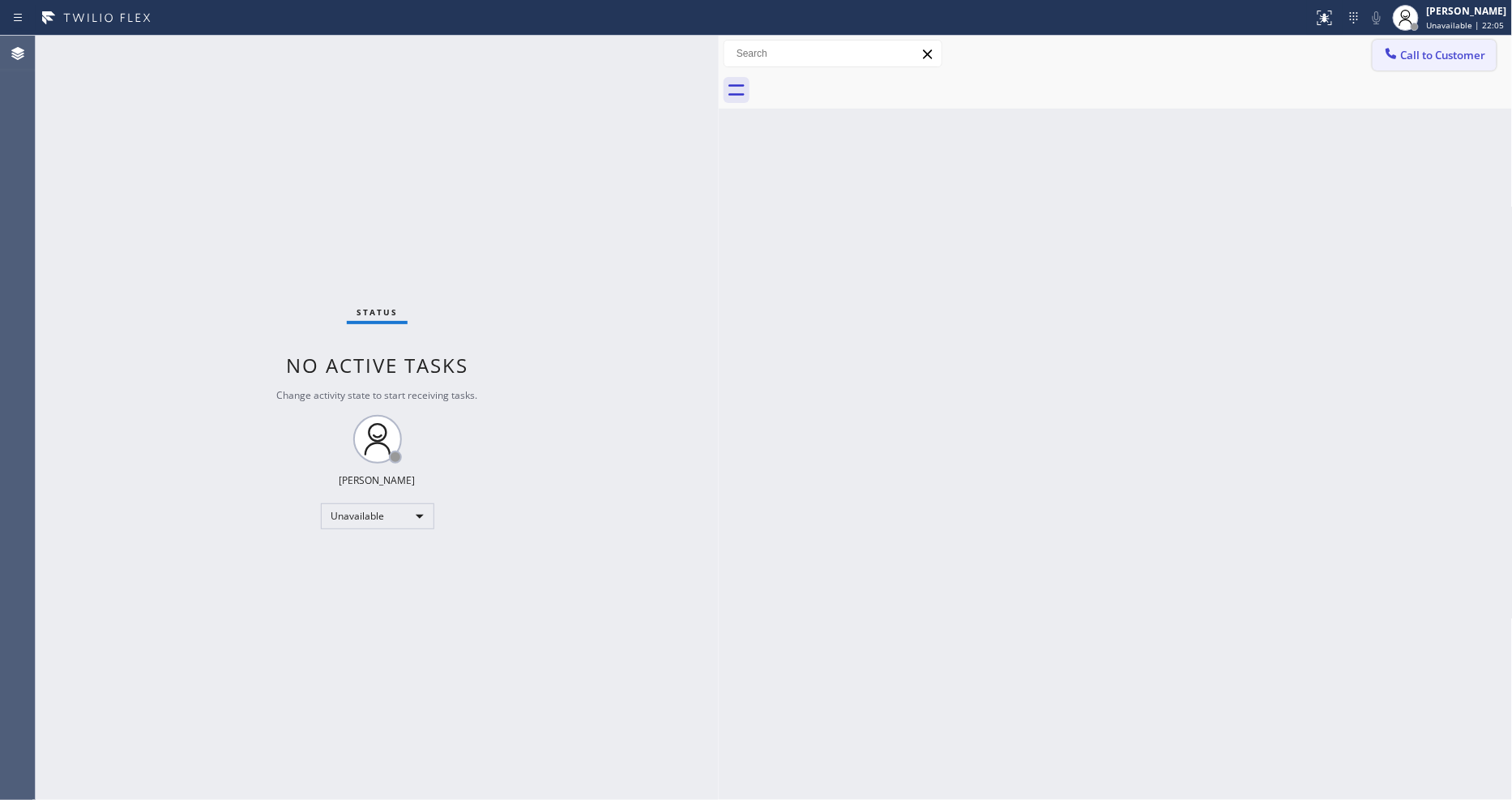
click at [1405, 58] on span "Call to Customer" at bounding box center [1444, 55] width 85 height 14
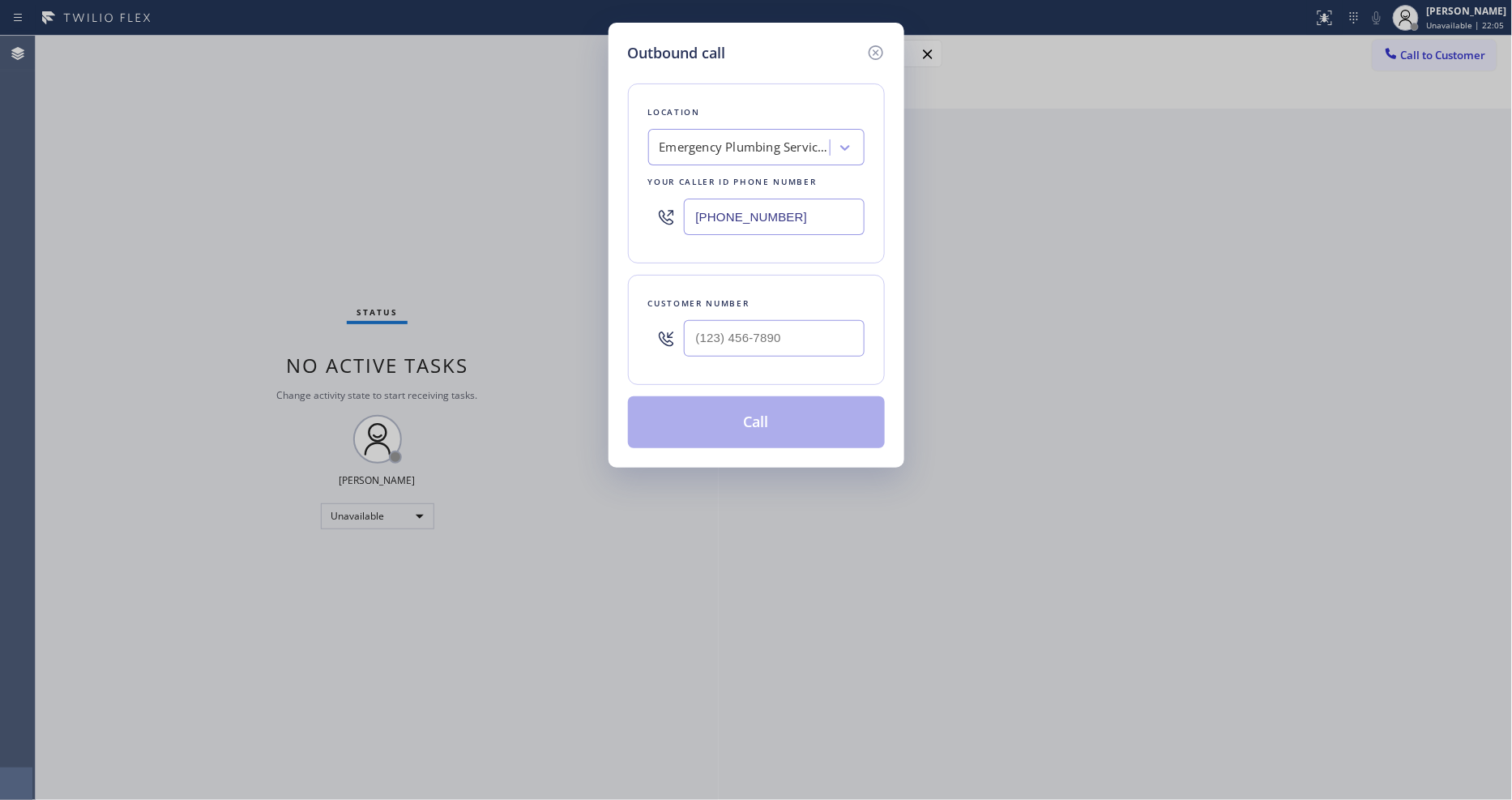
click at [764, 150] on div "Emergency Plumbing Services(TFN)" at bounding box center [745, 148] width 170 height 19
paste input "Laguna Air Conditioning"
type input "Laguna Air Conditioning"
click at [712, 179] on div "Laguna Air Conditioning" at bounding box center [756, 181] width 217 height 29
type input "[PHONE_NUMBER]"
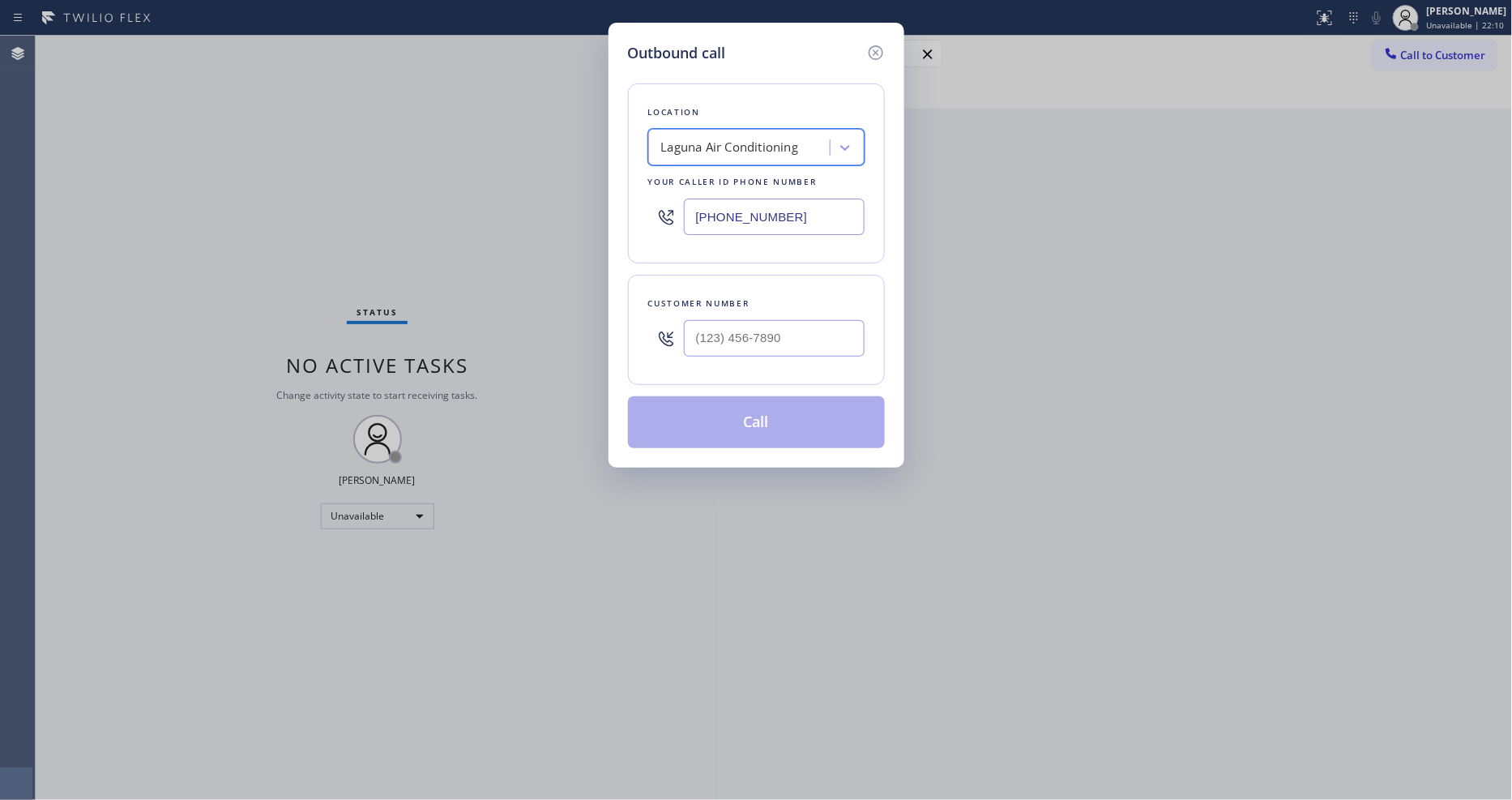
click at [719, 359] on div at bounding box center [774, 339] width 181 height 53
click at [730, 330] on input "(___) ___-____" at bounding box center [774, 338] width 181 height 37
paste input "858) 229-2829"
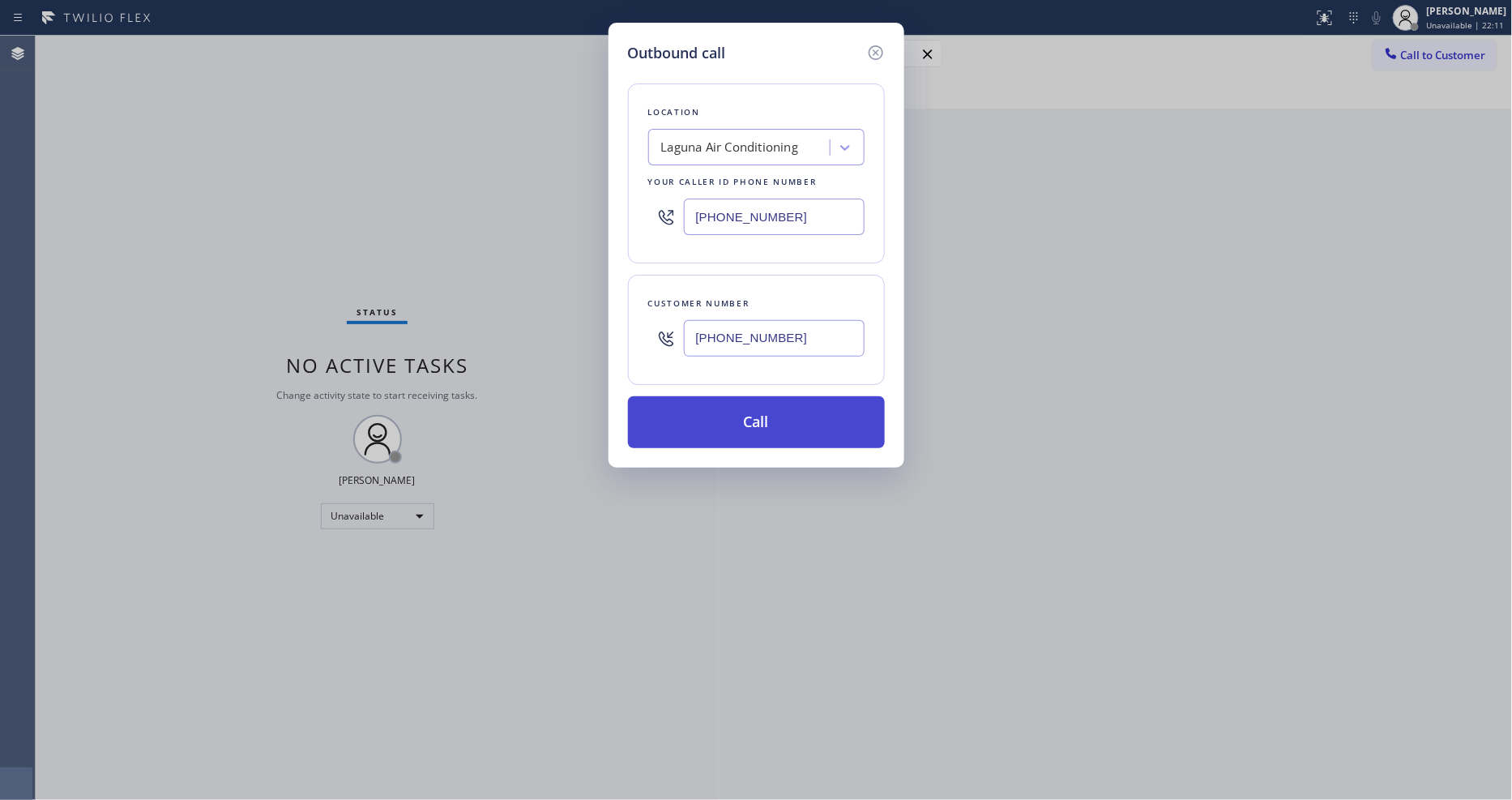
type input "[PHONE_NUMBER]"
click at [719, 407] on button "Call" at bounding box center [756, 422] width 256 height 52
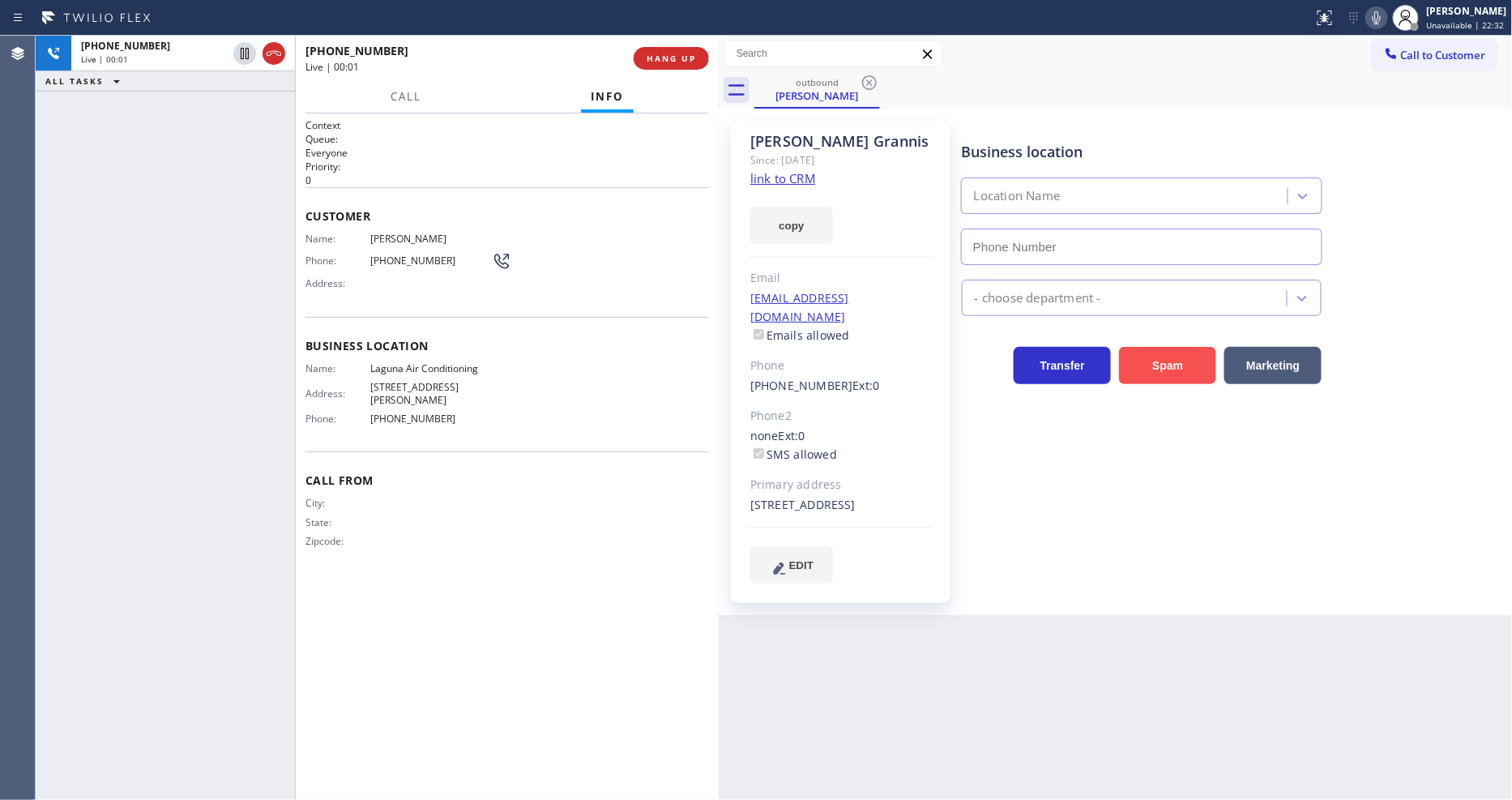
type input "[PHONE_NUMBER]"
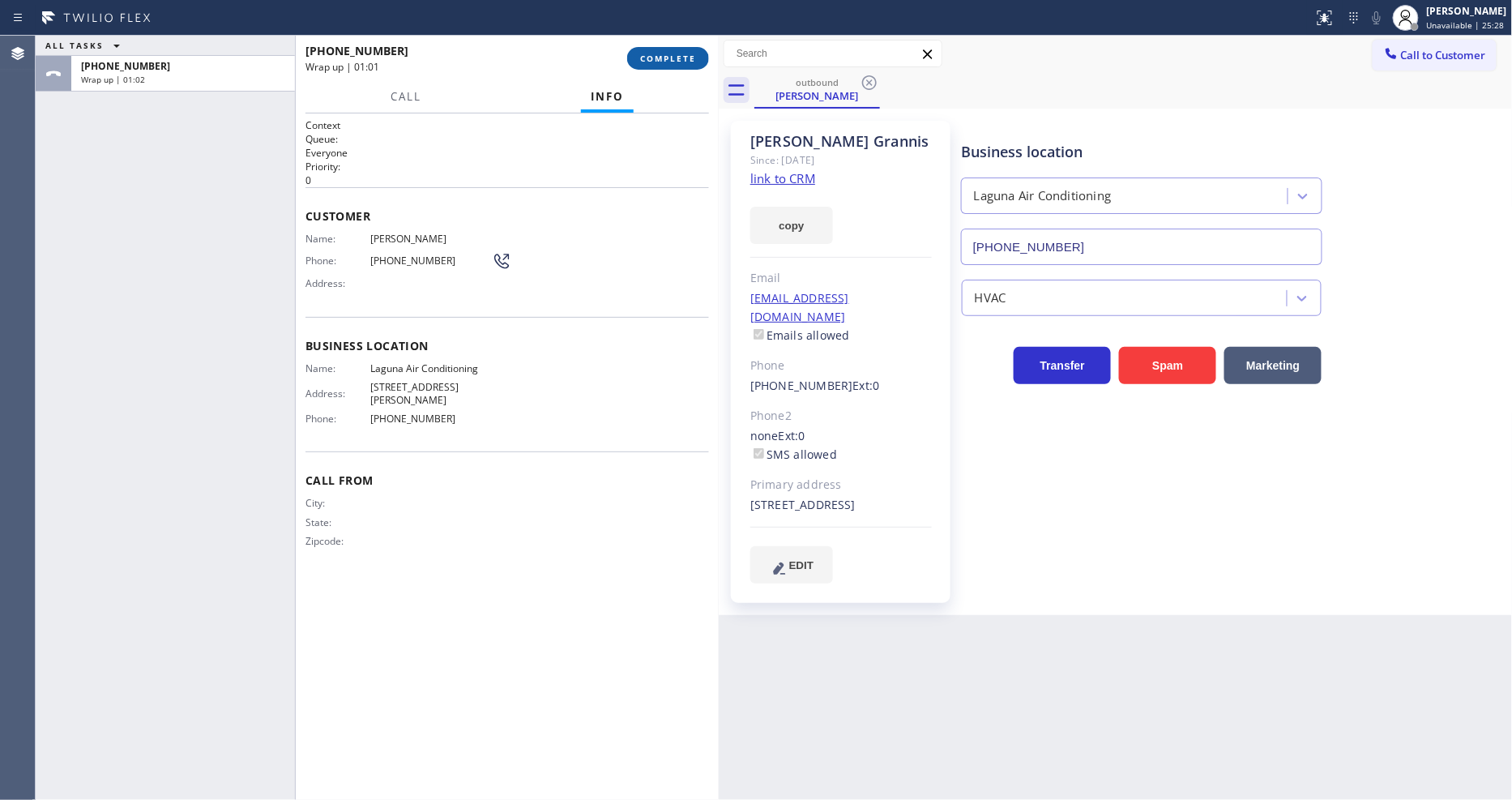
click at [662, 54] on span "COMPLETE" at bounding box center [668, 59] width 56 height 11
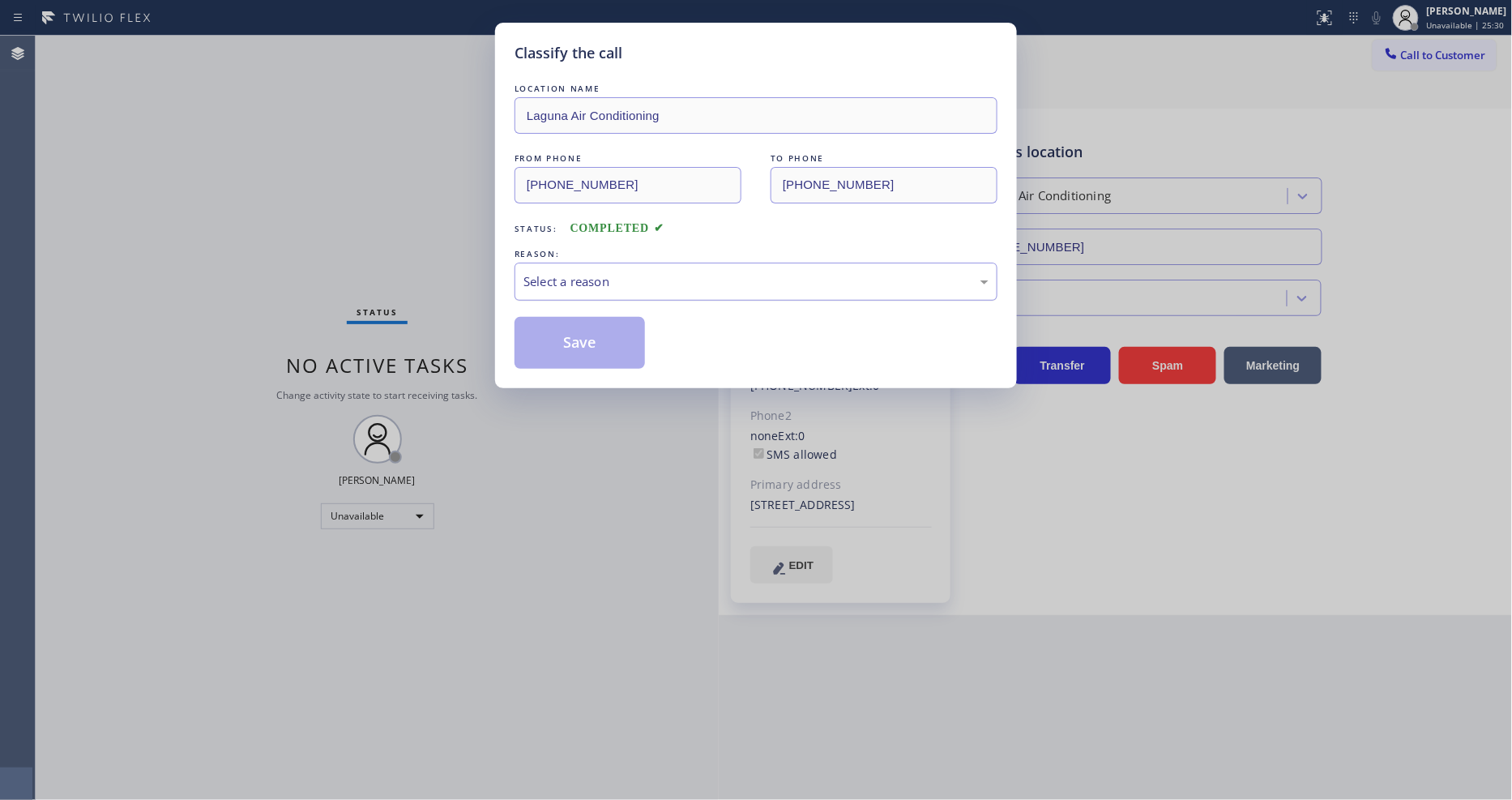
click at [605, 263] on div "Select a reason" at bounding box center [756, 281] width 483 height 38
click at [586, 344] on button "Save" at bounding box center [580, 343] width 131 height 52
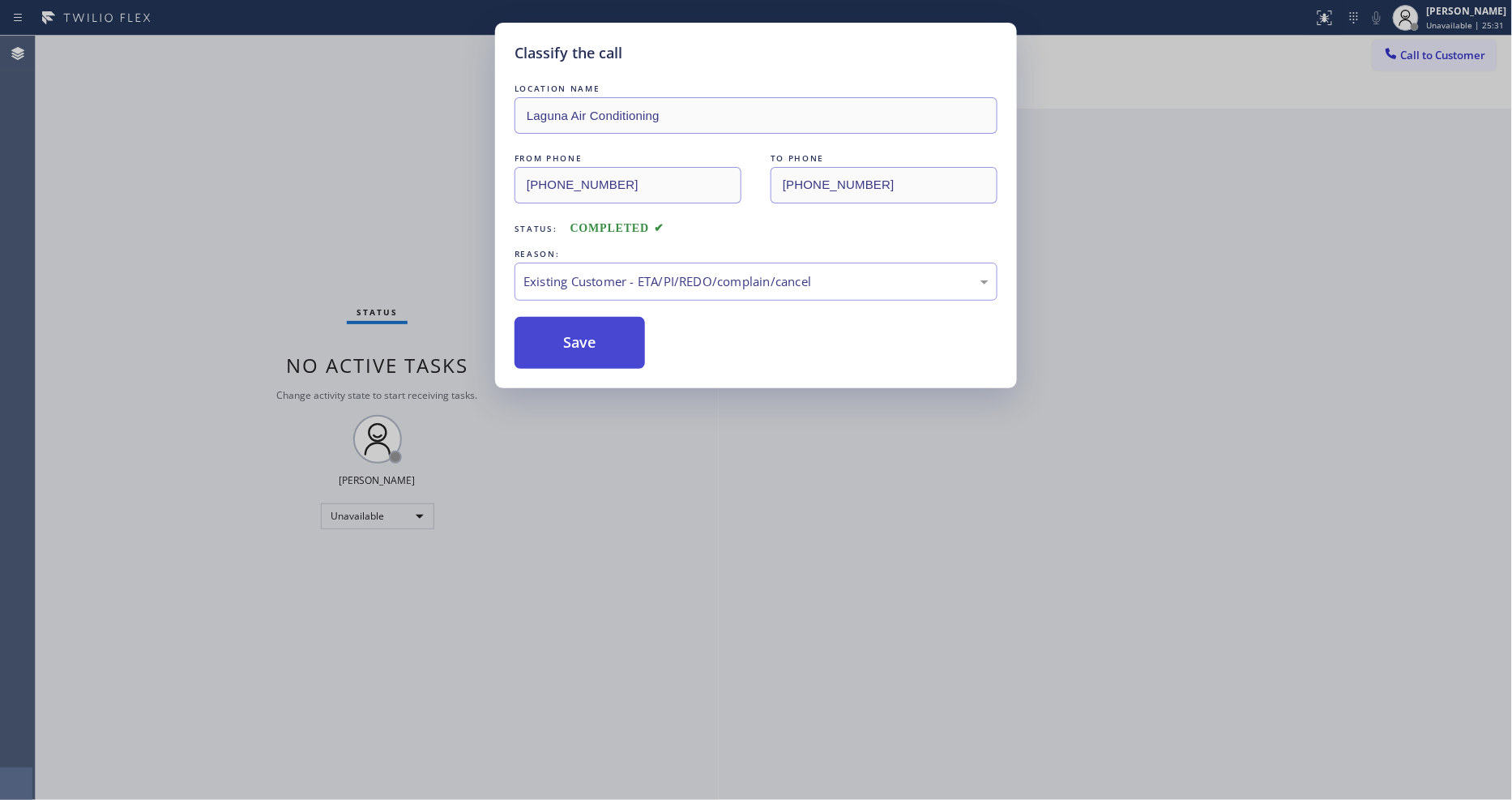
click at [586, 344] on button "Save" at bounding box center [580, 343] width 131 height 52
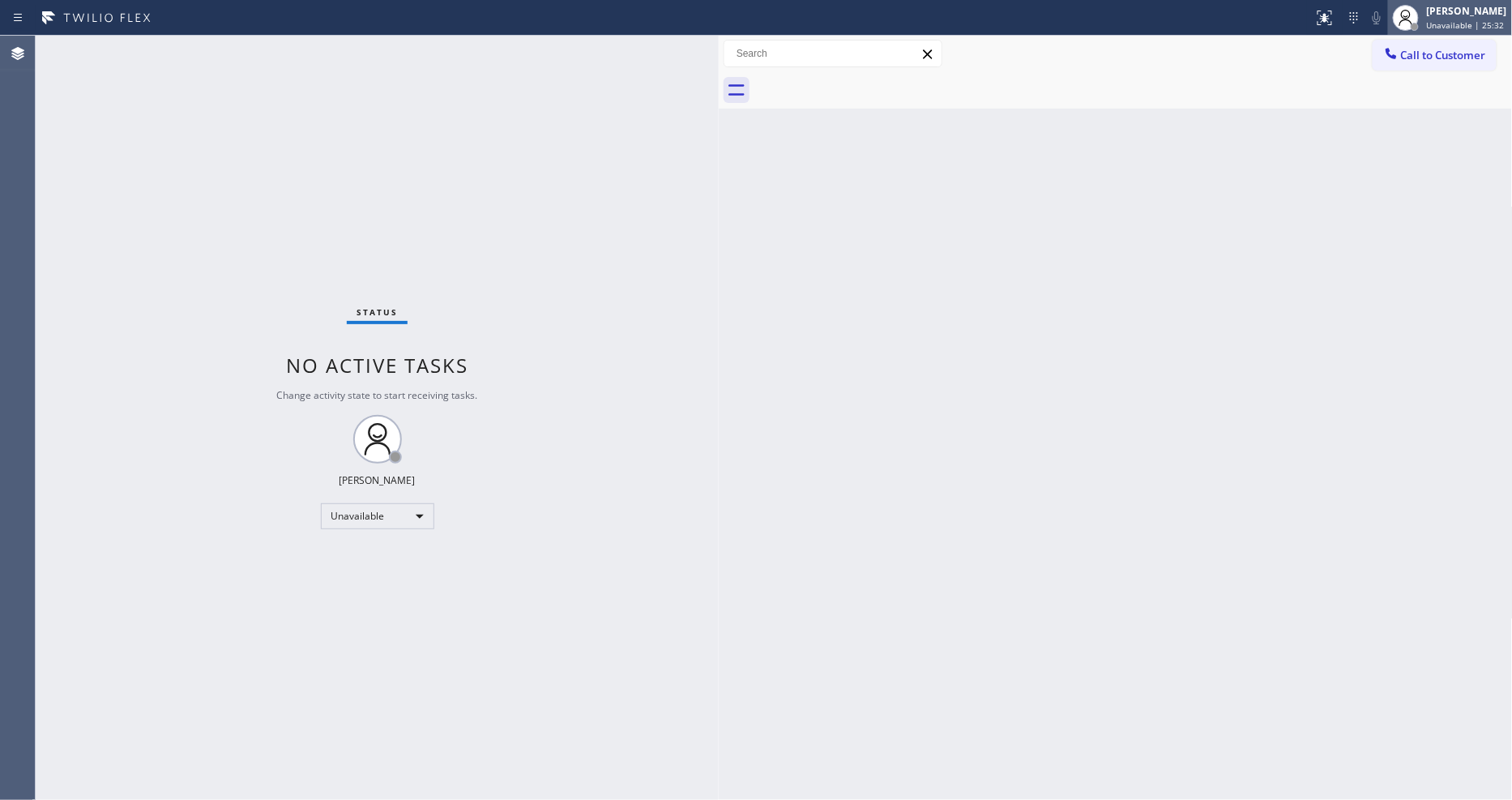
click at [1424, 20] on div at bounding box center [1406, 18] width 36 height 36
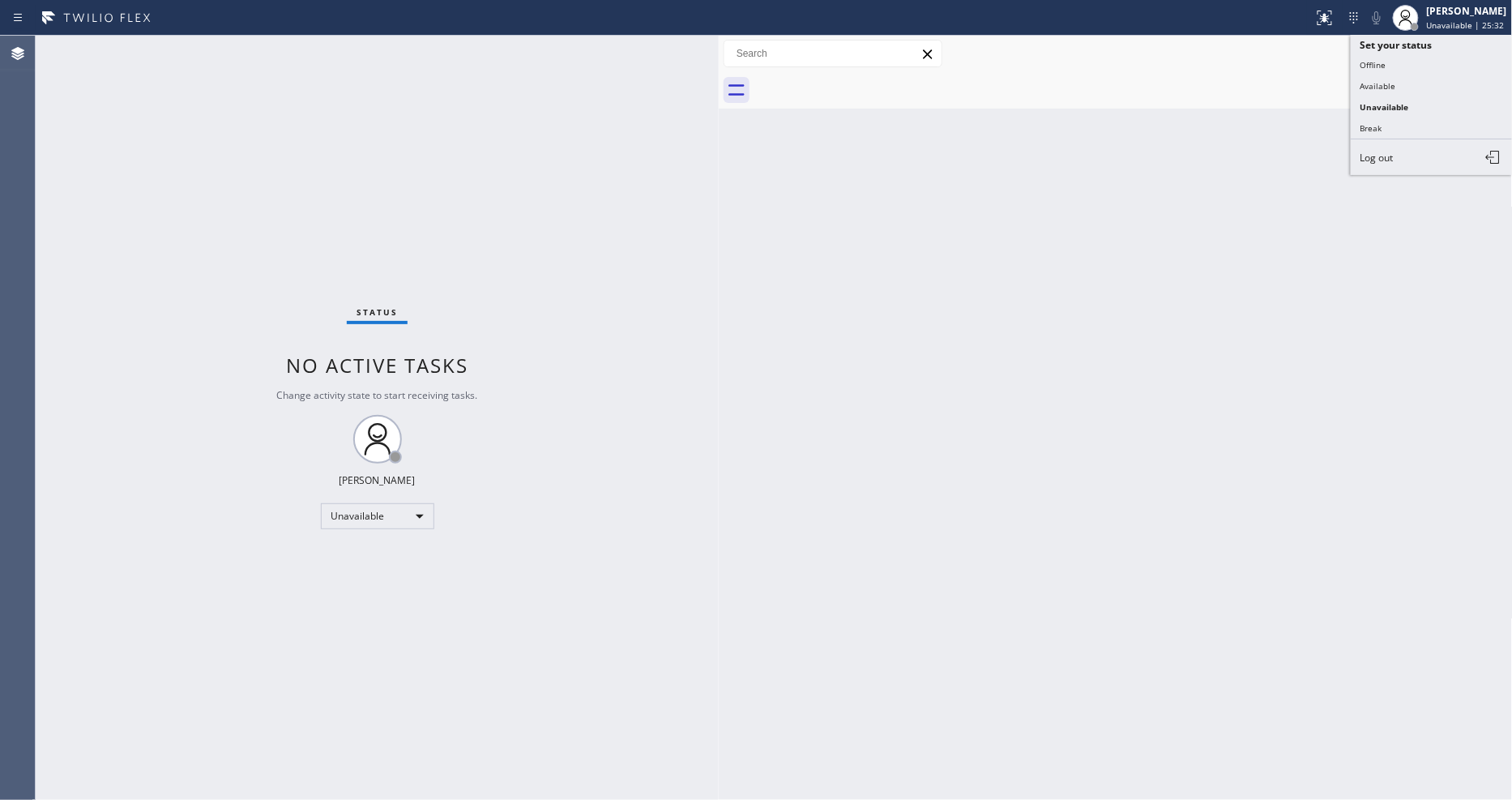
click at [1390, 131] on button "Break" at bounding box center [1432, 128] width 162 height 21
